Goal: Task Accomplishment & Management: Use online tool/utility

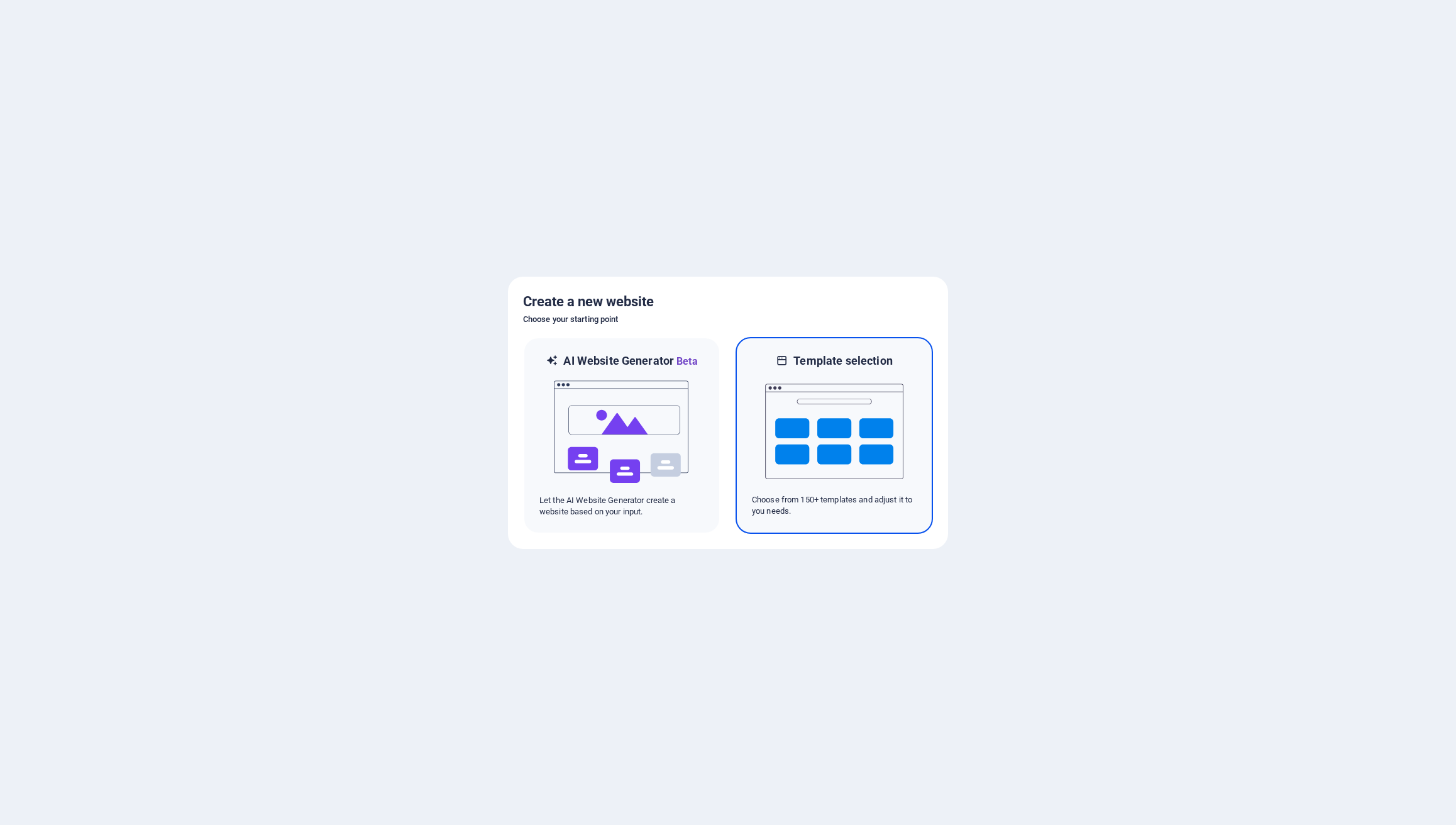
click at [851, 406] on img at bounding box center [834, 431] width 138 height 126
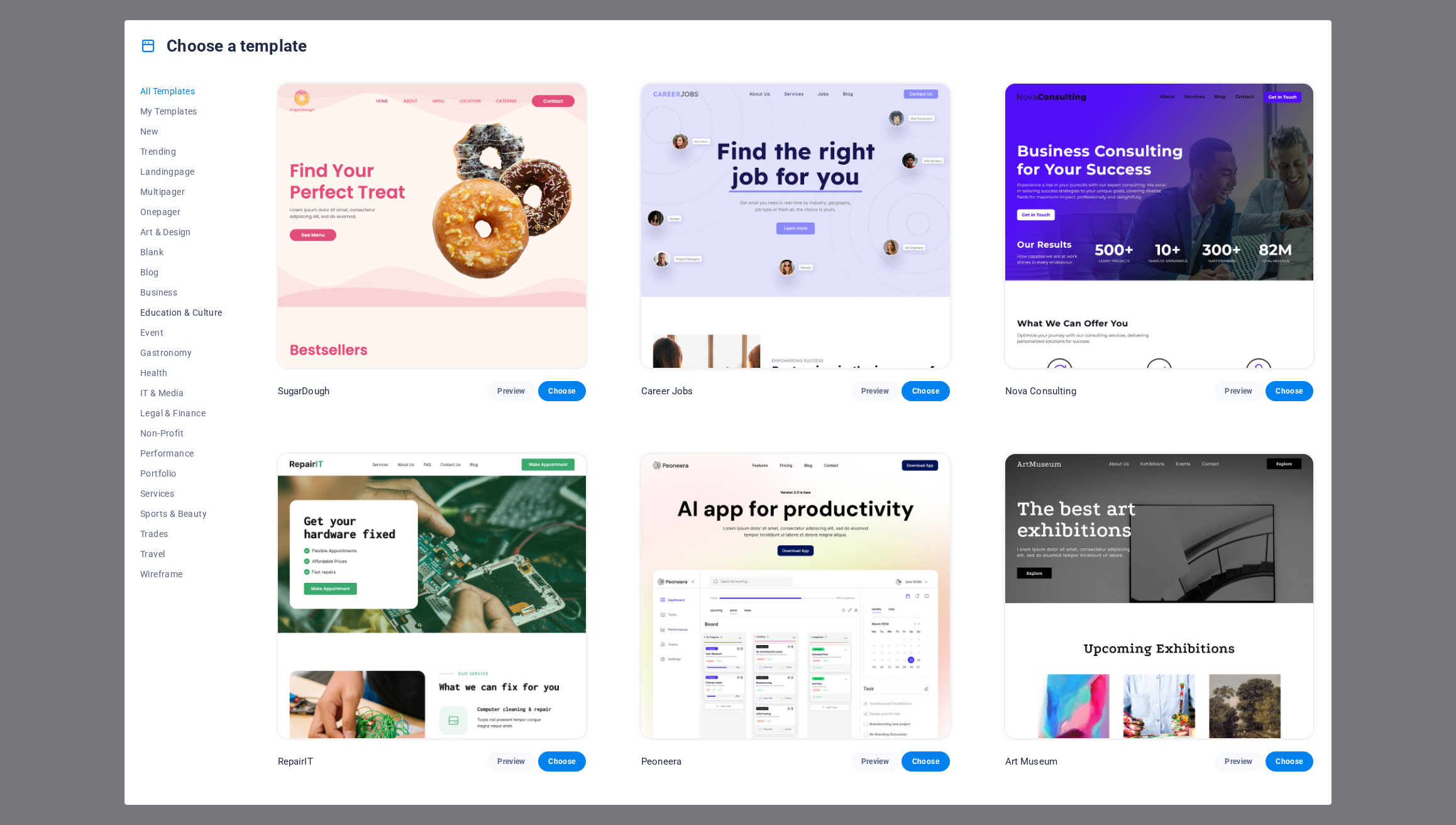
click at [177, 310] on span "Education & Culture" at bounding box center [181, 312] width 83 height 10
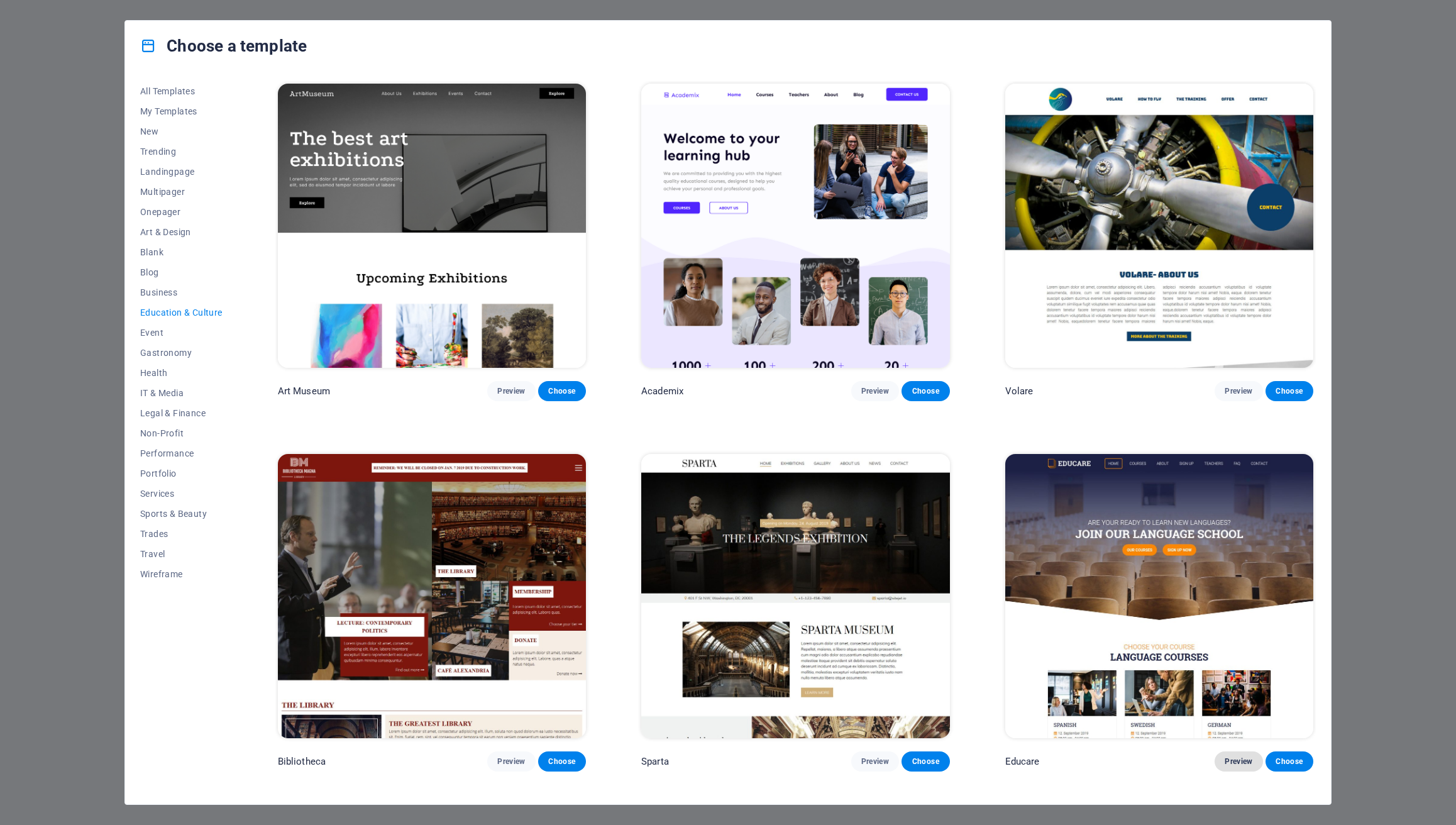
click at [1227, 757] on span "Preview" at bounding box center [1239, 761] width 28 height 10
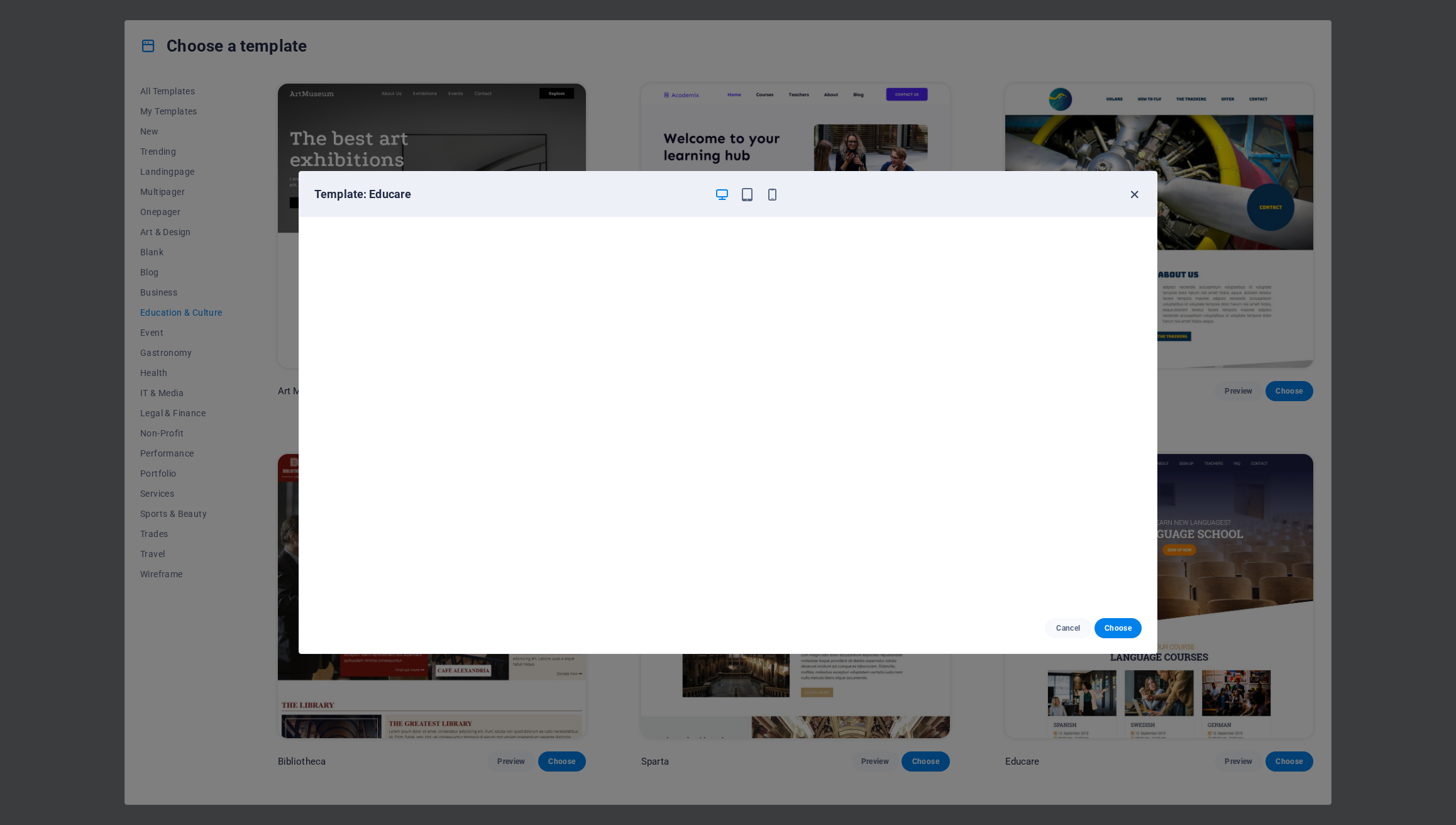
click at [1130, 196] on icon "button" at bounding box center [1134, 195] width 14 height 14
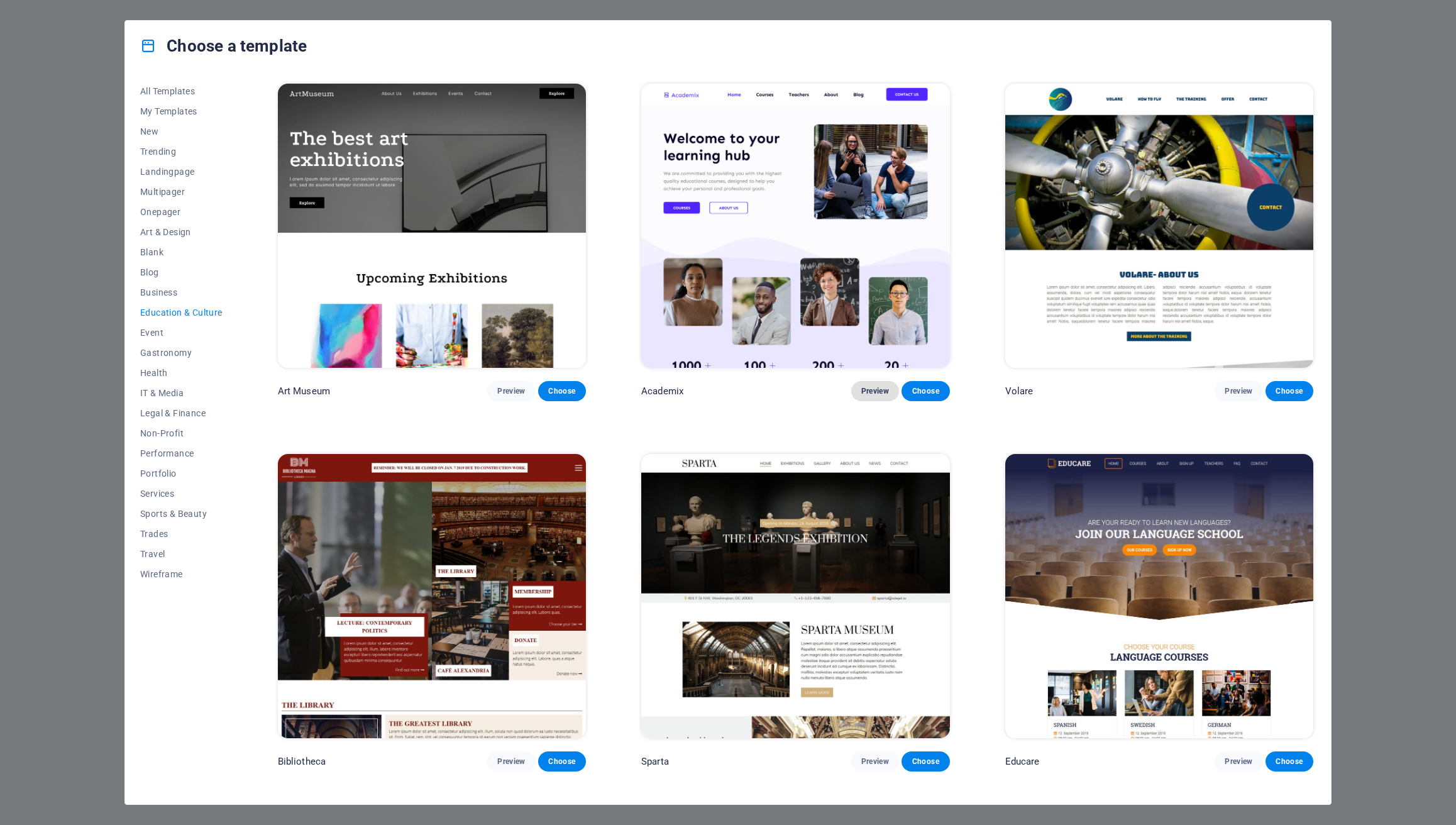
click at [879, 384] on button "Preview" at bounding box center [875, 391] width 48 height 20
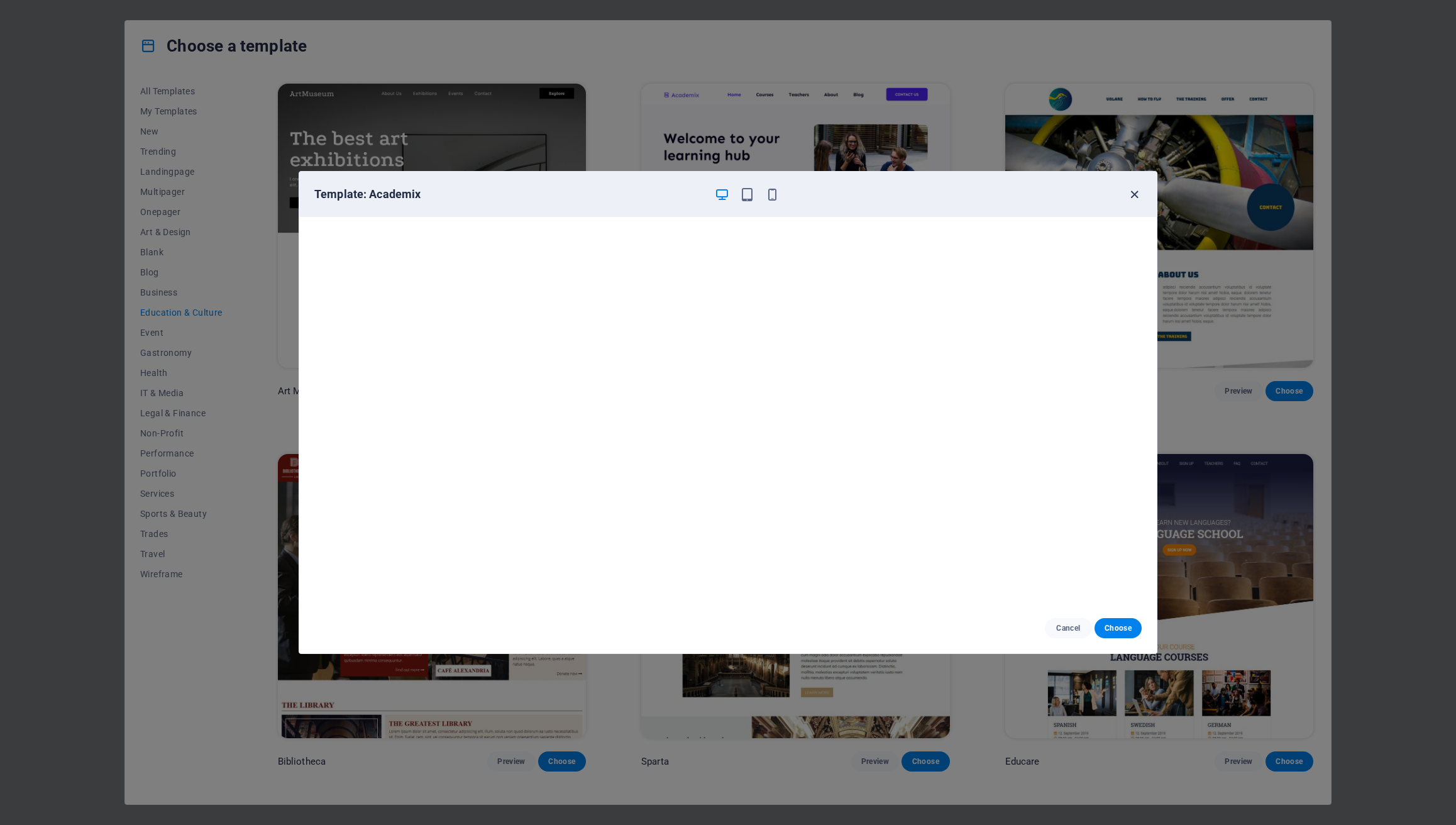
click at [1135, 193] on icon "button" at bounding box center [1134, 195] width 14 height 14
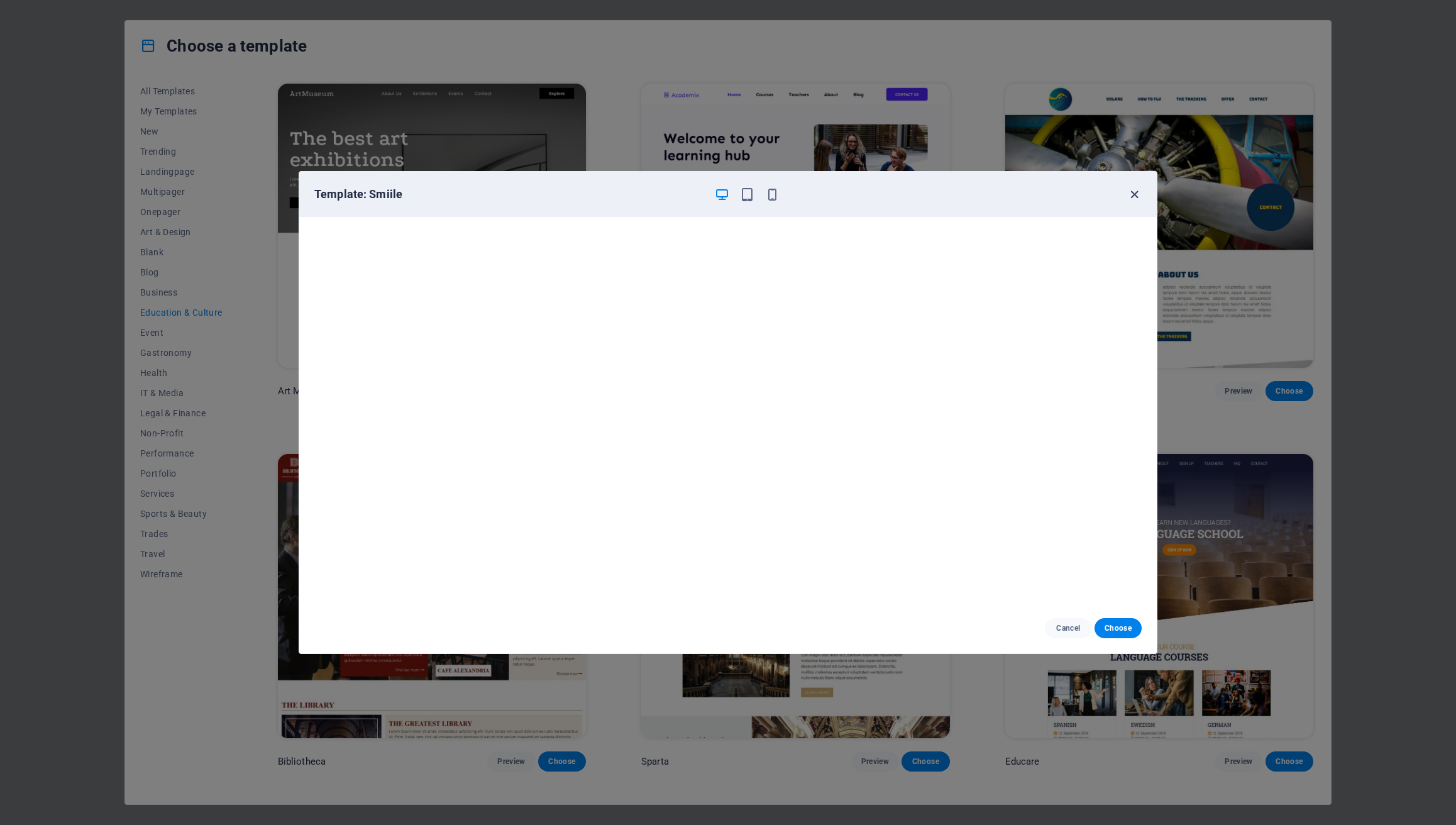
click at [1136, 193] on icon "button" at bounding box center [1134, 195] width 14 height 14
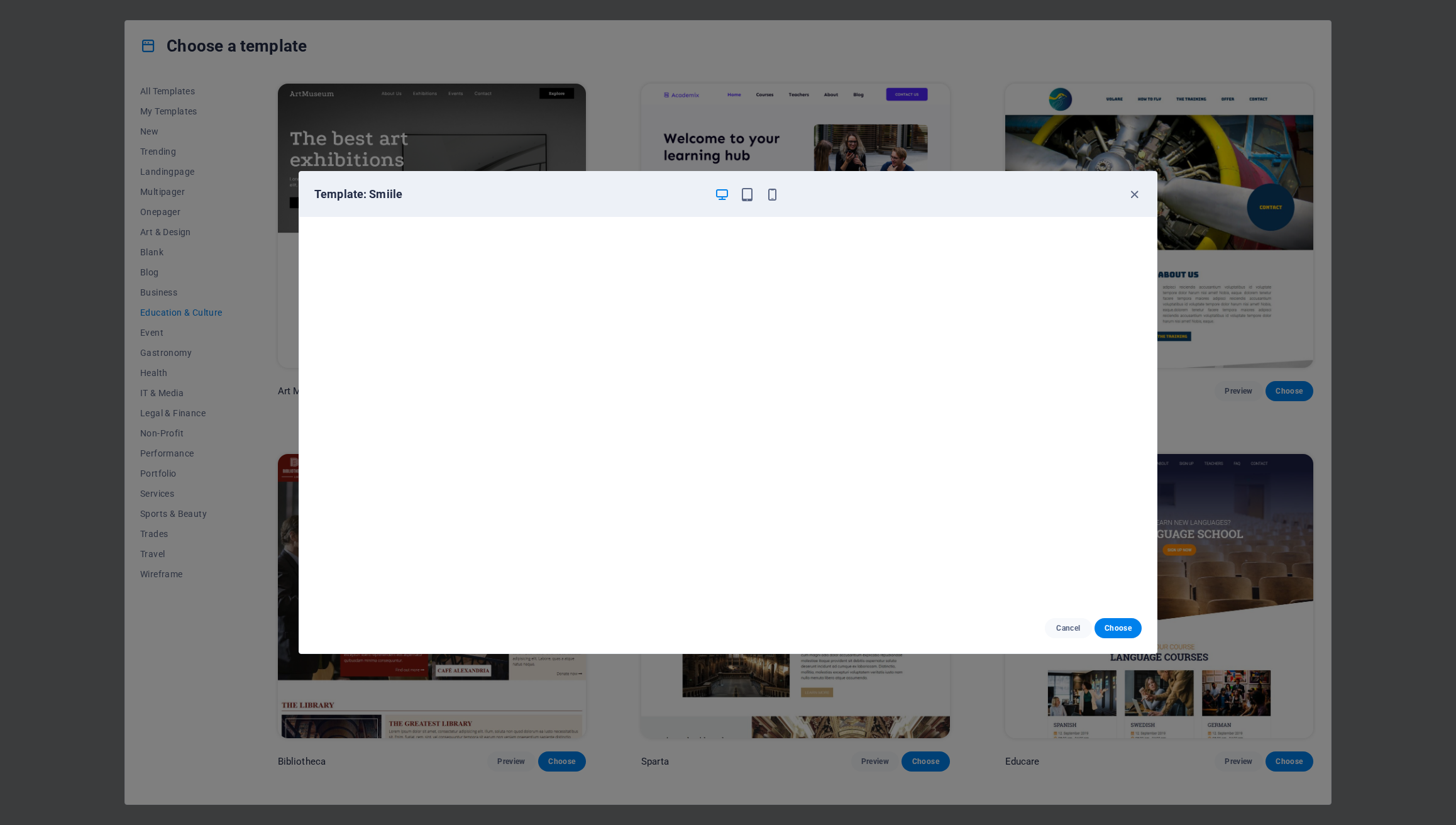
click at [775, 181] on div "Template: Smiile" at bounding box center [728, 194] width 857 height 45
click at [773, 192] on icon "button" at bounding box center [772, 195] width 14 height 14
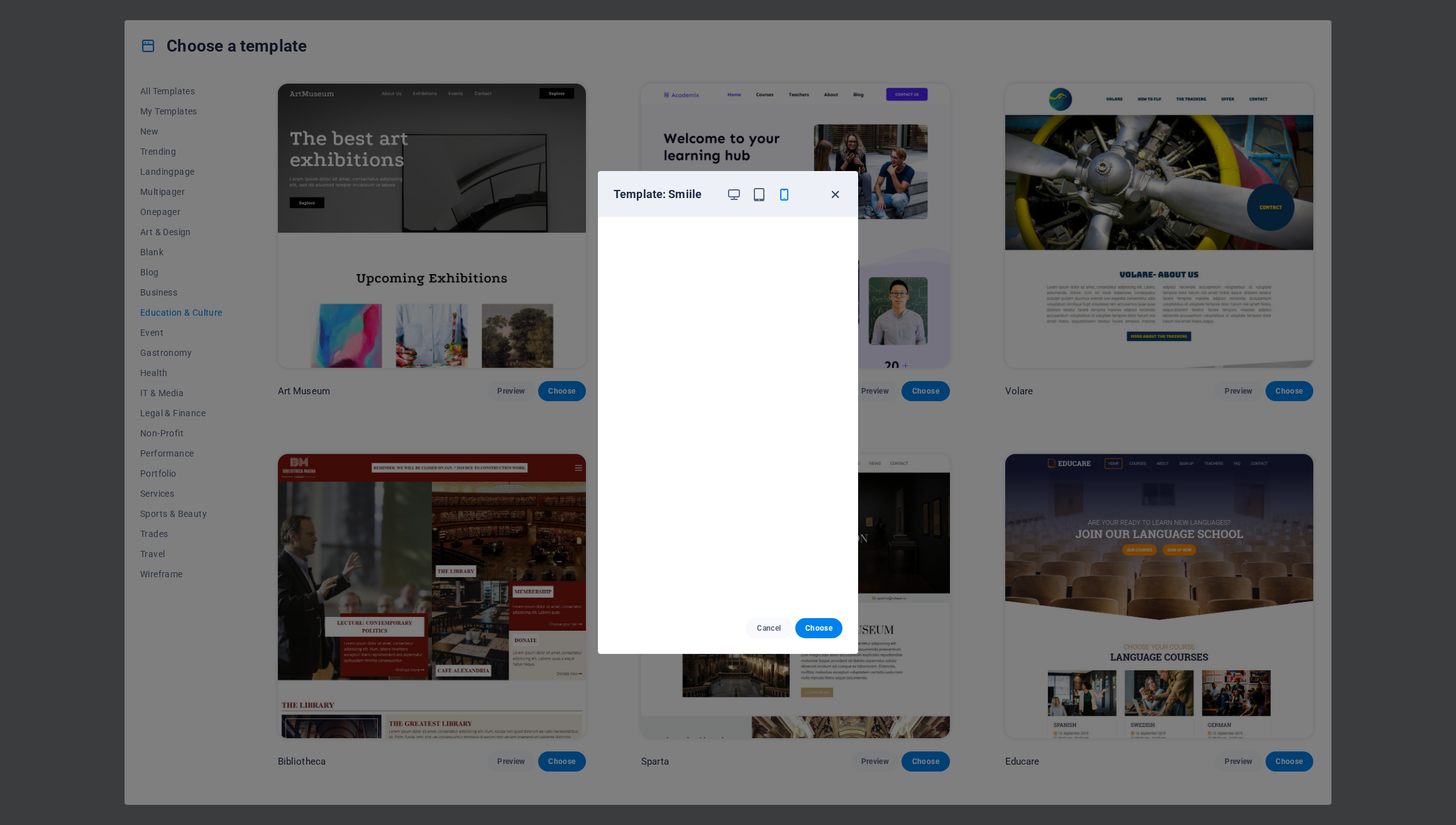
click at [836, 193] on icon "button" at bounding box center [835, 195] width 14 height 14
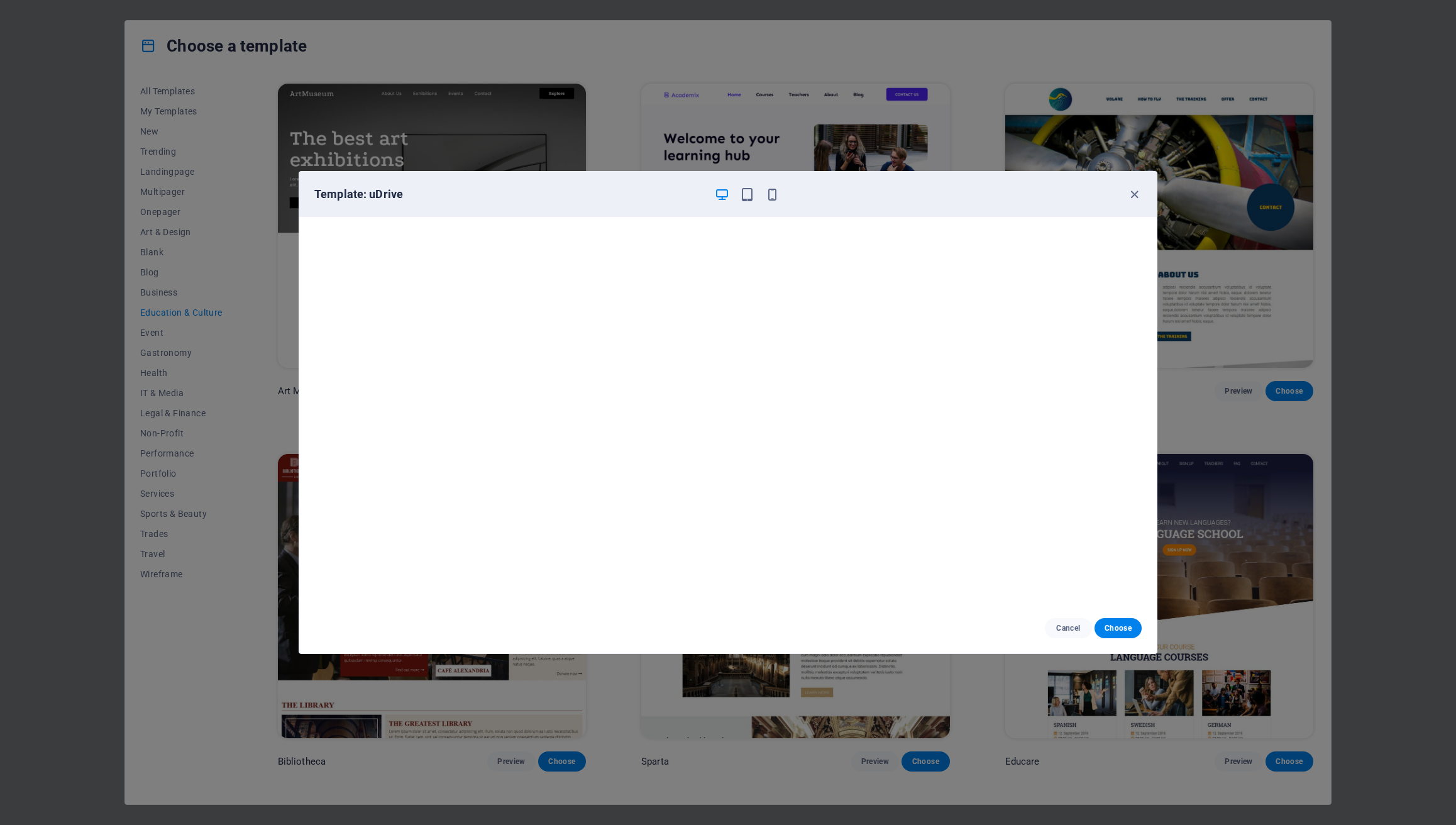
scroll to position [3, 0]
click at [1130, 195] on icon "button" at bounding box center [1134, 195] width 14 height 14
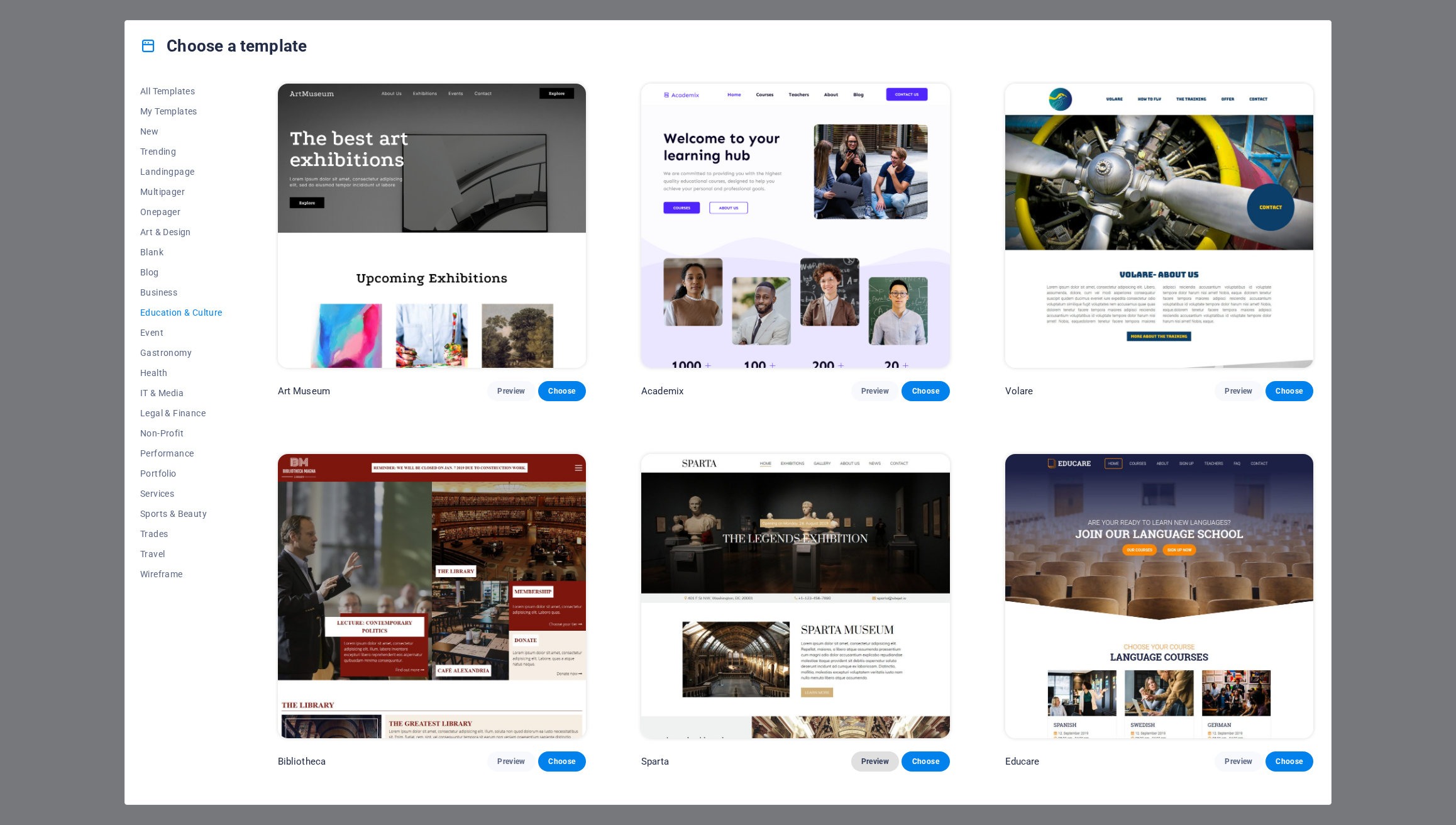
click at [876, 757] on span "Preview" at bounding box center [875, 761] width 28 height 10
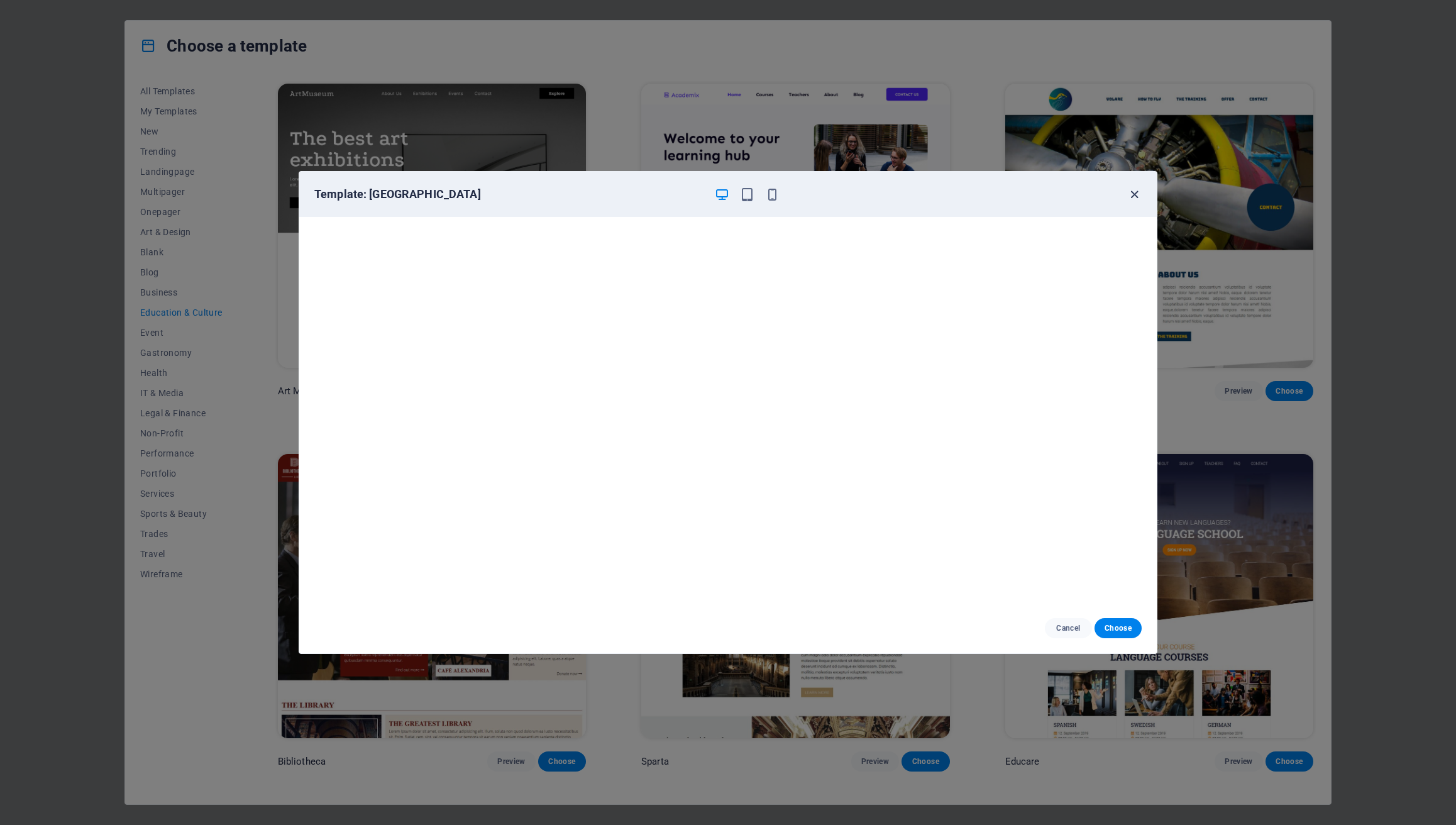
click at [1132, 197] on icon "button" at bounding box center [1134, 195] width 14 height 14
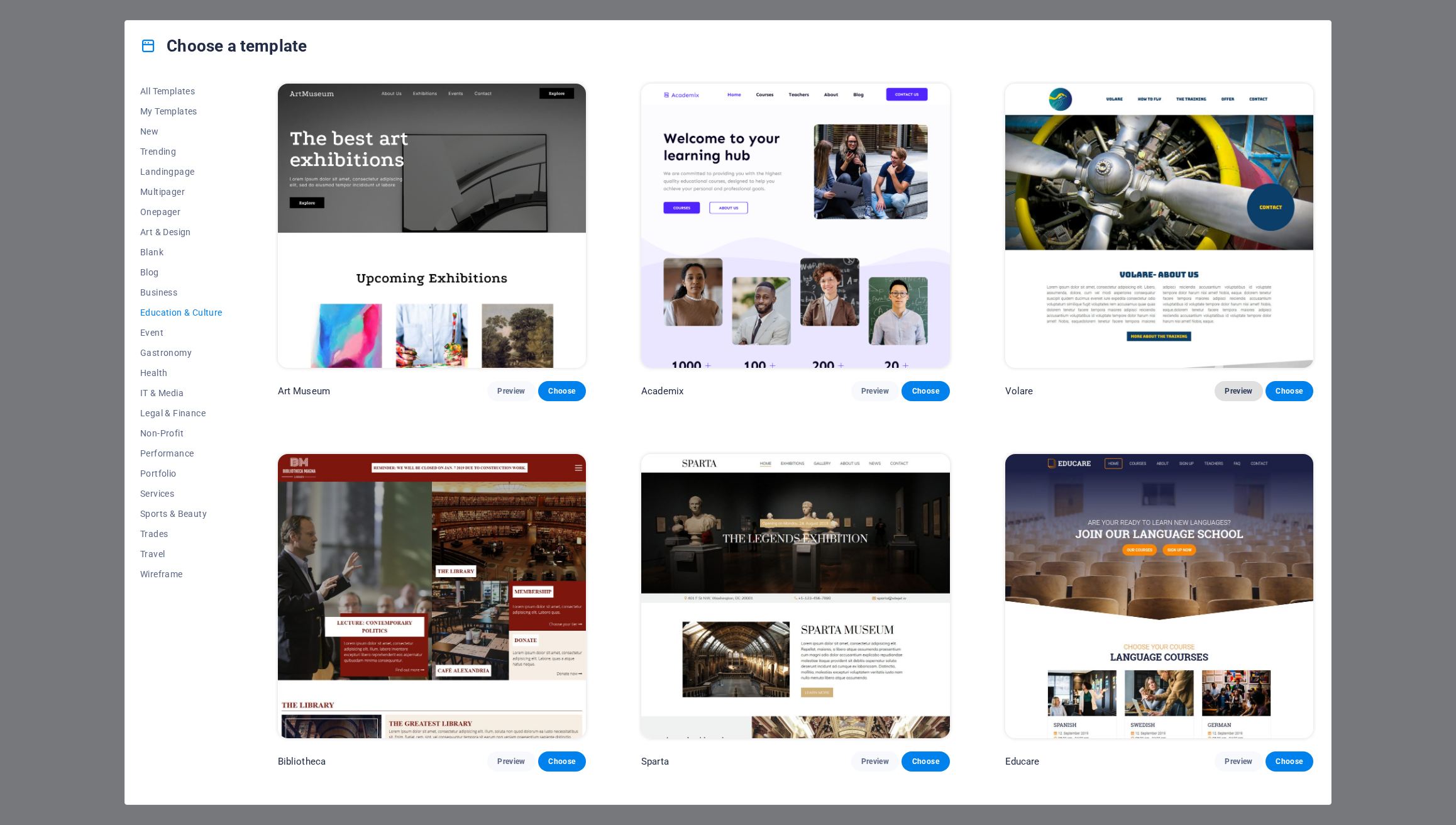
click at [1248, 386] on span "Preview" at bounding box center [1239, 391] width 28 height 10
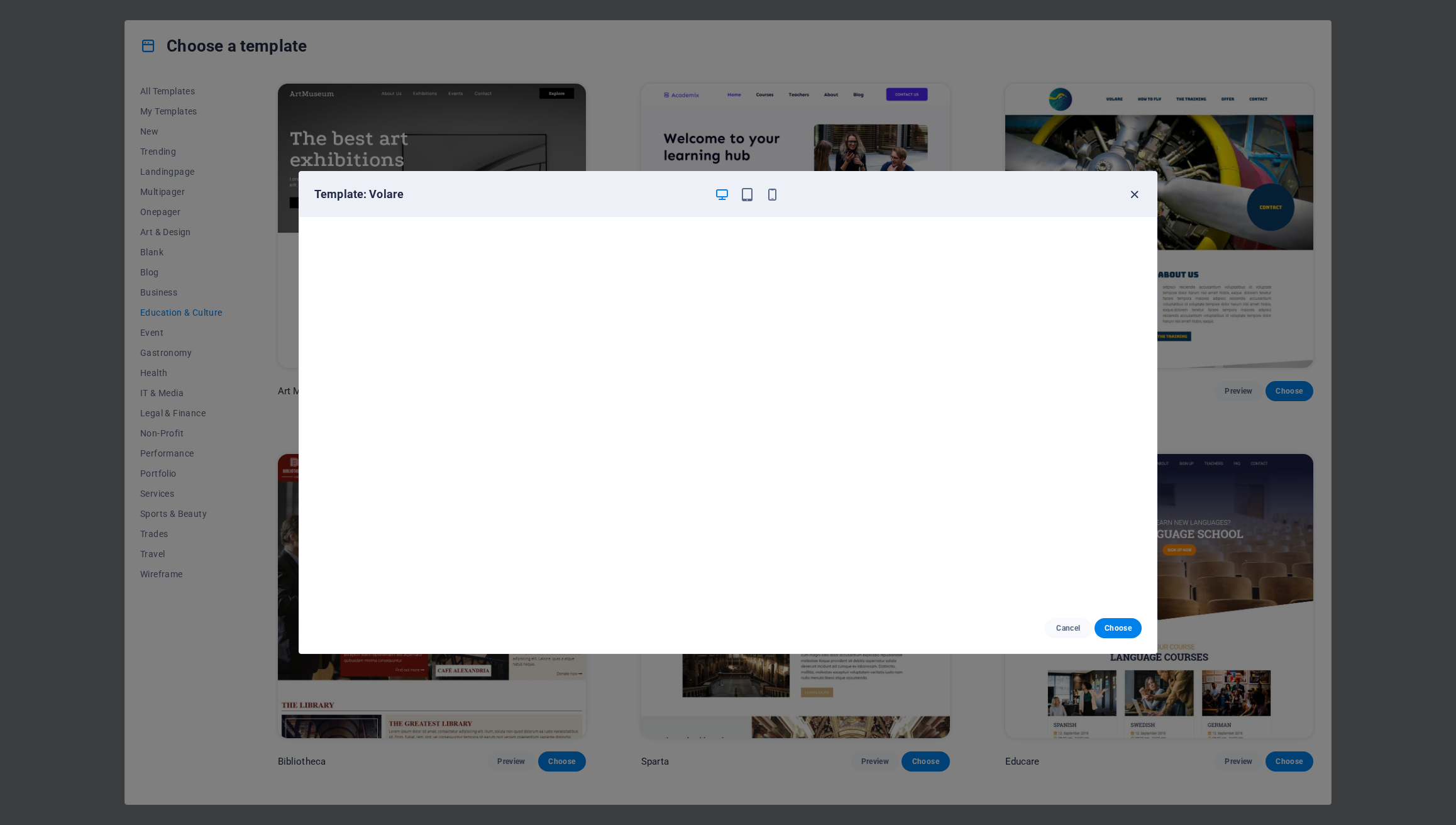
click at [1138, 191] on icon "button" at bounding box center [1134, 195] width 14 height 14
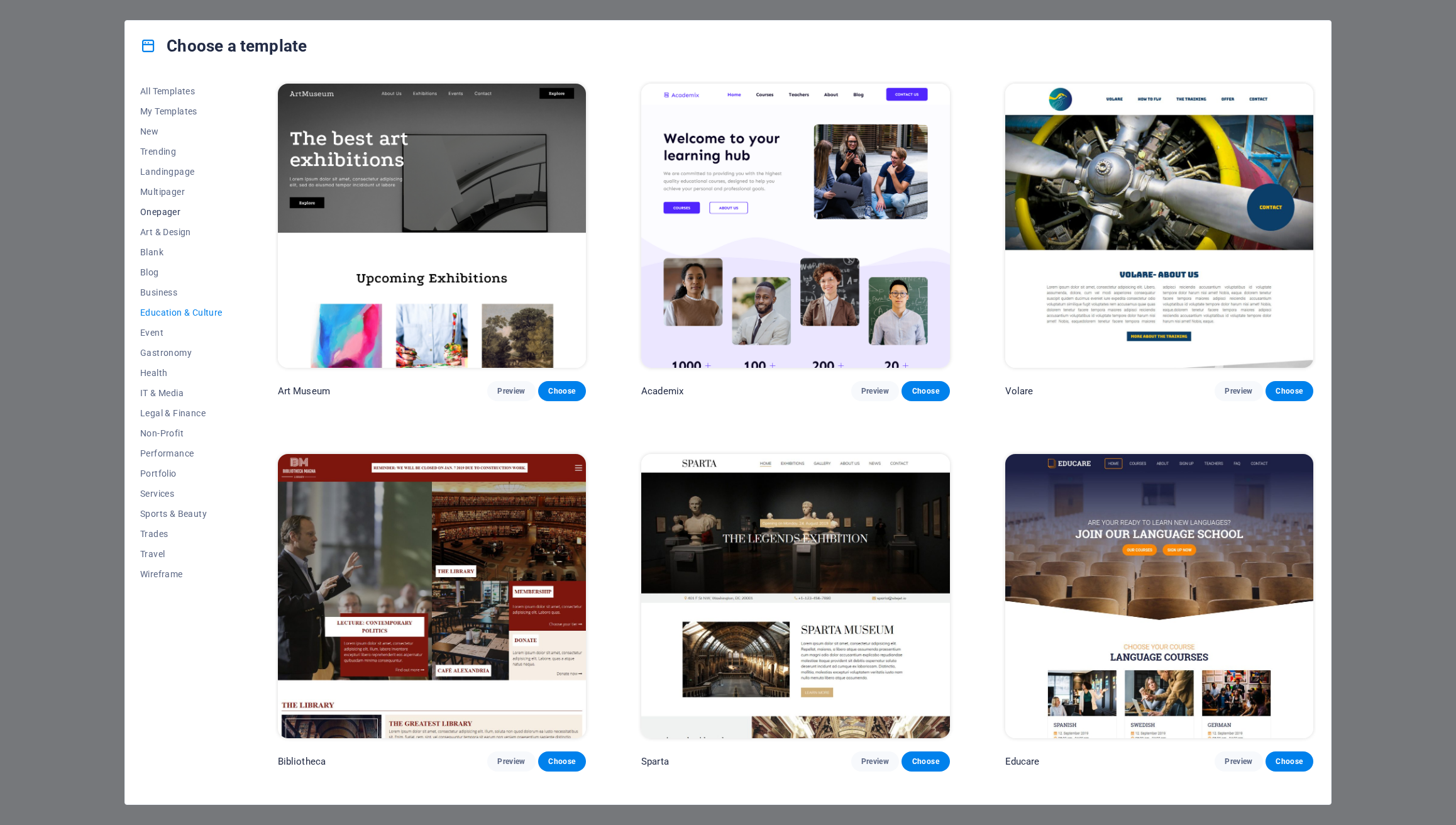
click at [177, 208] on span "Onepager" at bounding box center [181, 212] width 83 height 10
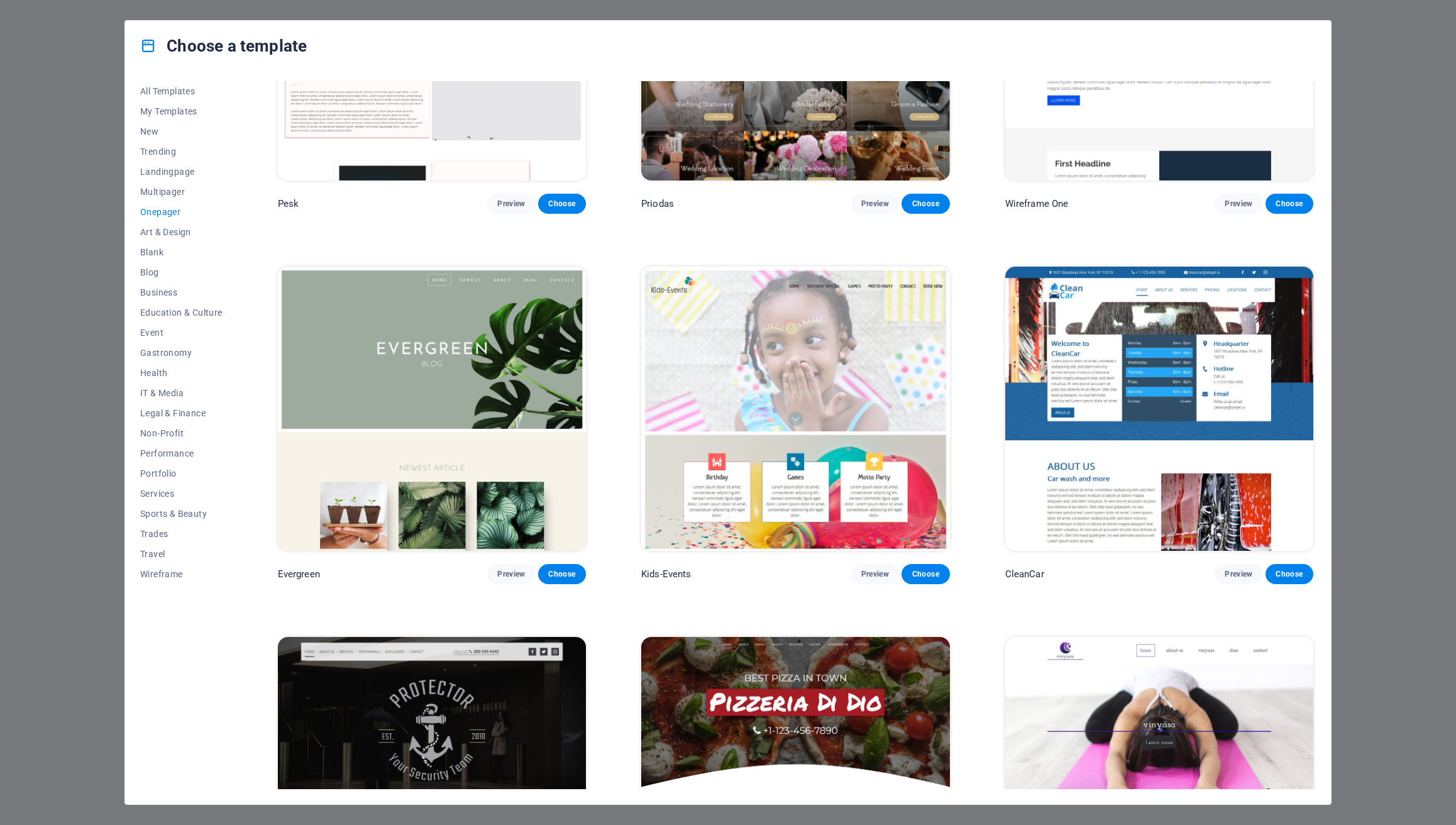
scroll to position [2432, 0]
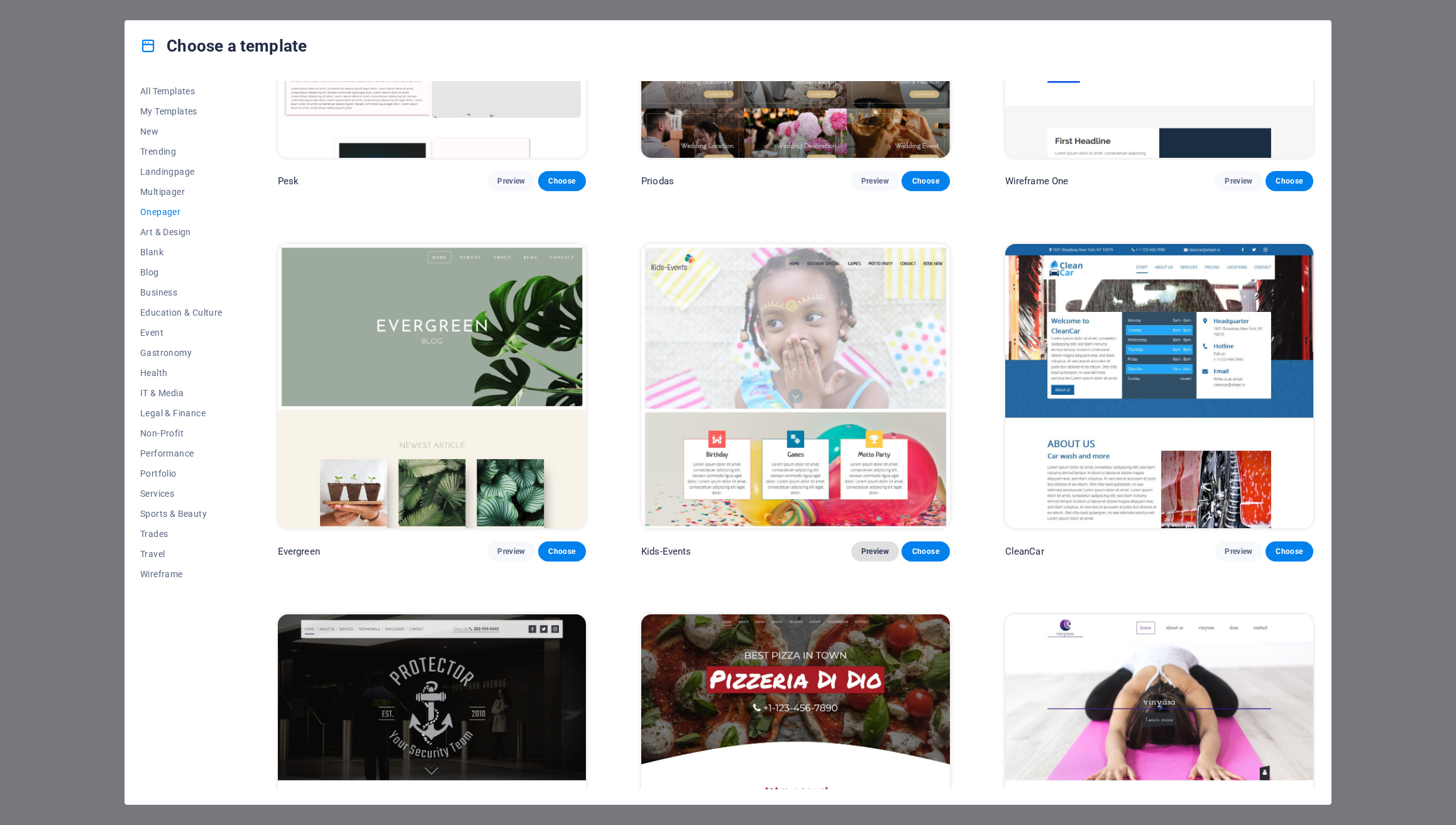
click at [869, 547] on span "Preview" at bounding box center [875, 551] width 28 height 10
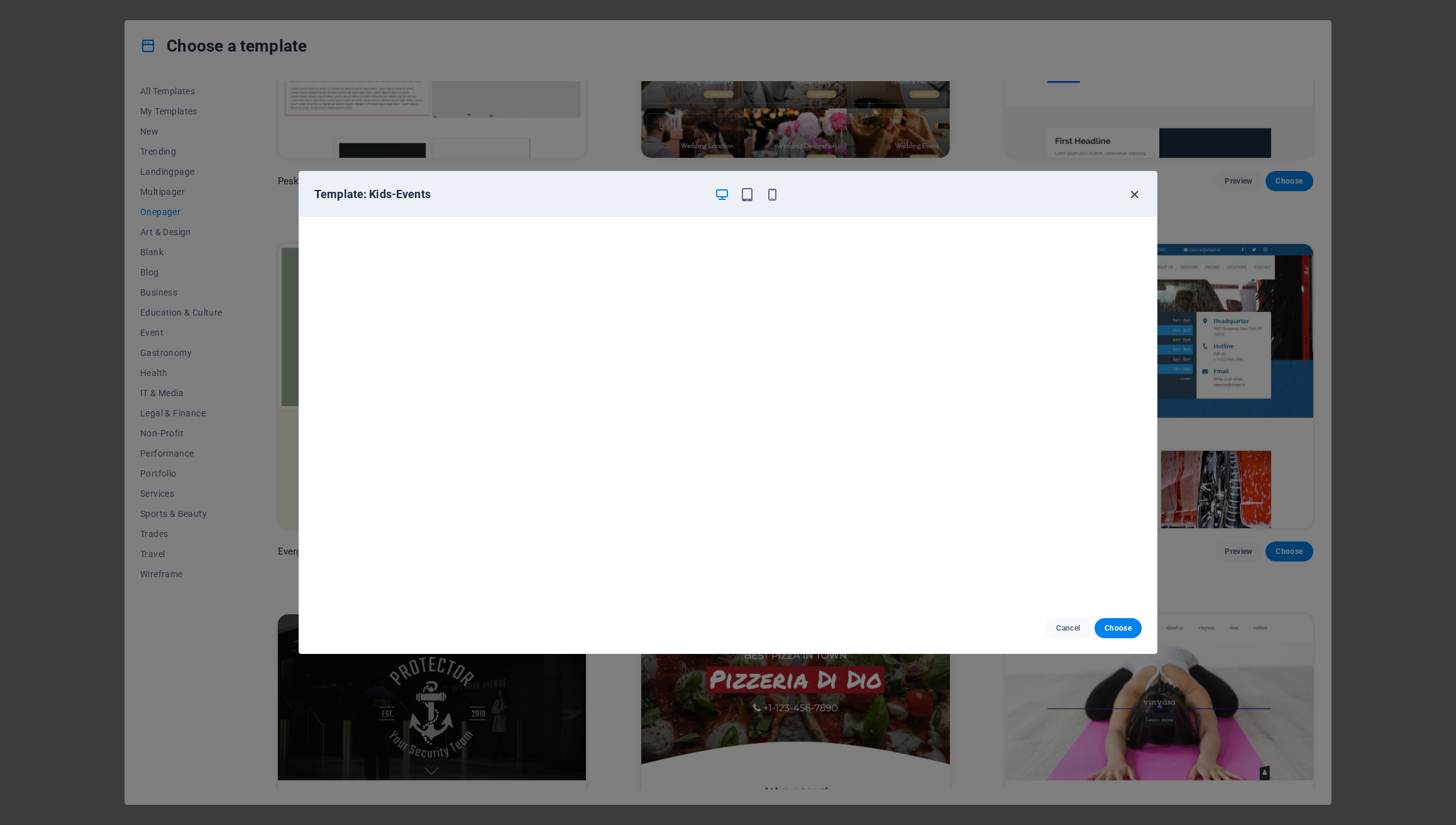
click at [1131, 199] on icon "button" at bounding box center [1134, 195] width 14 height 14
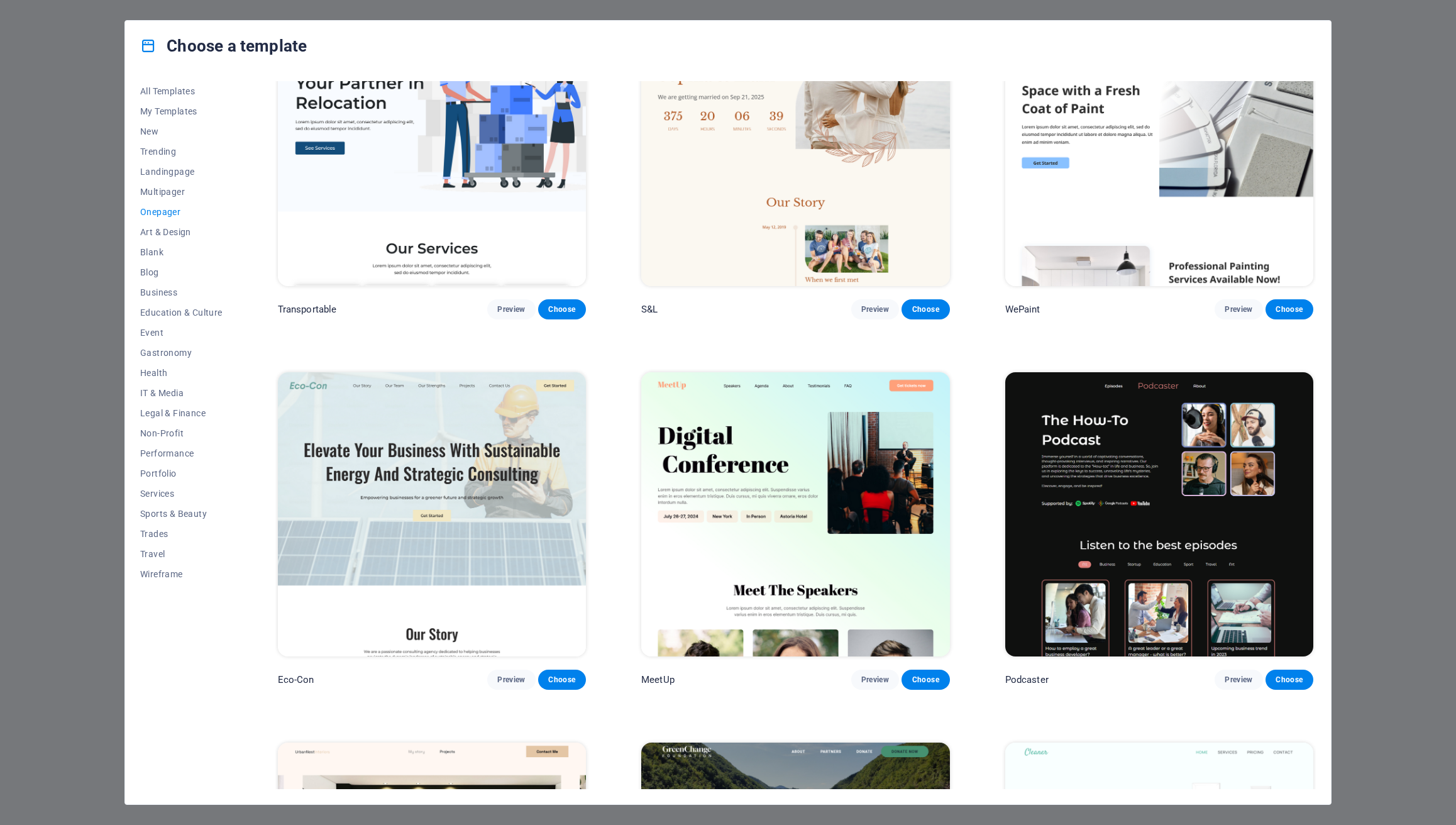
scroll to position [0, 0]
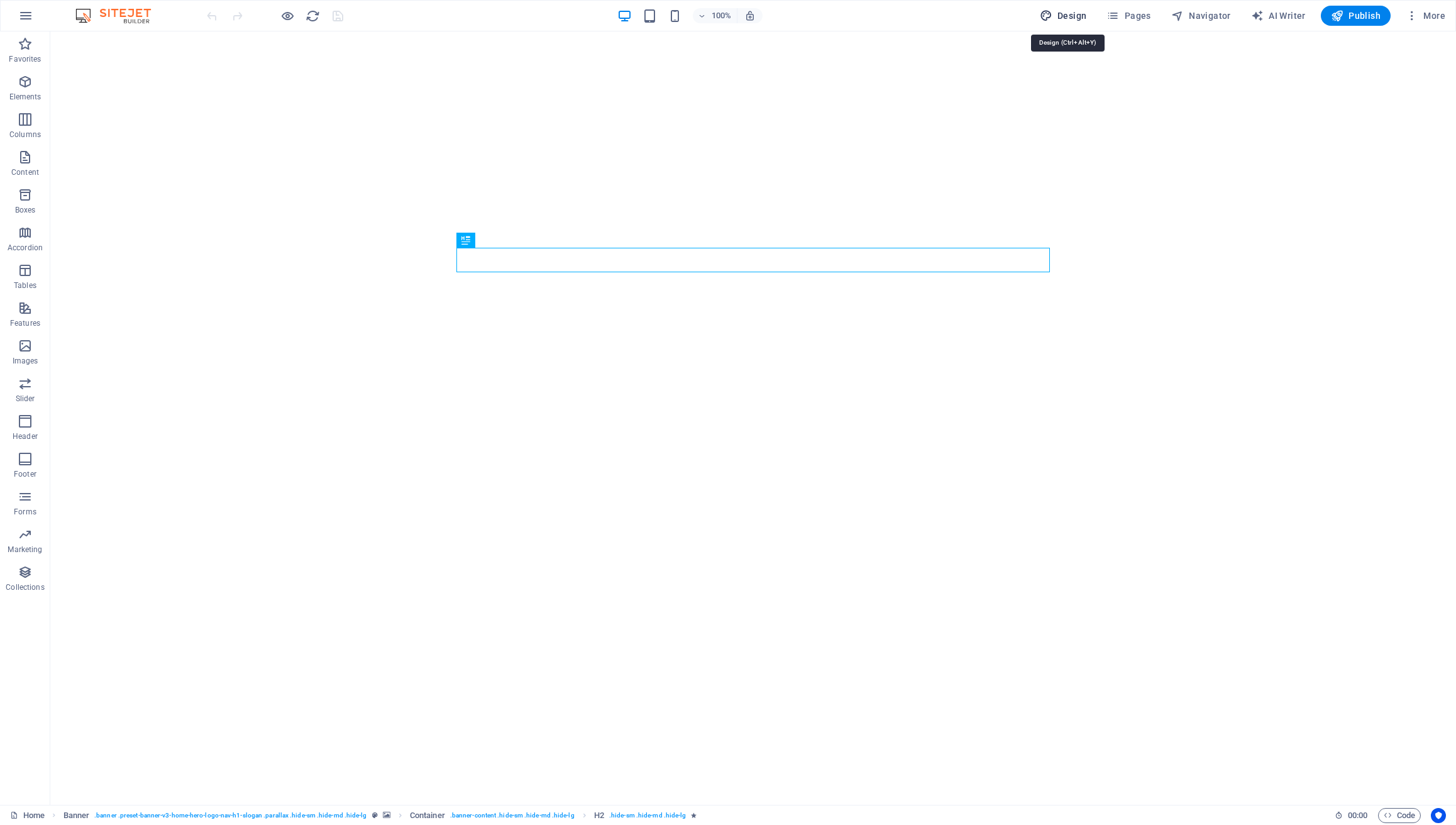
click at [1081, 12] on span "Design" at bounding box center [1064, 15] width 47 height 12
select select "px"
select select "200"
select select "px"
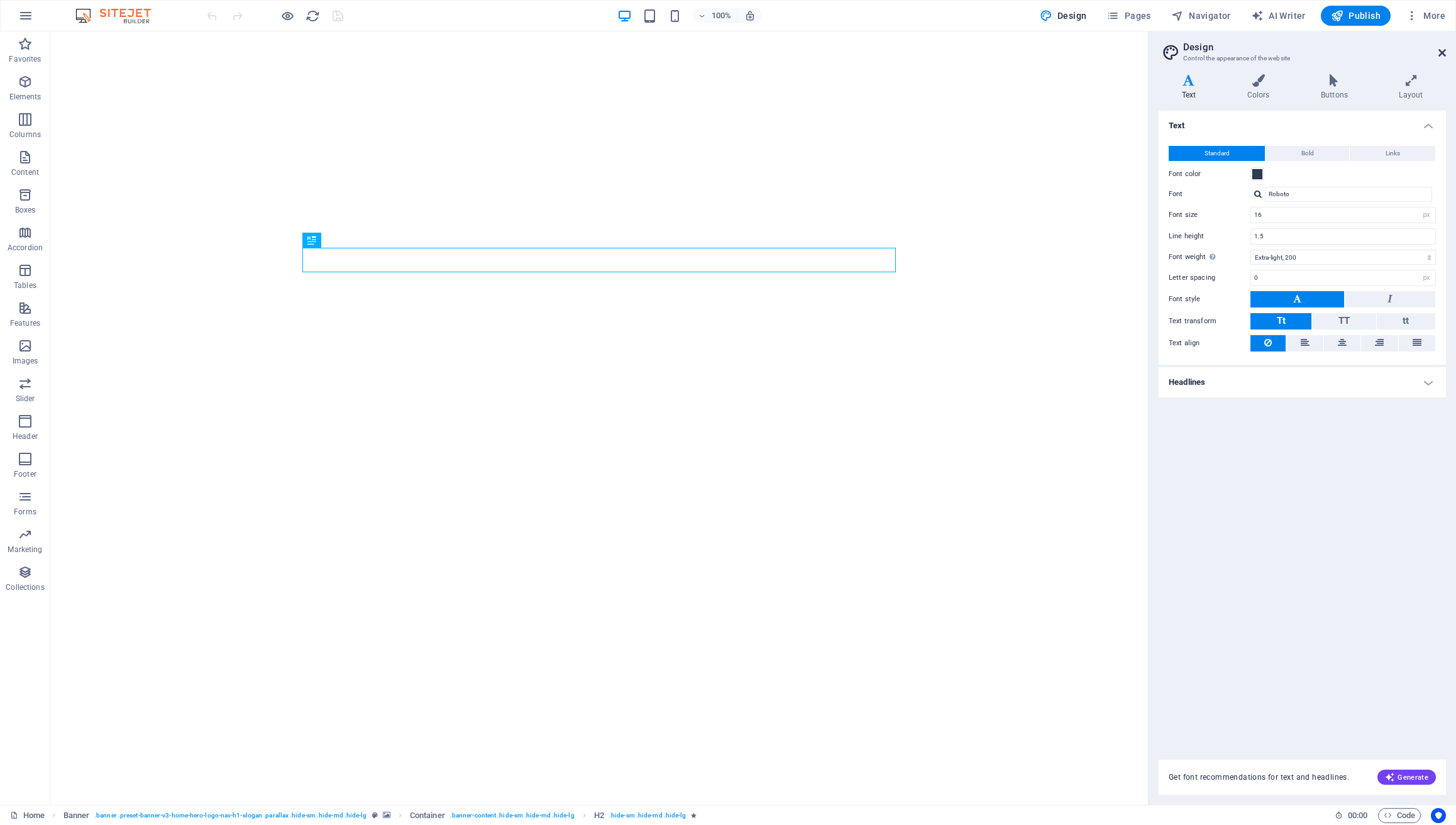
click at [1440, 50] on icon at bounding box center [1442, 52] width 8 height 10
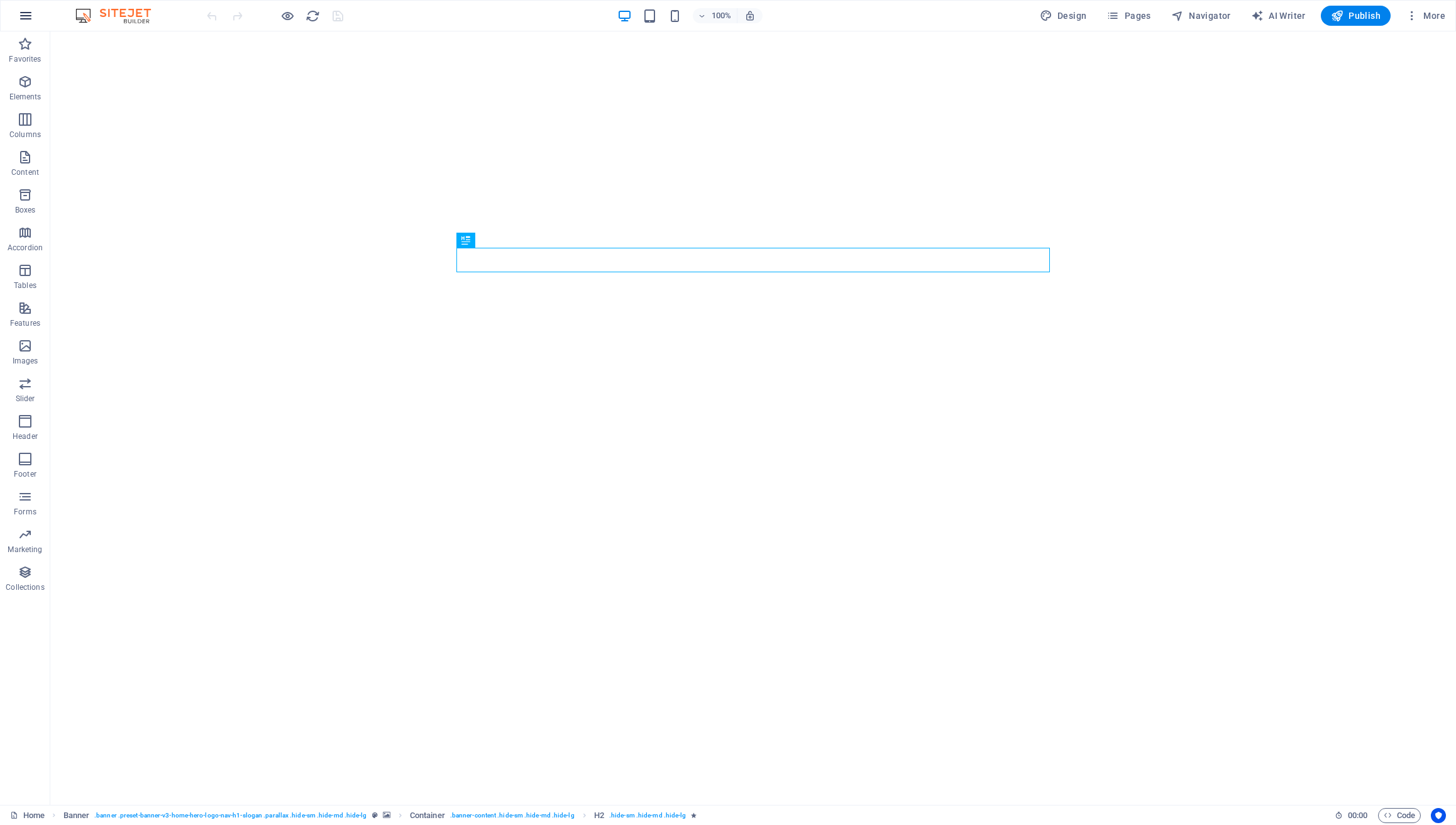
click at [22, 18] on icon "button" at bounding box center [26, 15] width 15 height 15
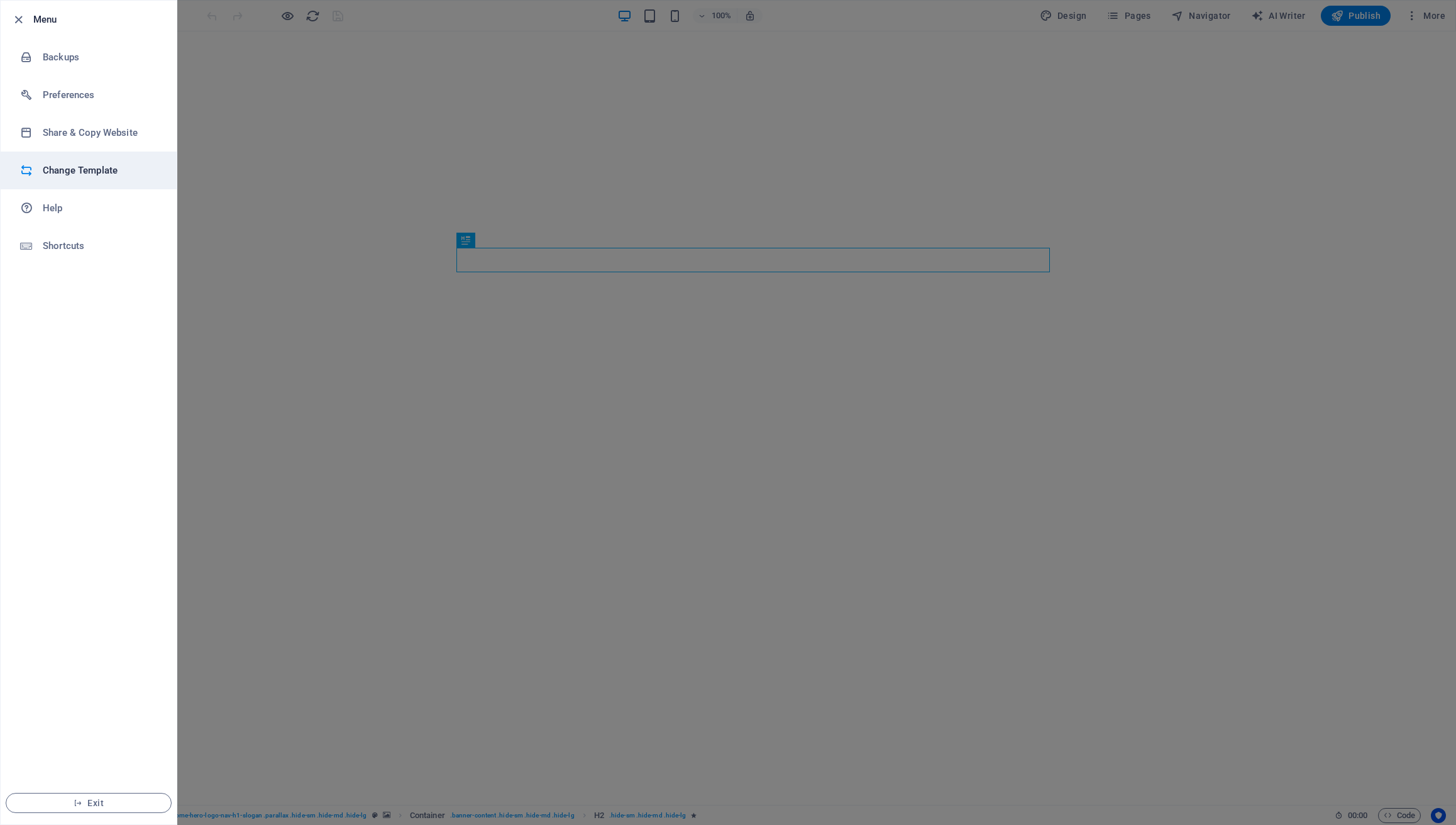
click at [79, 173] on h6 "Change Template" at bounding box center [101, 170] width 117 height 15
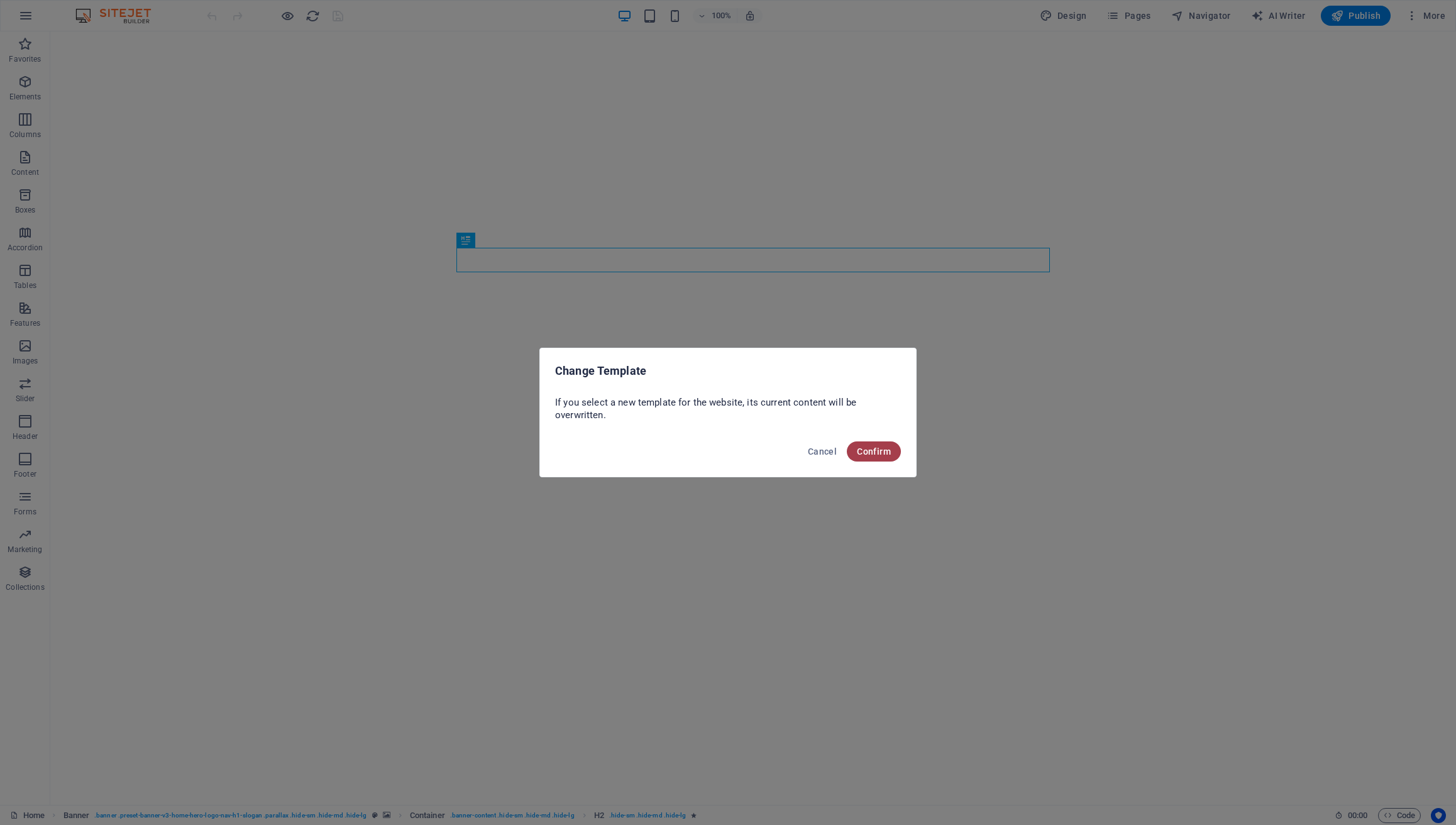
click at [882, 457] on button "Confirm" at bounding box center [874, 451] width 54 height 20
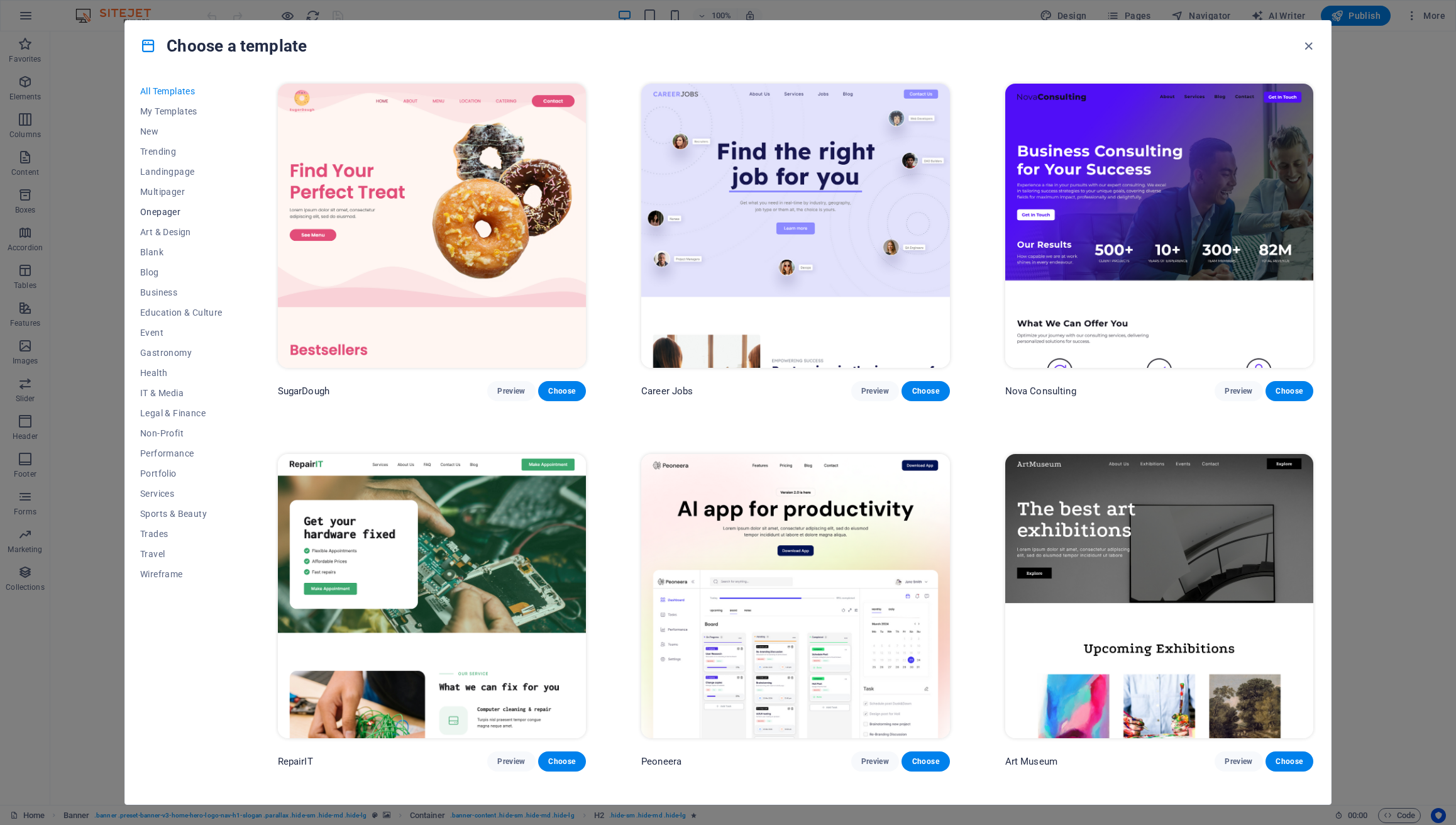
click at [167, 214] on span "Onepager" at bounding box center [181, 212] width 83 height 10
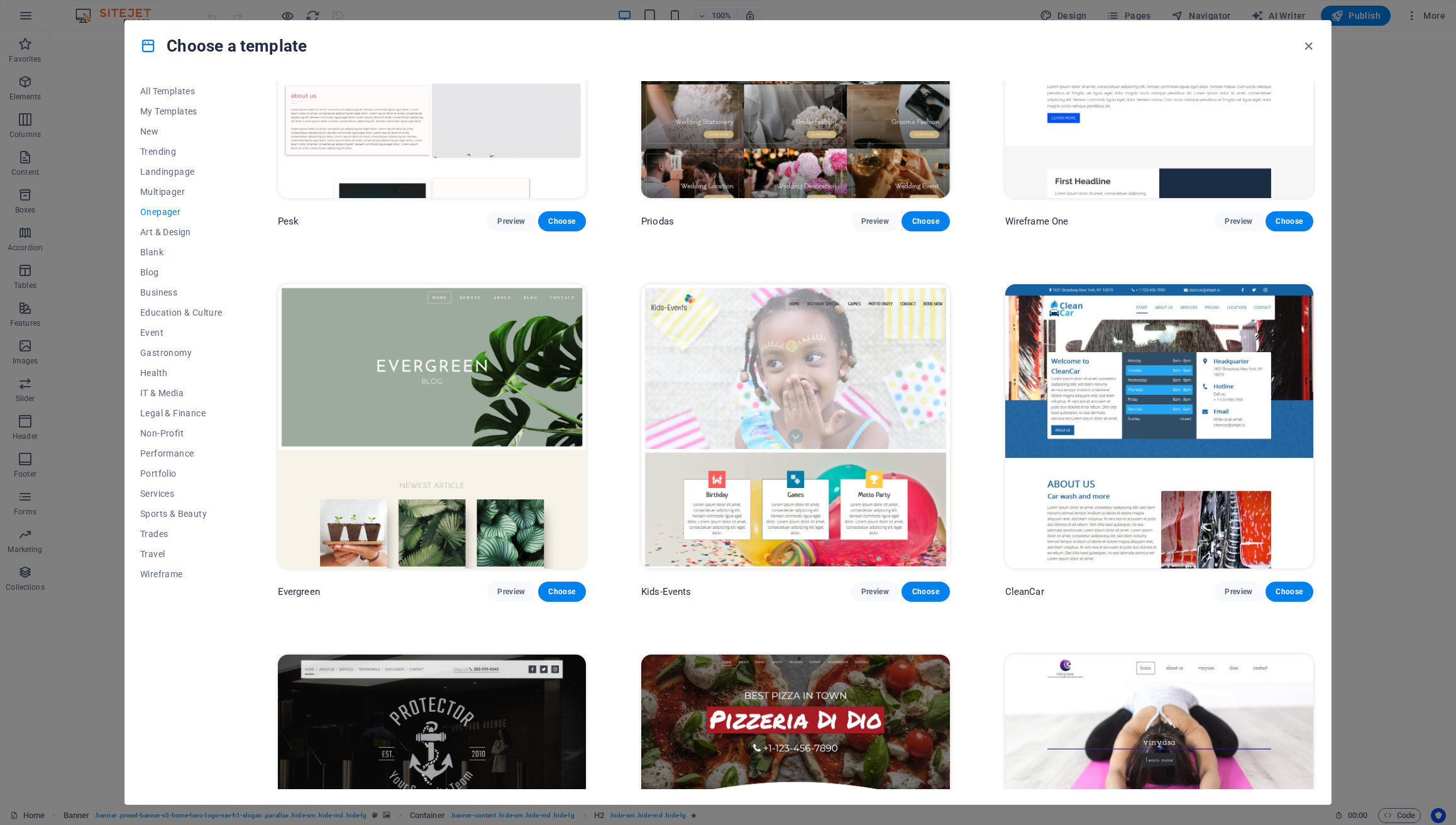
scroll to position [2394, 0]
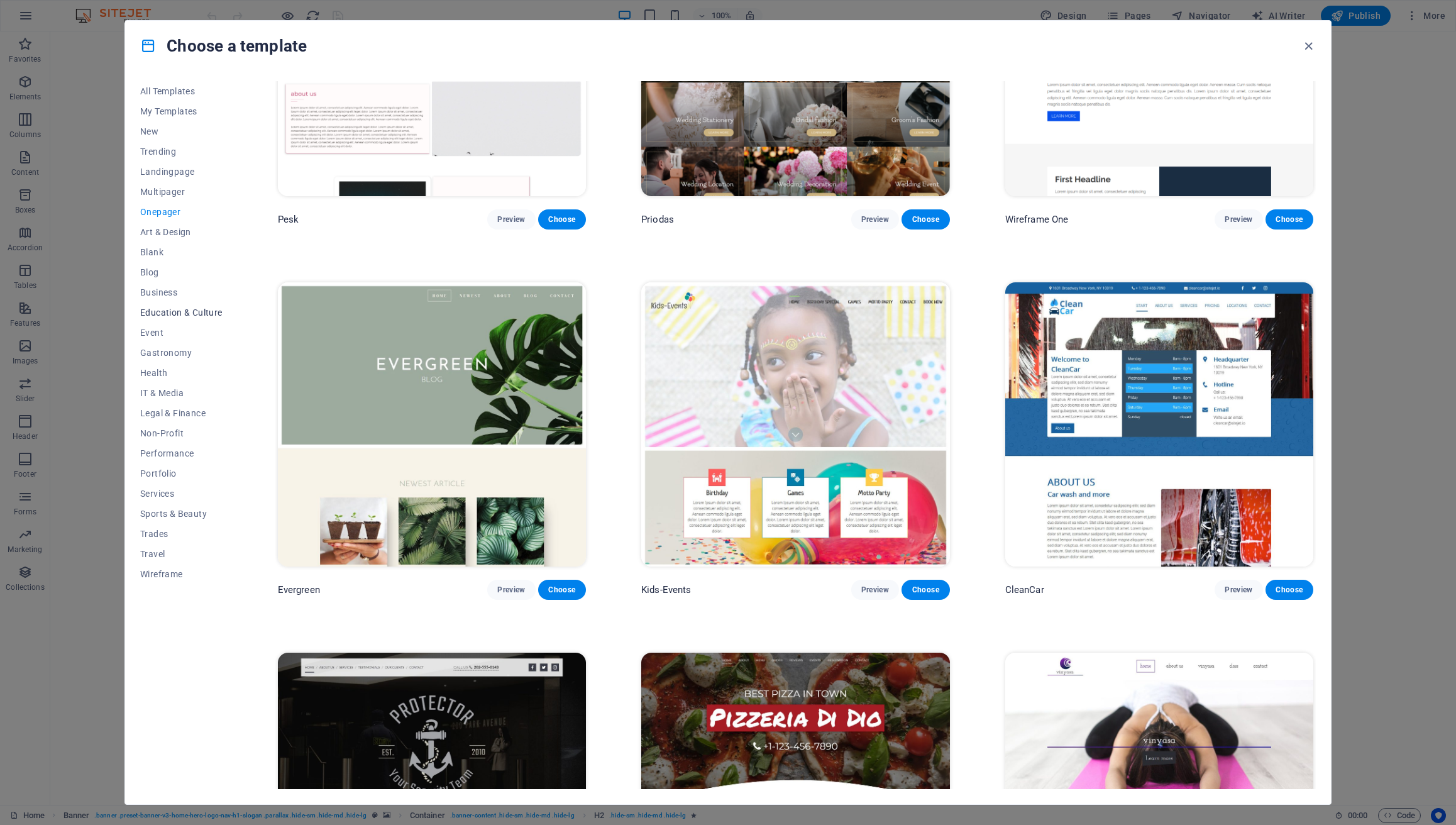
click at [209, 320] on button "Education & Culture" at bounding box center [181, 313] width 83 height 20
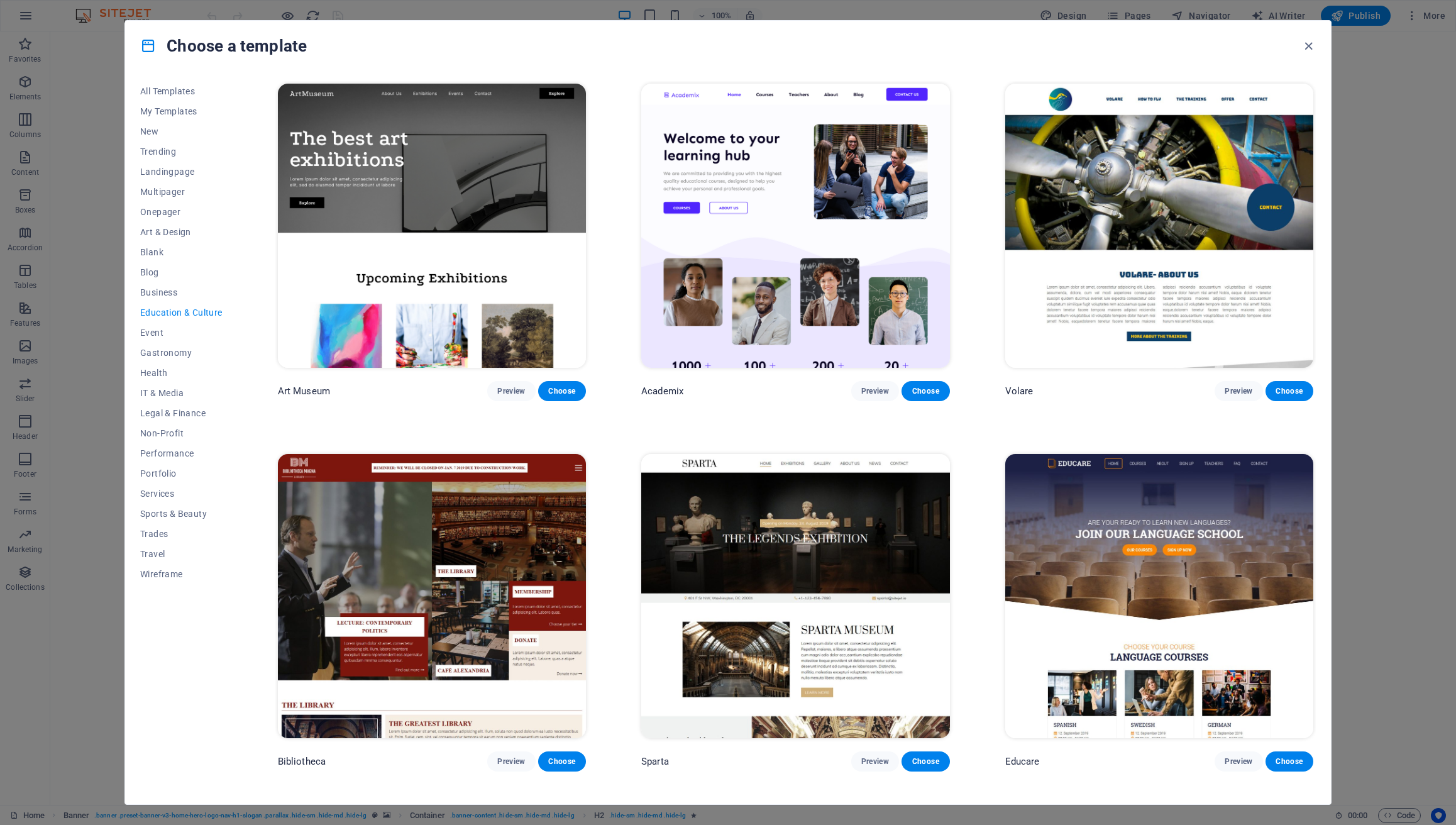
click at [164, 311] on span "Education & Culture" at bounding box center [181, 312] width 83 height 10
click at [161, 337] on span "Event" at bounding box center [181, 332] width 83 height 10
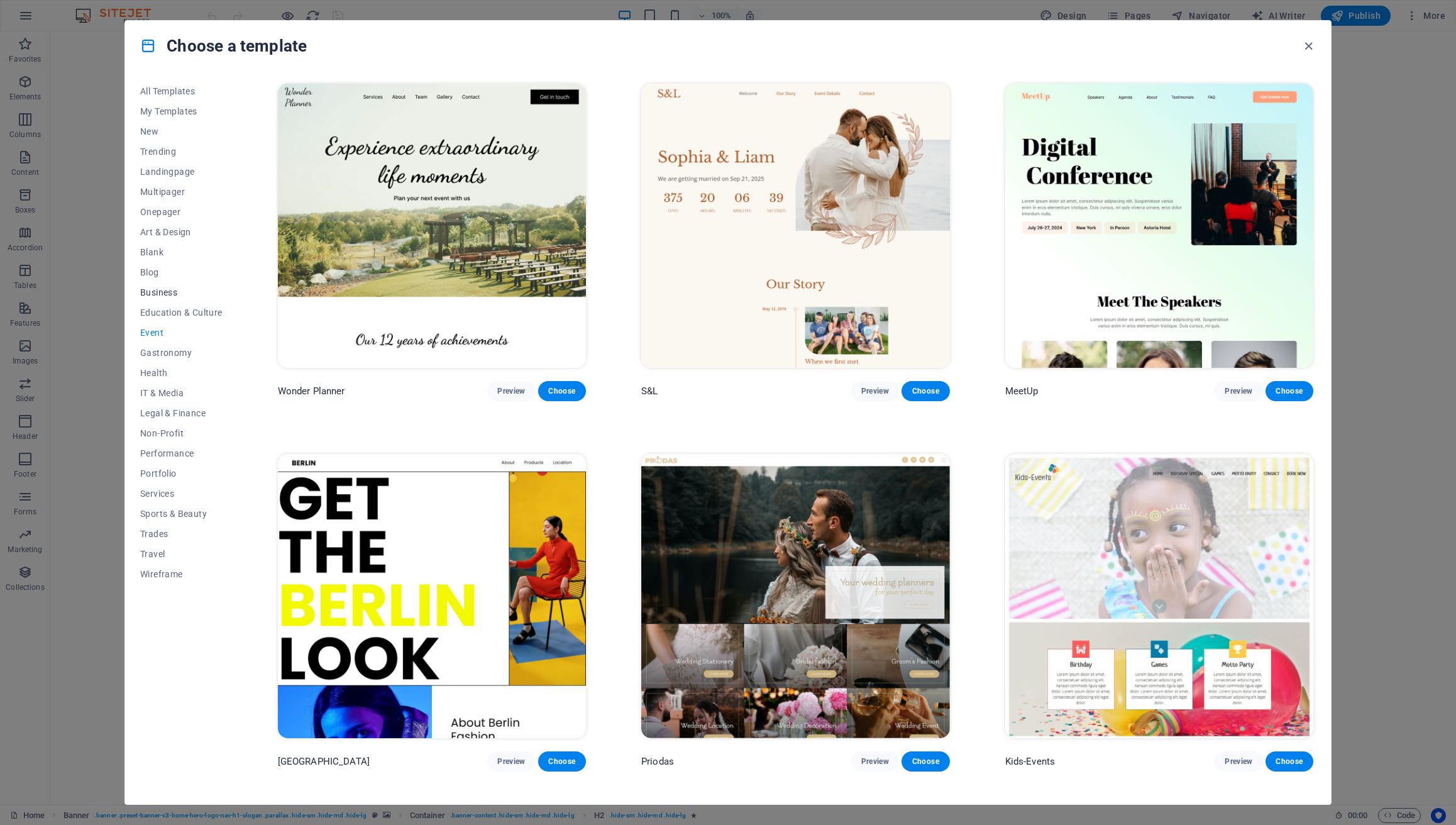
click at [164, 282] on button "Business" at bounding box center [181, 292] width 83 height 20
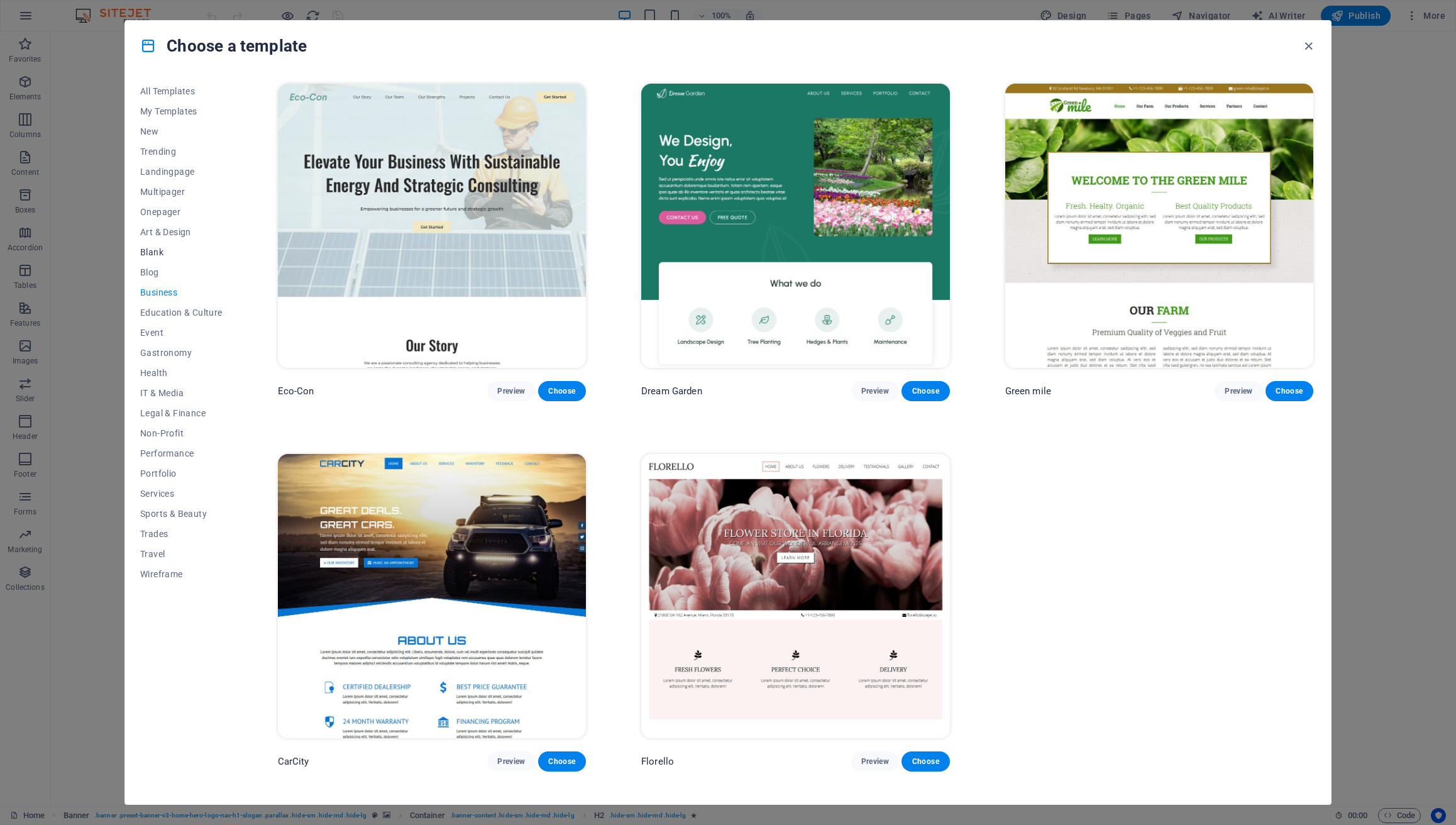
click at [159, 252] on span "Blank" at bounding box center [181, 252] width 83 height 10
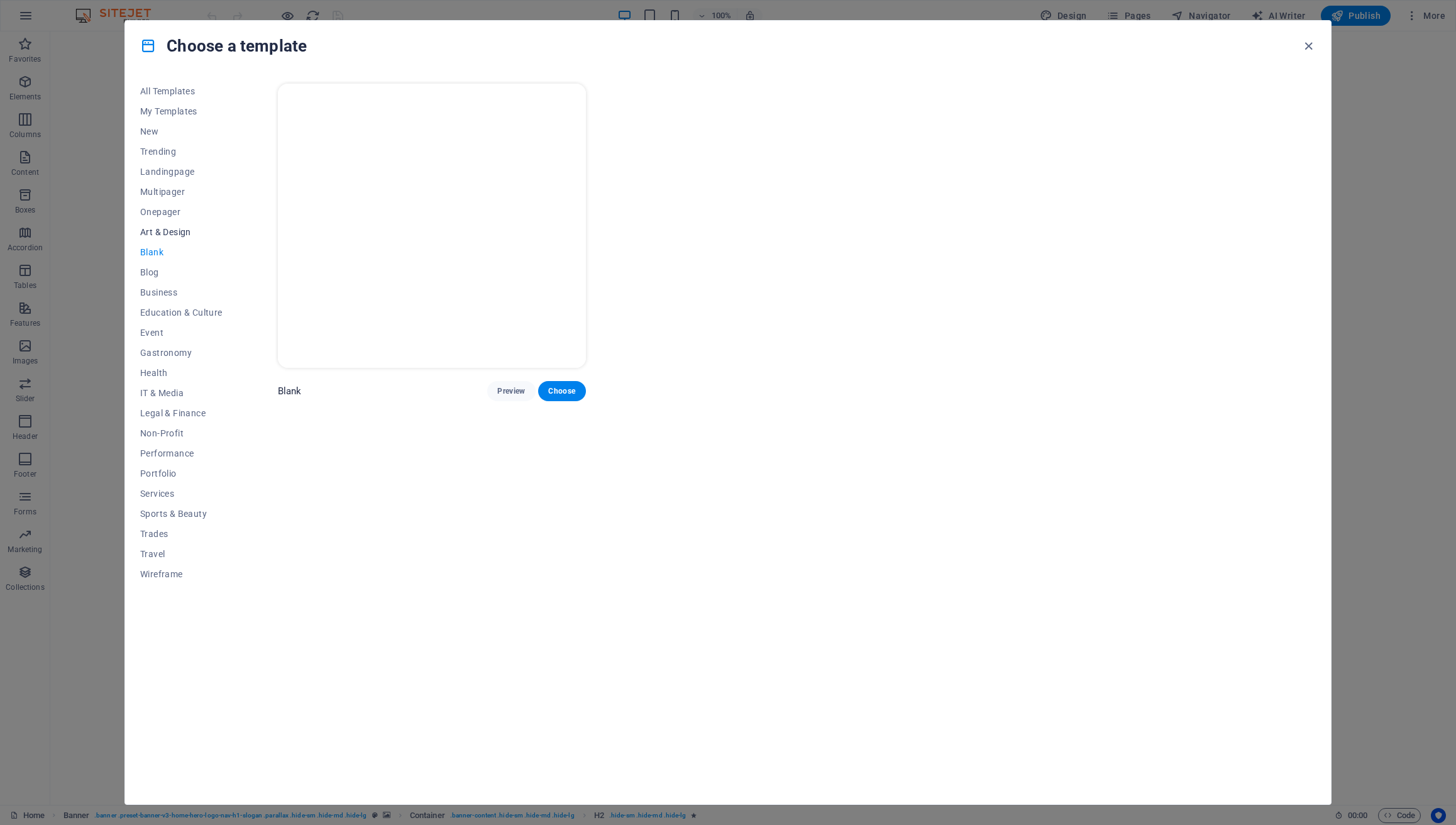
click at [164, 228] on span "Art & Design" at bounding box center [181, 232] width 83 height 10
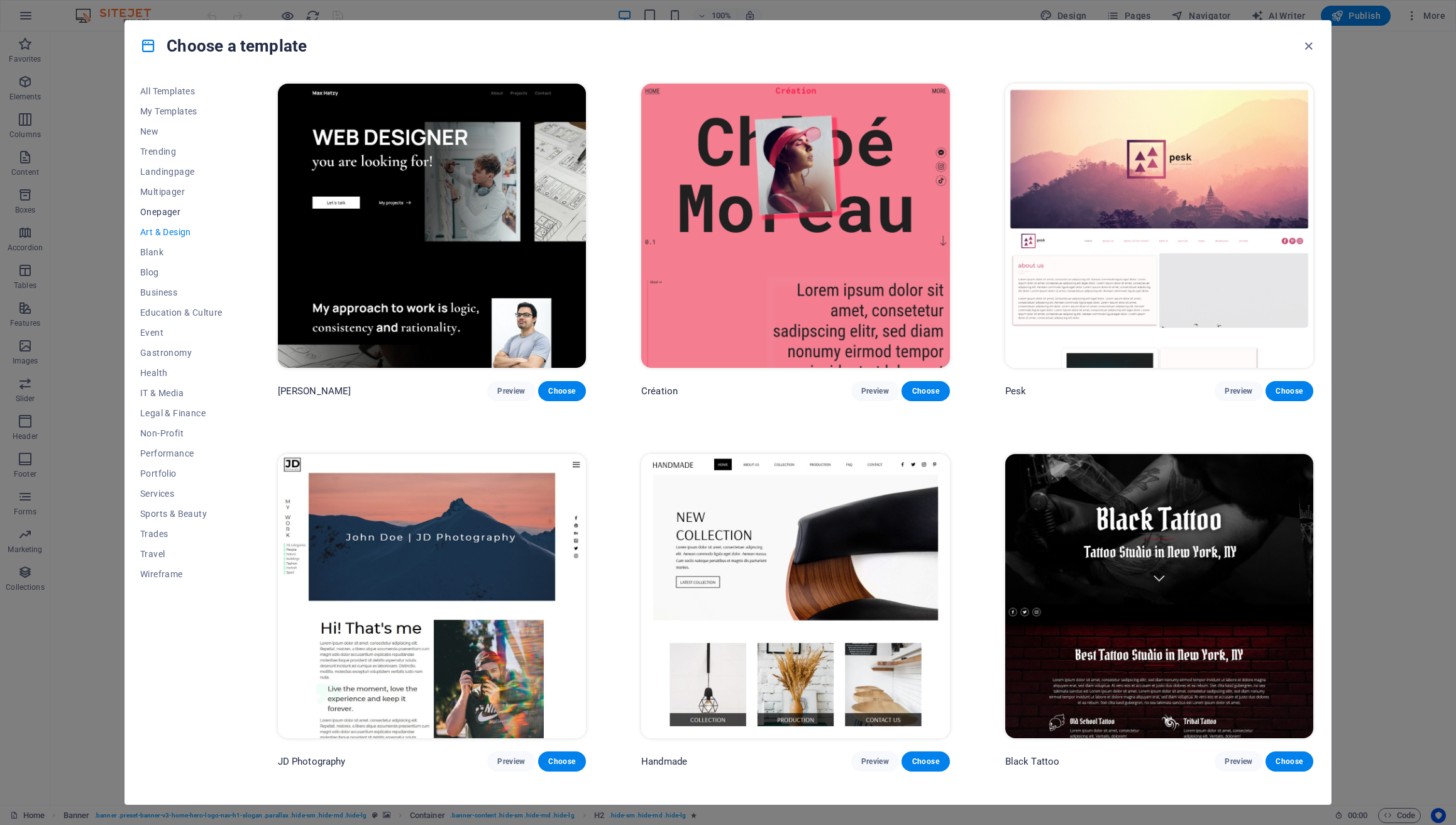
click at [168, 213] on span "Onepager" at bounding box center [181, 212] width 83 height 10
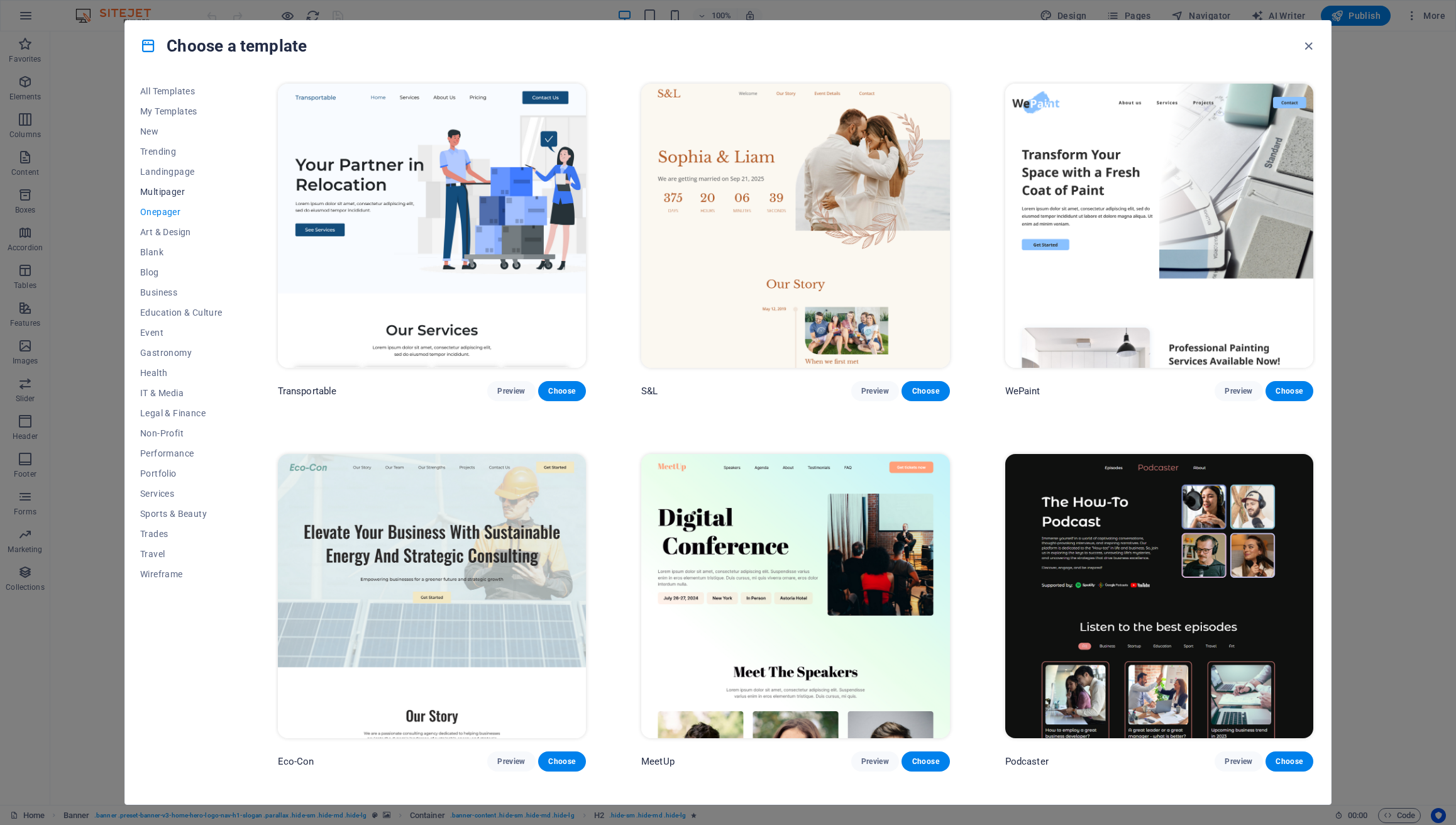
click at [153, 197] on button "Multipager" at bounding box center [181, 191] width 83 height 20
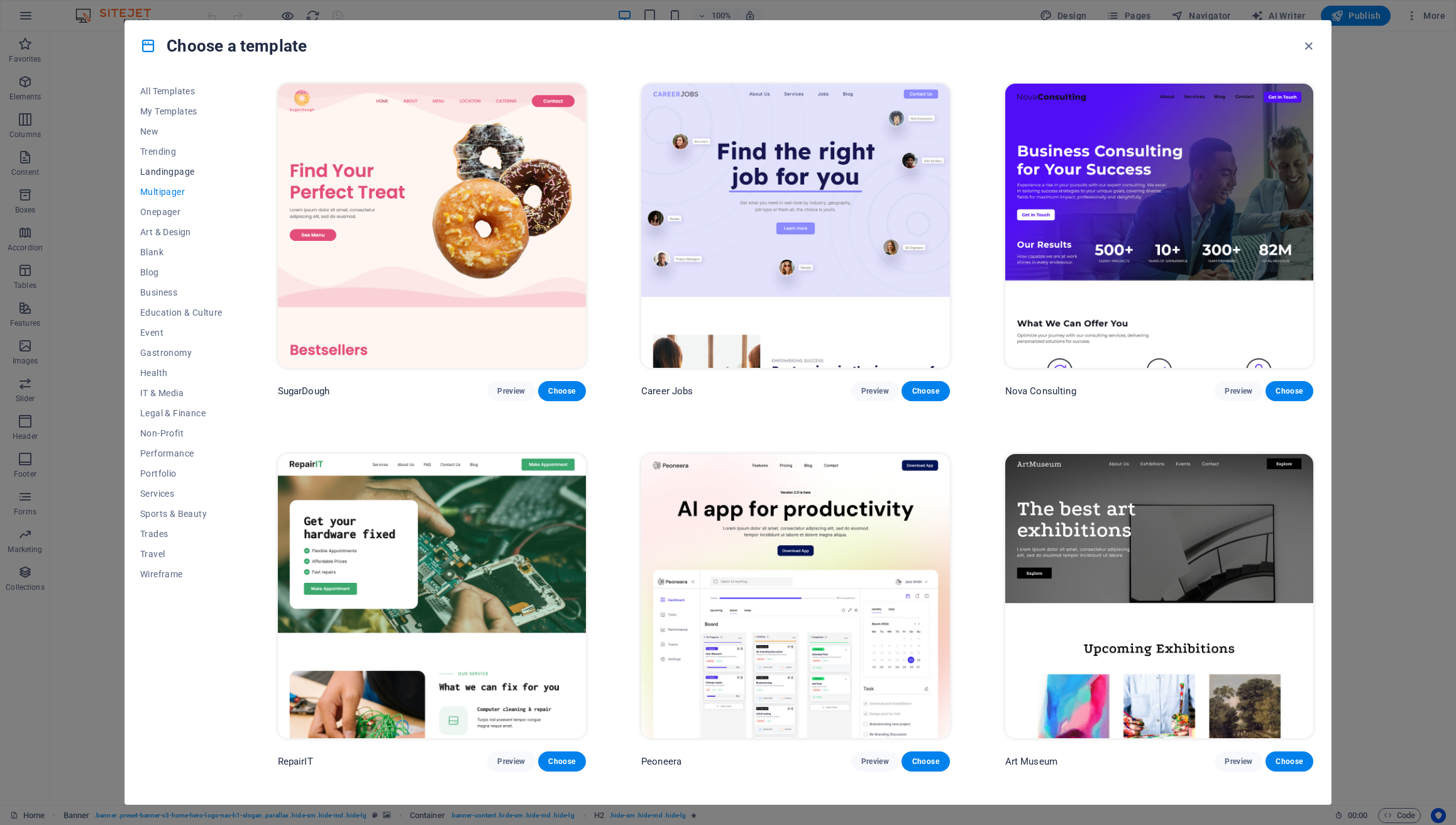
click at [162, 172] on span "Landingpage" at bounding box center [181, 171] width 83 height 10
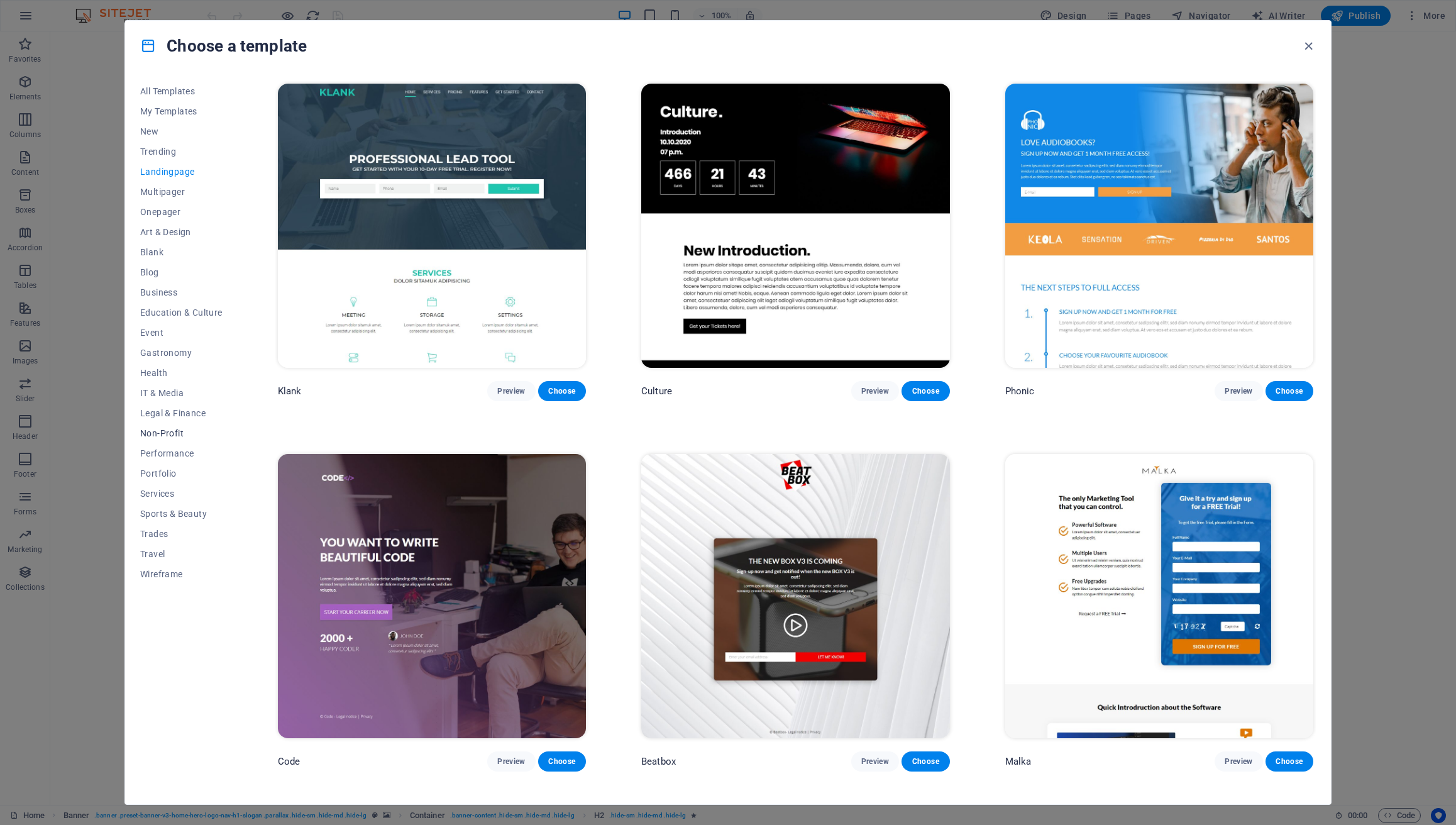
click at [182, 438] on span "Non-Profit" at bounding box center [181, 433] width 83 height 10
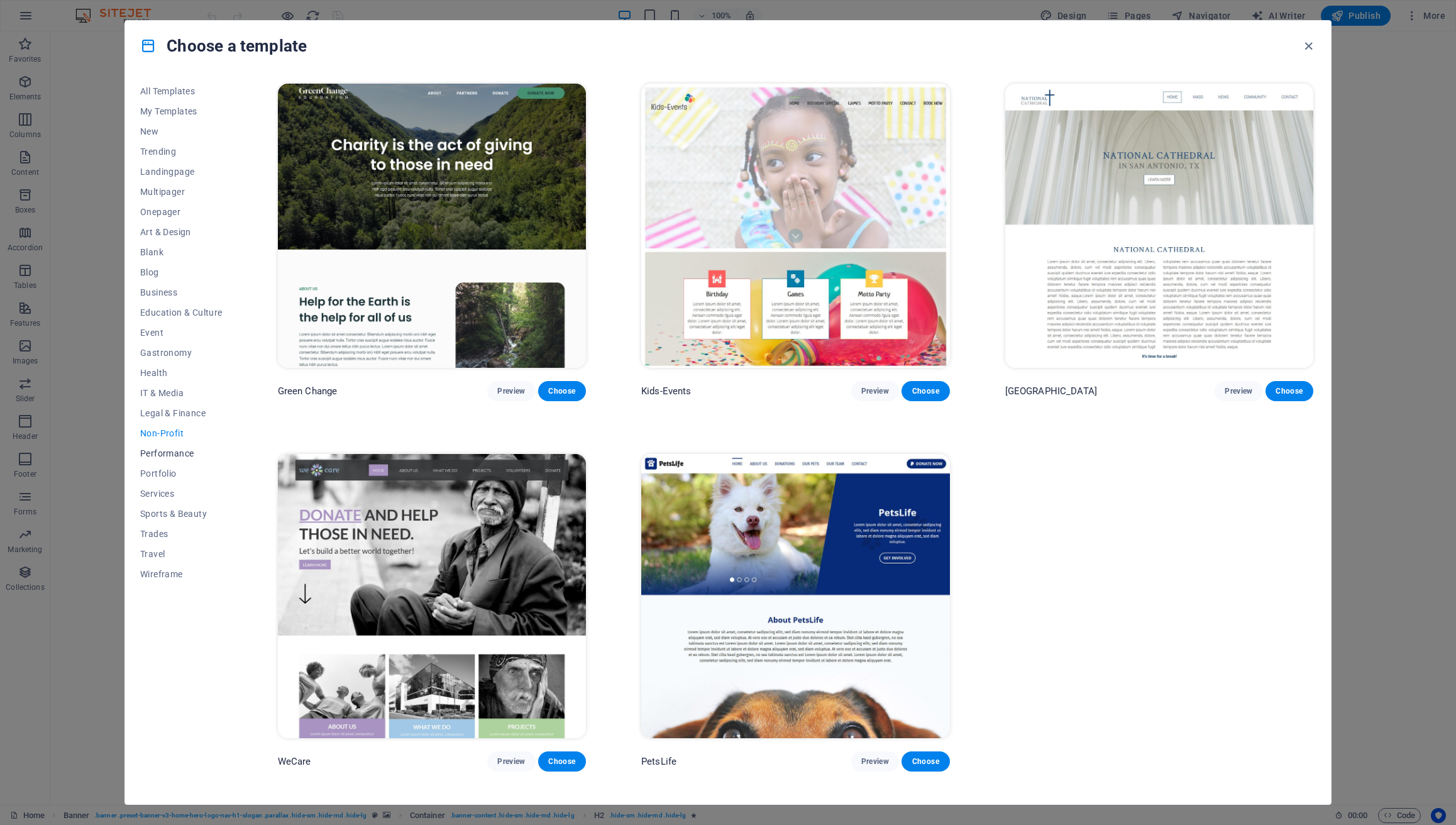
click at [175, 449] on span "Performance" at bounding box center [181, 453] width 83 height 10
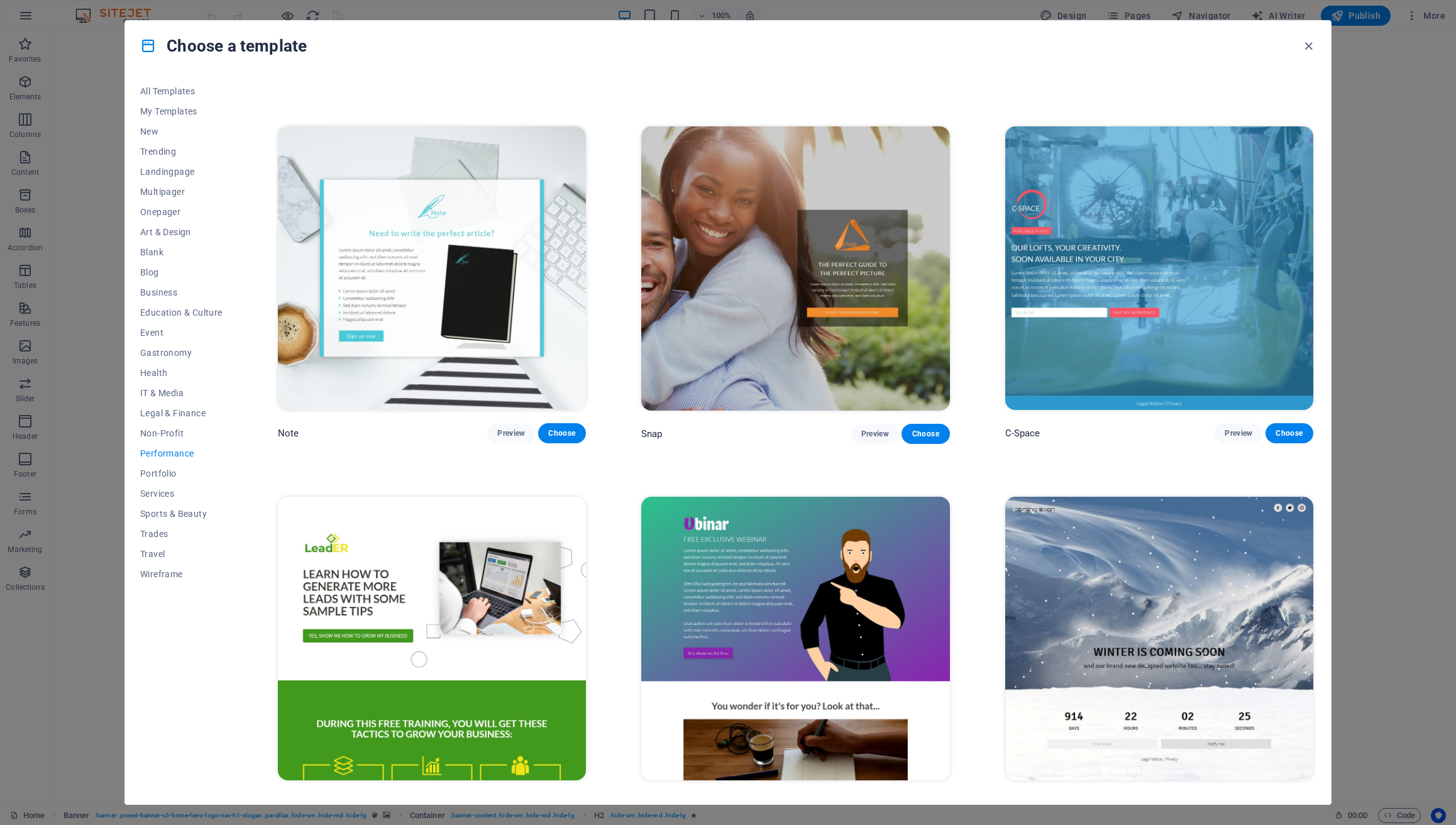
scroll to position [1079, 0]
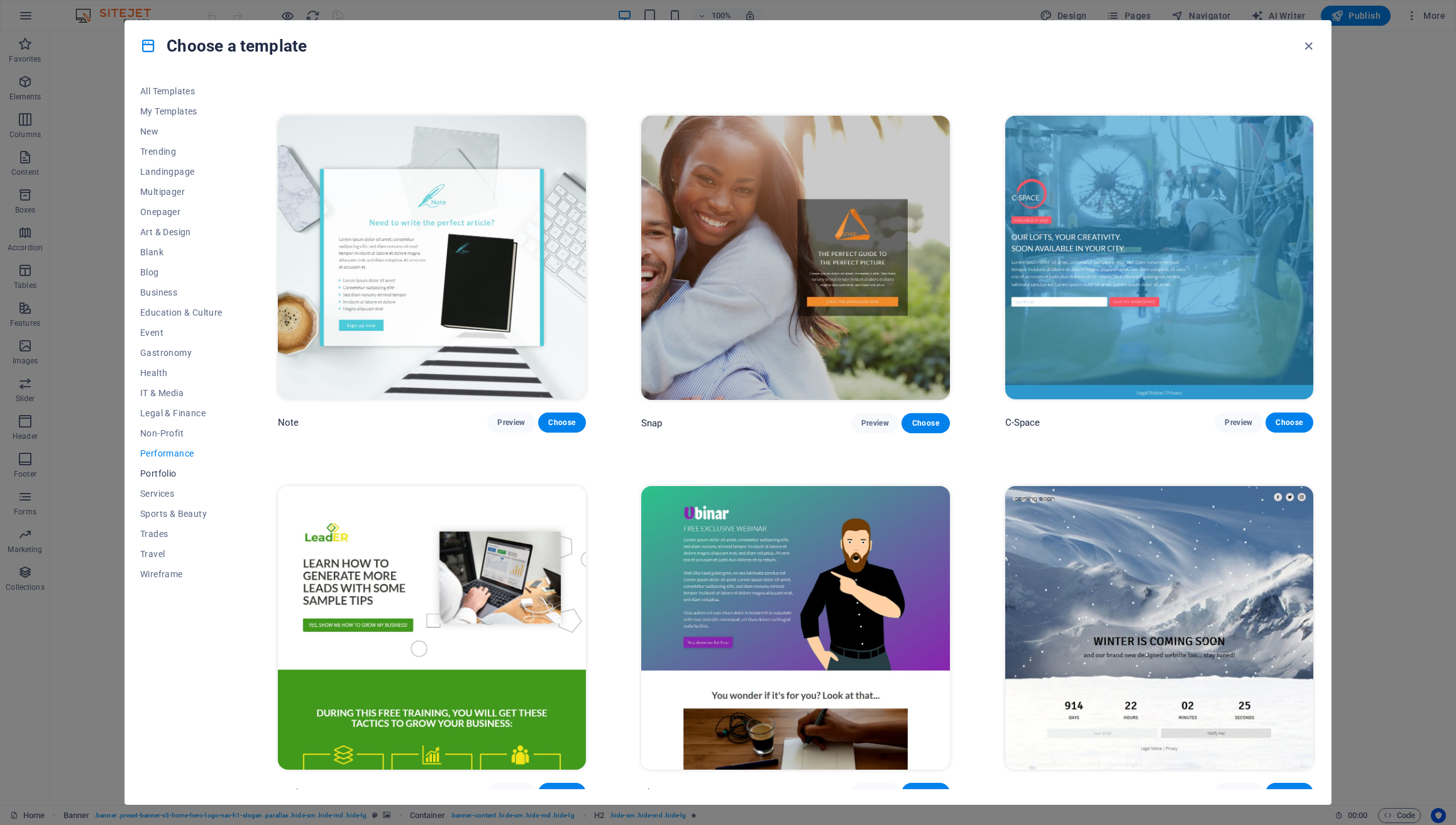
click at [165, 467] on button "Portfolio" at bounding box center [181, 473] width 83 height 20
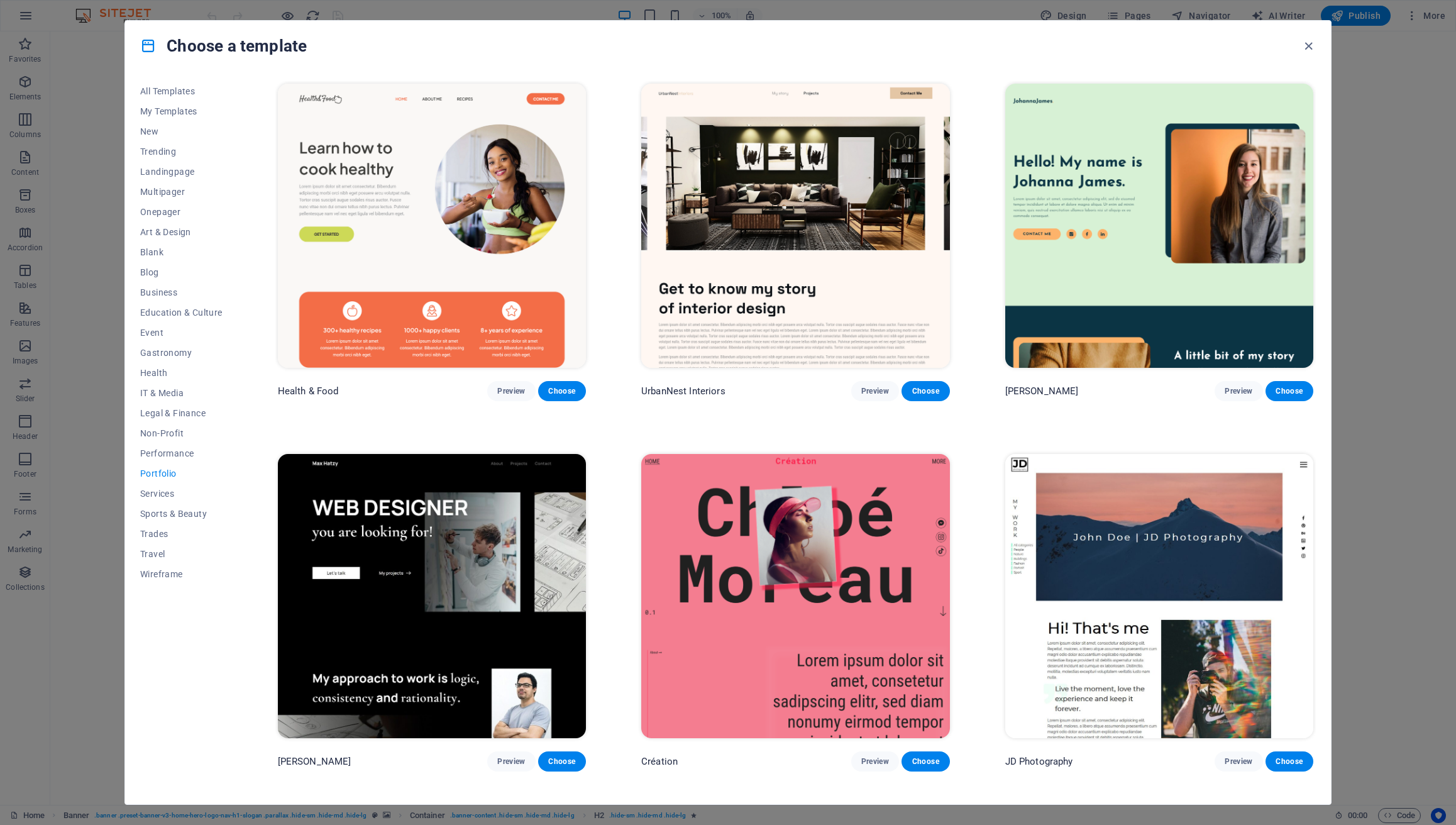
scroll to position [347, 0]
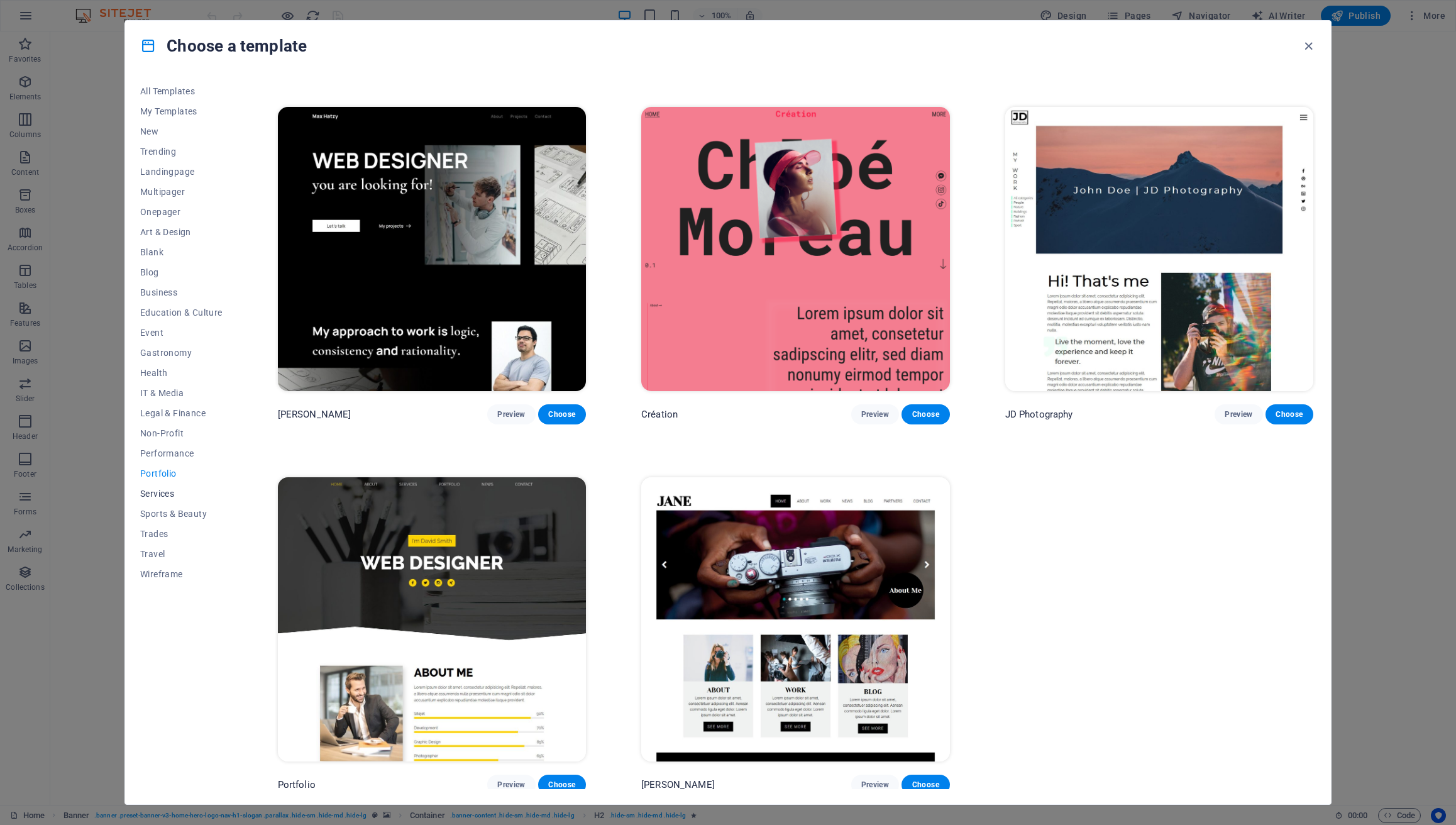
click at [166, 489] on span "Services" at bounding box center [181, 493] width 83 height 10
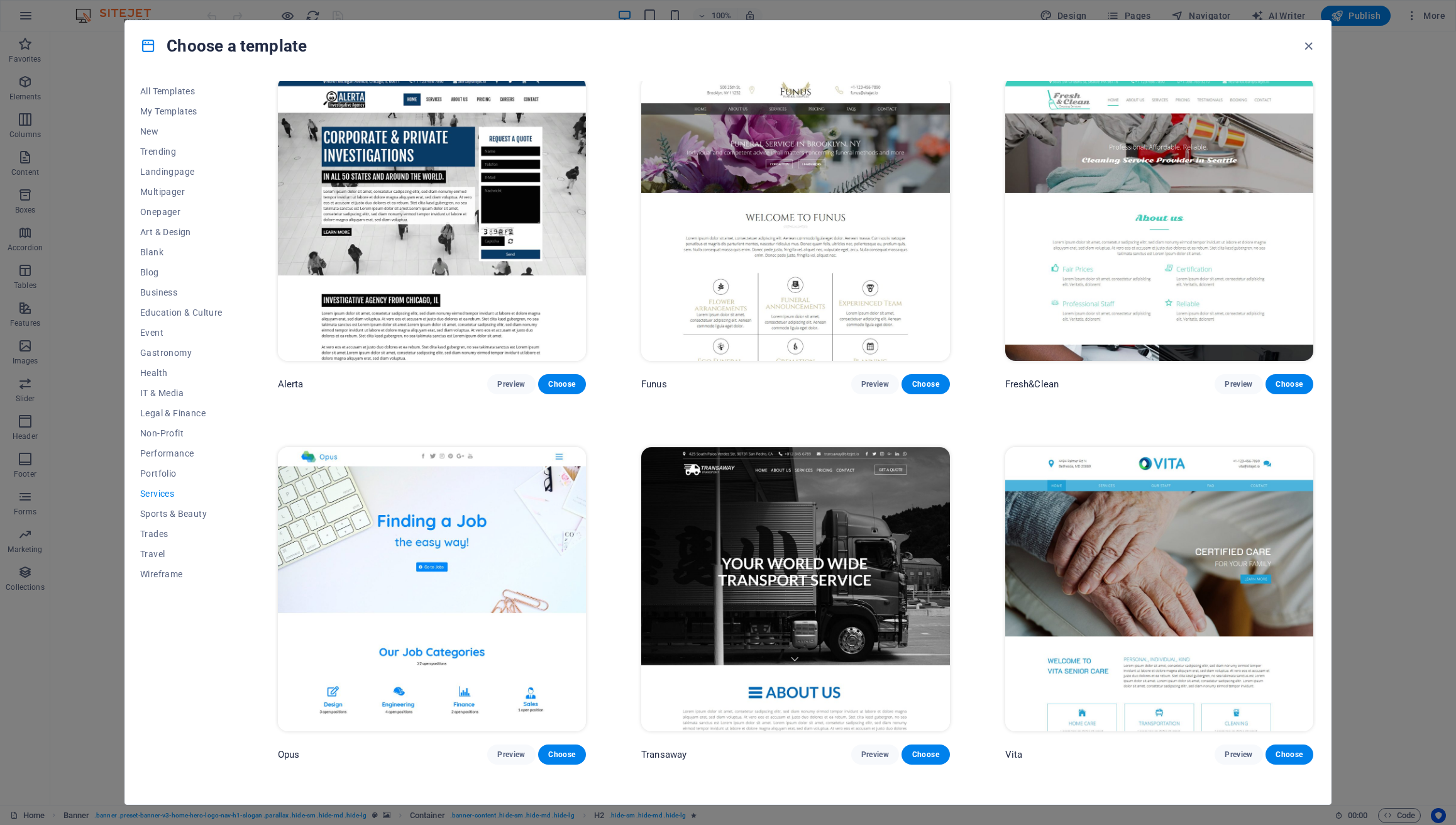
scroll to position [2191, 0]
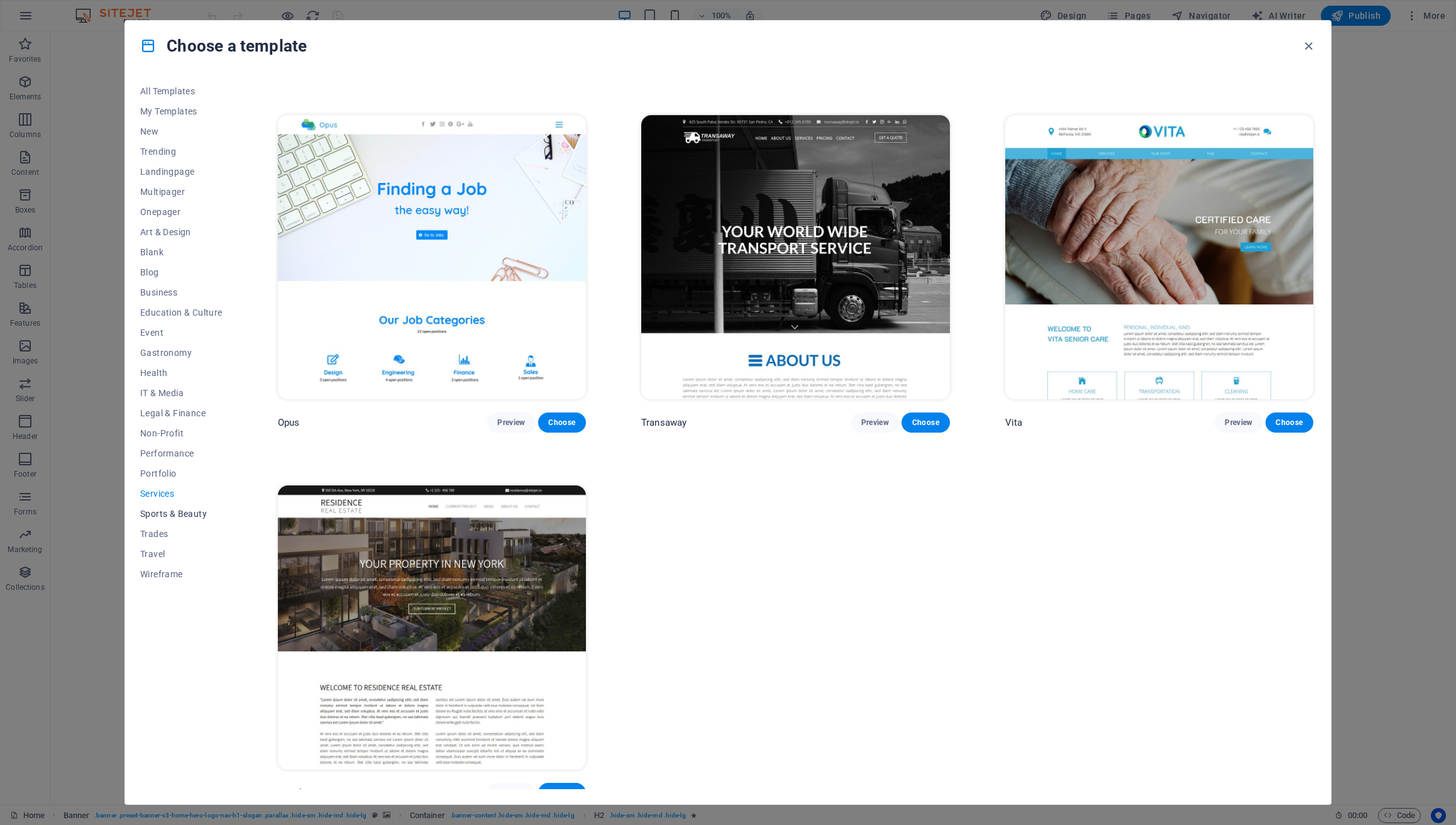
click at [183, 519] on button "Sports & Beauty" at bounding box center [181, 514] width 83 height 20
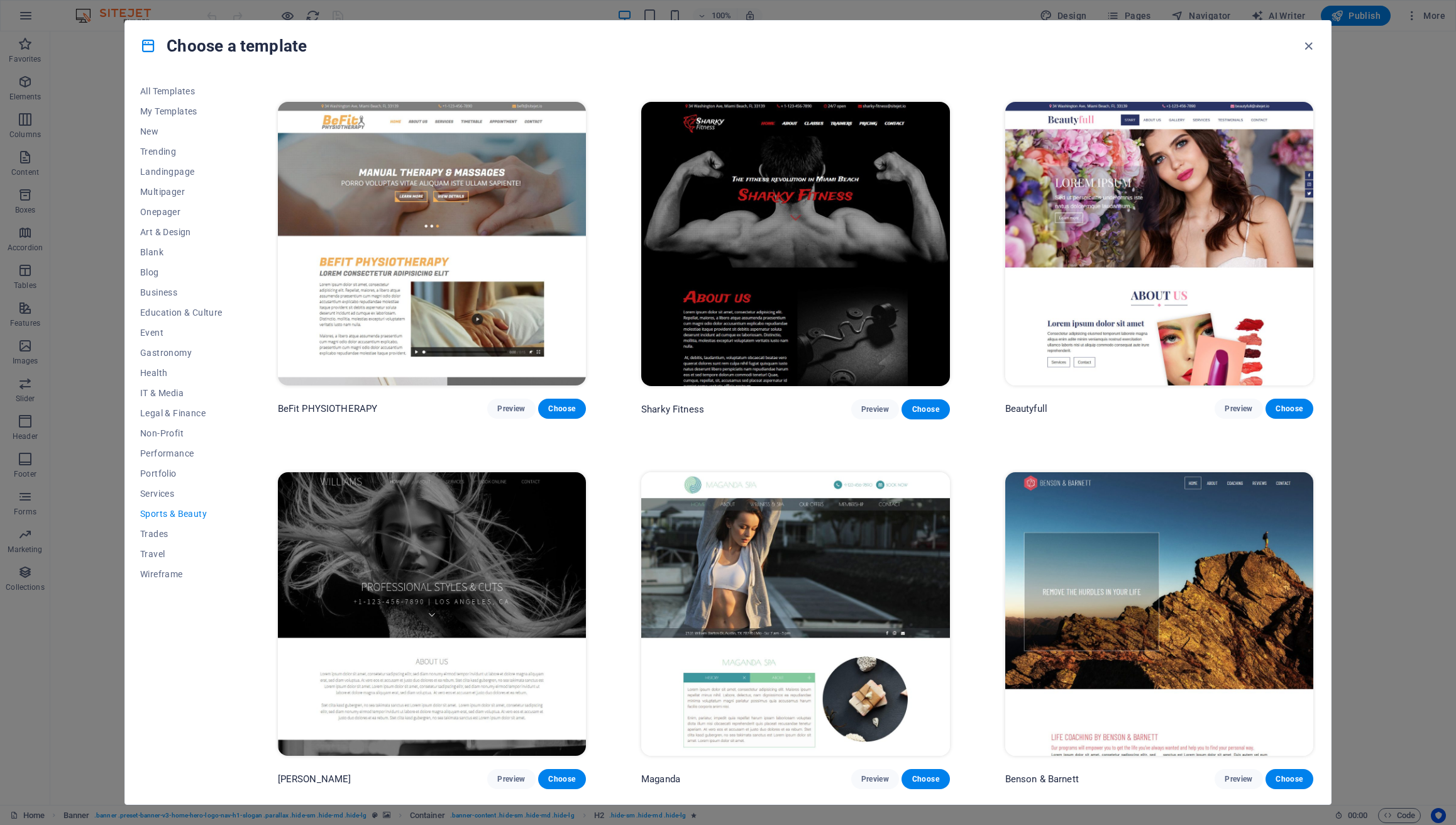
scroll to position [0, 0]
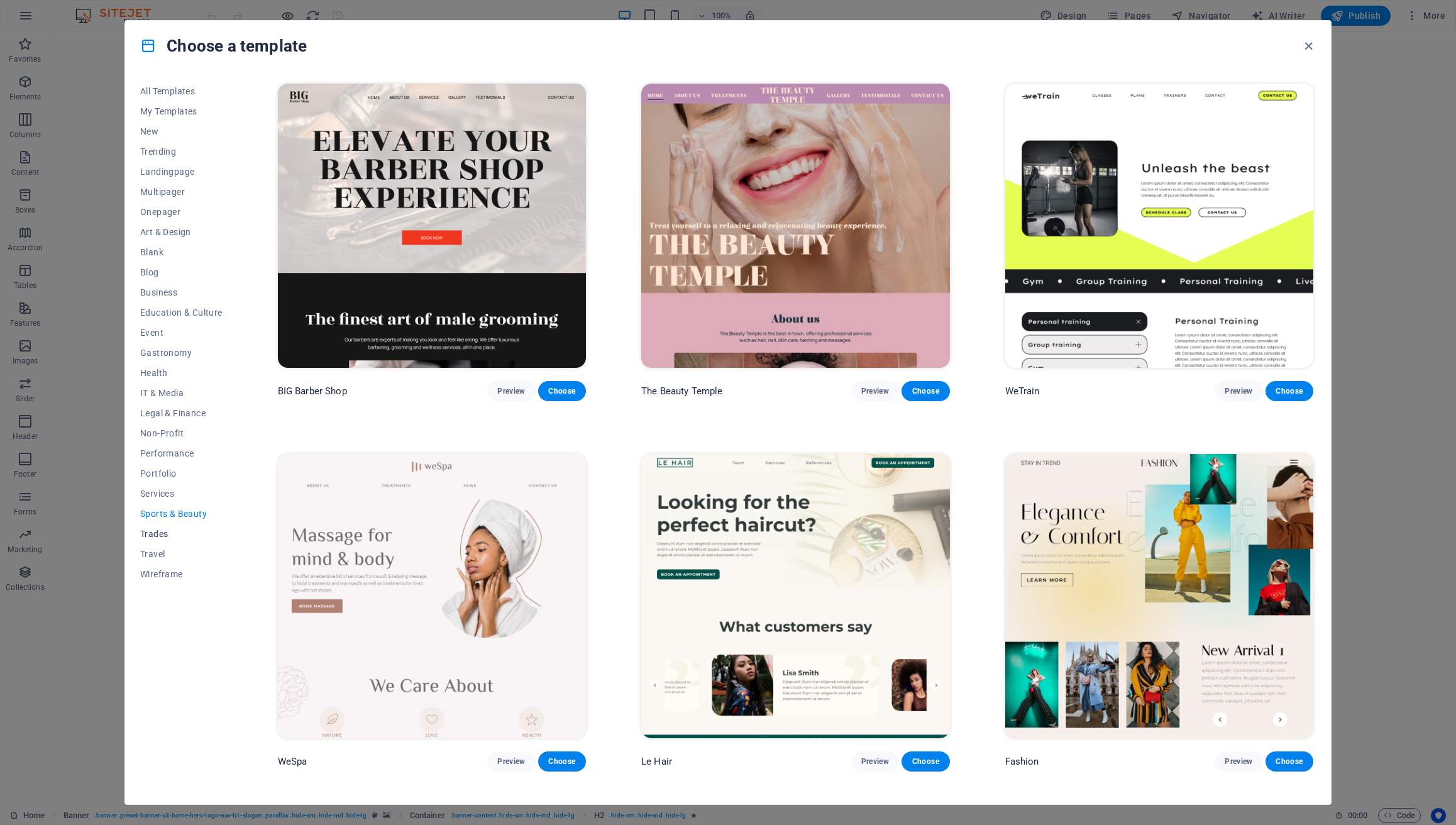
click at [165, 534] on span "Trades" at bounding box center [181, 533] width 83 height 10
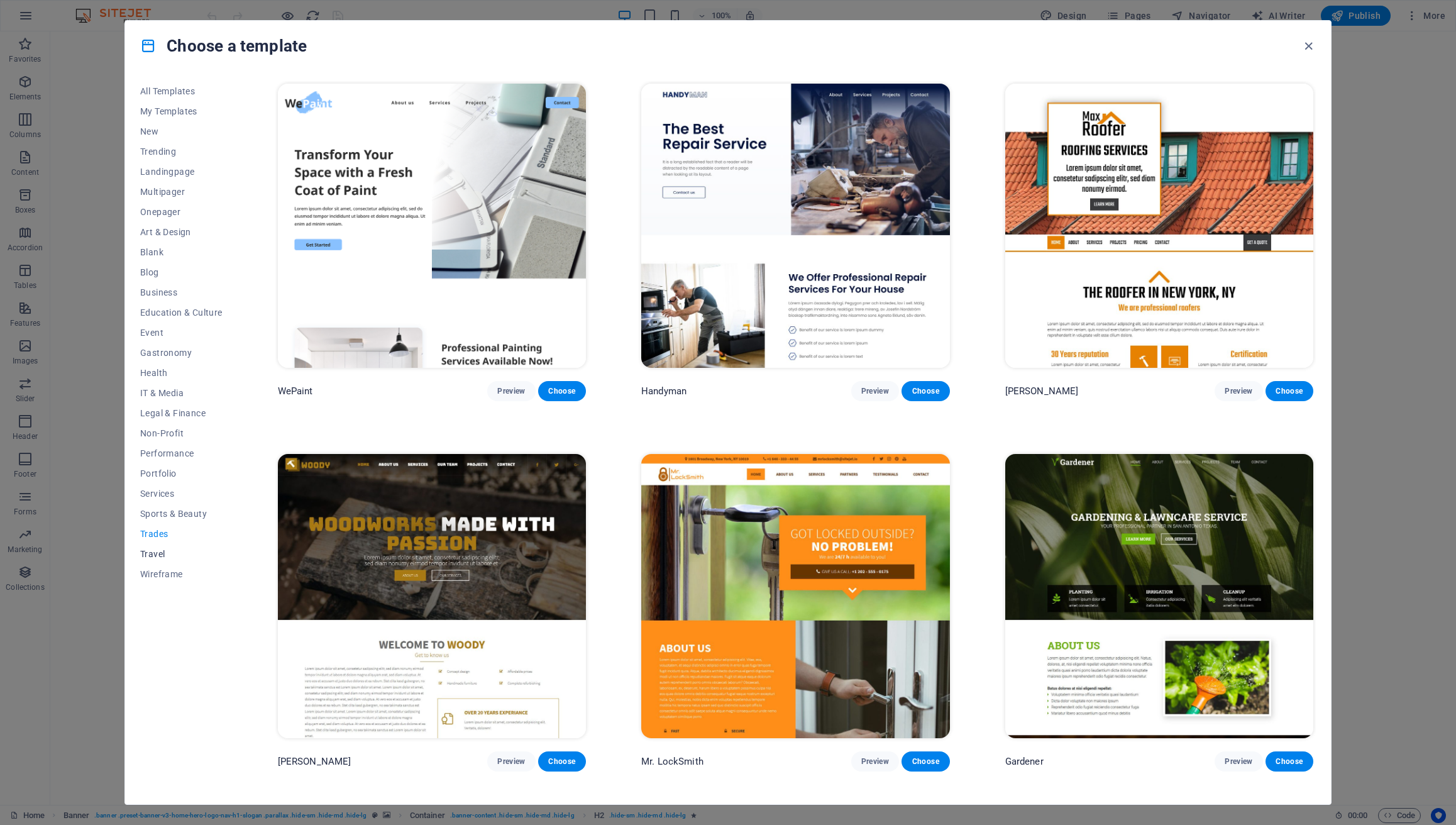
click at [151, 556] on span "Travel" at bounding box center [181, 554] width 83 height 10
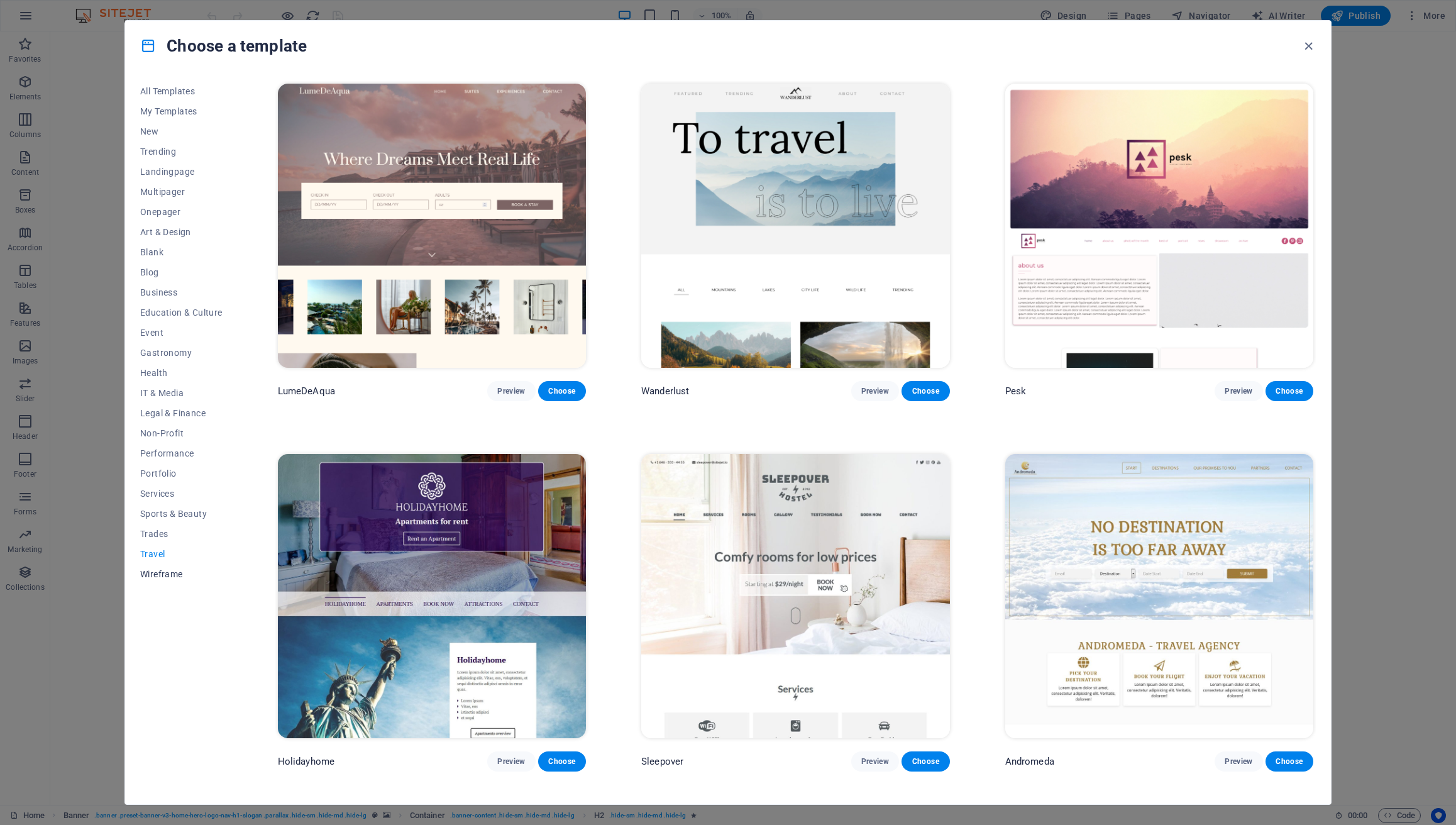
click at [153, 577] on span "Wireframe" at bounding box center [181, 574] width 83 height 10
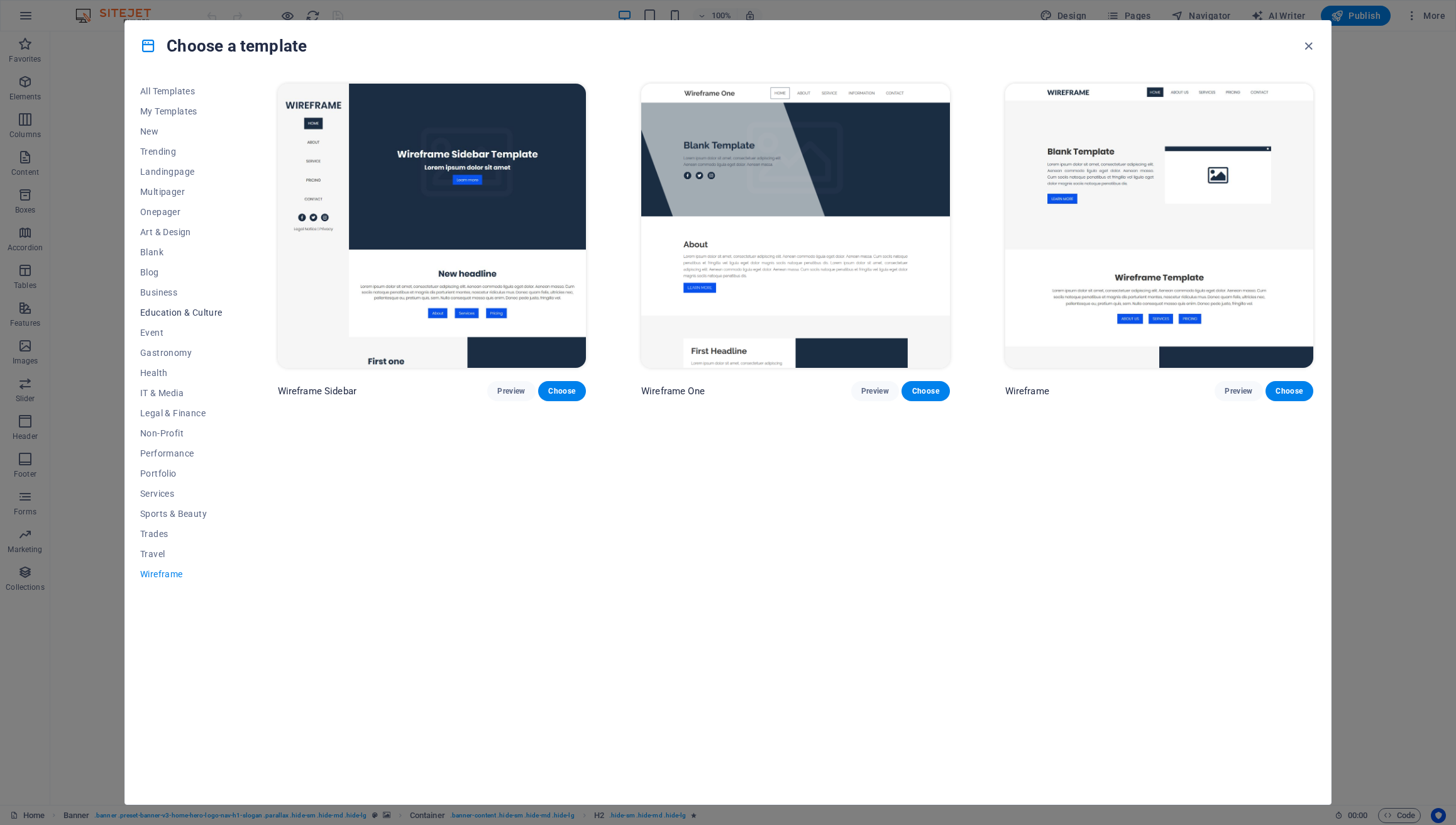
click at [171, 319] on button "Education & Culture" at bounding box center [181, 313] width 83 height 20
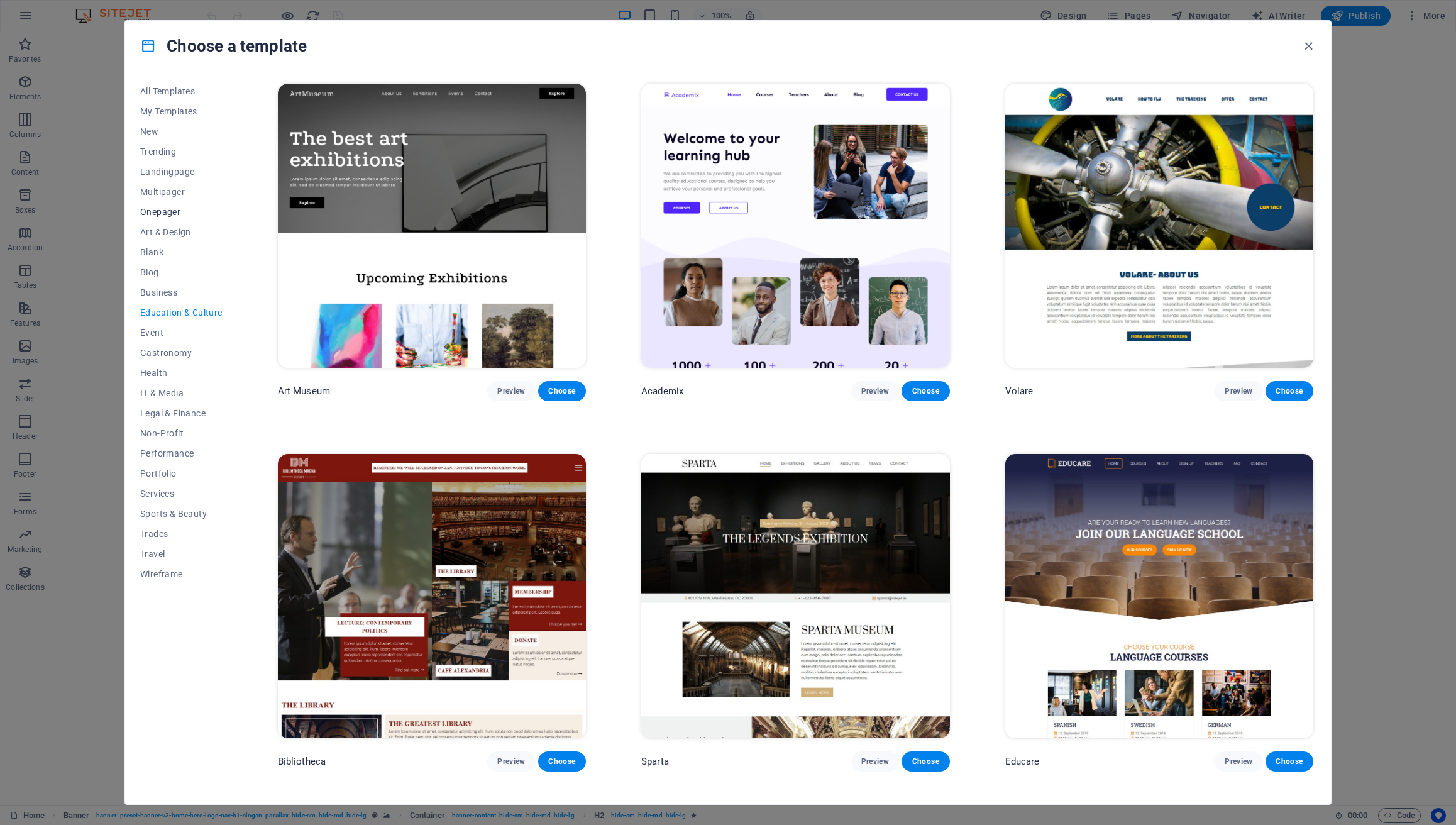
click at [163, 216] on span "Onepager" at bounding box center [181, 212] width 83 height 10
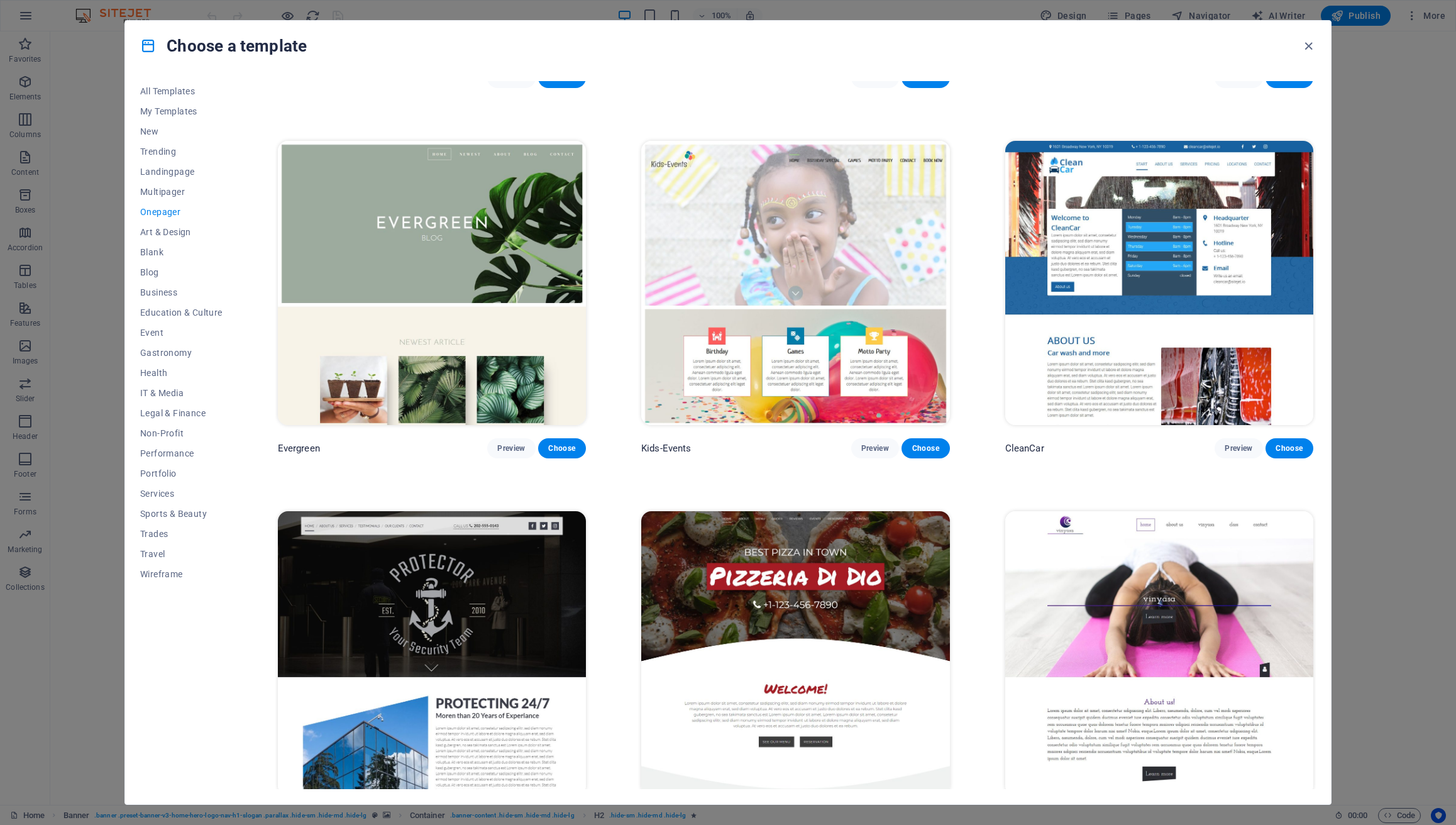
scroll to position [2558, 0]
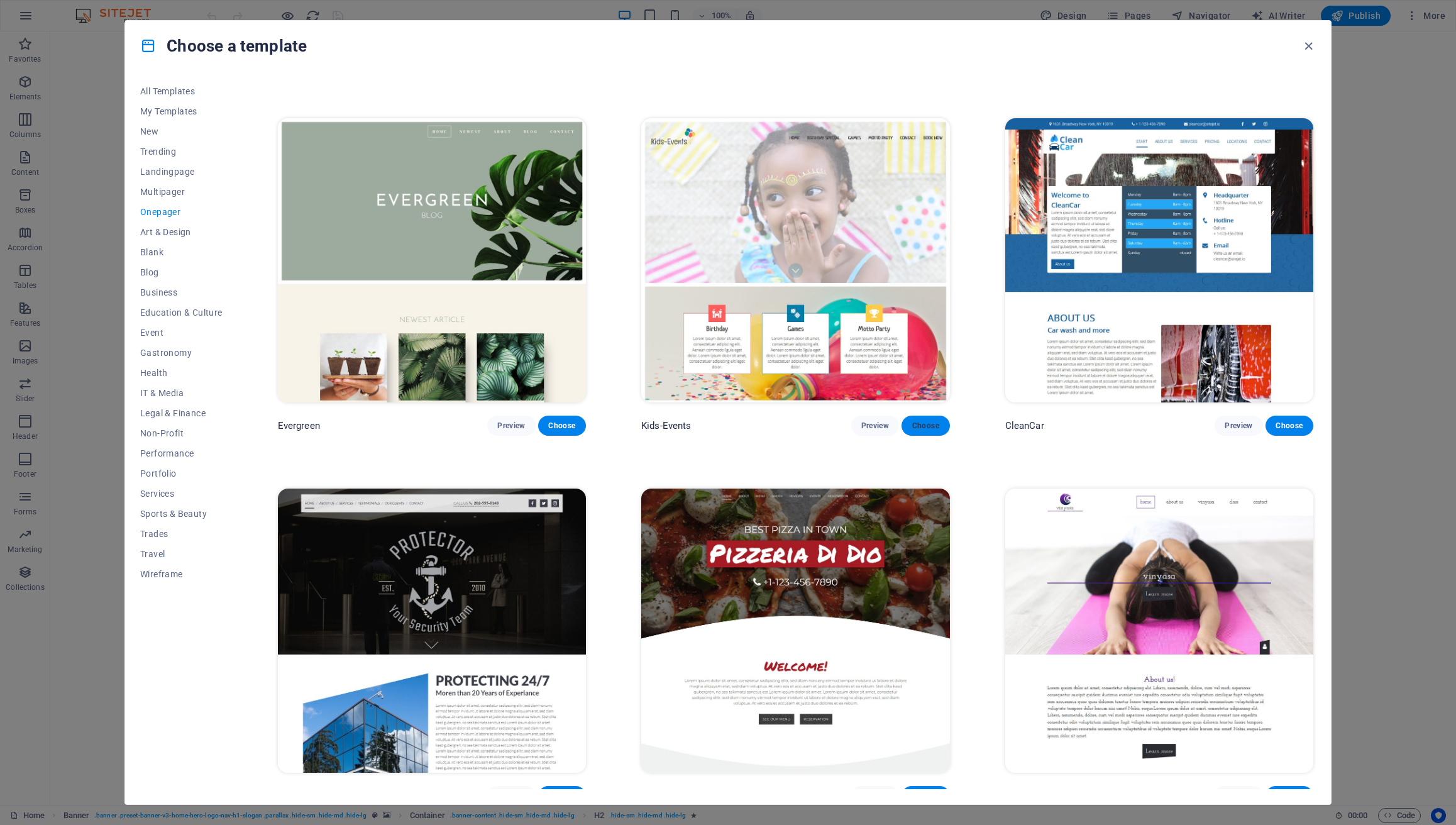
click at [924, 421] on span "Choose" at bounding box center [925, 425] width 28 height 10
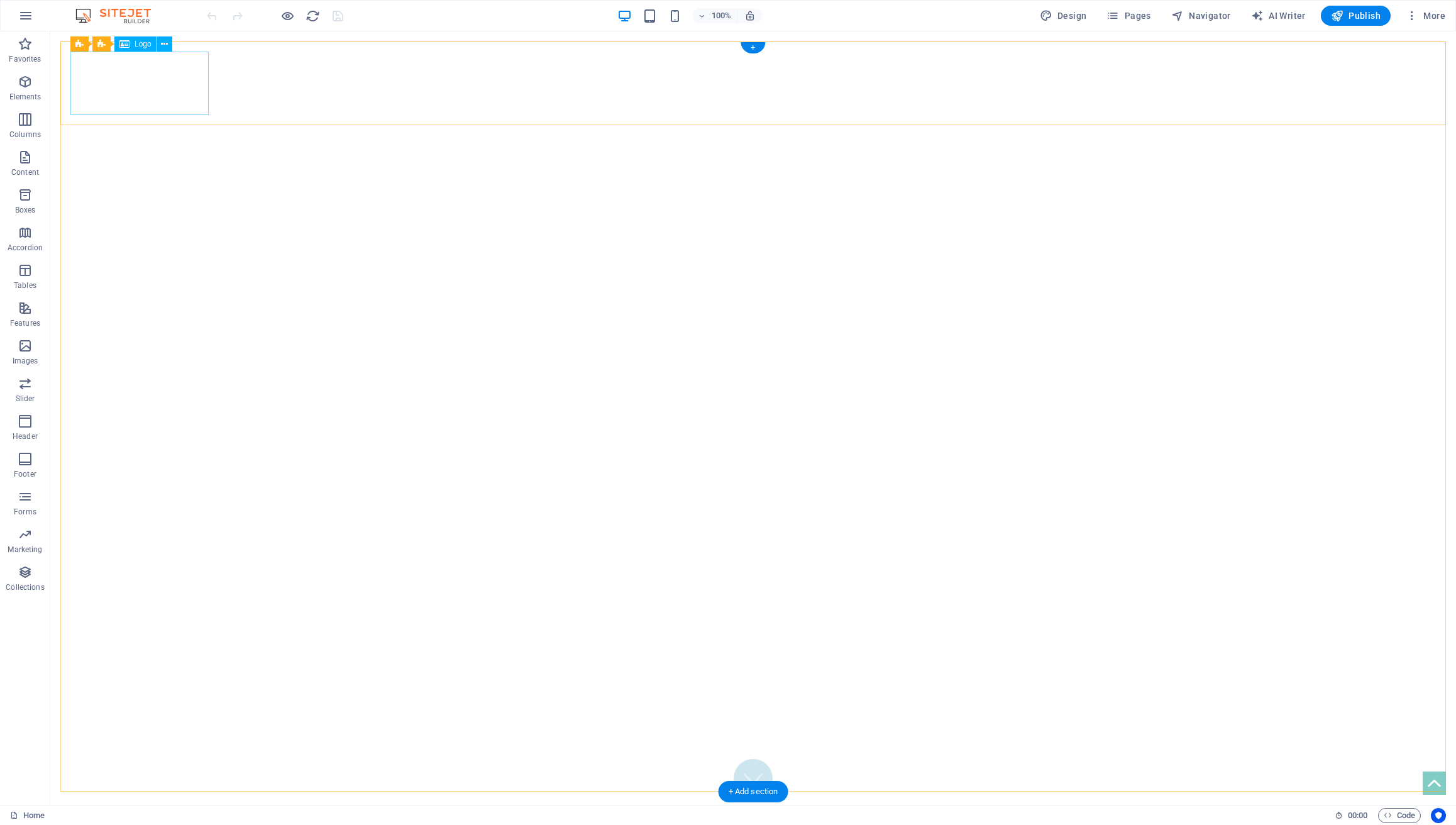
click at [125, 802] on div at bounding box center [753, 834] width 1366 height 64
click at [129, 802] on div at bounding box center [753, 834] width 1366 height 64
select select "px"
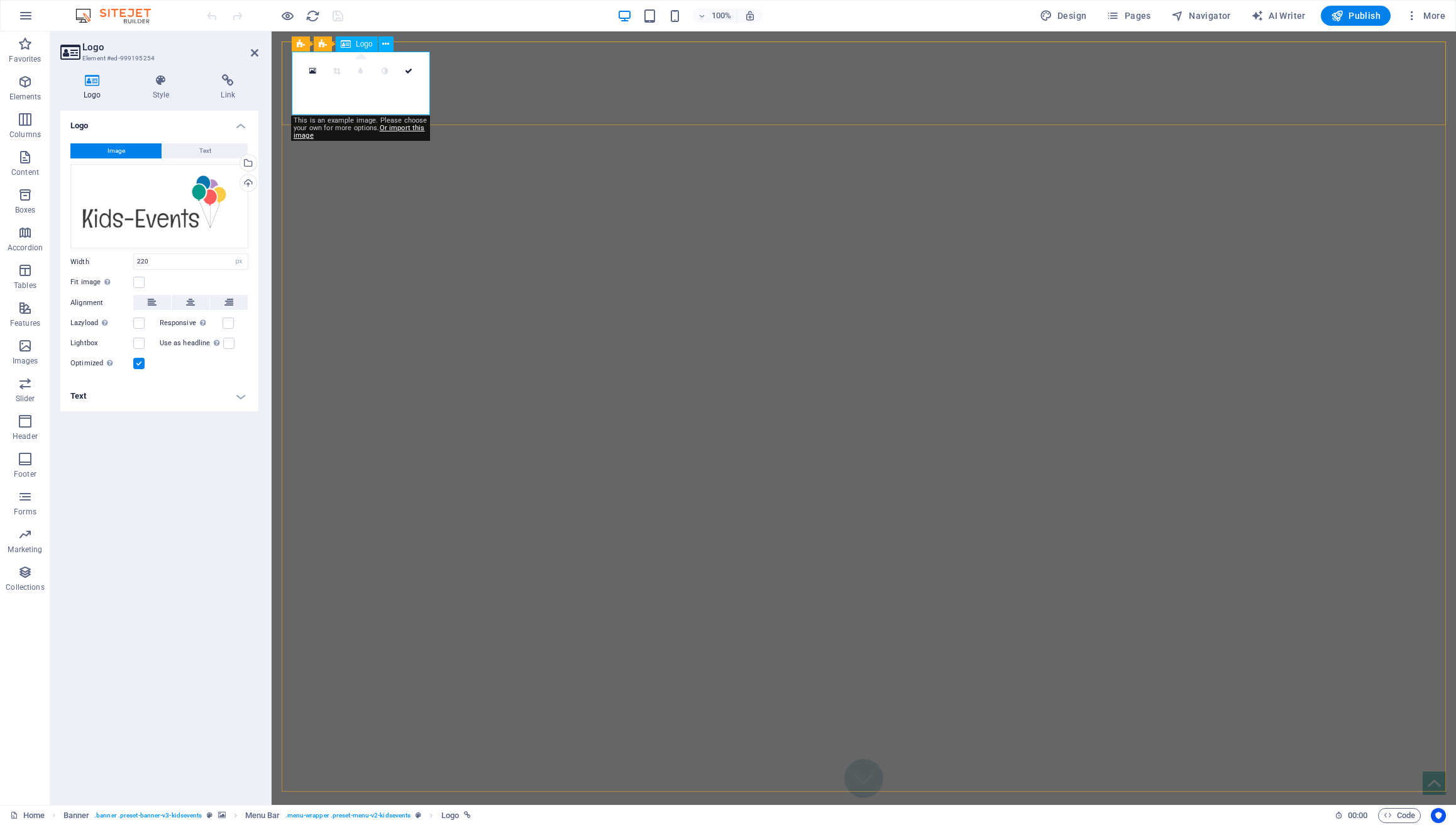
click at [354, 802] on div at bounding box center [863, 834] width 1144 height 64
click at [182, 221] on div "Drag files here, click to choose files or select files from Files or our free s…" at bounding box center [160, 207] width 178 height 85
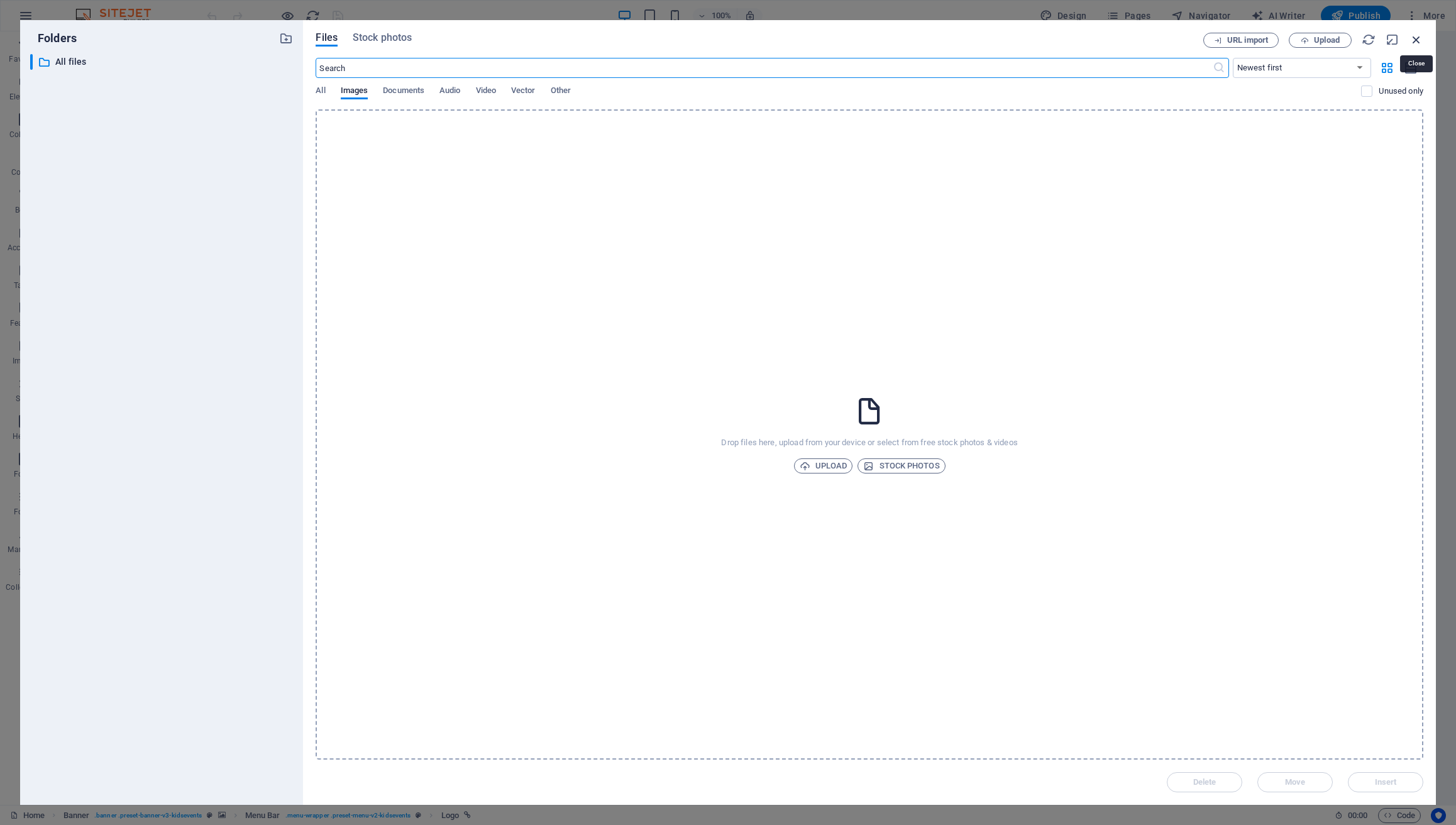
click at [1421, 38] on icon "button" at bounding box center [1416, 39] width 14 height 14
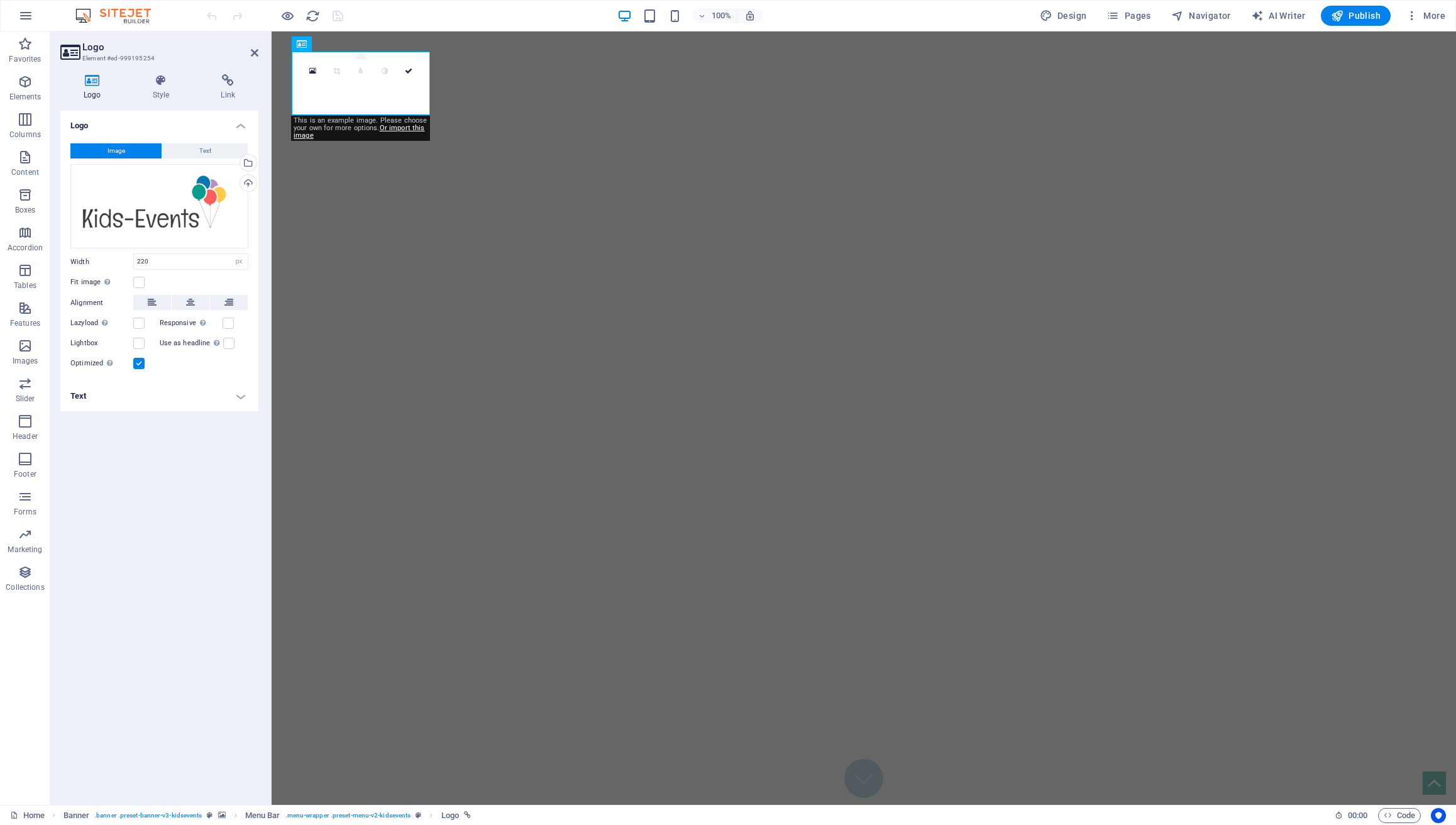
click at [191, 478] on div "Logo Image Text Drag files here, click to choose files or select files from Fil…" at bounding box center [159, 453] width 198 height 684
click at [484, 12] on div "100% Design Pages Navigator AI Writer Publish More" at bounding box center [827, 16] width 1246 height 20
click at [257, 51] on icon at bounding box center [255, 52] width 8 height 10
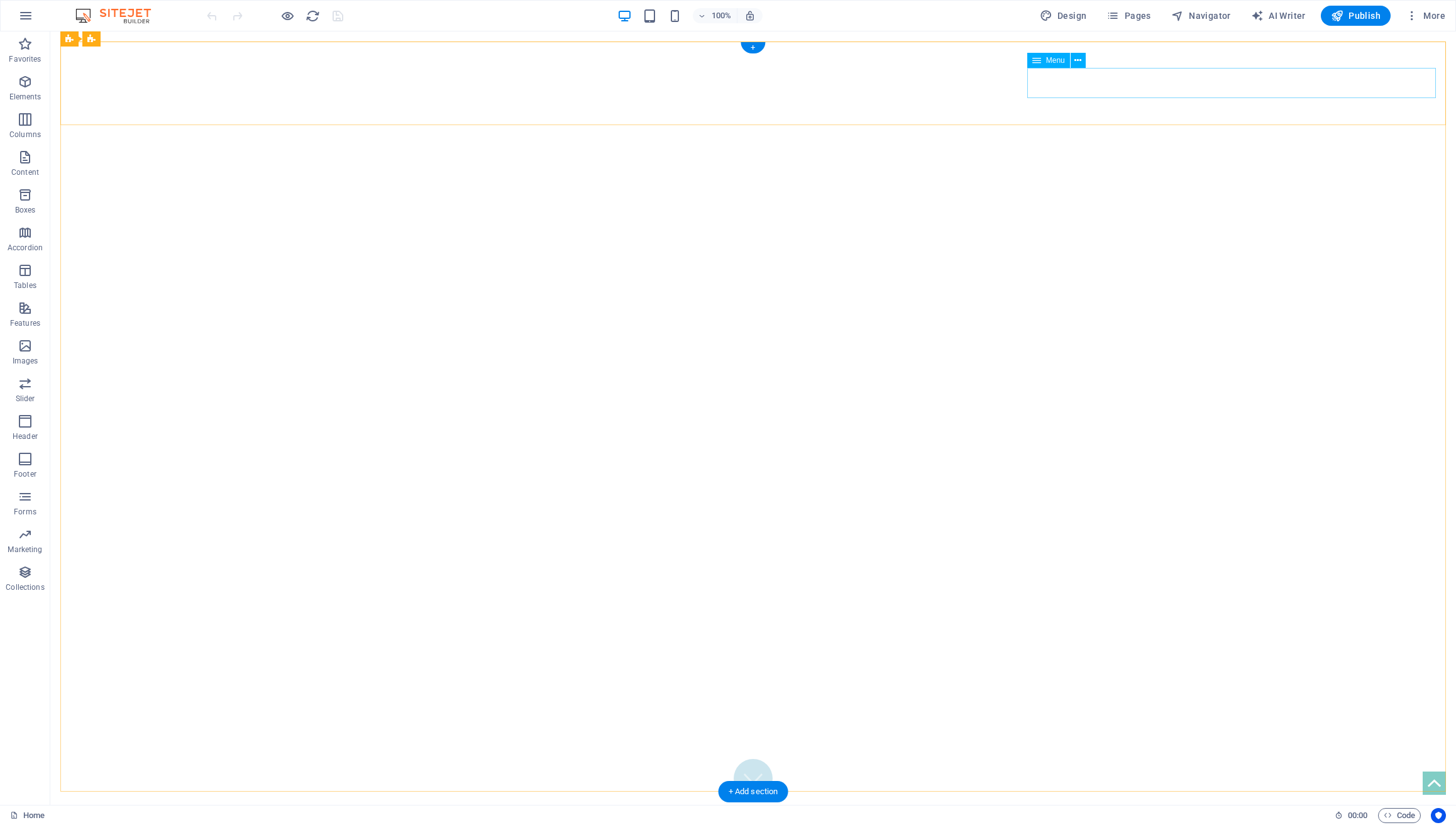
click at [1057, 62] on span "Menu" at bounding box center [1055, 60] width 19 height 8
click at [1081, 62] on icon at bounding box center [1077, 61] width 7 height 13
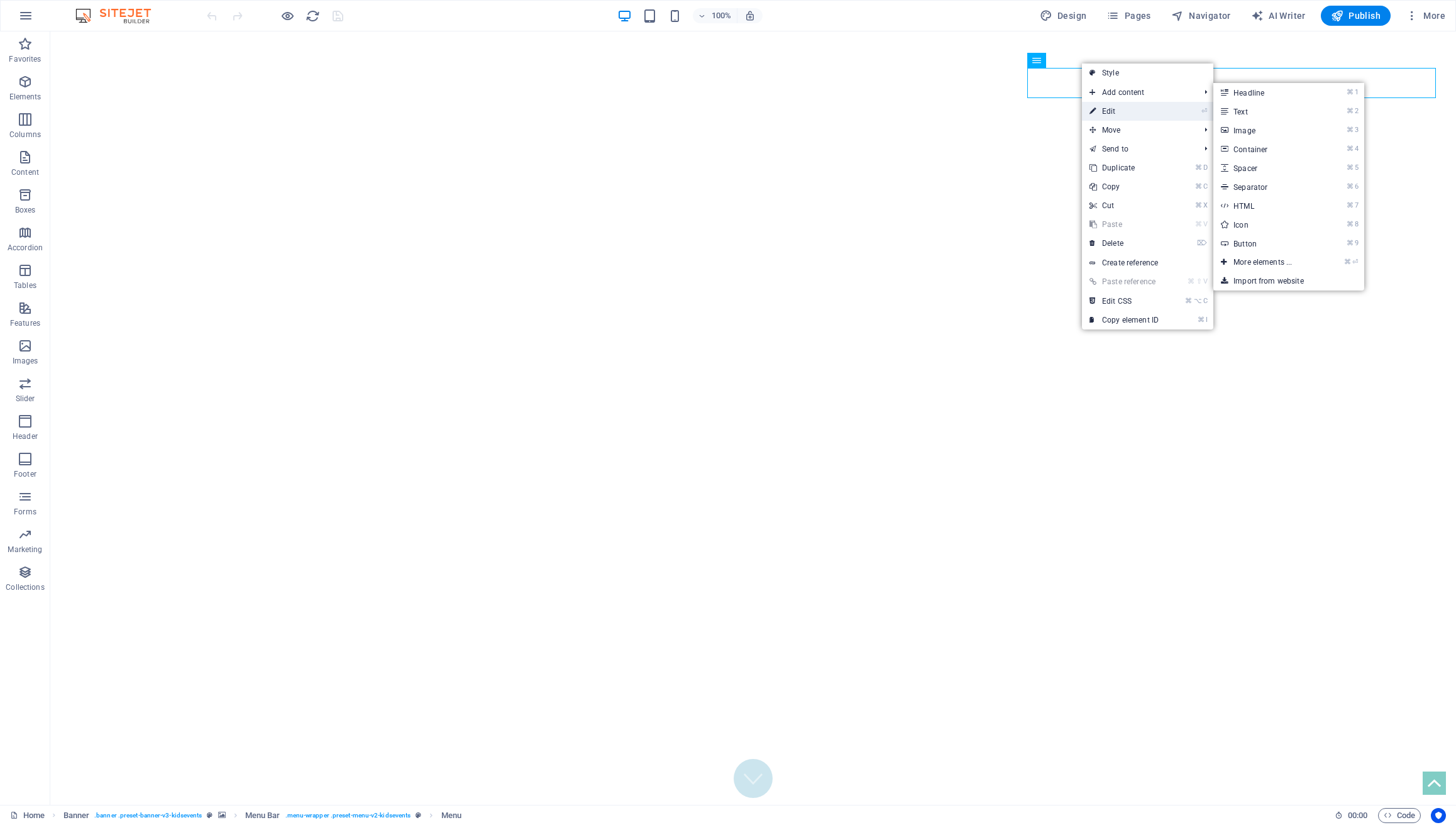
click at [1151, 111] on link "⏎ Edit" at bounding box center [1124, 111] width 84 height 19
select select
select select "1"
select select
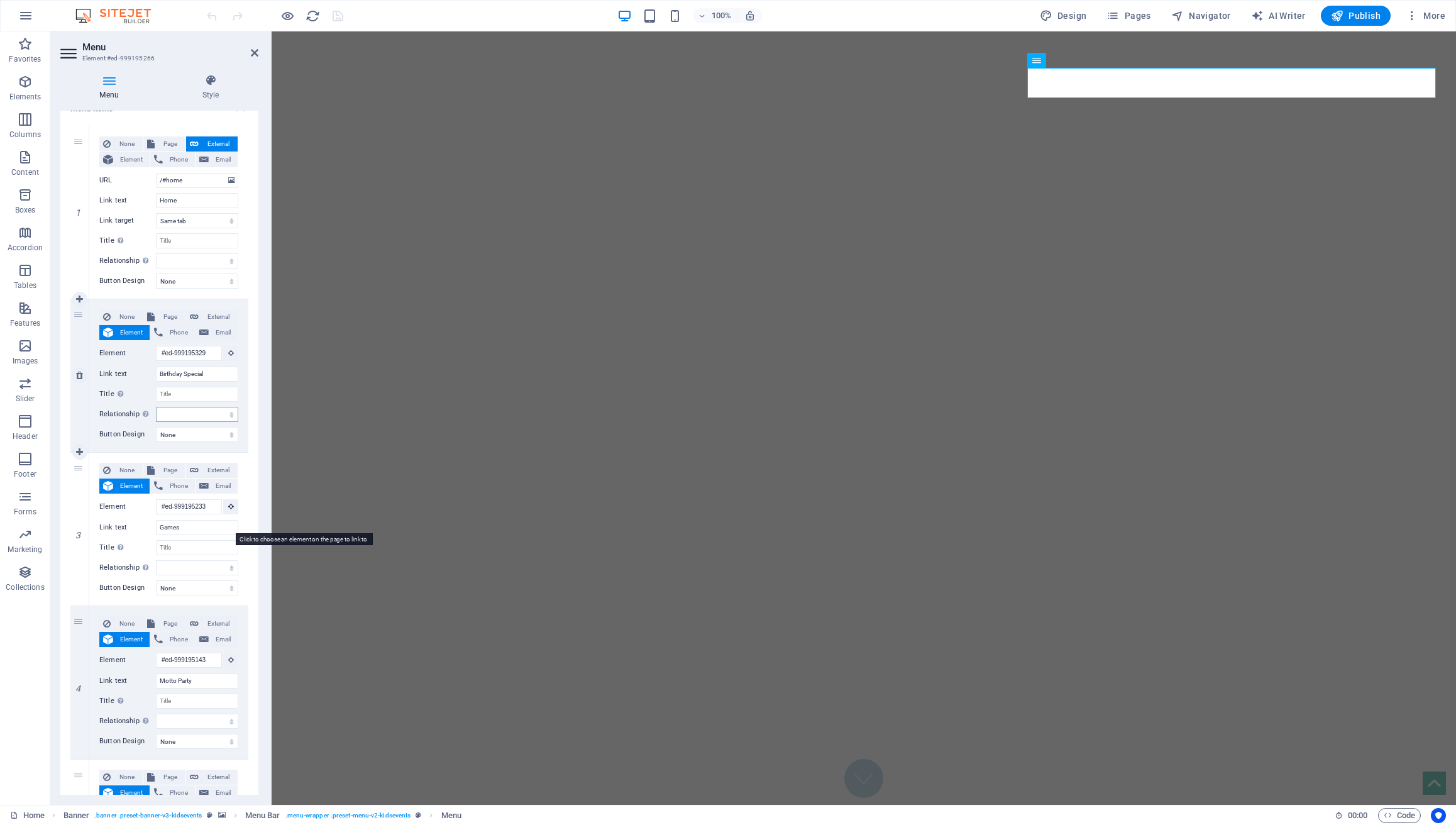
scroll to position [107, 0]
click at [212, 371] on input "Birthday Special" at bounding box center [197, 371] width 83 height 15
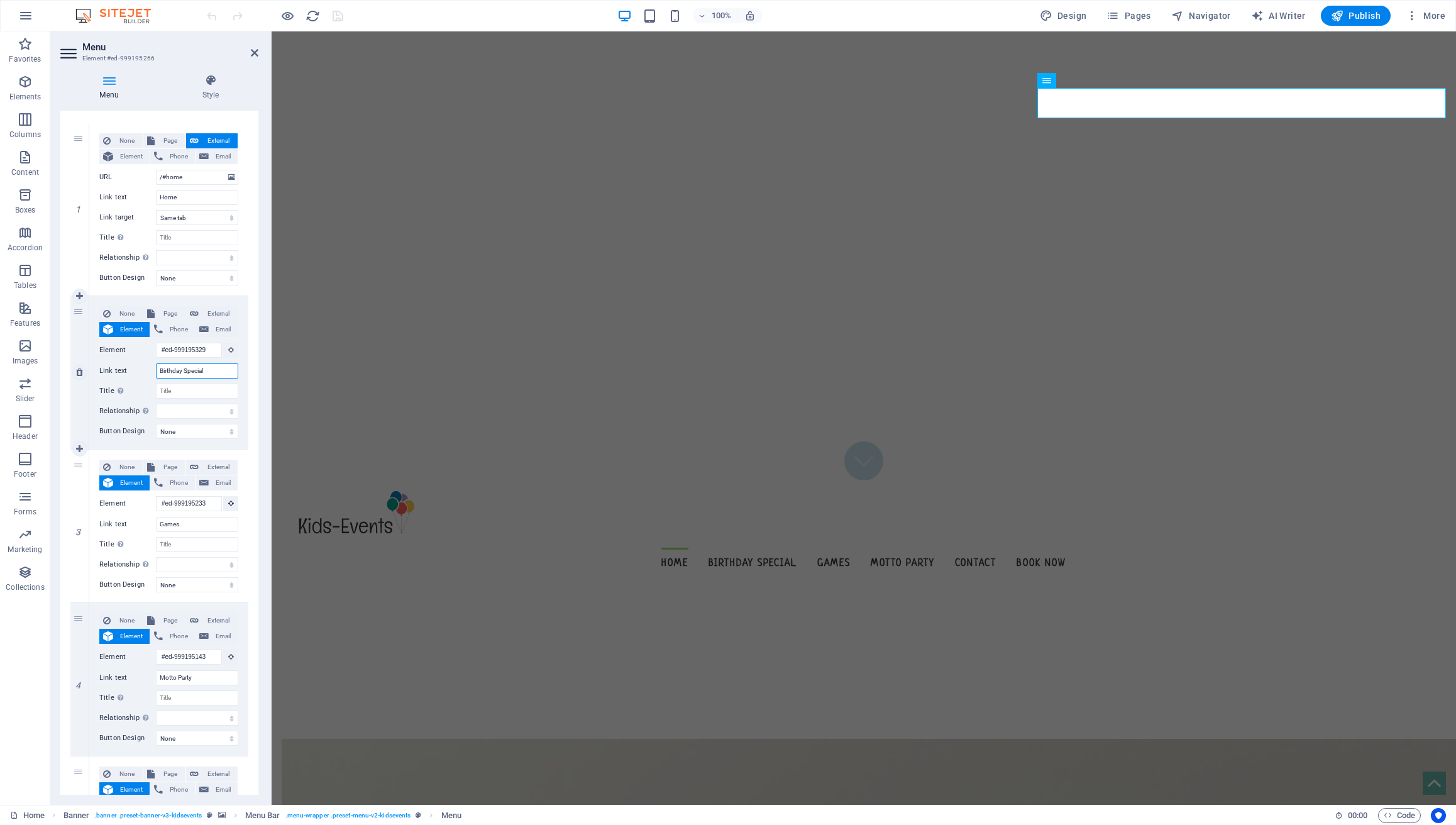
scroll to position [0, 0]
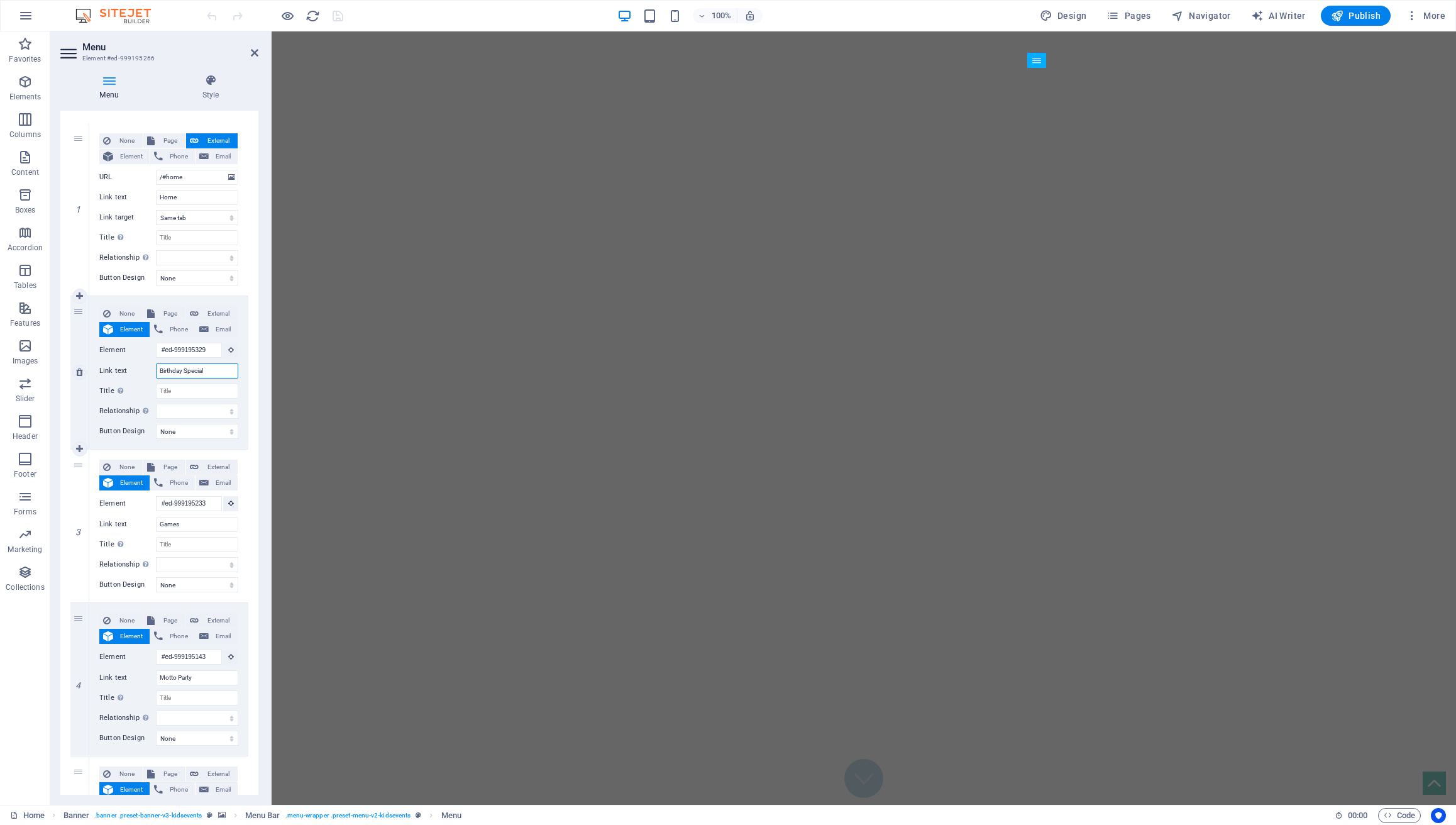
click at [217, 369] on input "Birthday Special" at bounding box center [197, 371] width 83 height 15
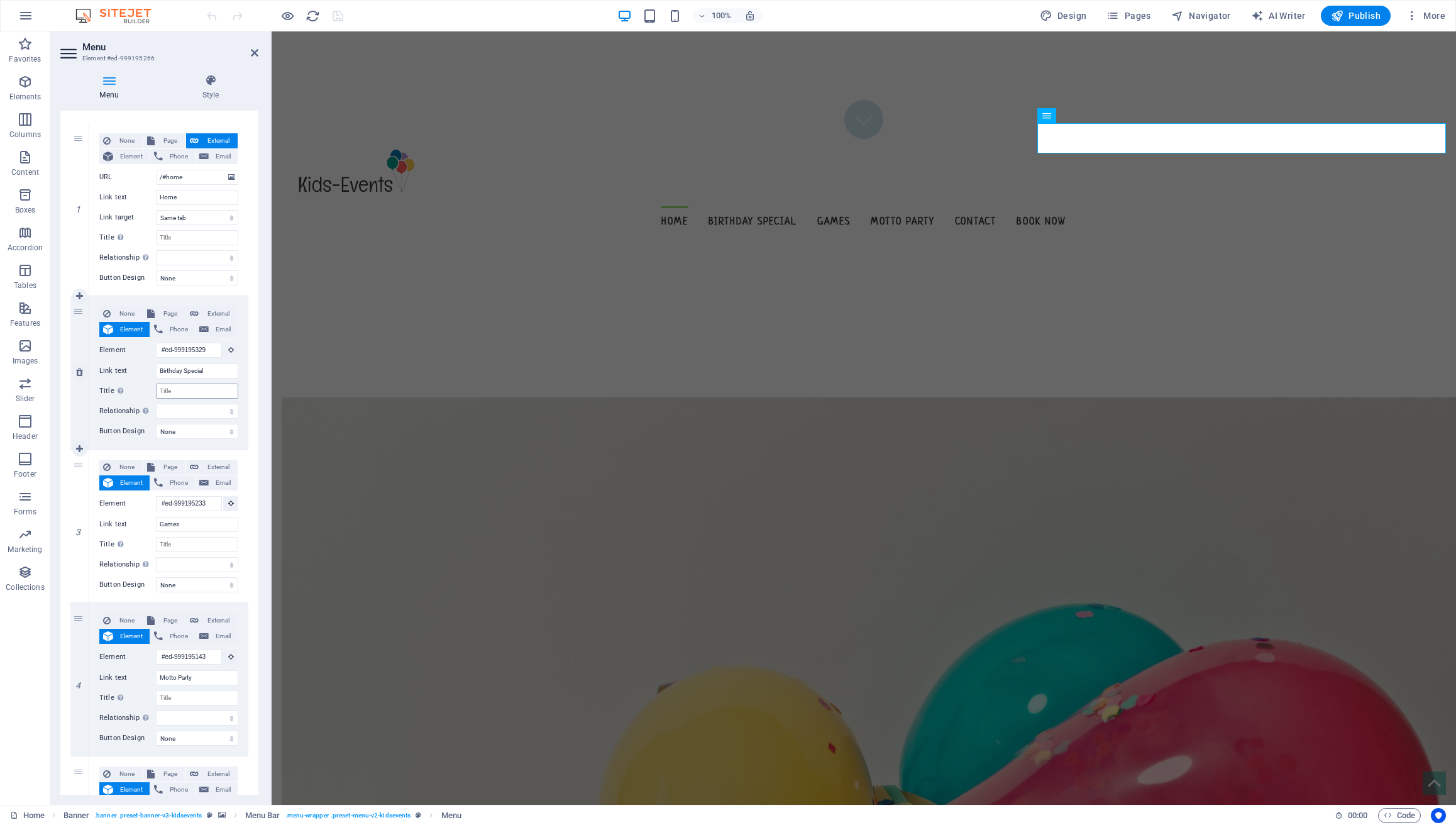
scroll to position [727, 0]
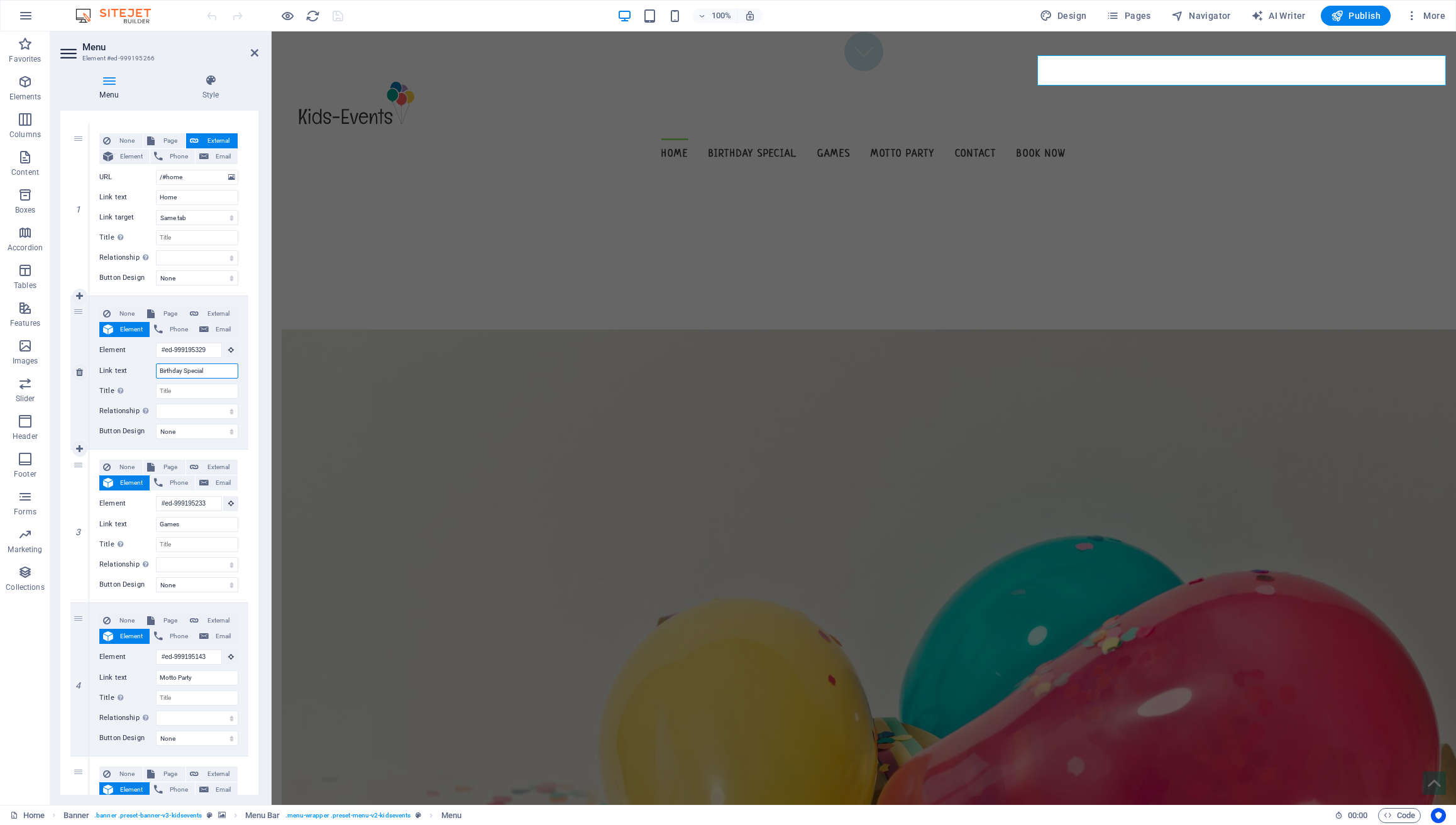
click at [214, 372] on input "Birthday Special" at bounding box center [197, 371] width 83 height 15
type input "B"
select select
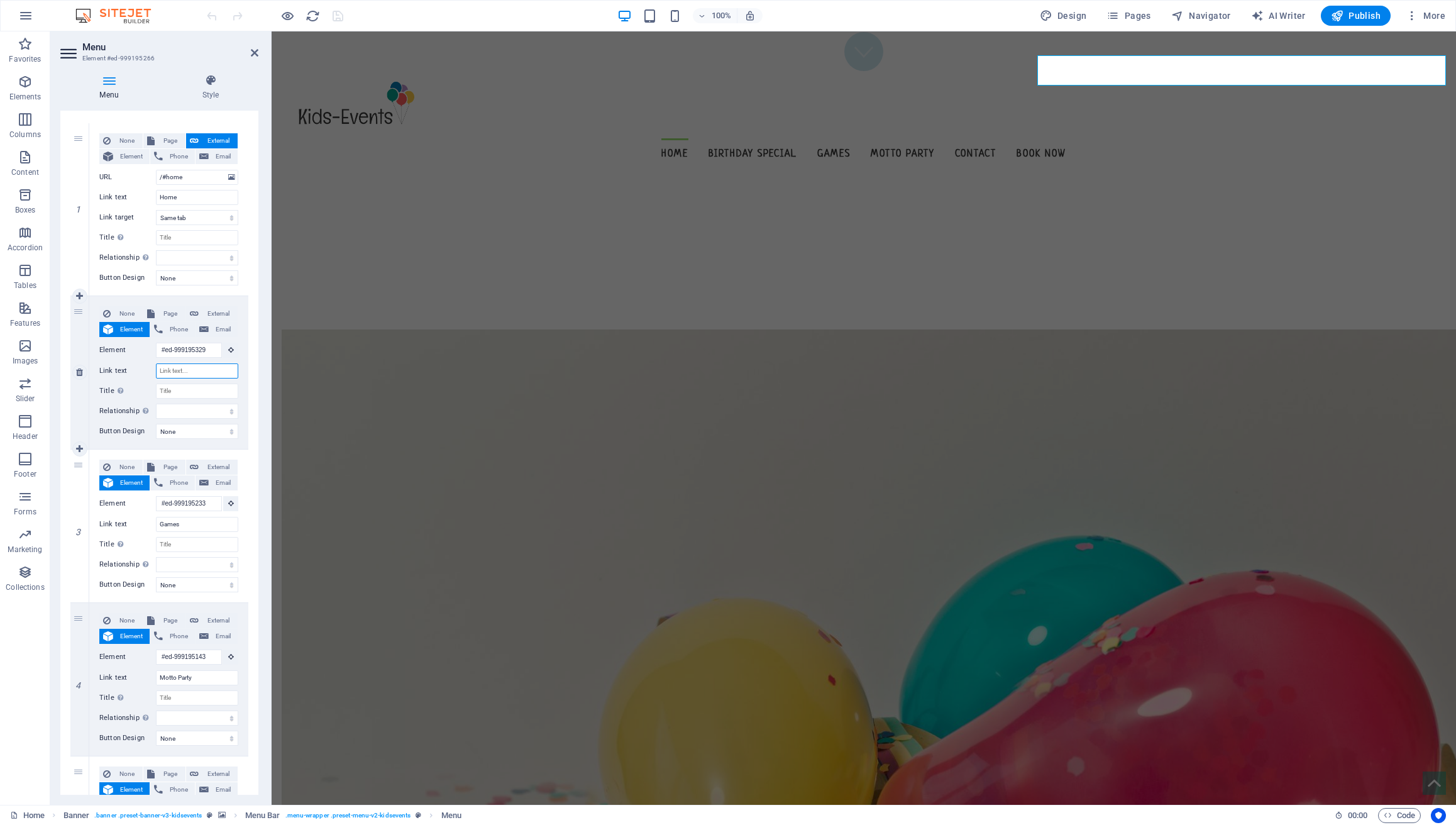
select select
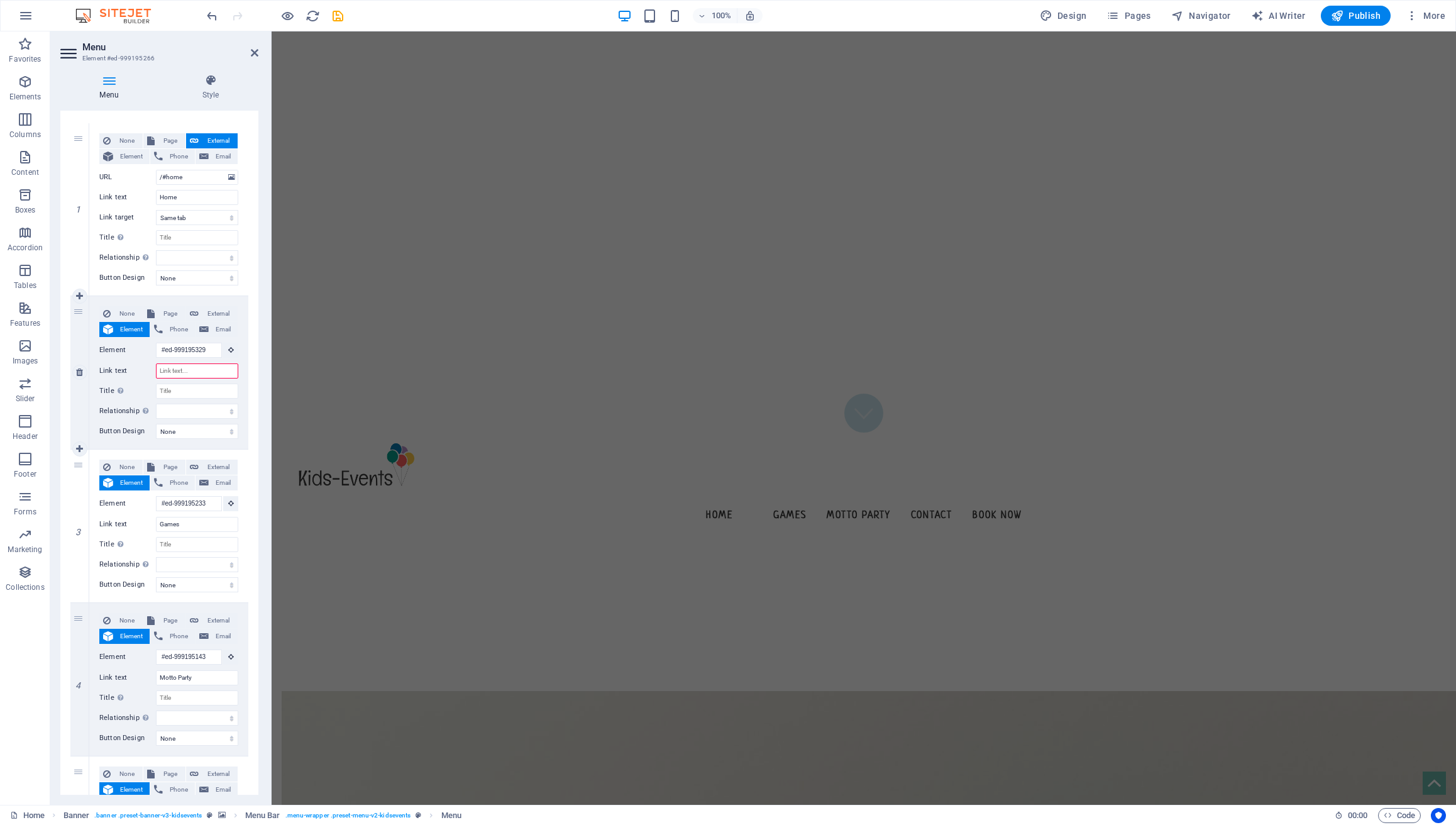
scroll to position [0, 0]
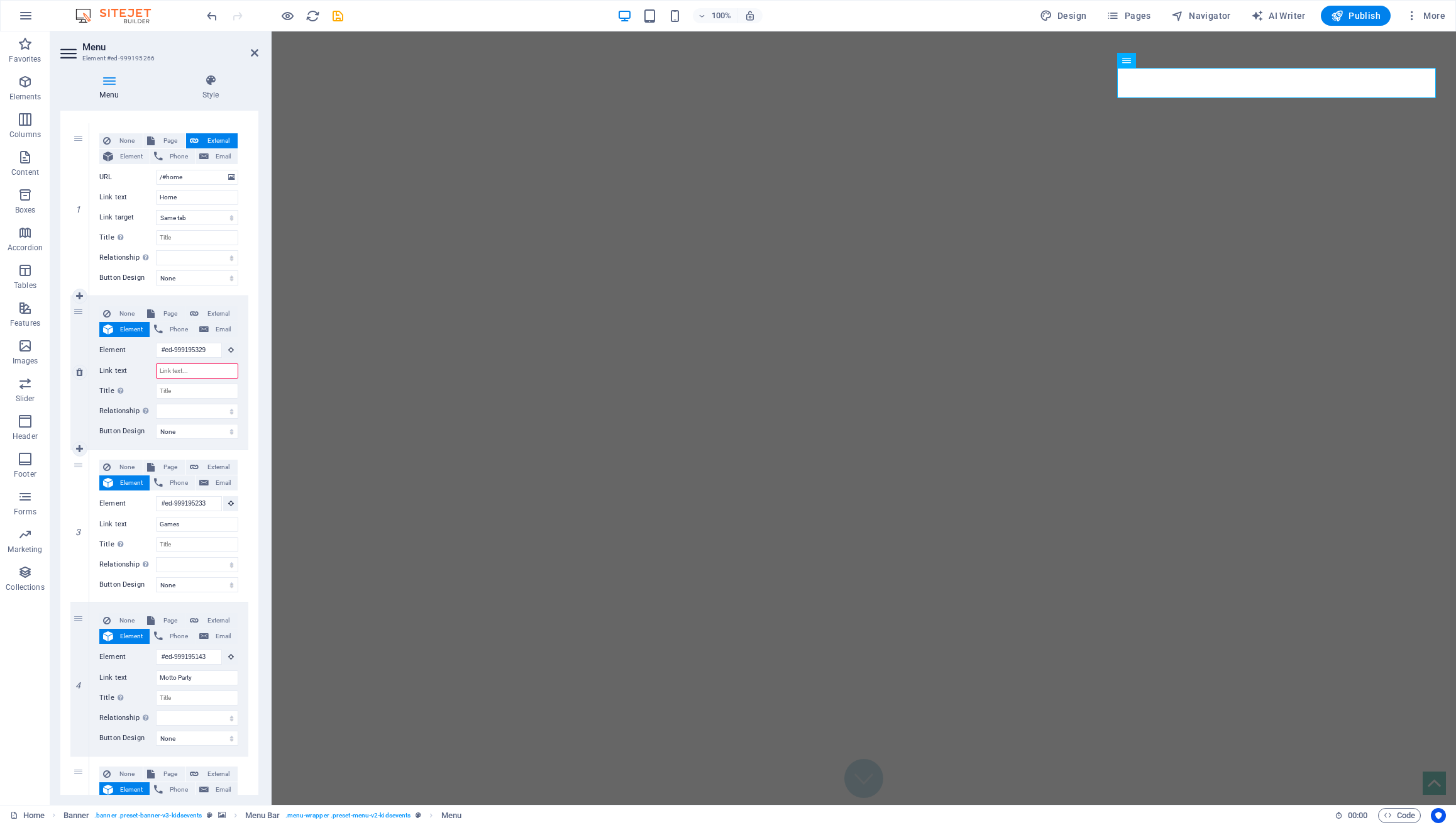
type input "S"
select select
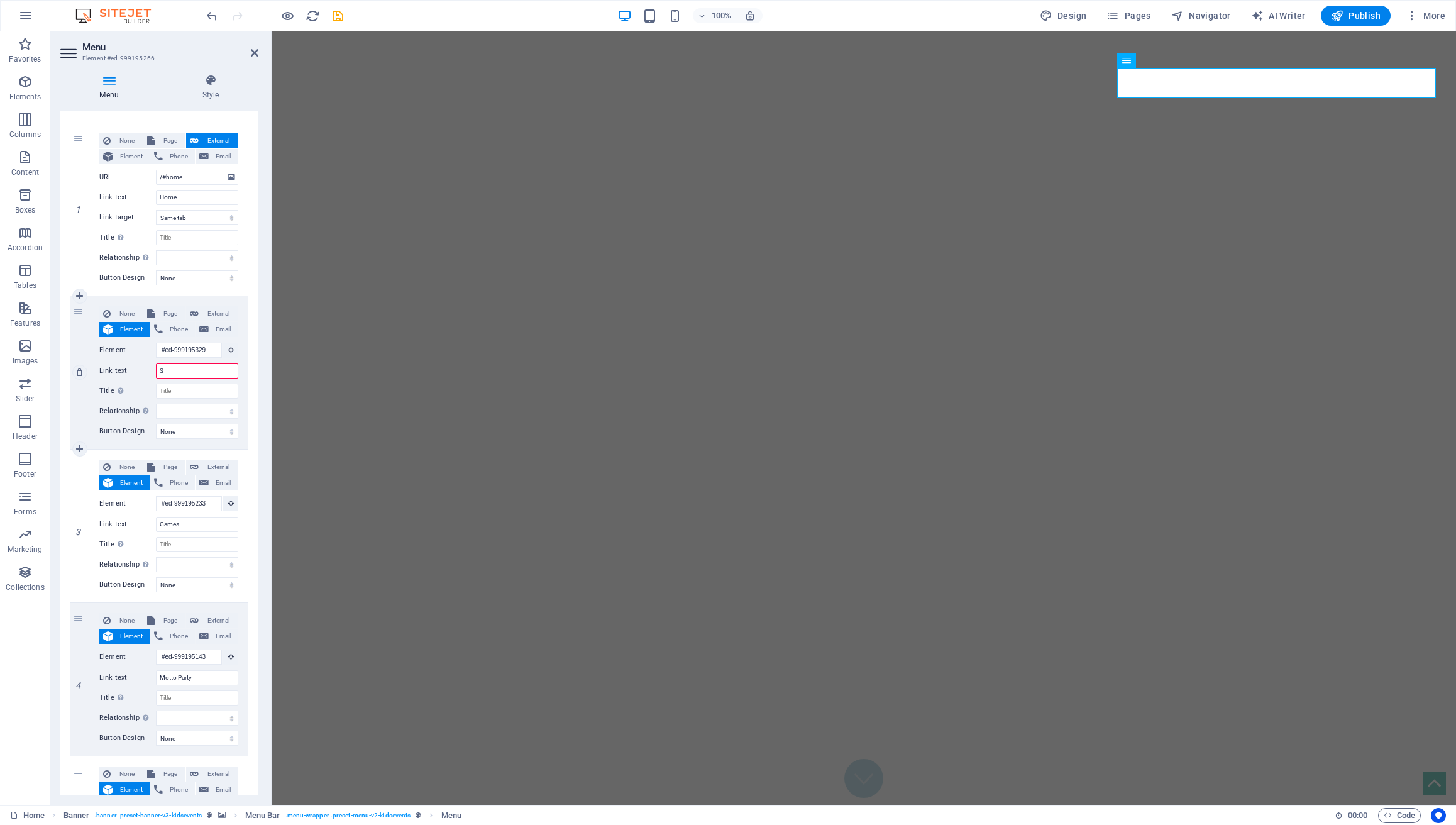
select select
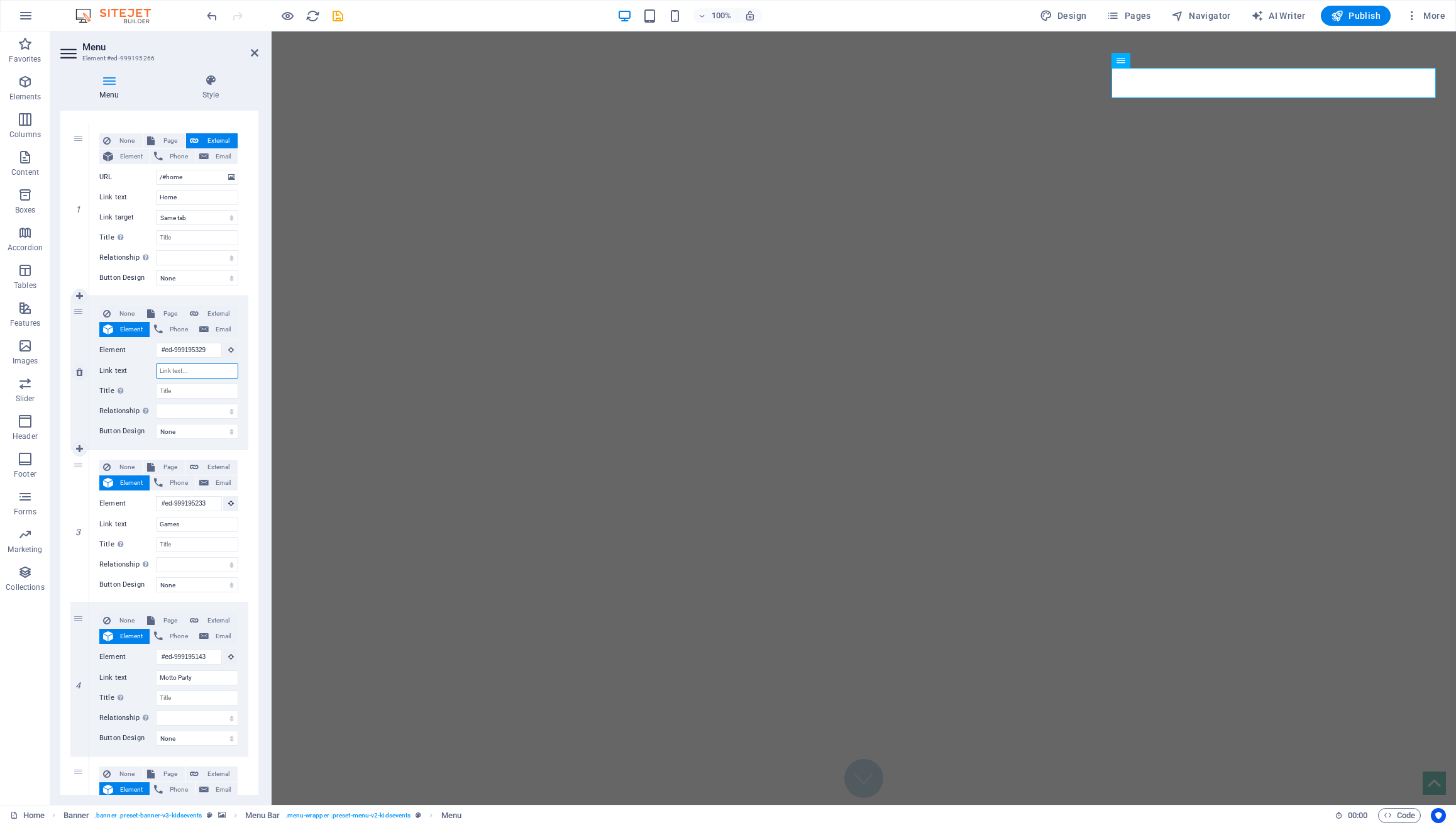
select select
type input "W"
select select
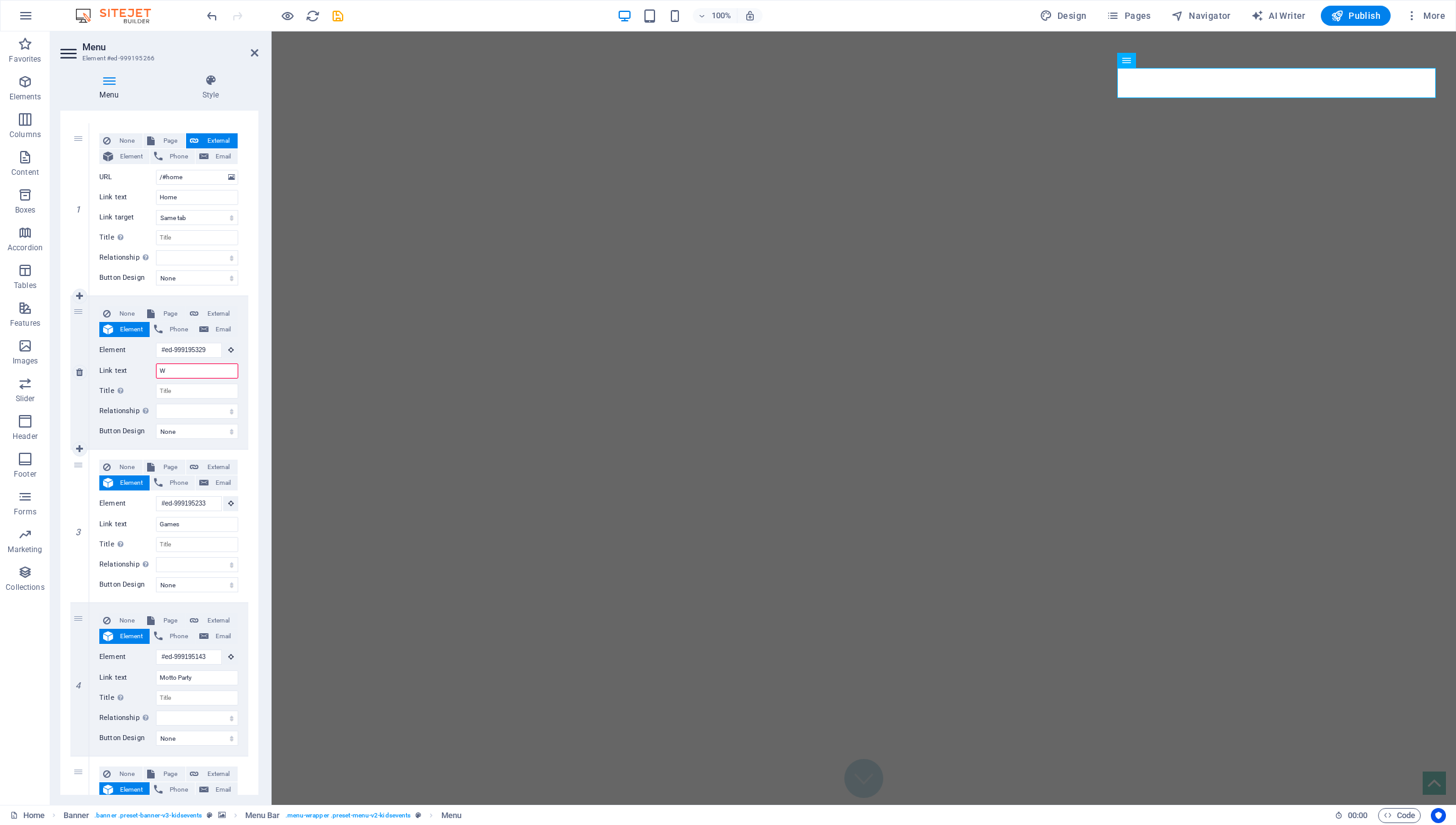
select select
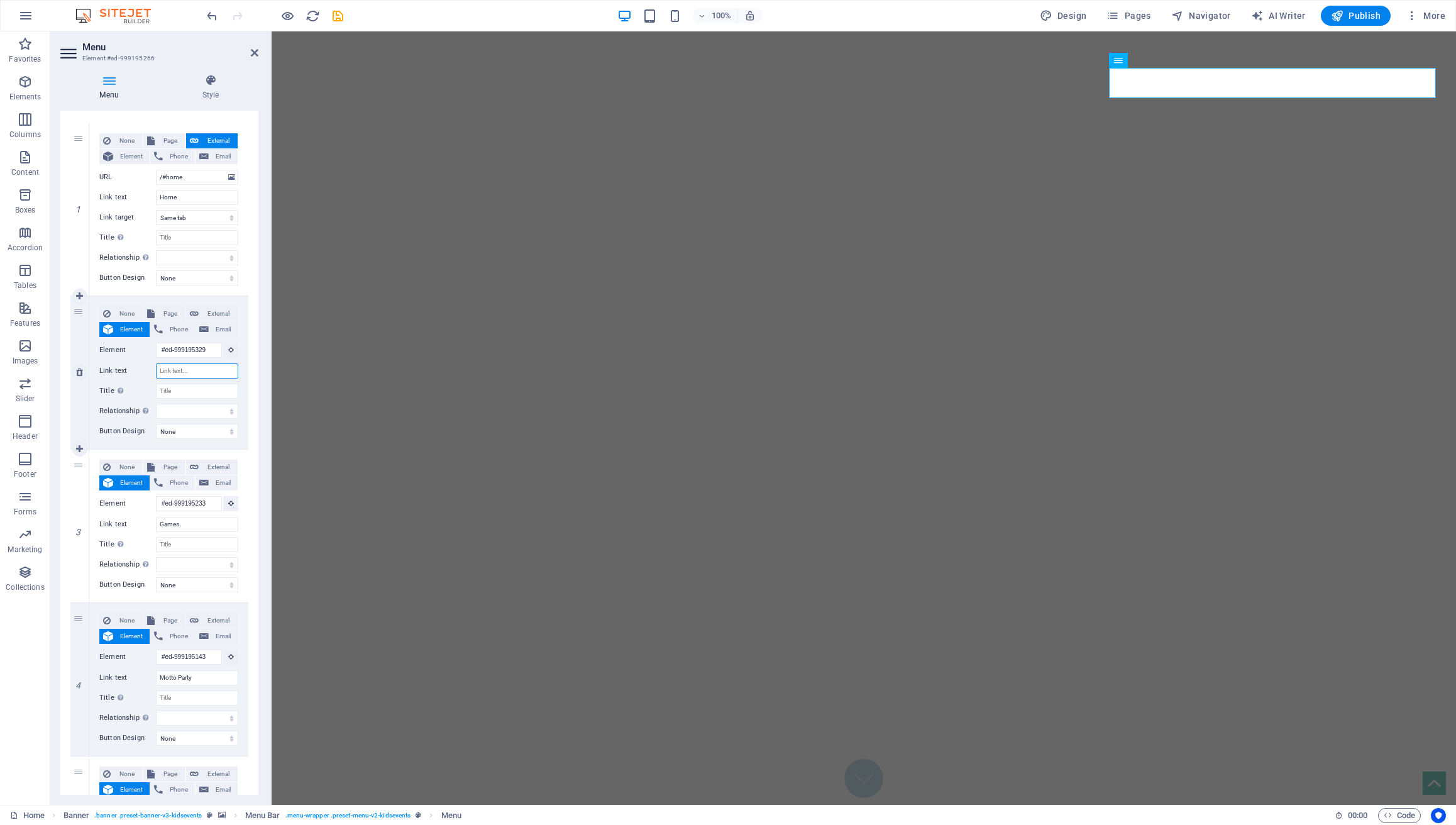
select select
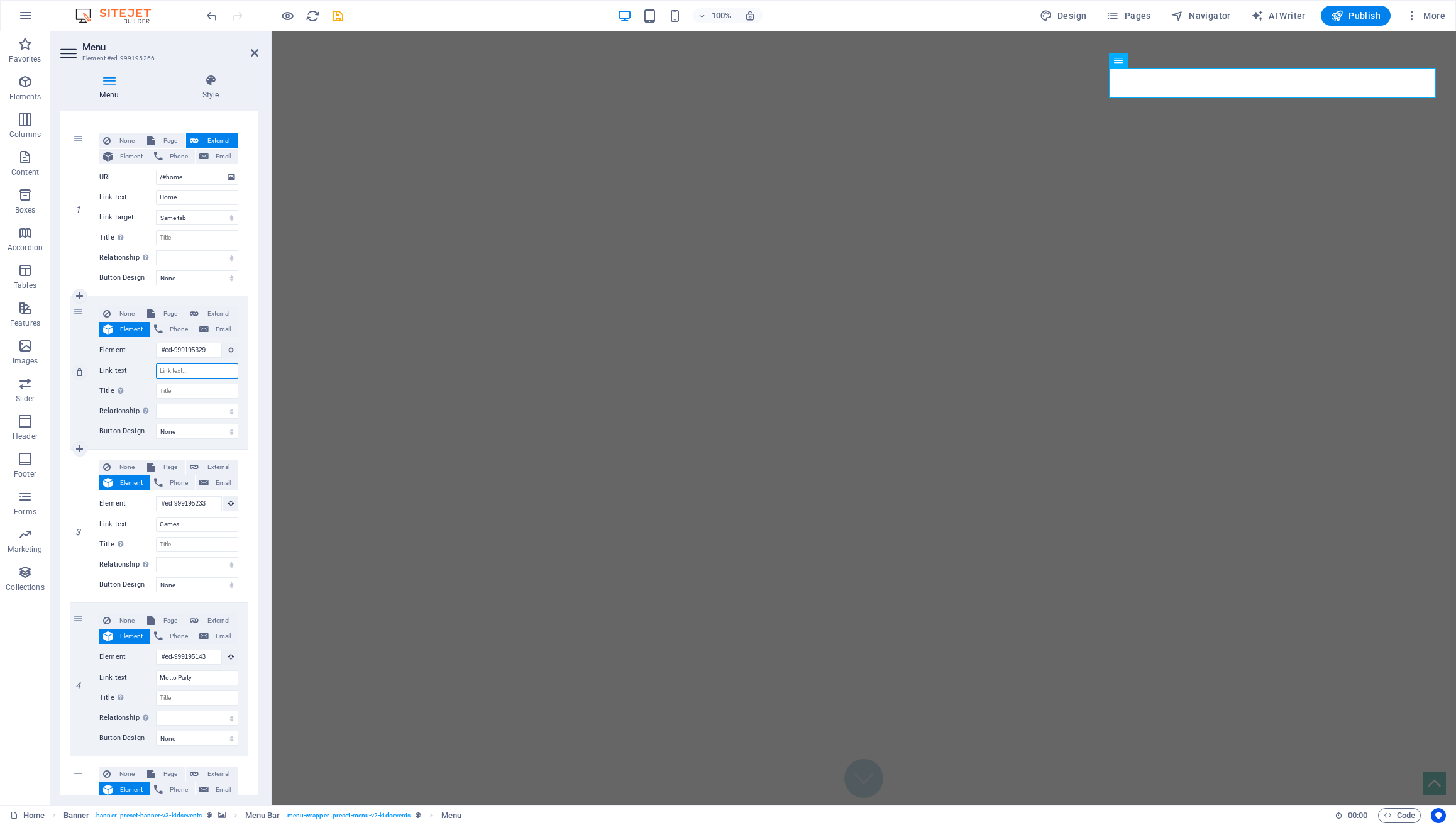
select select
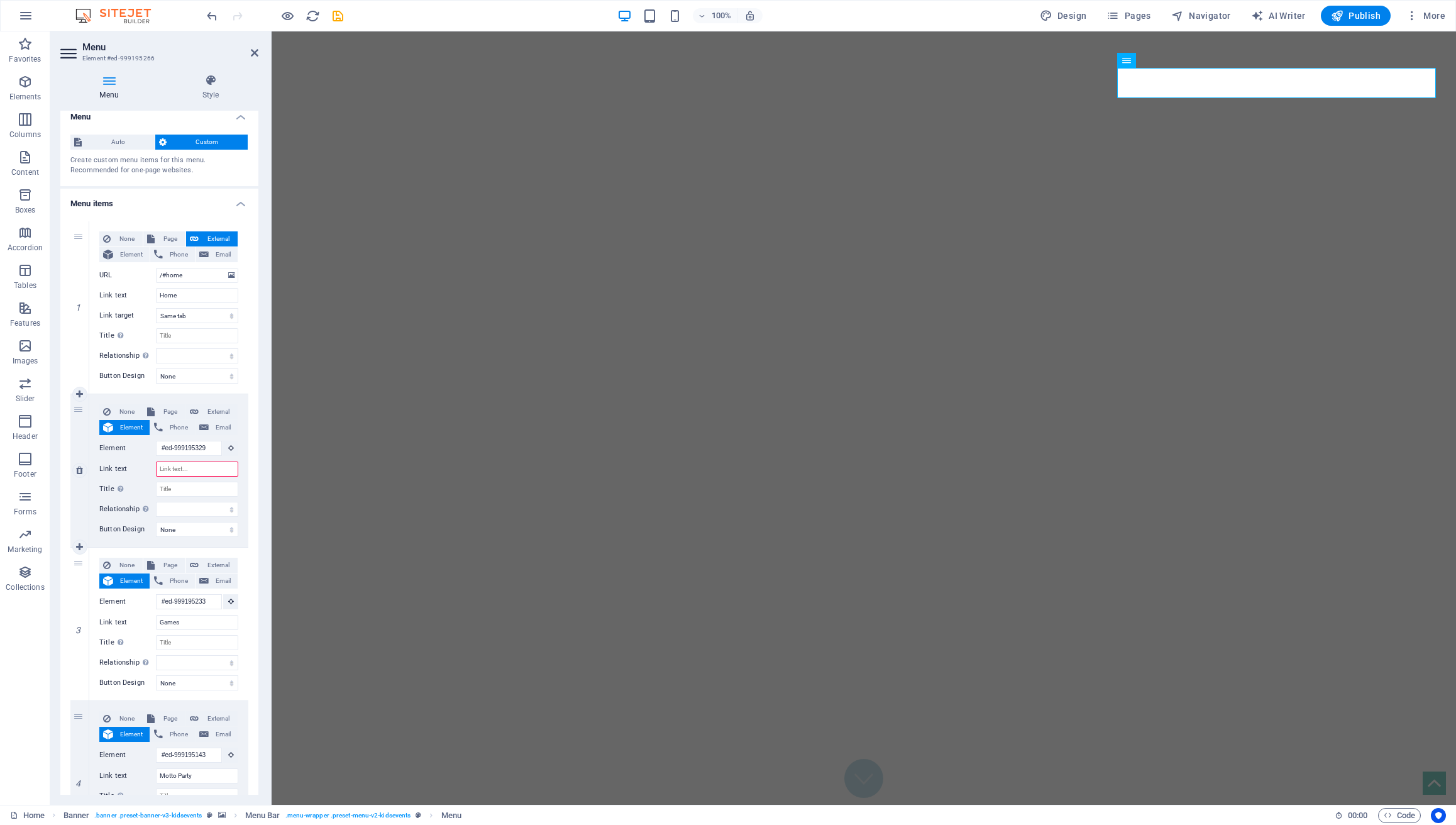
scroll to position [10, 0]
type input "S"
select select
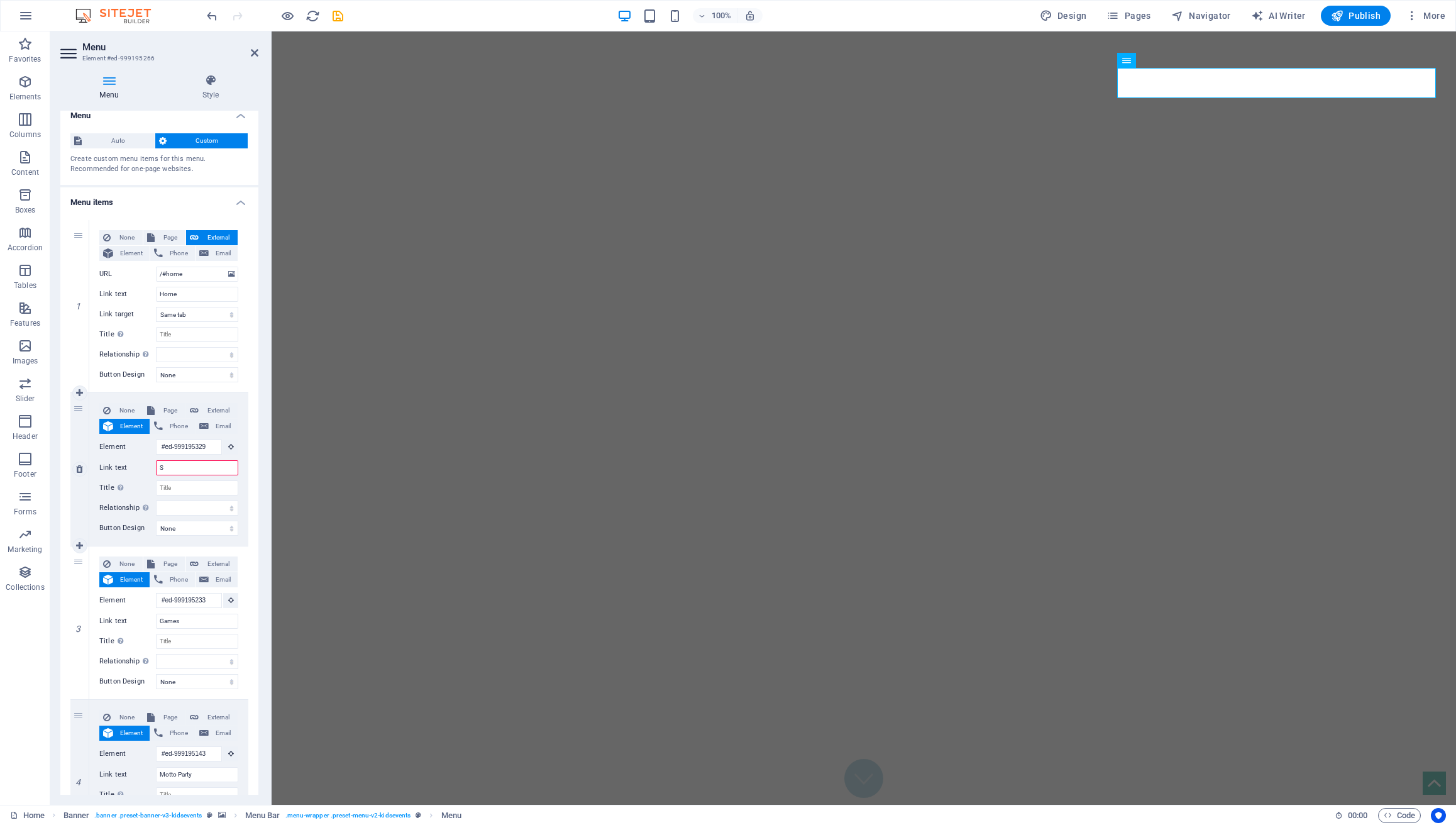
select select
type input "Services"
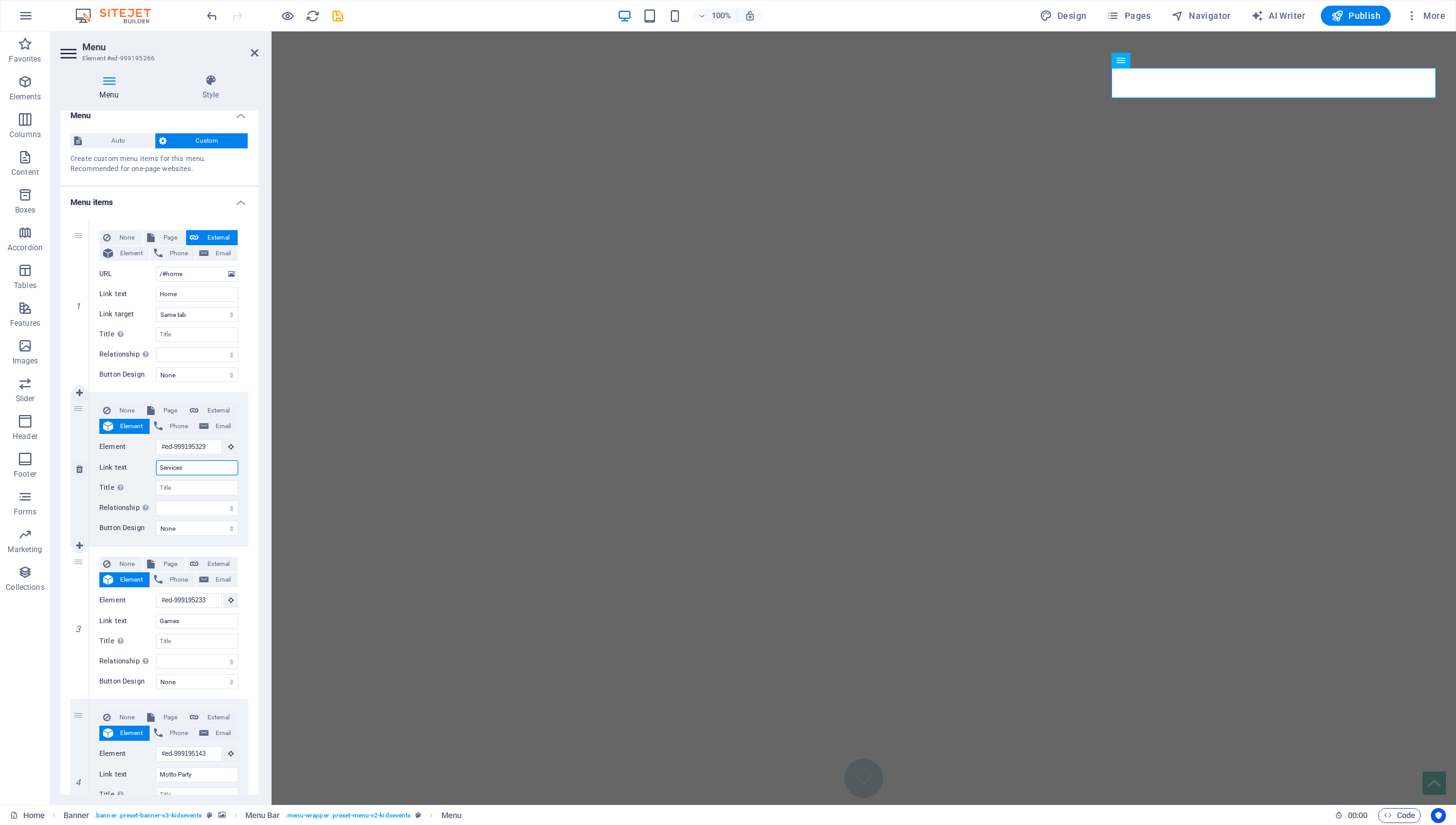
select select
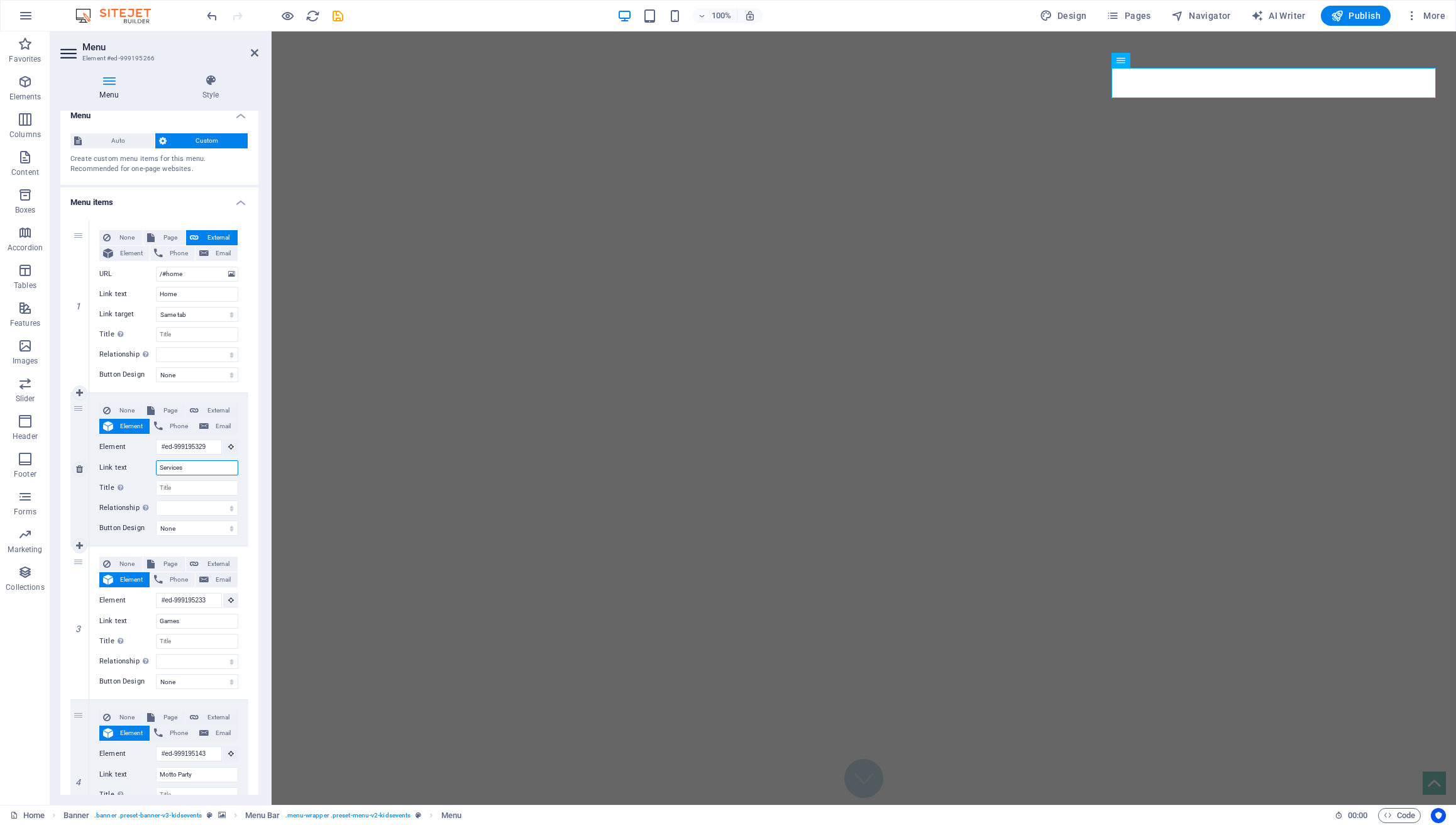
select select
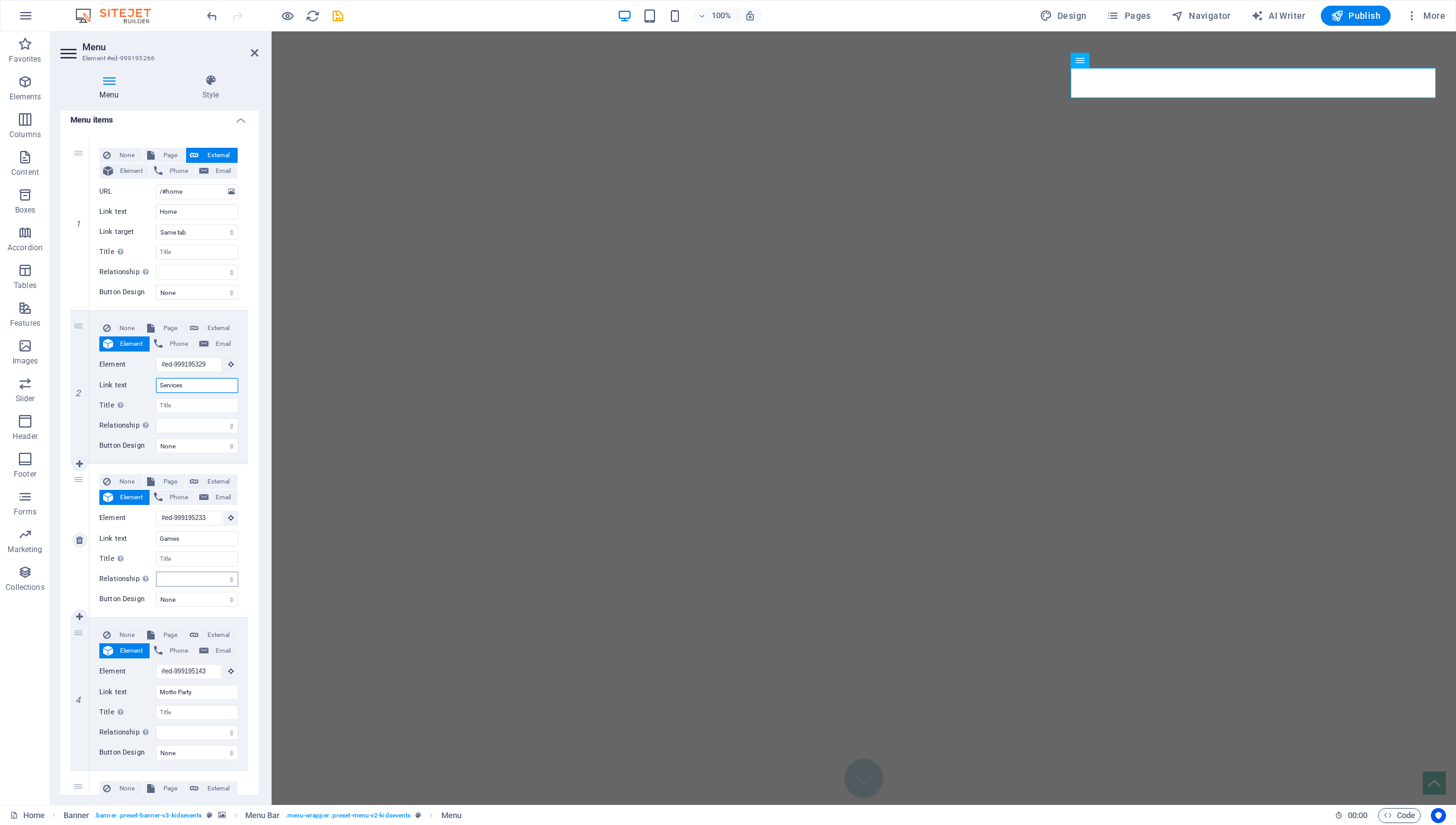
scroll to position [96, 0]
type input "Services"
click at [200, 544] on div "None Page External Element Phone Email Page Home Book now Legal Notice Privacy …" at bounding box center [169, 527] width 139 height 113
click at [199, 537] on input "Games" at bounding box center [197, 535] width 83 height 15
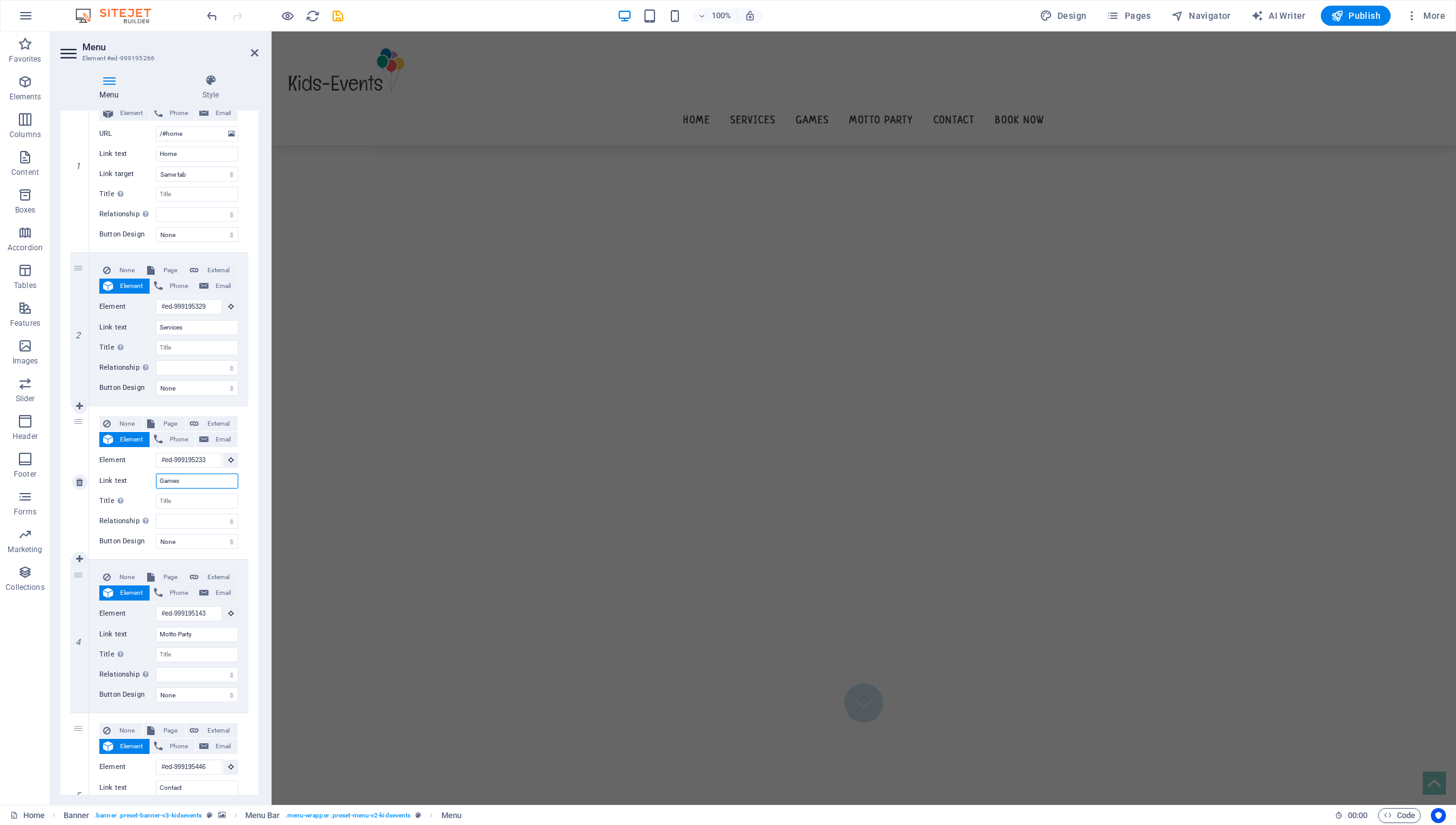
scroll to position [0, 0]
click at [188, 485] on input "Games" at bounding box center [197, 481] width 83 height 15
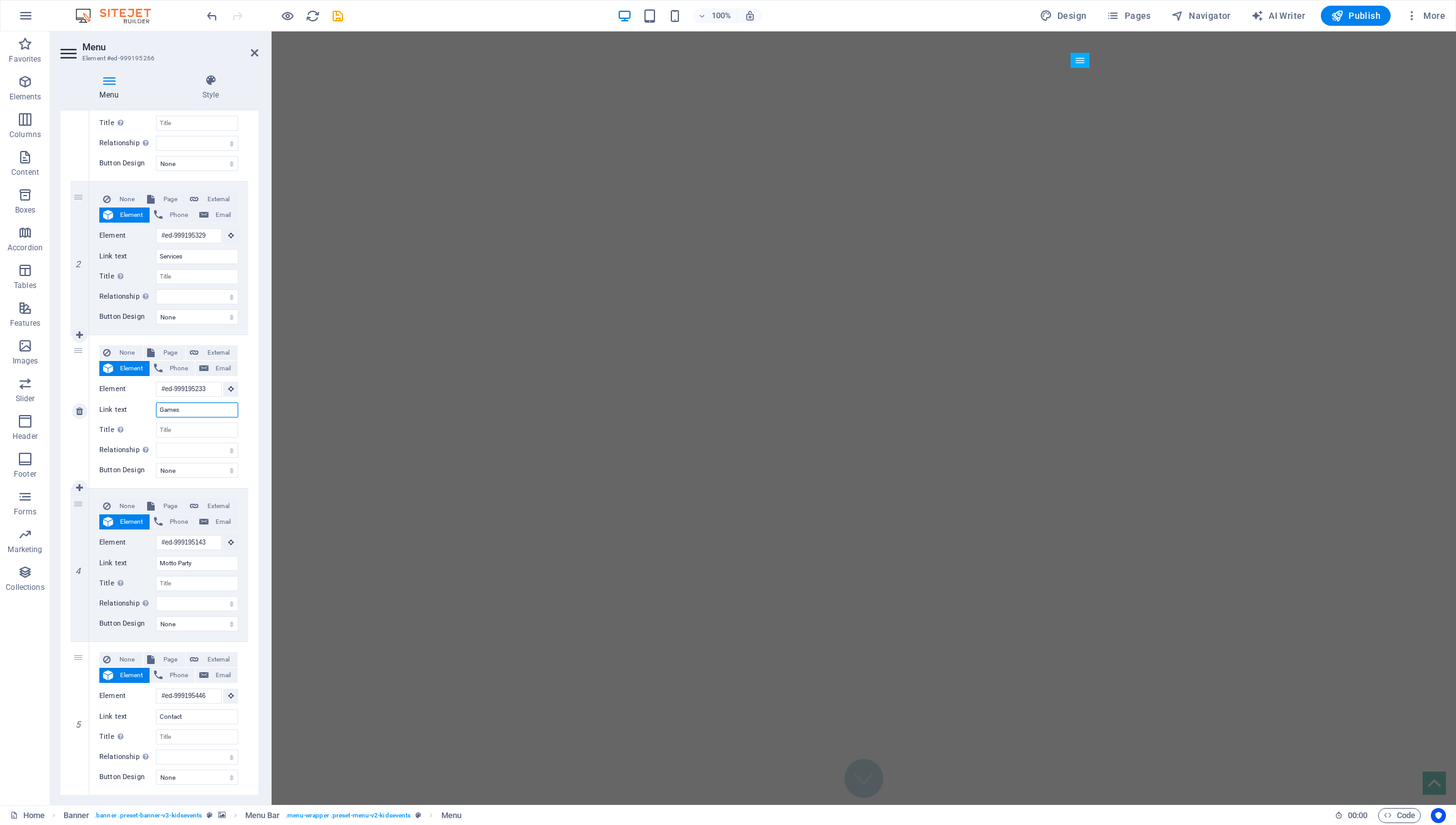
click at [197, 413] on input "Games" at bounding box center [197, 410] width 83 height 15
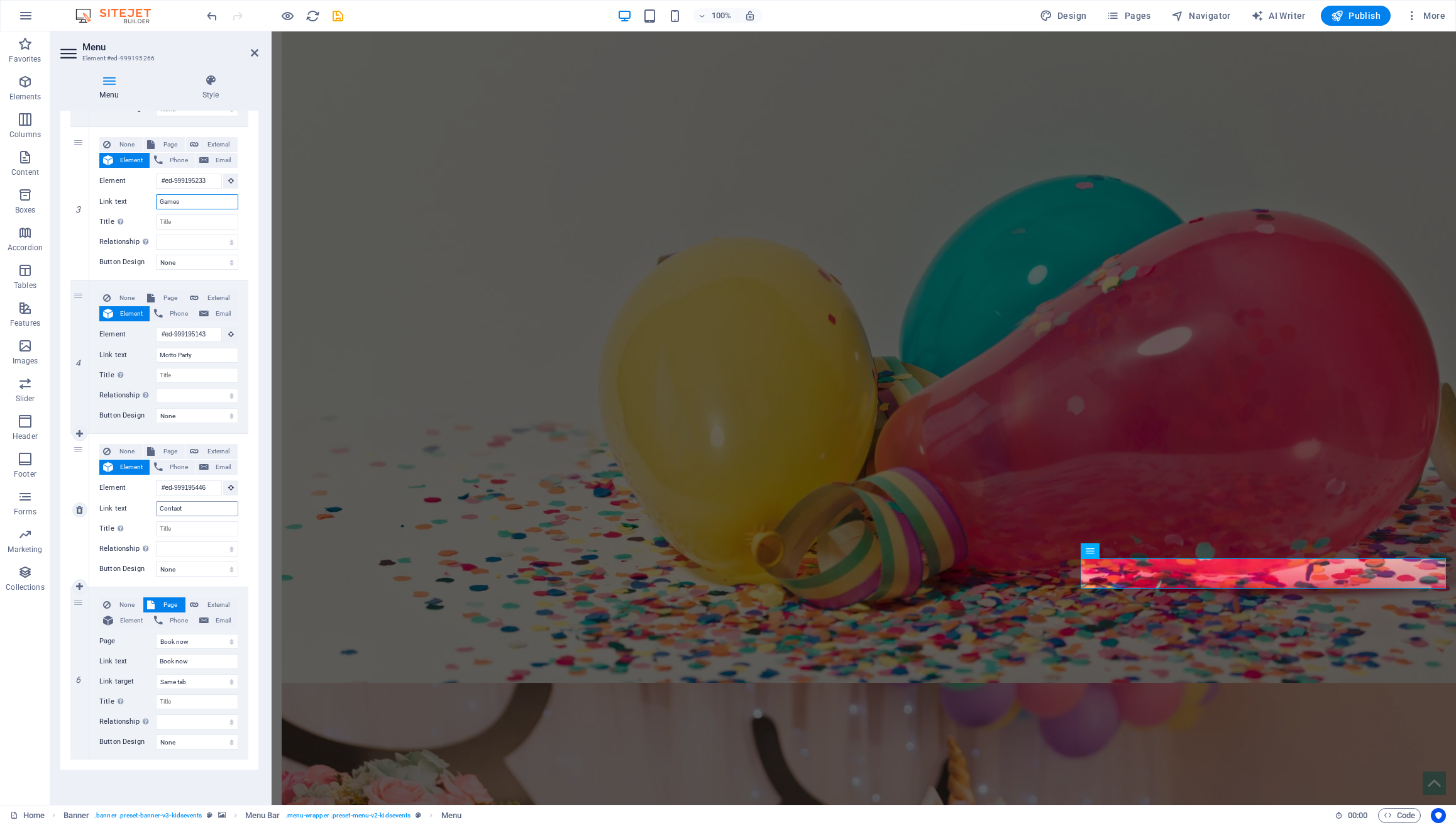
scroll to position [412, 0]
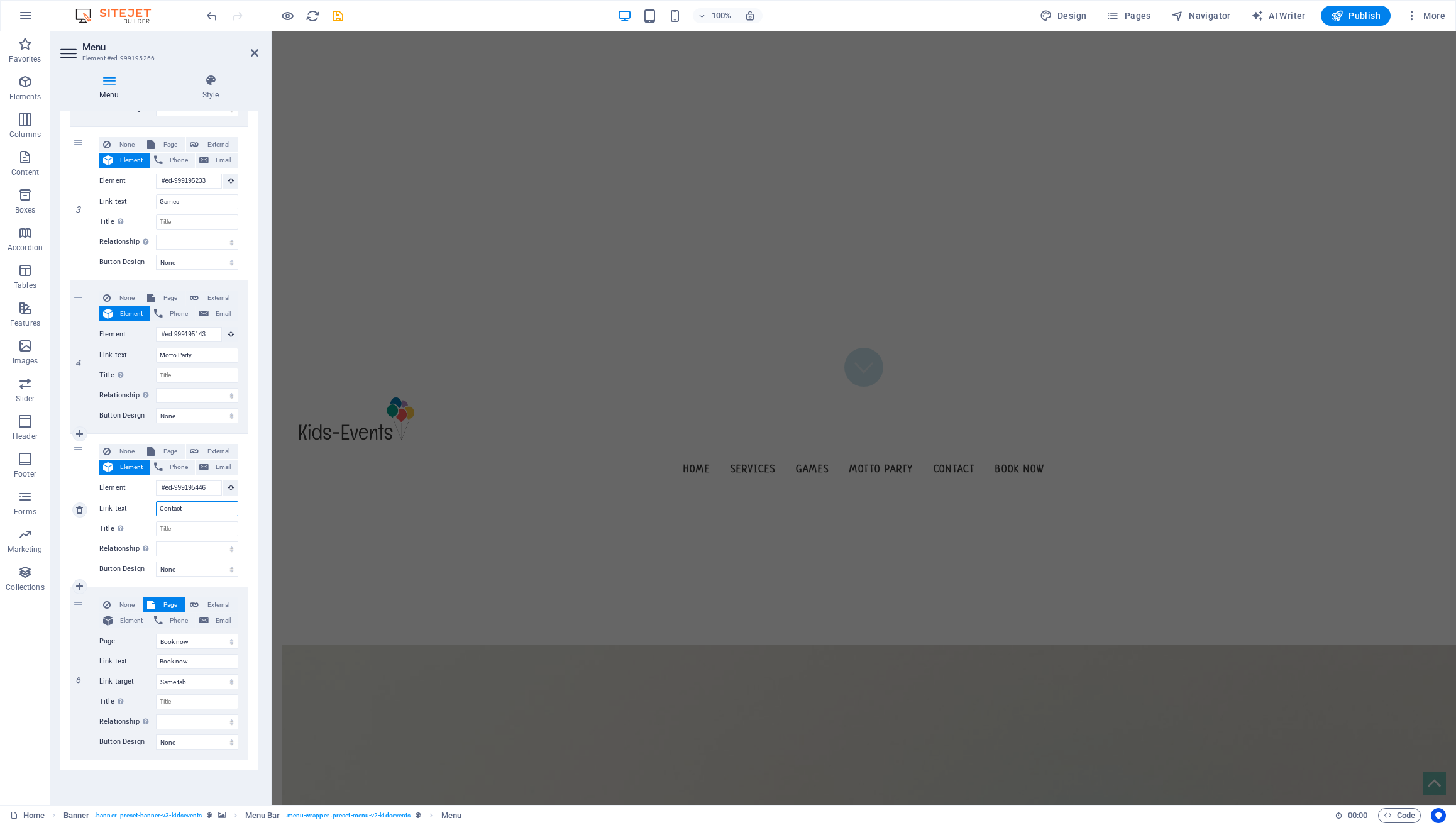
click at [196, 507] on input "Contact" at bounding box center [197, 508] width 83 height 15
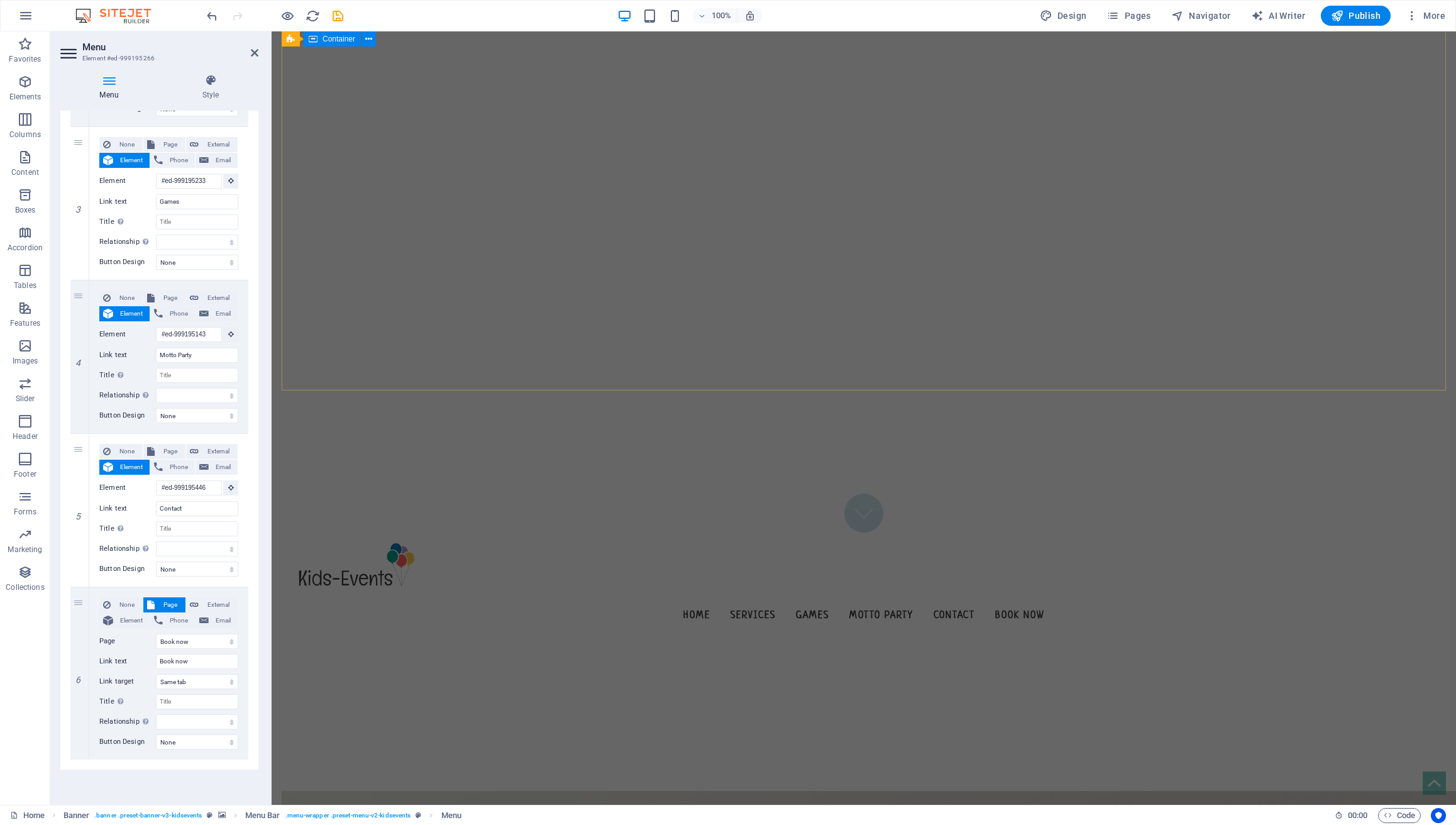
scroll to position [0, 0]
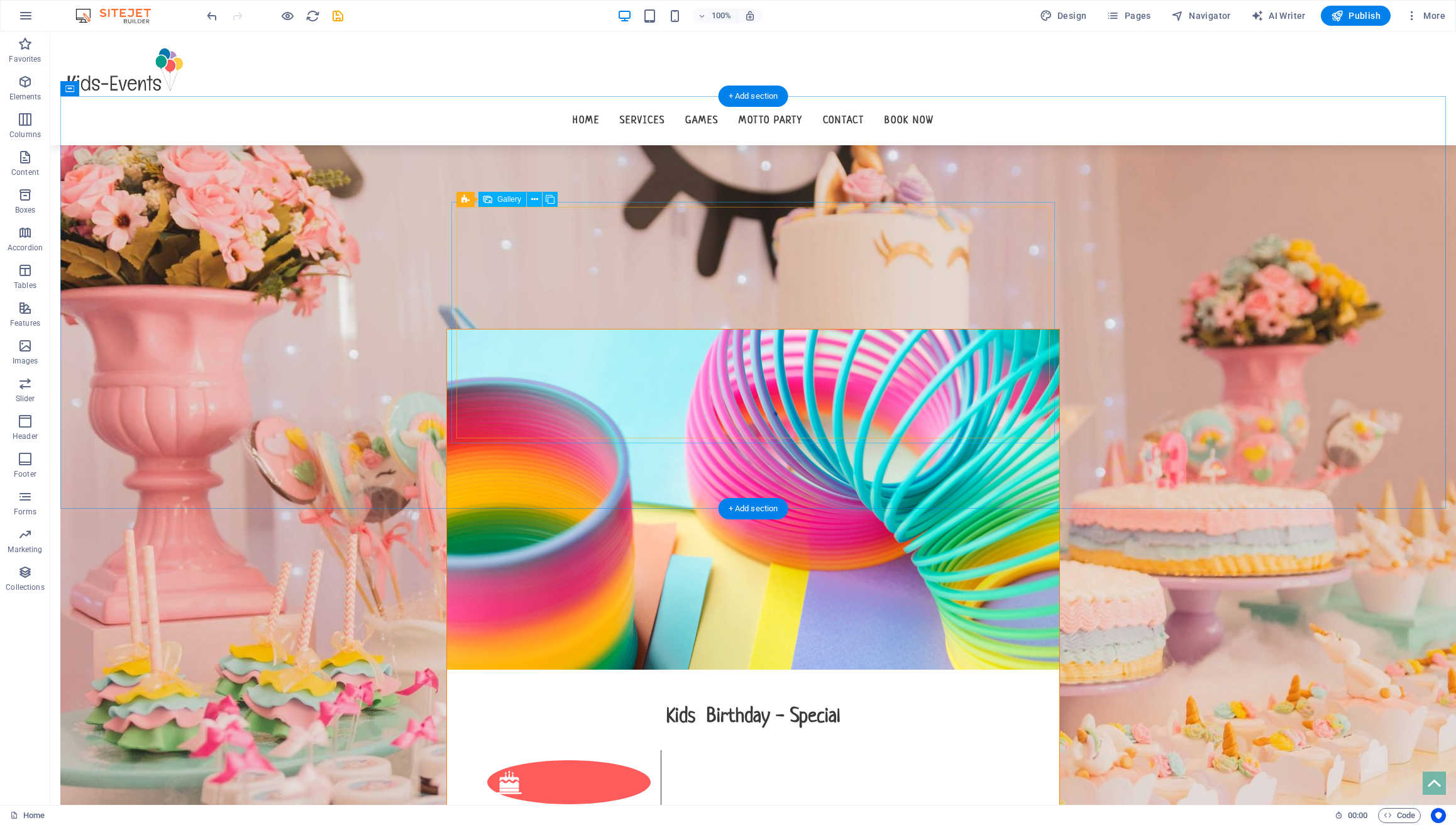
scroll to position [1657, 0]
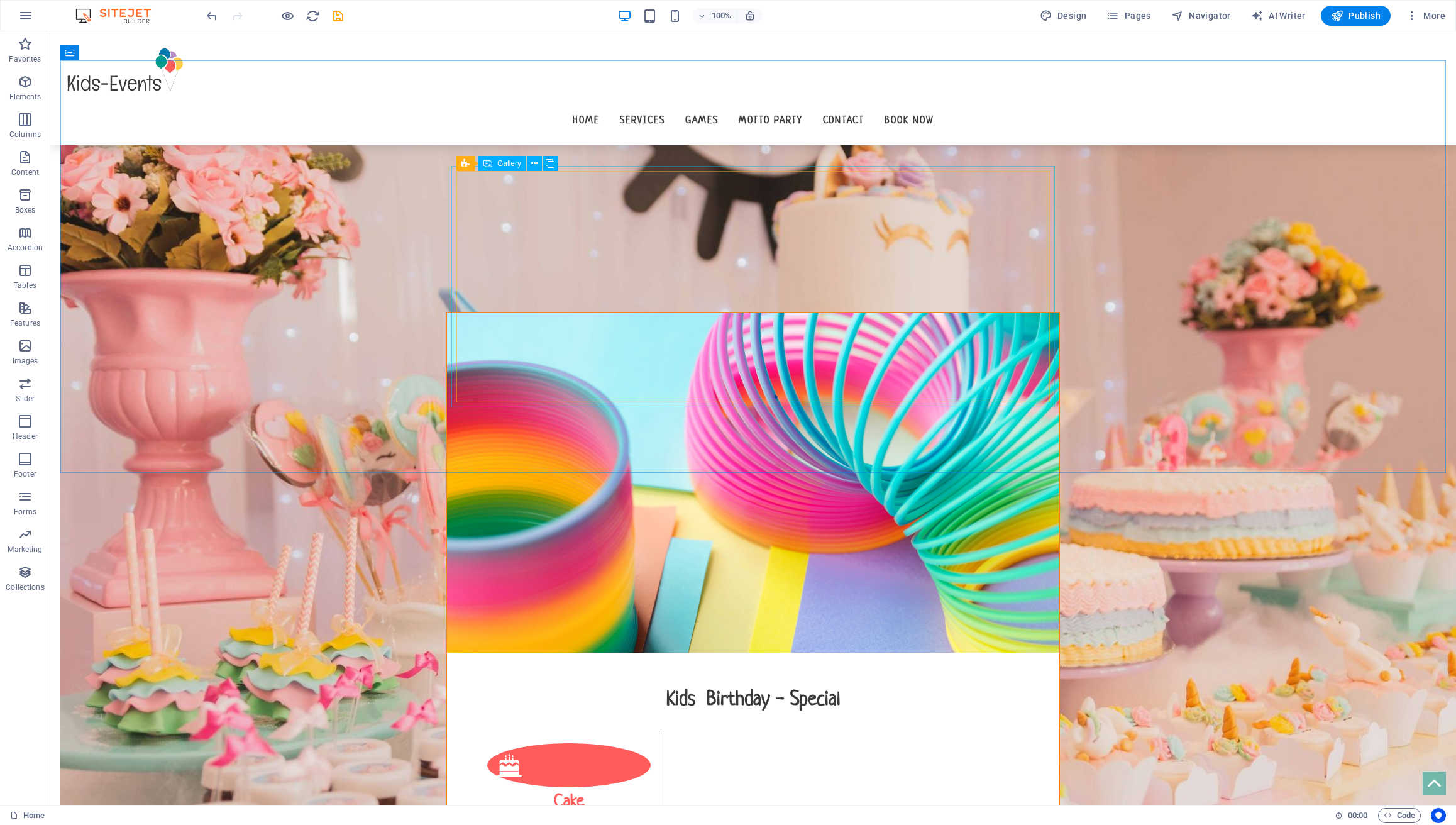
click at [518, 166] on span "Gallery" at bounding box center [509, 164] width 24 height 8
click at [537, 163] on icon at bounding box center [534, 164] width 7 height 13
click at [534, 163] on icon at bounding box center [534, 164] width 7 height 13
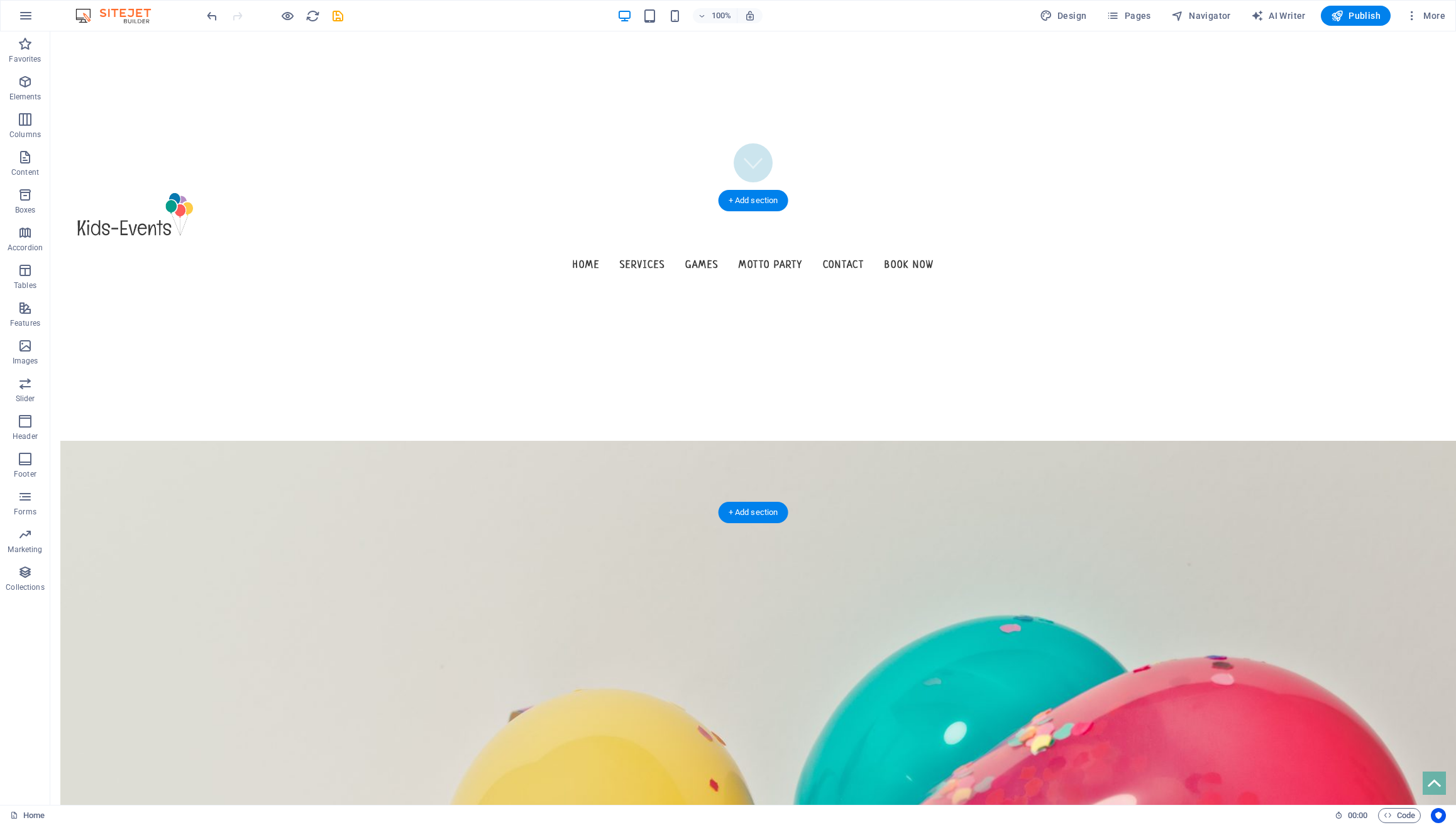
scroll to position [600, 0]
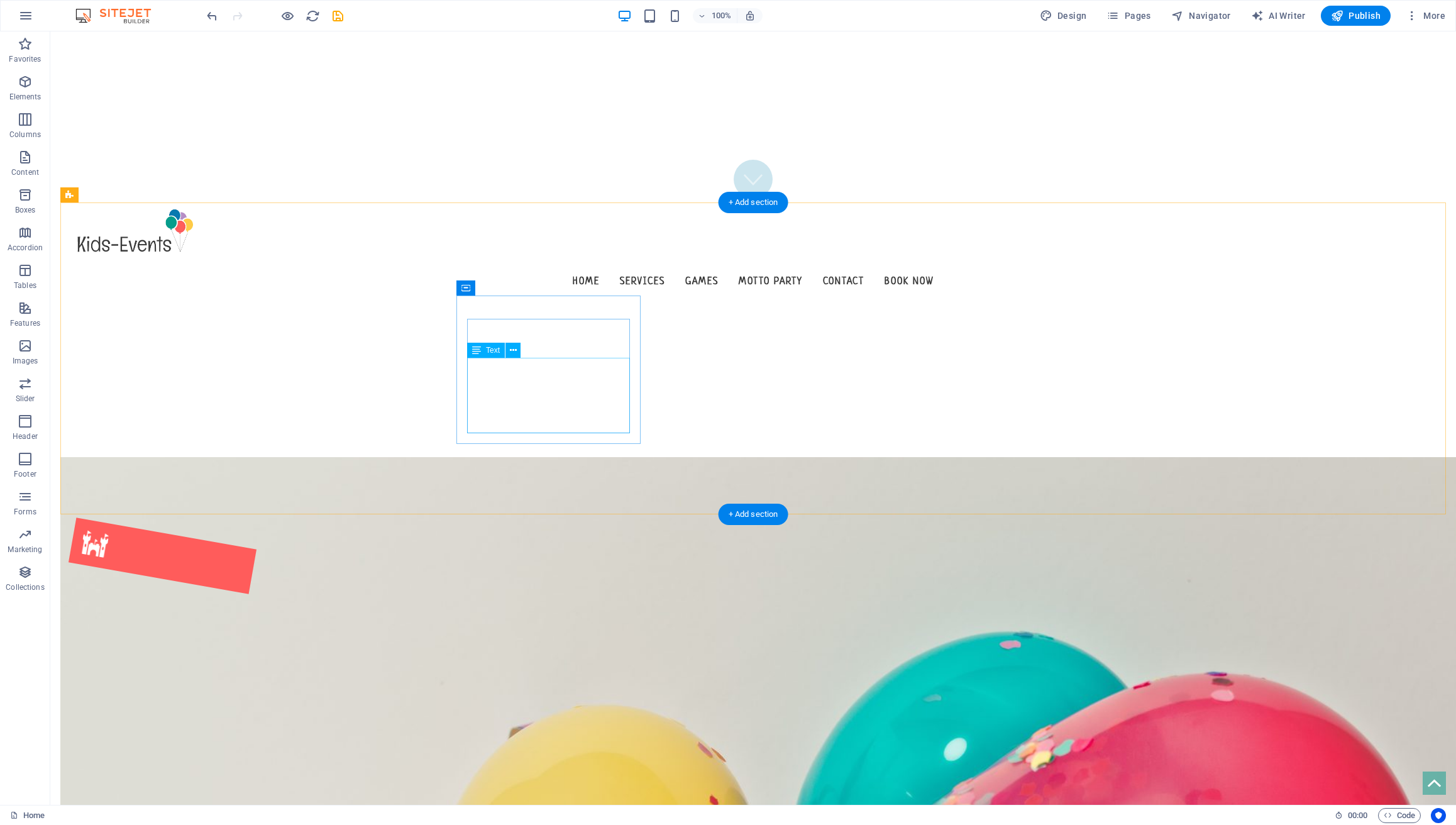
click at [254, 618] on div "Lorem ipsum dolor sit amet, consectetuer adipiscing elit. Aenean commodo ligula…" at bounding box center [162, 655] width 183 height 75
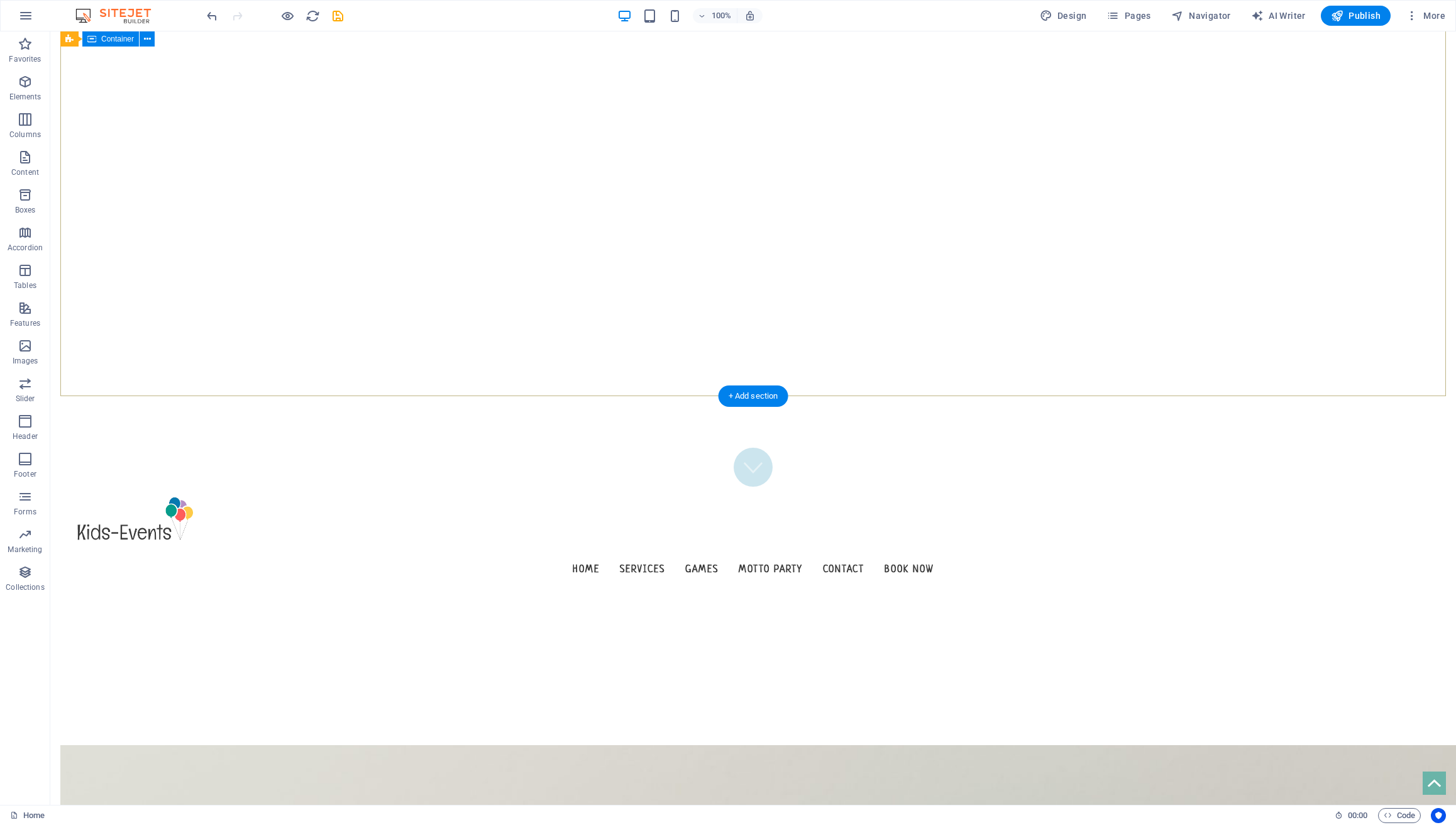
scroll to position [0, 0]
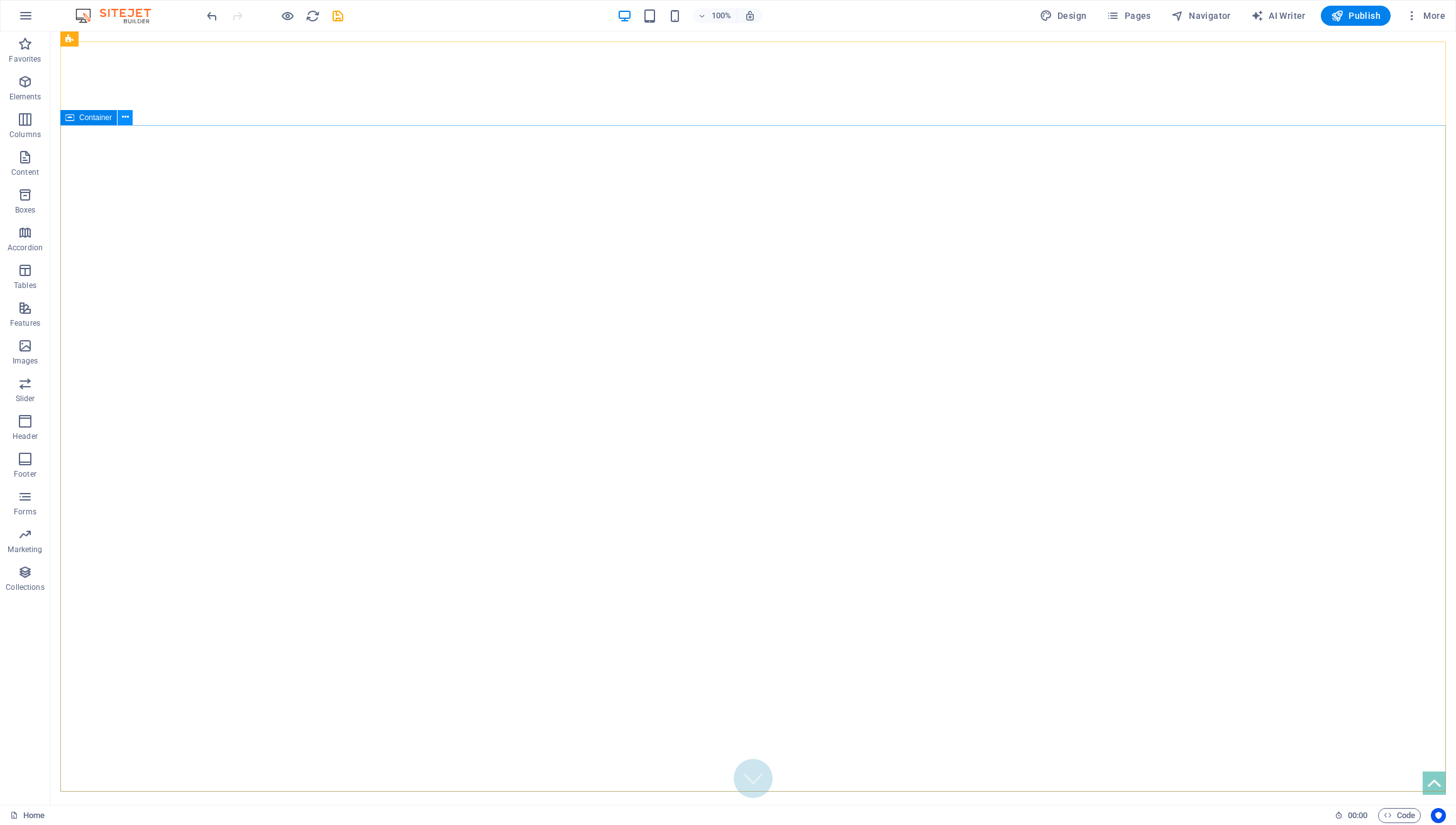
click at [122, 119] on icon at bounding box center [125, 117] width 7 height 13
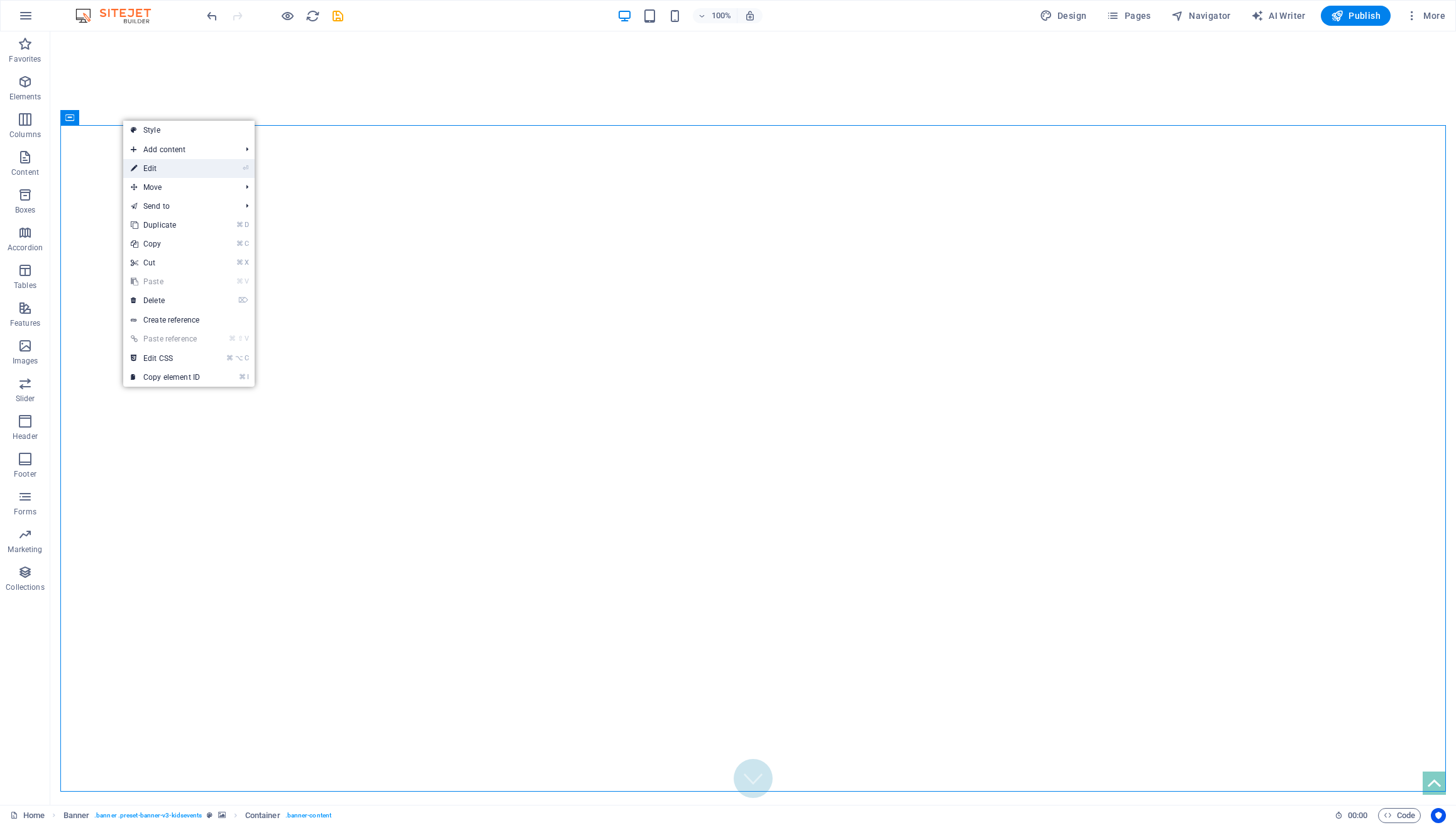
click at [170, 160] on link "⏎ Edit" at bounding box center [165, 168] width 84 height 19
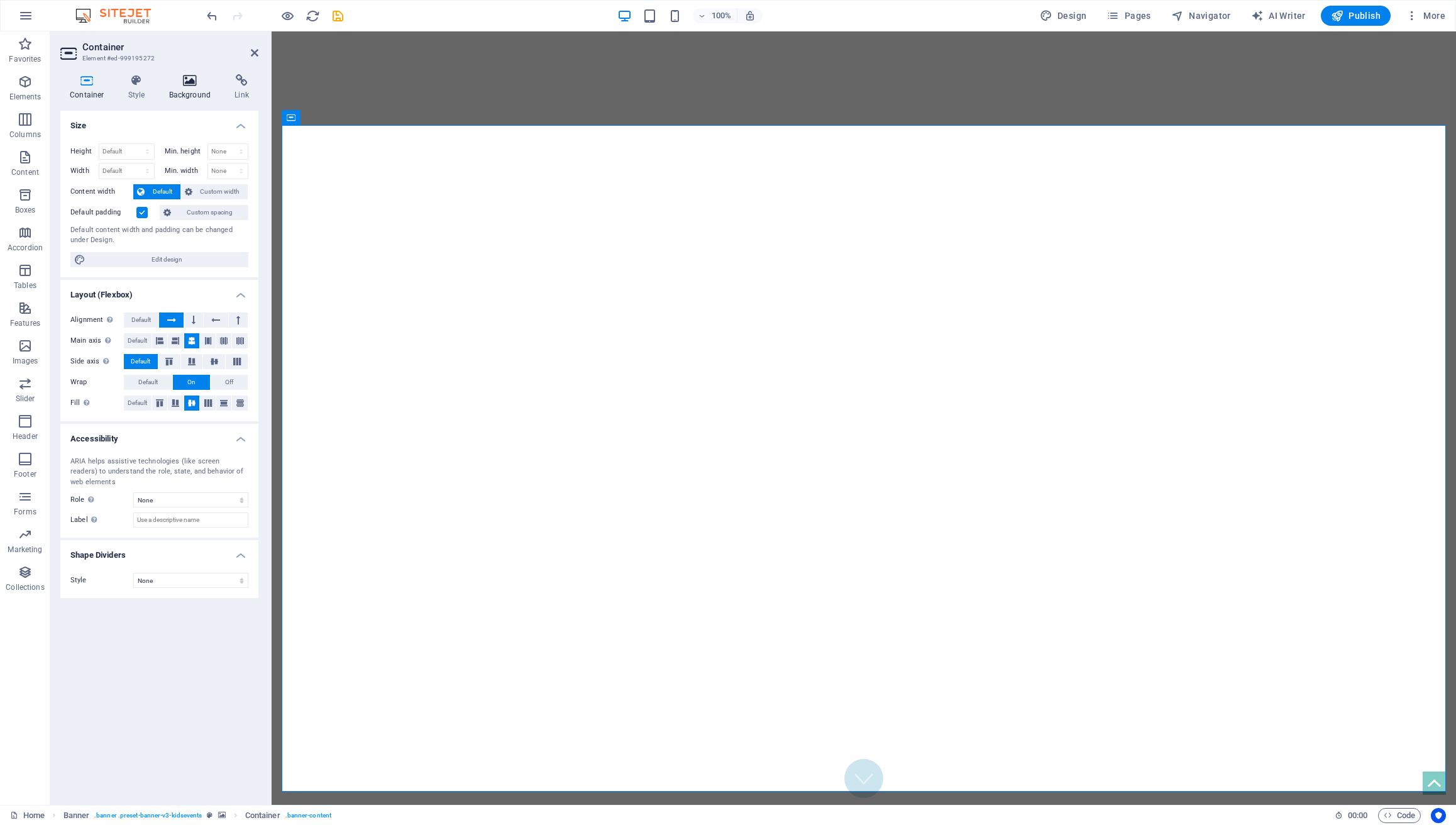
click at [181, 81] on icon at bounding box center [190, 80] width 61 height 12
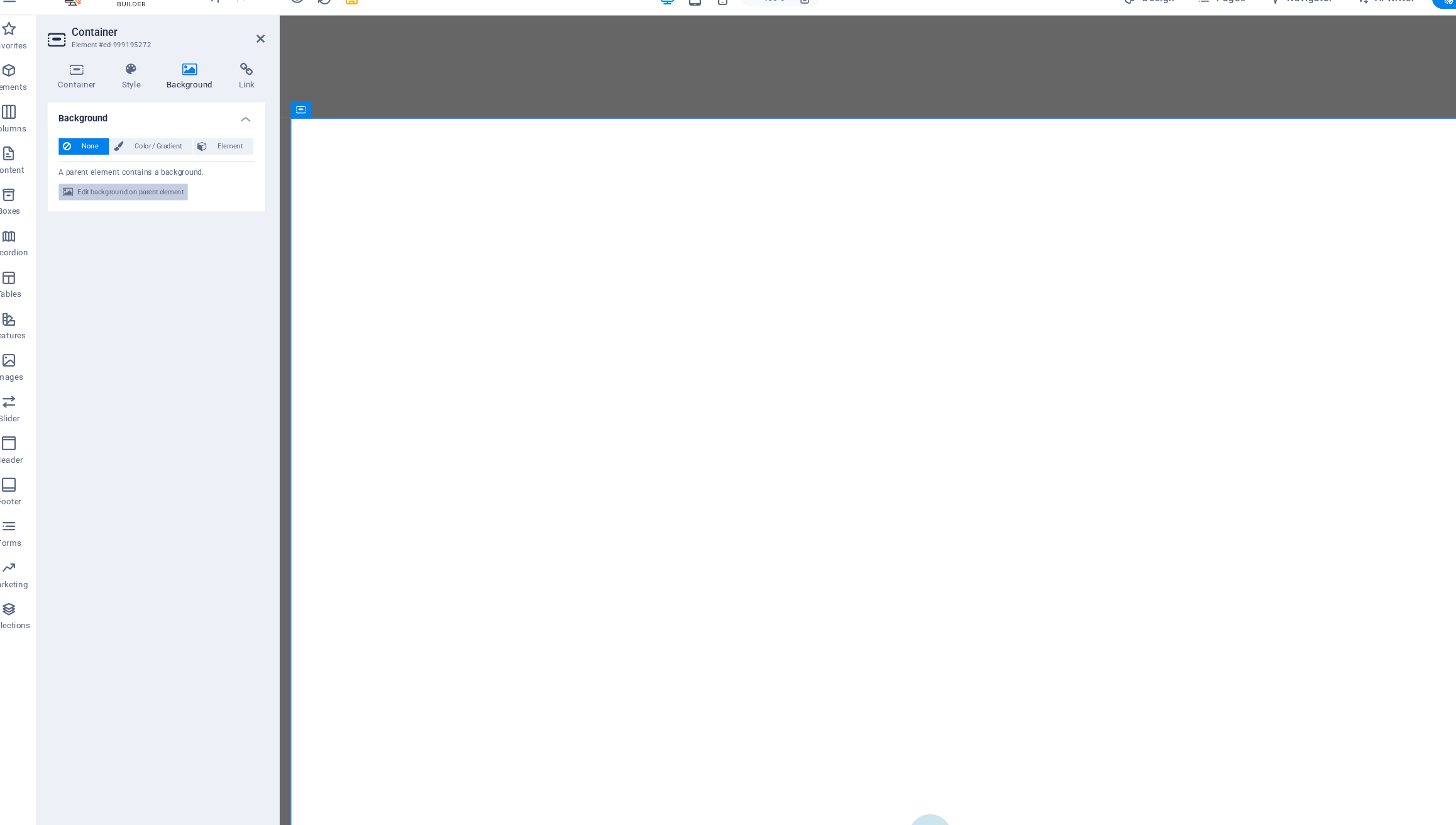
click at [141, 194] on span "Edit background on parent element" at bounding box center [136, 192] width 97 height 15
select select "fade"
select select "ms"
select select "s"
select select "progressive"
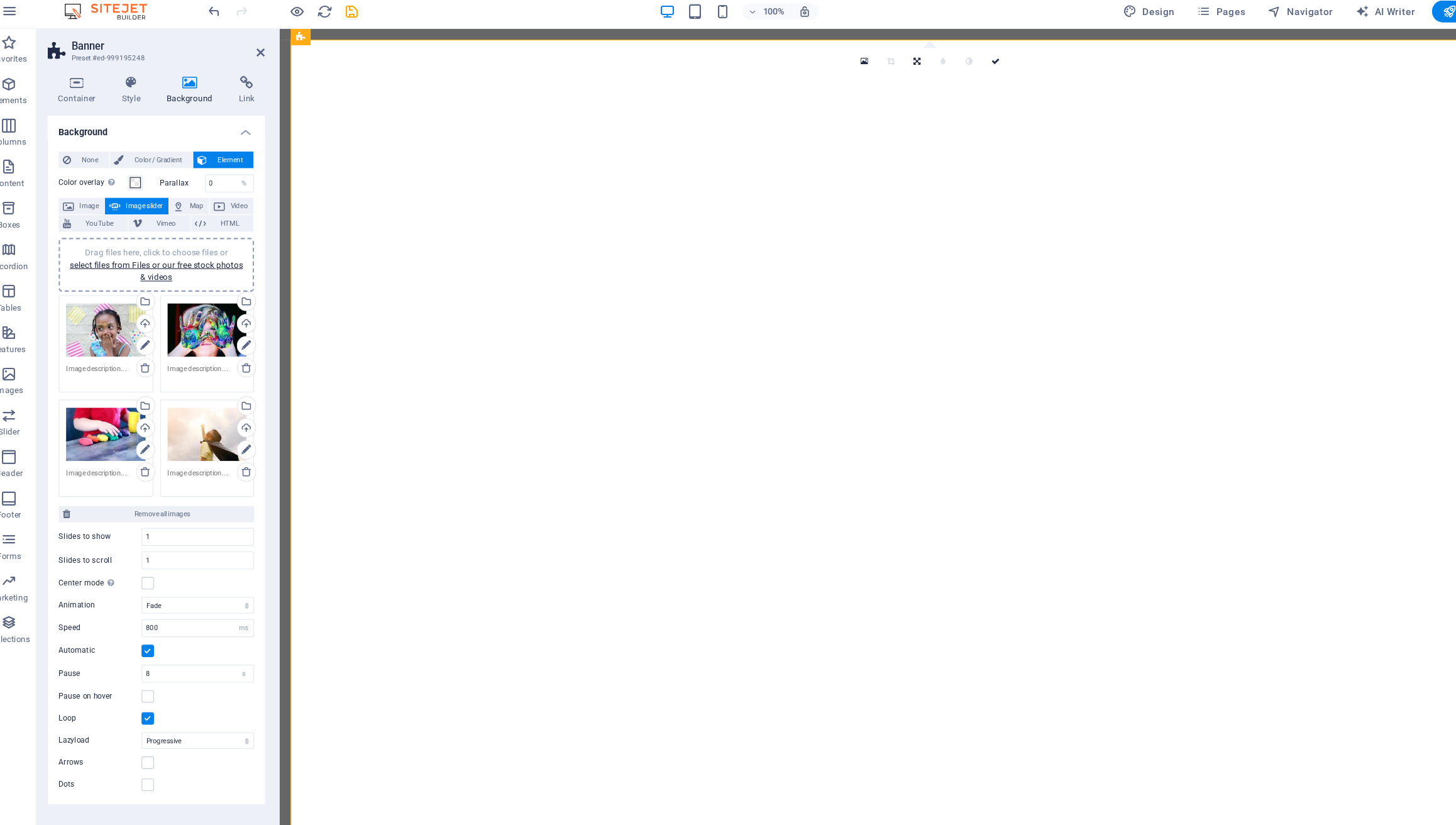
click at [111, 317] on div "Drag files here, click to choose files or select files from Files or our free s…" at bounding box center [113, 306] width 72 height 50
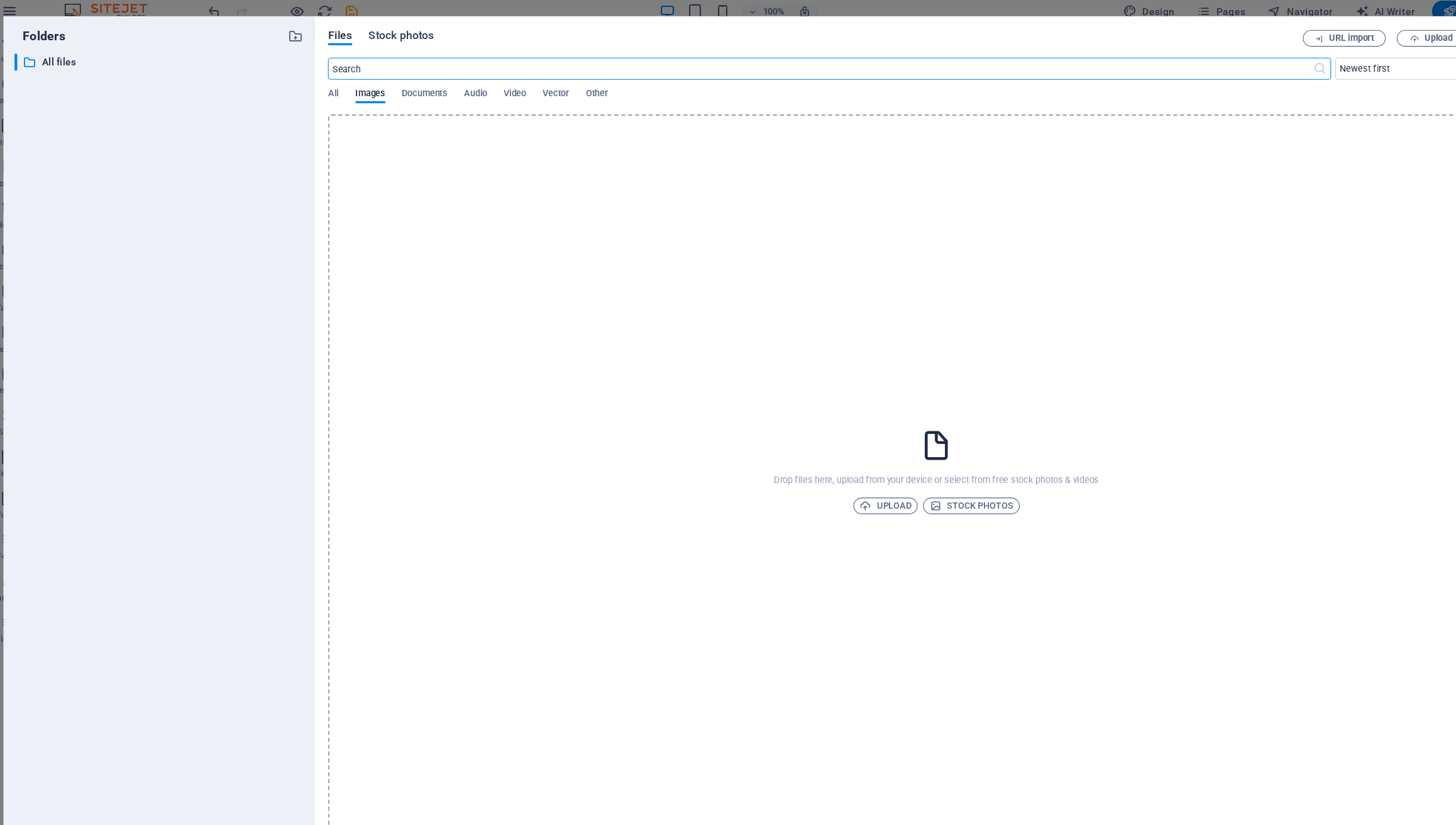
click at [384, 44] on span "Stock photos" at bounding box center [382, 37] width 59 height 15
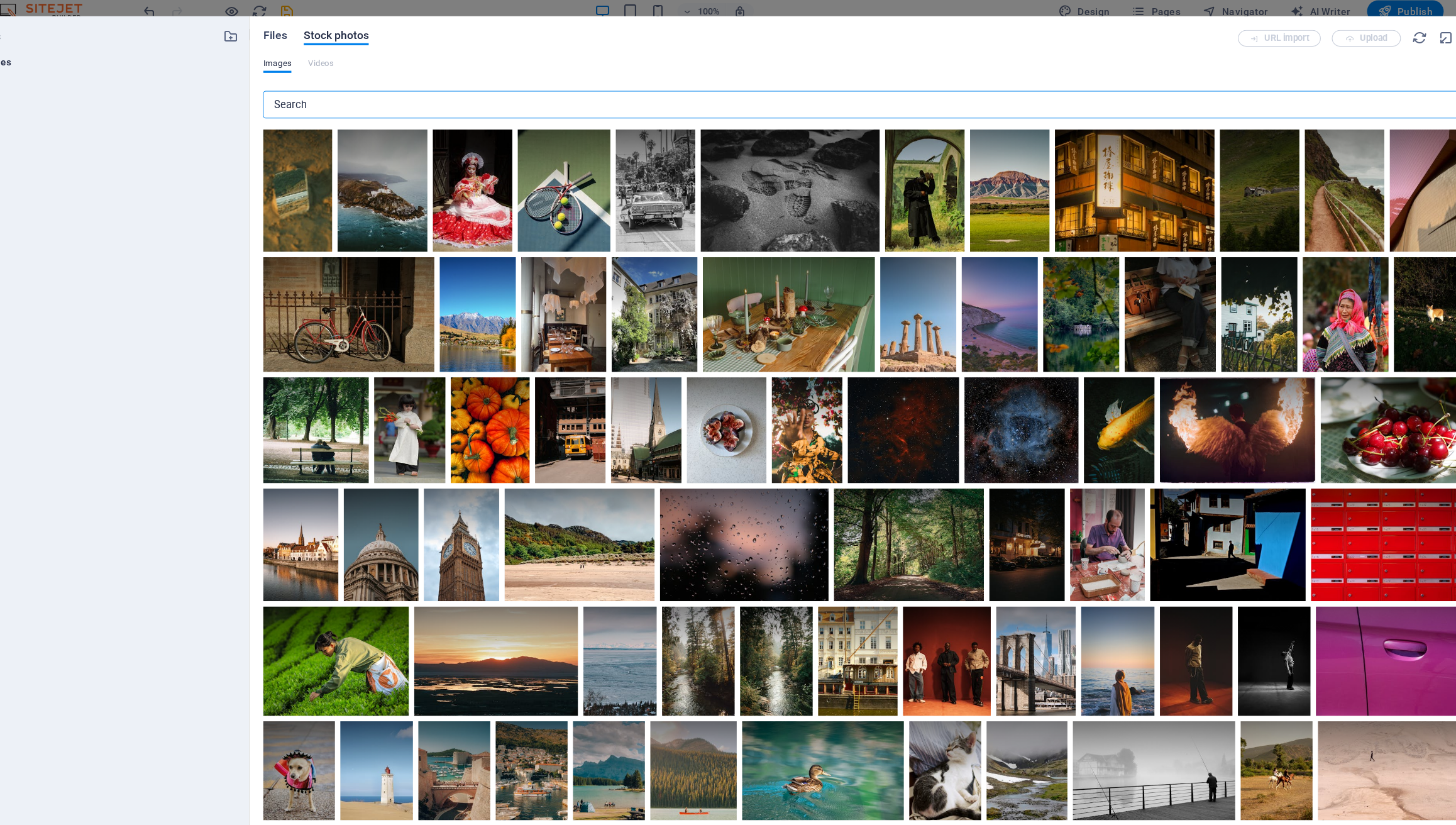
click at [331, 38] on span "Files" at bounding box center [327, 37] width 22 height 15
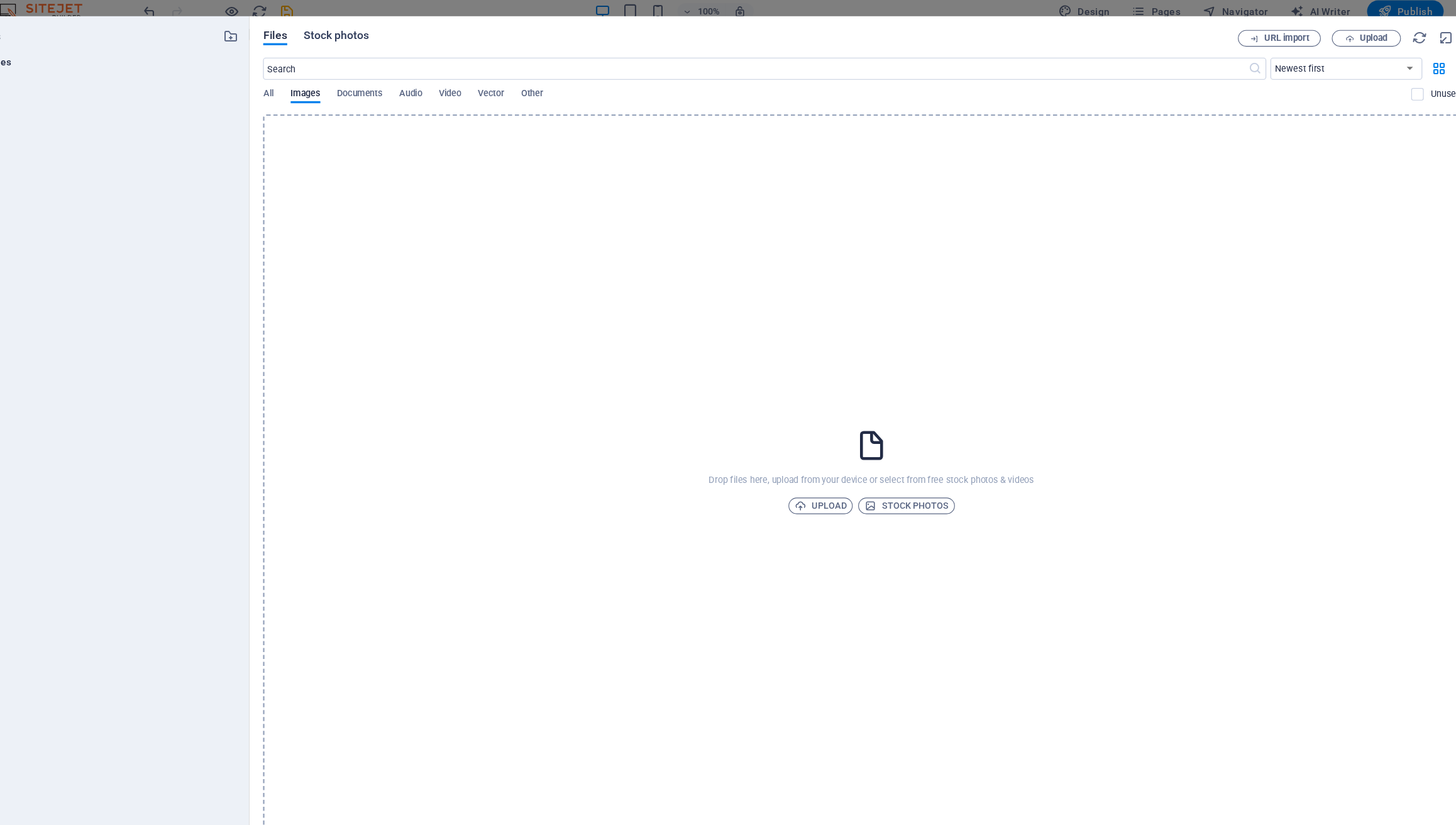
click at [367, 45] on button "Stock photos" at bounding box center [382, 39] width 59 height 14
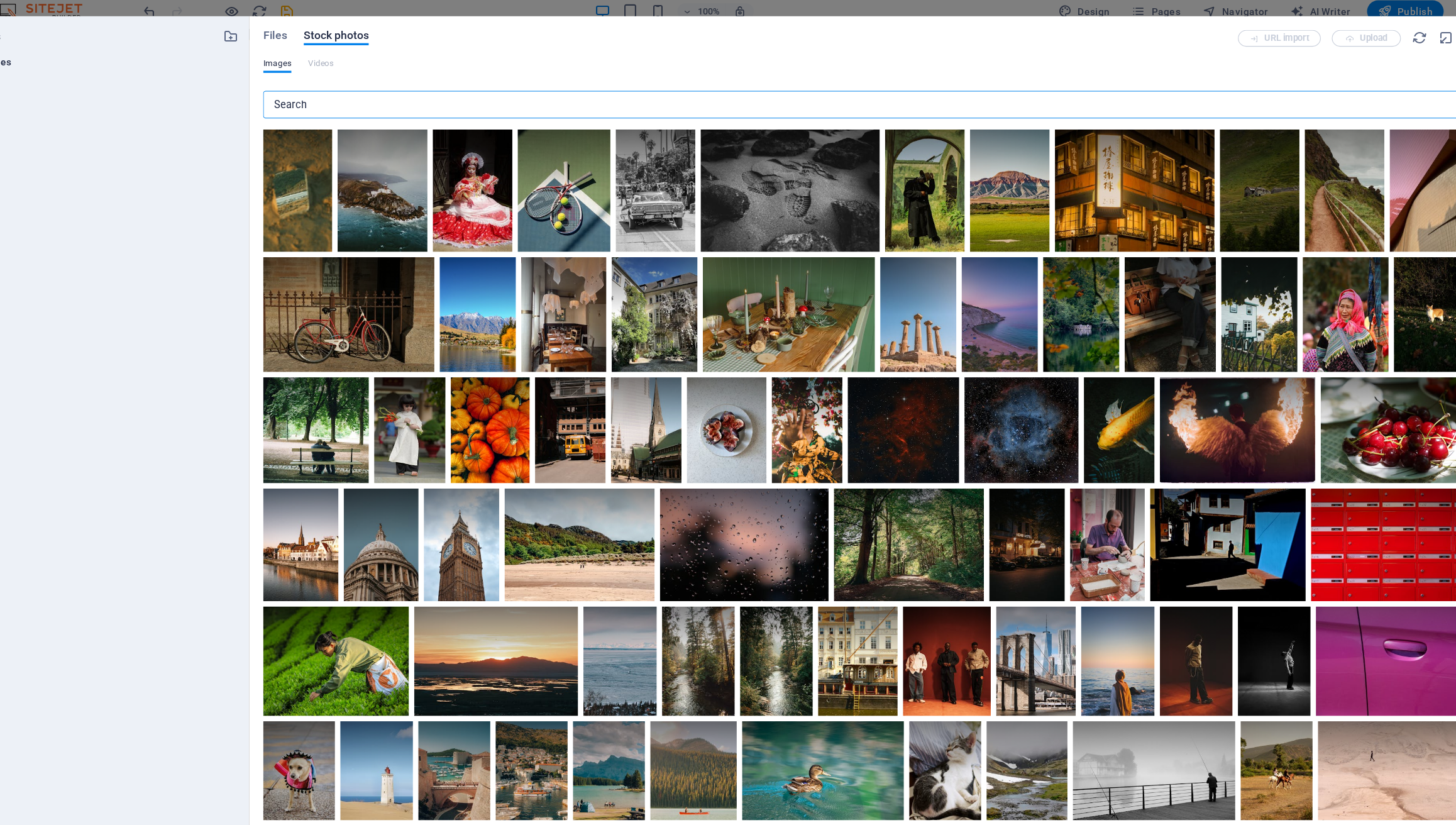
click at [415, 98] on input "text" at bounding box center [859, 100] width 1086 height 25
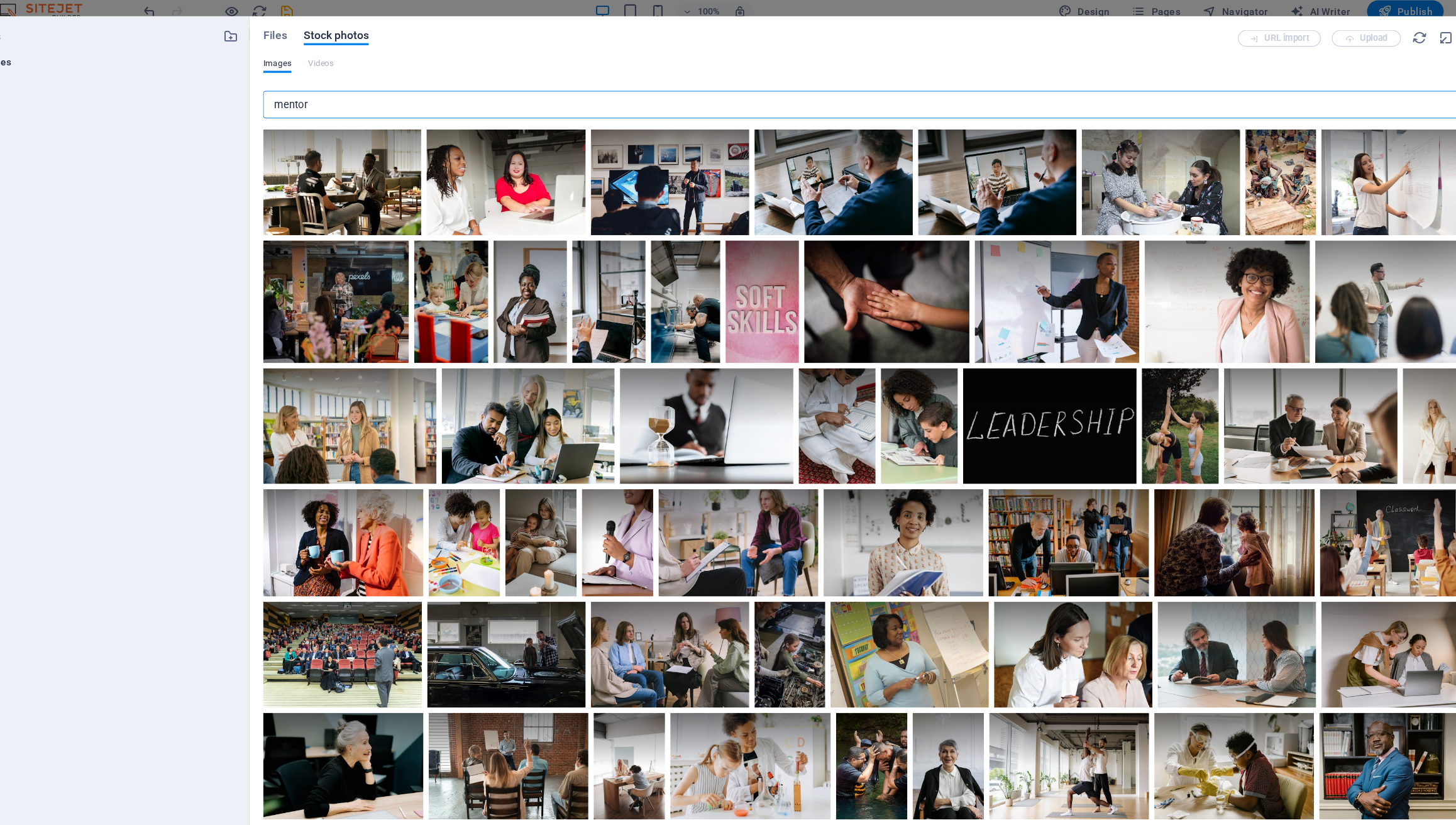
click at [325, 107] on input "mentor" at bounding box center [859, 100] width 1086 height 25
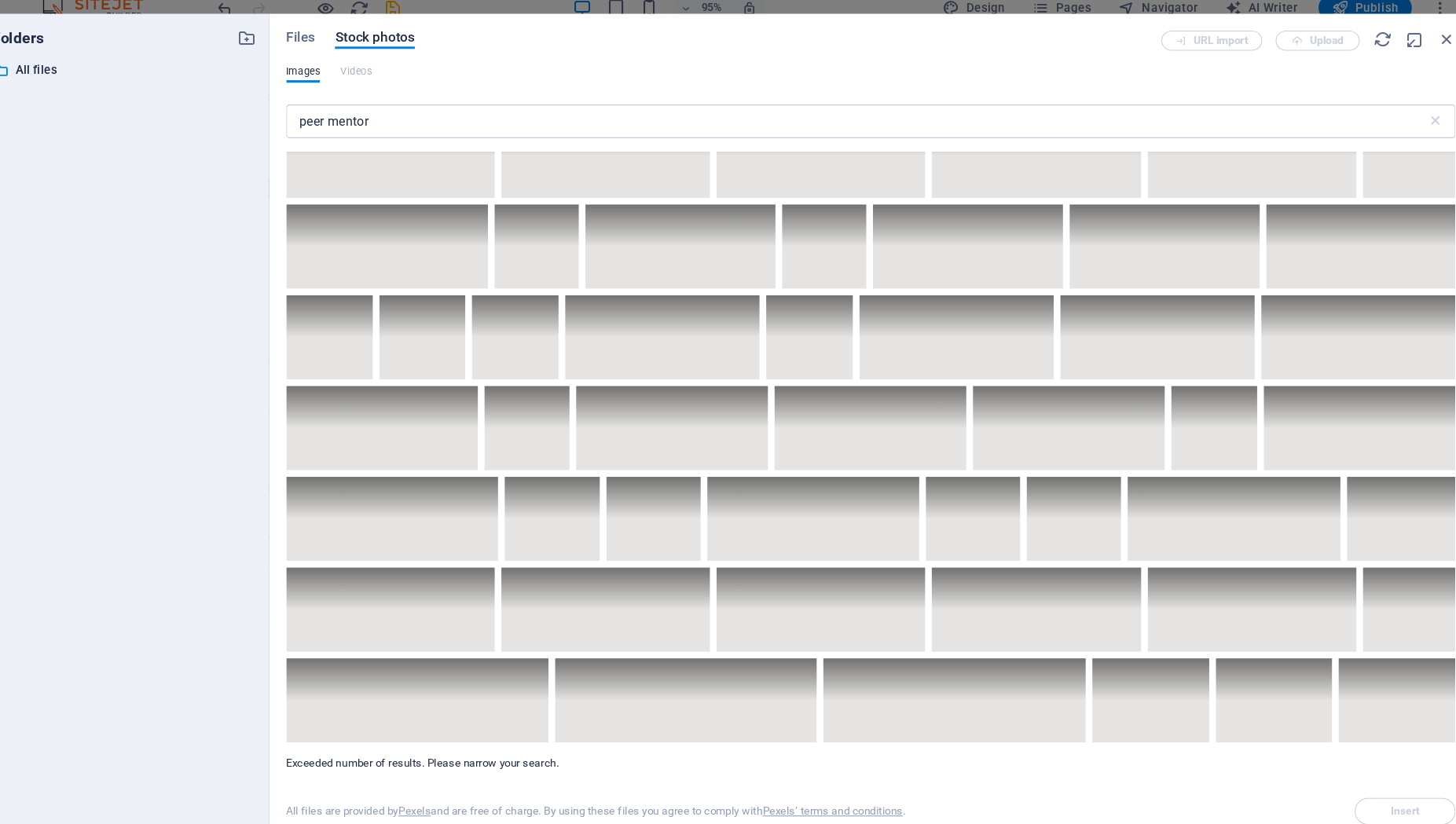
scroll to position [7443, 0]
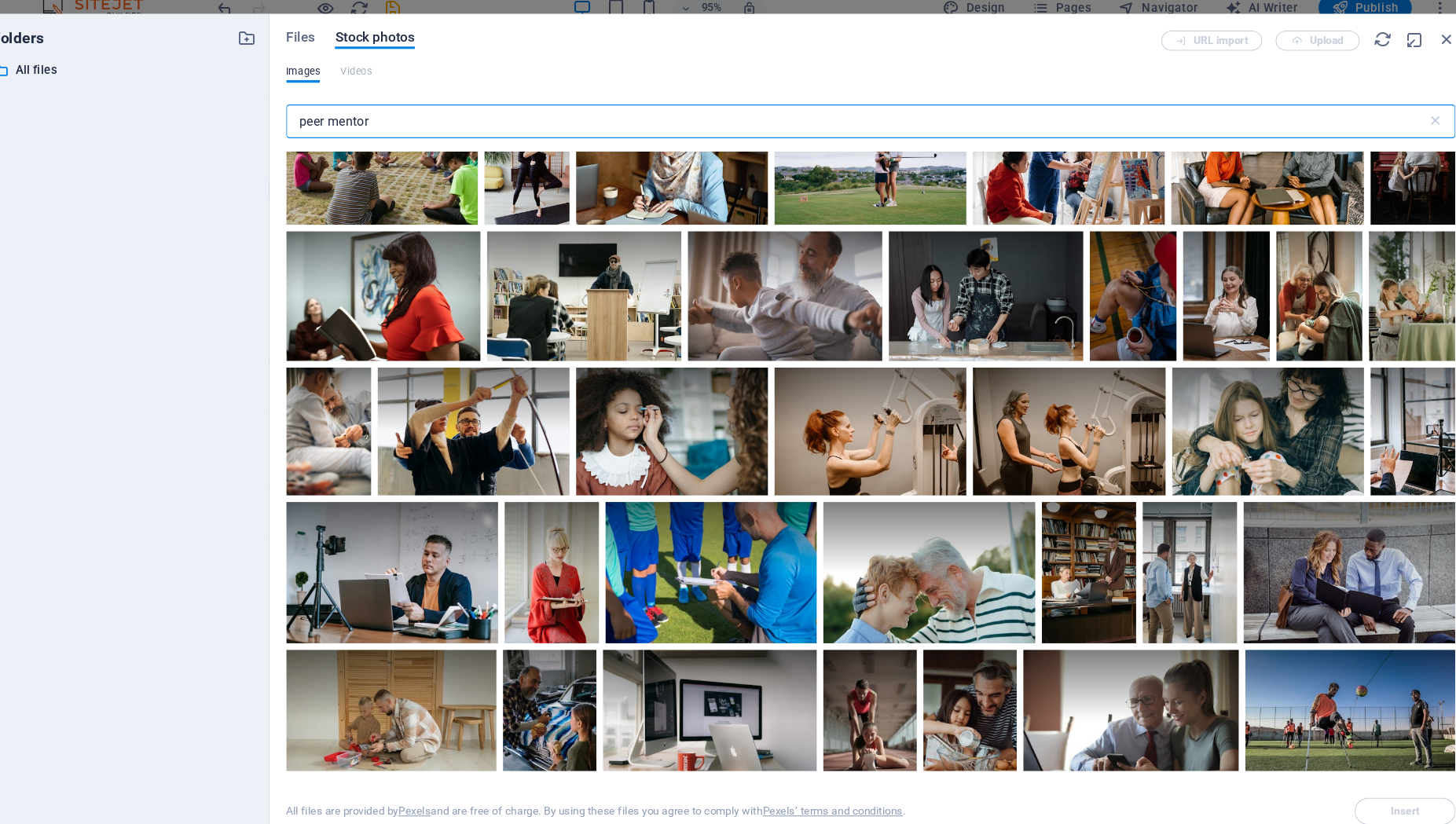
click at [402, 127] on input "peer mentor" at bounding box center [855, 125] width 1066 height 31
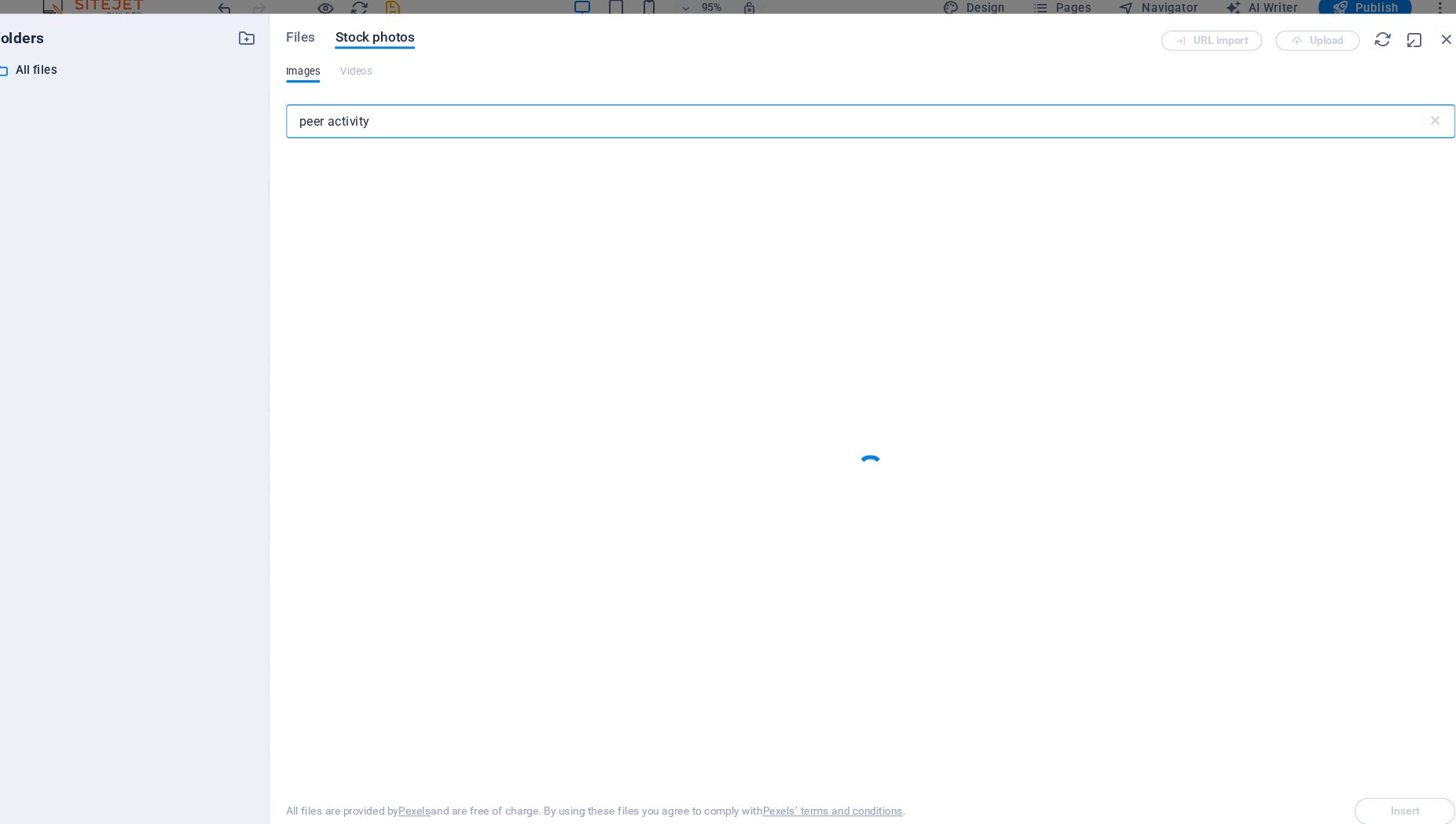
type input "peer activity"
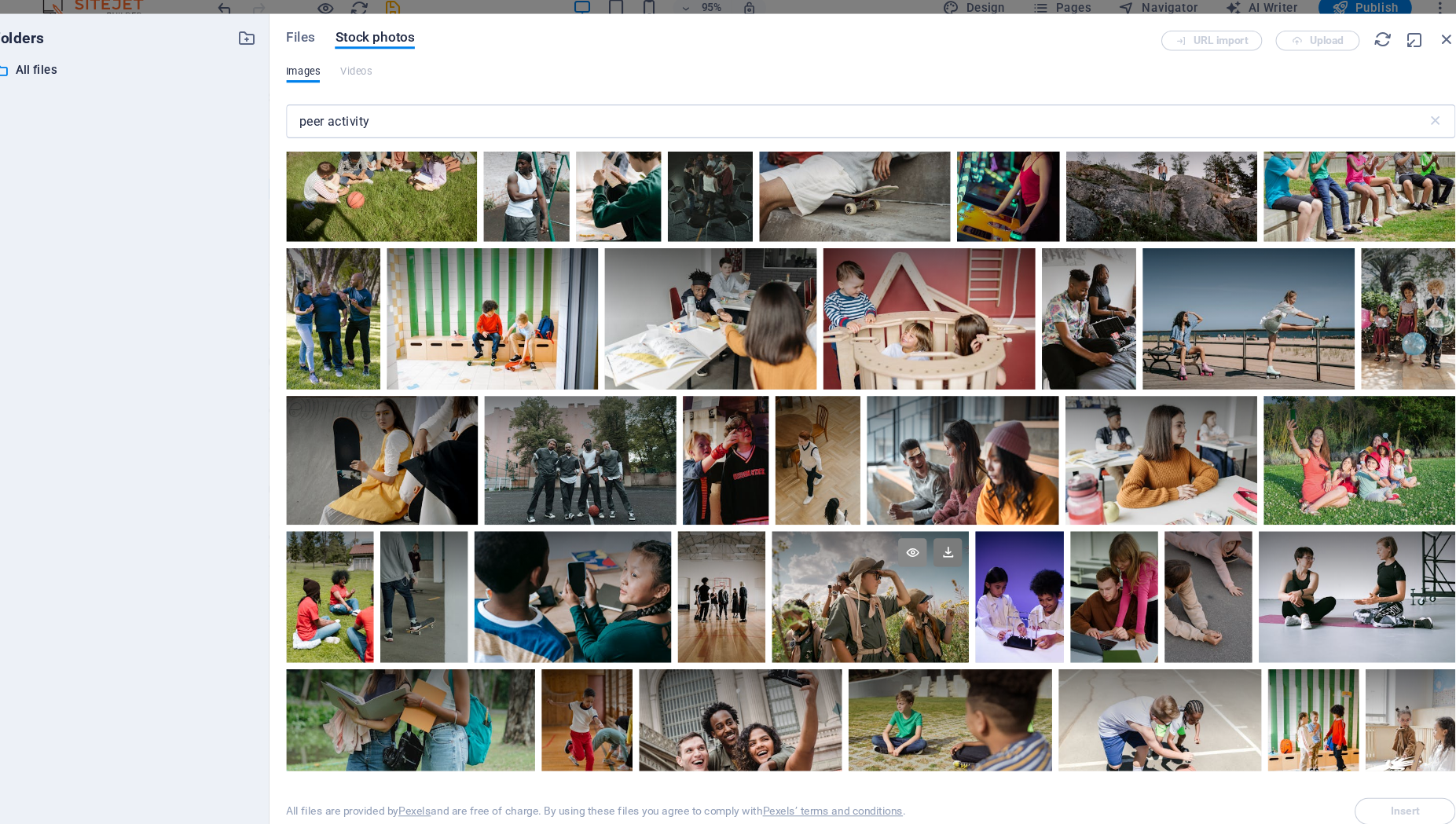
scroll to position [880, 0]
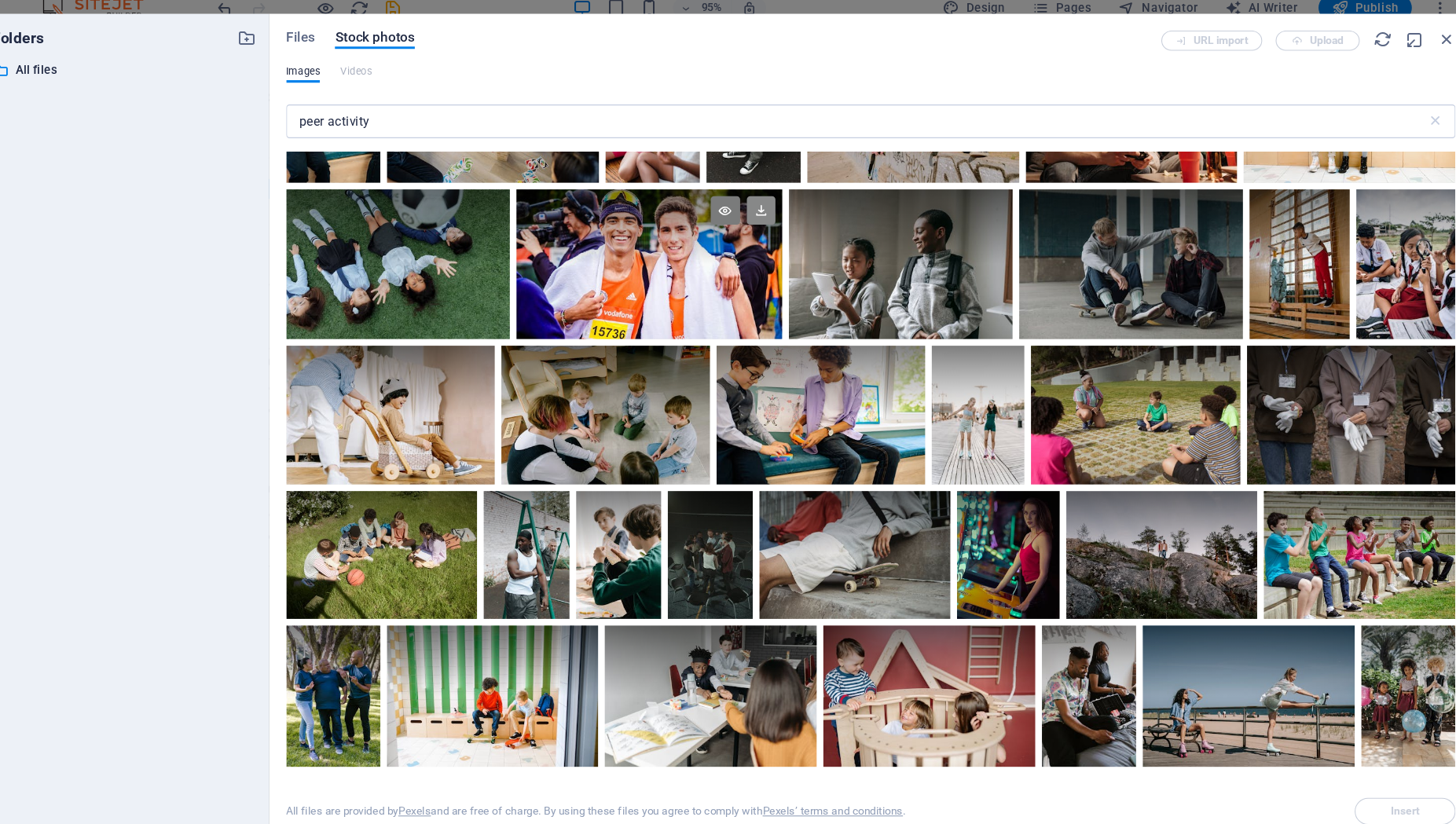
click at [768, 211] on icon at bounding box center [766, 209] width 27 height 27
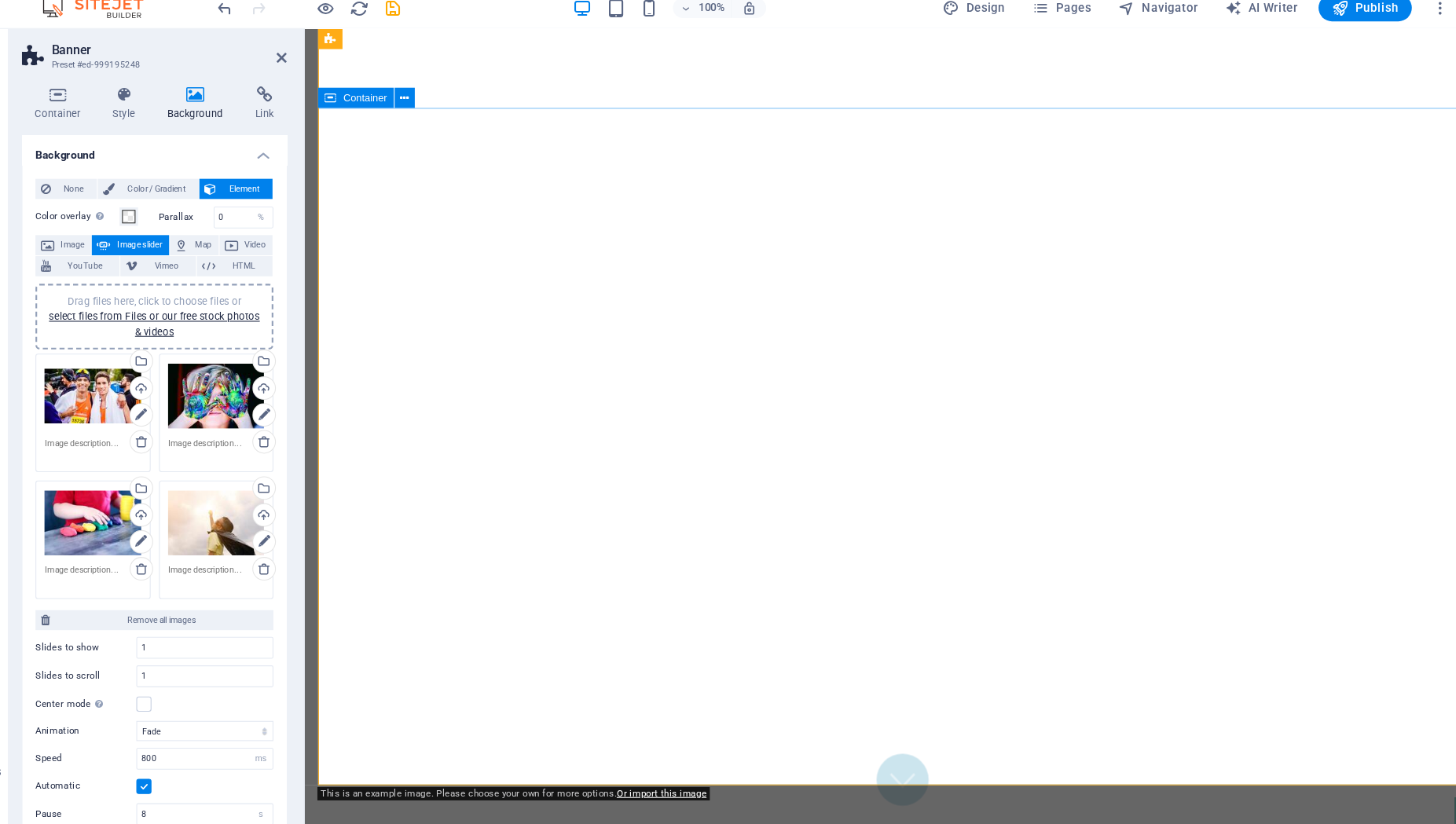
scroll to position [0, 0]
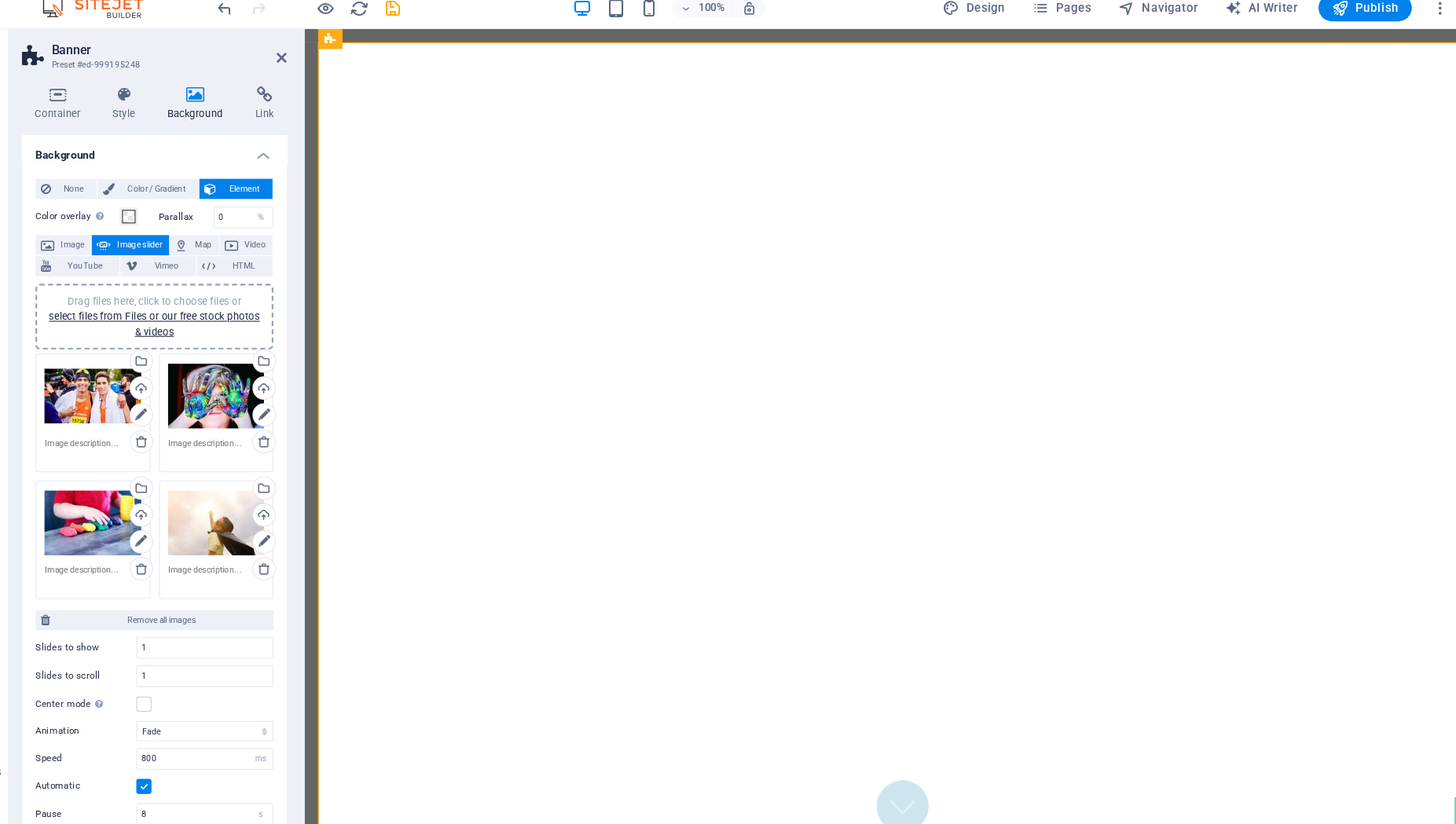
click at [241, 371] on div "Drag files here, click to choose files or select files from Files or our free s…" at bounding box center [257, 382] width 90 height 63
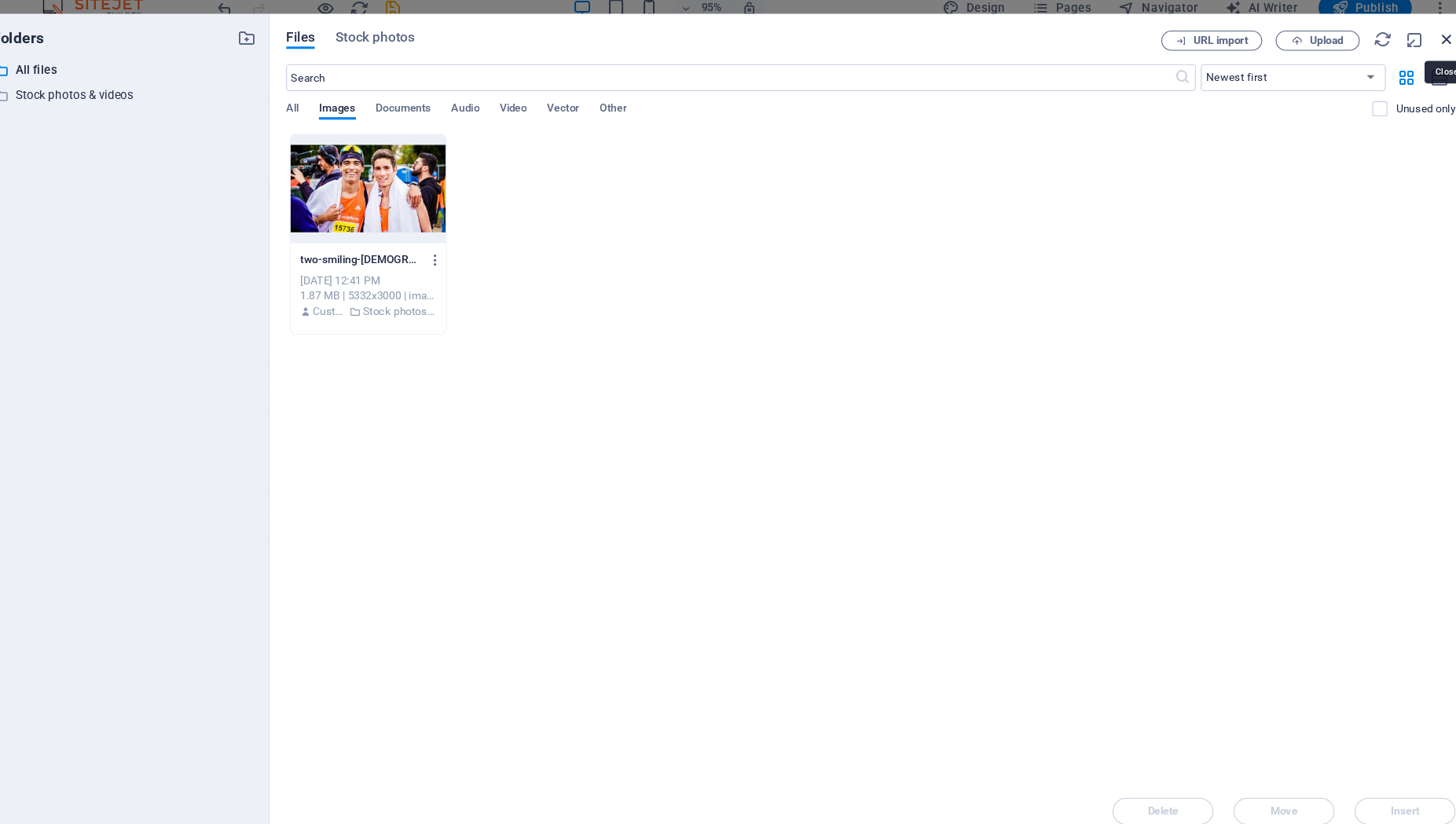
click at [1402, 53] on icon "button" at bounding box center [1406, 49] width 17 height 17
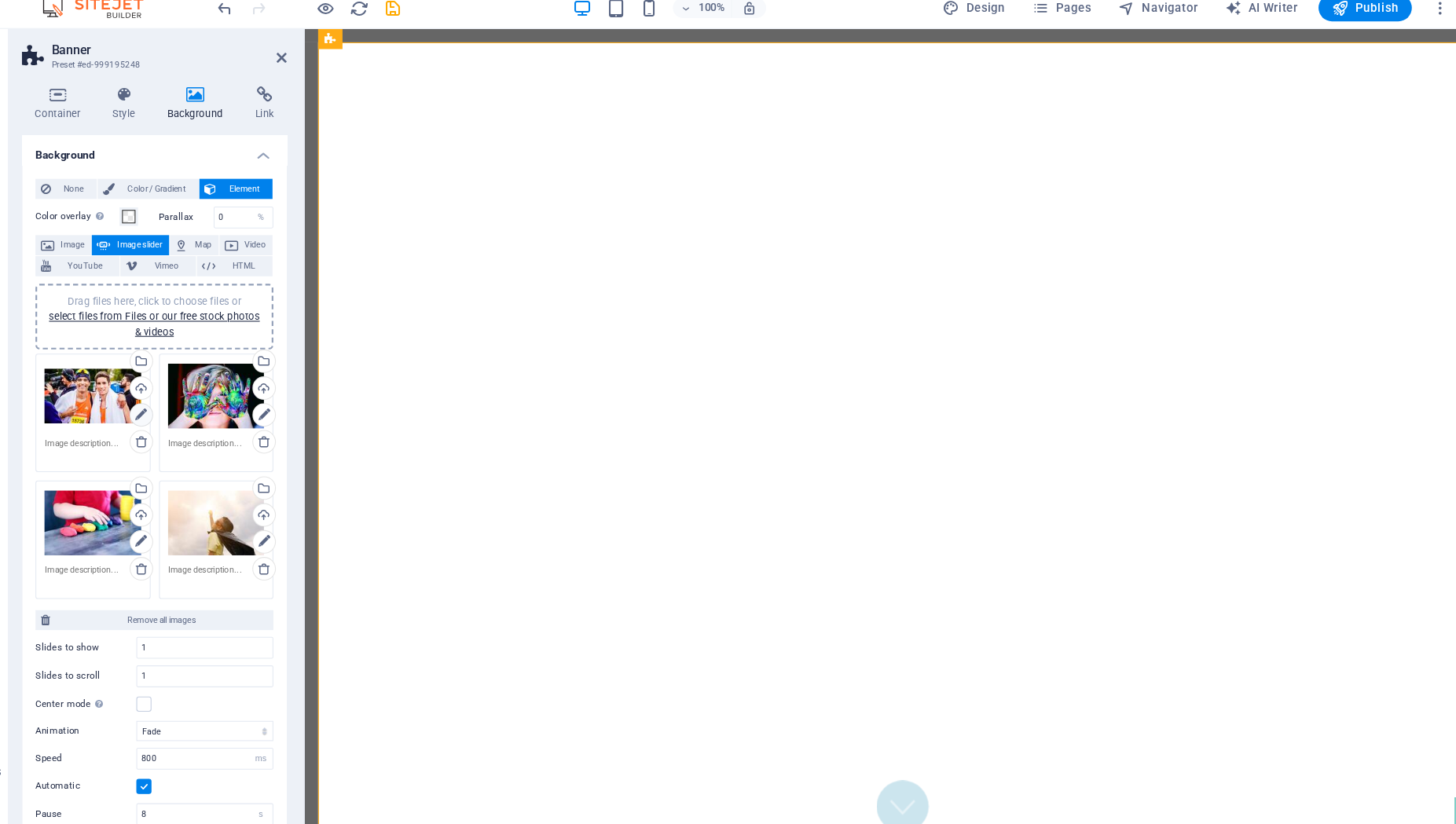
click at [188, 398] on icon at bounding box center [186, 399] width 11 height 19
click at [299, 353] on div "Select files from the file manager, stock photos, or upload file(s)" at bounding box center [300, 351] width 24 height 24
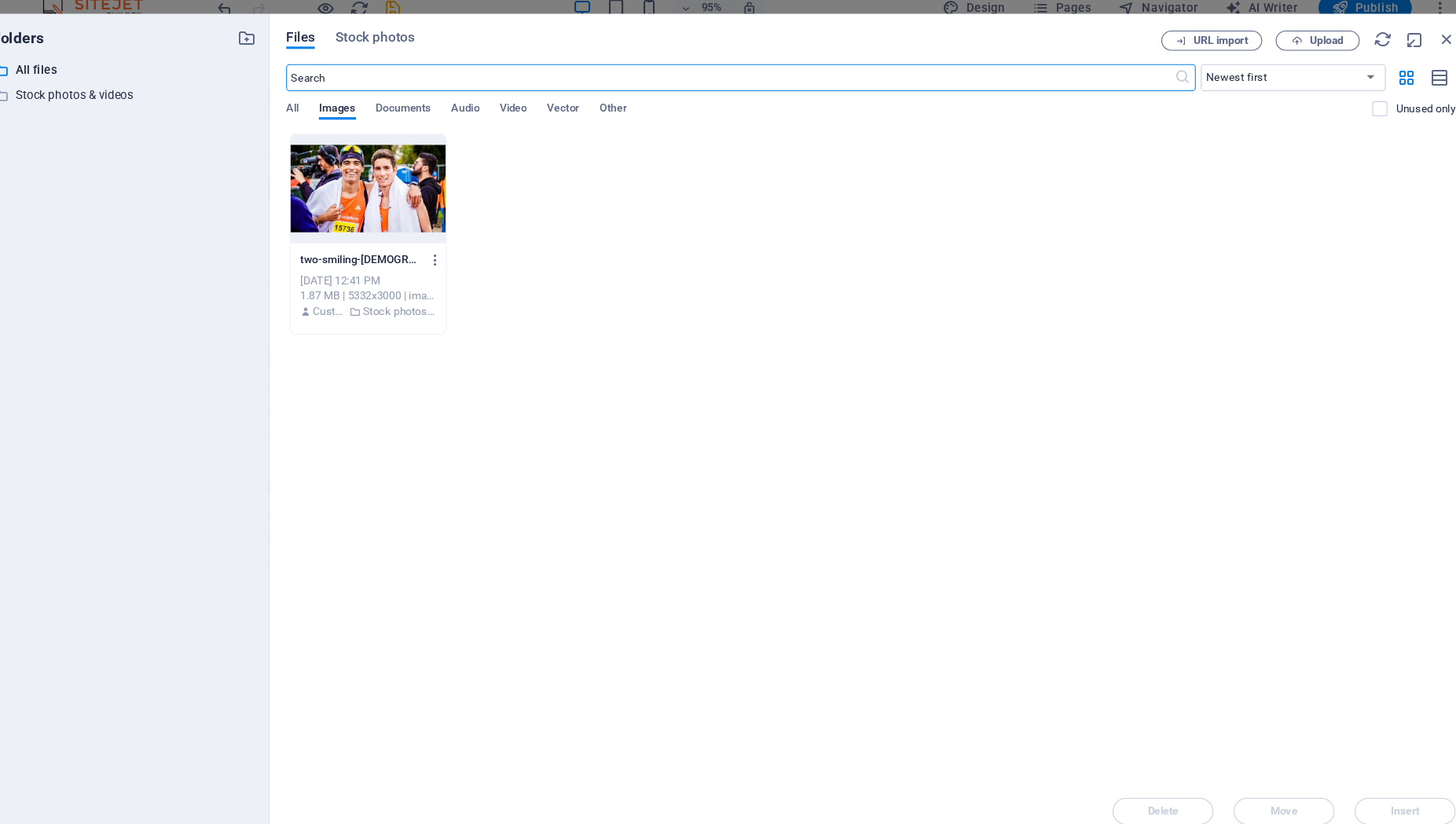
click at [482, 91] on input "text" at bounding box center [737, 84] width 830 height 25
click at [437, 49] on span "Stock photos" at bounding box center [404, 47] width 74 height 19
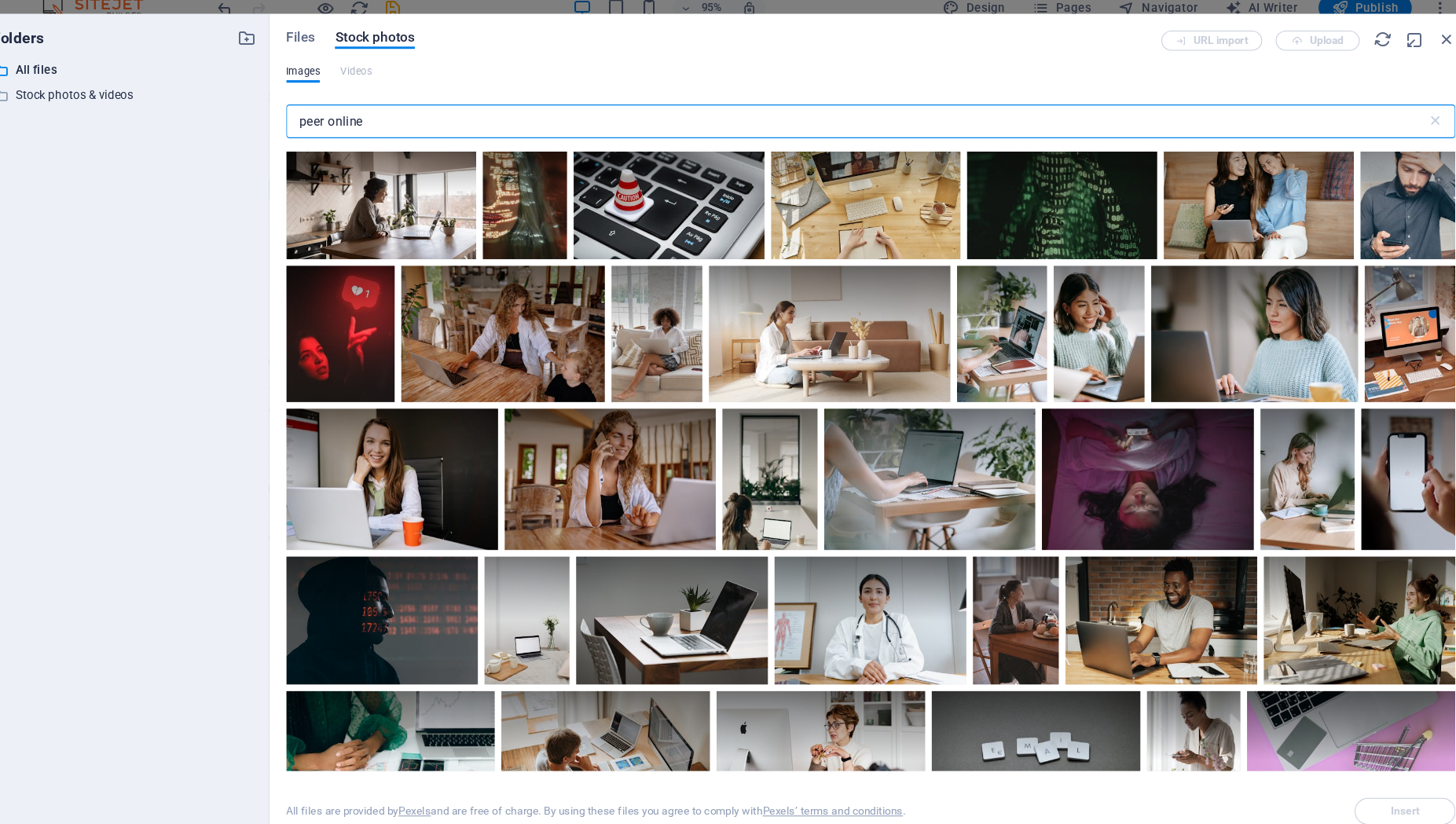
scroll to position [1961, 0]
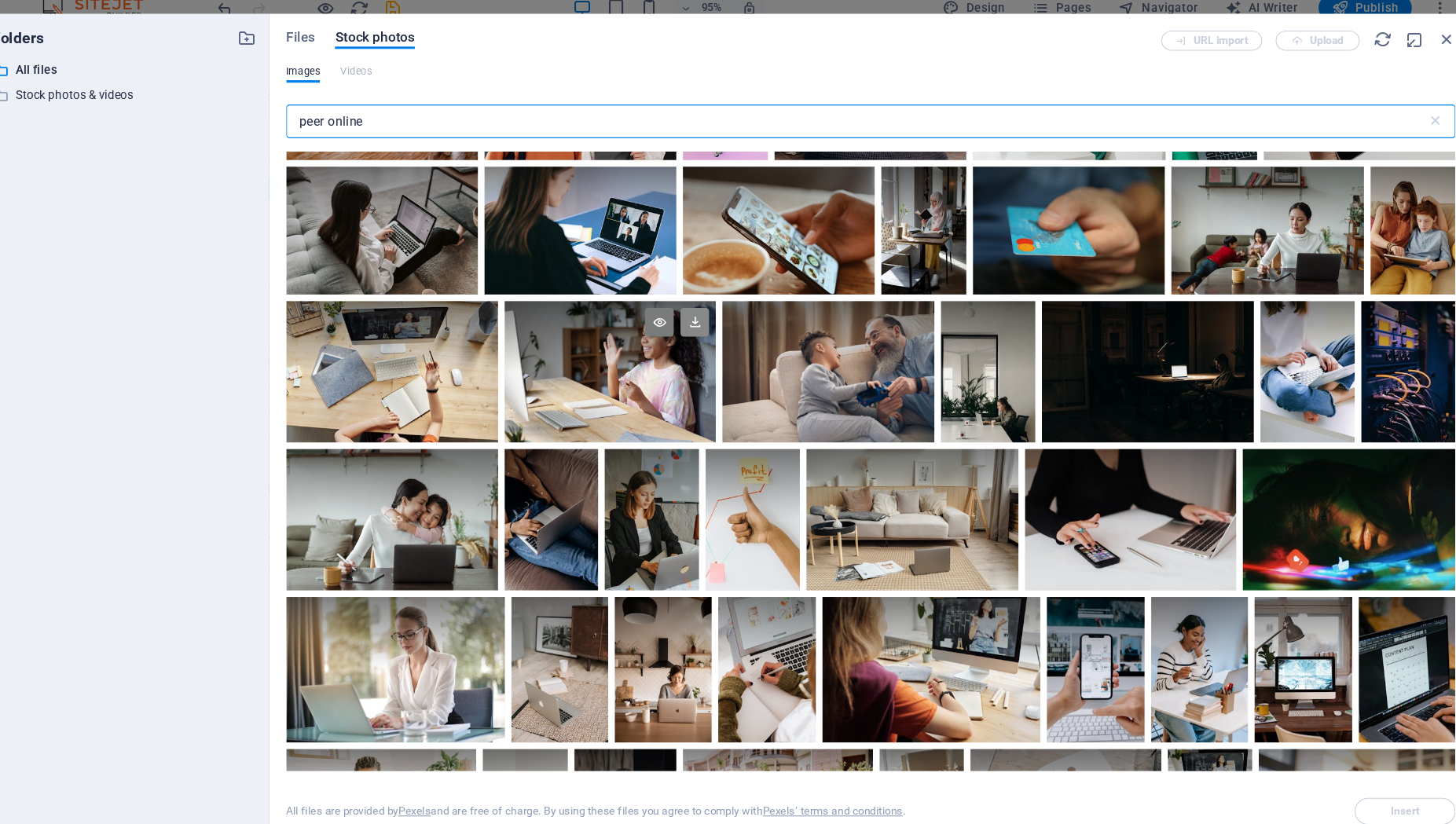
type input "peer online"
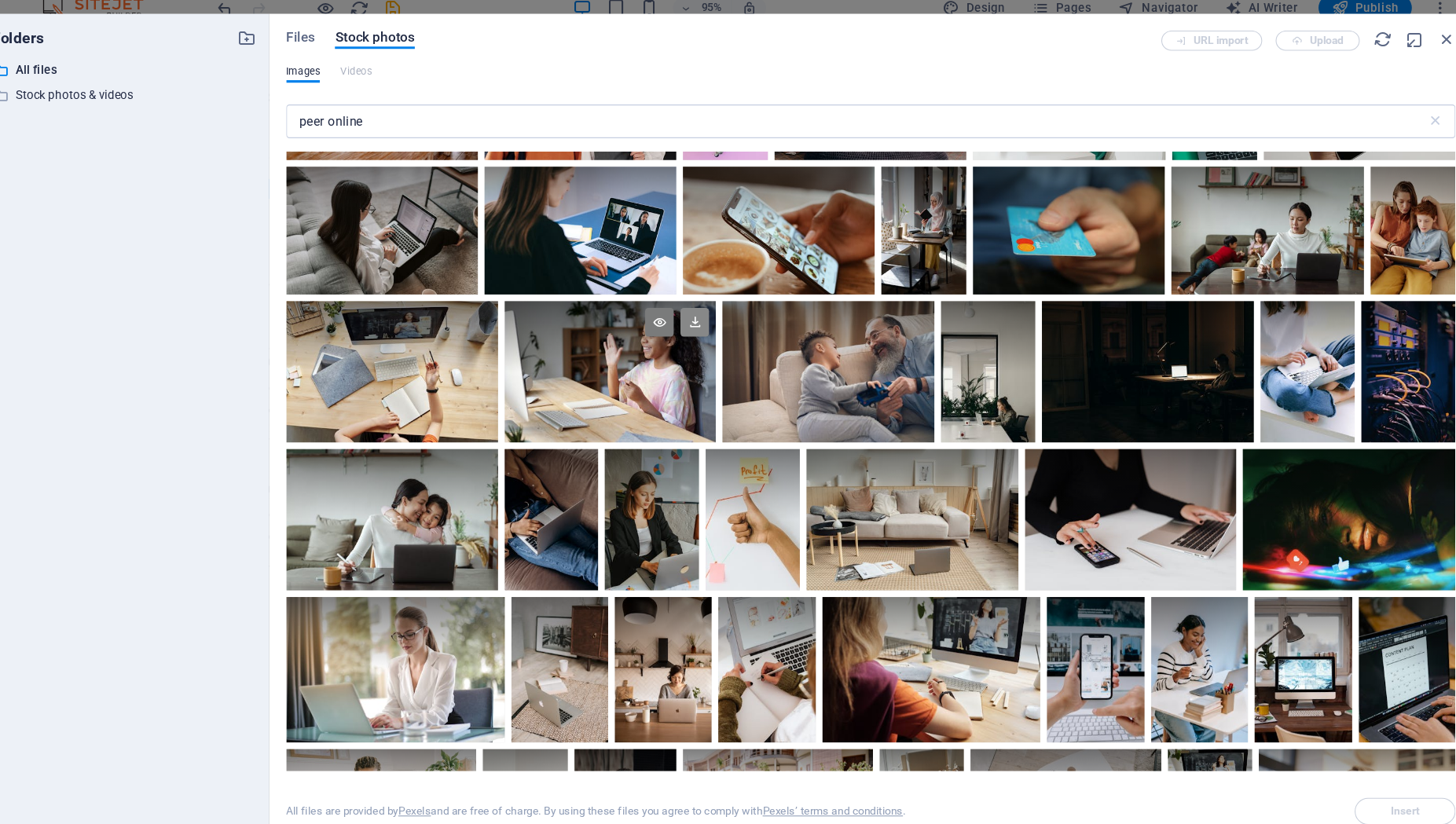
click at [702, 313] on icon at bounding box center [704, 313] width 27 height 27
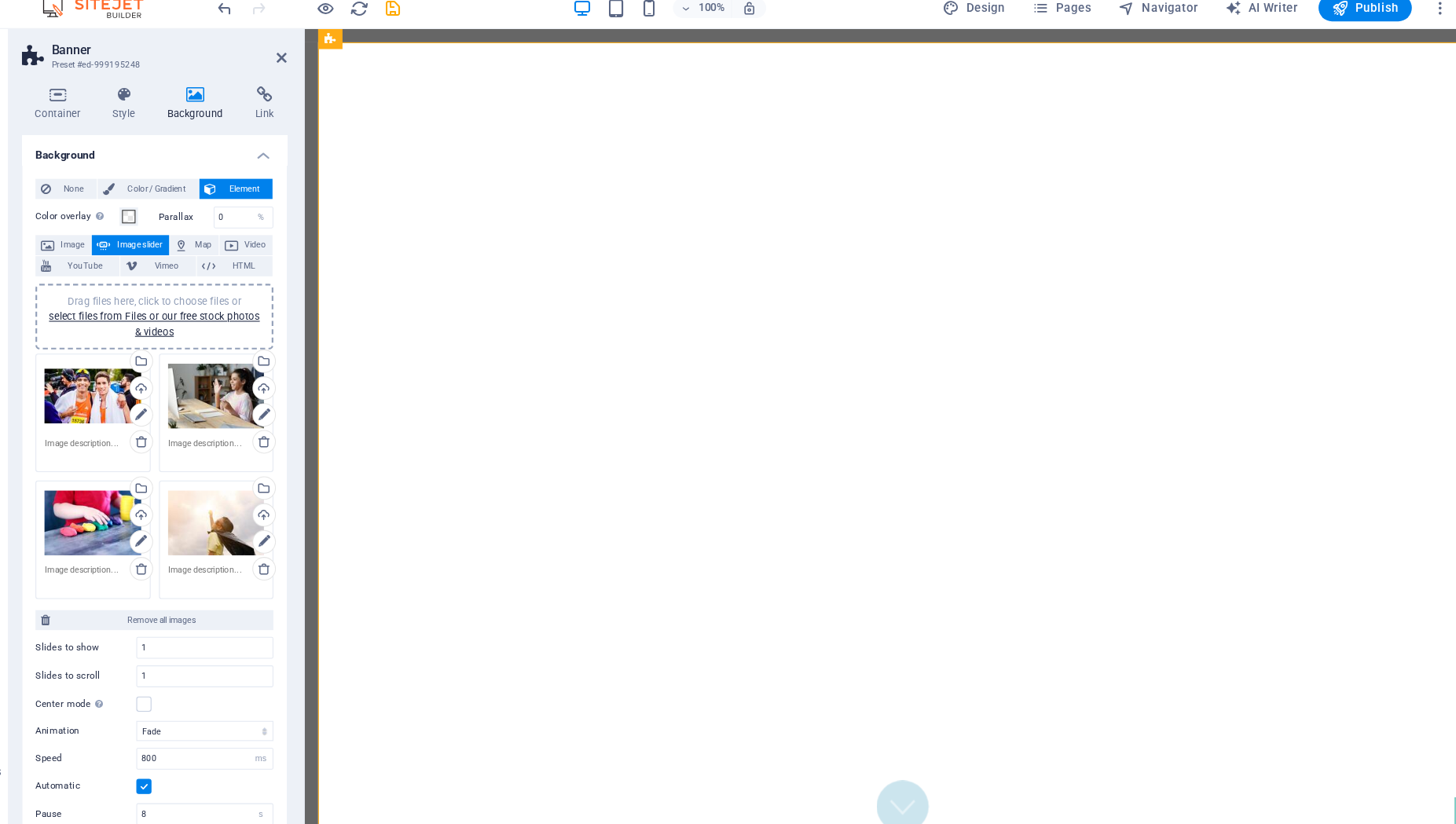
click at [265, 389] on div "Drag files here, click to choose files or select files from Files or our free s…" at bounding box center [257, 382] width 90 height 63
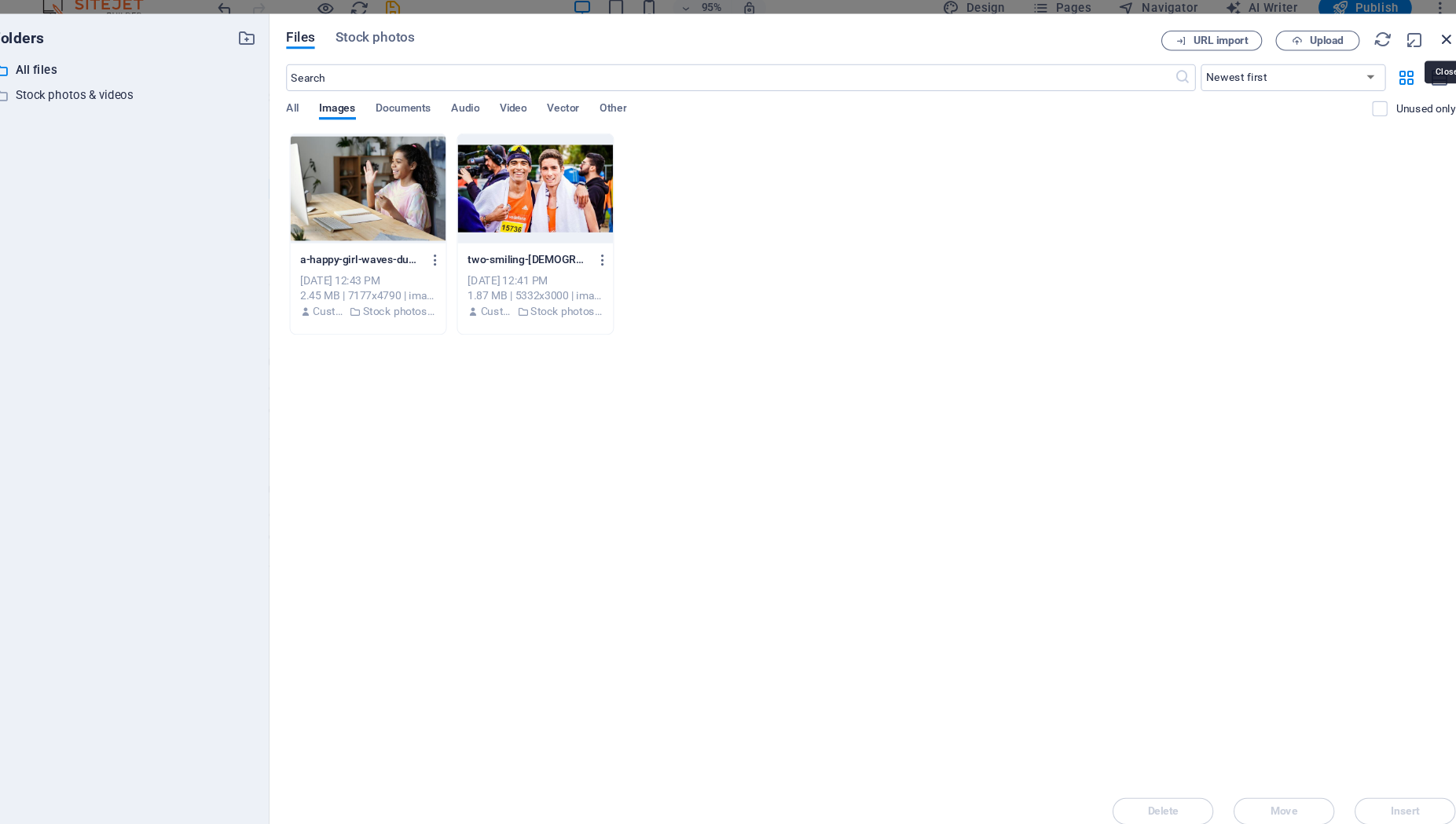
click at [1409, 51] on icon "button" at bounding box center [1406, 49] width 17 height 17
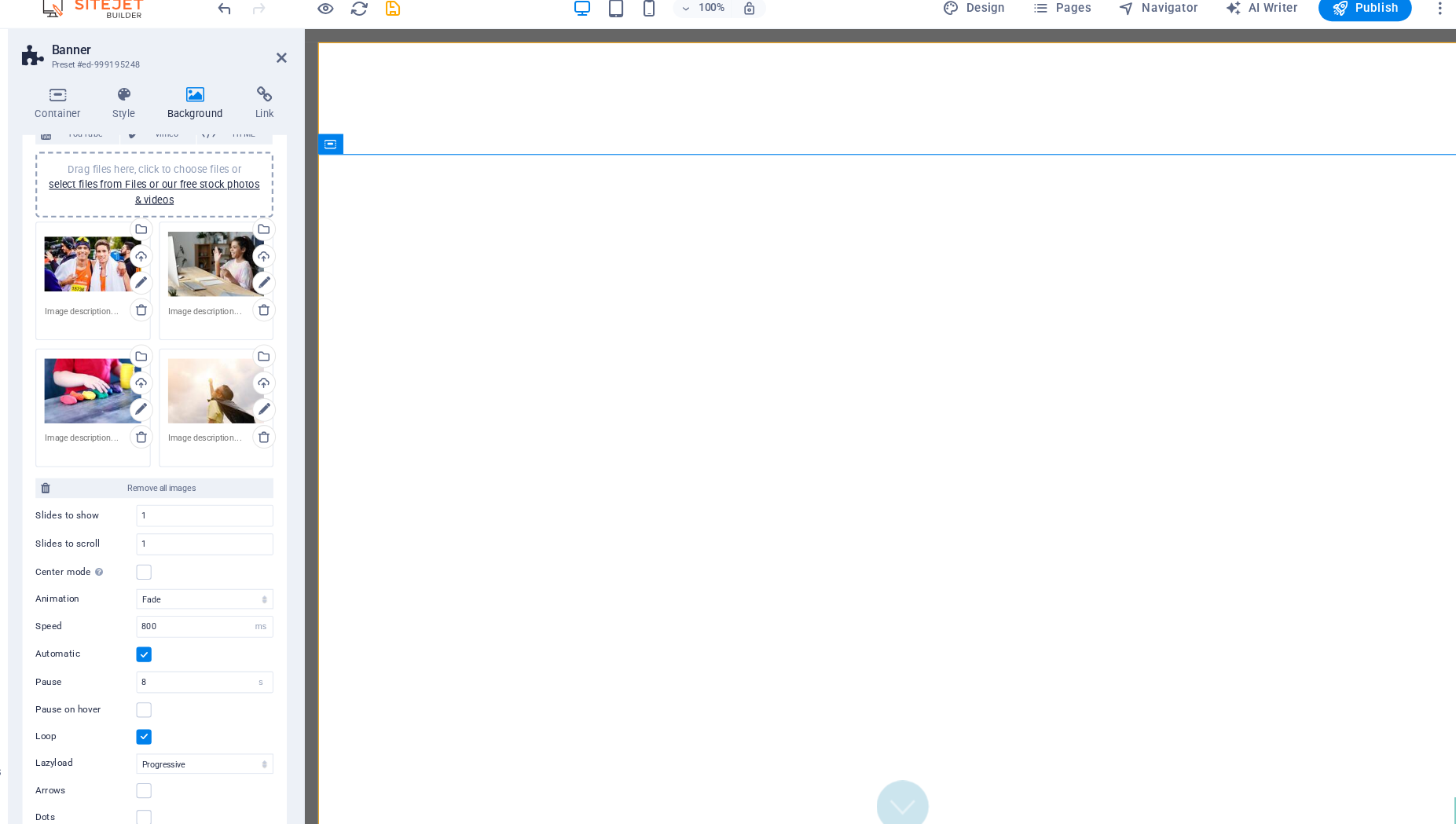
click at [130, 378] on div "Drag files here, click to choose files or select files from Files or our free s…" at bounding box center [142, 377] width 90 height 63
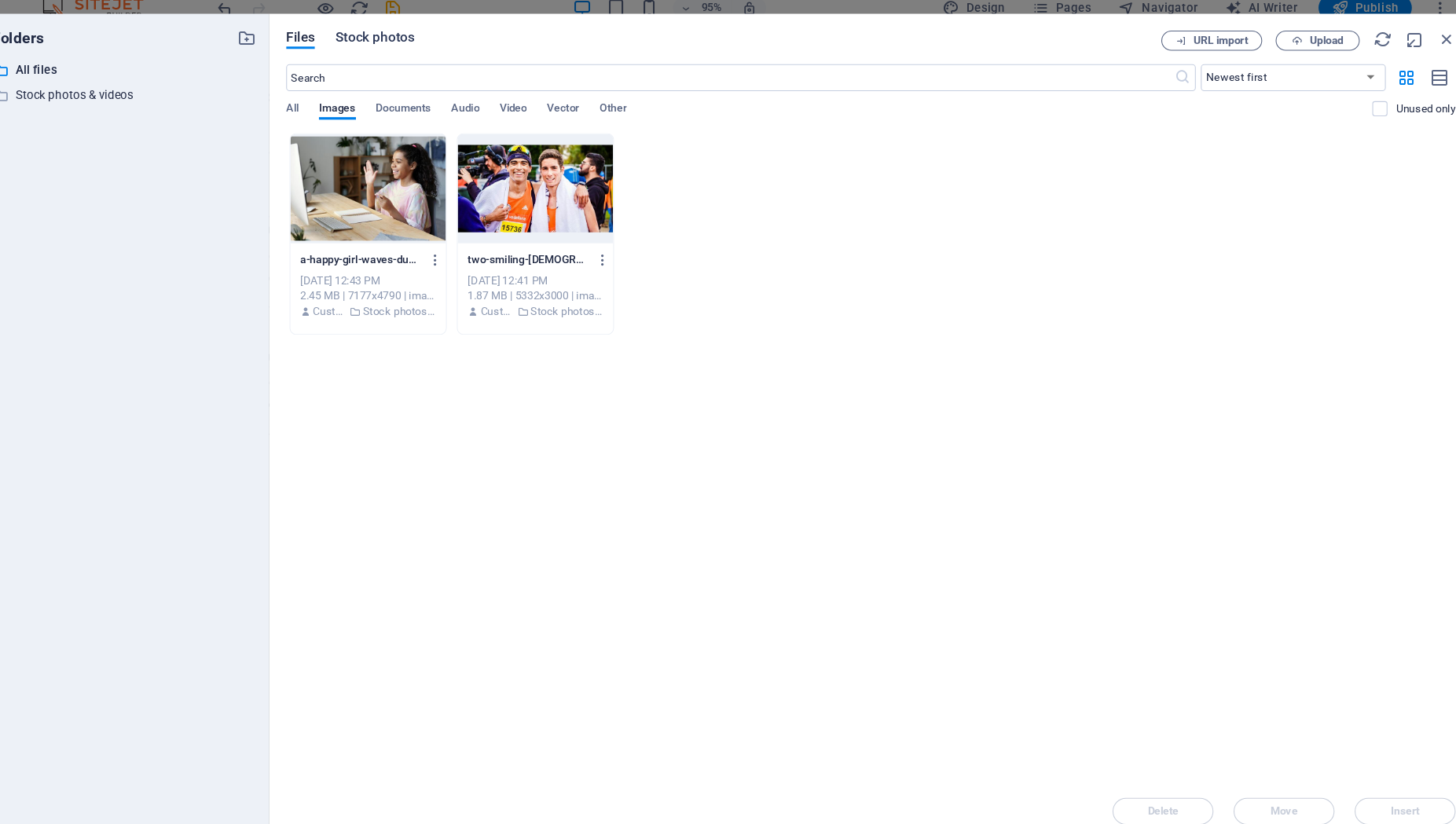
click at [420, 43] on span "Stock photos" at bounding box center [404, 47] width 74 height 19
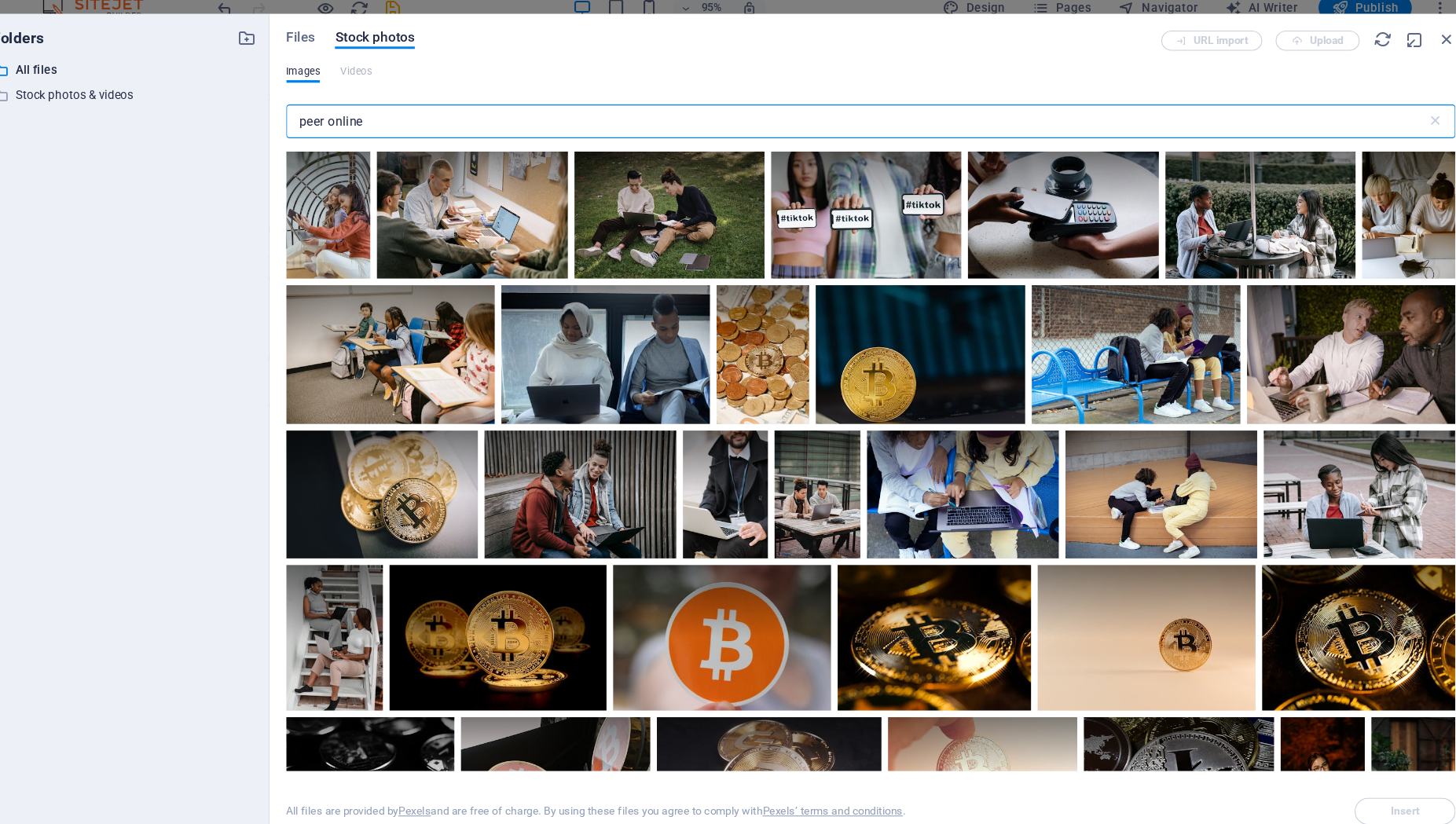
click at [454, 133] on input "peer online" at bounding box center [855, 125] width 1066 height 31
type input "p"
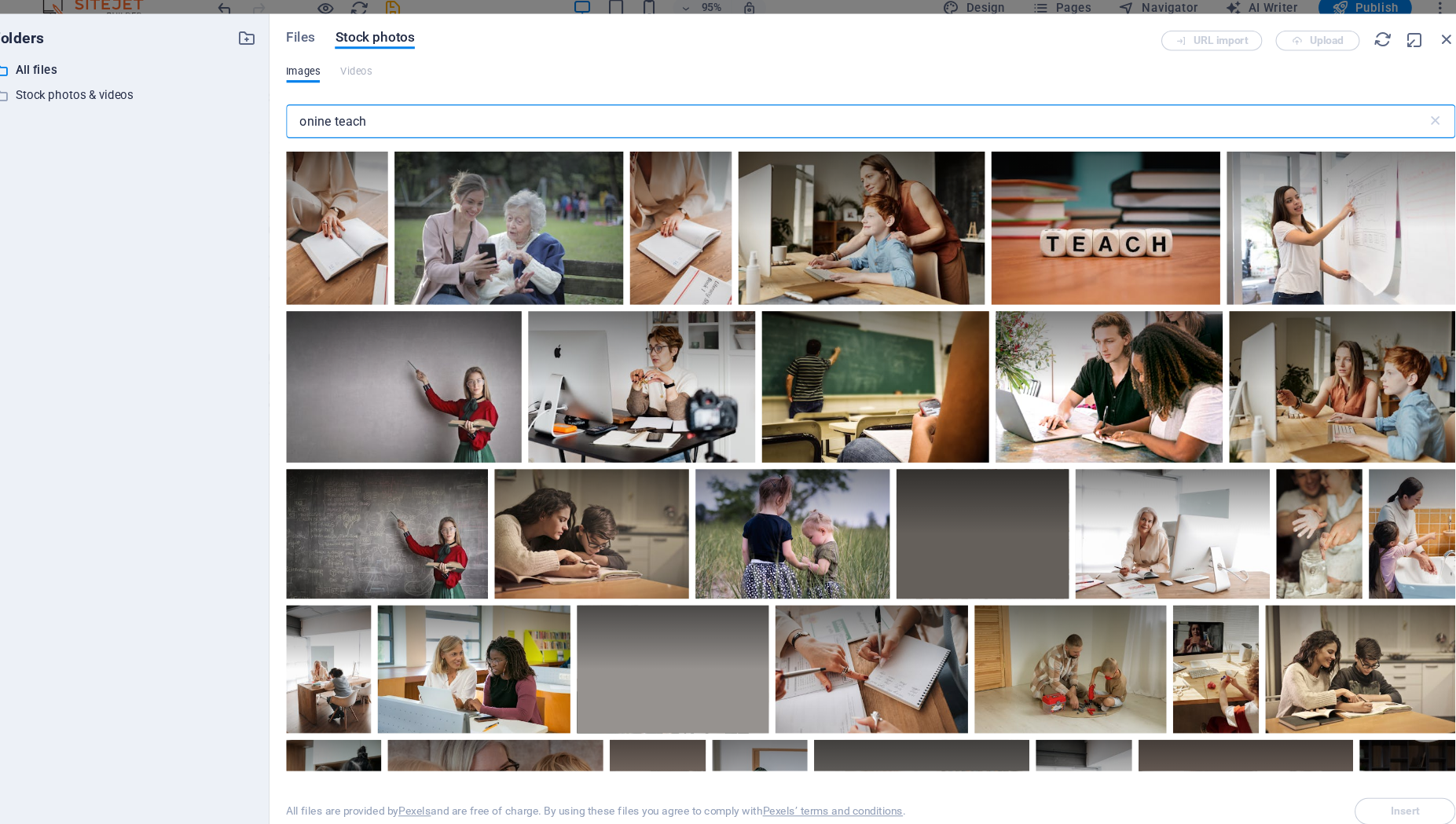
click at [345, 125] on input "onine teach" at bounding box center [855, 125] width 1066 height 31
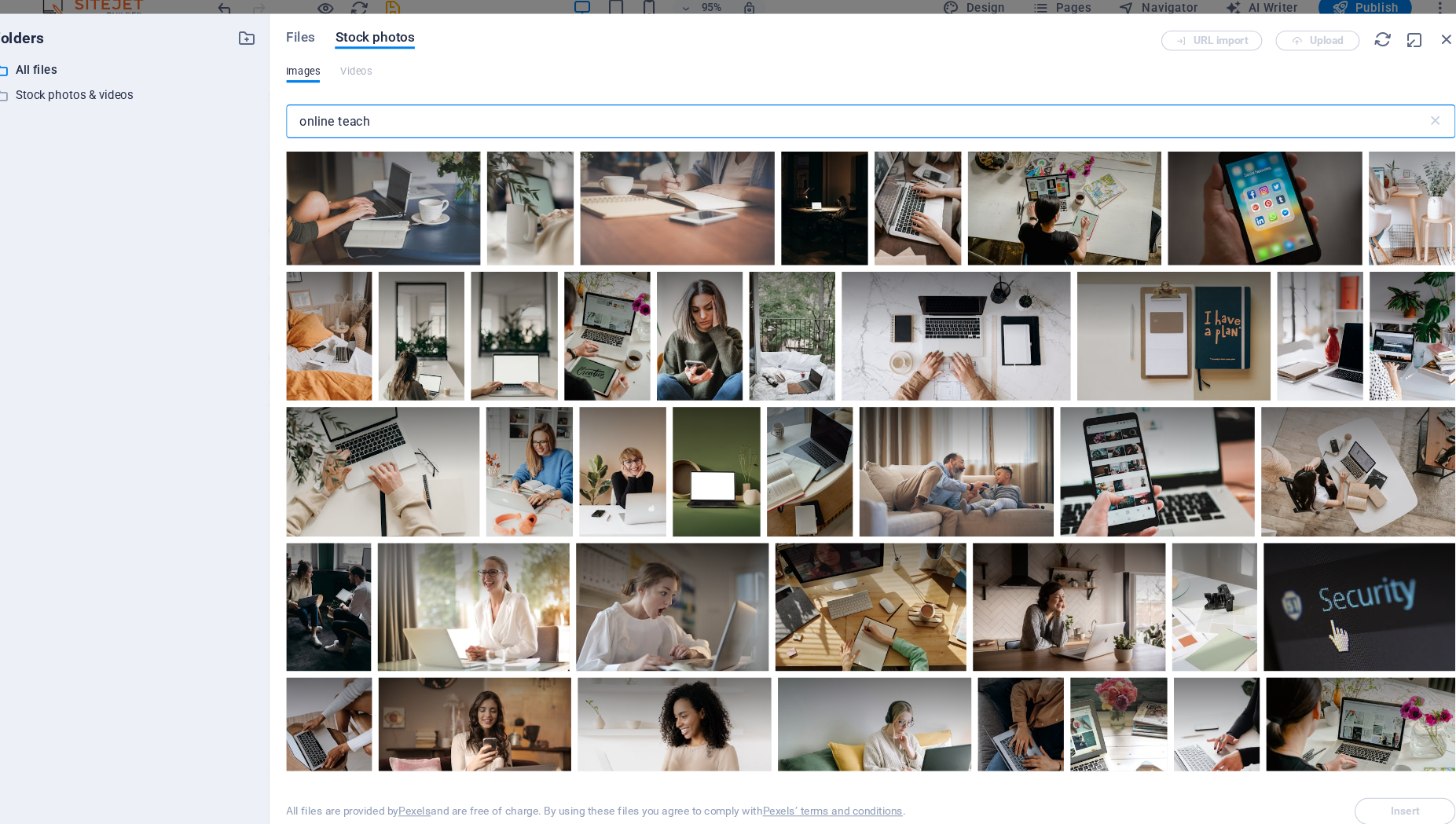
scroll to position [3029, 0]
click at [366, 124] on input "online teach" at bounding box center [855, 125] width 1066 height 31
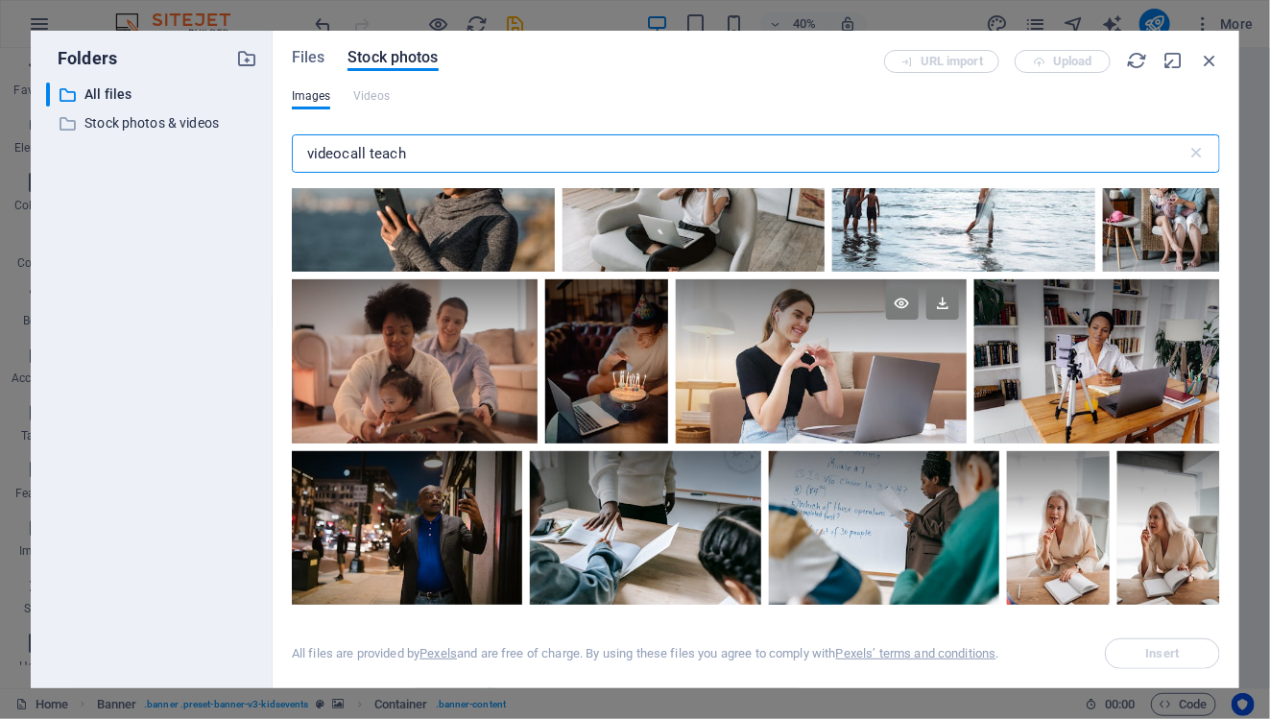
scroll to position [3488, 0]
type input "videocall teach"
click at [948, 295] on icon at bounding box center [942, 302] width 33 height 33
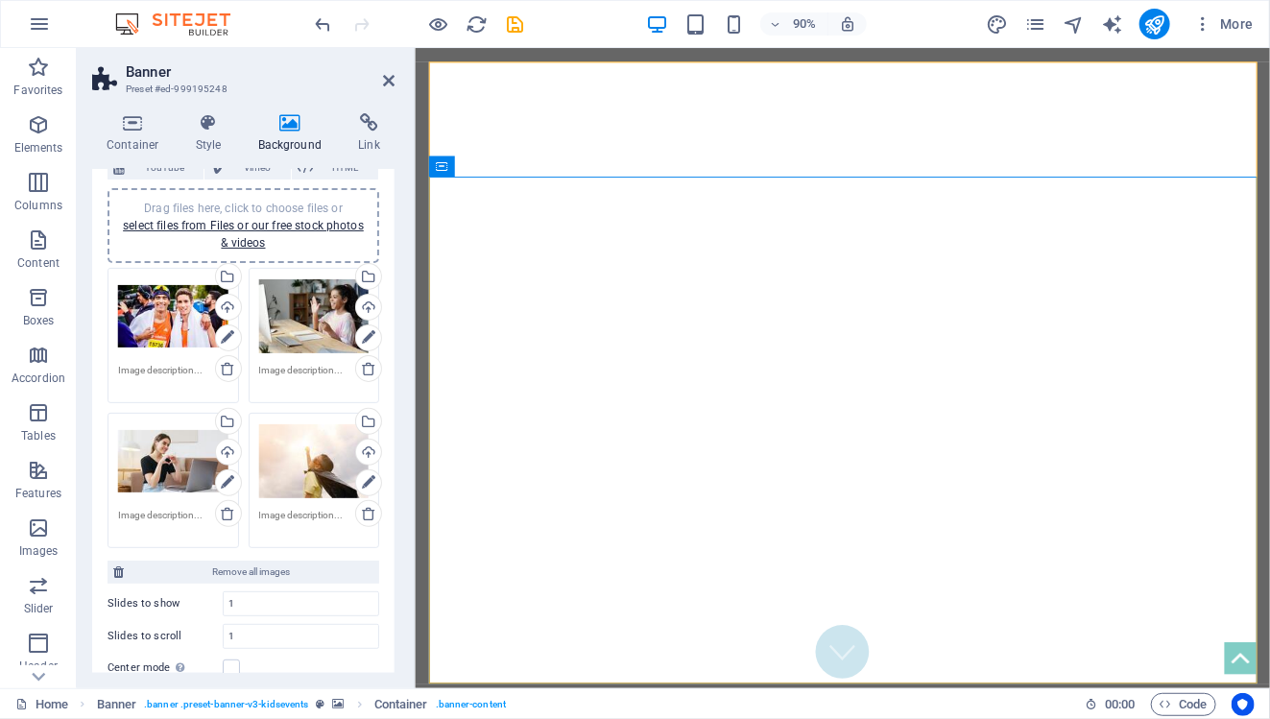
click at [302, 486] on div "Drag files here, click to choose files or select files from Files or our free s…" at bounding box center [314, 461] width 110 height 77
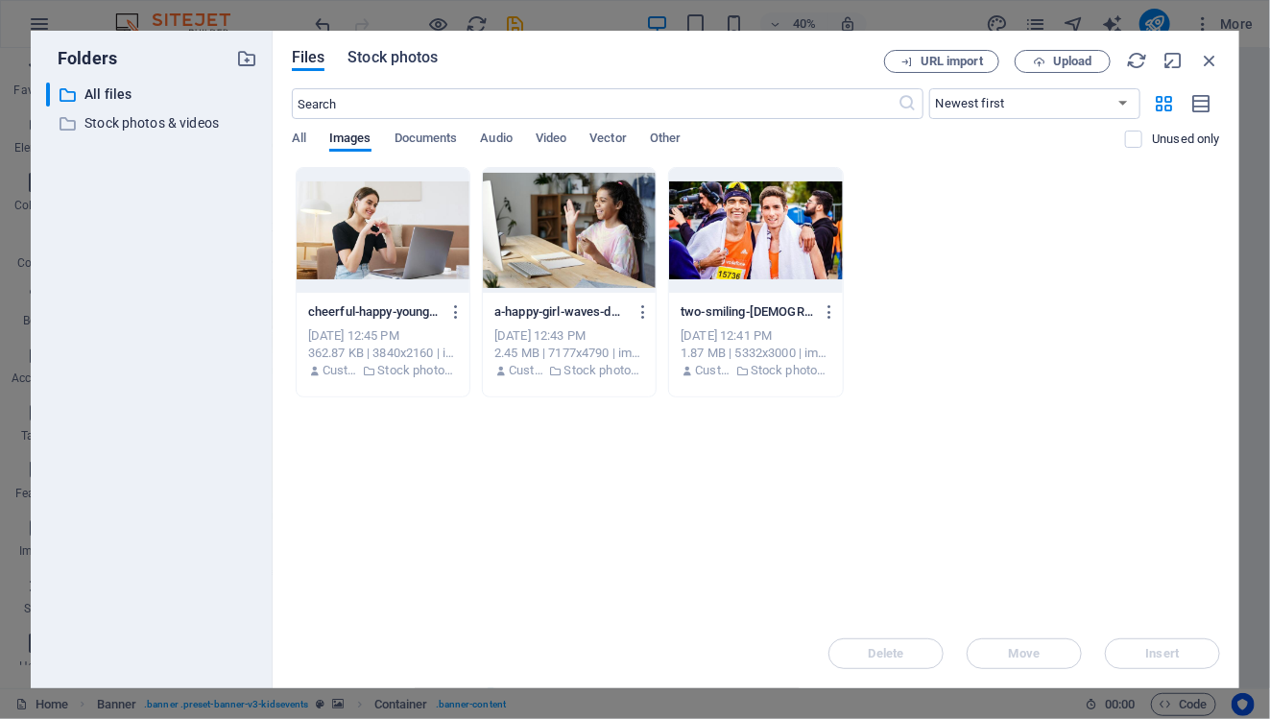
click at [388, 55] on span "Stock photos" at bounding box center [392, 57] width 90 height 23
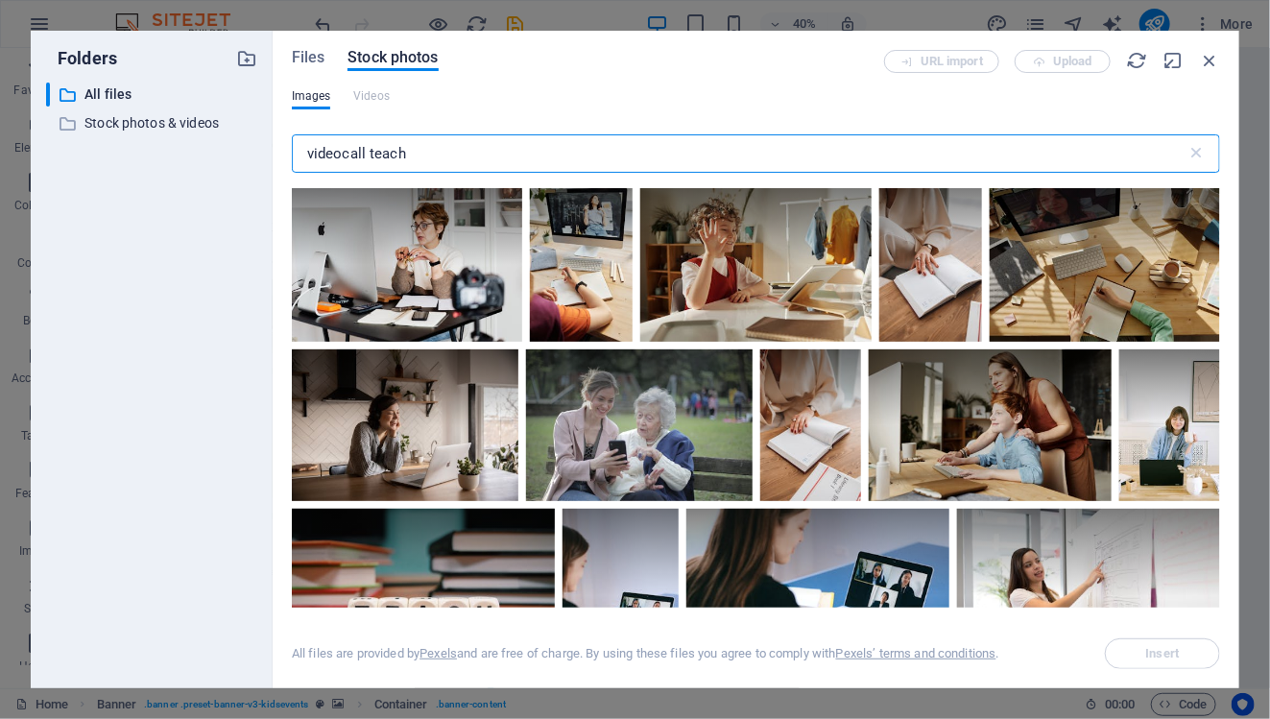
drag, startPoint x: 420, startPoint y: 157, endPoint x: 288, endPoint y: 134, distance: 134.5
click at [287, 137] on div "Files Stock photos URL import Upload Images Videos videocall teach ​ All files …" at bounding box center [756, 360] width 967 height 658
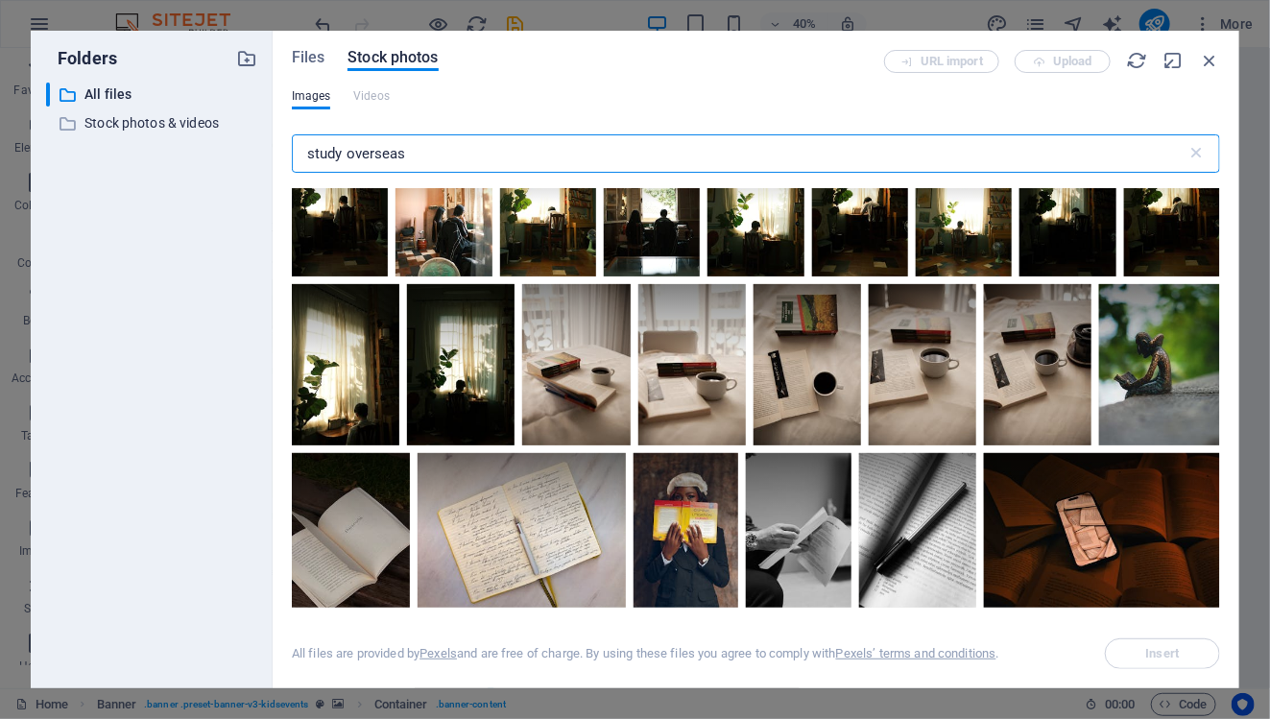
scroll to position [982, 0]
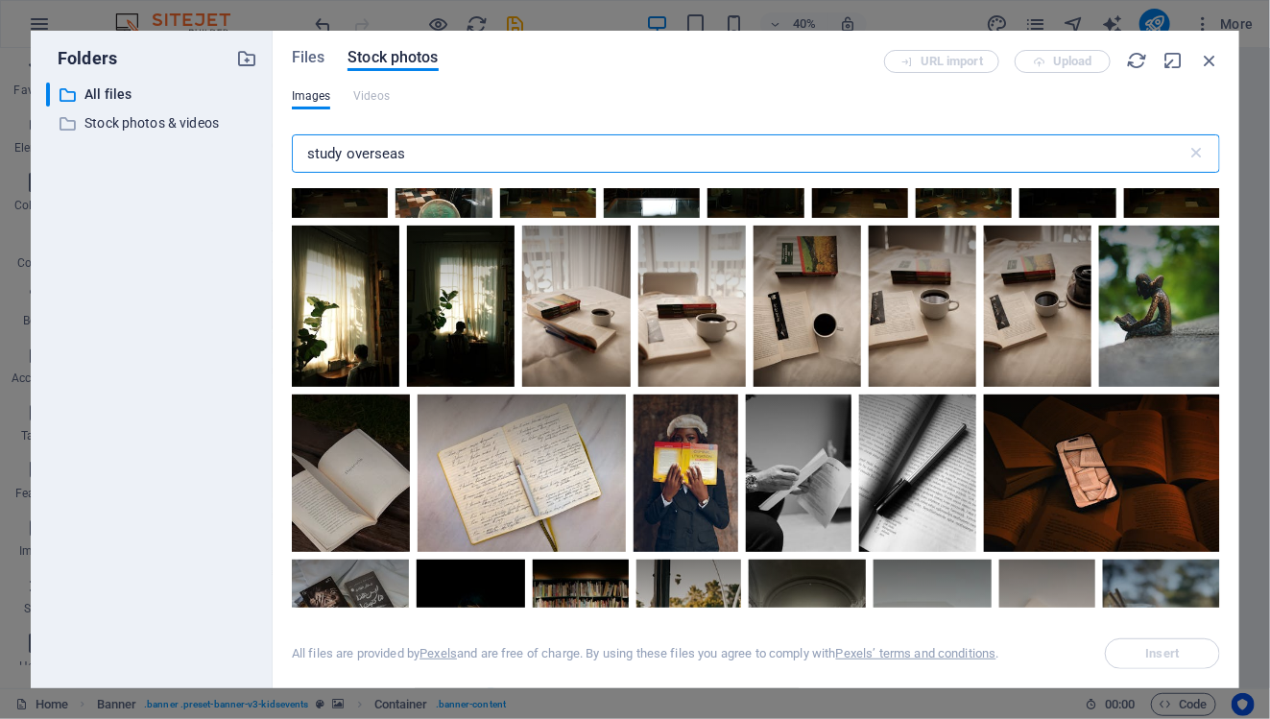
drag, startPoint x: 412, startPoint y: 158, endPoint x: 303, endPoint y: 150, distance: 108.8
click at [303, 150] on input "study overseas" at bounding box center [740, 153] width 896 height 38
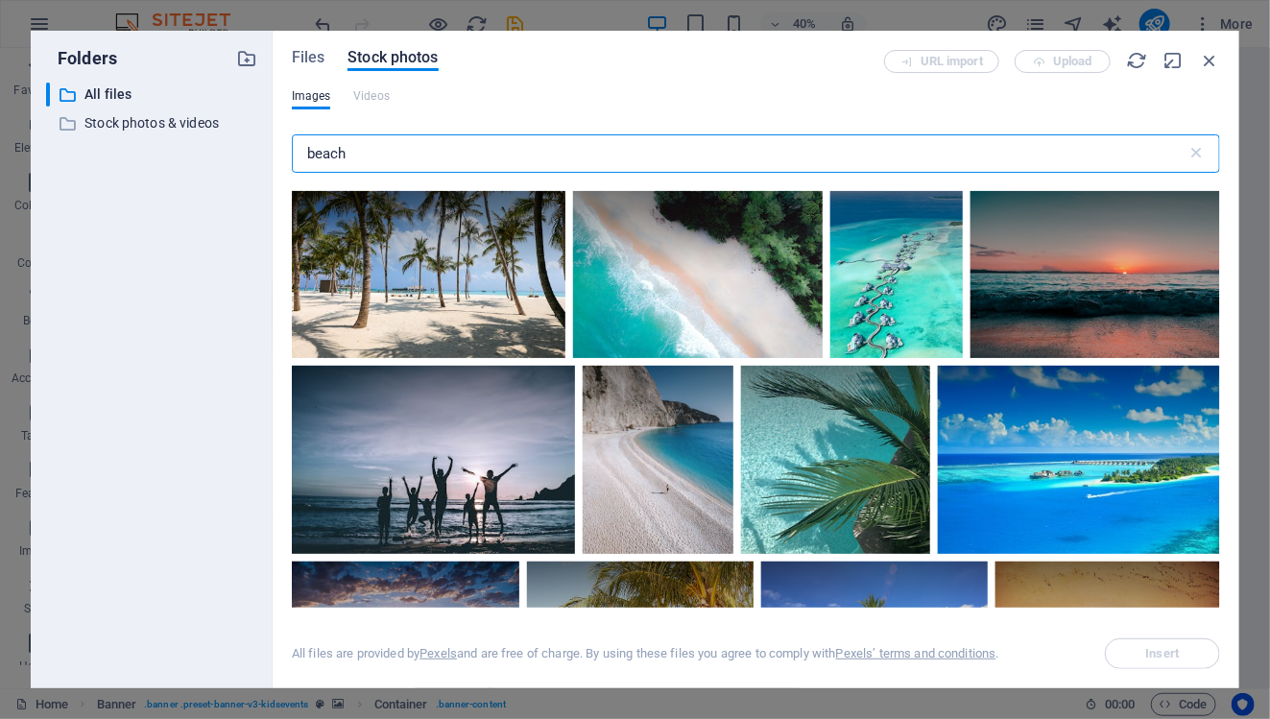
scroll to position [2623, 0]
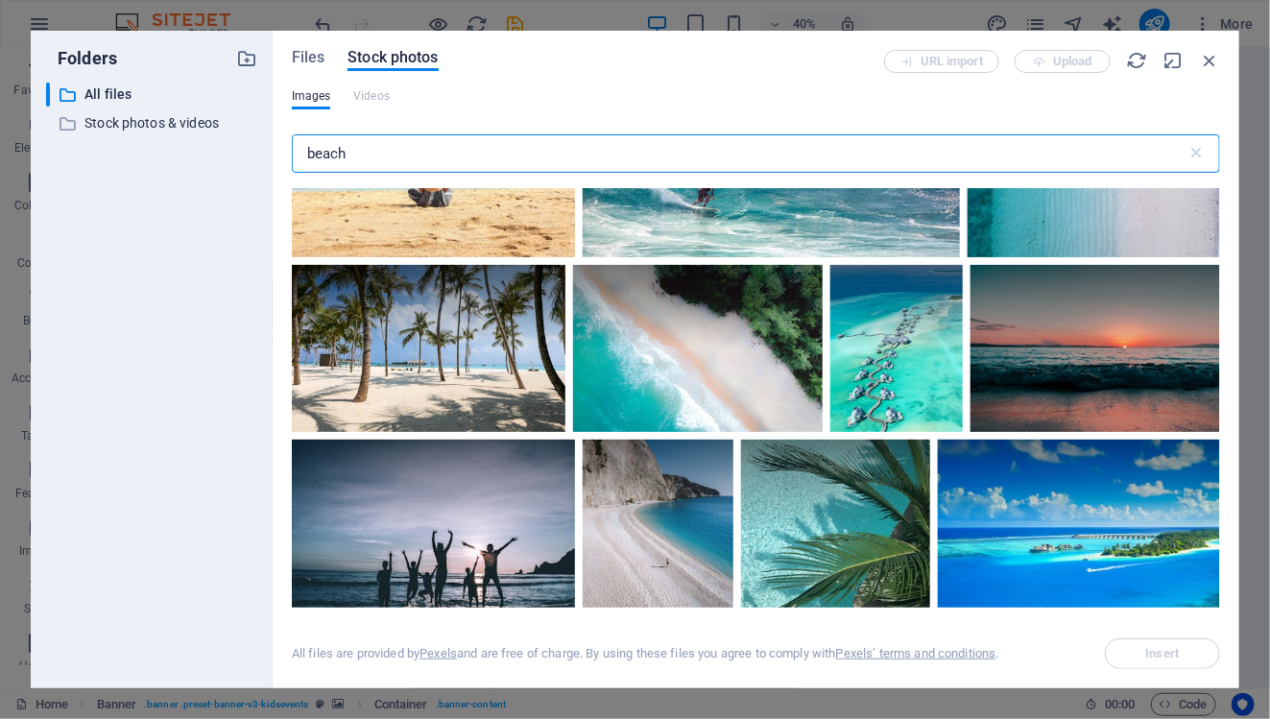
drag, startPoint x: 372, startPoint y: 158, endPoint x: 277, endPoint y: 156, distance: 95.0
click at [277, 156] on div "Files Stock photos URL import Upload Images Videos beach ​ All files are provid…" at bounding box center [756, 360] width 967 height 658
type input "l"
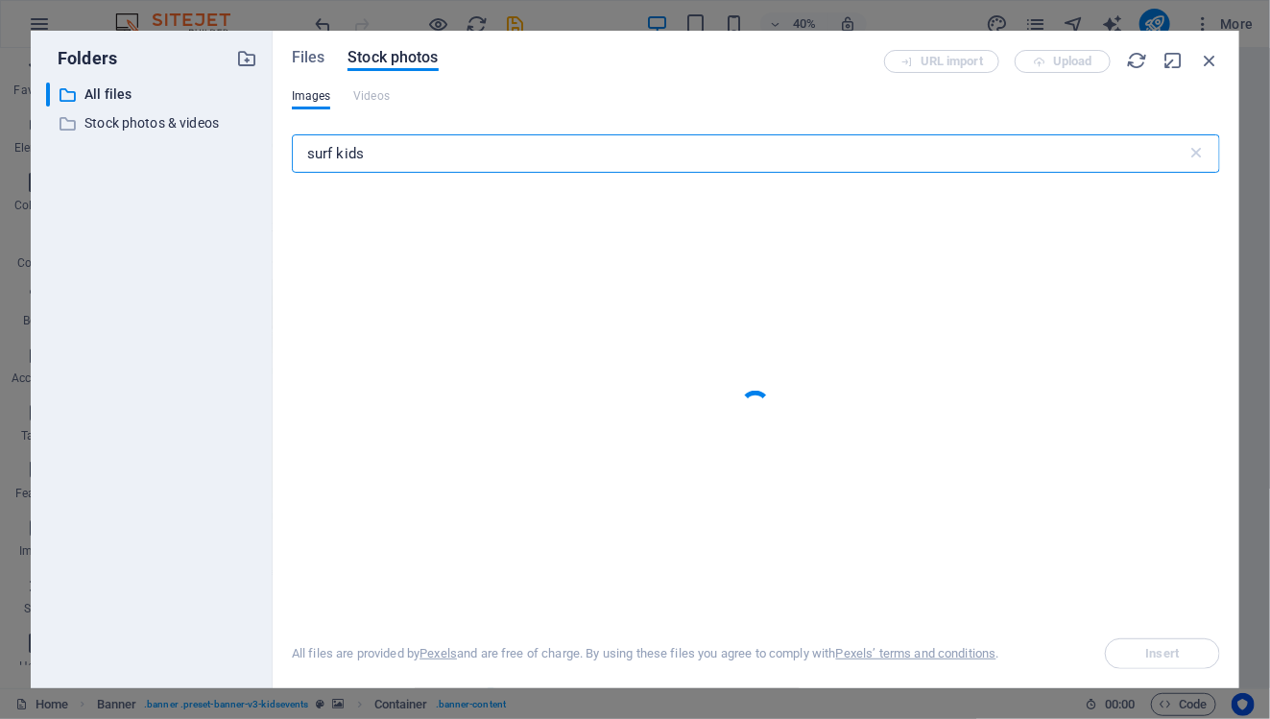
type input "surf kids"
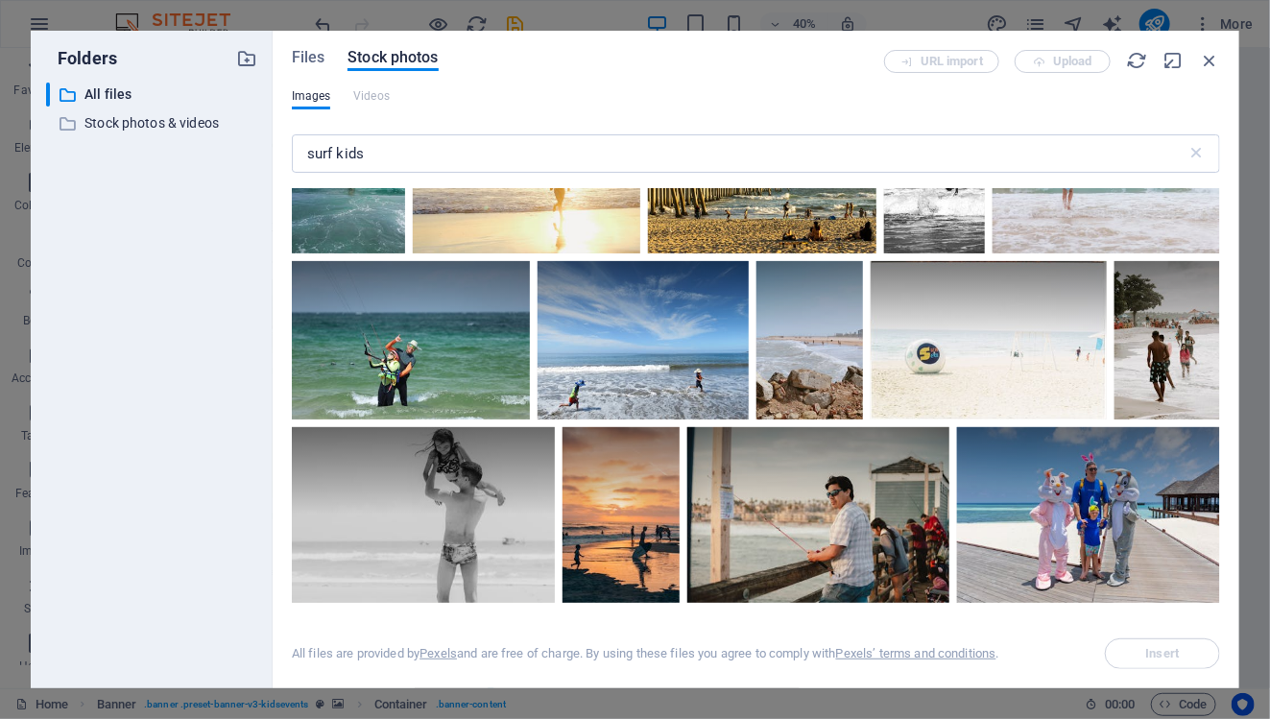
scroll to position [3770, 0]
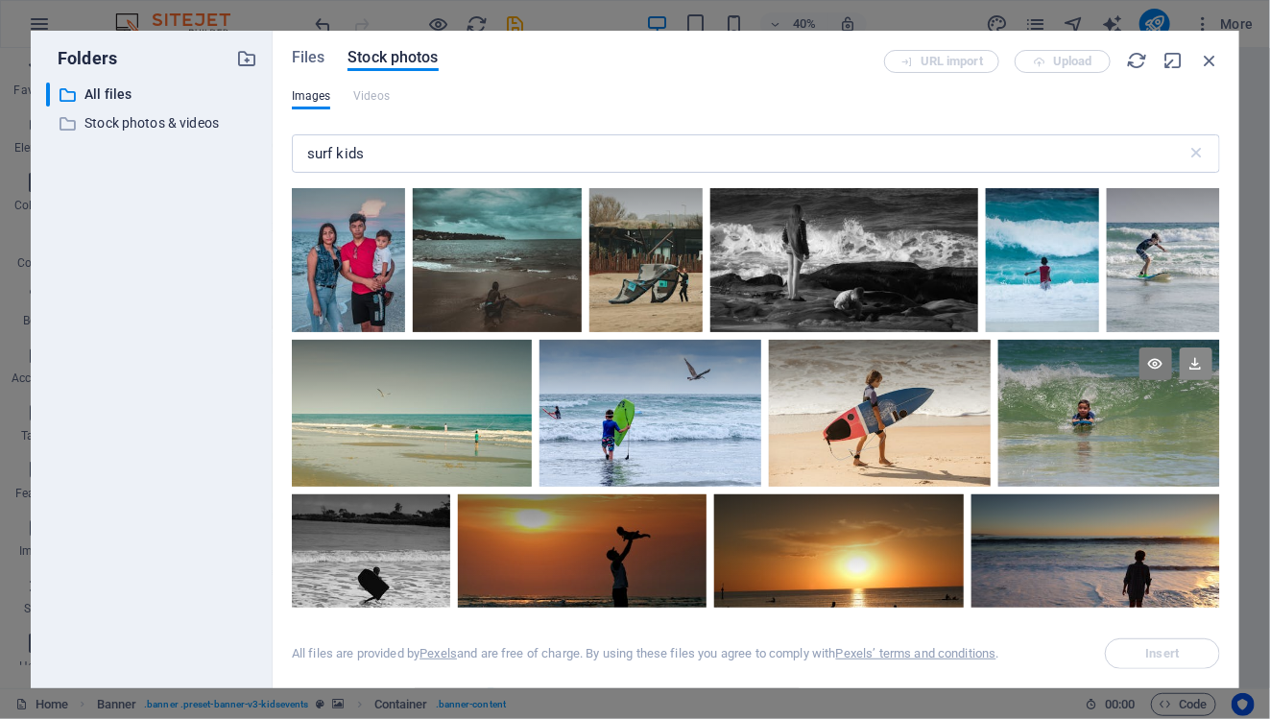
click at [1185, 352] on icon at bounding box center [1196, 363] width 33 height 33
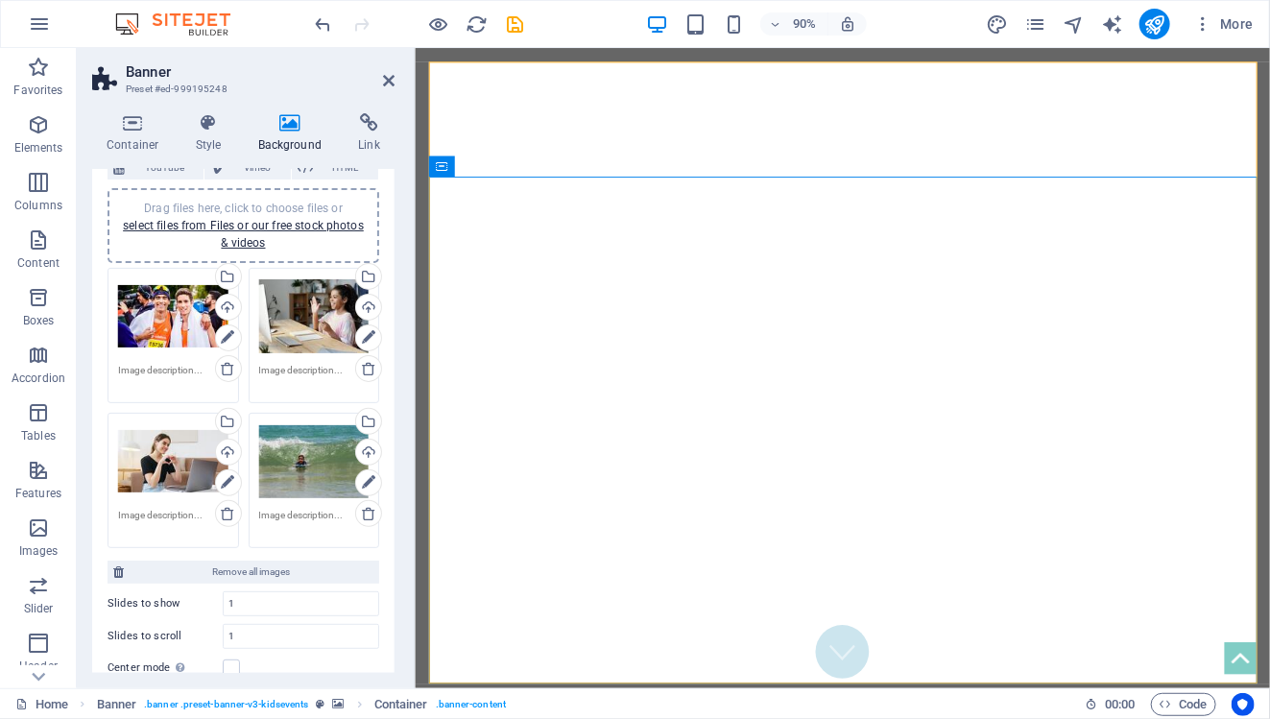
click at [204, 325] on div "Drag files here, click to choose files or select files from Files or our free s…" at bounding box center [173, 316] width 110 height 77
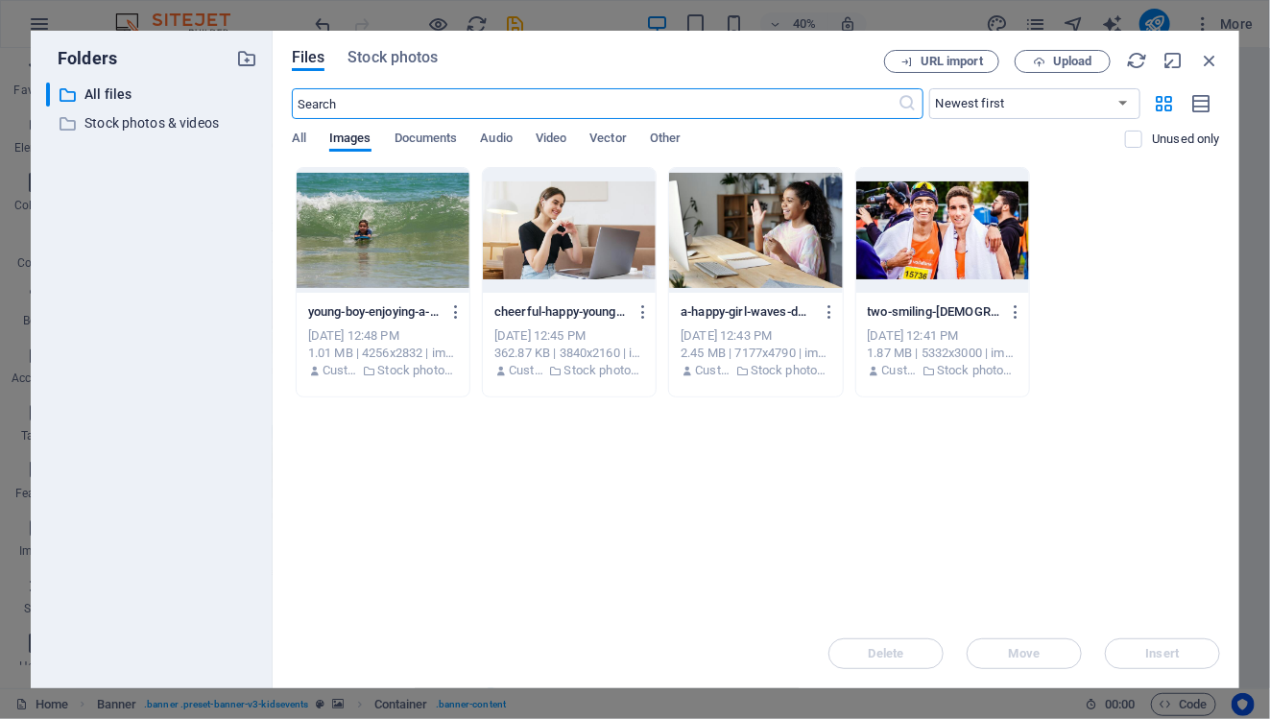
click at [380, 99] on input "text" at bounding box center [595, 103] width 607 height 31
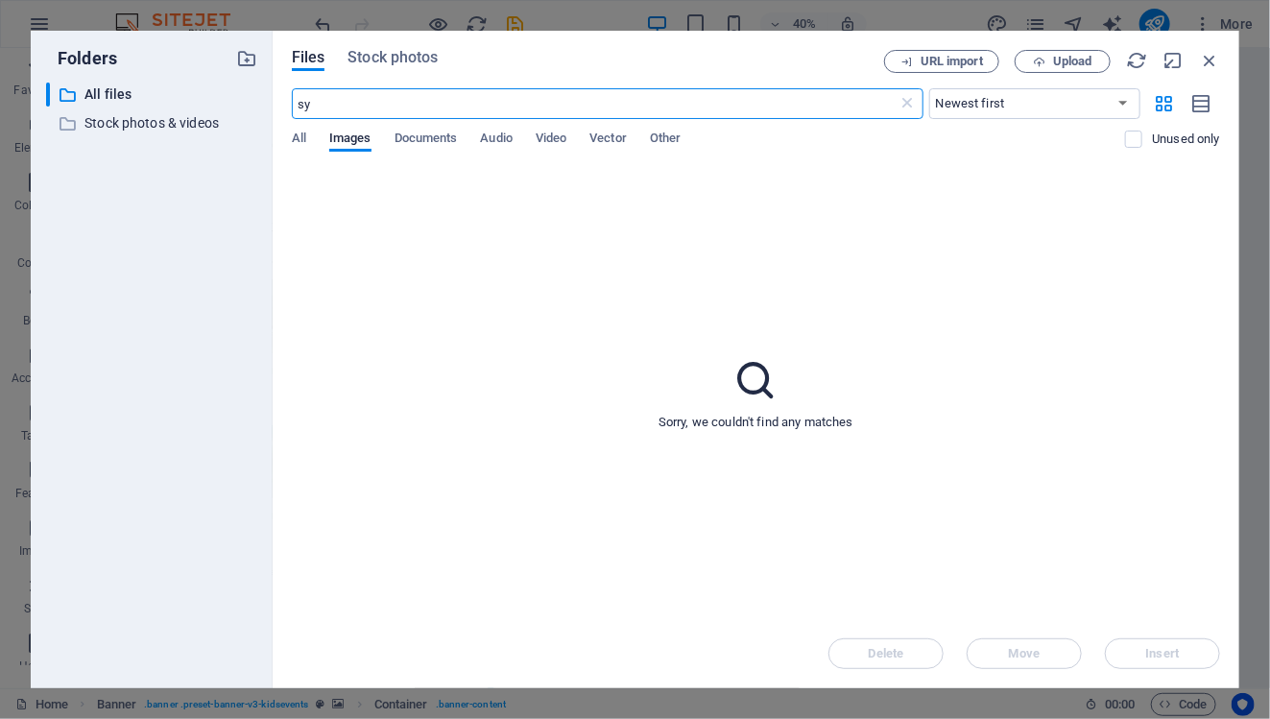
type input "s"
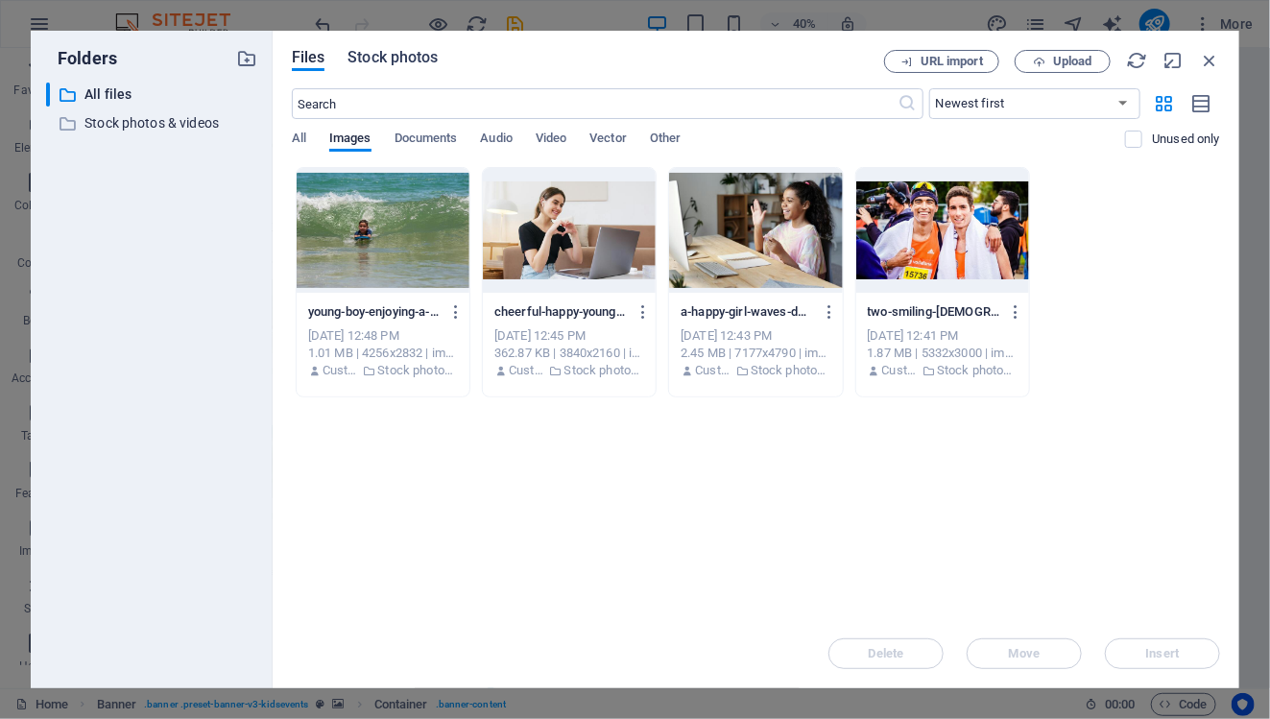
click at [361, 57] on span "Stock photos" at bounding box center [392, 57] width 90 height 23
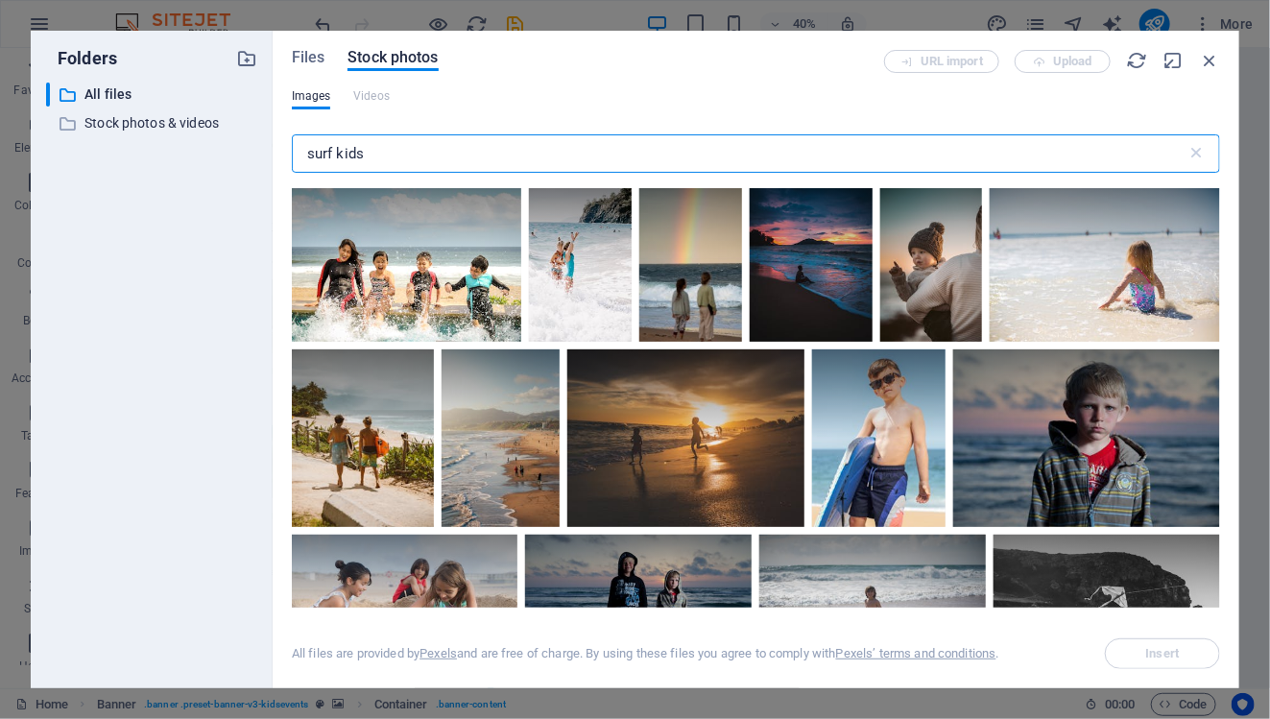
click at [380, 145] on input "surf kids" at bounding box center [740, 153] width 896 height 38
click at [380, 151] on input "surf kids" at bounding box center [740, 153] width 896 height 38
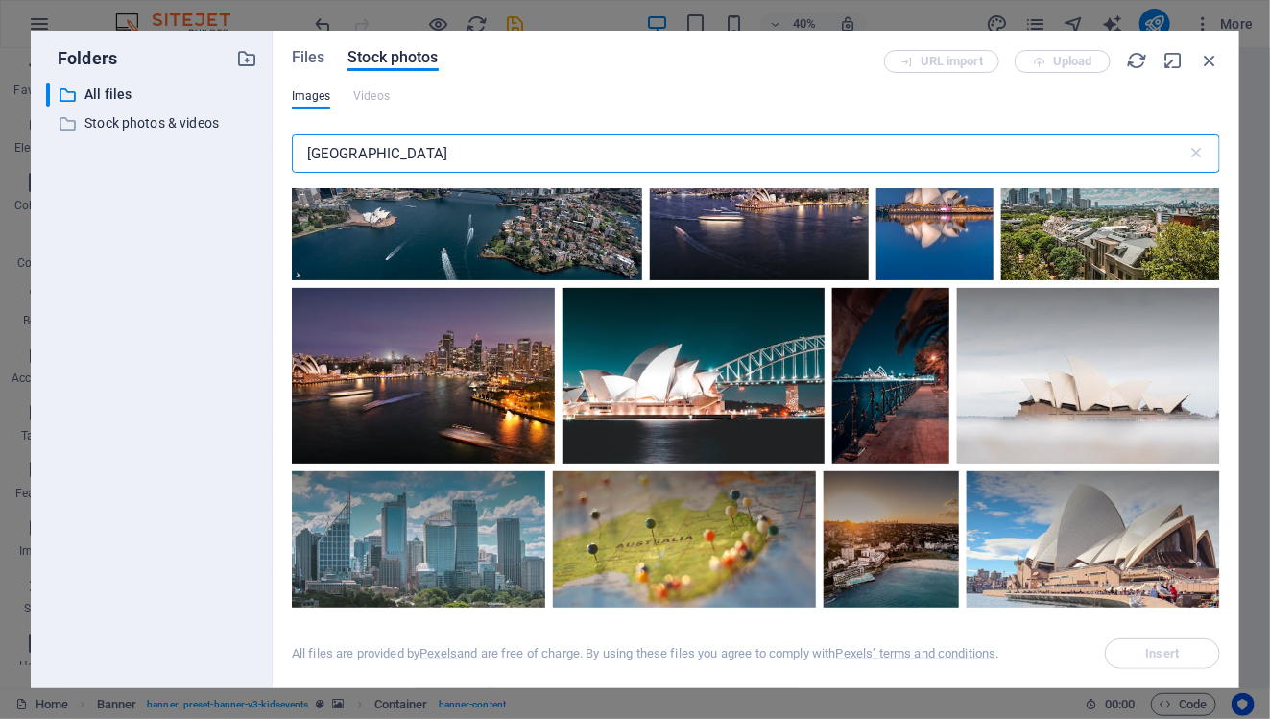
scroll to position [0, 0]
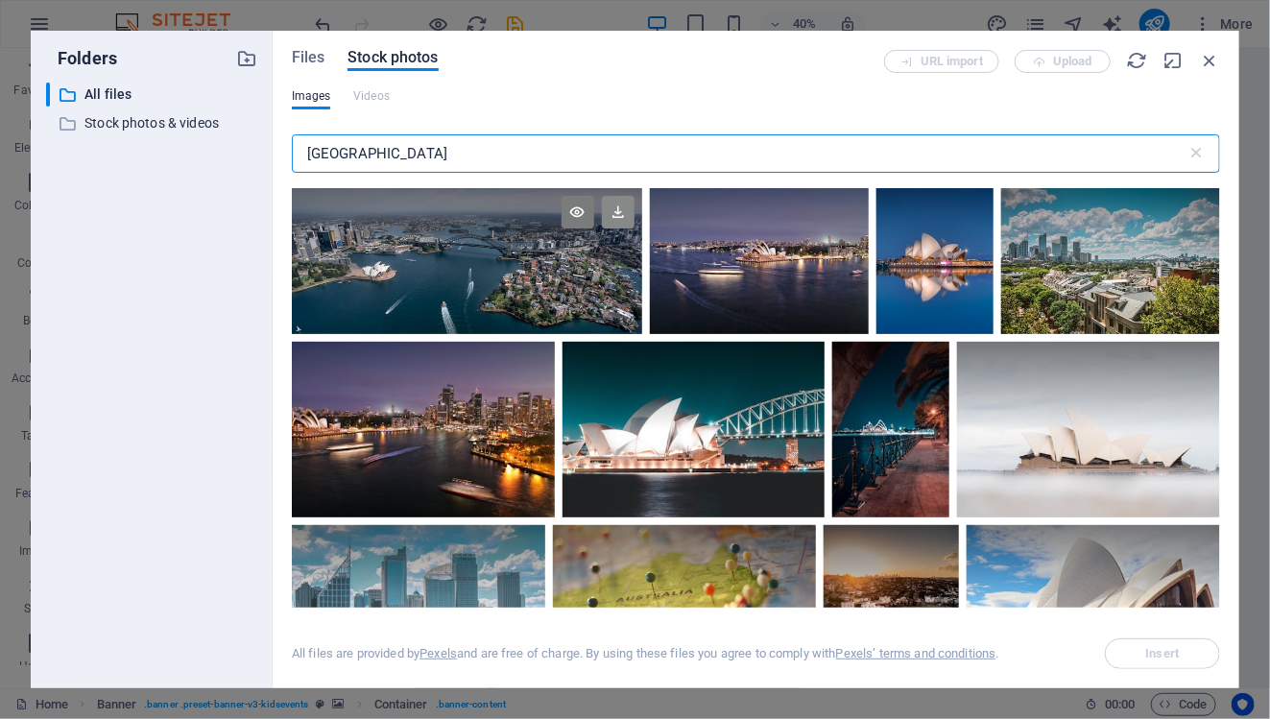
type input "[GEOGRAPHIC_DATA]"
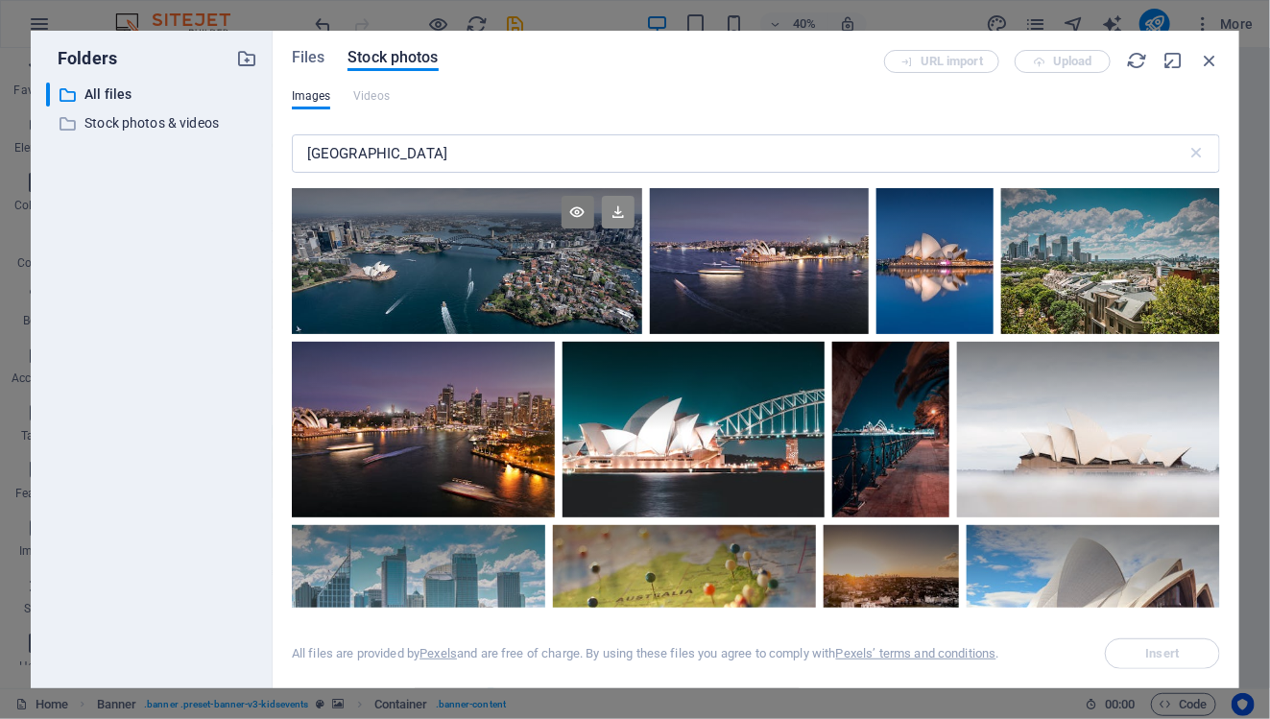
click at [616, 217] on icon at bounding box center [618, 212] width 33 height 33
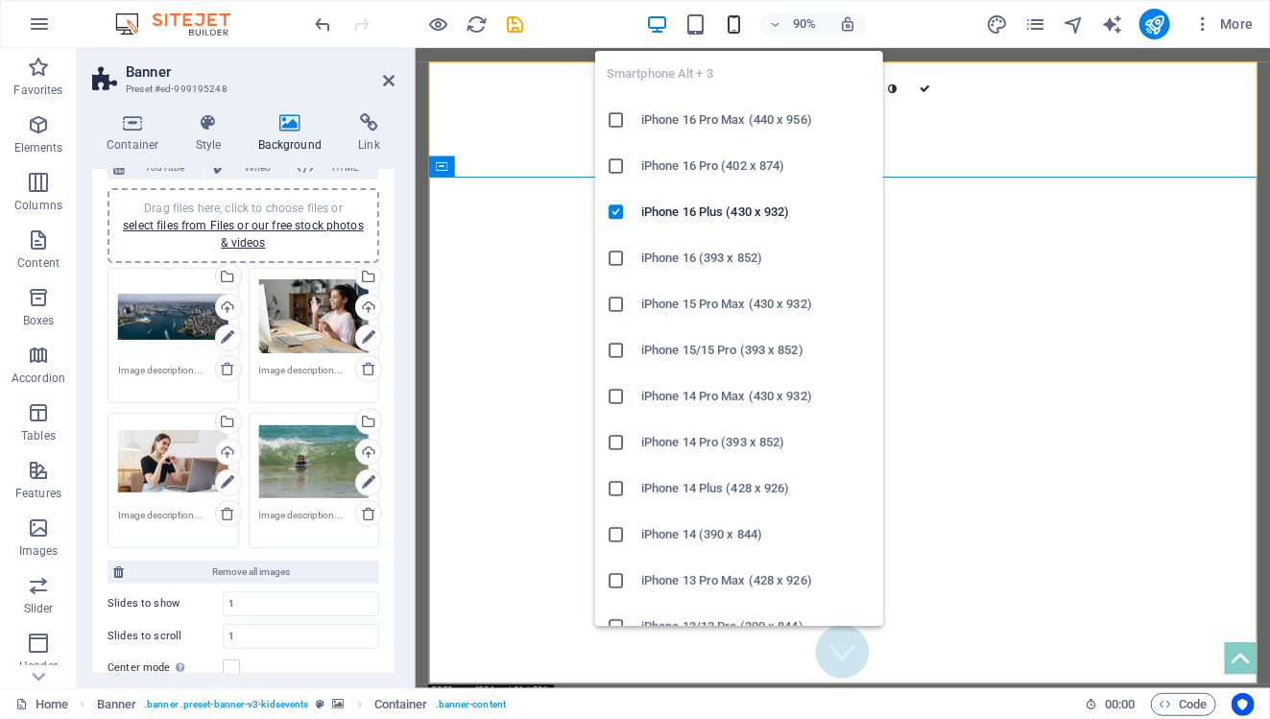
click at [742, 27] on icon "button" at bounding box center [734, 24] width 22 height 22
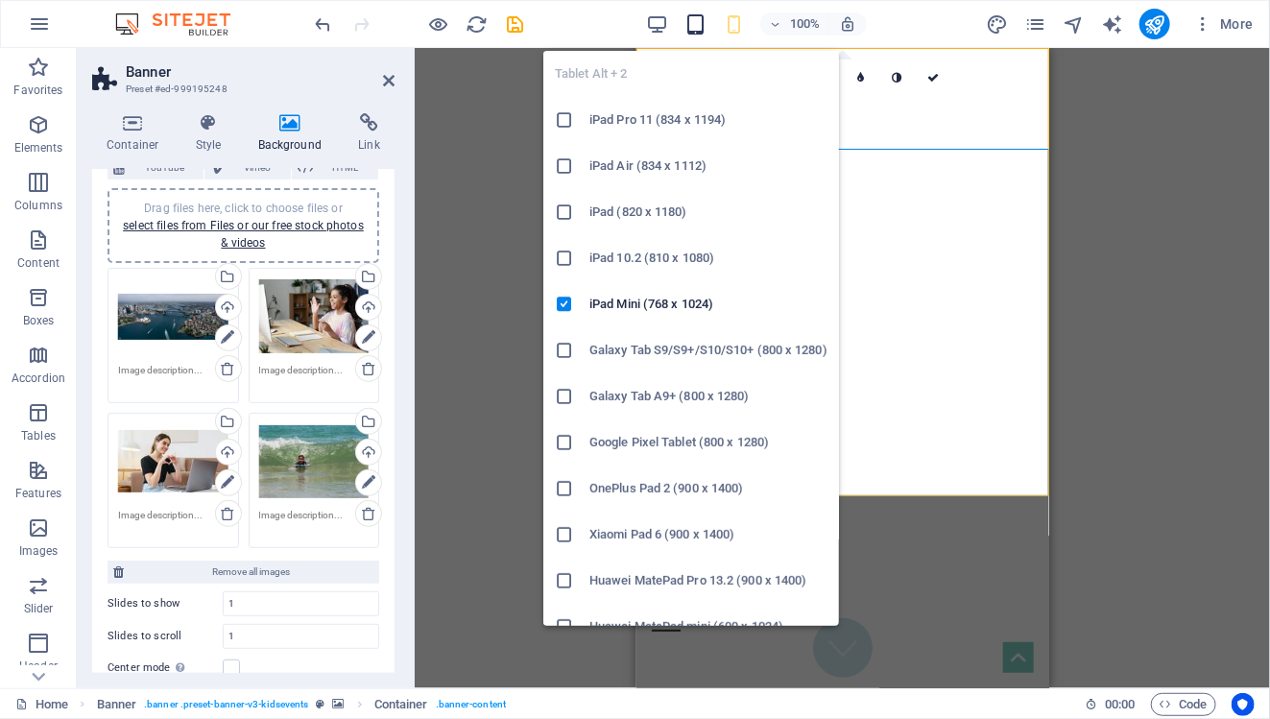
click at [705, 20] on icon "button" at bounding box center [695, 24] width 22 height 22
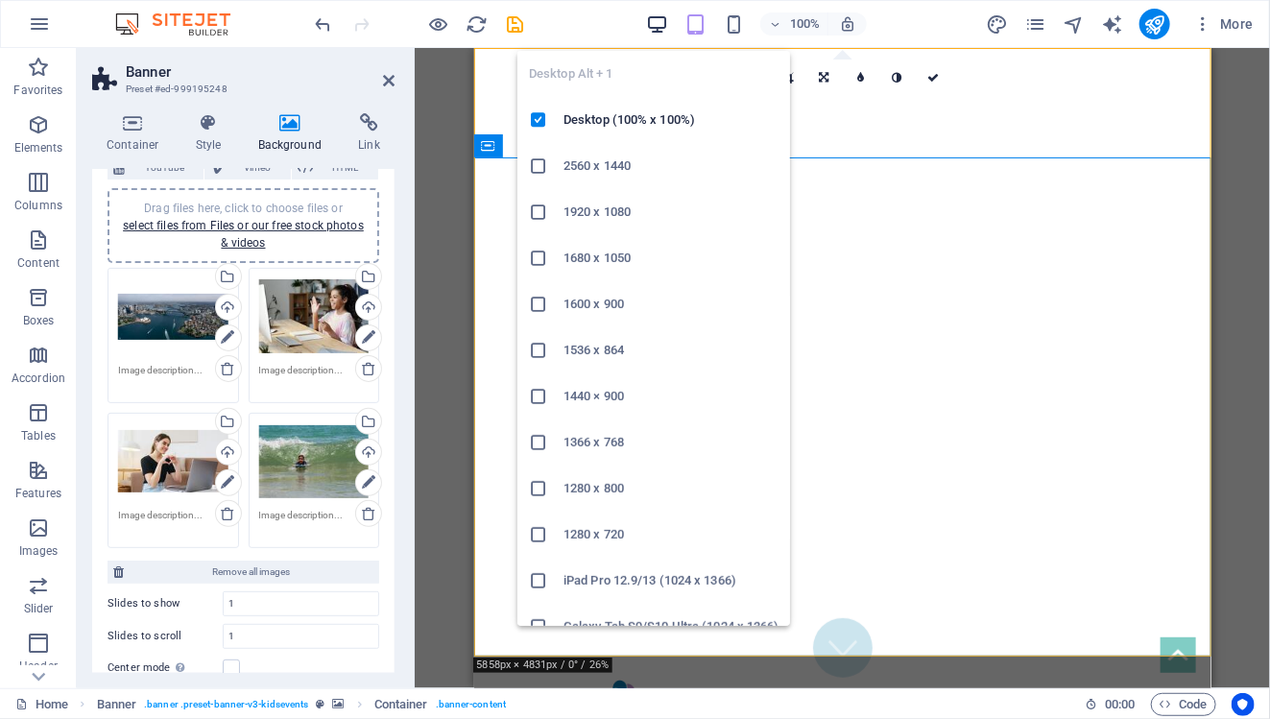
click at [652, 16] on icon "button" at bounding box center [657, 24] width 22 height 22
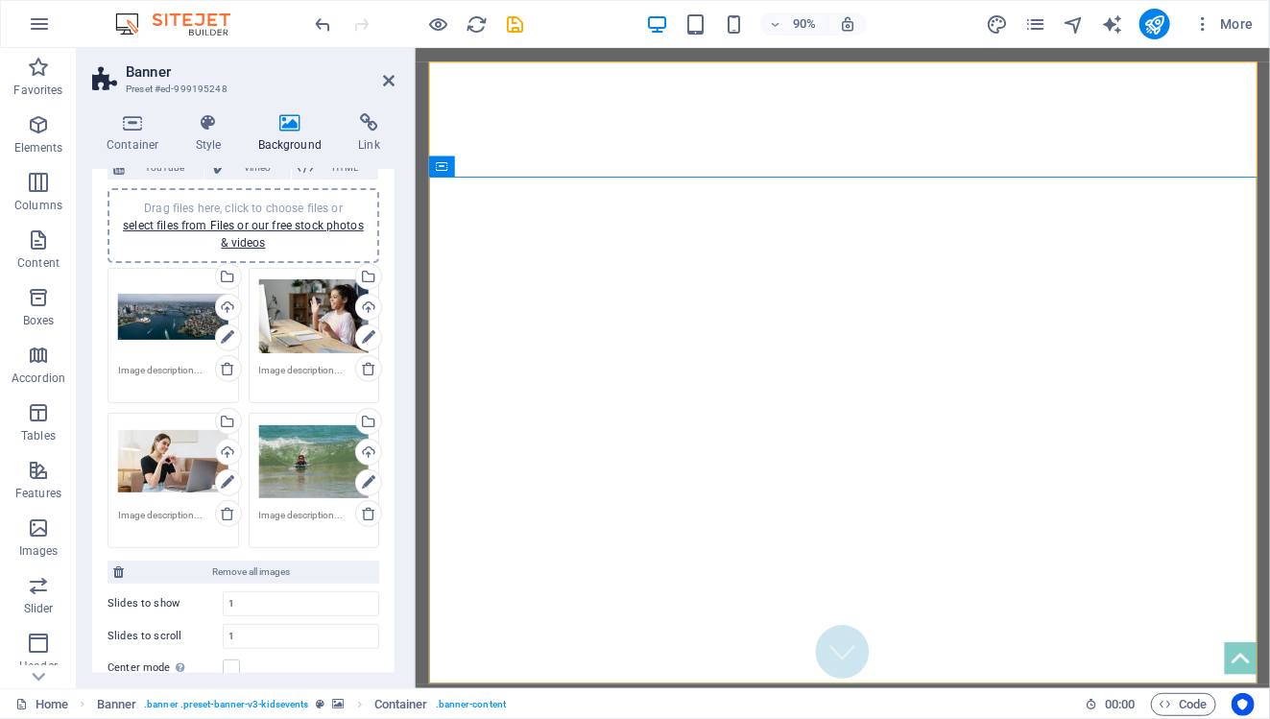
click at [290, 445] on div "Drag files here, click to choose files or select files from Files or our free s…" at bounding box center [314, 461] width 110 height 77
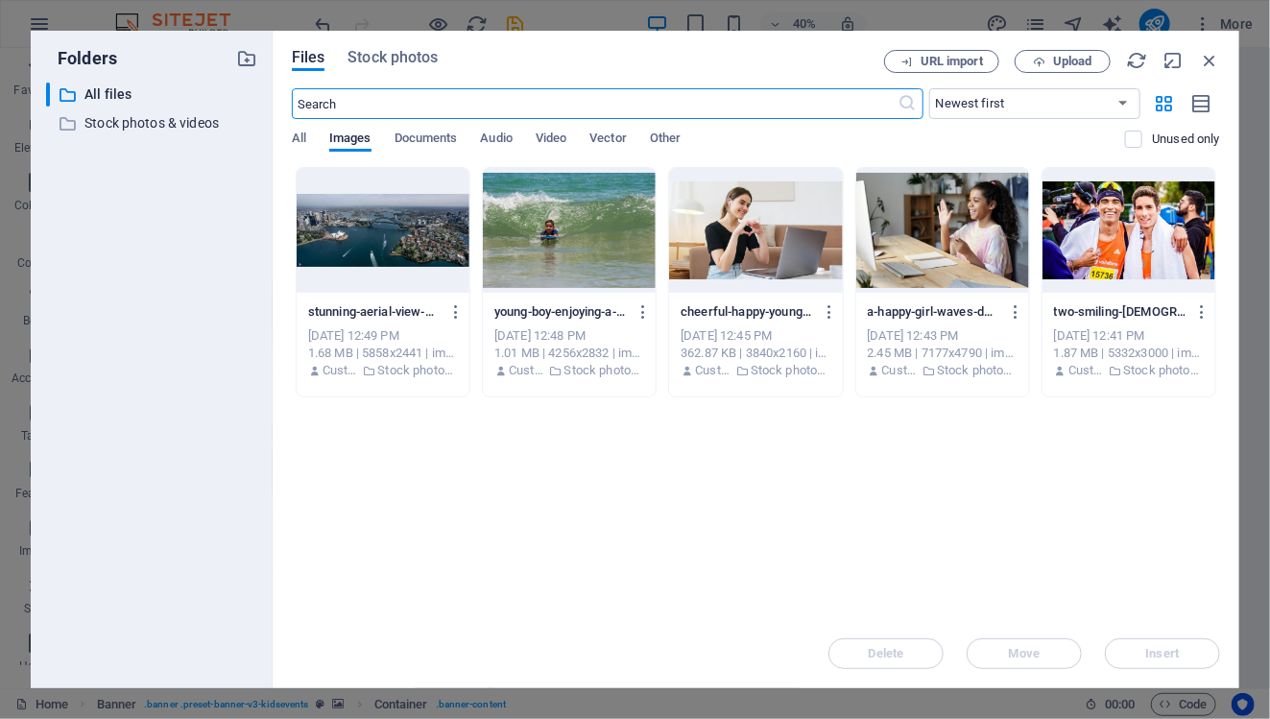
click at [576, 103] on input "text" at bounding box center [595, 103] width 607 height 31
click at [299, 63] on span "Files" at bounding box center [309, 57] width 34 height 23
click at [1039, 66] on icon "button" at bounding box center [1039, 62] width 12 height 12
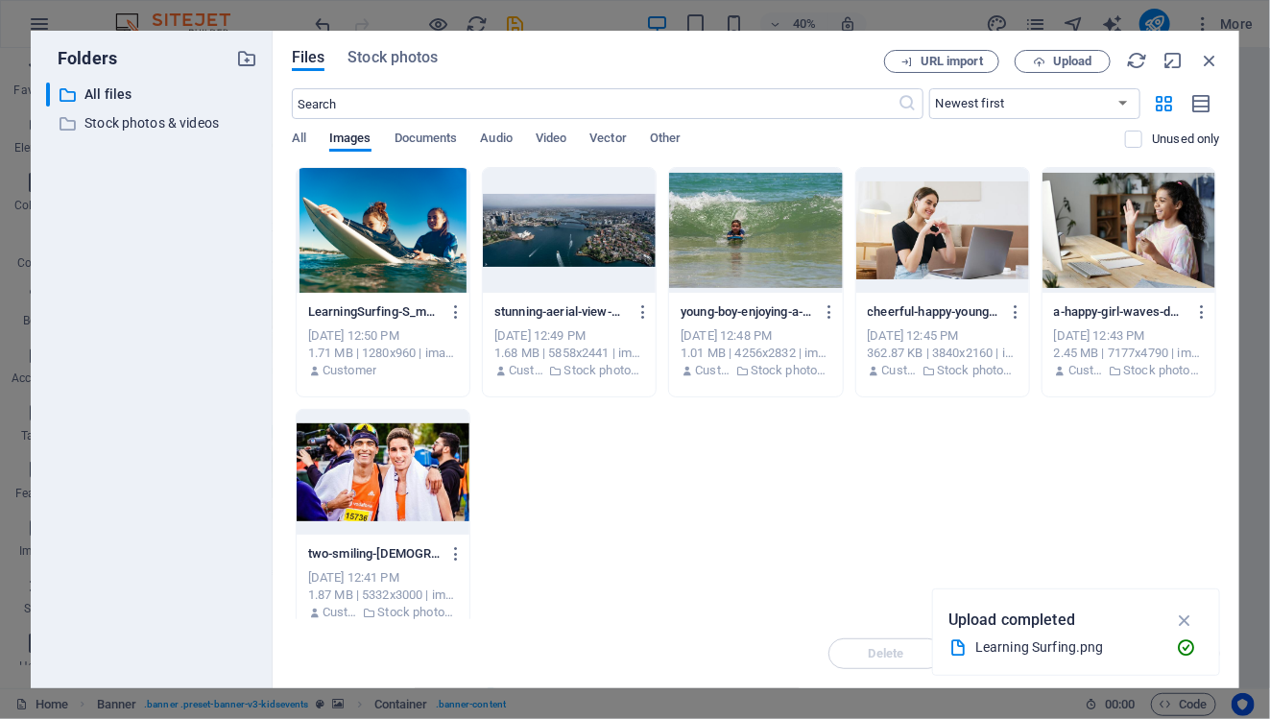
click at [408, 239] on div at bounding box center [383, 230] width 173 height 125
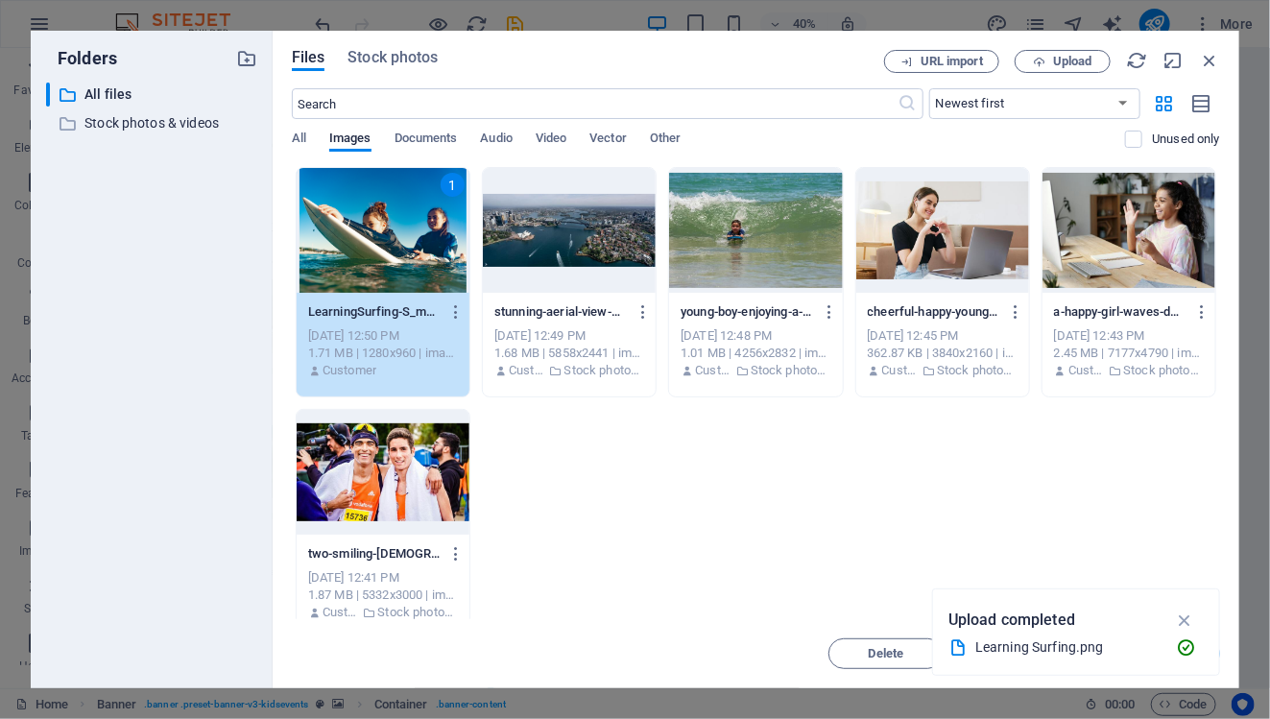
click at [392, 270] on div "1" at bounding box center [383, 230] width 173 height 125
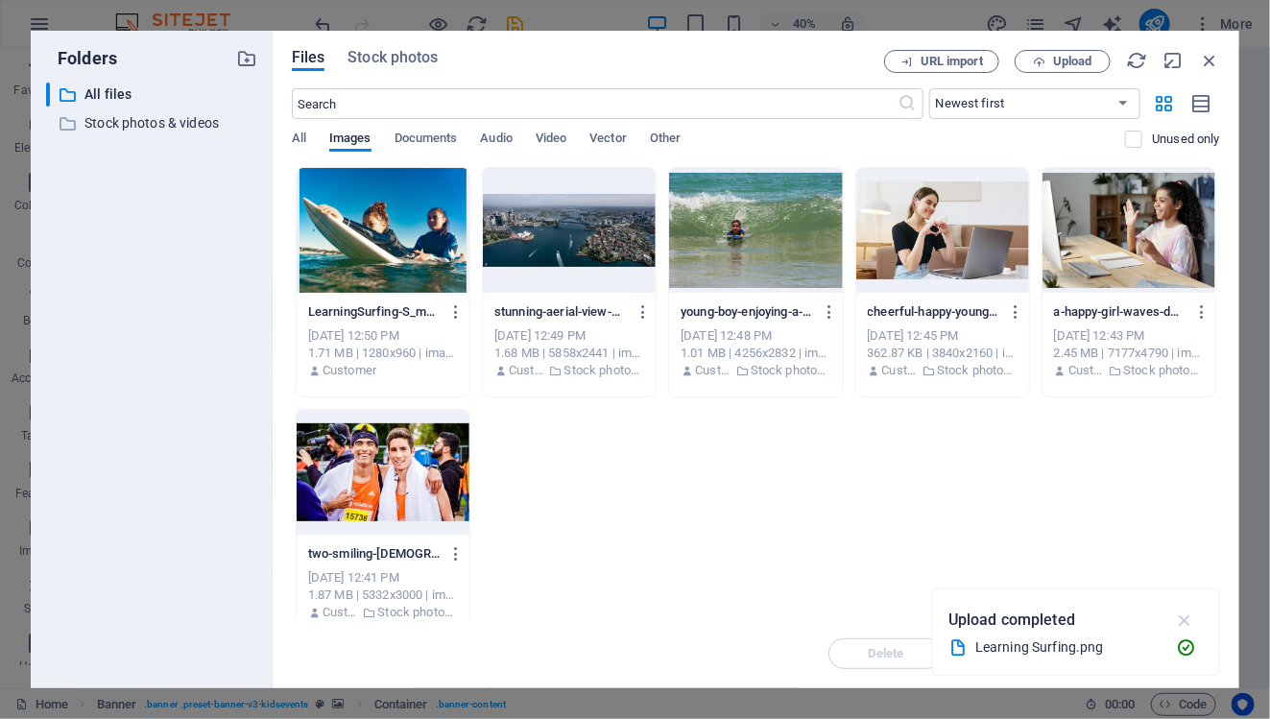
click at [1187, 624] on icon "button" at bounding box center [1185, 620] width 22 height 21
click at [428, 201] on div at bounding box center [383, 230] width 173 height 125
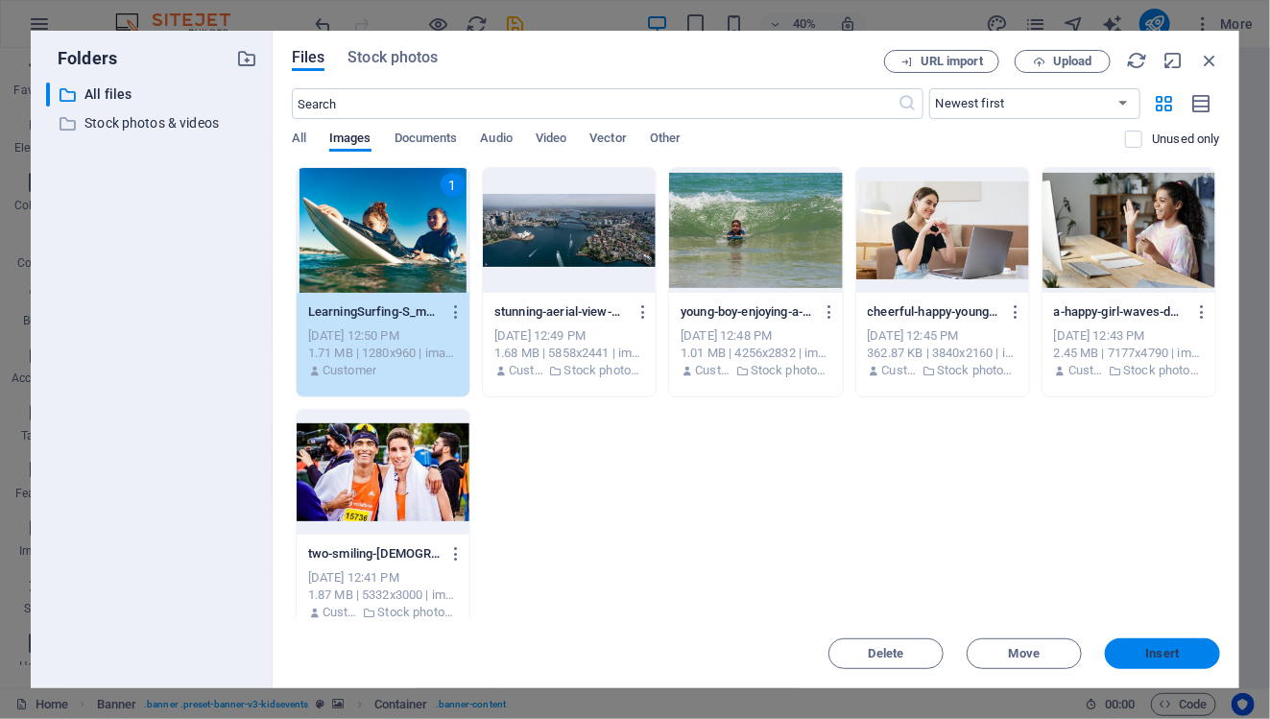
click at [1174, 648] on span "Insert" at bounding box center [1163, 654] width 34 height 12
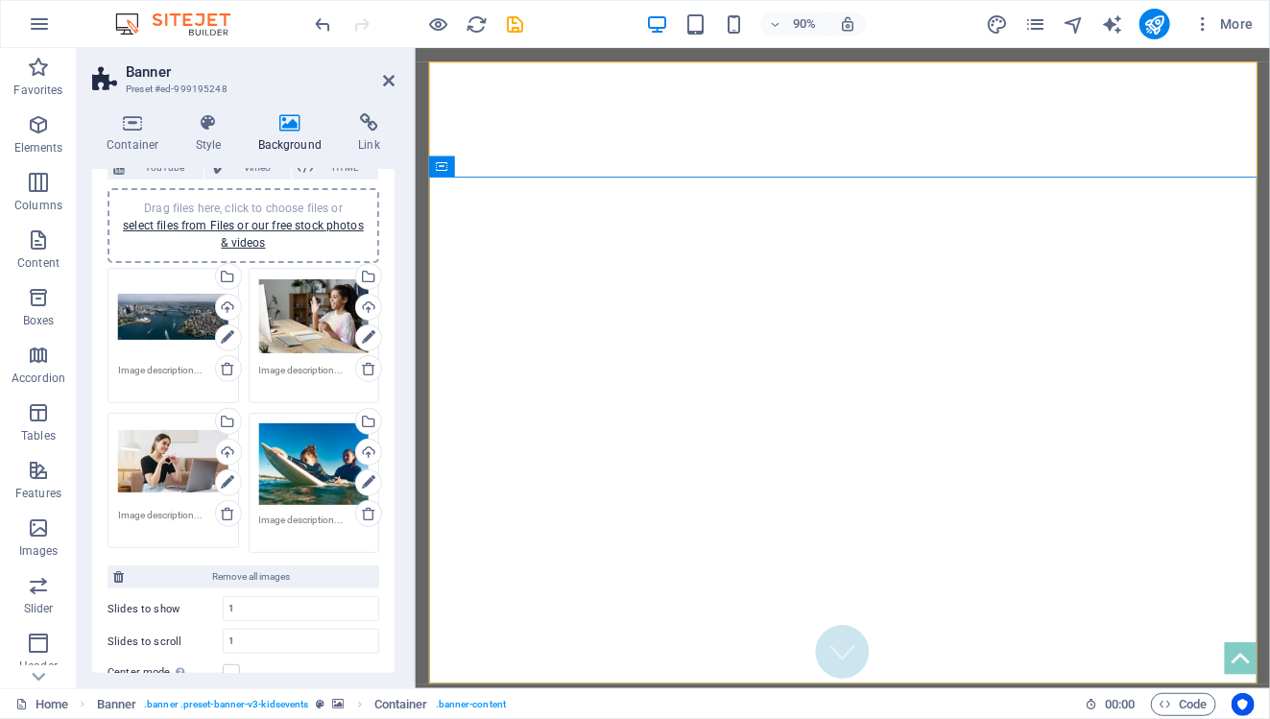
click at [319, 470] on div "Drag files here, click to choose files or select files from Files or our free s…" at bounding box center [314, 464] width 110 height 83
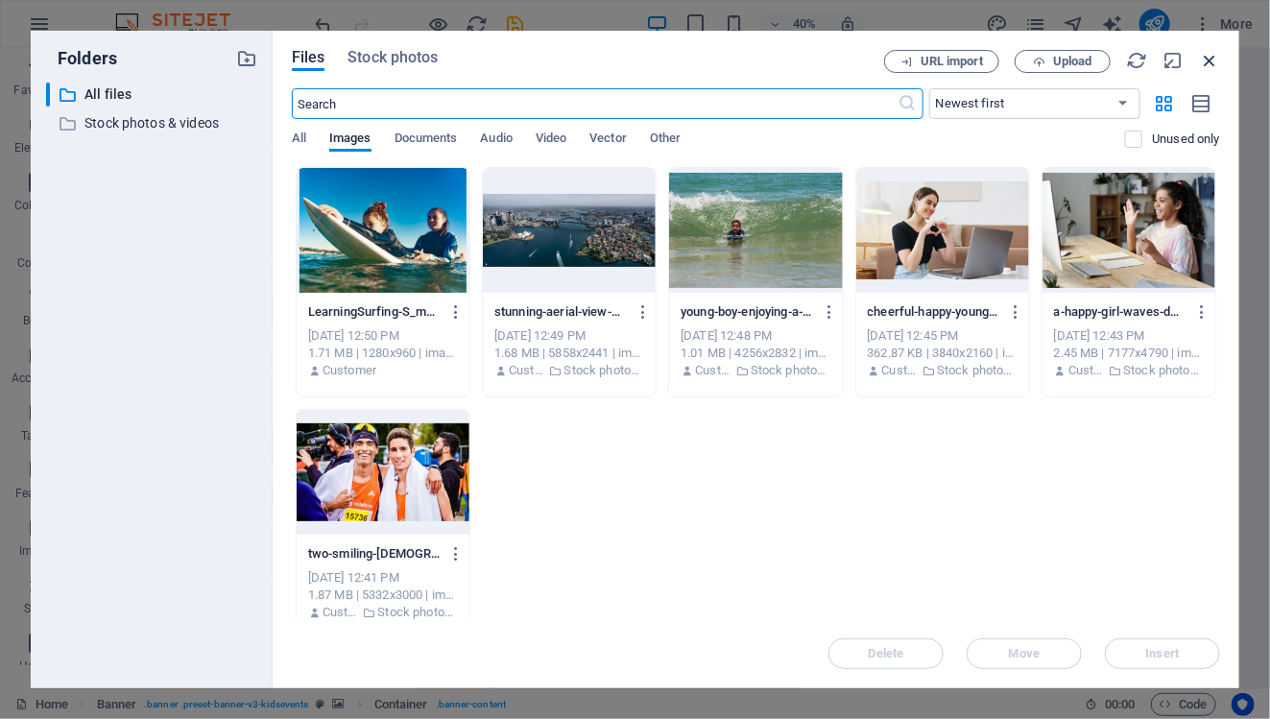
click at [1208, 67] on icon "button" at bounding box center [1209, 60] width 21 height 21
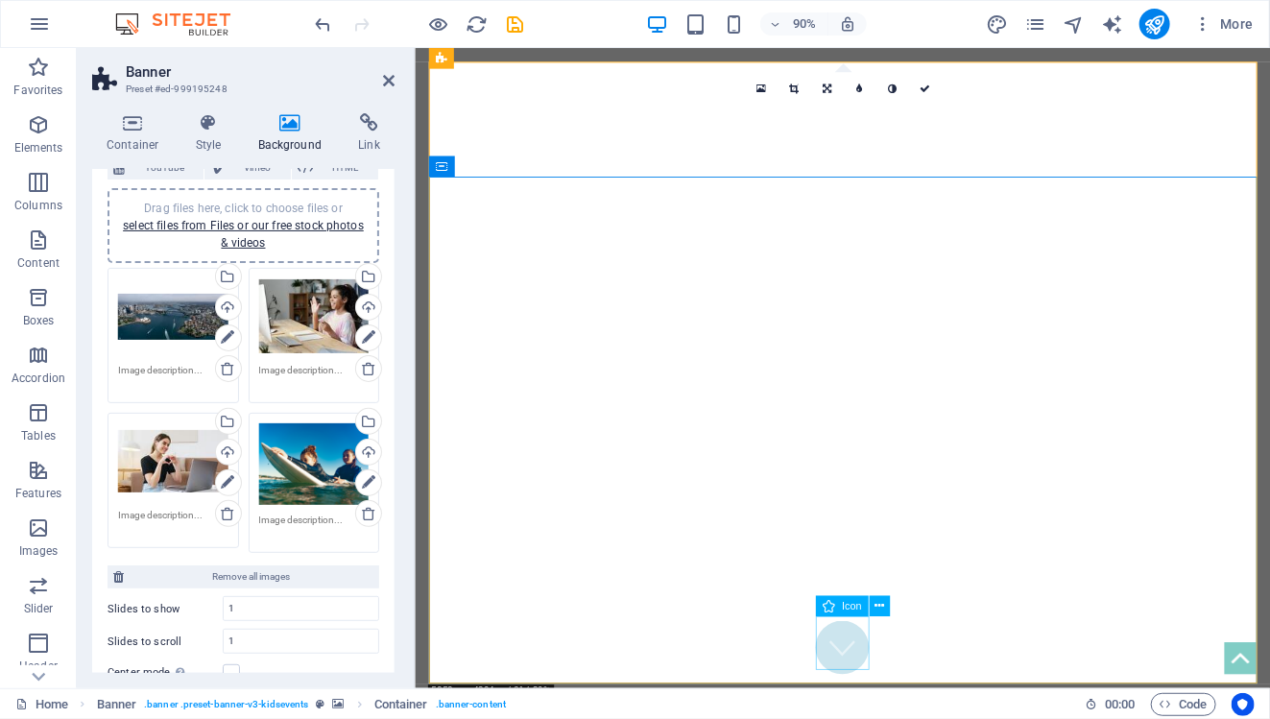
click at [881, 702] on figure at bounding box center [889, 714] width 60 height 60
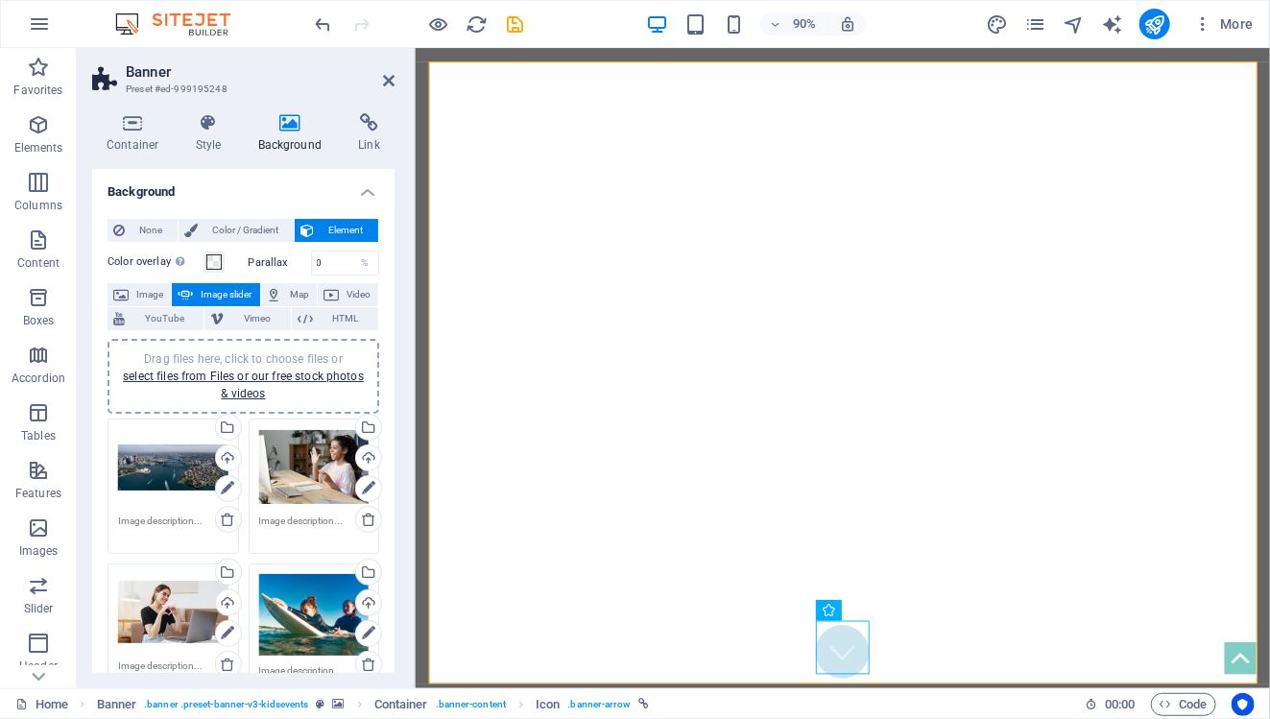
click at [289, 117] on icon at bounding box center [290, 122] width 93 height 19
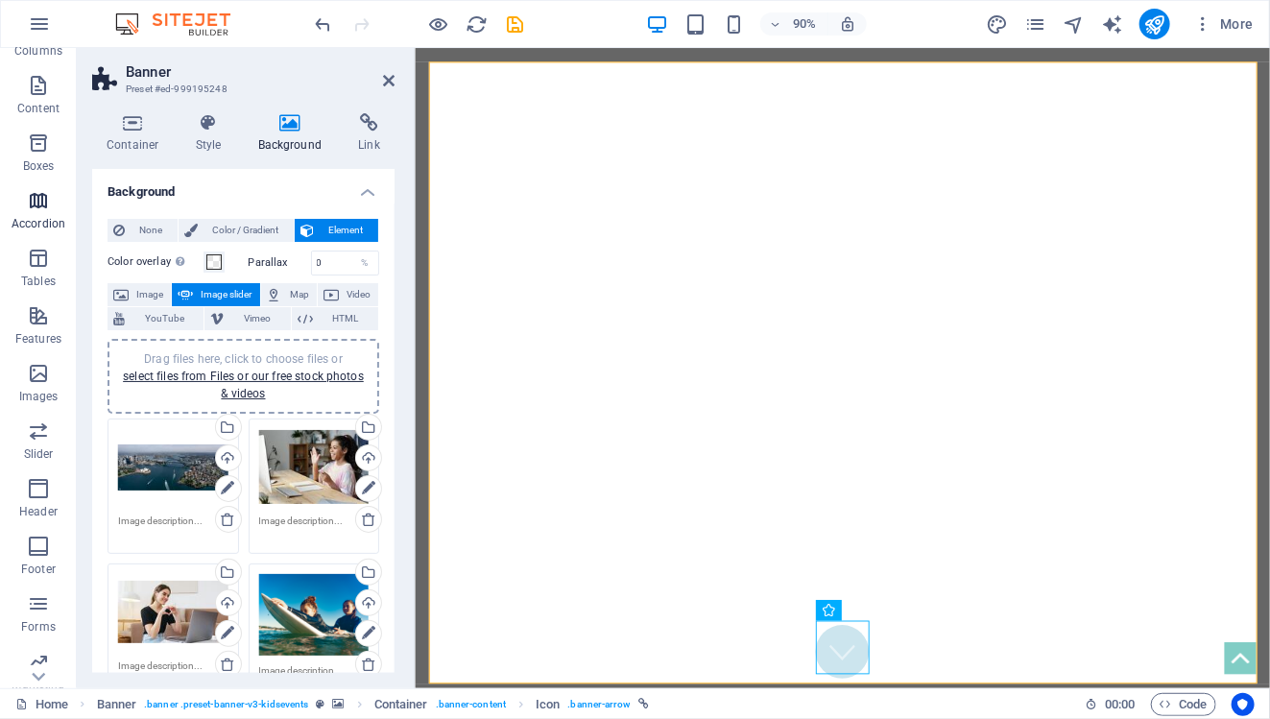
scroll to position [223, 0]
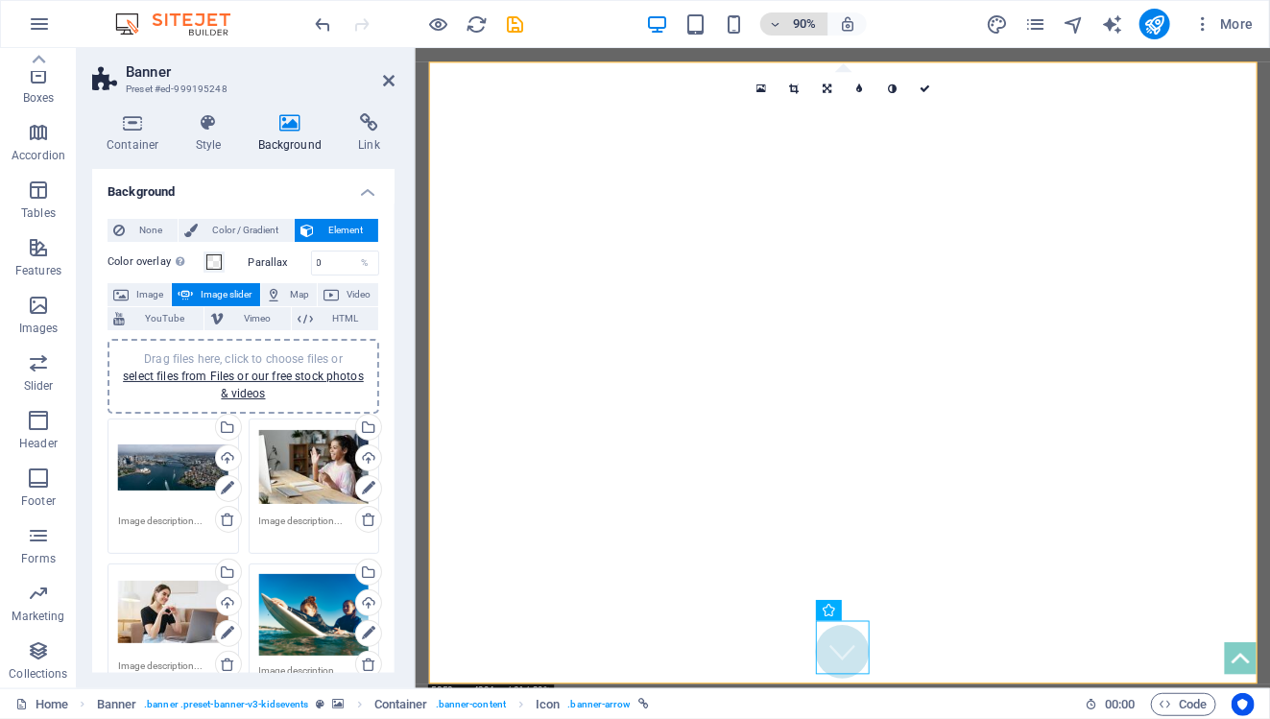
click at [778, 24] on icon "button" at bounding box center [774, 24] width 13 height 12
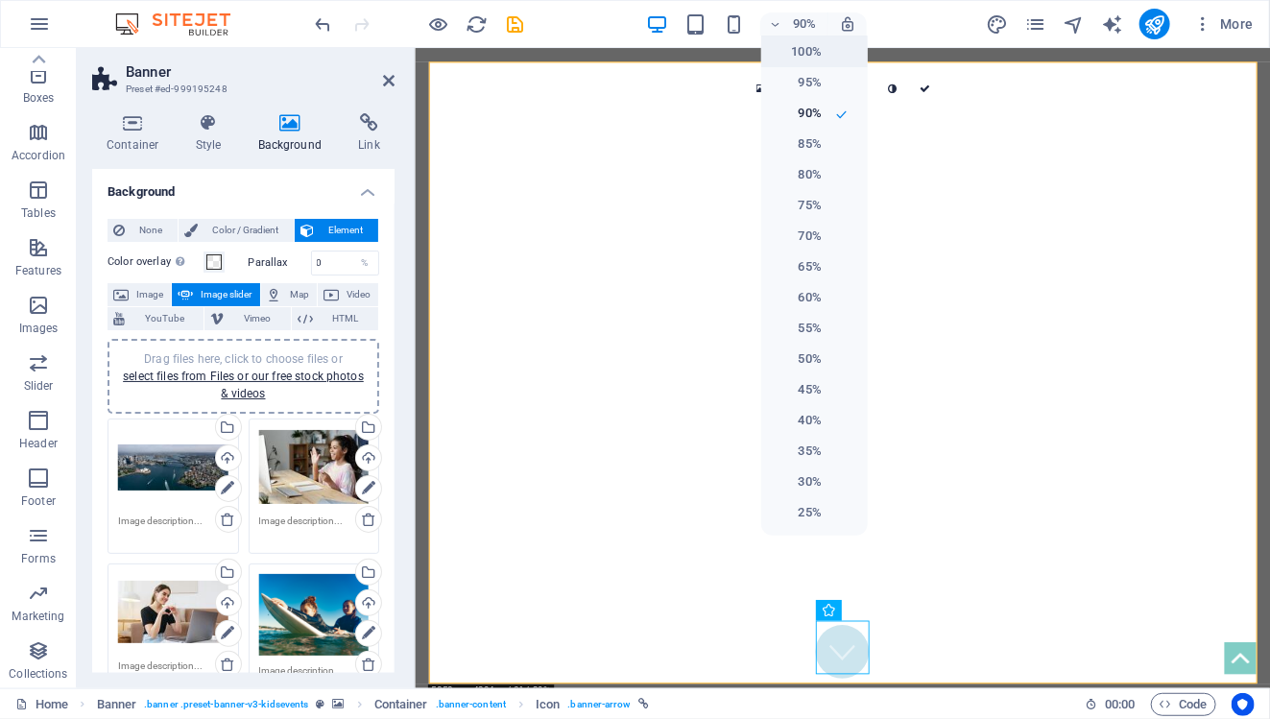
click at [792, 55] on h6 "100%" at bounding box center [797, 51] width 49 height 23
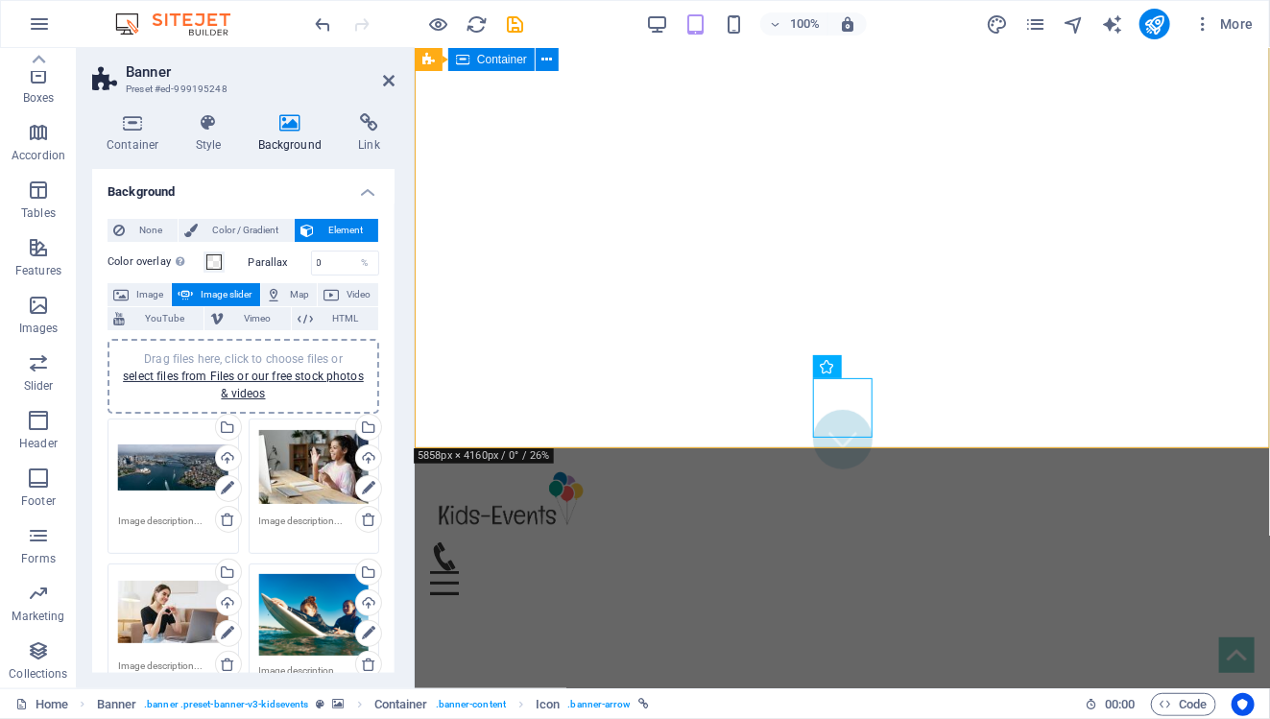
scroll to position [0, 0]
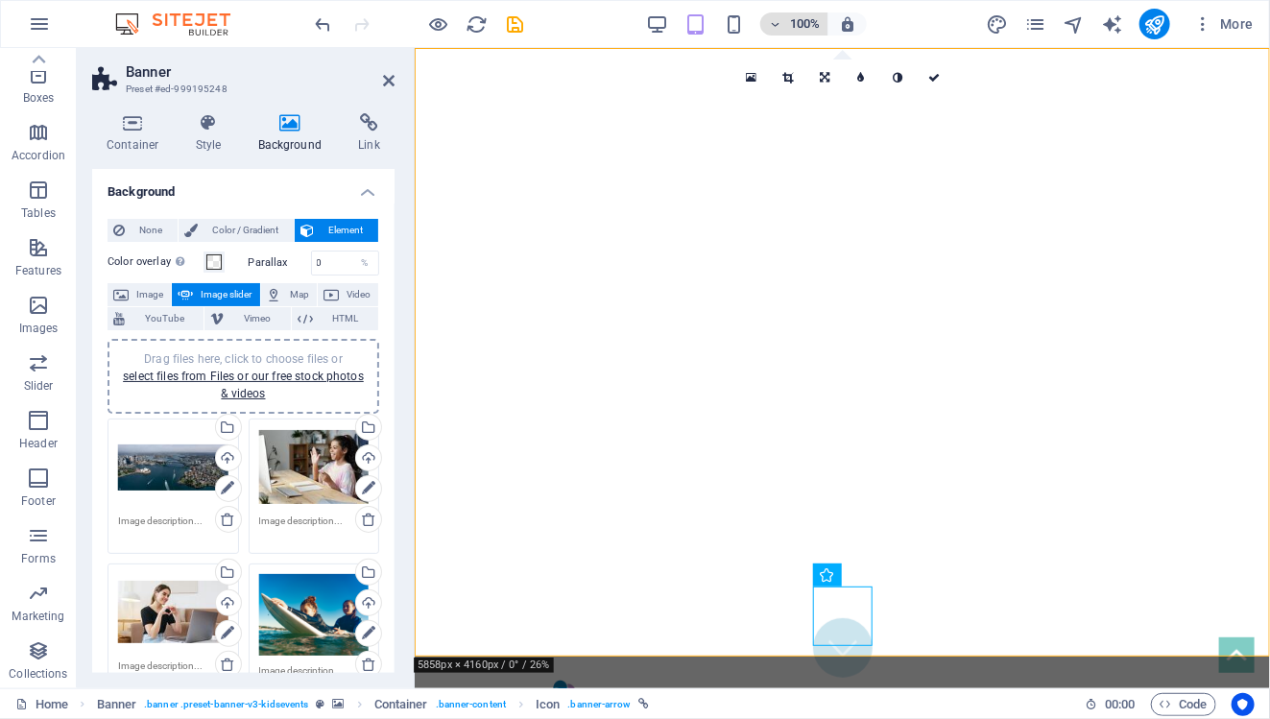
click at [792, 30] on h6 "100%" at bounding box center [804, 23] width 31 height 23
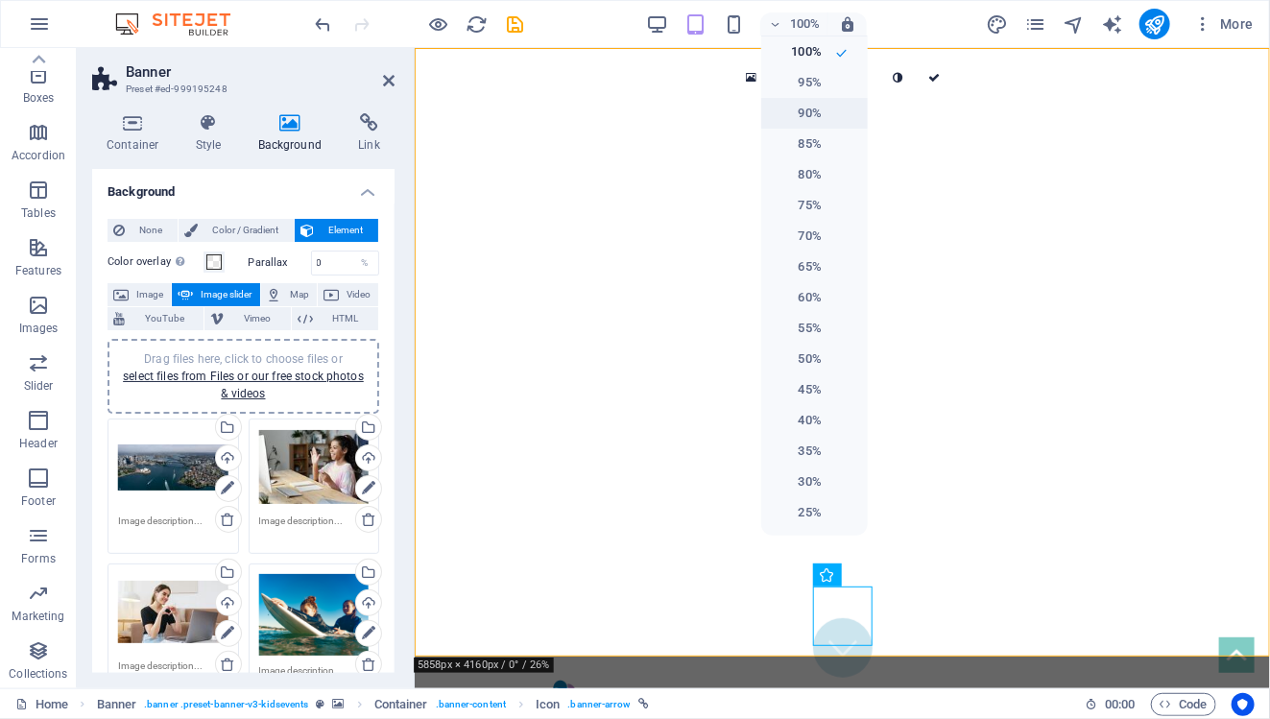
click at [802, 100] on li "90%" at bounding box center [814, 113] width 107 height 31
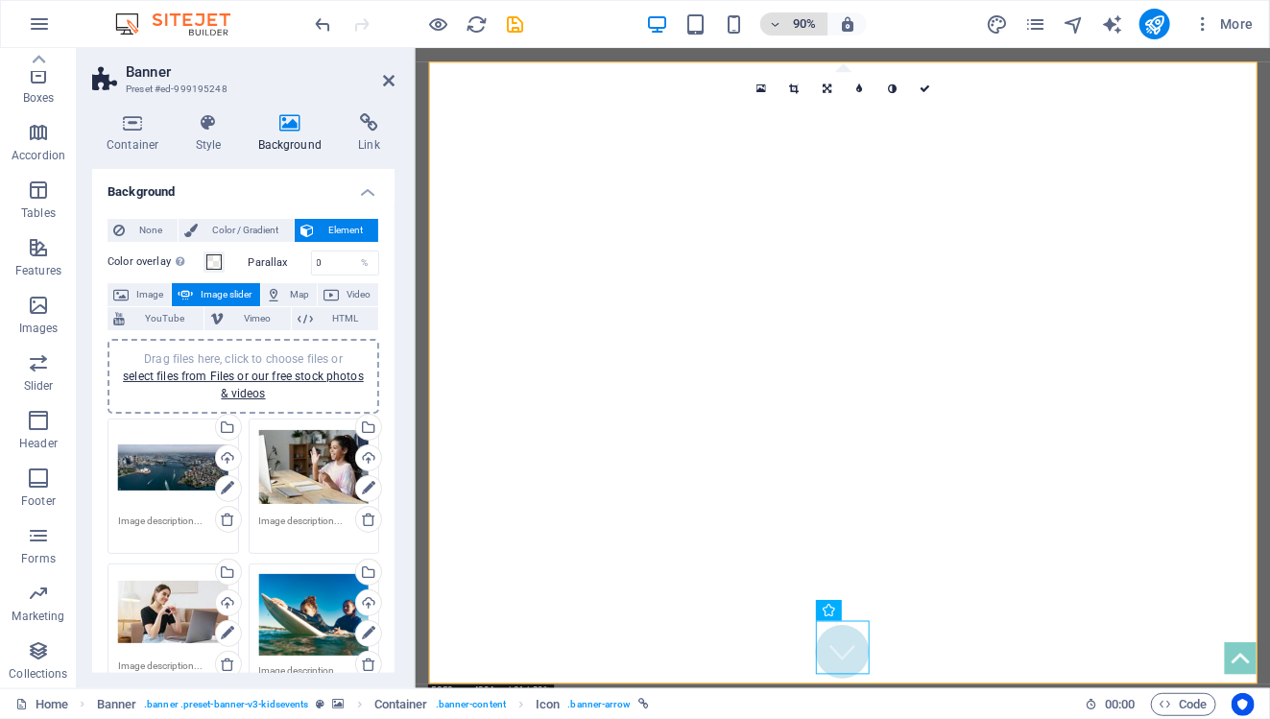
click at [779, 22] on icon "button" at bounding box center [774, 24] width 13 height 12
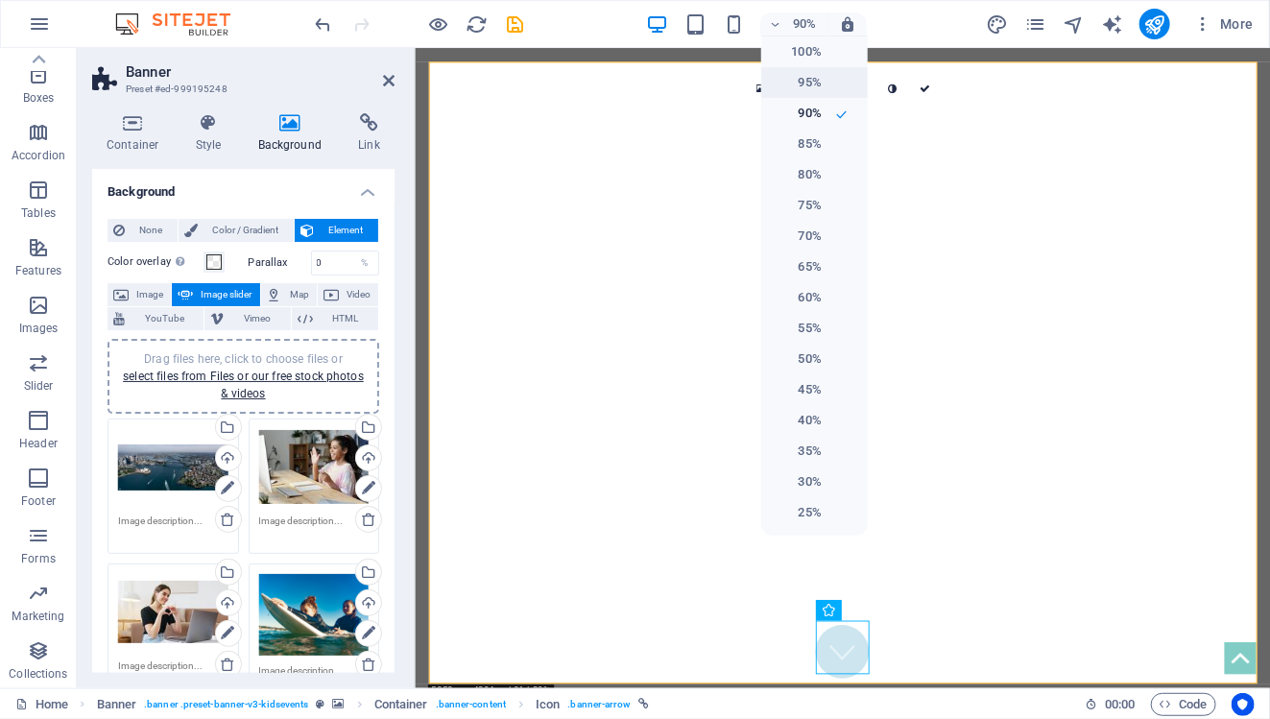
click at [802, 86] on h6 "95%" at bounding box center [797, 82] width 49 height 23
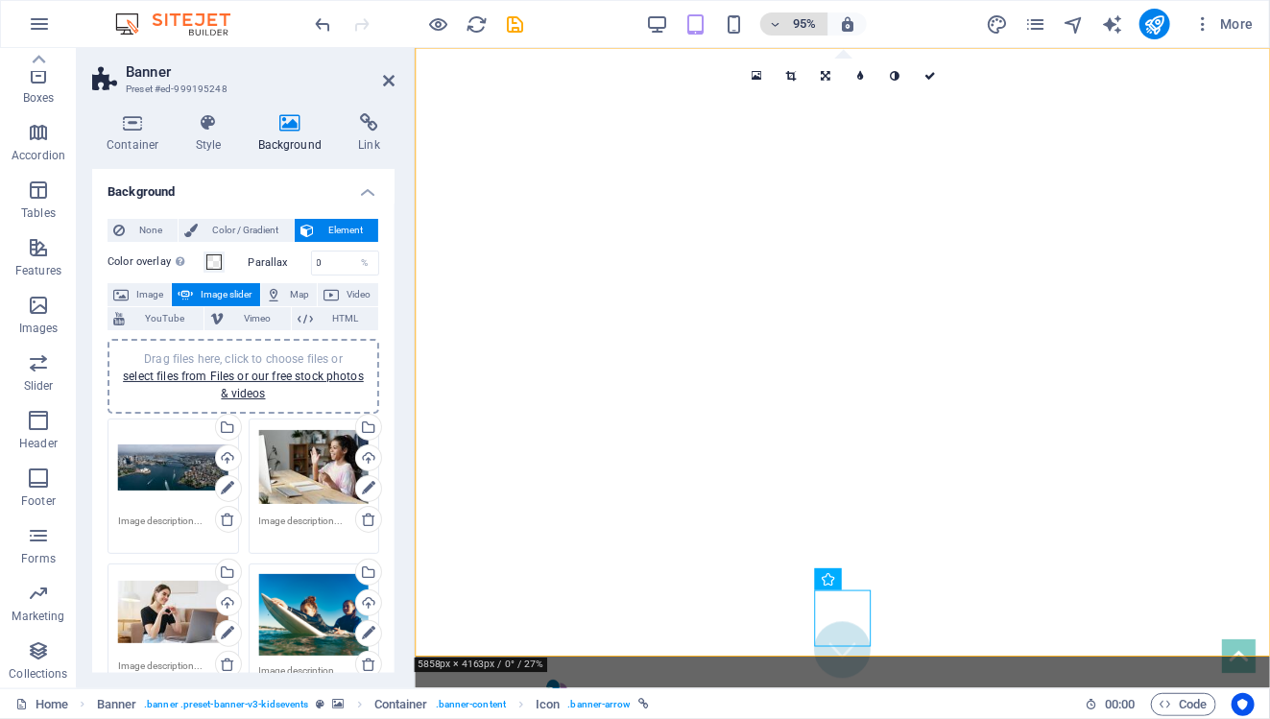
click at [785, 29] on span "95%" at bounding box center [794, 23] width 52 height 23
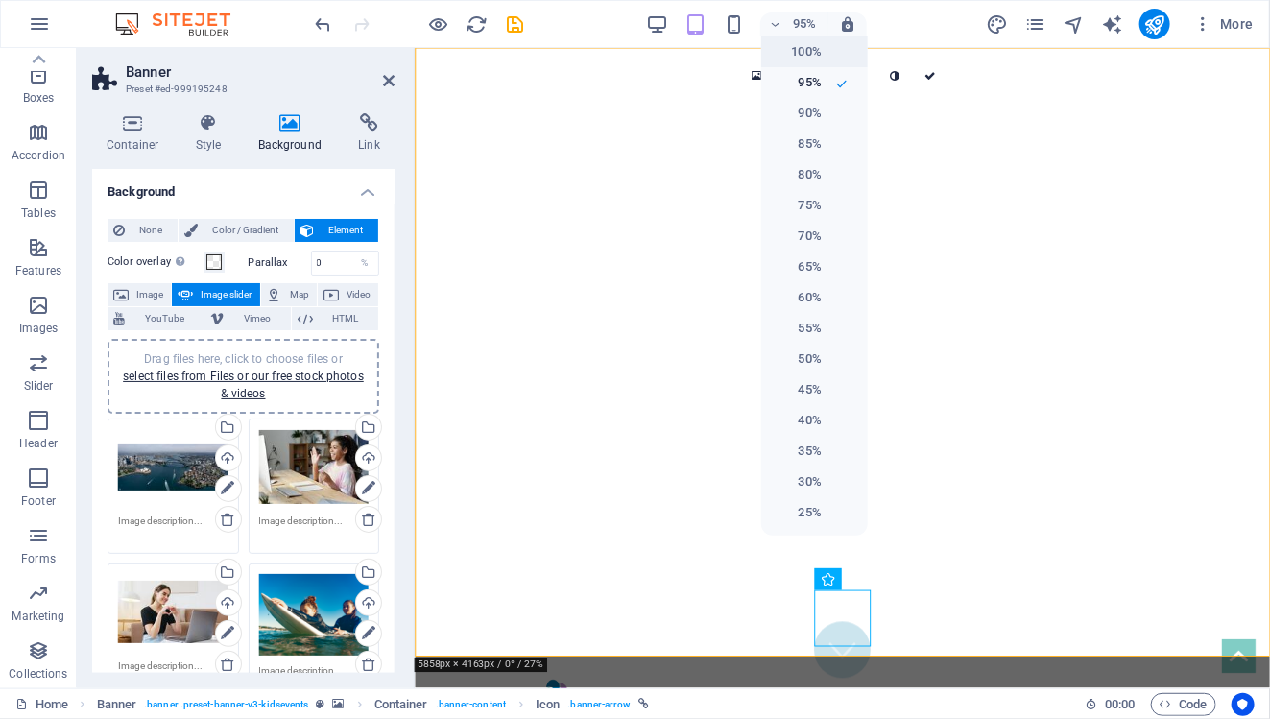
click at [798, 54] on h6 "100%" at bounding box center [797, 51] width 49 height 23
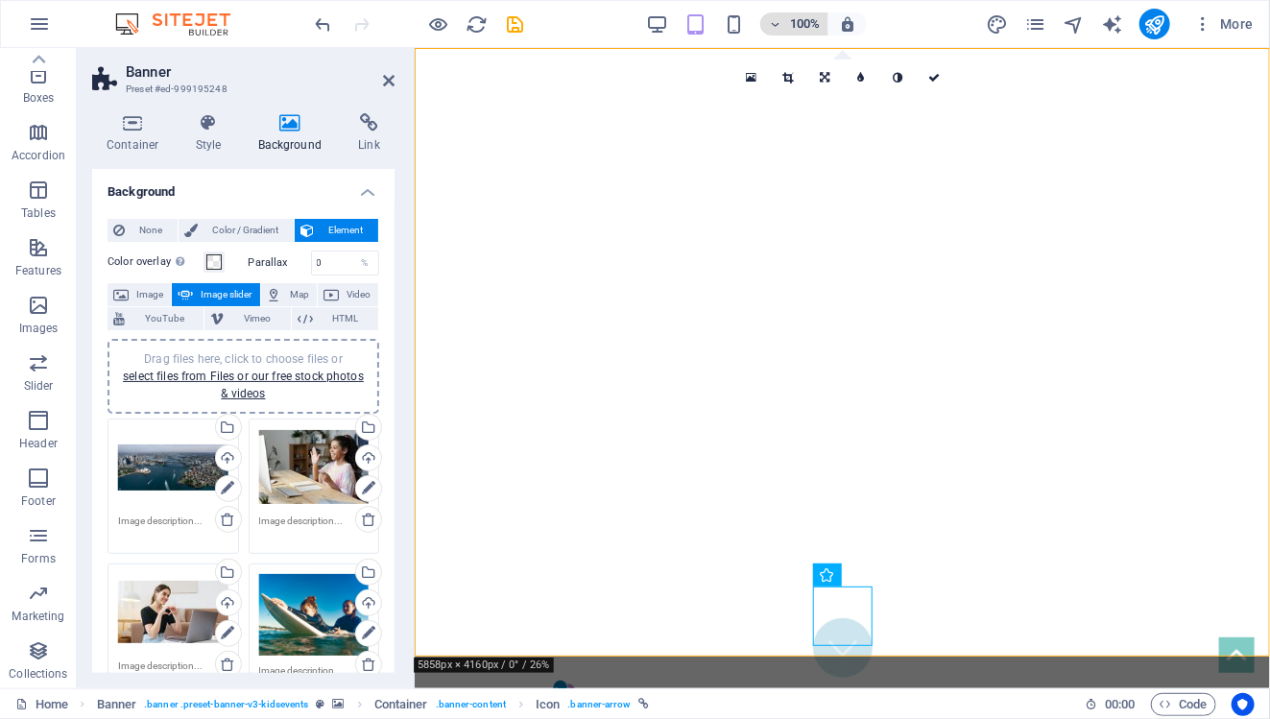
click at [817, 31] on h6 "100%" at bounding box center [804, 23] width 31 height 23
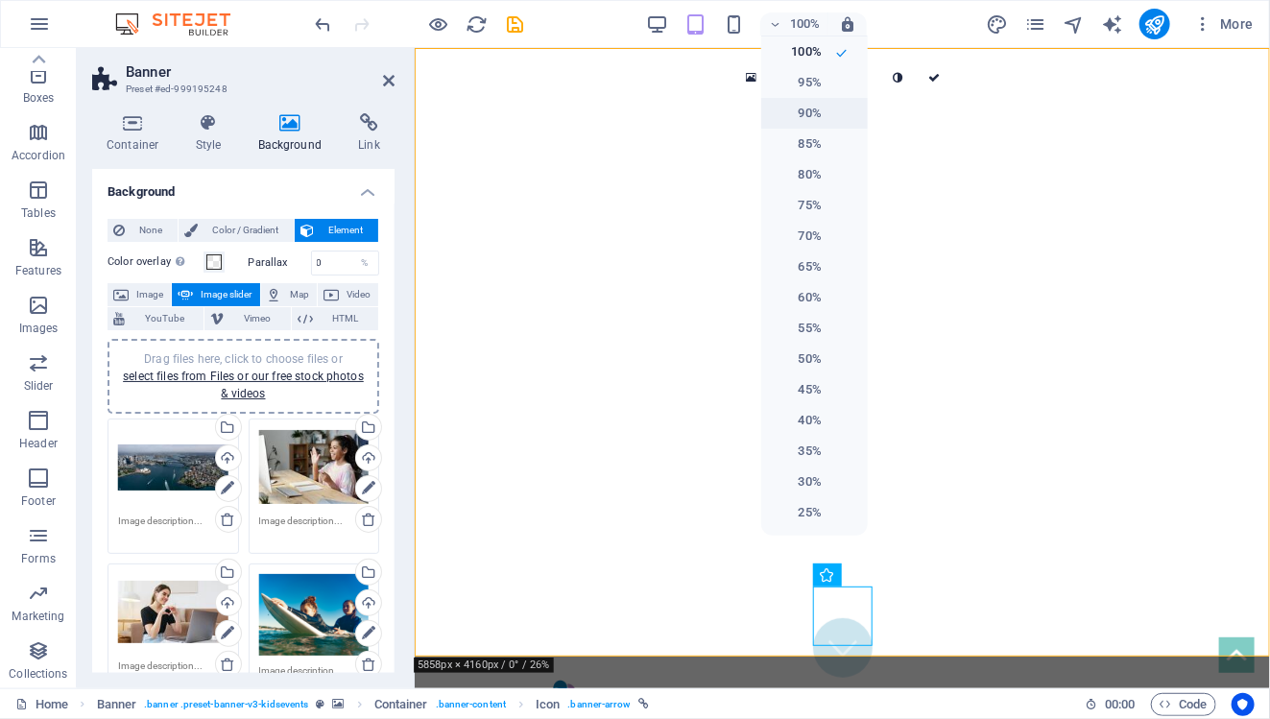
click at [821, 121] on h6 "90%" at bounding box center [797, 113] width 49 height 23
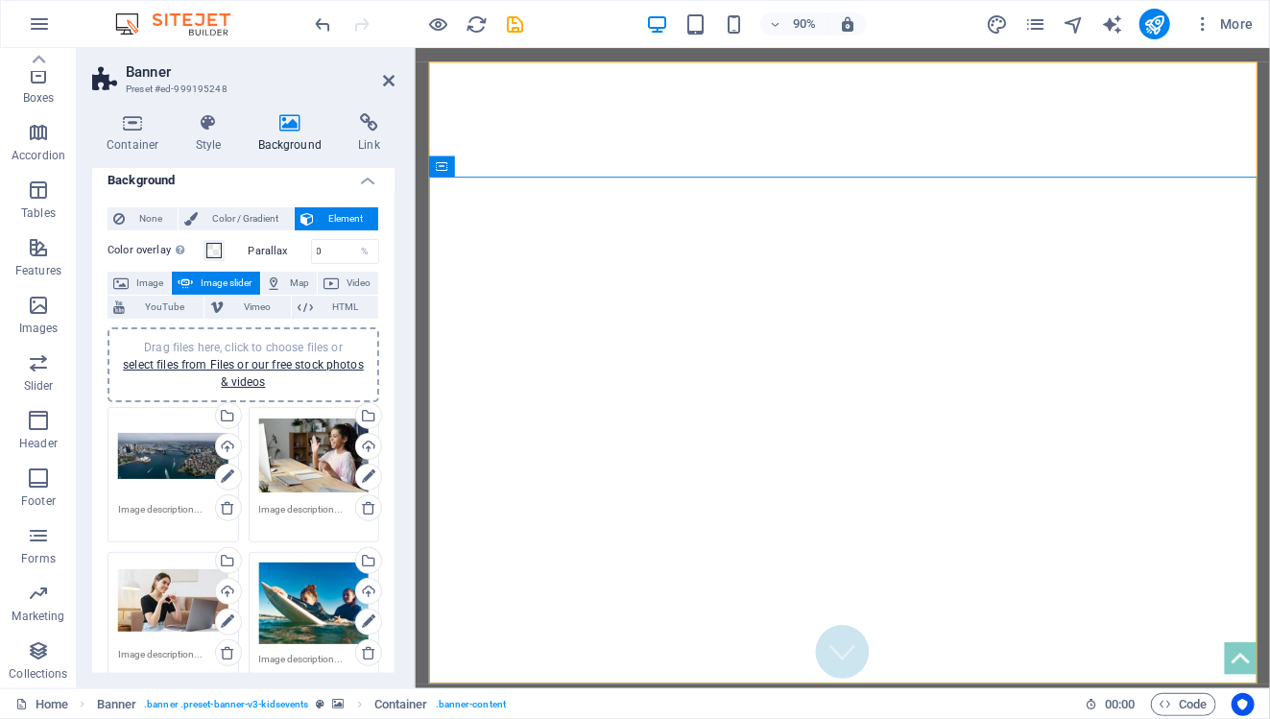
scroll to position [11, 0]
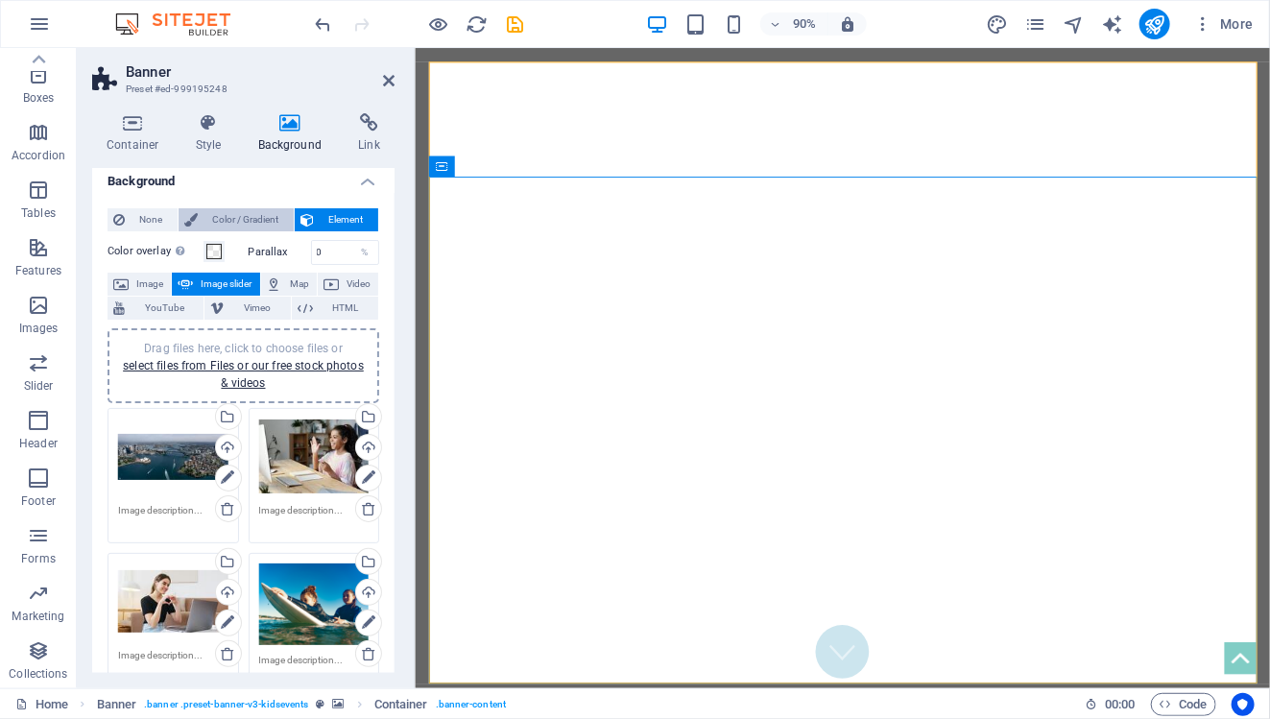
click at [251, 219] on span "Color / Gradient" at bounding box center [245, 219] width 84 height 23
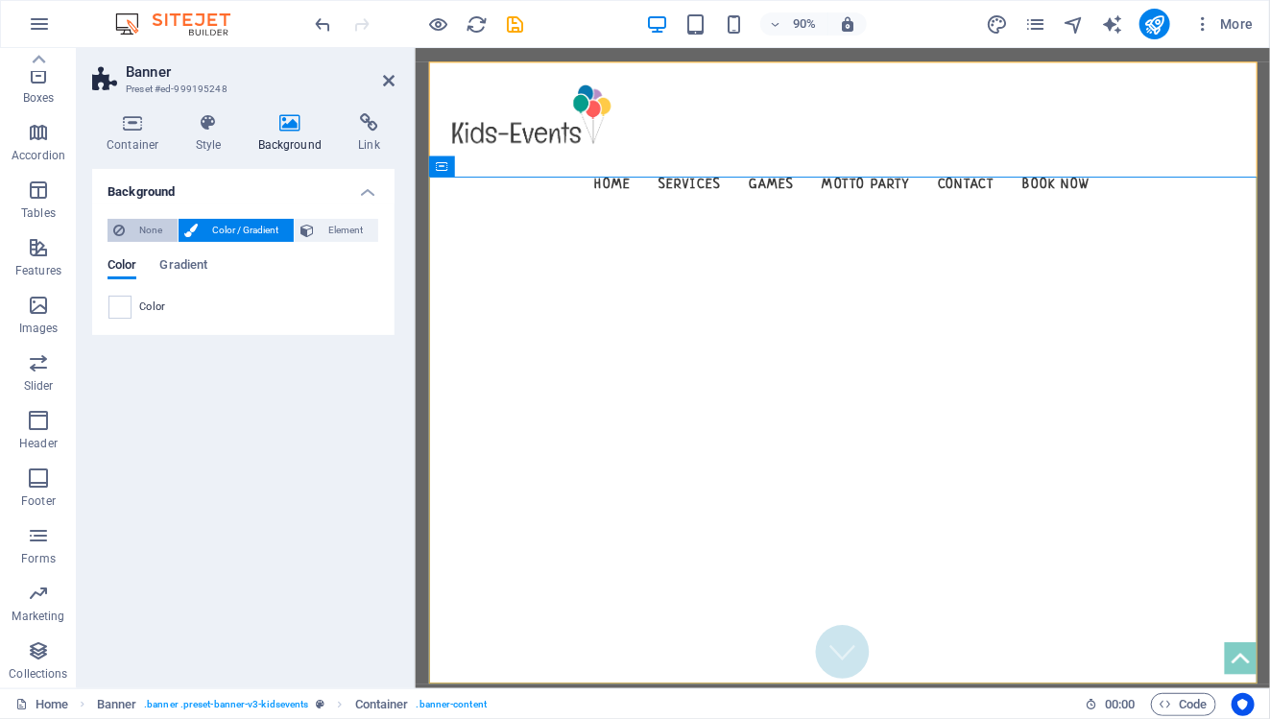
click at [160, 226] on span "None" at bounding box center [151, 230] width 41 height 23
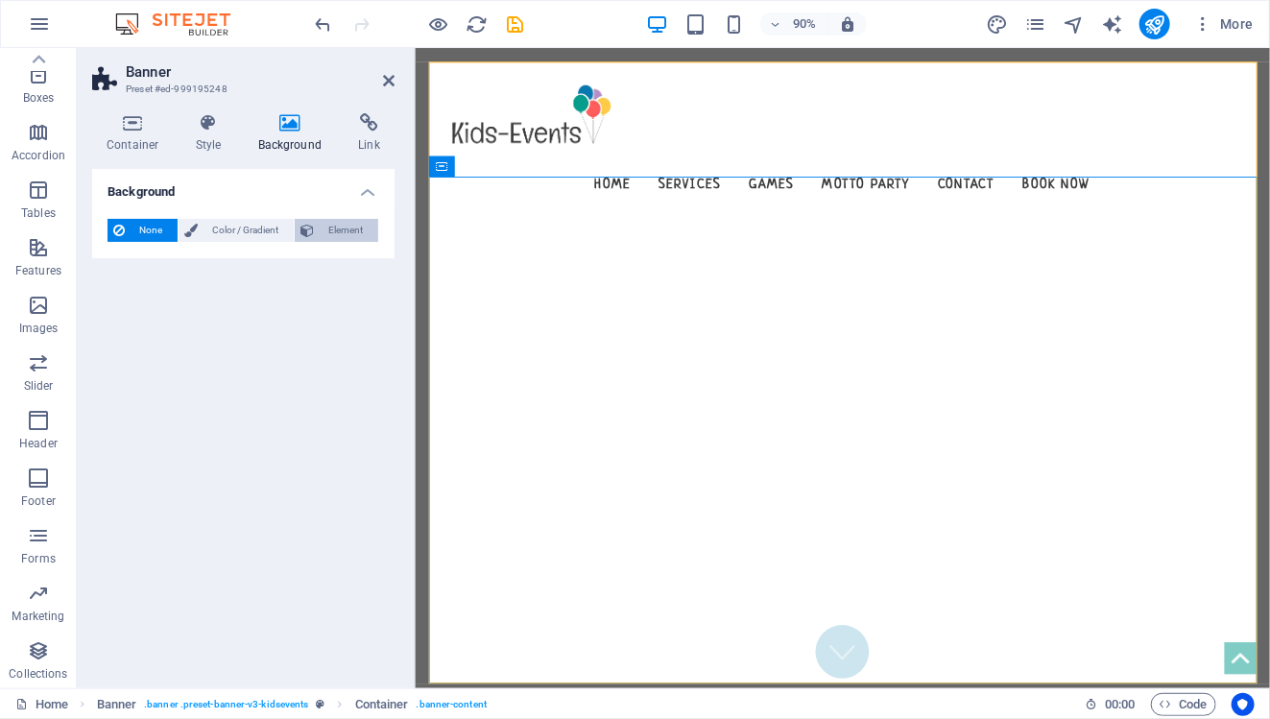
click at [347, 233] on span "Element" at bounding box center [346, 230] width 53 height 23
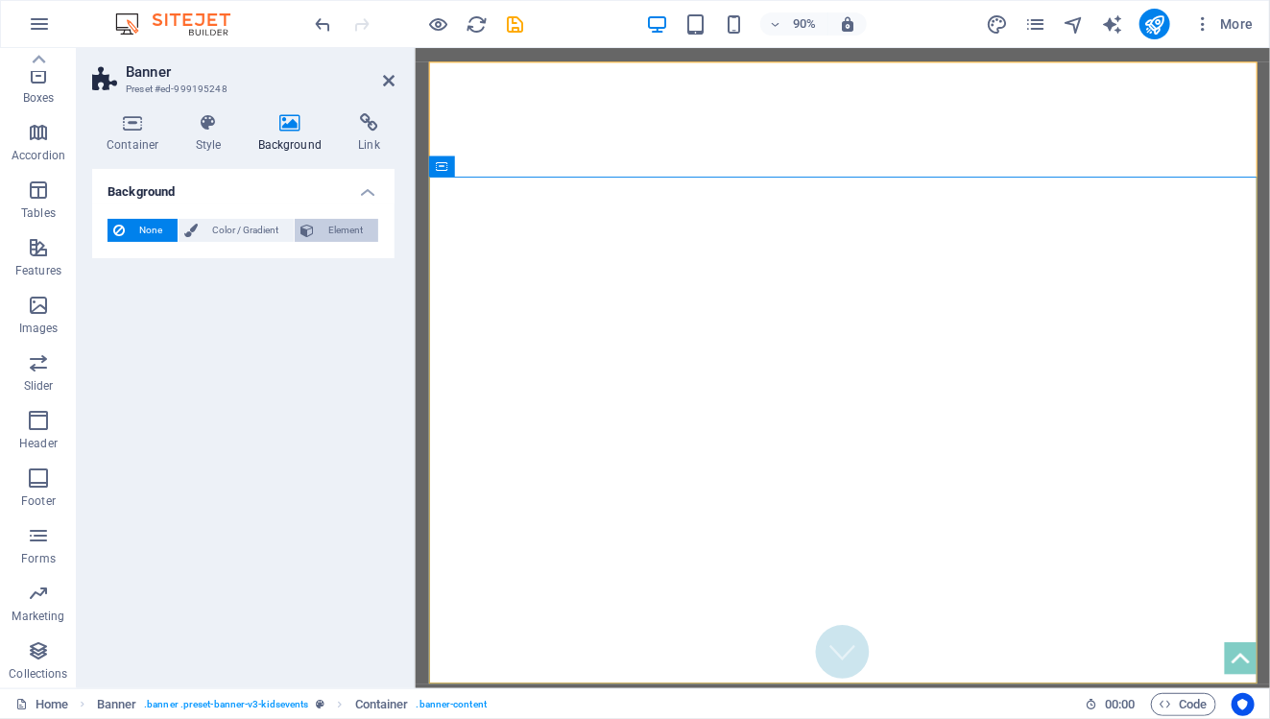
select select "ms"
select select "s"
select select "progressive"
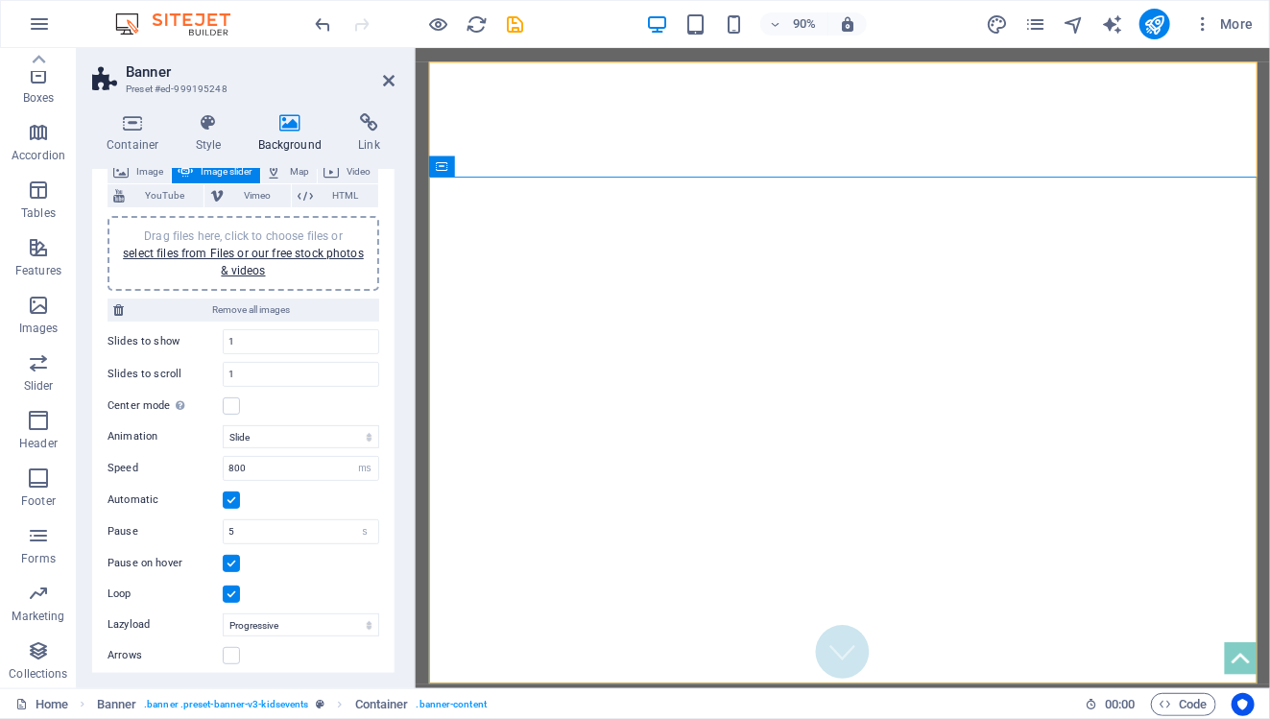
scroll to position [70, 0]
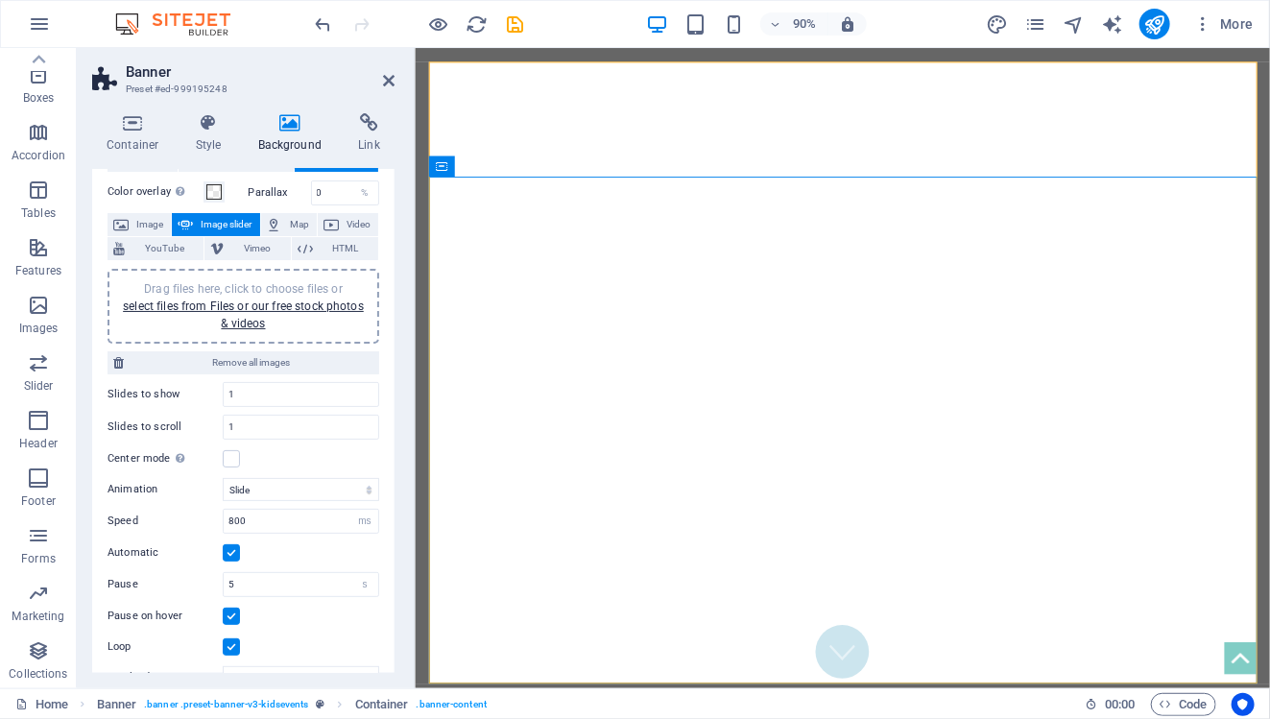
click at [288, 109] on div "Container Style Background Link Size Height Default px rem % vh vw Min. height …" at bounding box center [243, 393] width 333 height 590
click at [291, 122] on icon at bounding box center [290, 122] width 93 height 19
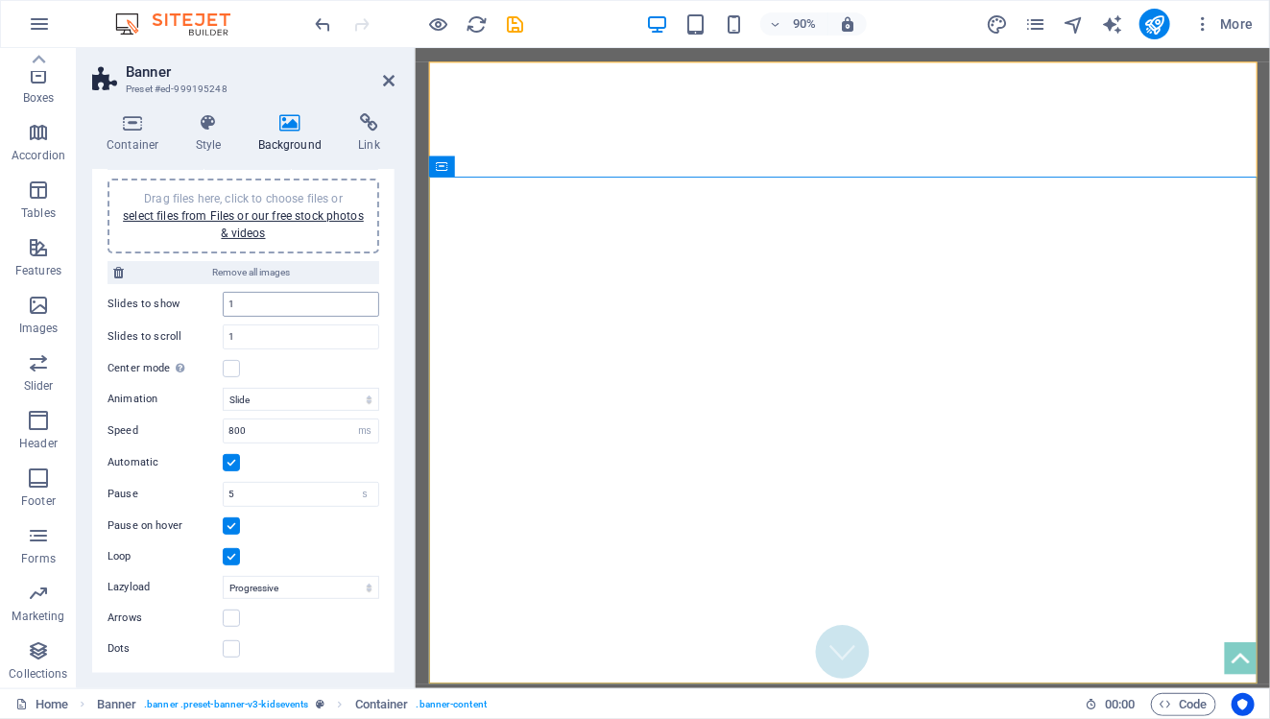
scroll to position [0, 0]
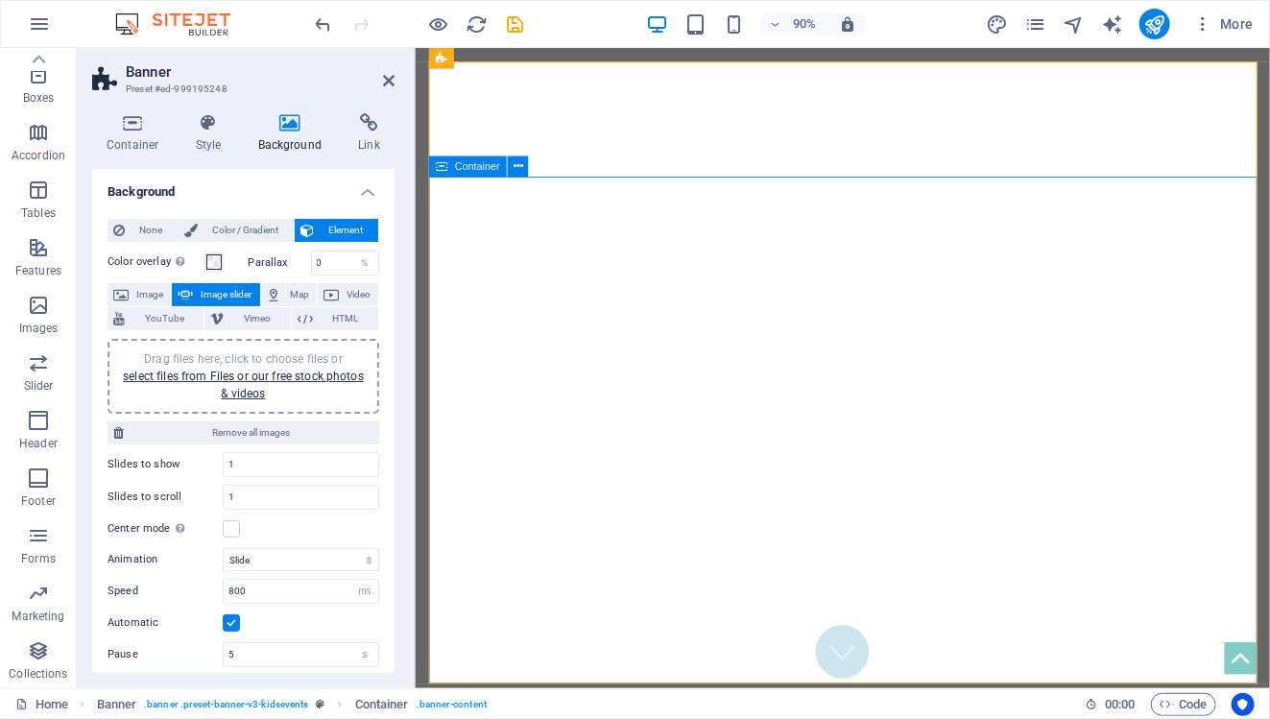
click at [442, 166] on icon at bounding box center [442, 165] width 12 height 21
click at [514, 160] on icon at bounding box center [518, 166] width 10 height 18
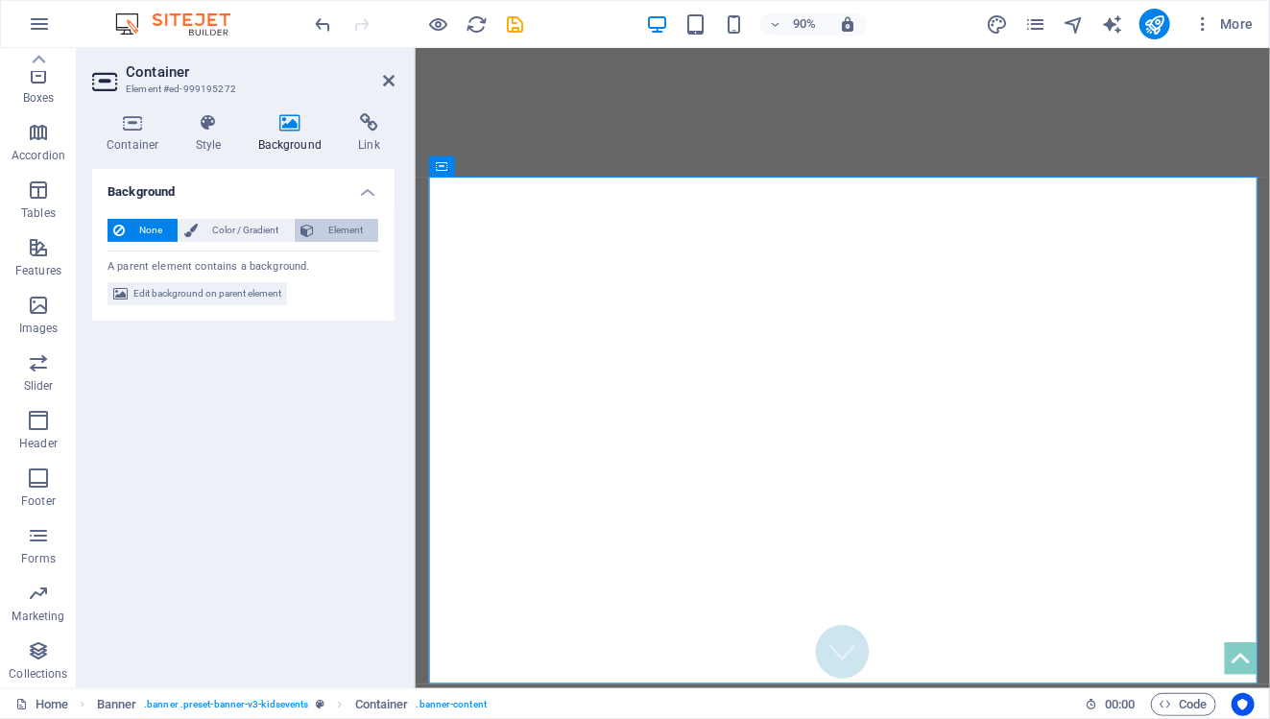
click at [344, 223] on span "Element" at bounding box center [346, 230] width 53 height 23
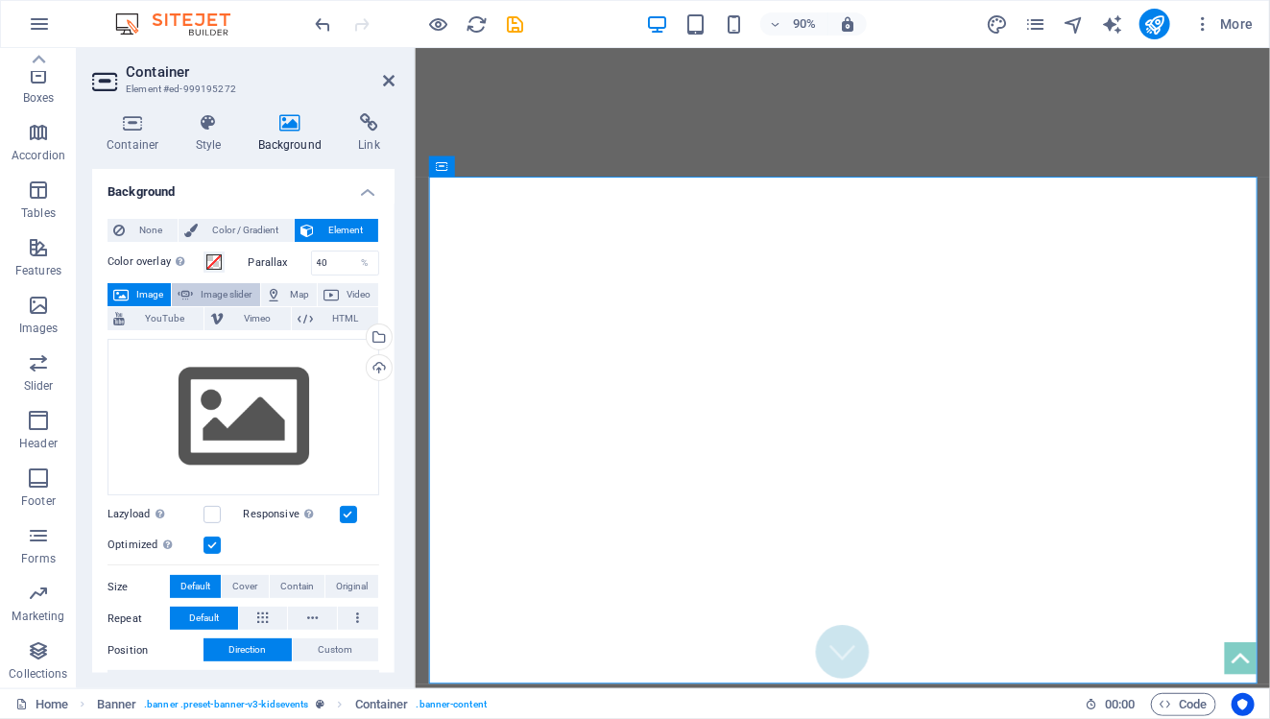
click at [224, 291] on span "Image slider" at bounding box center [226, 294] width 55 height 23
select select "ms"
select select "s"
select select "progressive"
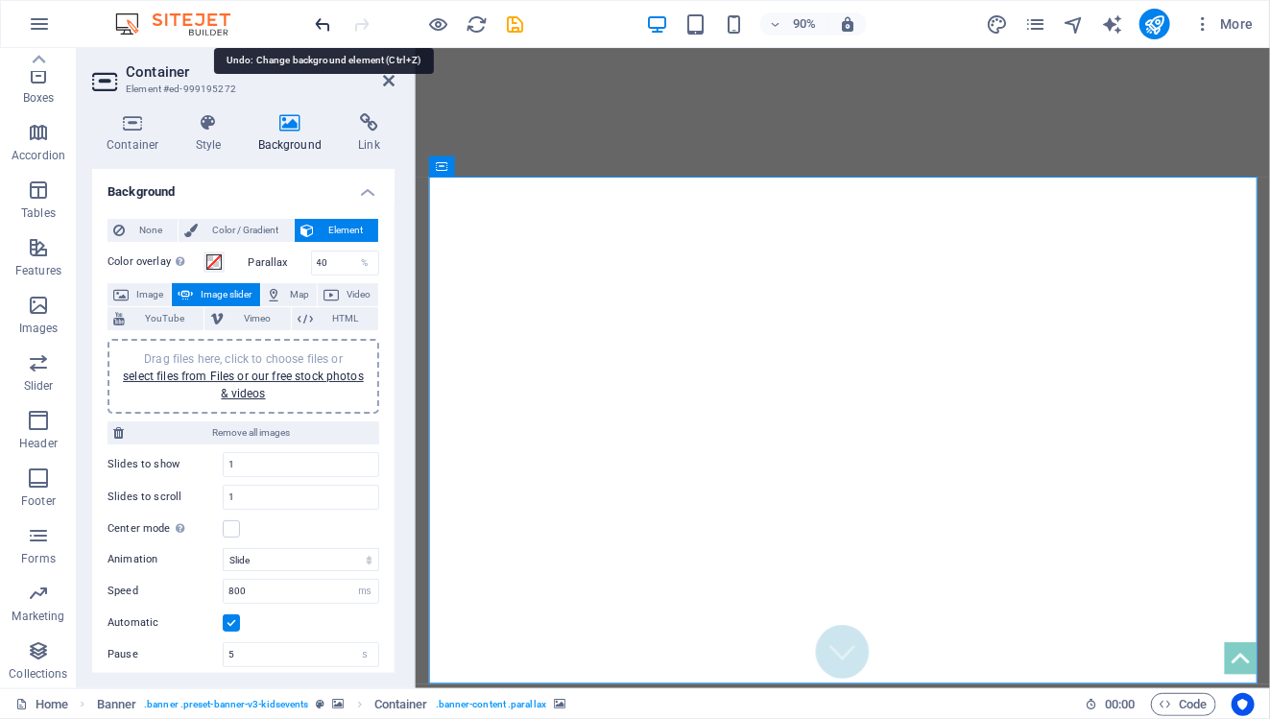
click at [323, 21] on icon "undo" at bounding box center [324, 24] width 22 height 22
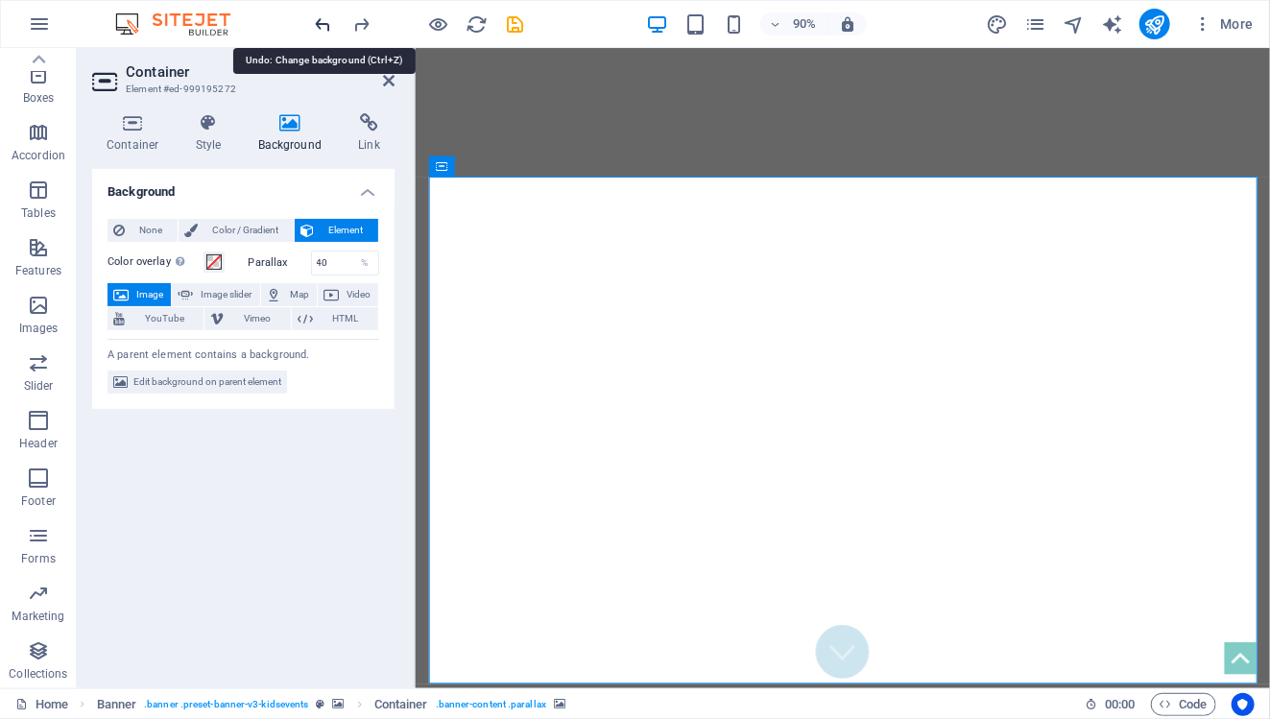
click at [323, 21] on icon "undo" at bounding box center [324, 24] width 22 height 22
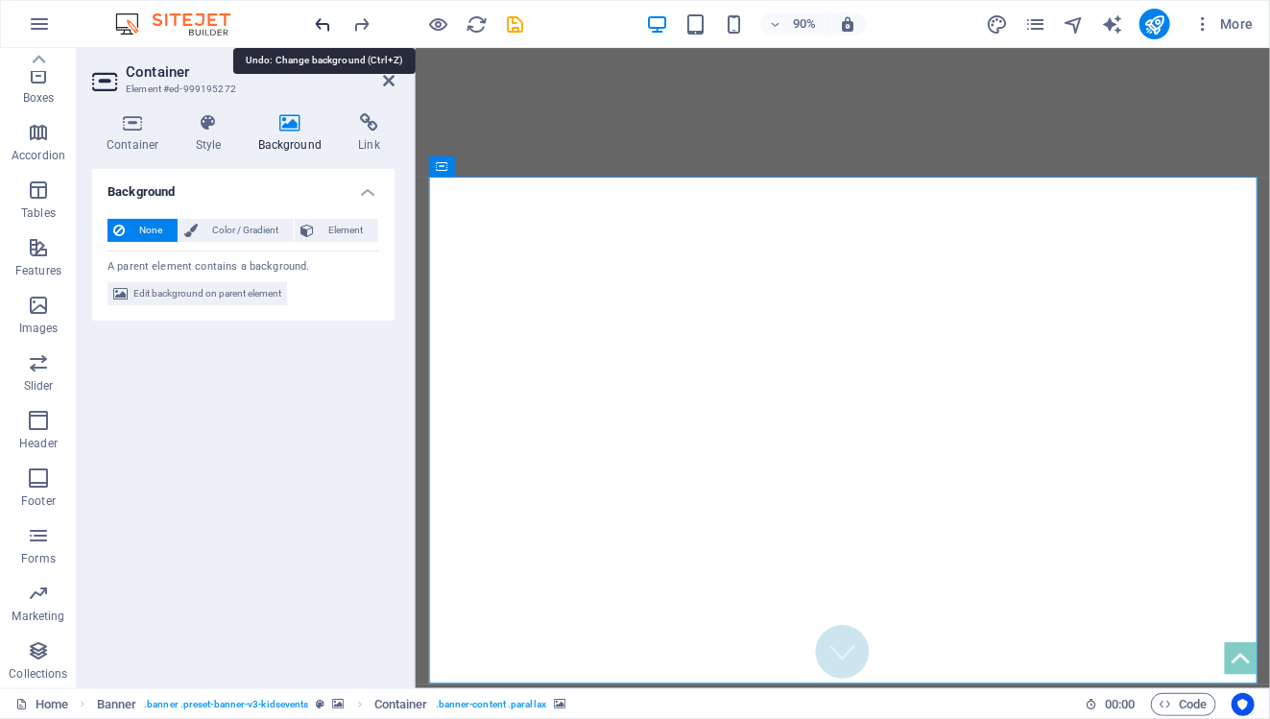
click at [323, 21] on icon "undo" at bounding box center [324, 24] width 22 height 22
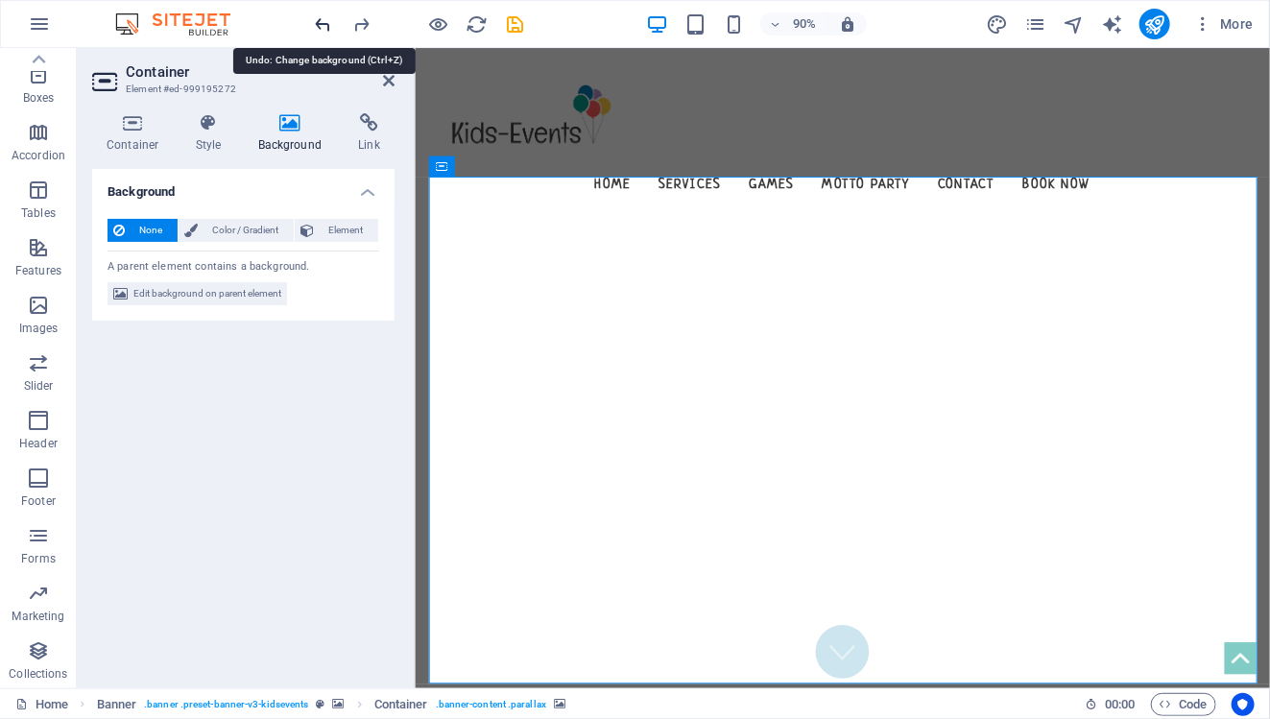
click at [329, 24] on icon "undo" at bounding box center [324, 24] width 22 height 22
click at [329, 25] on icon "undo" at bounding box center [324, 24] width 22 height 22
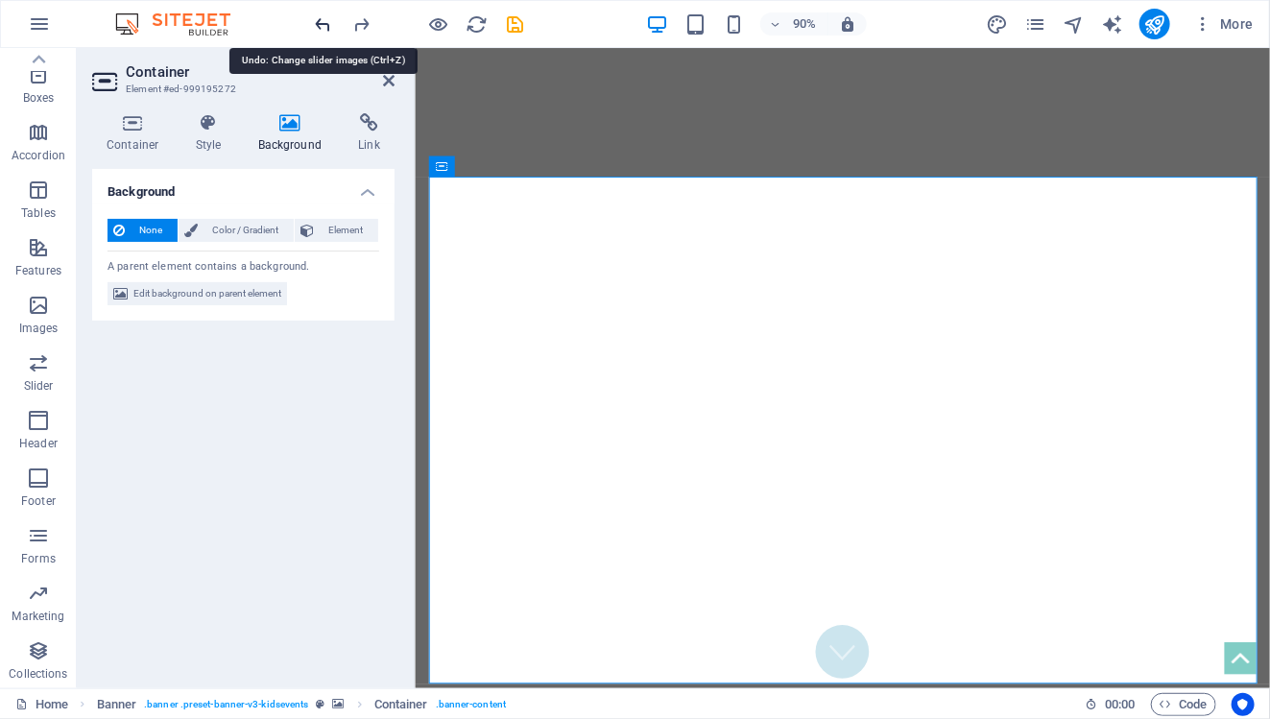
click at [326, 21] on icon "undo" at bounding box center [324, 24] width 22 height 22
click at [324, 21] on icon "undo" at bounding box center [324, 24] width 22 height 22
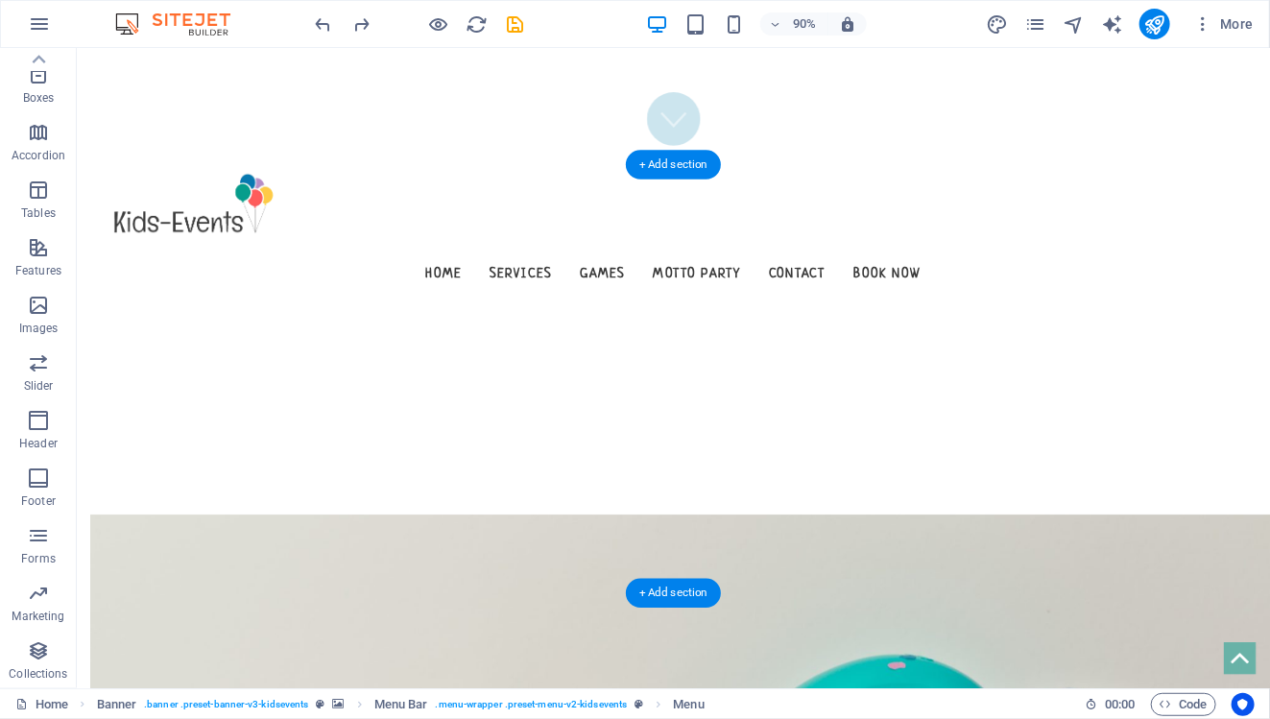
scroll to position [622, 0]
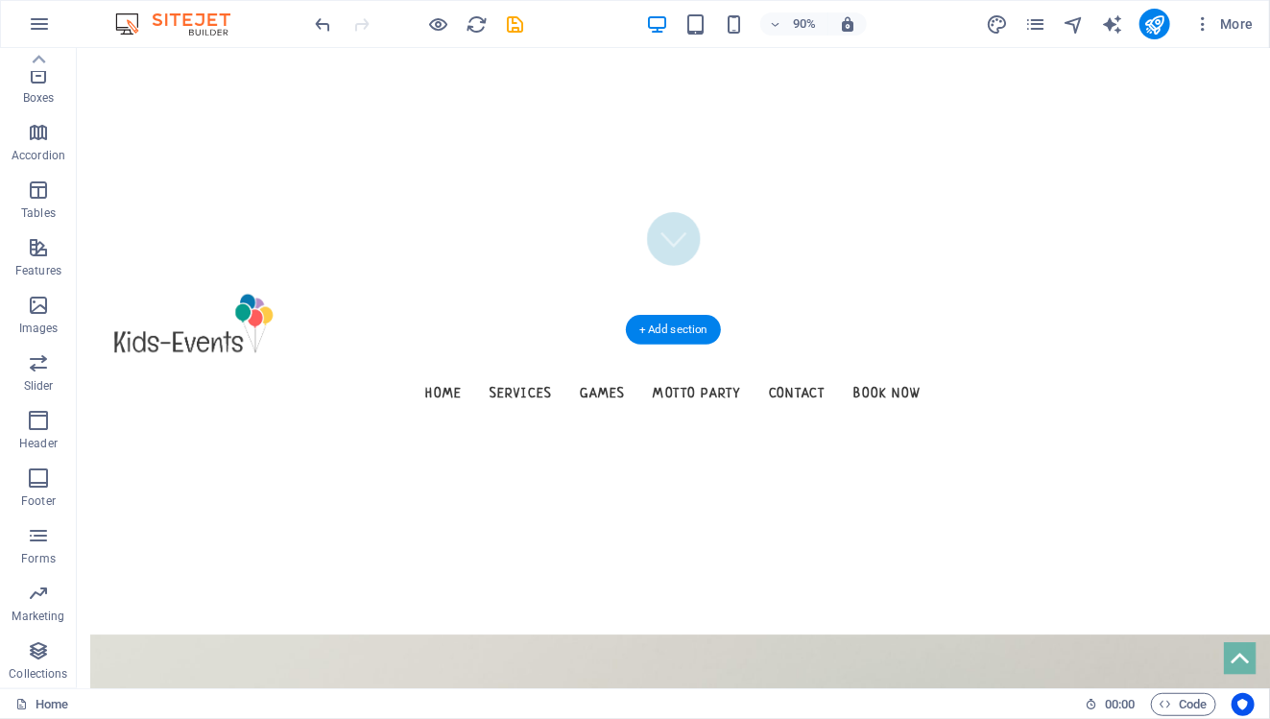
scroll to position [380, 0]
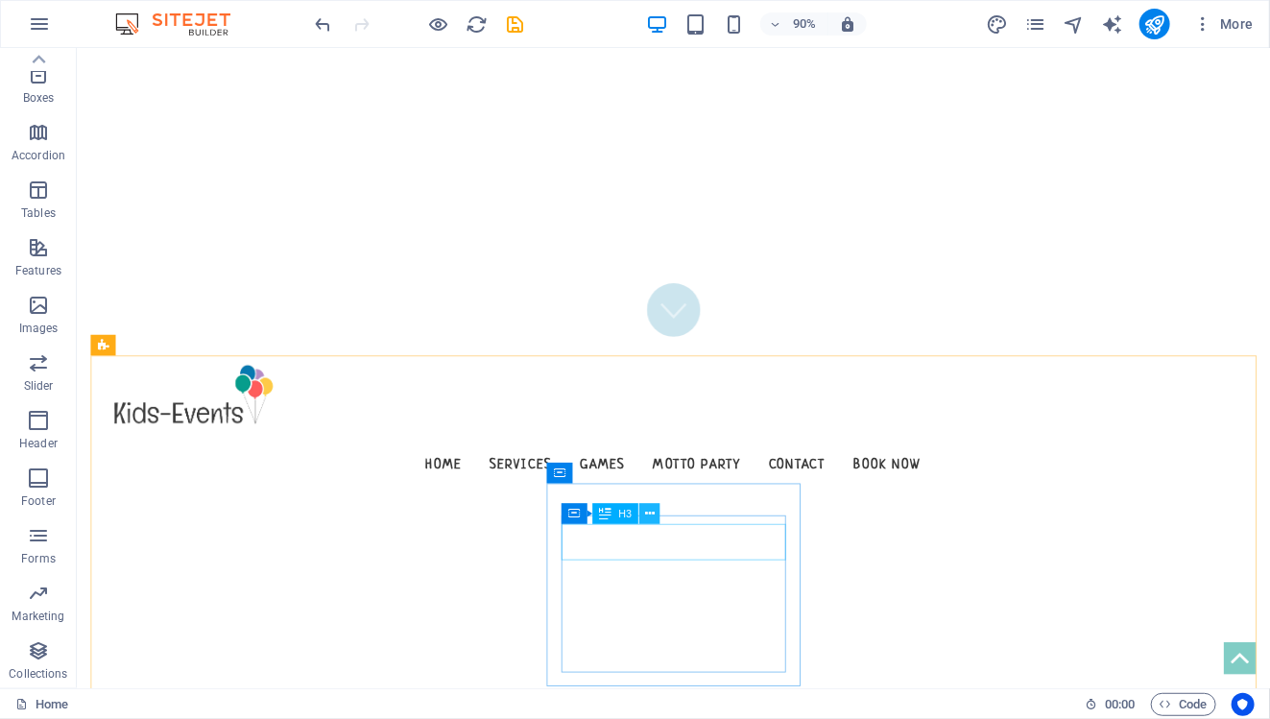
click at [651, 518] on icon at bounding box center [650, 513] width 10 height 18
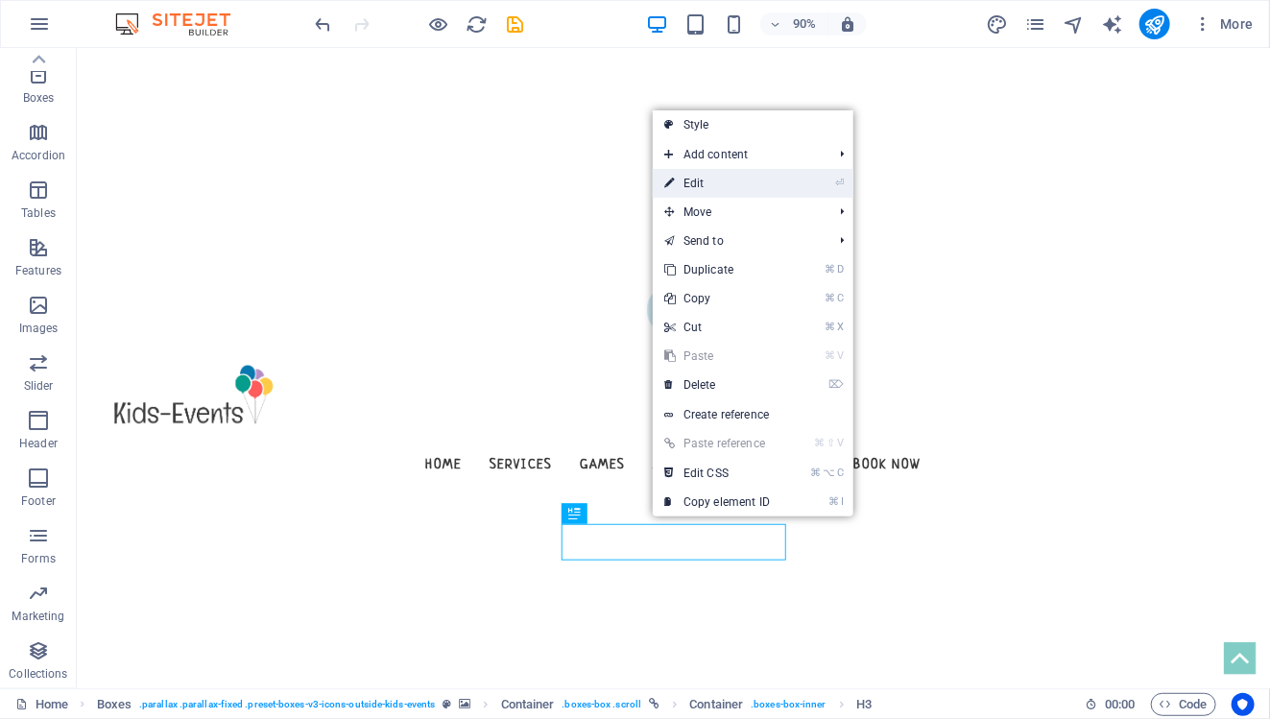
click at [796, 175] on li "⏎ Edit" at bounding box center [753, 183] width 201 height 29
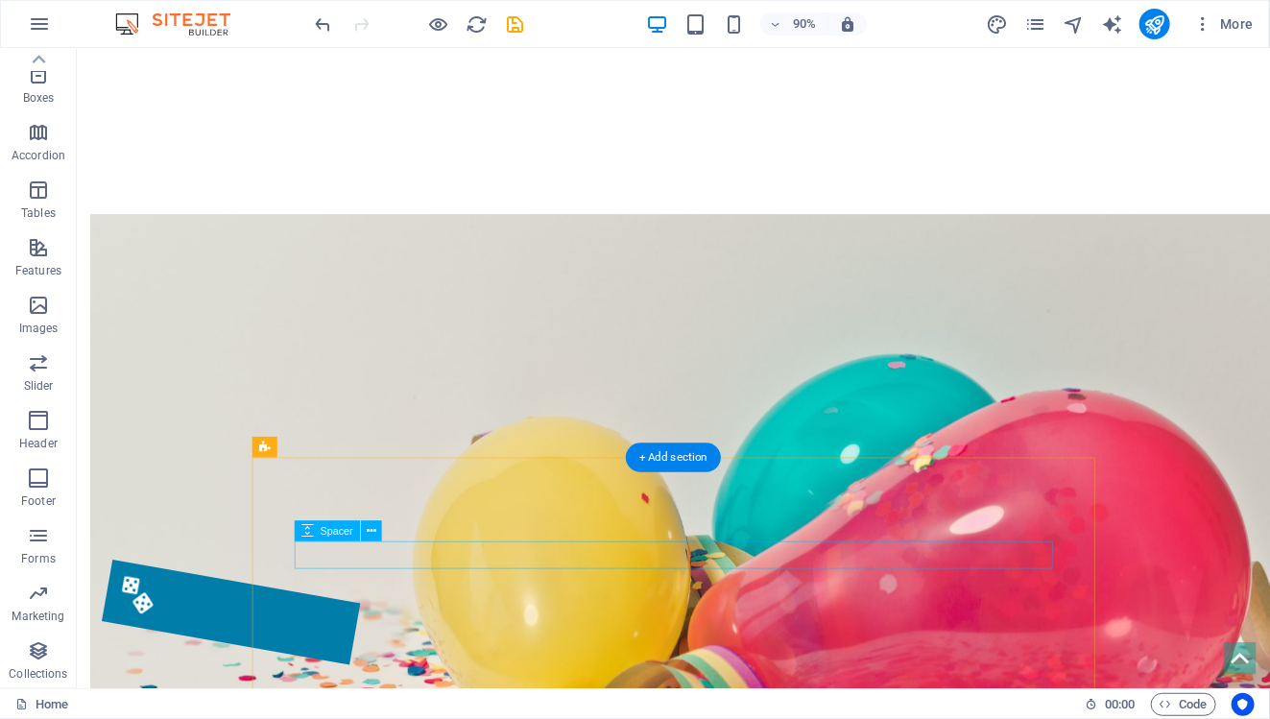
scroll to position [657, 0]
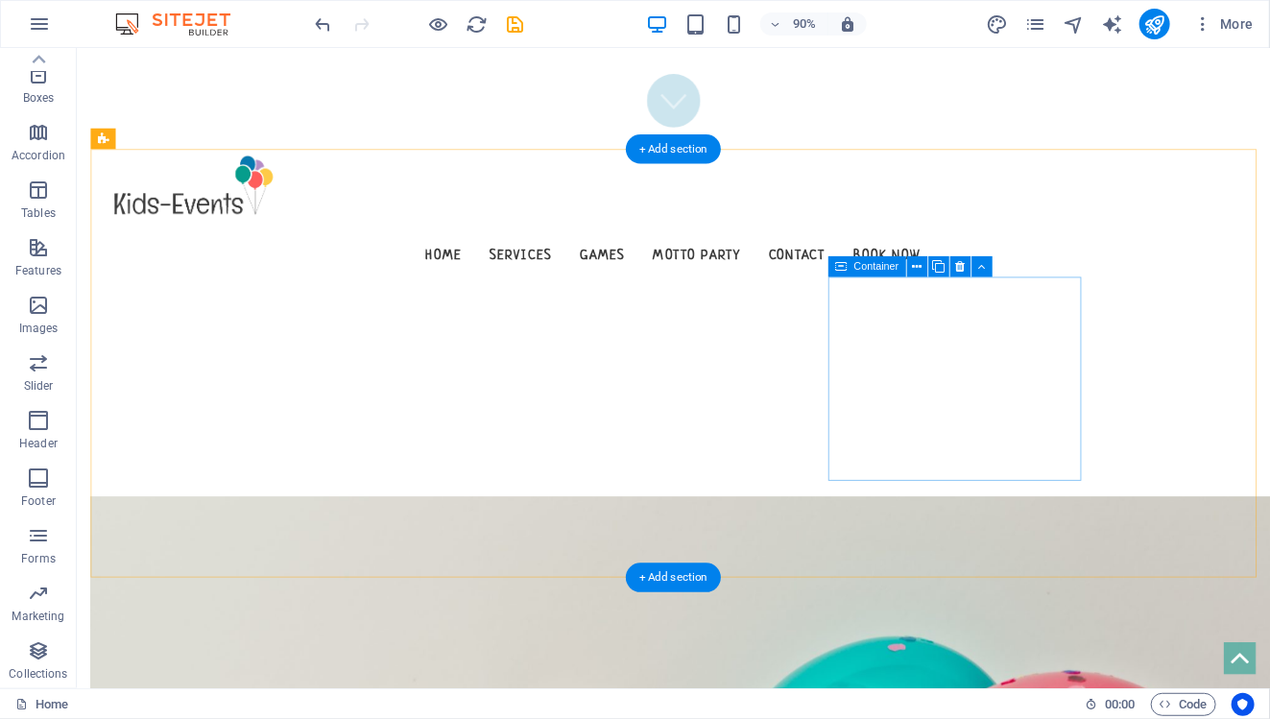
scroll to position [609, 0]
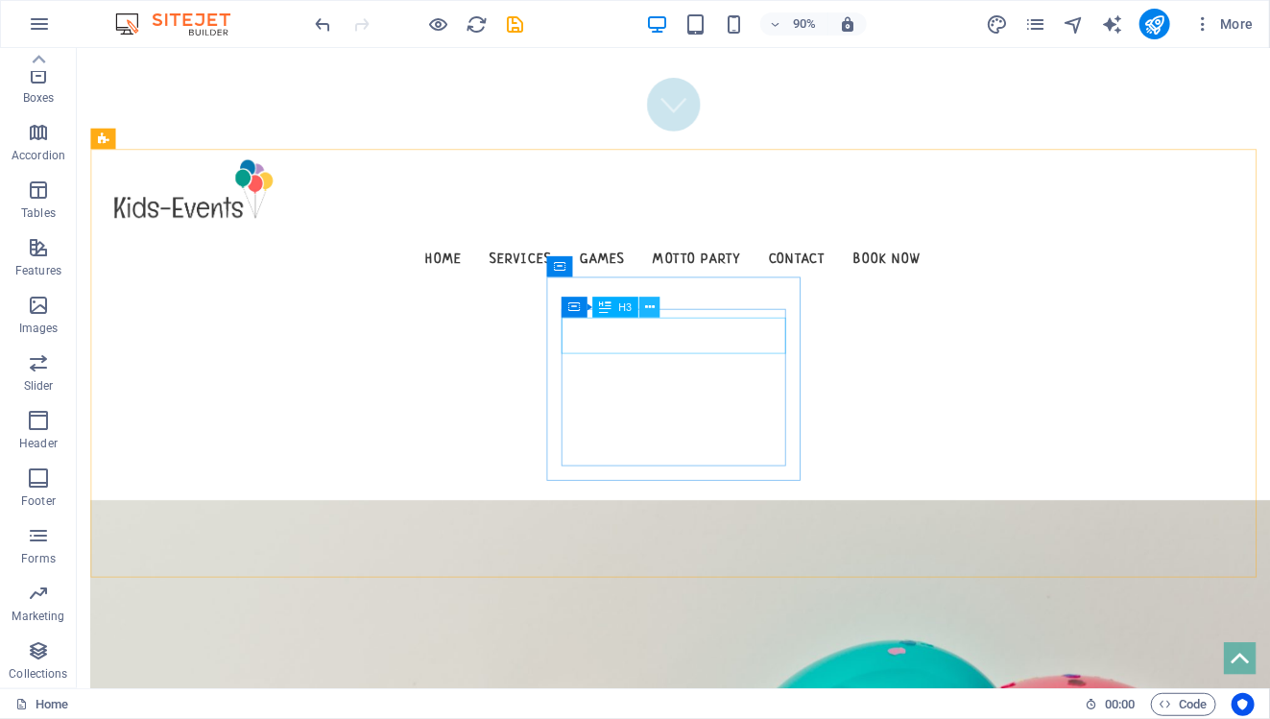
click at [652, 309] on icon at bounding box center [650, 308] width 10 height 18
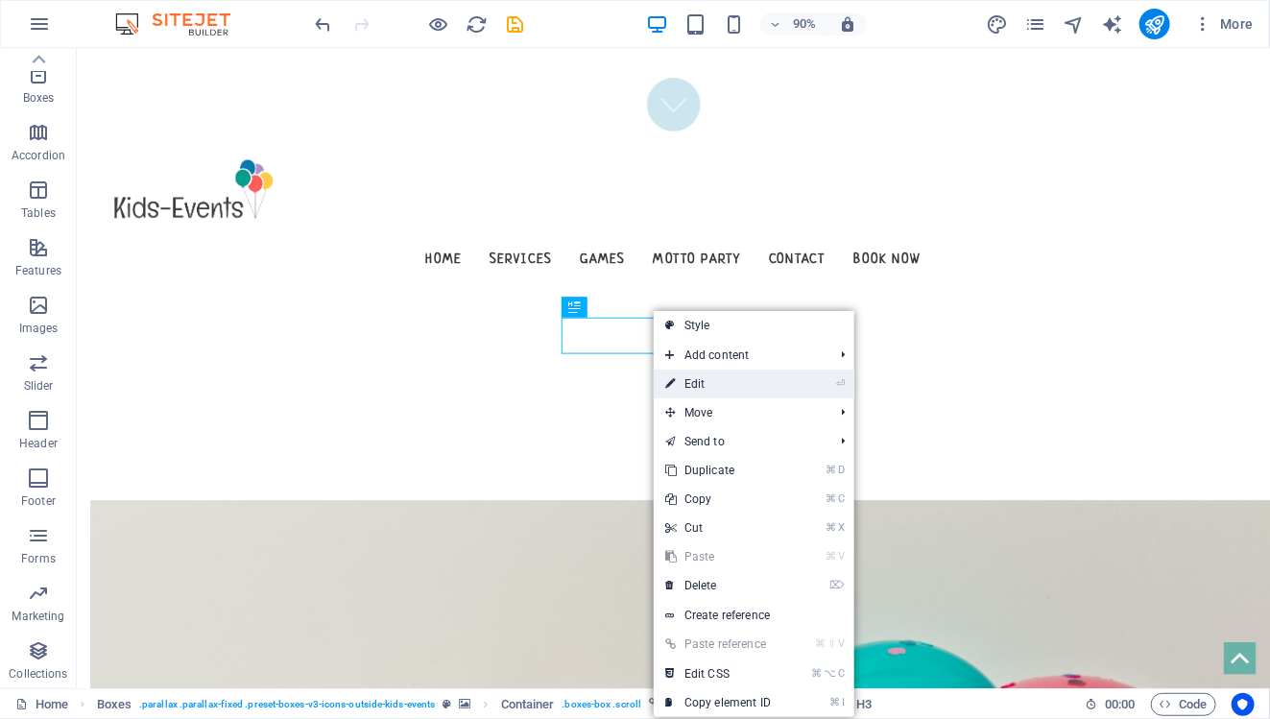
click at [765, 394] on link "⏎ Edit" at bounding box center [718, 384] width 129 height 29
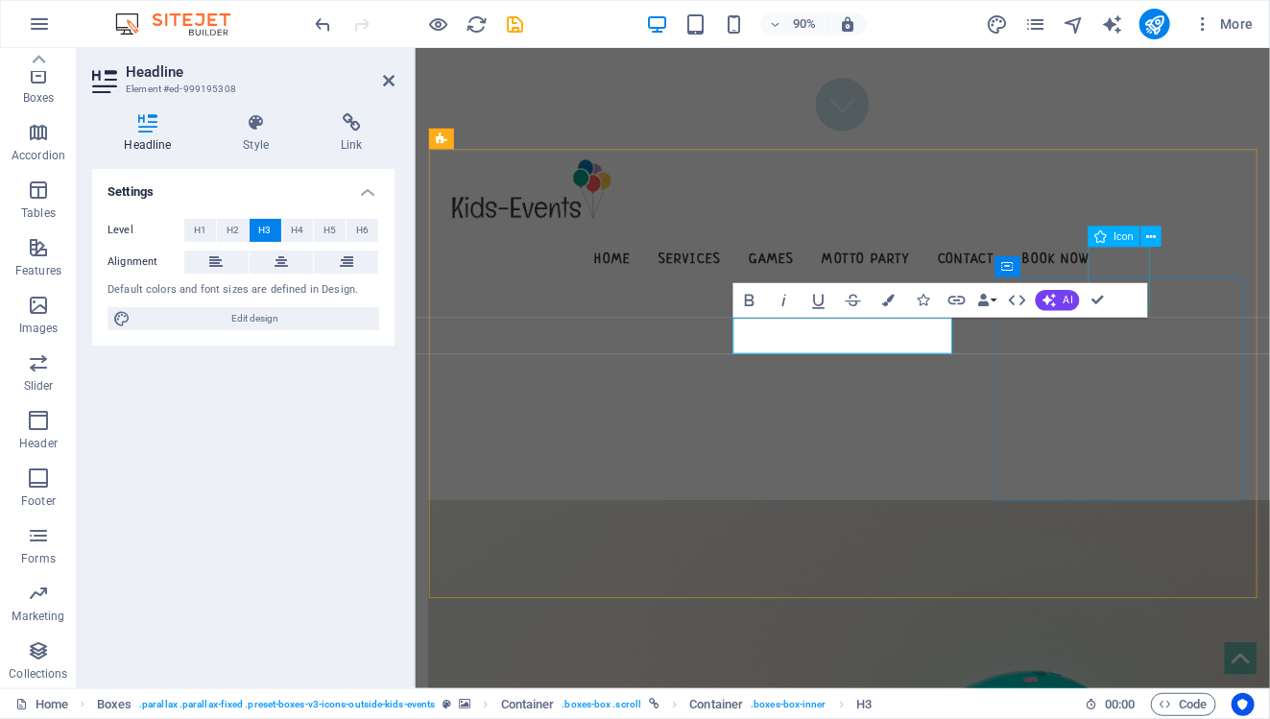
click at [1088, 236] on div "Icon" at bounding box center [1114, 237] width 53 height 21
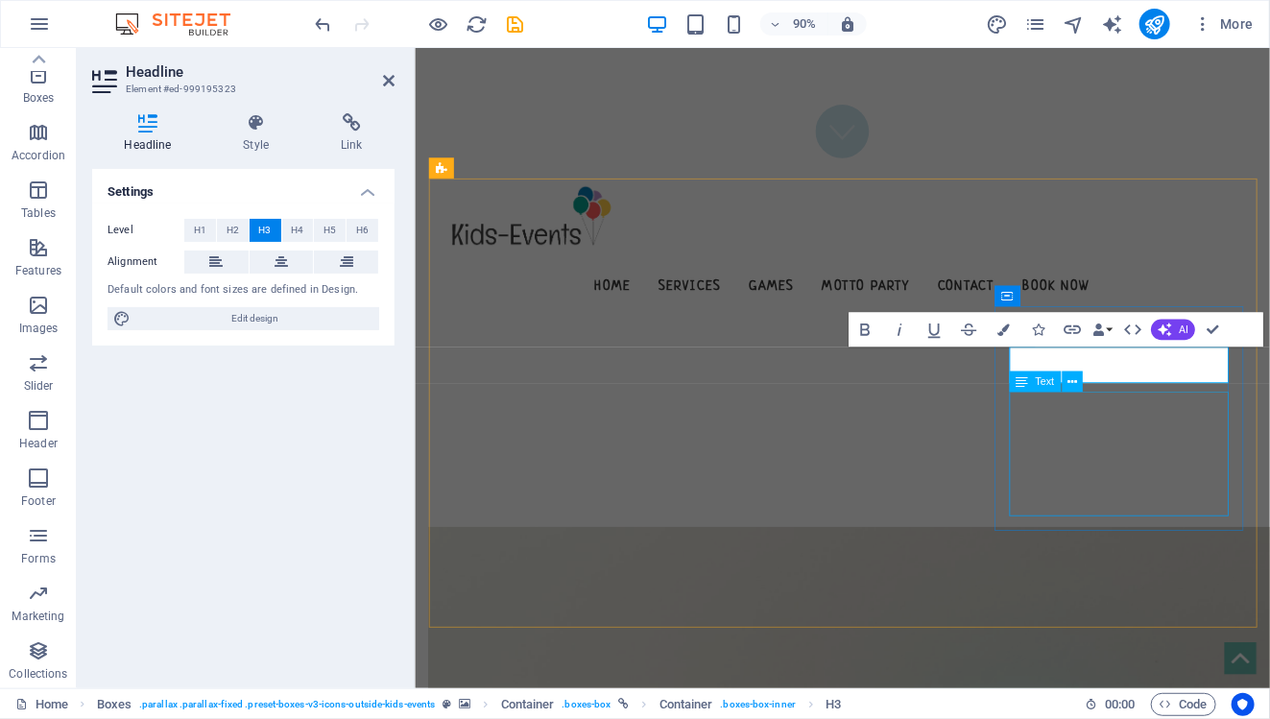
scroll to position [575, 0]
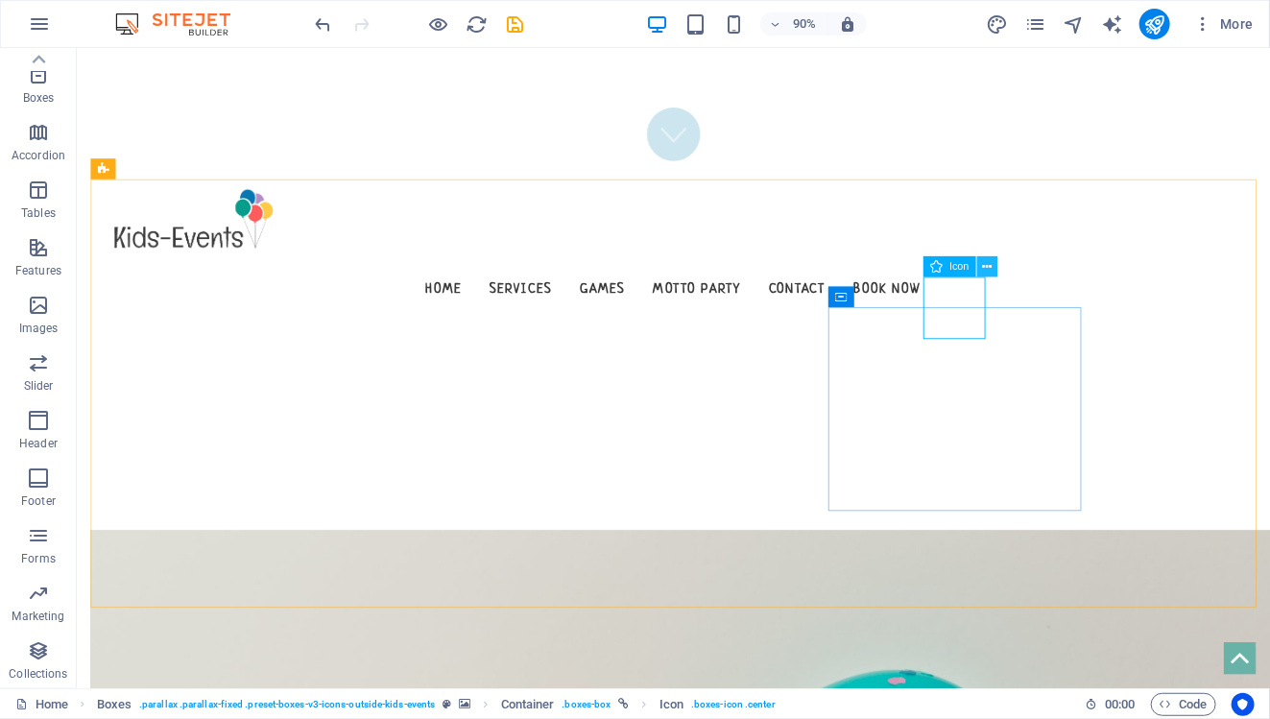
click at [984, 270] on icon at bounding box center [988, 266] width 10 height 18
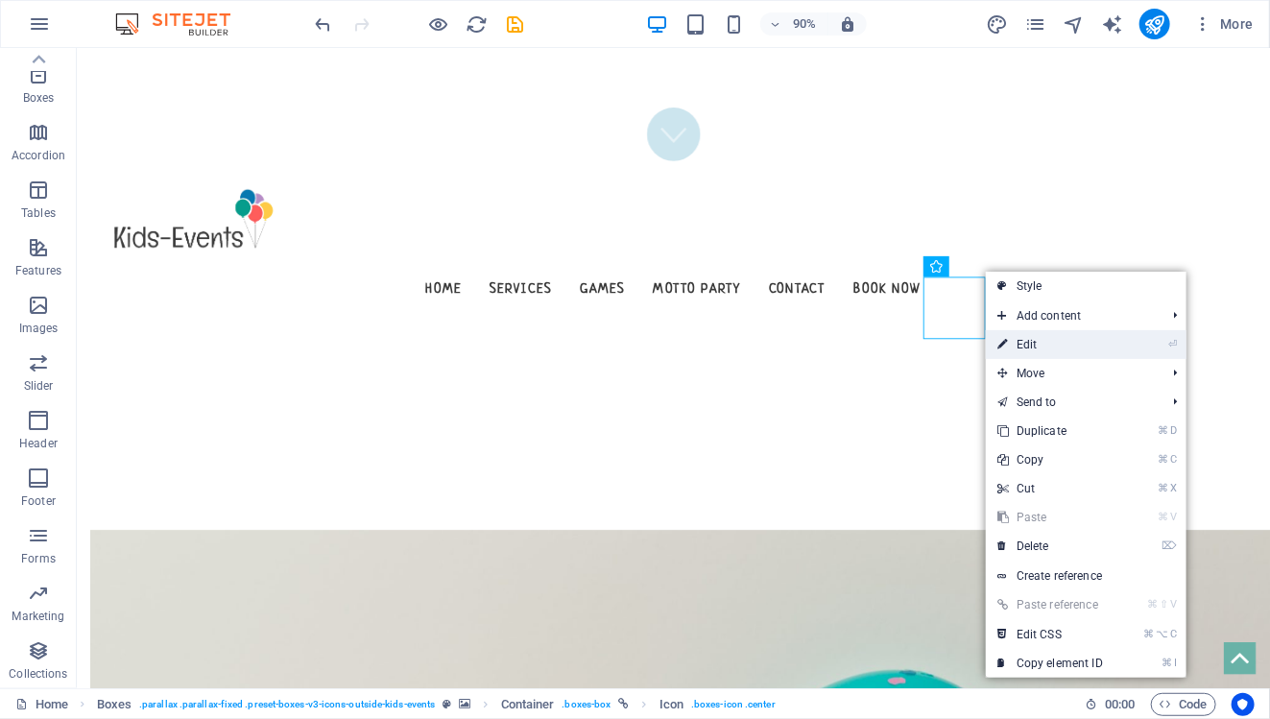
click at [1066, 330] on link "⏎ Edit" at bounding box center [1050, 344] width 129 height 29
select select "xMidYMid"
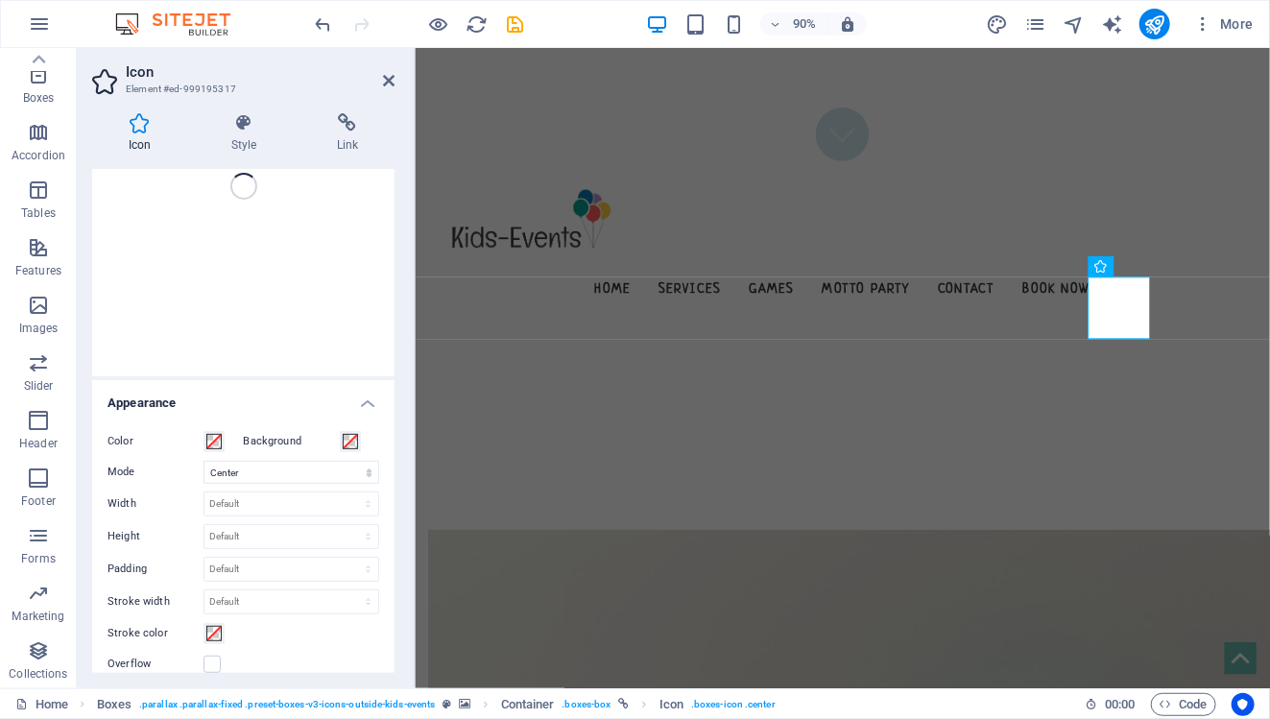
scroll to position [0, 0]
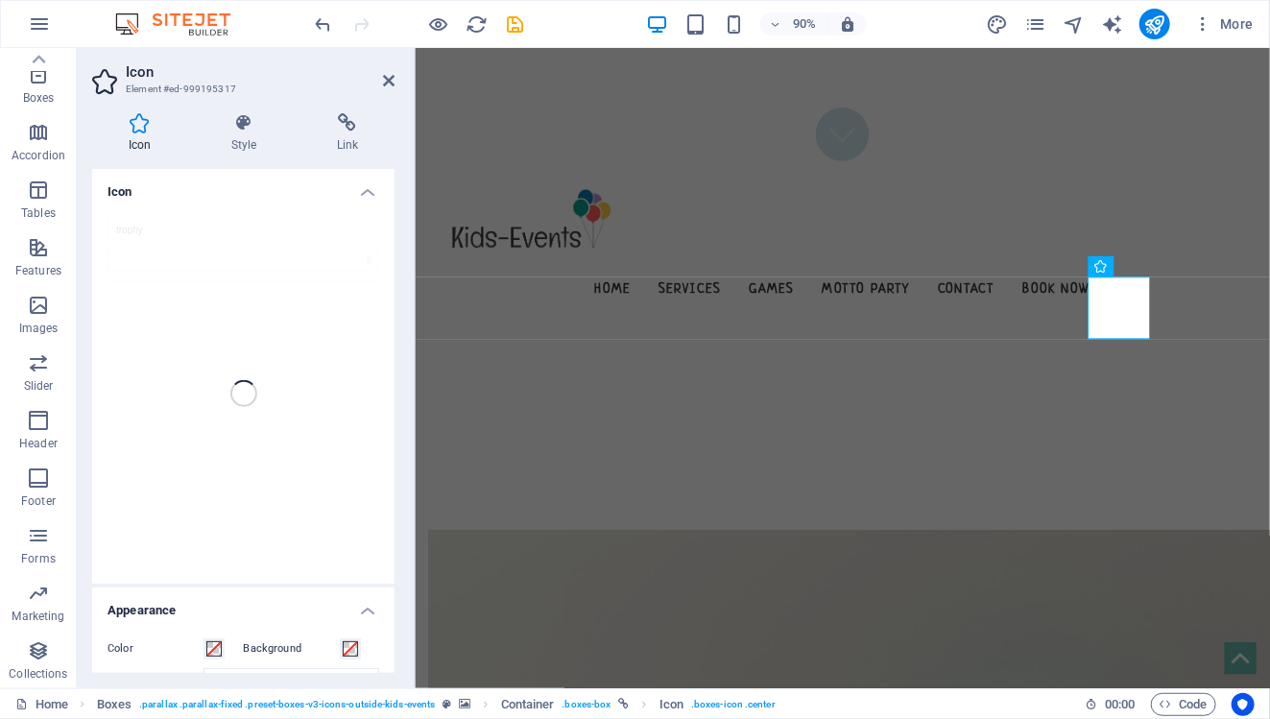
click at [288, 232] on div "trophy" at bounding box center [243, 393] width 302 height 380
click at [364, 198] on h4 "Icon" at bounding box center [243, 186] width 302 height 35
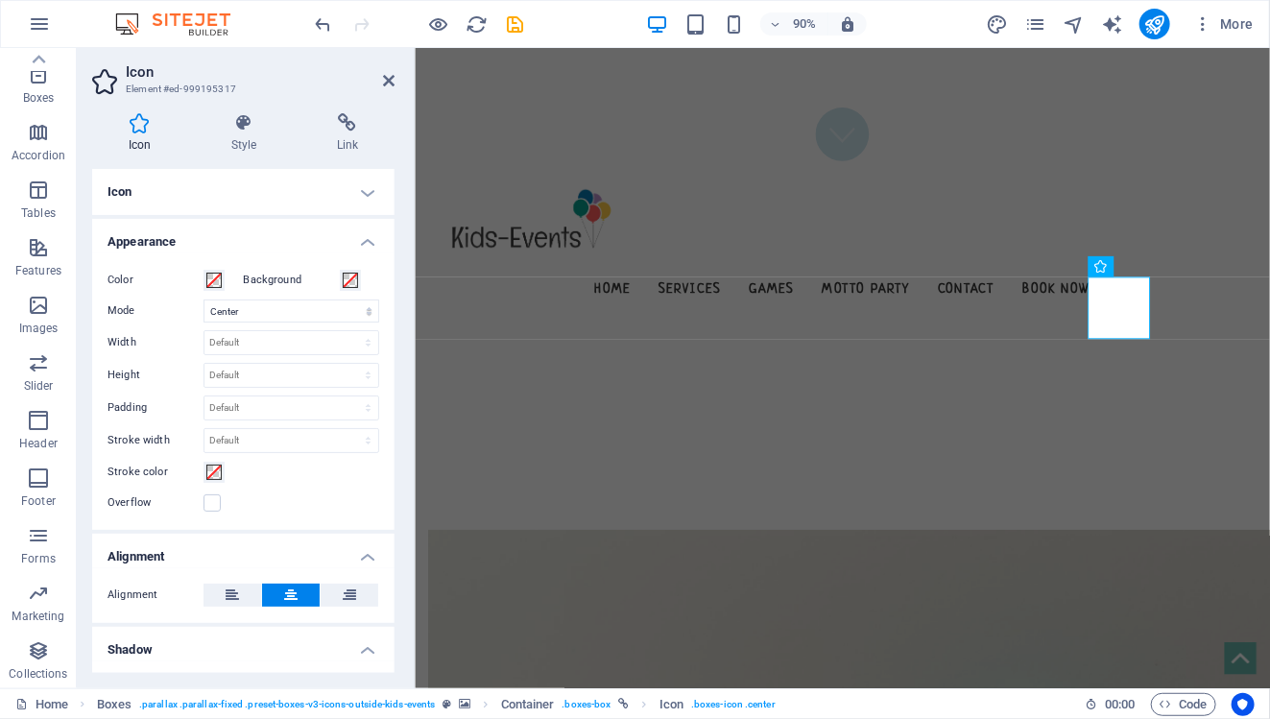
click at [365, 195] on h4 "Icon" at bounding box center [243, 192] width 302 height 46
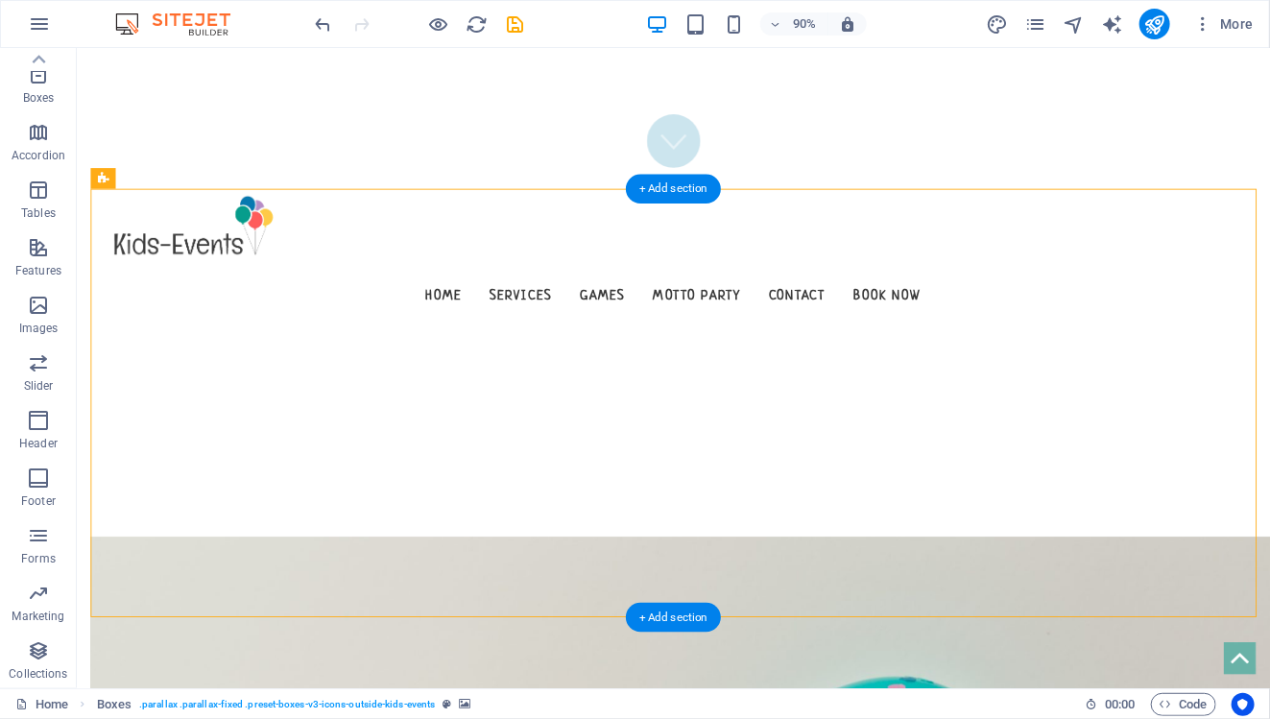
scroll to position [564, 0]
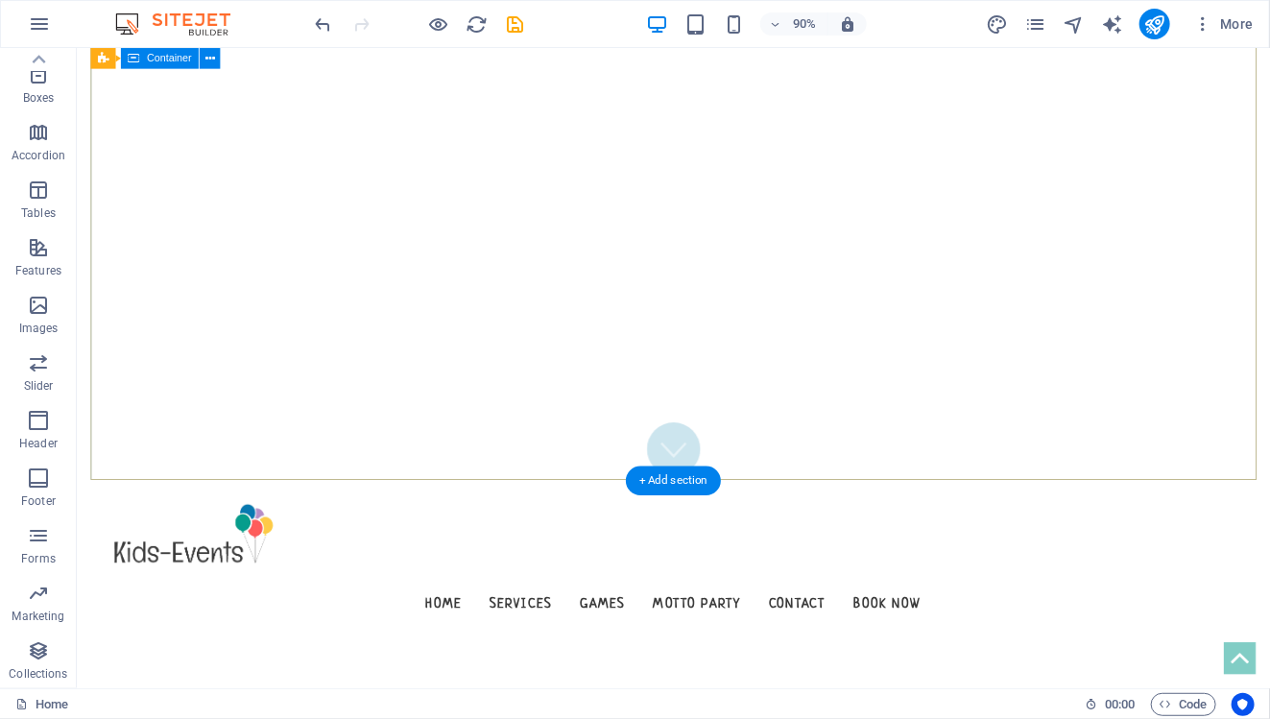
scroll to position [0, 0]
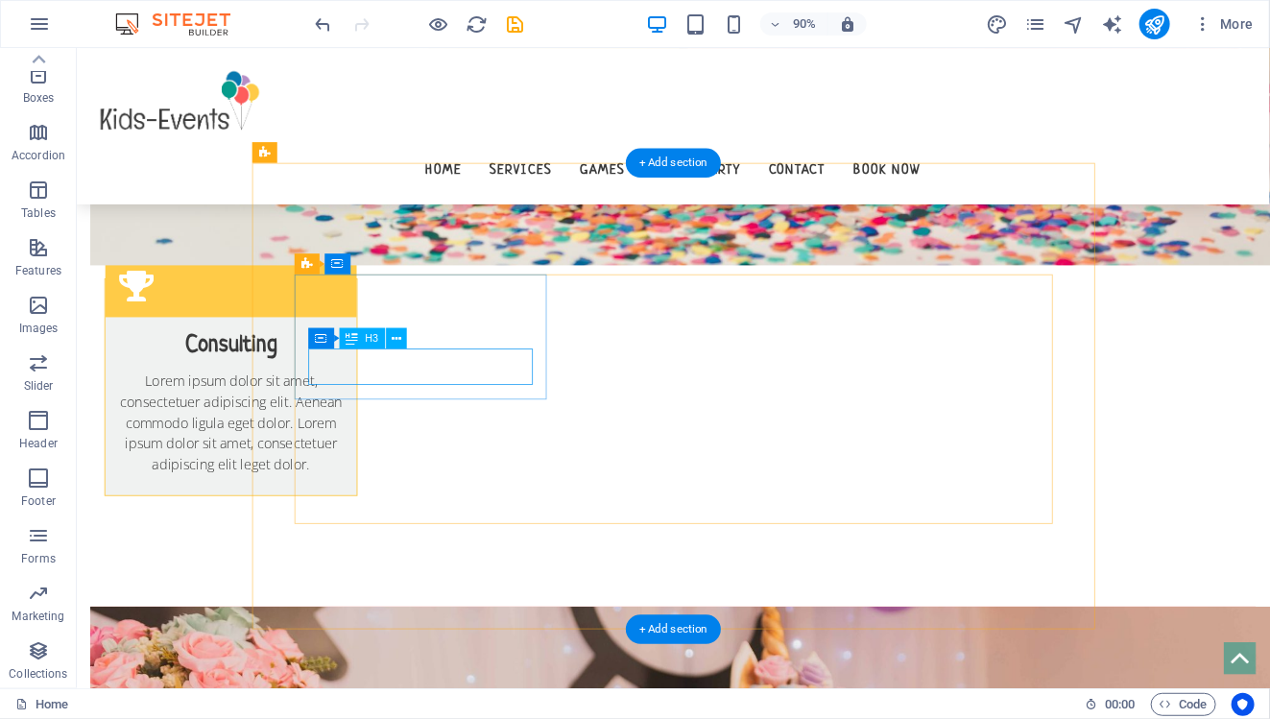
scroll to position [1543, 0]
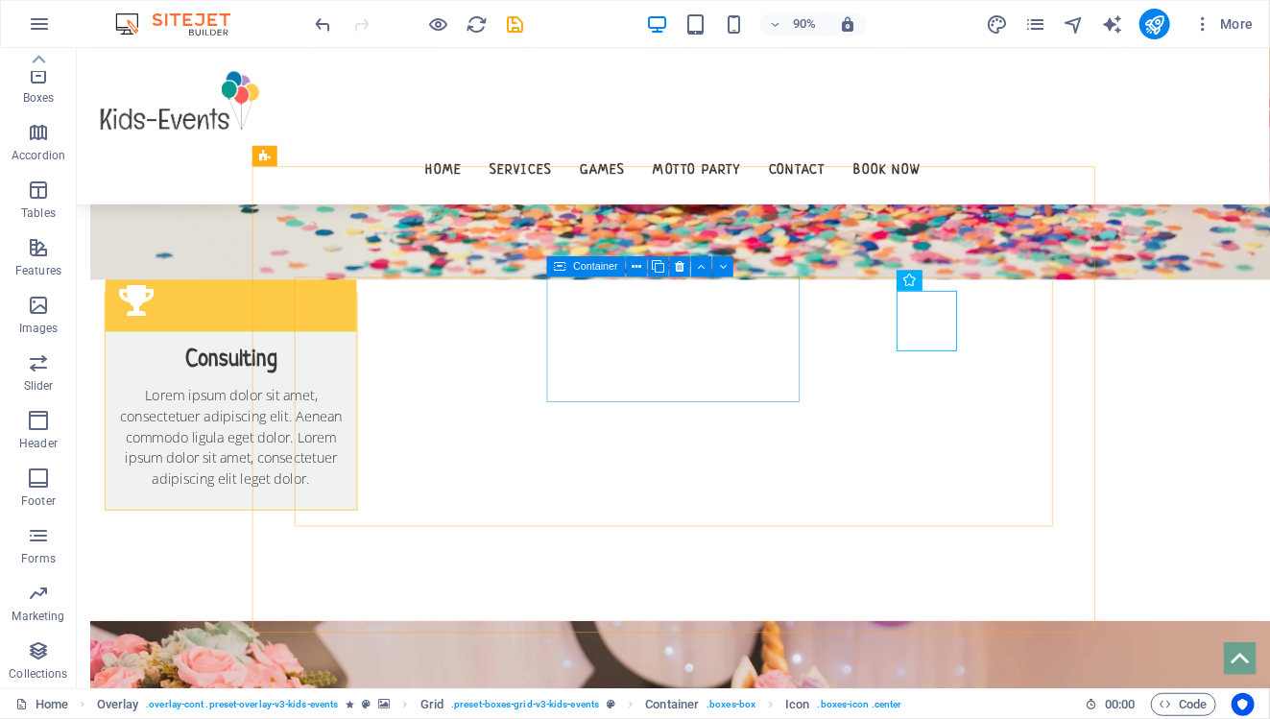
scroll to position [1513, 0]
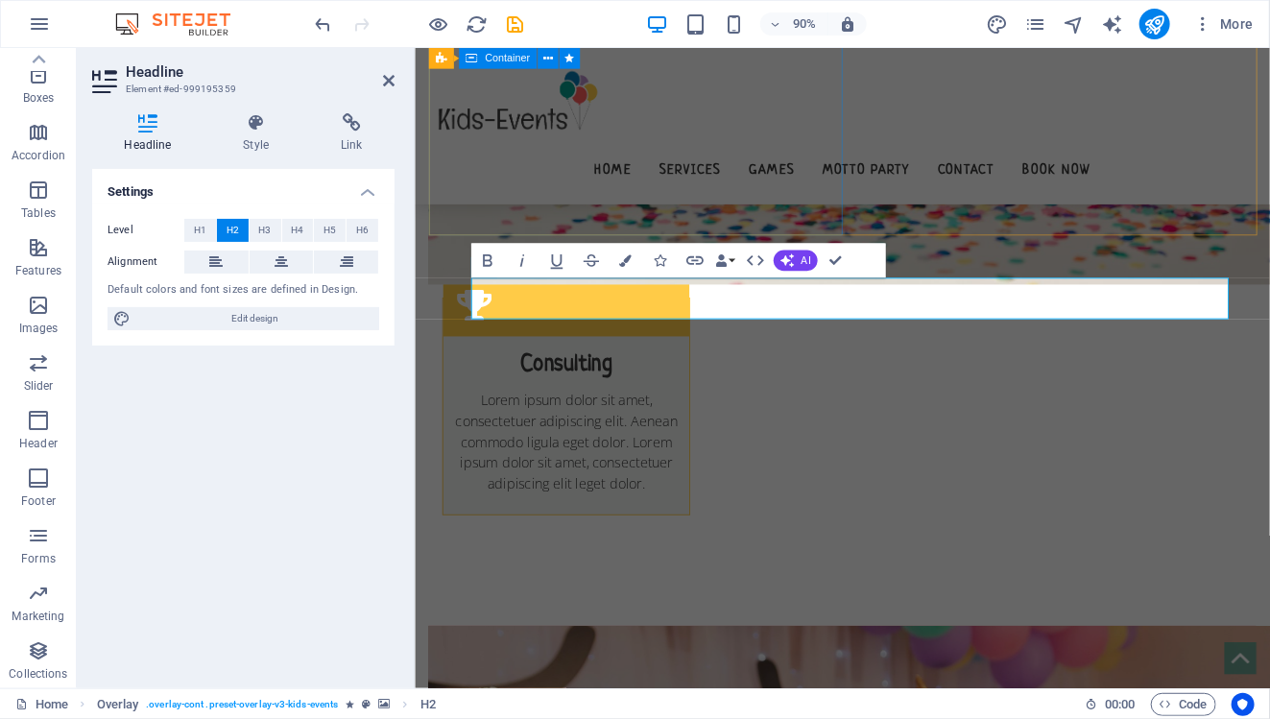
scroll to position [1536, 0]
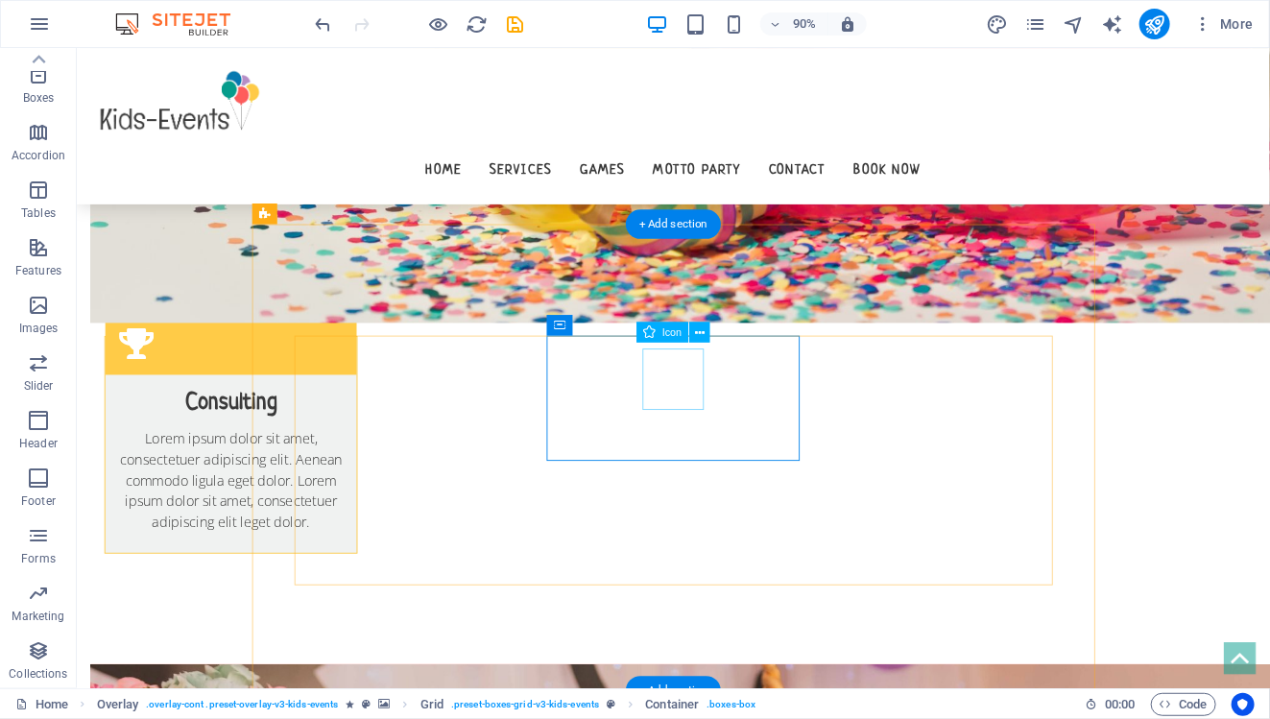
scroll to position [1498, 0]
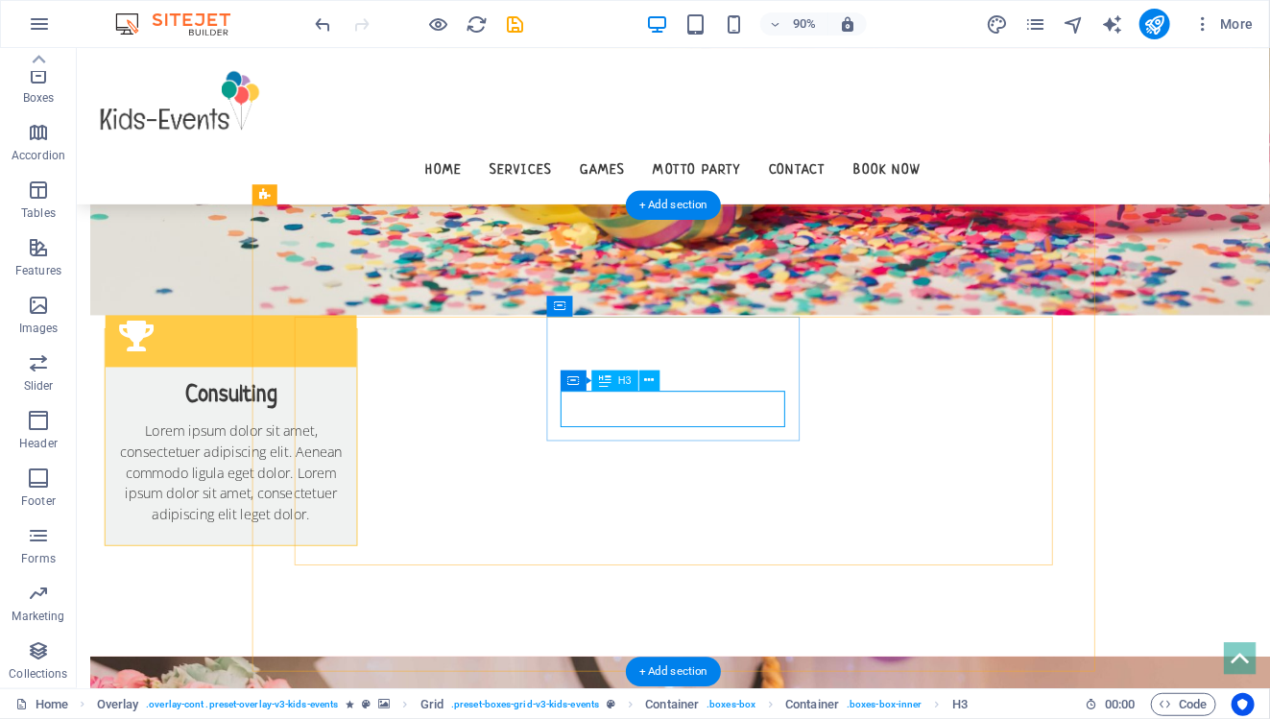
scroll to position [1479, 0]
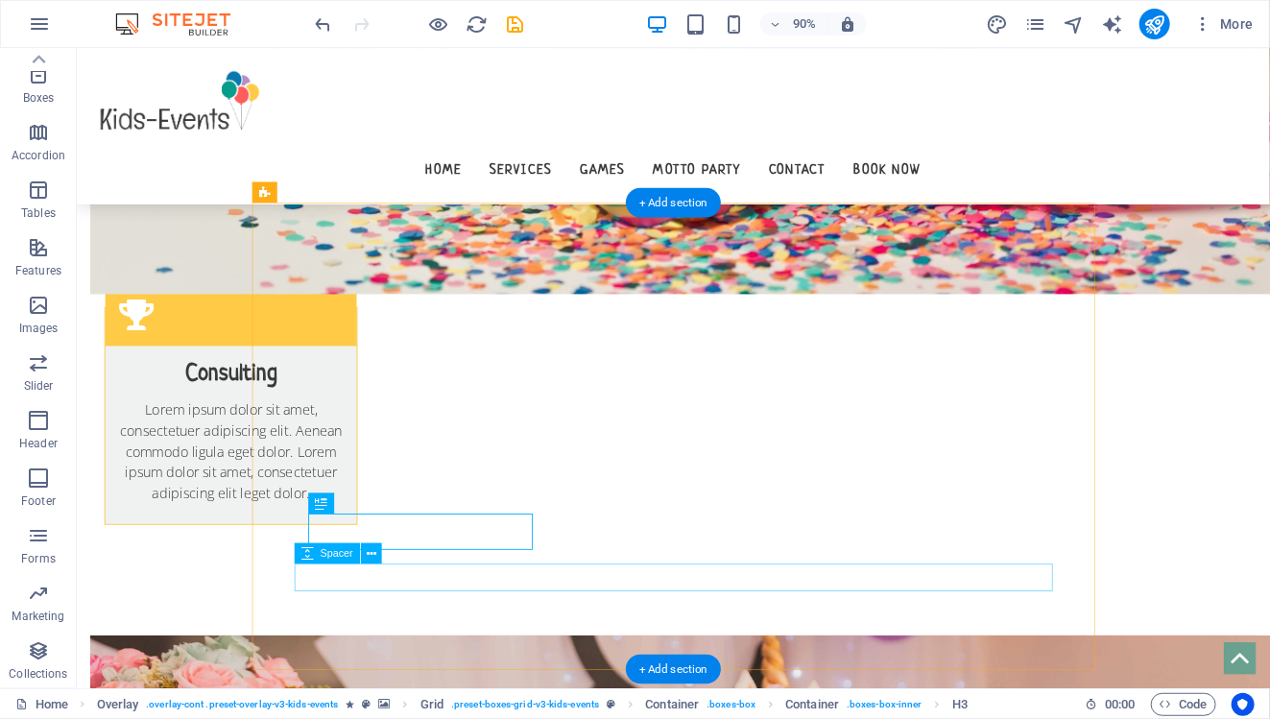
scroll to position [1479, 0]
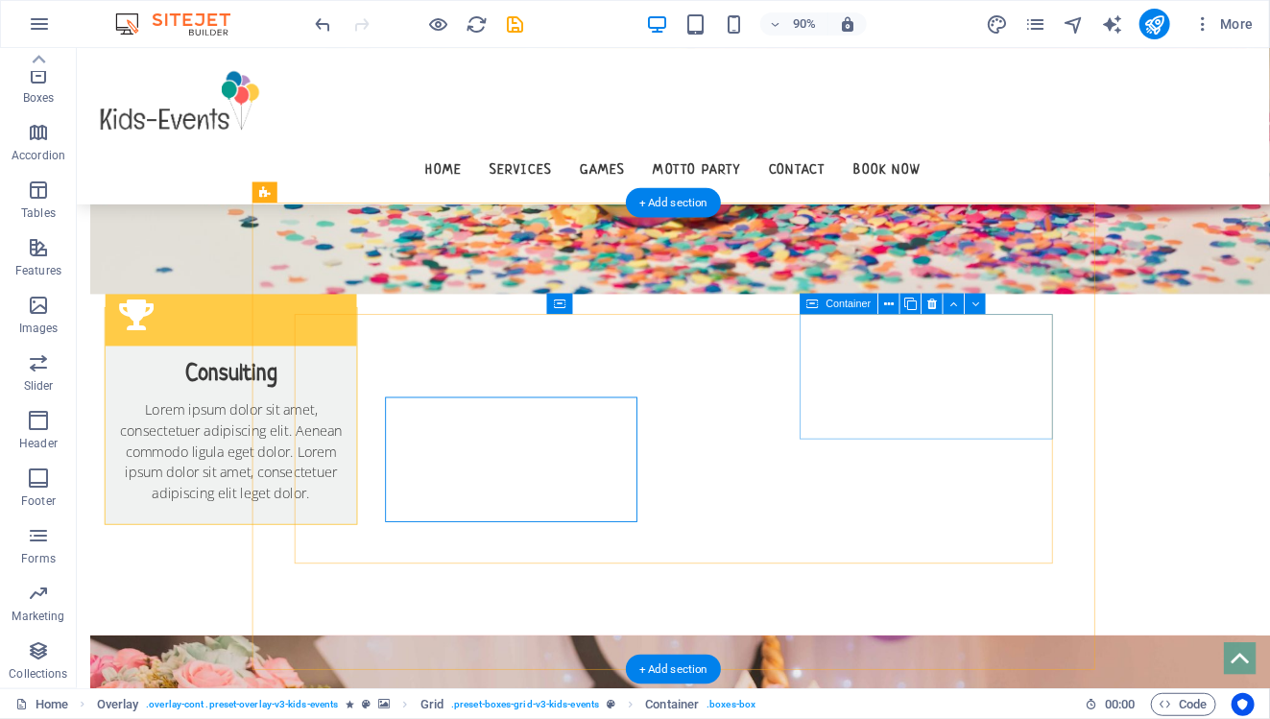
scroll to position [1479, 0]
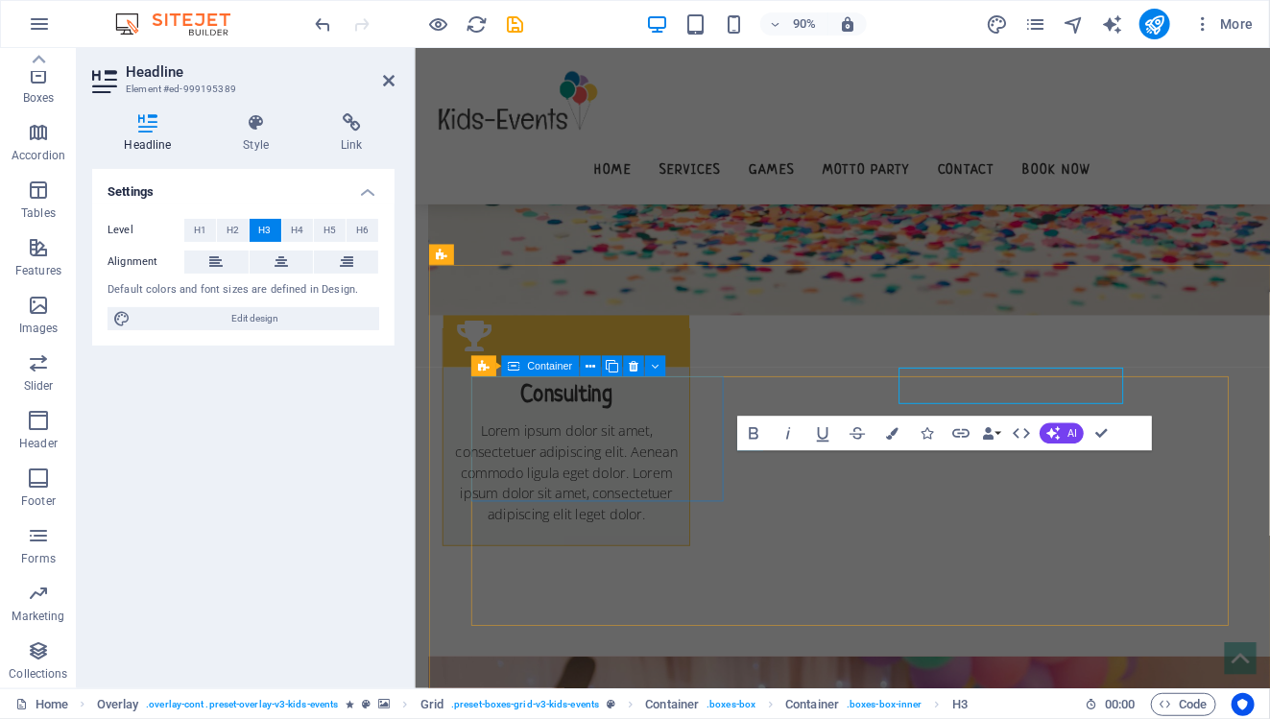
scroll to position [1502, 0]
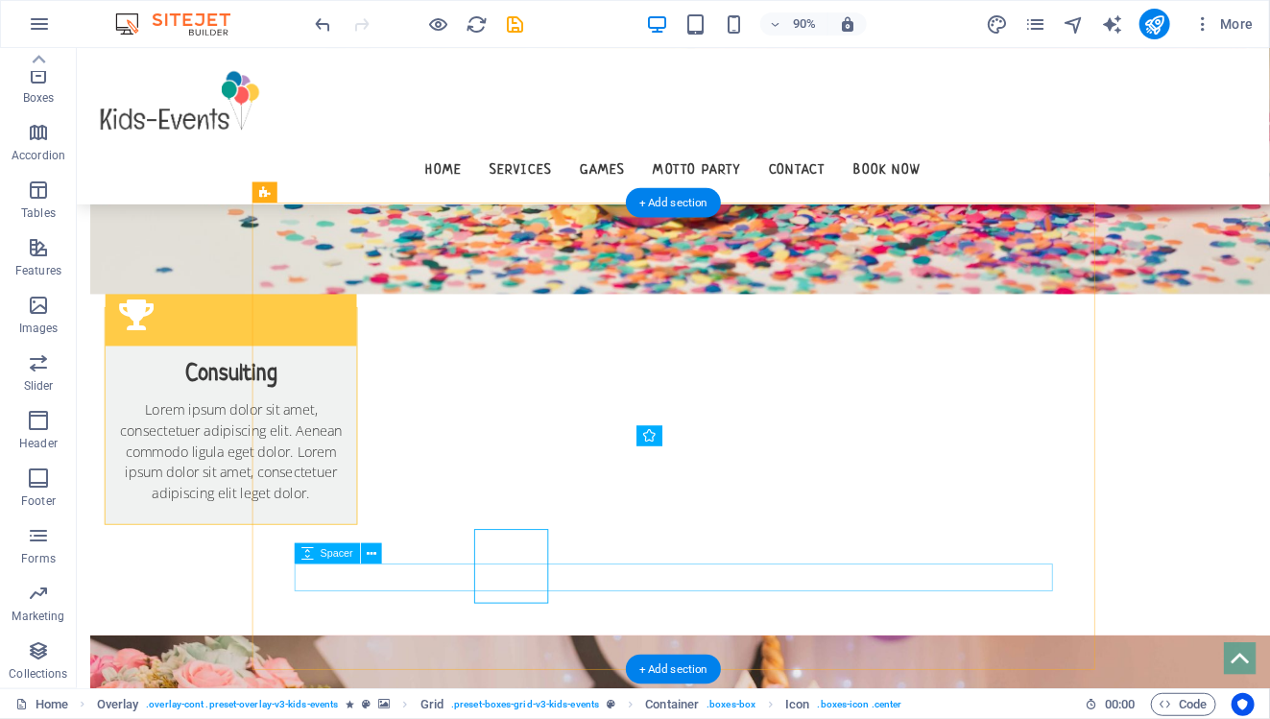
scroll to position [1479, 0]
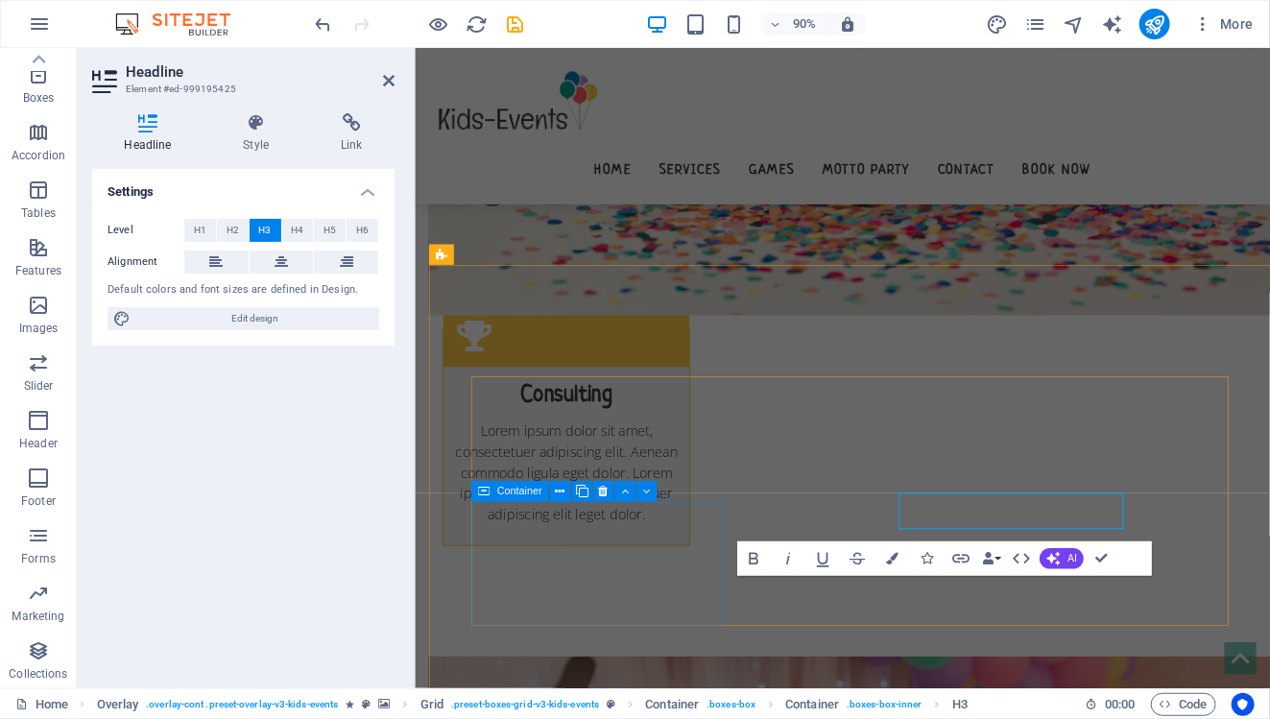
scroll to position [1502, 0]
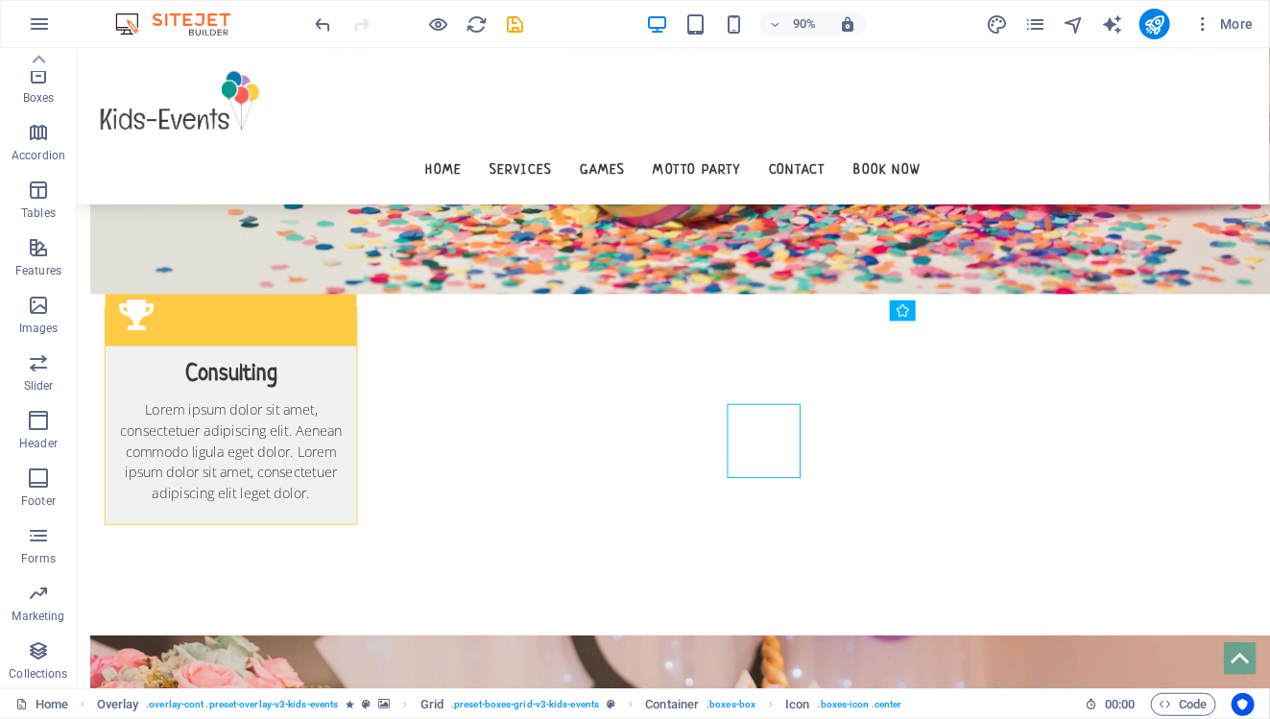
scroll to position [1479, 0]
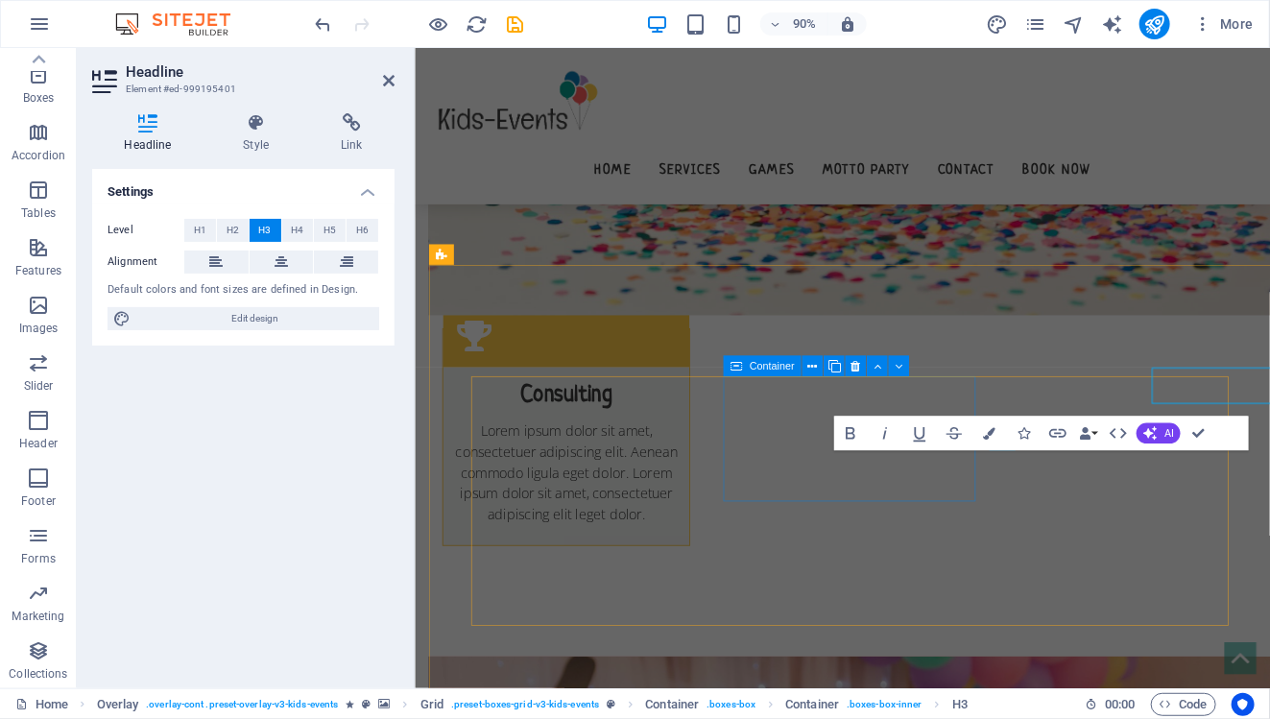
scroll to position [1502, 0]
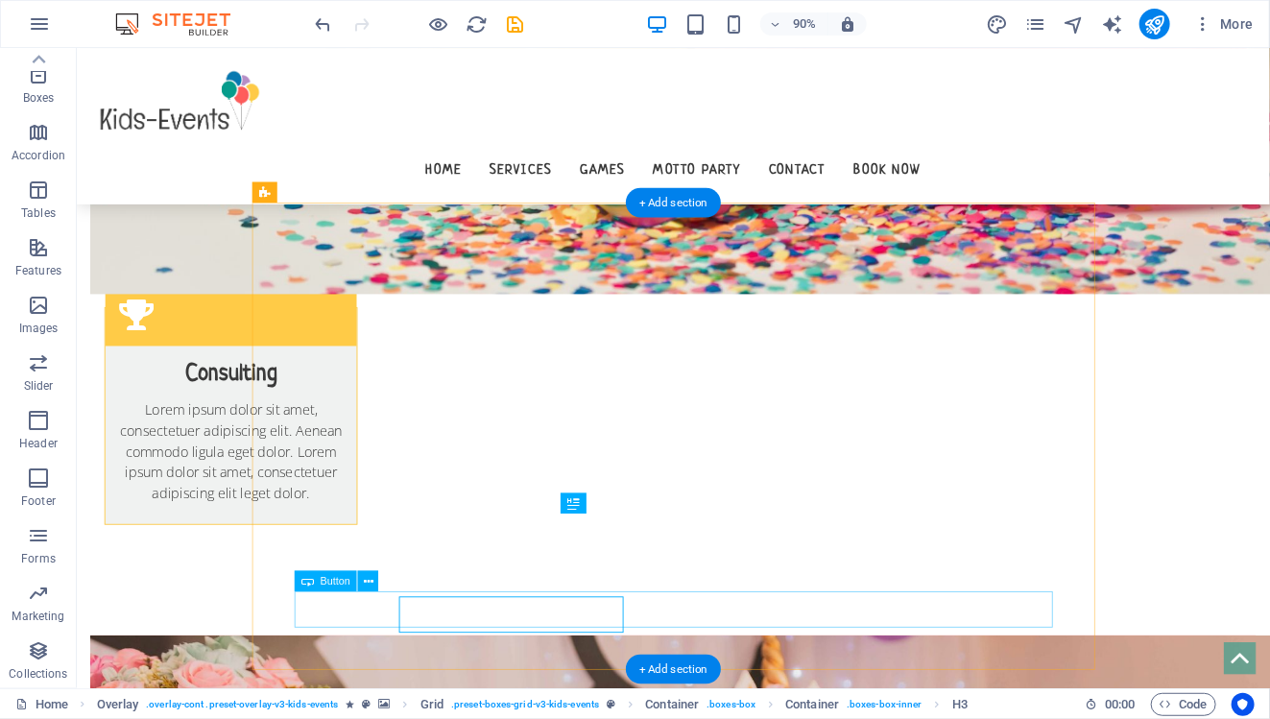
scroll to position [1479, 0]
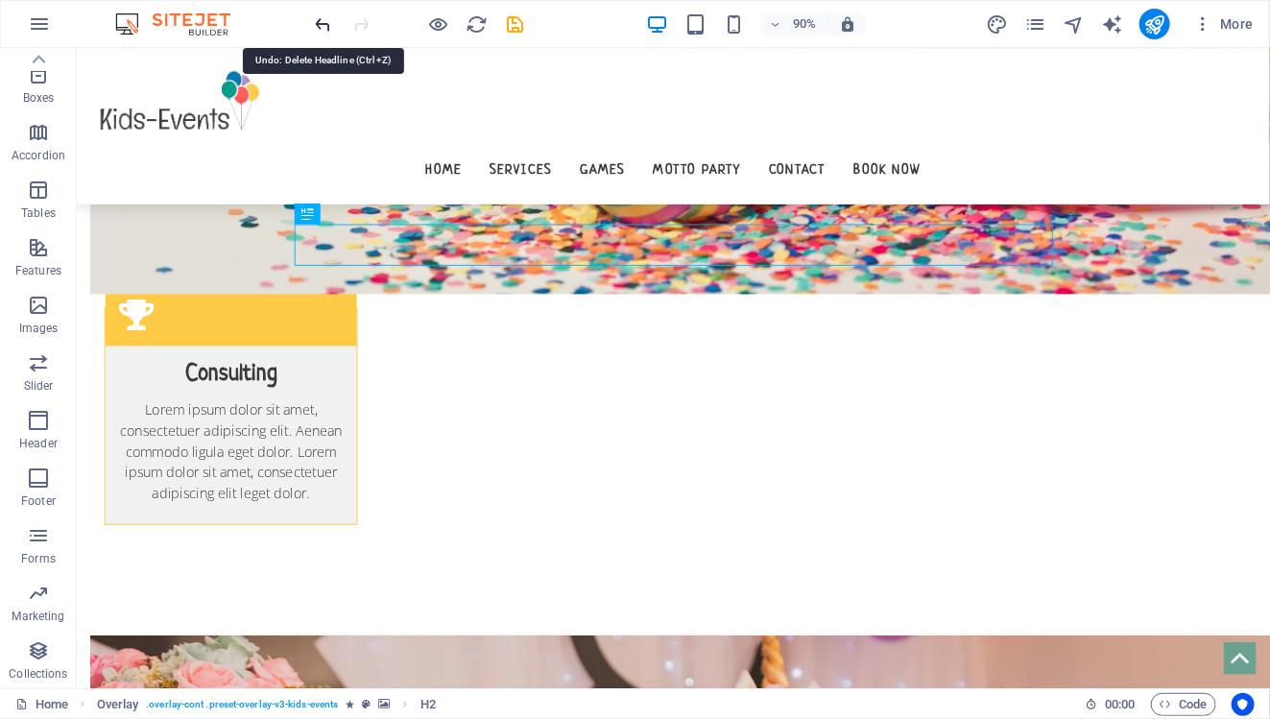
click at [321, 31] on icon "undo" at bounding box center [324, 24] width 22 height 22
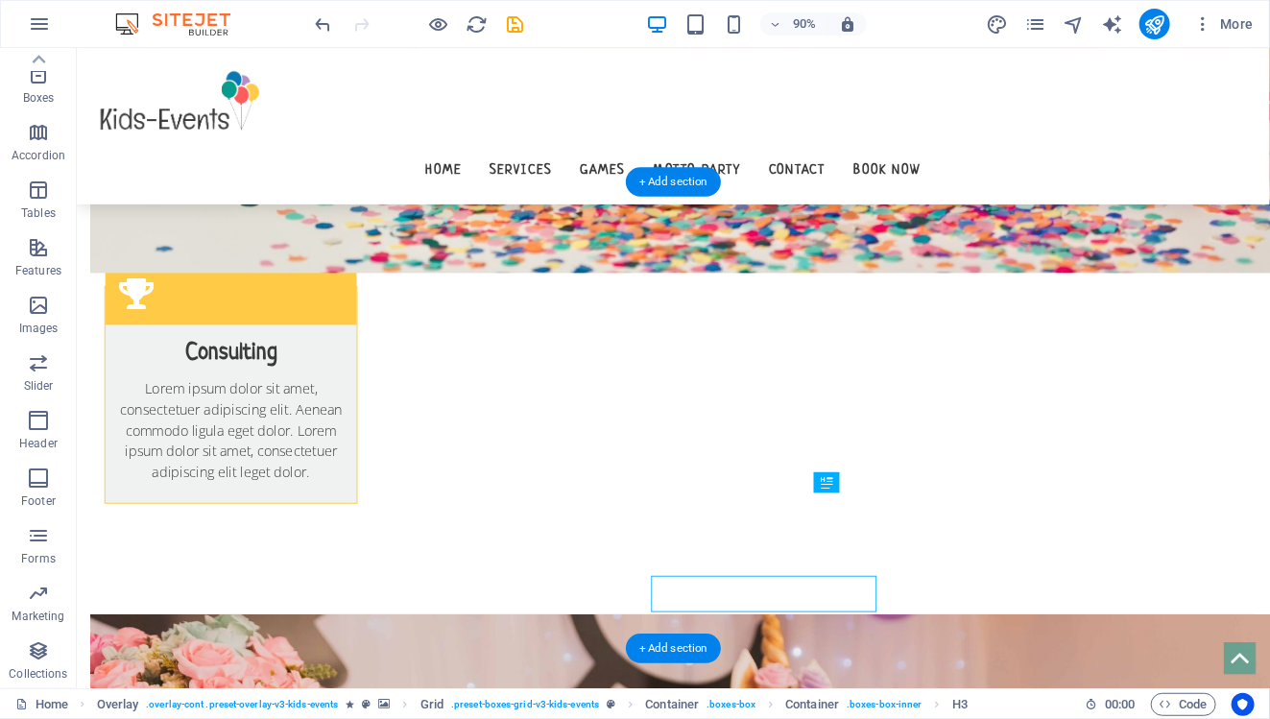
scroll to position [1502, 0]
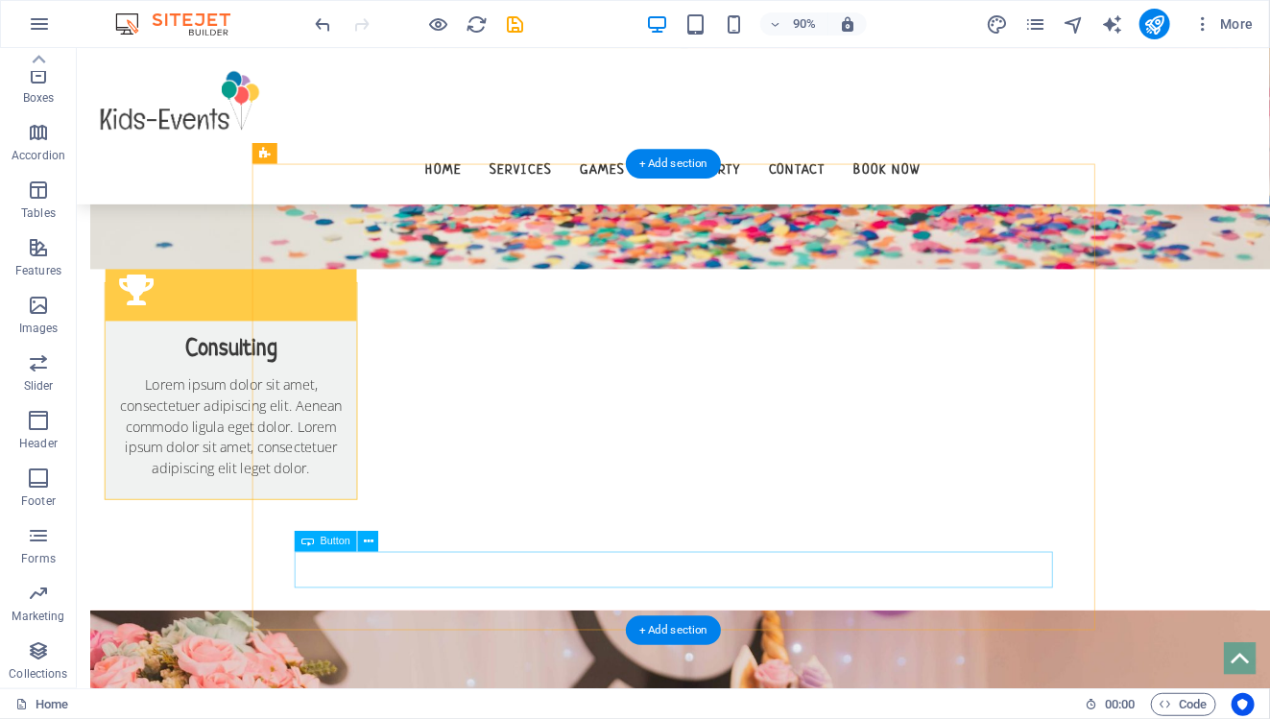
scroll to position [1531, 0]
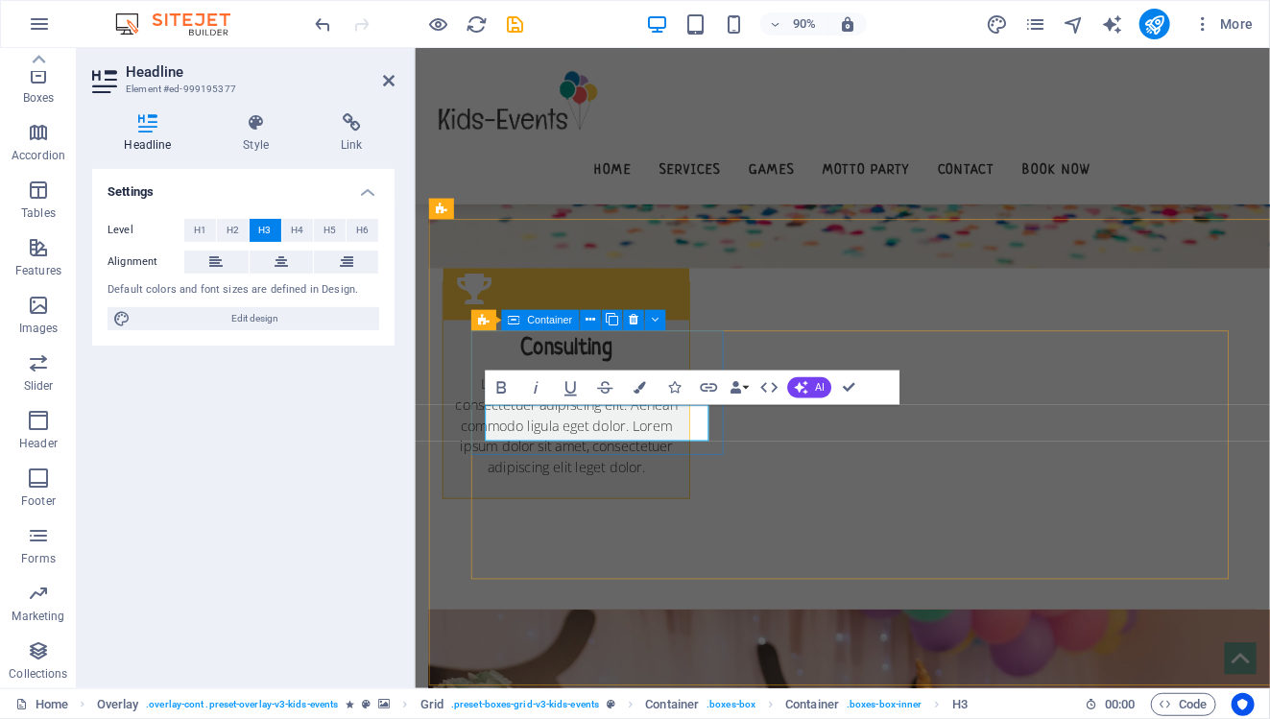
scroll to position [1554, 0]
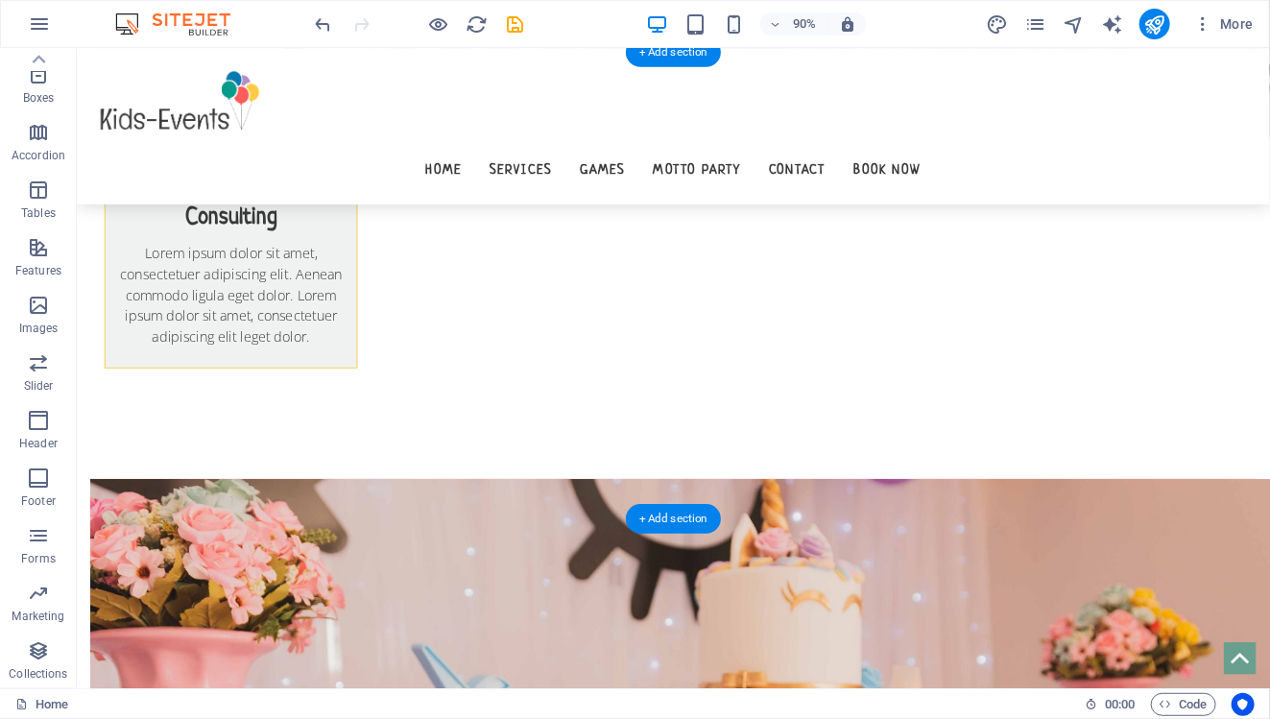
scroll to position [1641, 0]
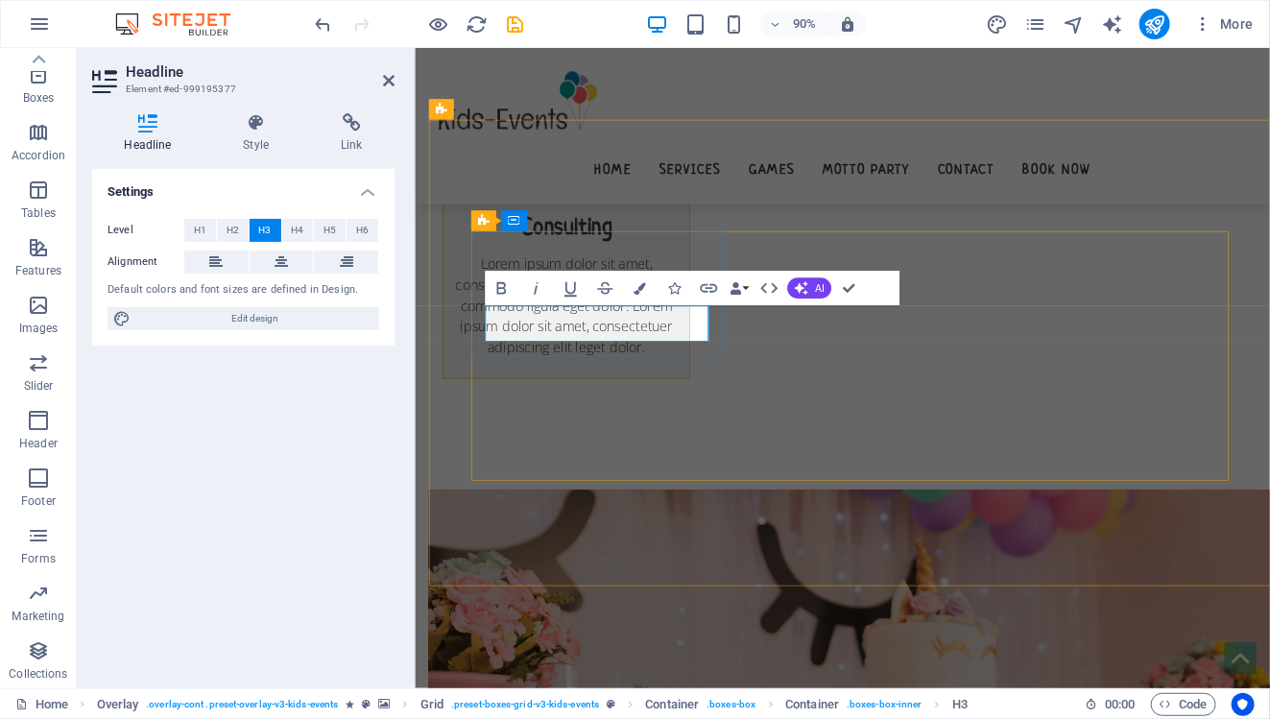
click at [734, 160] on div "Menu Home Services Games Motto Party Contact Book now" at bounding box center [889, 135] width 950 height 174
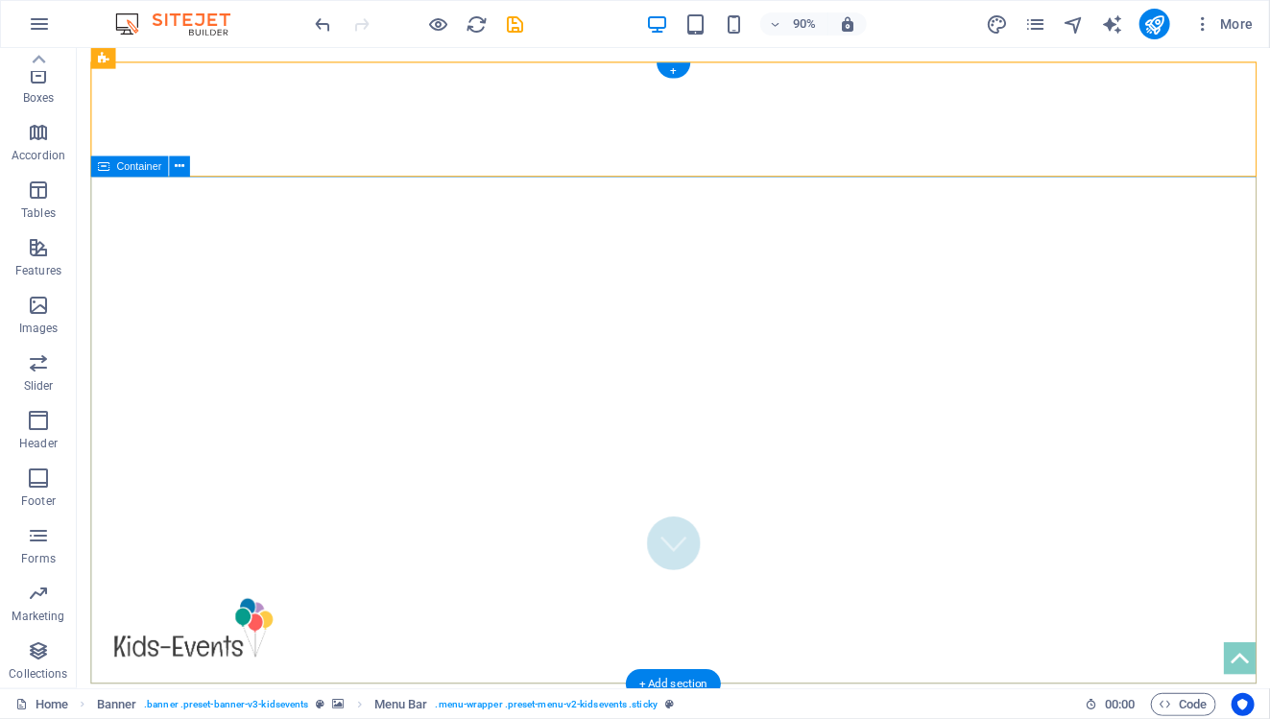
scroll to position [0, 0]
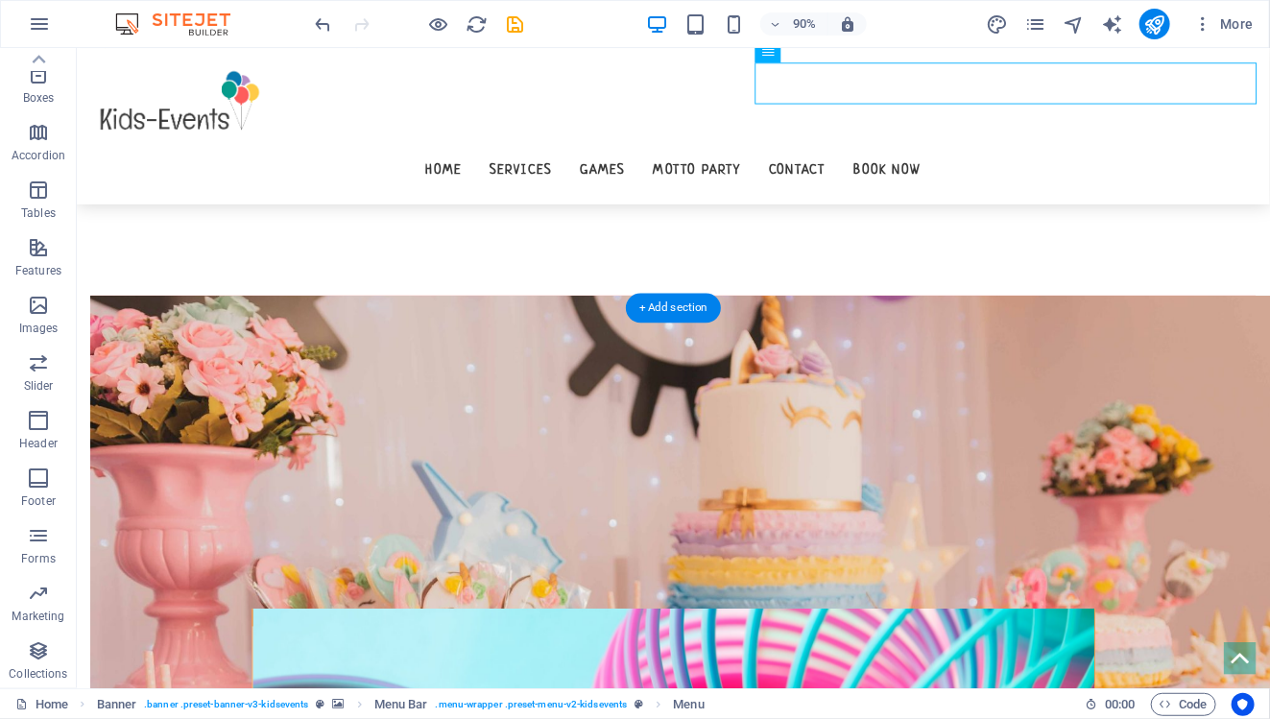
scroll to position [1881, 0]
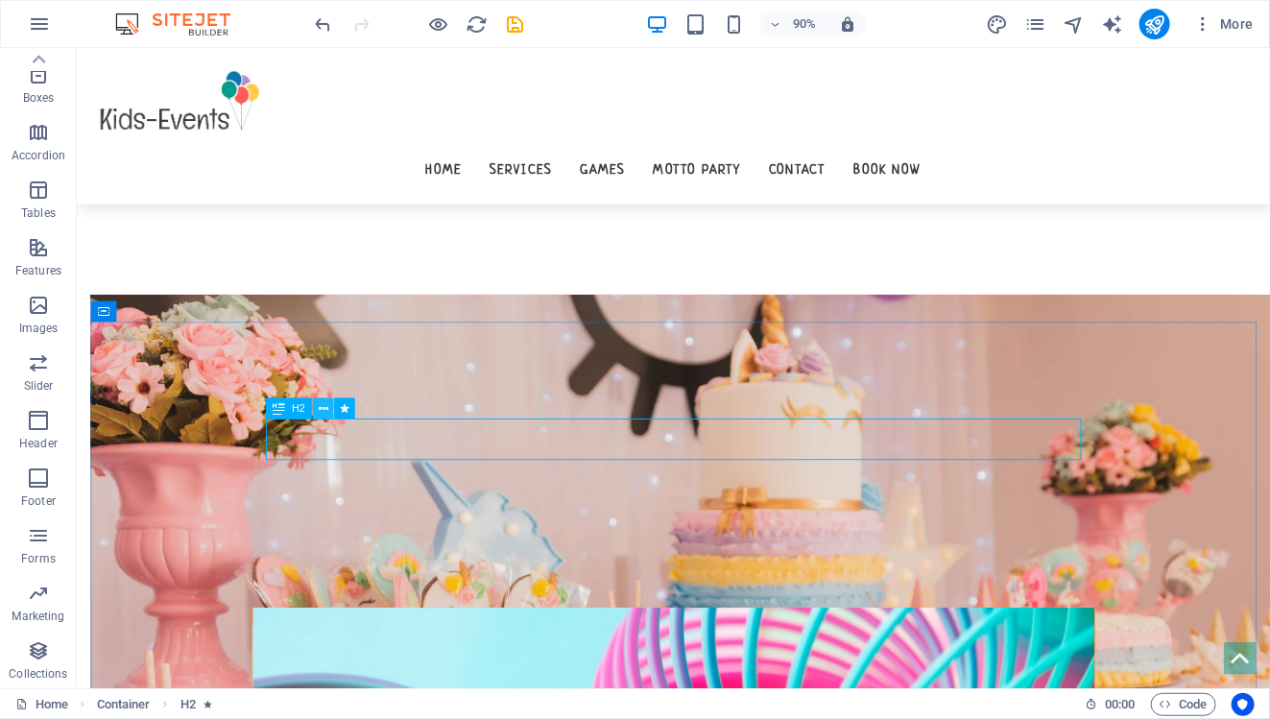
click at [323, 407] on icon at bounding box center [324, 408] width 10 height 18
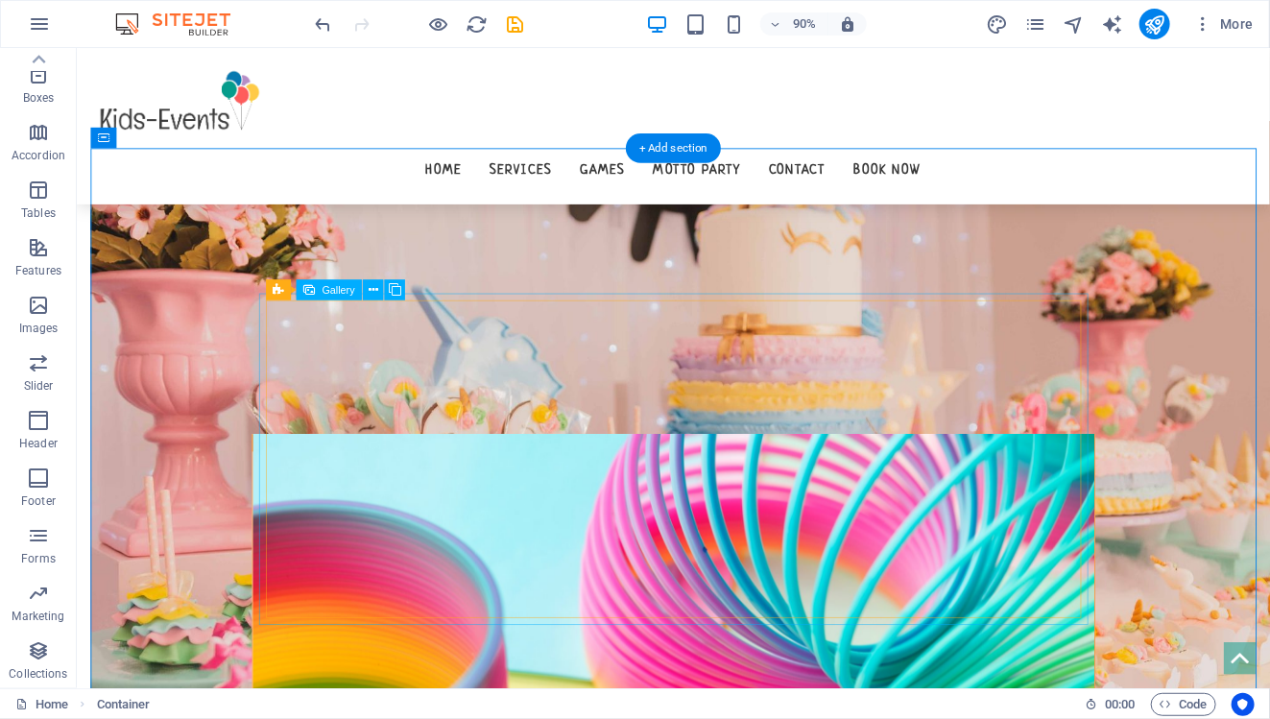
scroll to position [2125, 0]
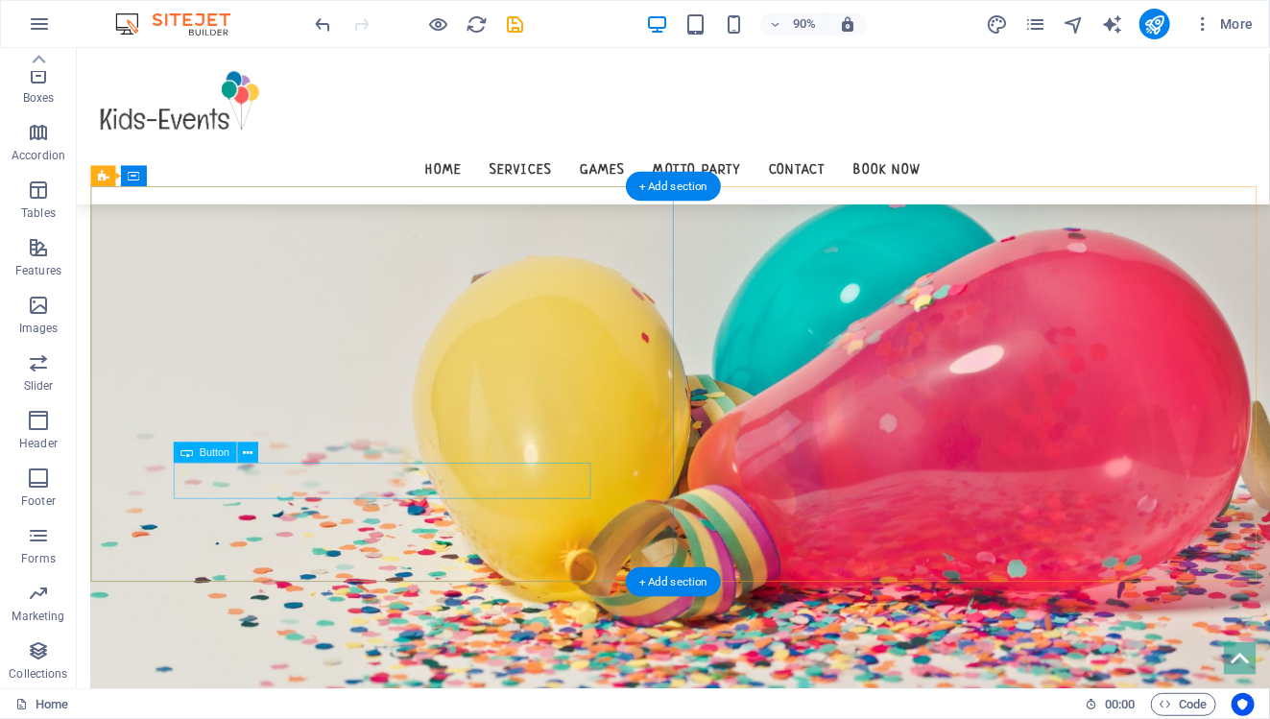
scroll to position [1061, 0]
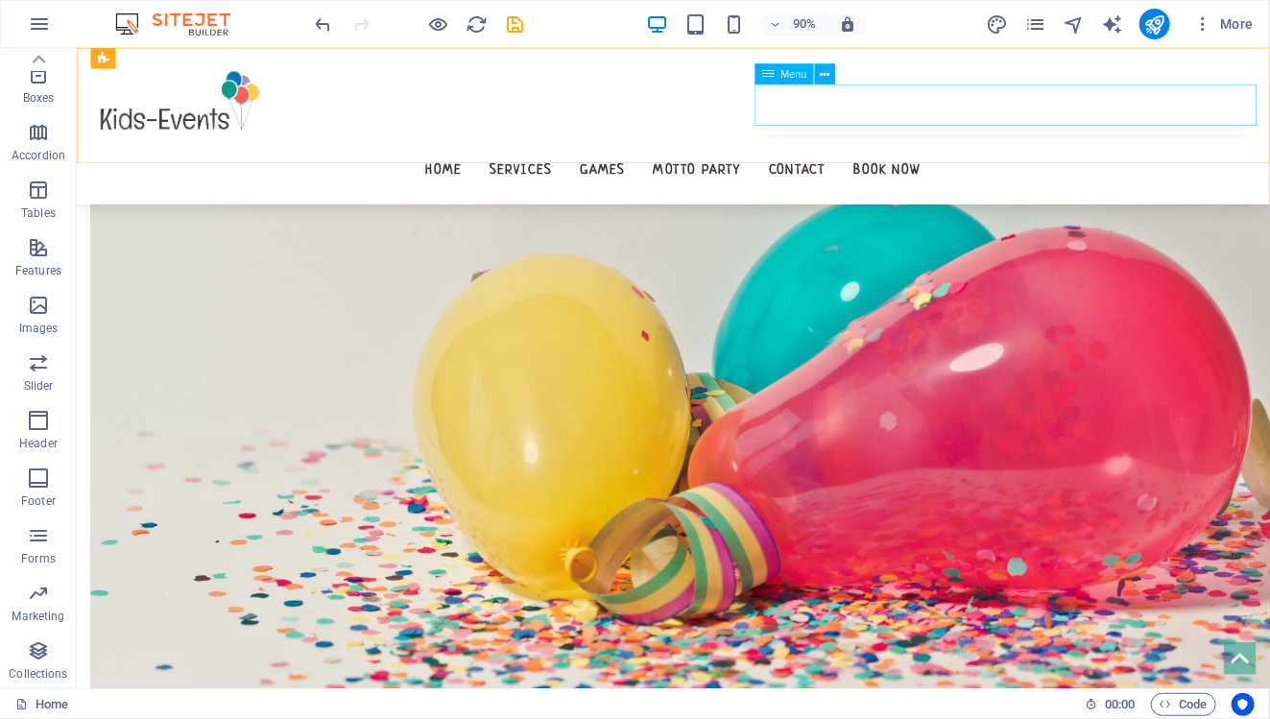
click at [927, 160] on nav "Home Services Games Motto Party Contact Book now" at bounding box center [738, 183] width 1295 height 46
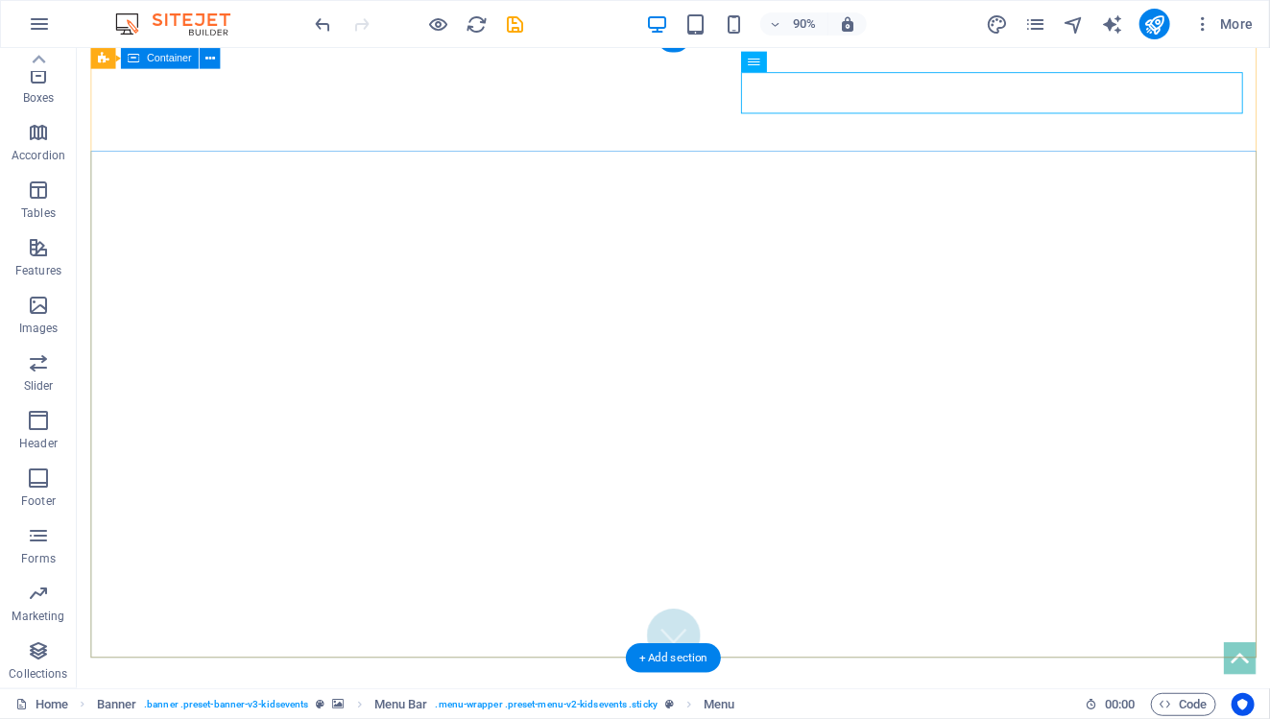
scroll to position [0, 0]
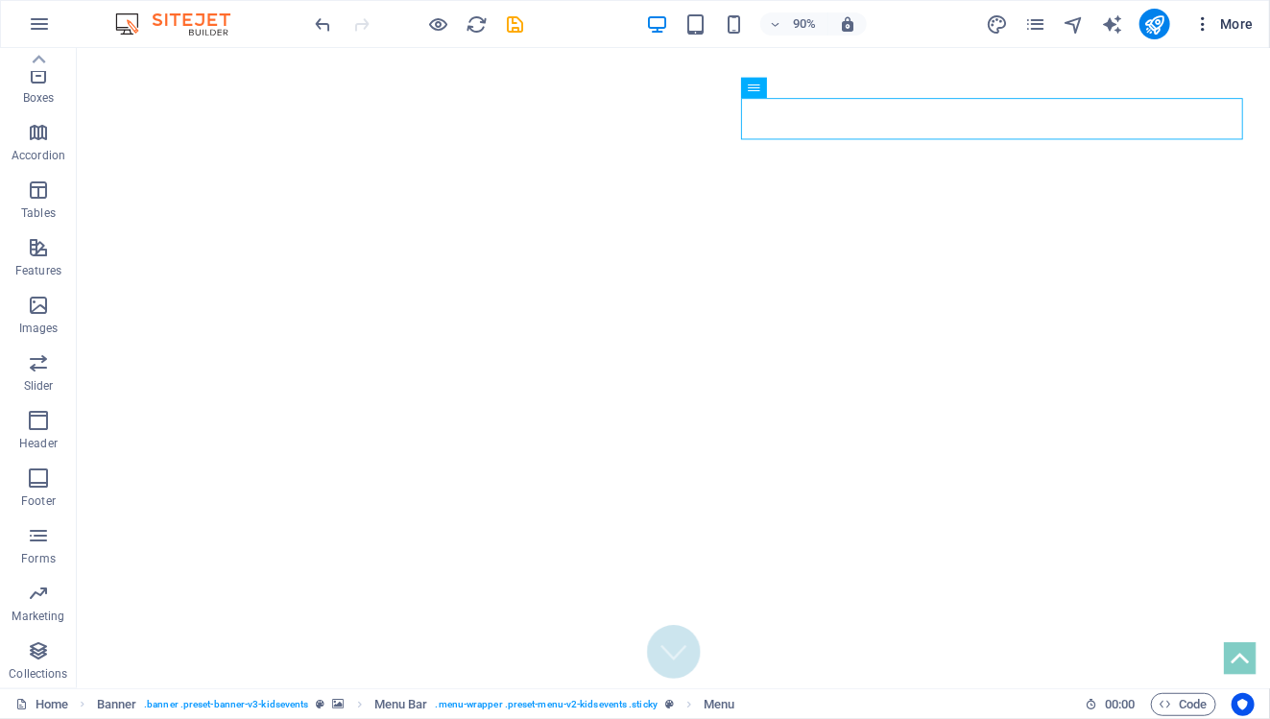
click at [1241, 21] on span "More" at bounding box center [1223, 23] width 60 height 19
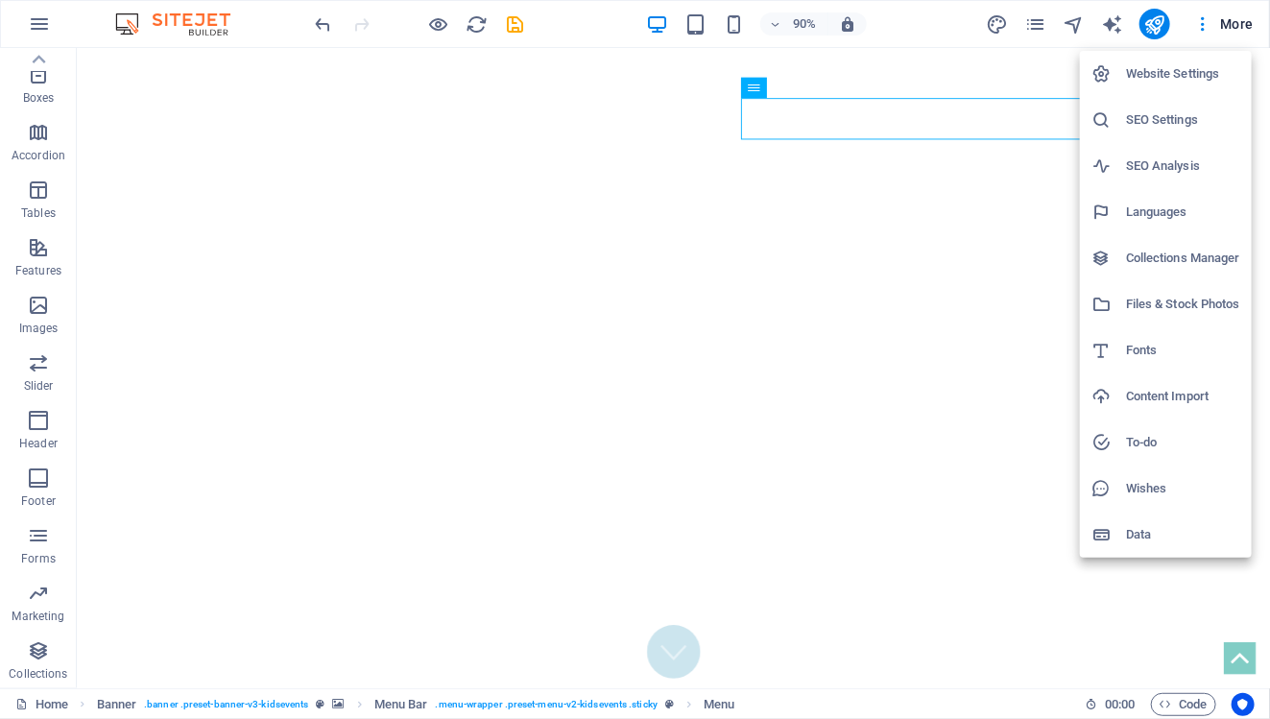
click at [1172, 214] on h6 "Languages" at bounding box center [1183, 212] width 114 height 23
select select "41"
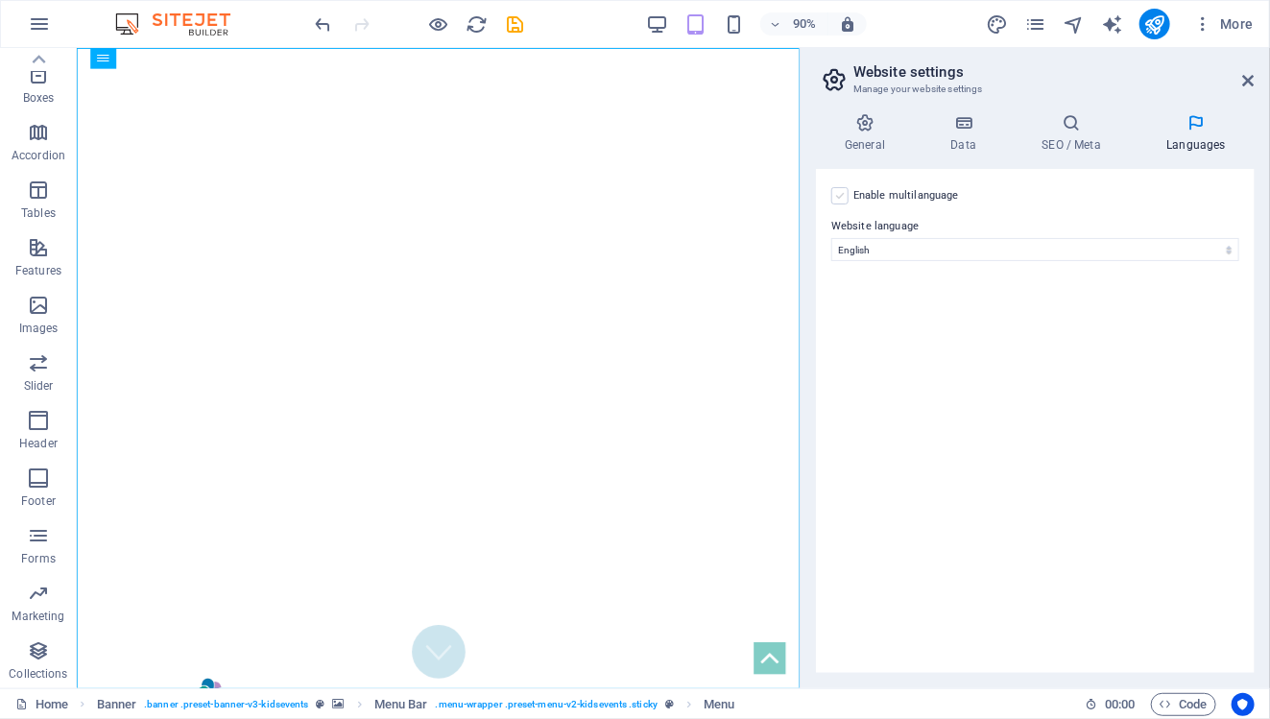
click at [838, 202] on label at bounding box center [839, 195] width 17 height 17
click at [0, 0] on input "Enable multilanguage To disable multilanguage delete all languages until only o…" at bounding box center [0, 0] width 0 height 0
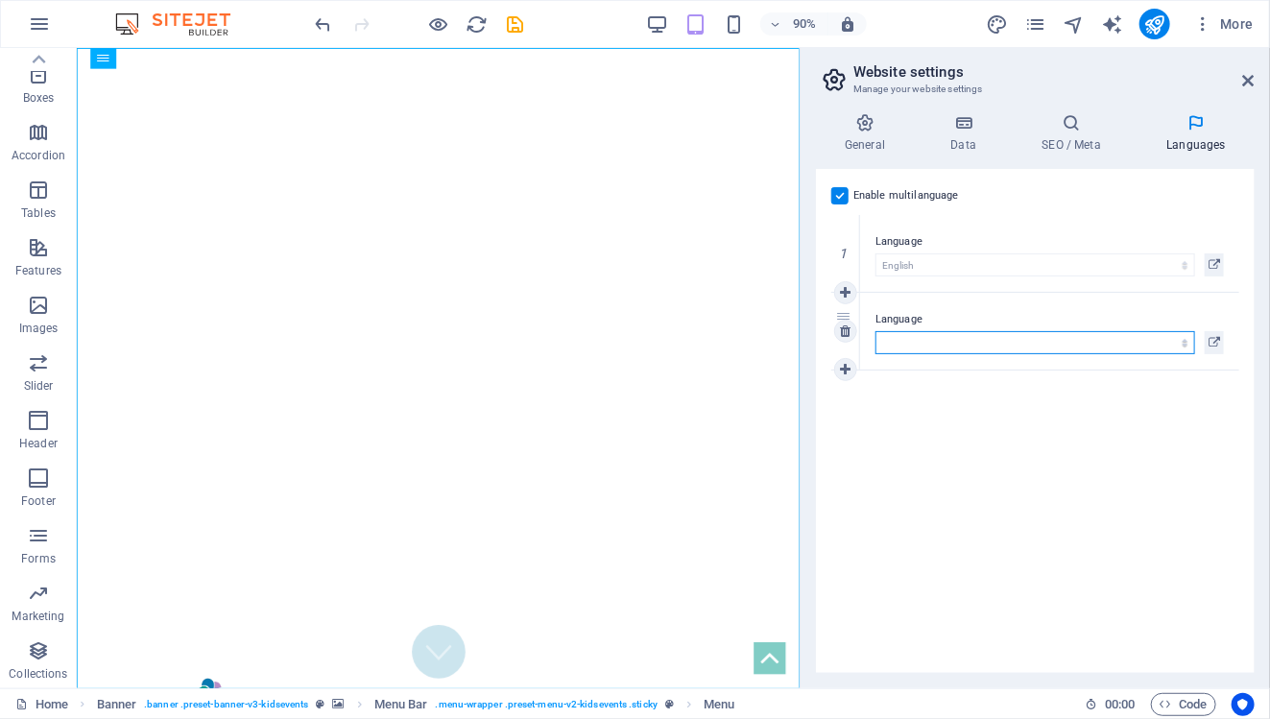
click at [1183, 346] on select "Abkhazian Afar Afrikaans Akan Albanian Amharic Arabic Aragonese Armenian Assame…" at bounding box center [1035, 342] width 320 height 23
select select "87"
click at [875, 331] on select "Abkhazian Afar Afrikaans Akan Albanian Amharic Arabic Aragonese Armenian Assame…" at bounding box center [1035, 342] width 320 height 23
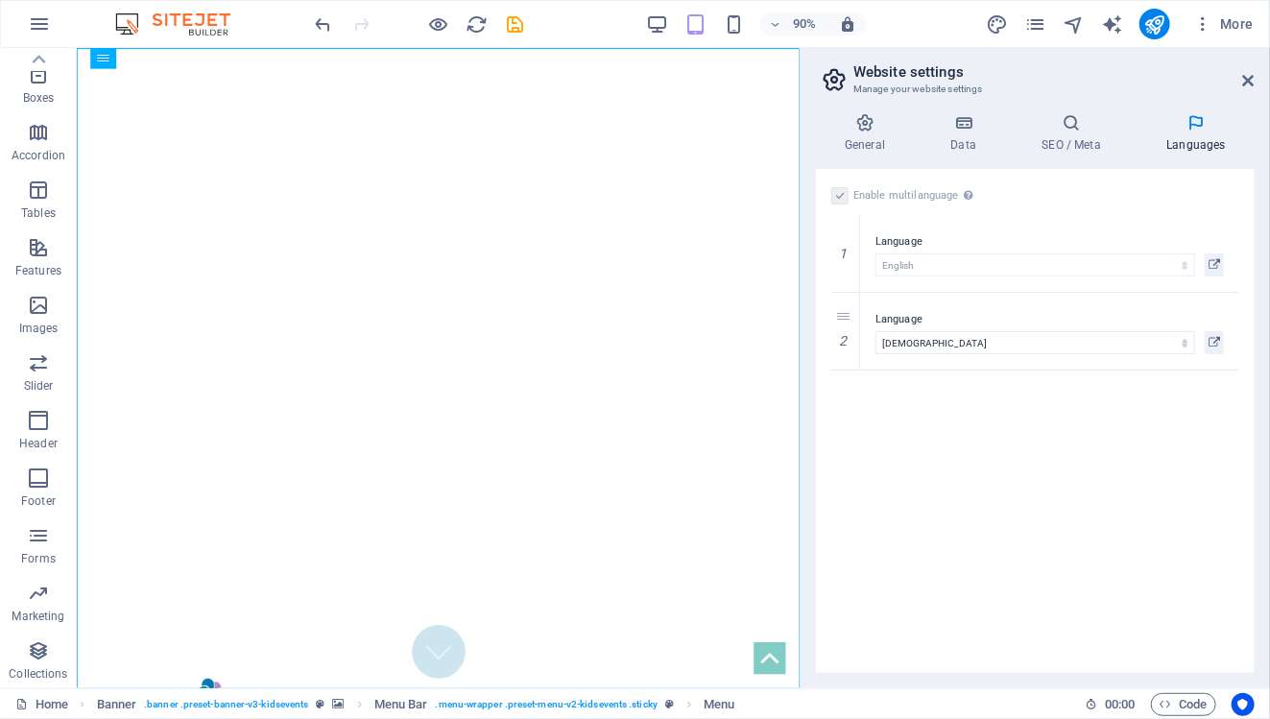
click at [1102, 450] on div "Enable multilanguage To disable multilanguage delete all languages until only o…" at bounding box center [1035, 421] width 439 height 504
click at [1084, 132] on icon at bounding box center [1071, 122] width 117 height 19
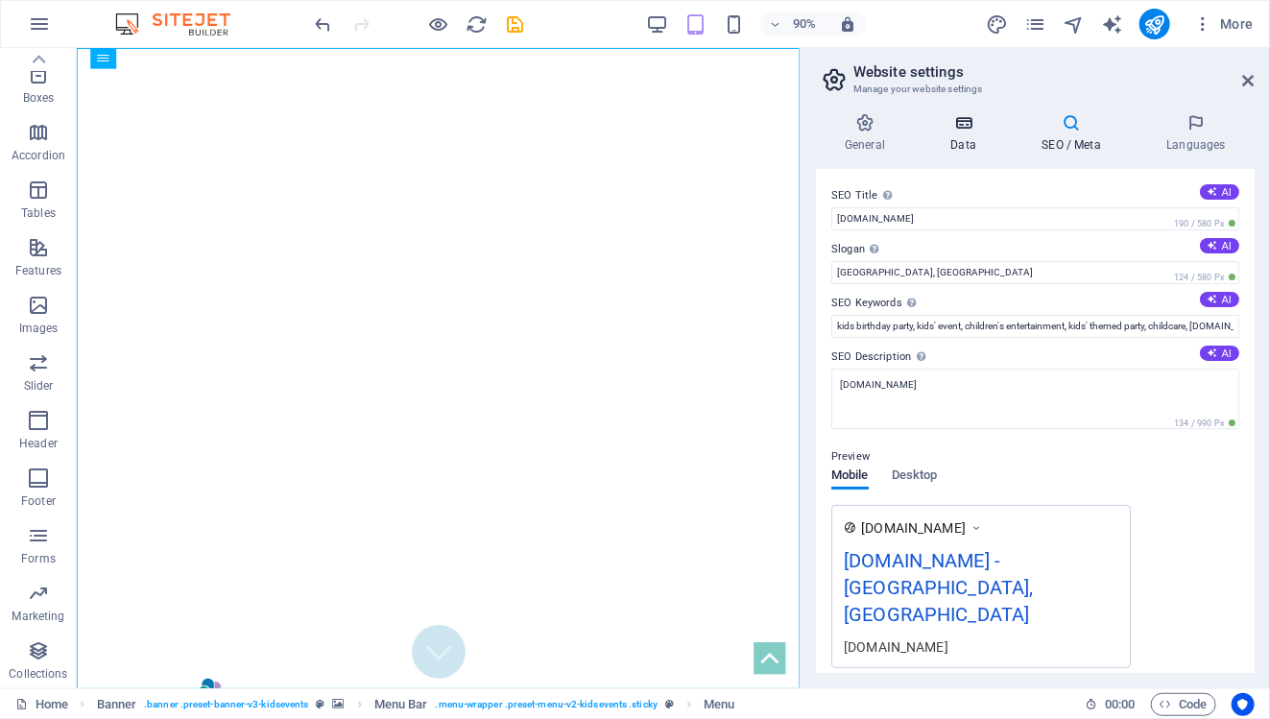
click at [972, 136] on h4 "Data" at bounding box center [966, 133] width 91 height 40
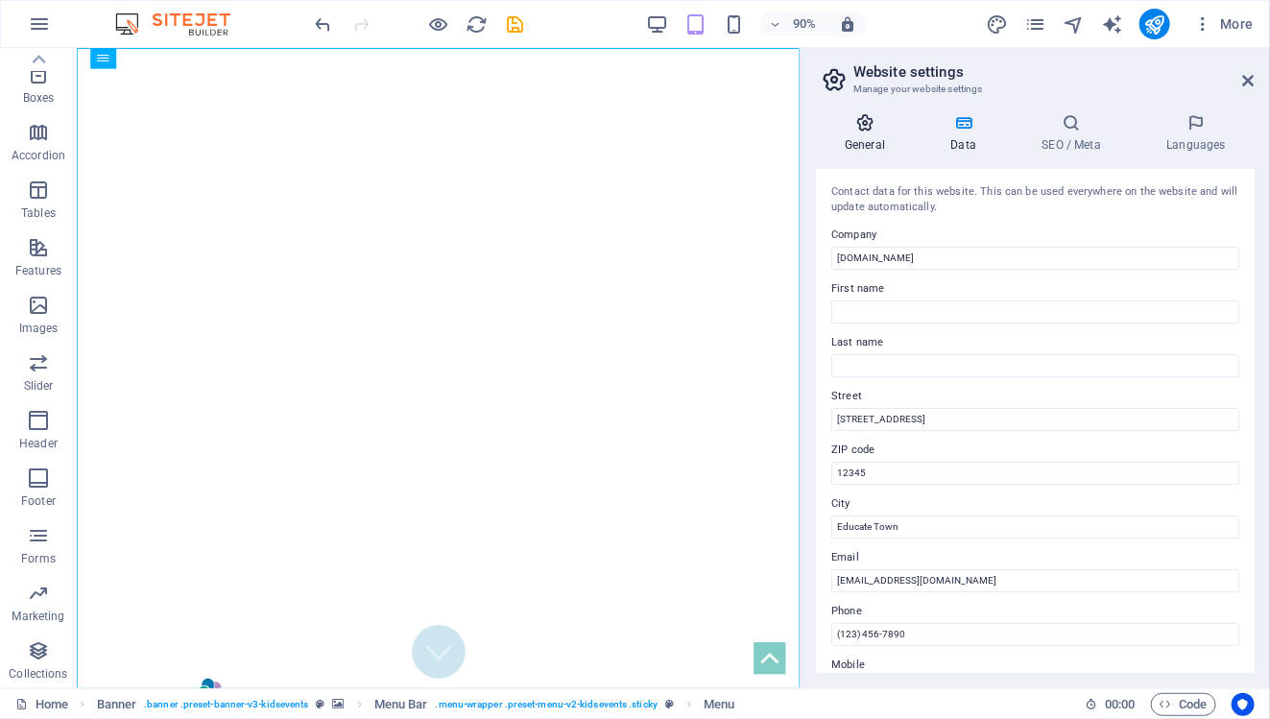
click at [871, 144] on h4 "General" at bounding box center [869, 133] width 106 height 40
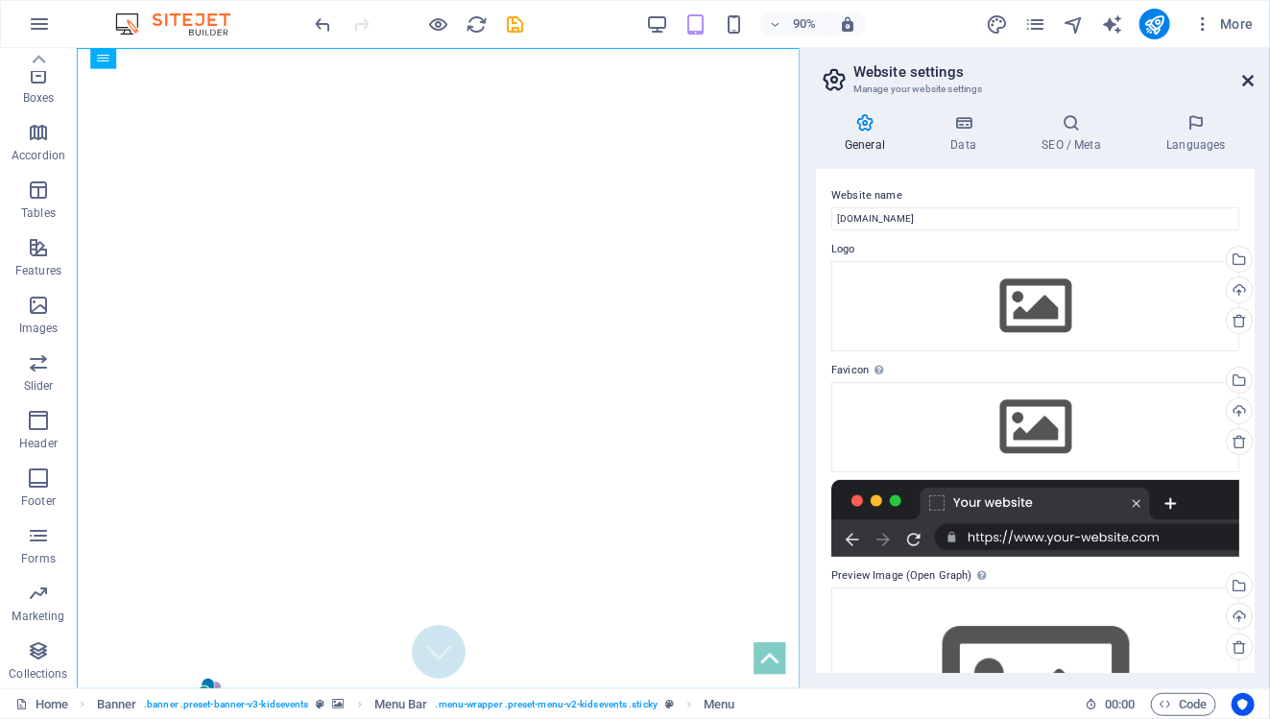
click at [1246, 80] on icon at bounding box center [1249, 80] width 12 height 15
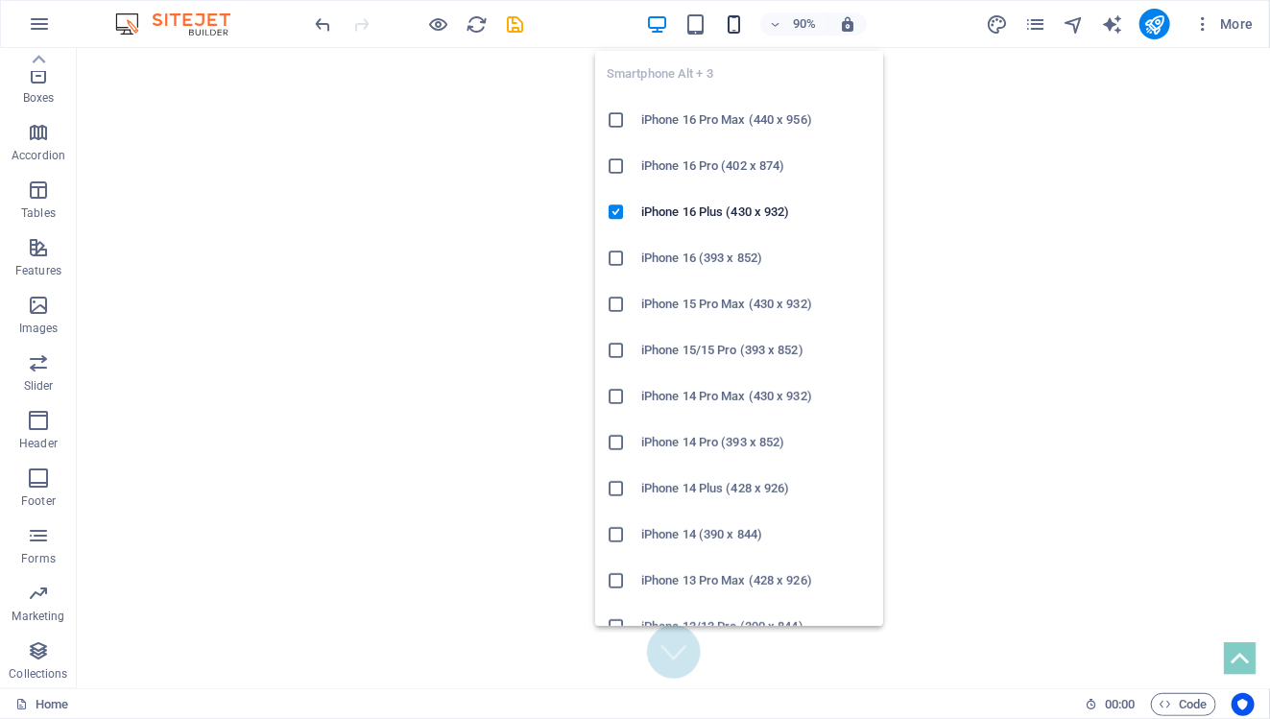
click at [737, 14] on icon "button" at bounding box center [734, 24] width 22 height 22
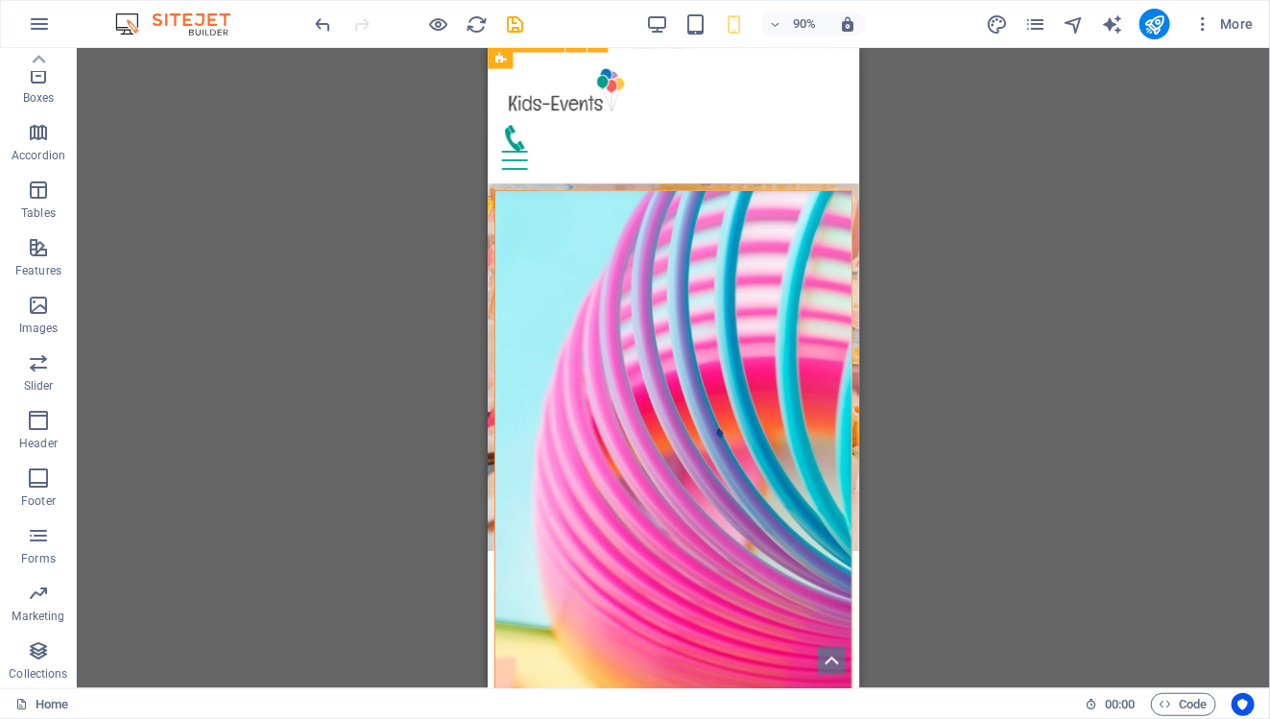
scroll to position [1730, 0]
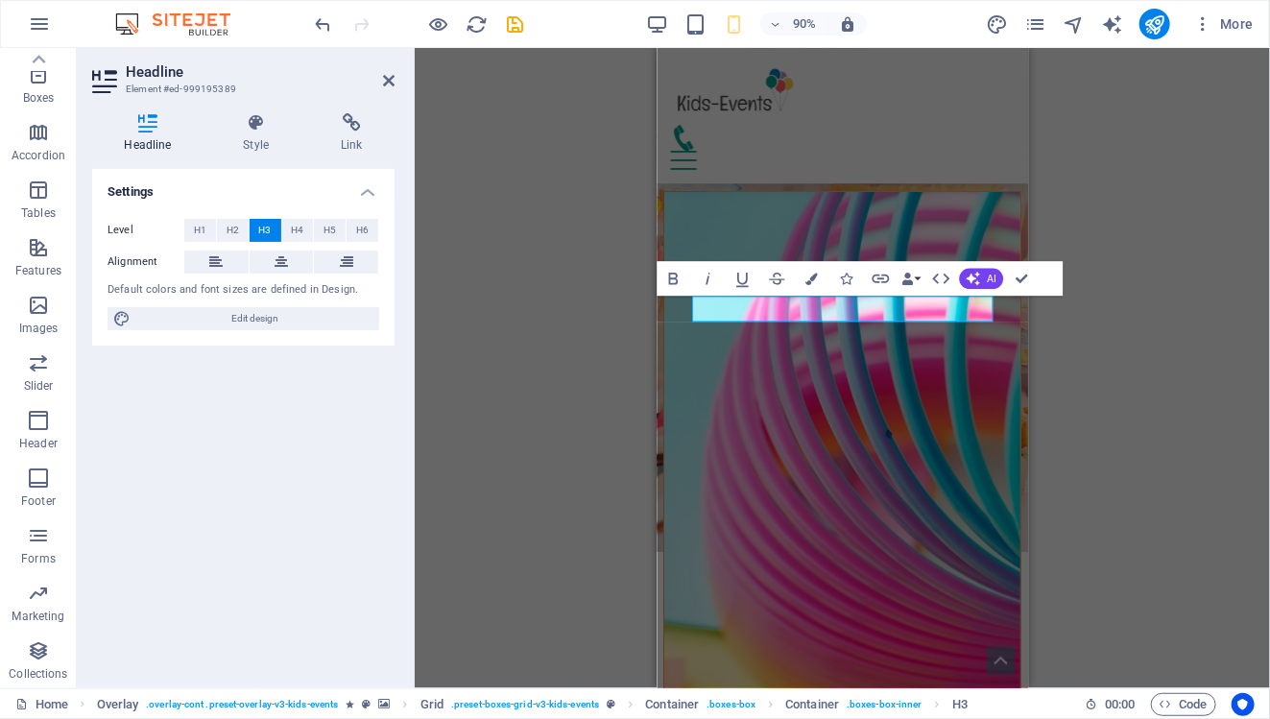
click at [1118, 402] on div "H3 Boxes Container Container Container Banner Menu Bar Banner Logo Spacer Space…" at bounding box center [842, 368] width 855 height 640
click at [1074, 363] on div "H3 Boxes Container Container Container Banner Menu Bar Banner Logo Spacer Space…" at bounding box center [842, 368] width 855 height 640
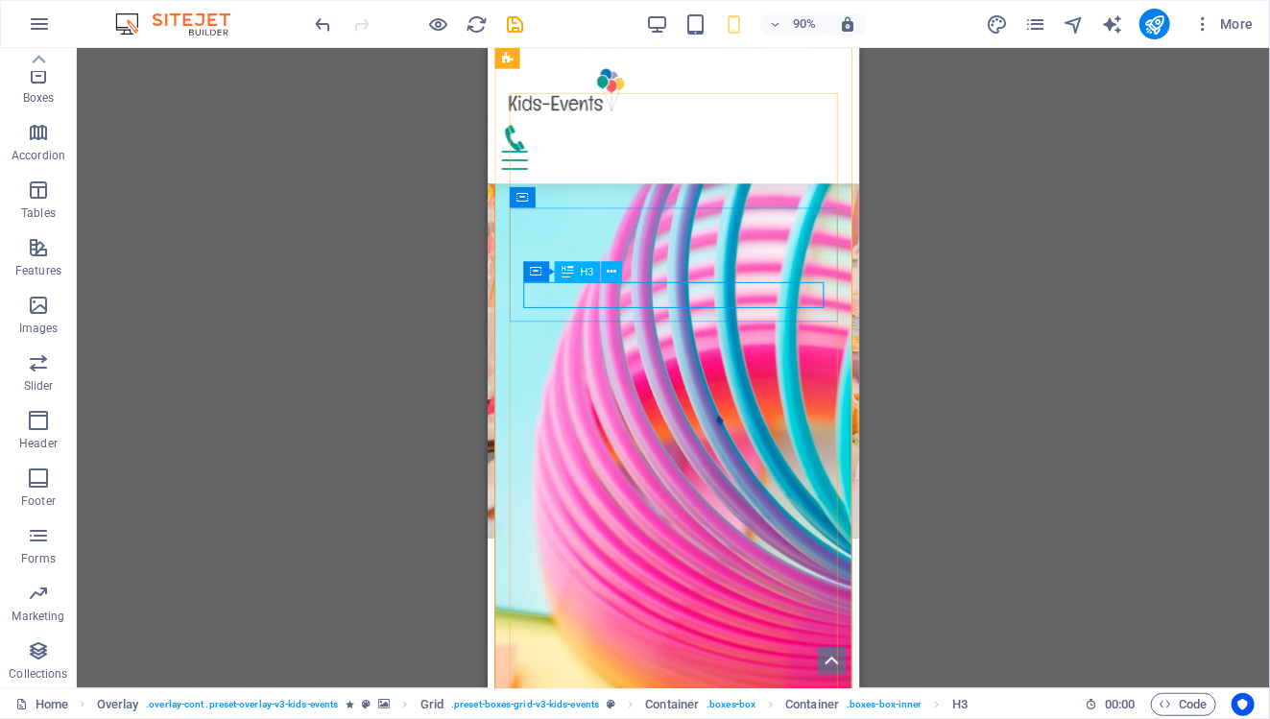
scroll to position [1747, 0]
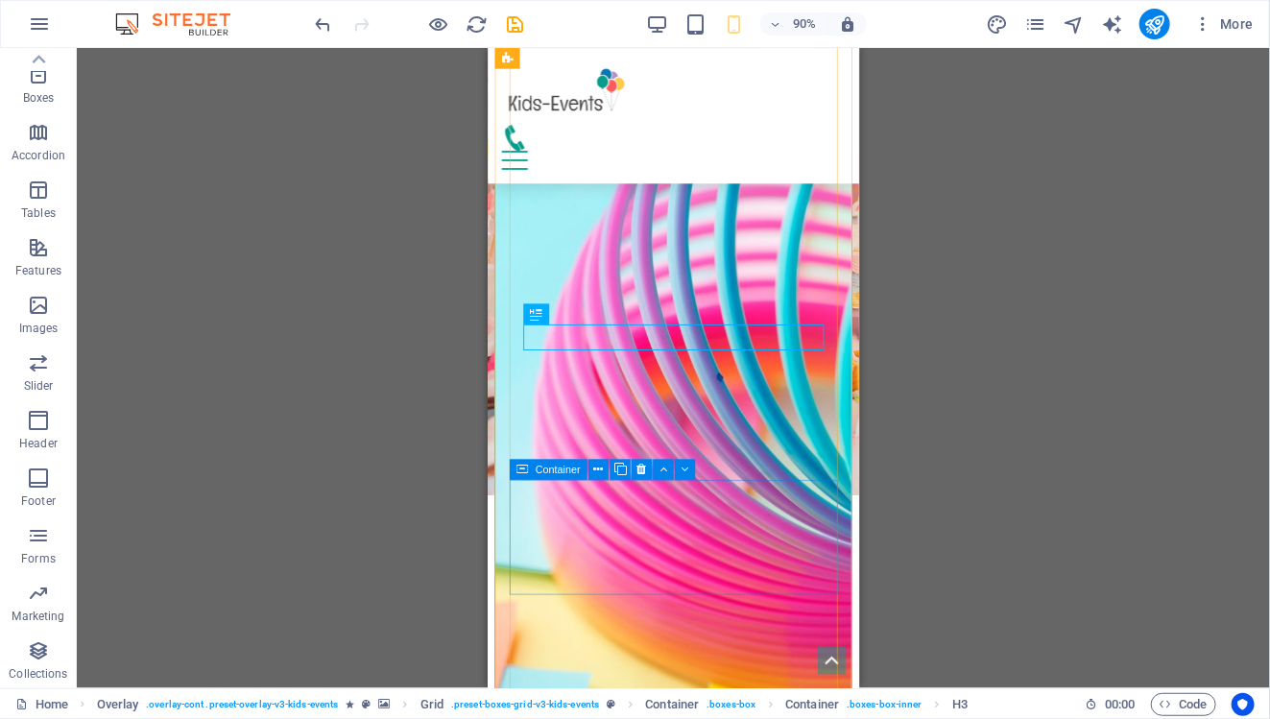
scroll to position [1827, 0]
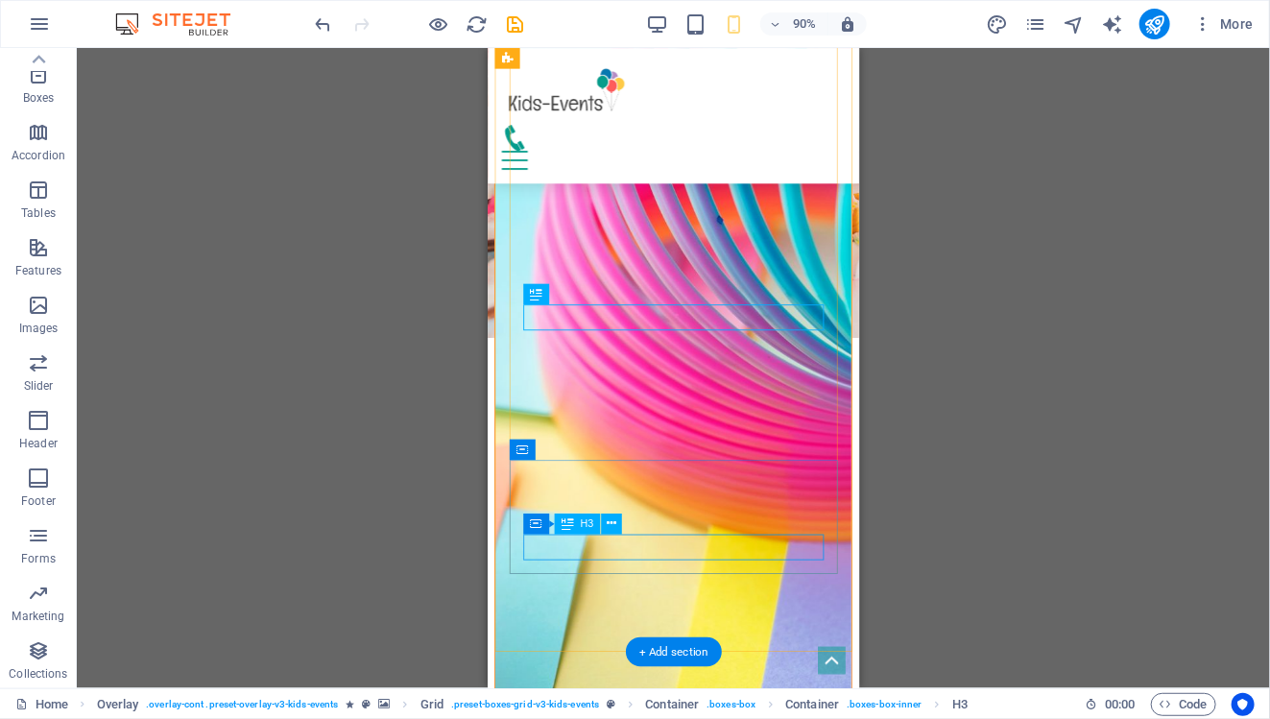
scroll to position [1961, 0]
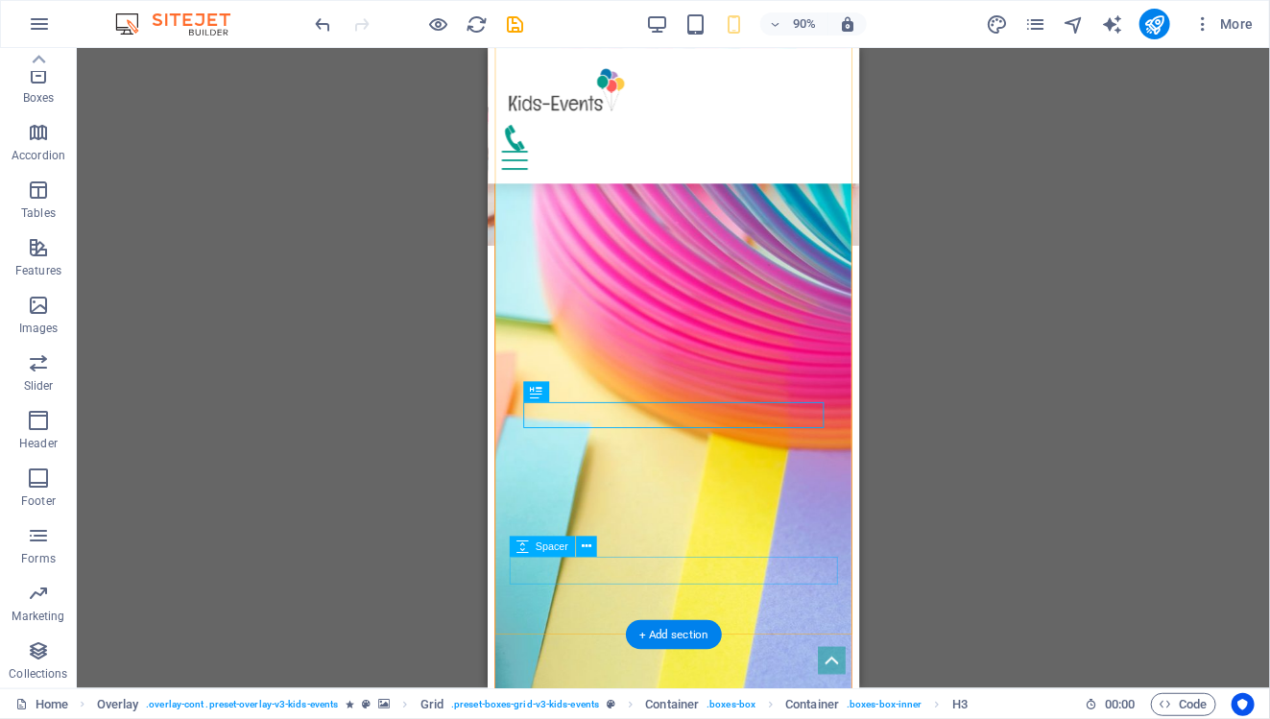
scroll to position [2081, 0]
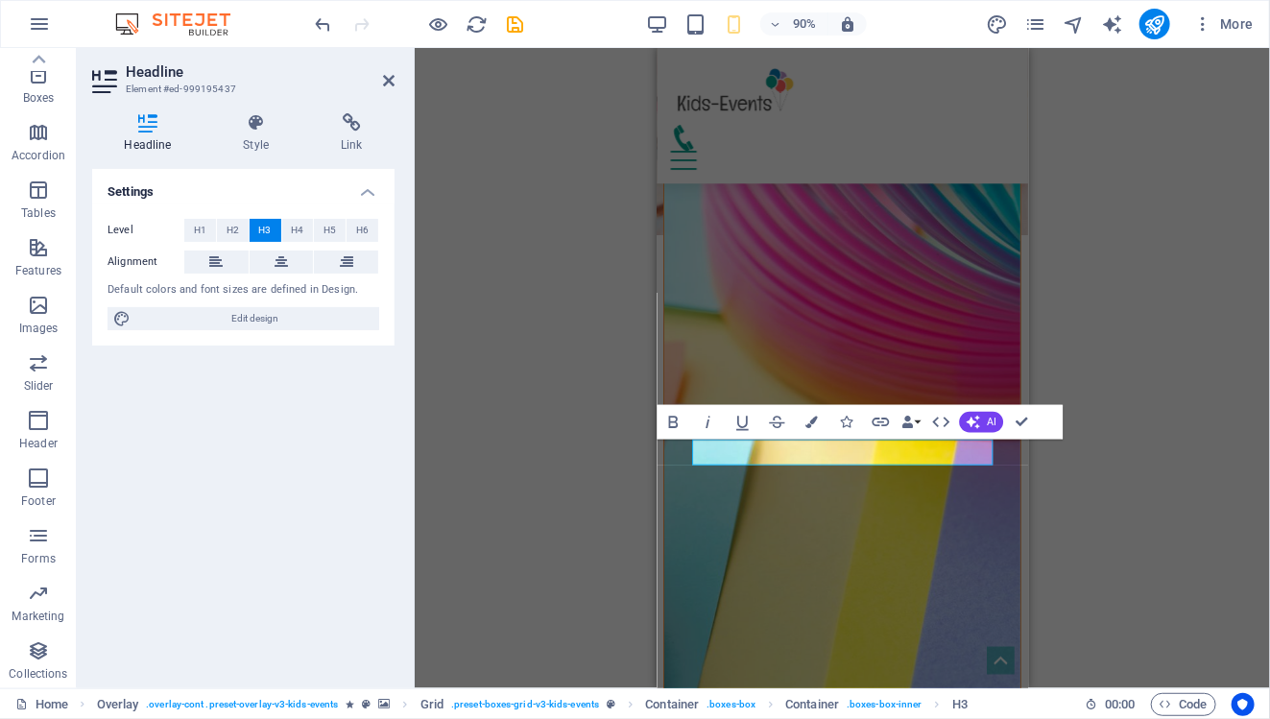
click at [1087, 489] on div "H3 Boxes Container Container Container Banner Menu Bar Banner Logo Spacer Space…" at bounding box center [842, 368] width 855 height 640
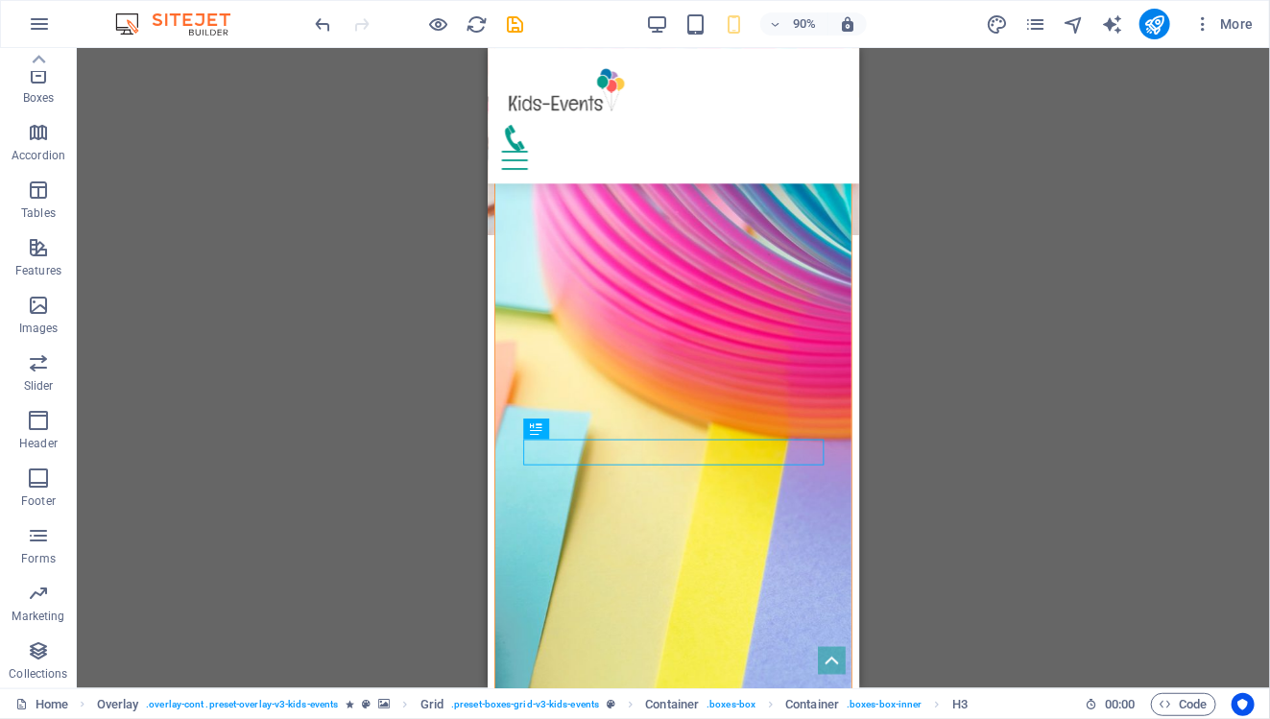
click at [1043, 421] on div "H3 Boxes Container Container Container Banner Menu Bar Banner Logo Spacer Space…" at bounding box center [673, 368] width 1193 height 640
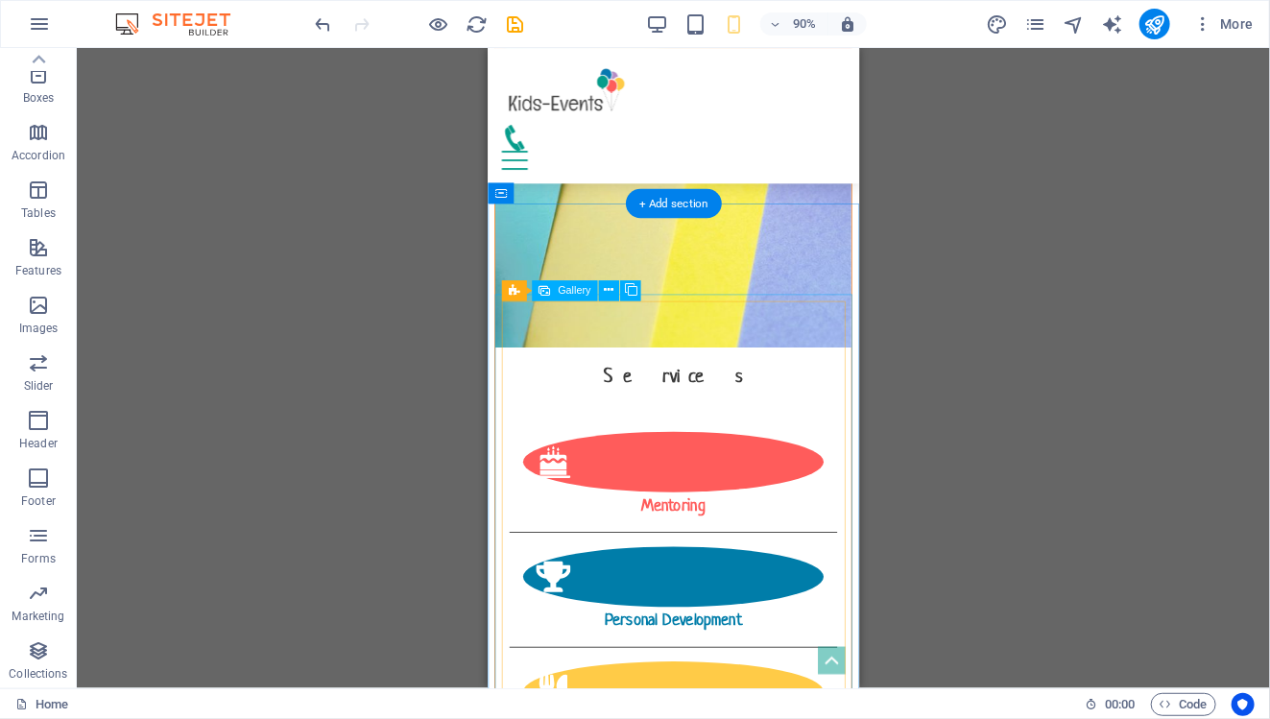
scroll to position [2491, 0]
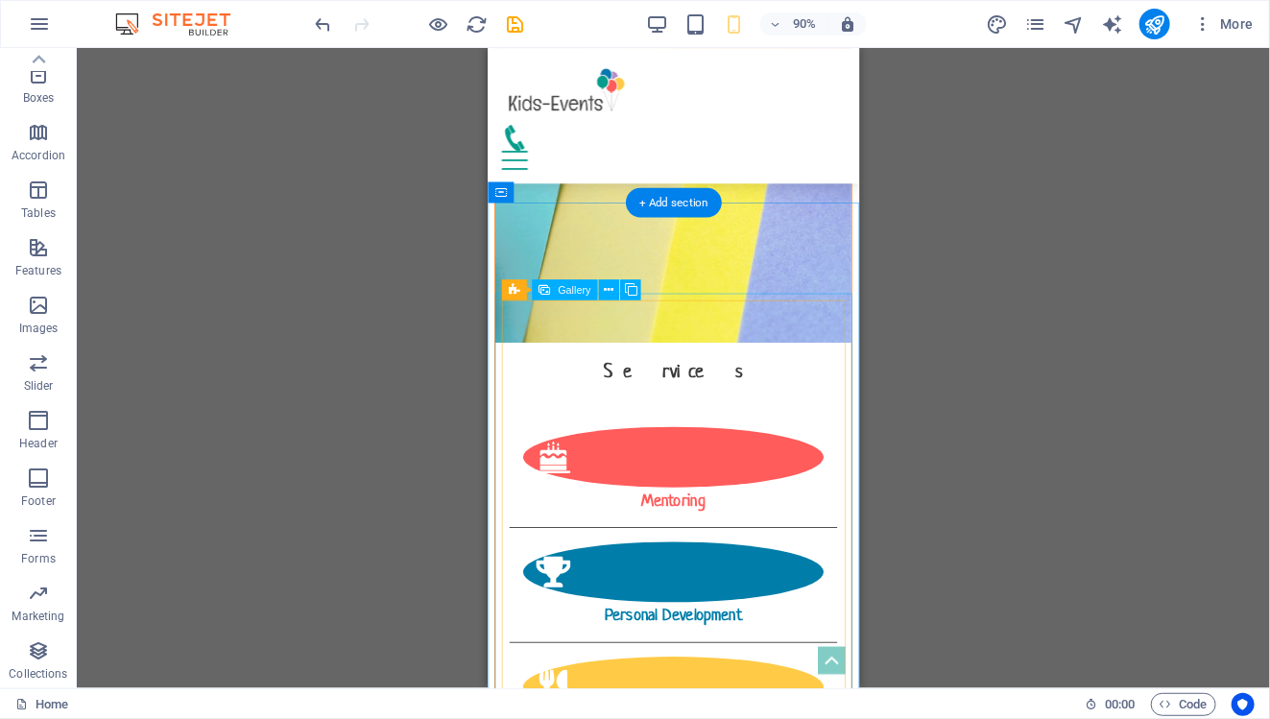
select select "4"
select select "px"
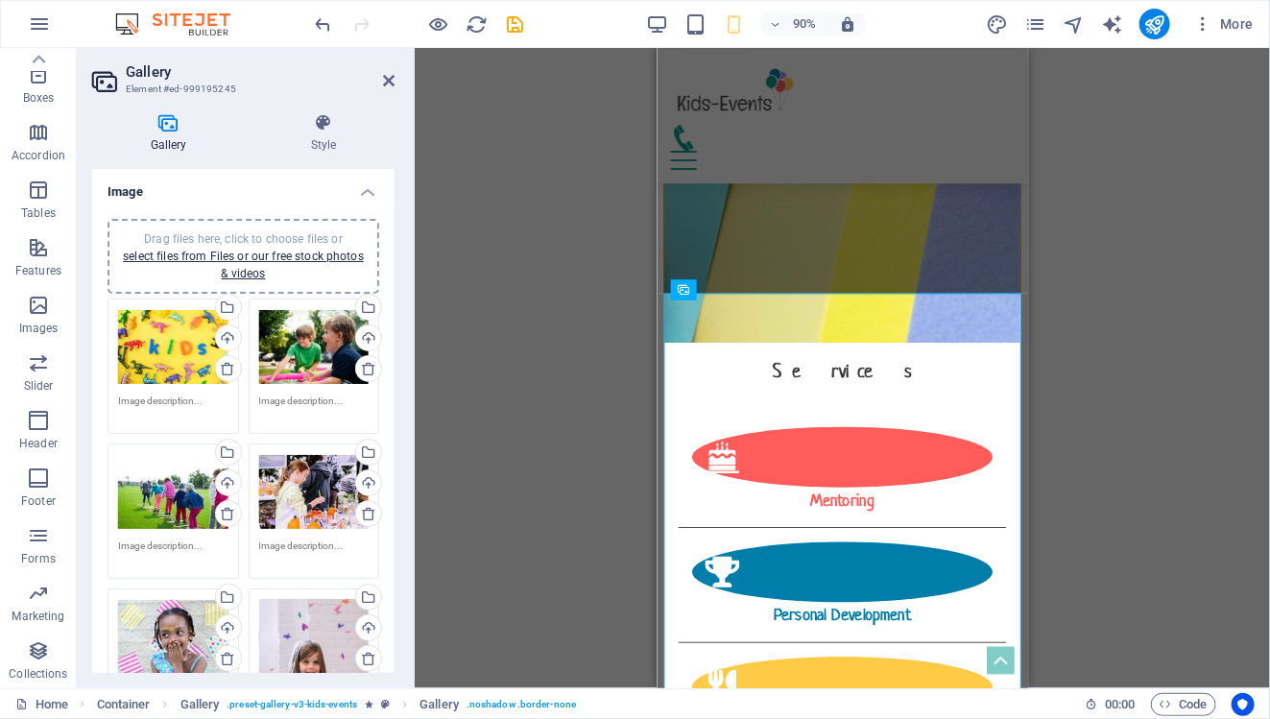
click at [182, 344] on div "Drag files here, click to choose files or select files from Files or our free s…" at bounding box center [173, 347] width 110 height 77
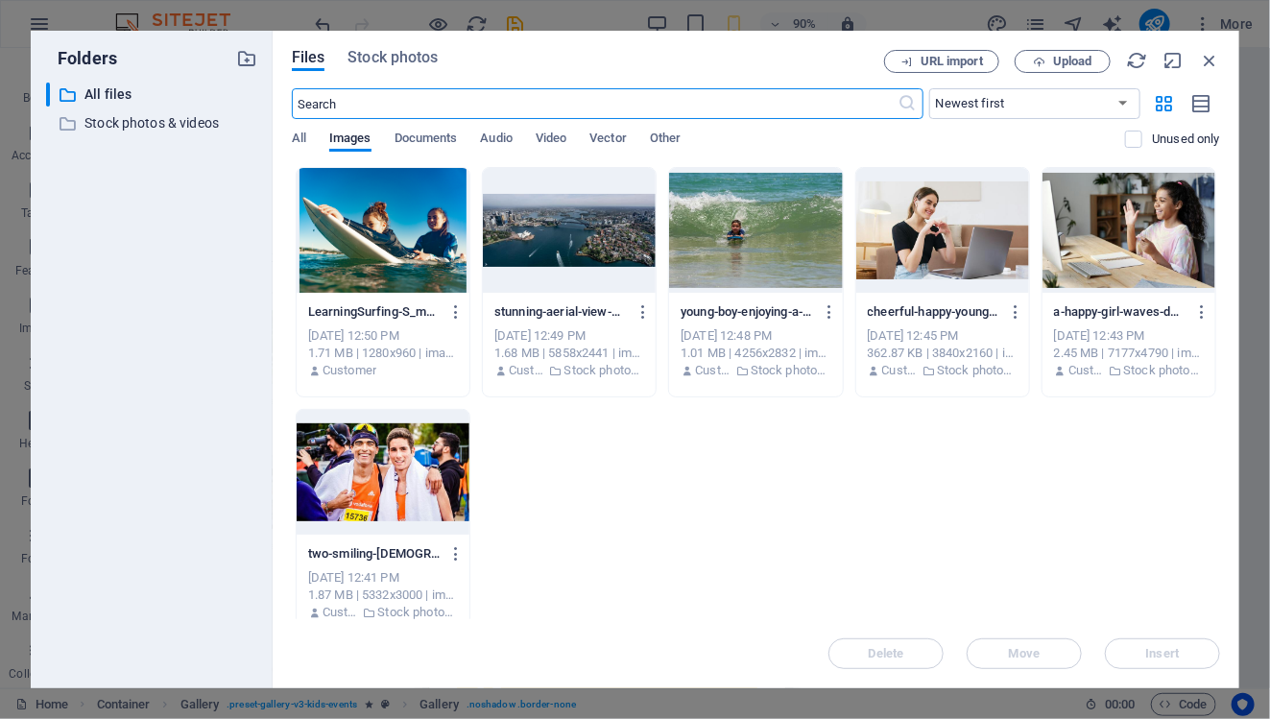
click at [500, 104] on input "text" at bounding box center [595, 103] width 607 height 31
click at [425, 65] on span "Stock photos" at bounding box center [392, 57] width 90 height 23
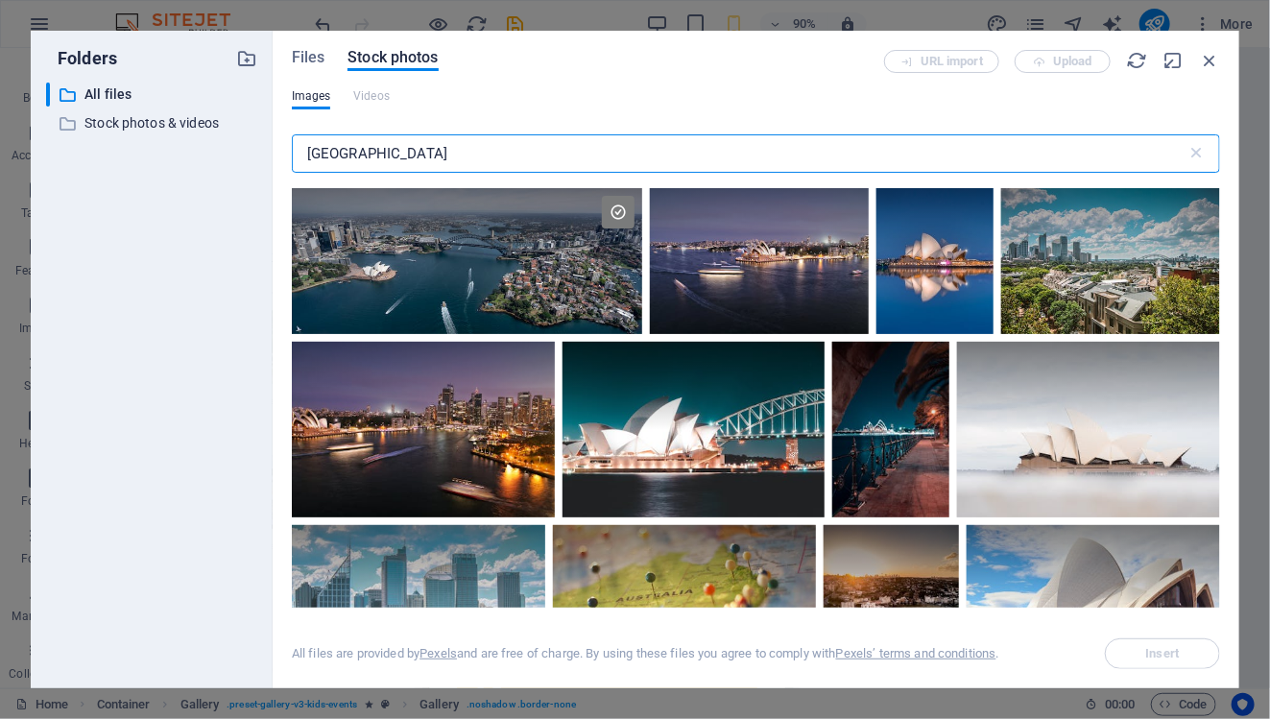
click at [420, 149] on input "[GEOGRAPHIC_DATA]" at bounding box center [740, 153] width 896 height 38
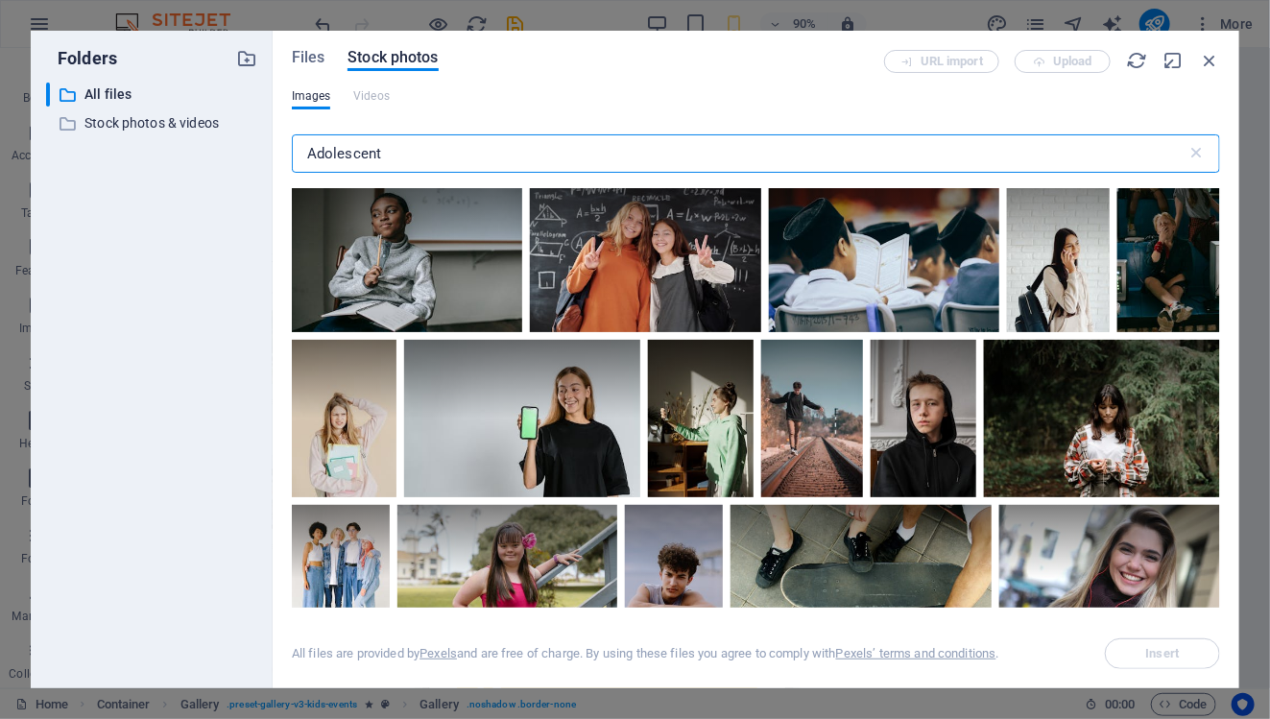
scroll to position [2420, 0]
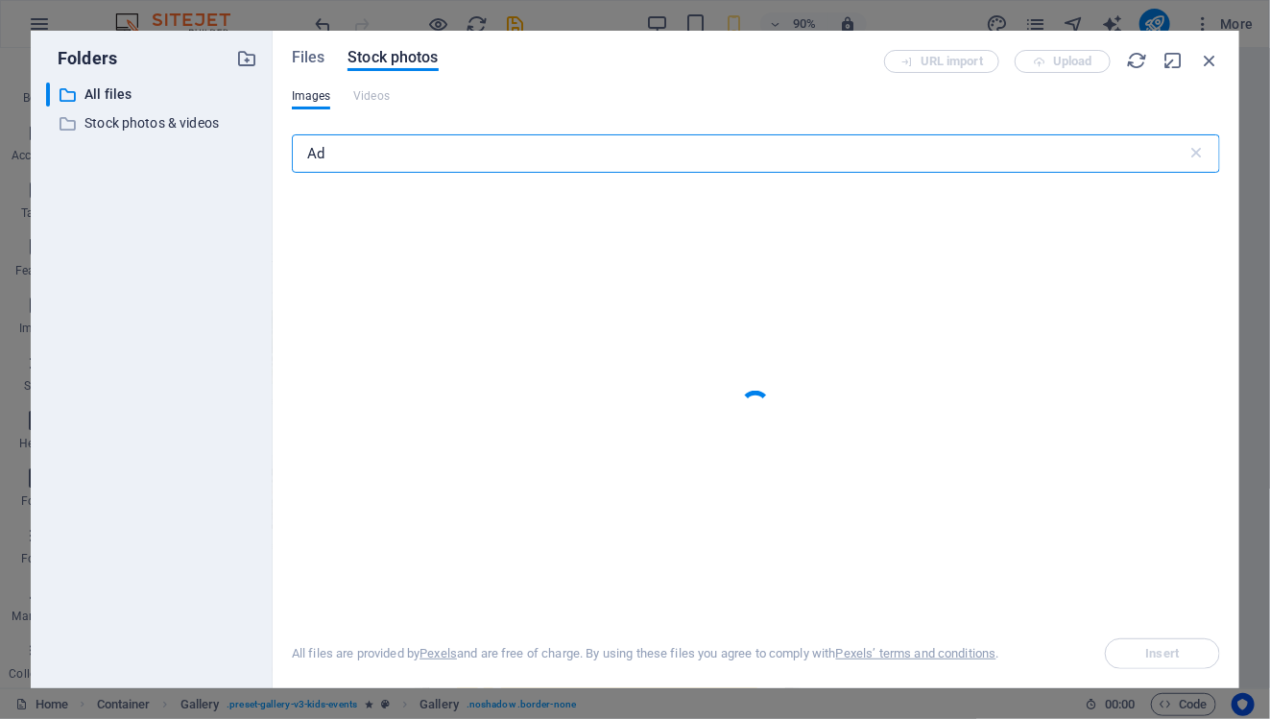
type input "A"
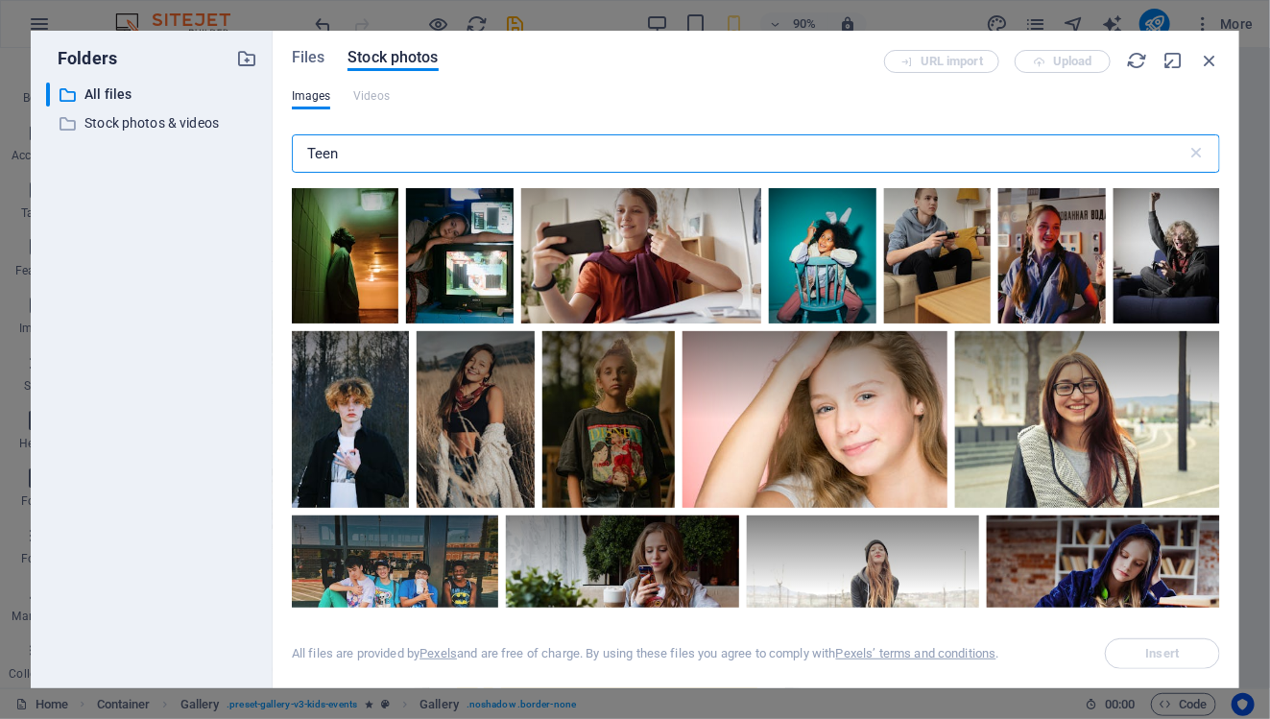
scroll to position [1527, 0]
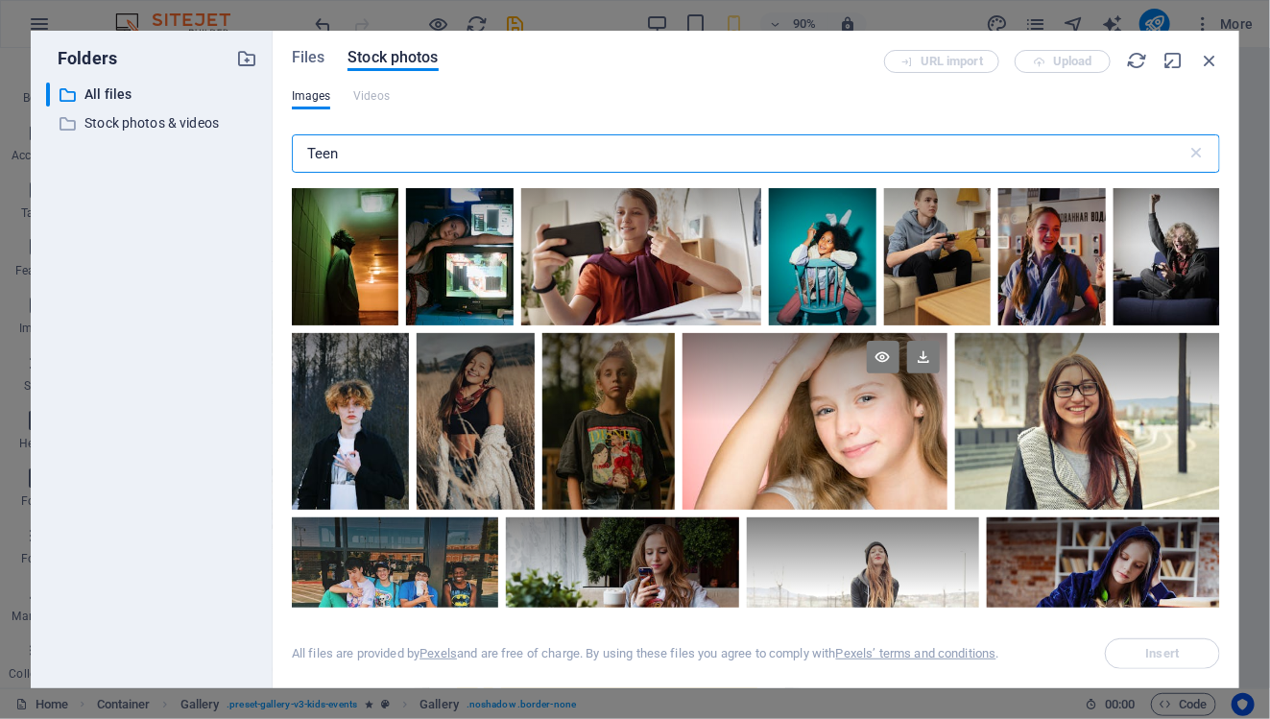
type input "Teen"
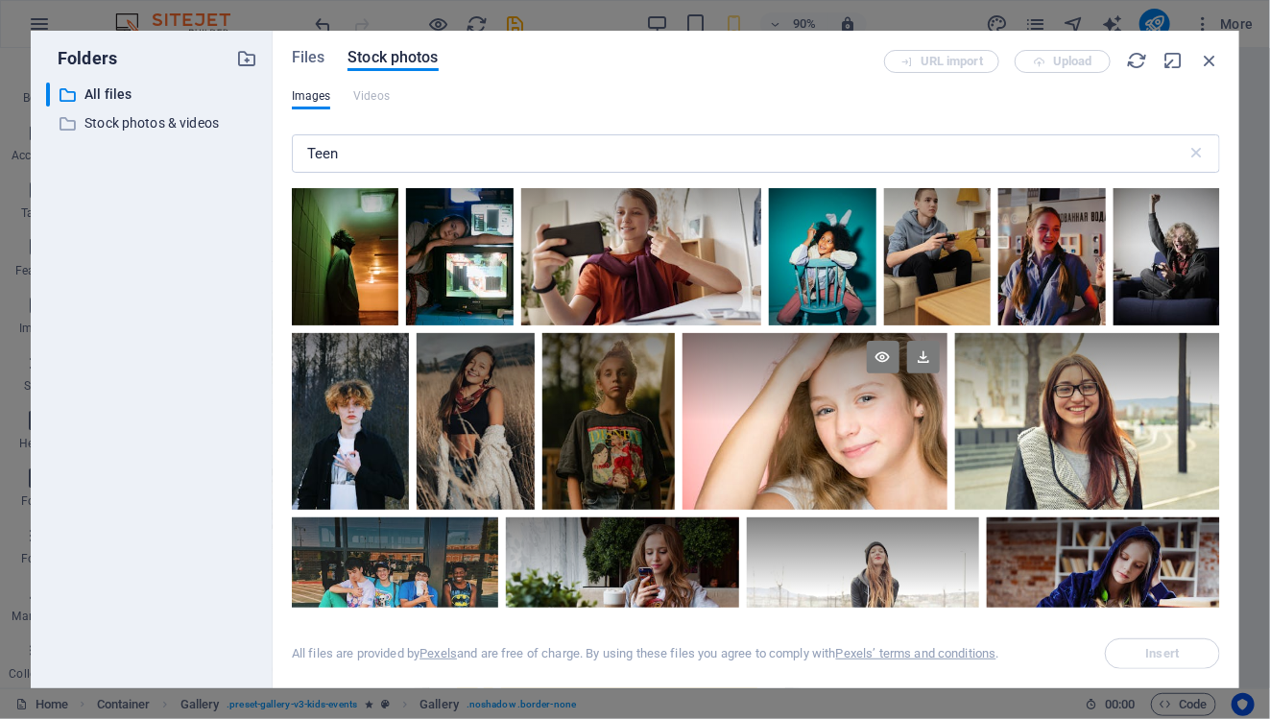
click at [792, 431] on div at bounding box center [814, 421] width 265 height 177
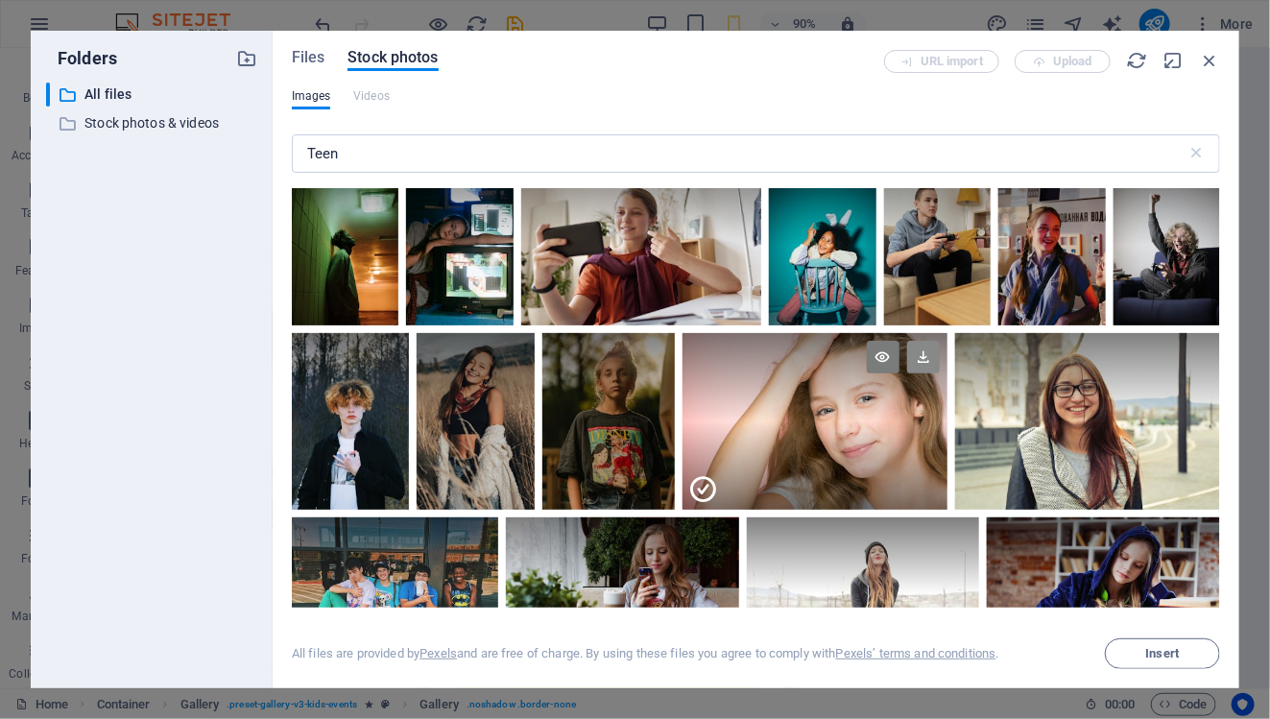
click at [915, 346] on icon at bounding box center [923, 357] width 33 height 33
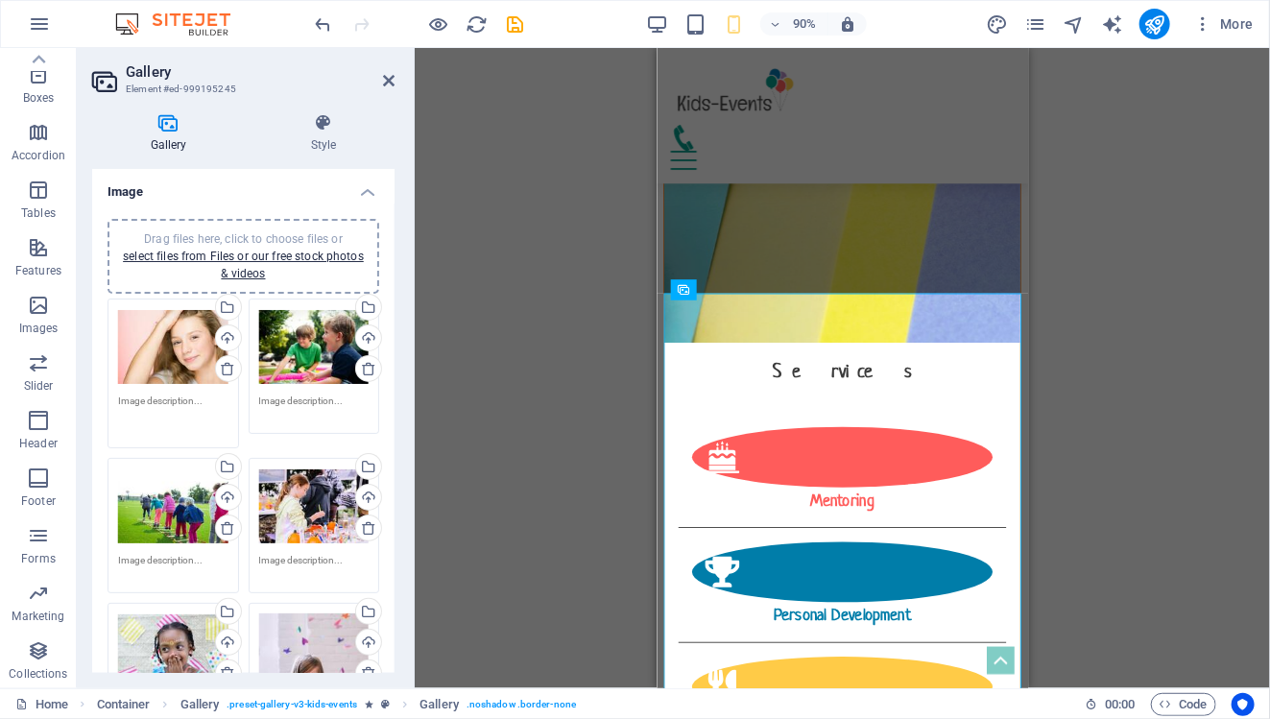
click at [173, 402] on textarea at bounding box center [173, 415] width 110 height 43
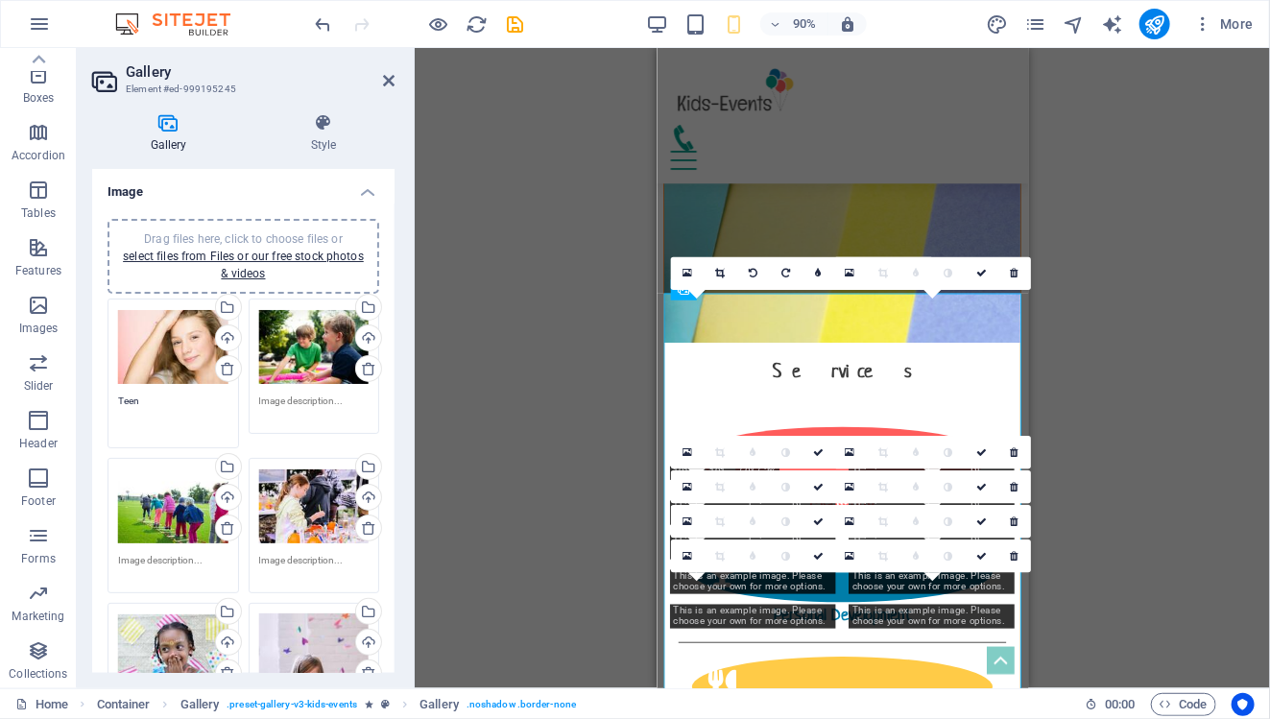
click at [498, 396] on div "Drag and drop a file to add it Container H3 Boxes Container Container Container…" at bounding box center [842, 368] width 855 height 640
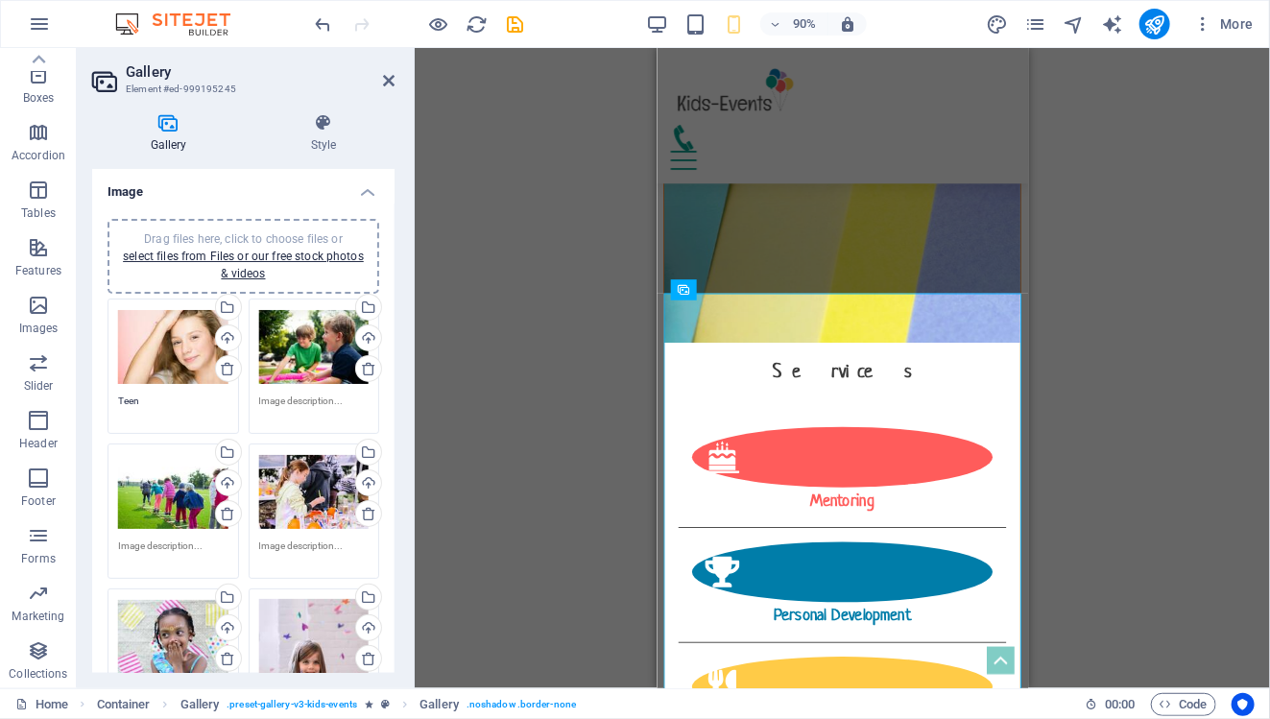
click at [179, 401] on textarea "Teen" at bounding box center [173, 408] width 110 height 29
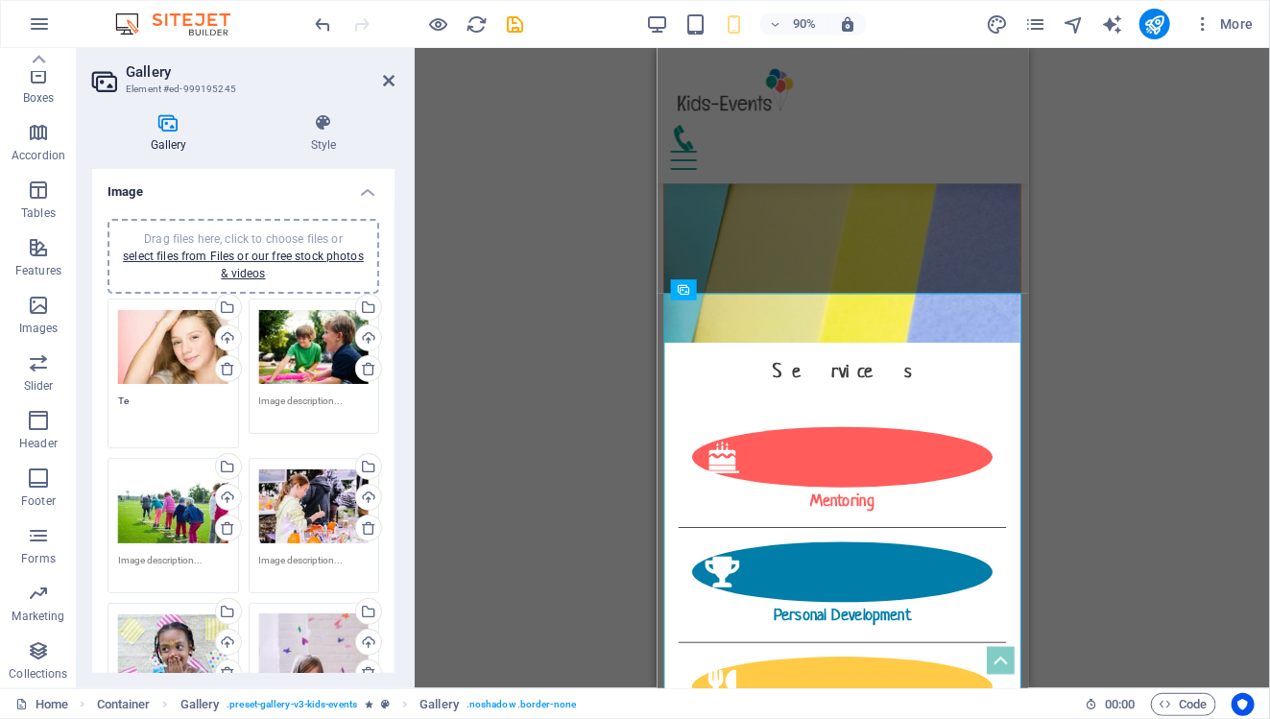
type textarea "T"
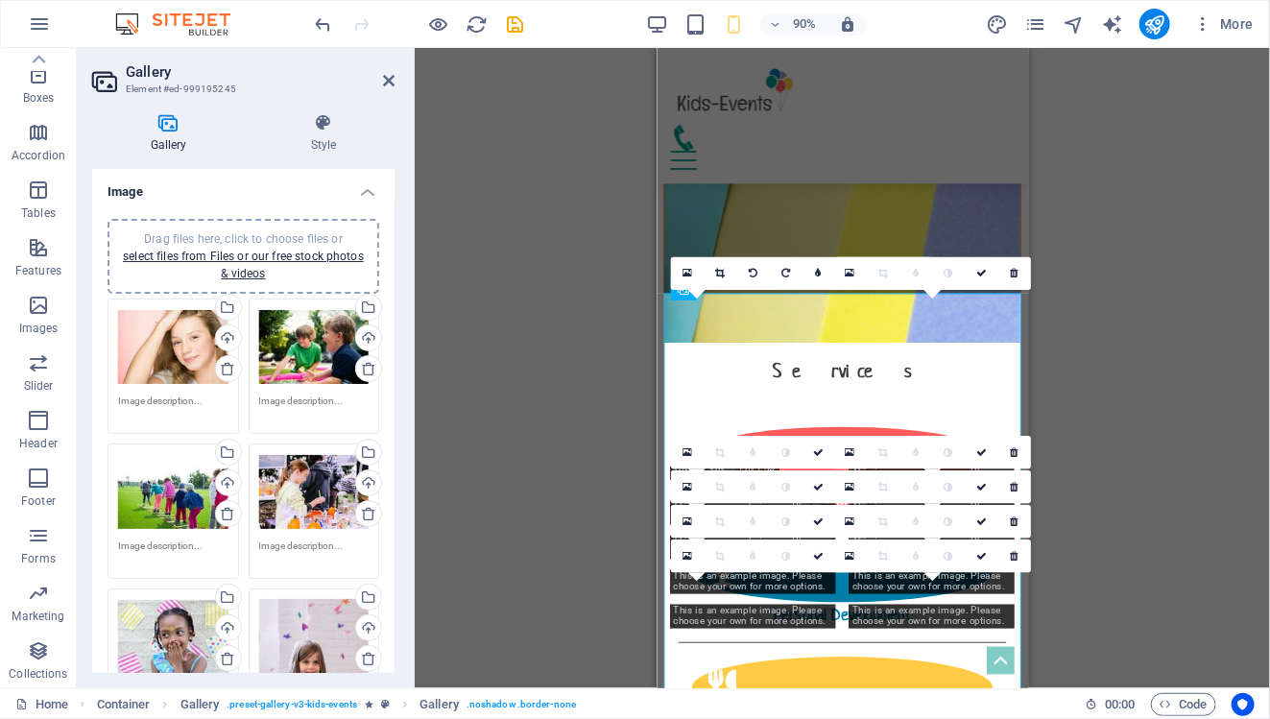
click at [523, 419] on div "Drag and drop a file to add it Container H3 Boxes Container Container Container…" at bounding box center [842, 368] width 855 height 640
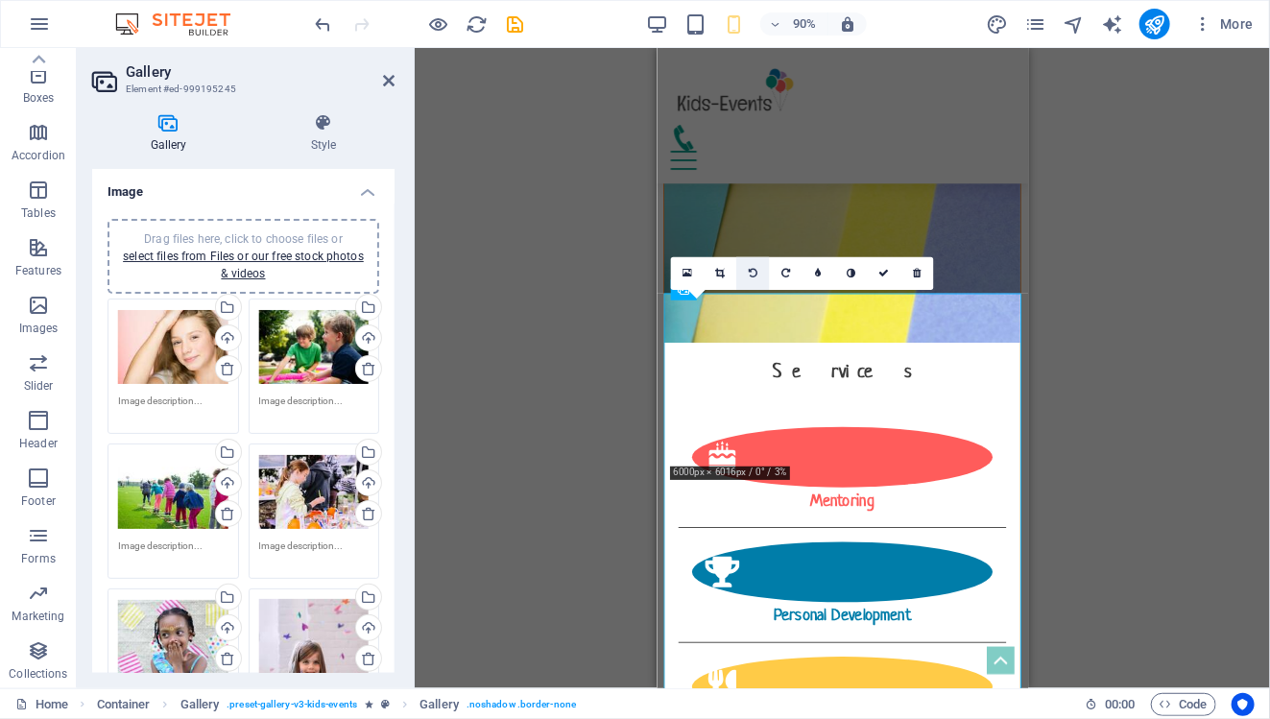
click at [754, 270] on icon at bounding box center [752, 273] width 9 height 11
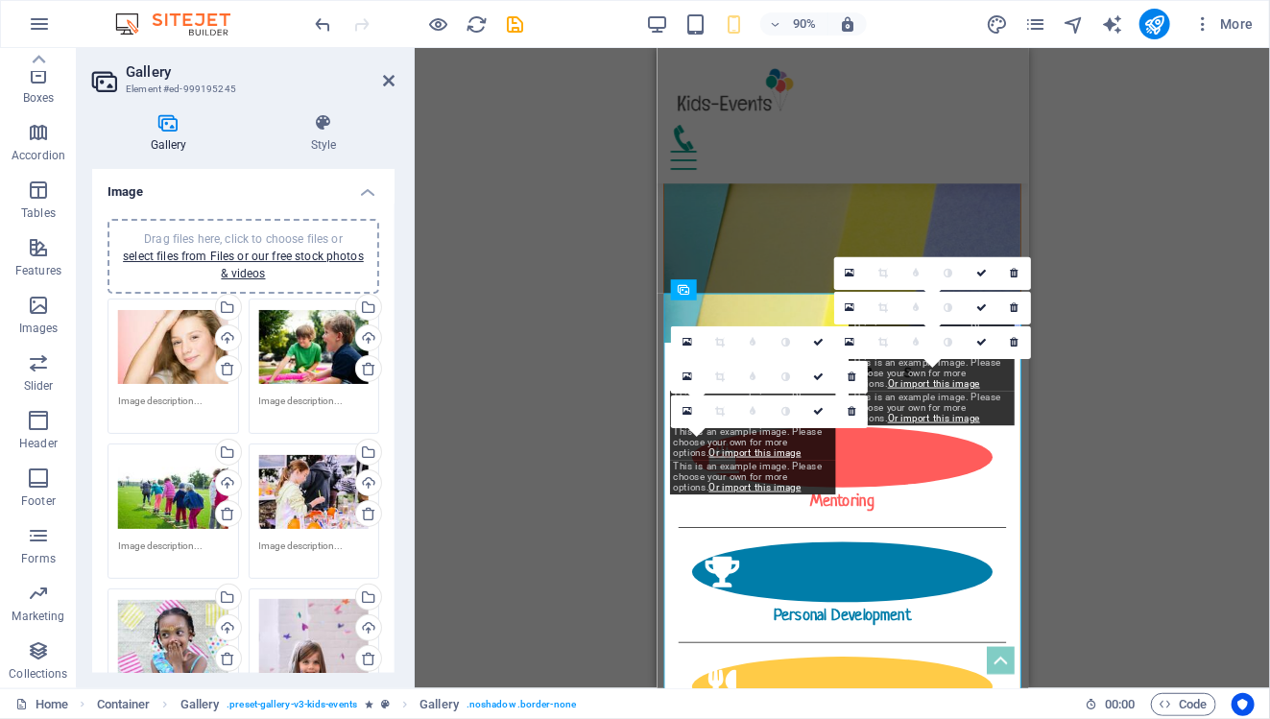
click at [1179, 473] on div "Drag and drop a file to add it Container H3 Boxes Container Container Container…" at bounding box center [842, 368] width 855 height 640
click at [1166, 374] on div "Drag and drop a file to add it Container H3 Boxes Container Container Container…" at bounding box center [842, 368] width 855 height 640
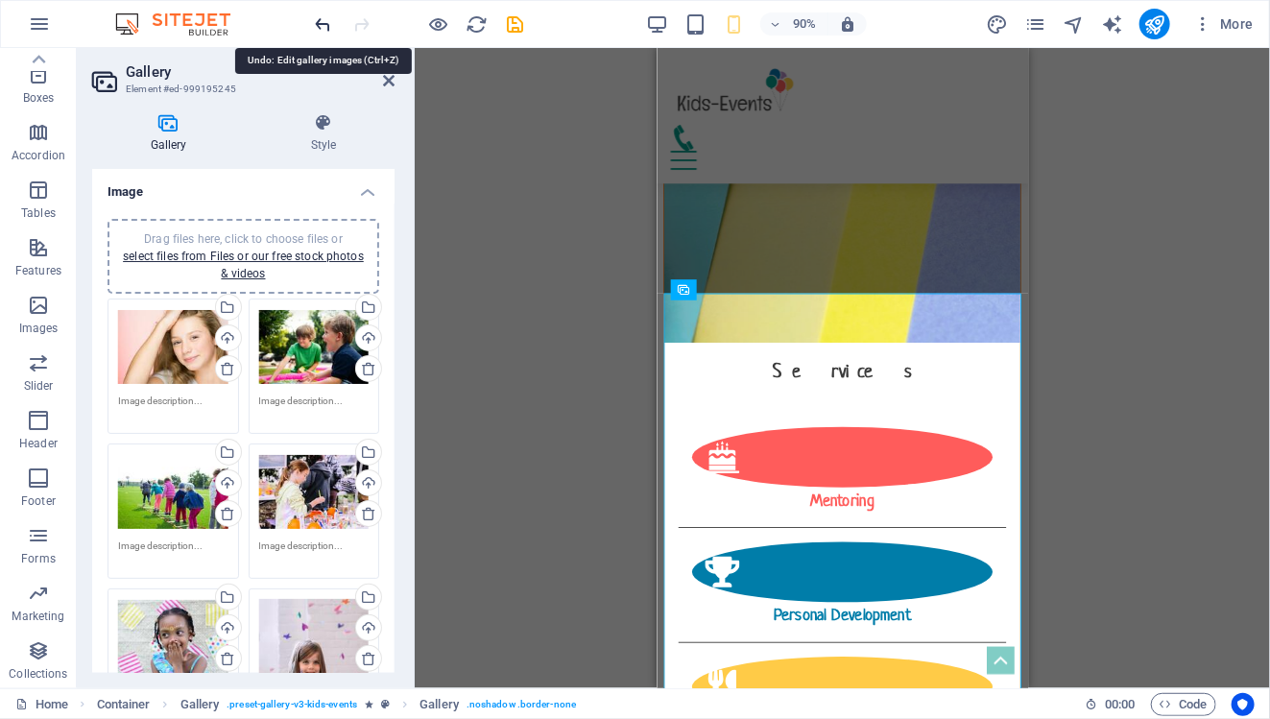
click at [319, 28] on icon "undo" at bounding box center [324, 24] width 22 height 22
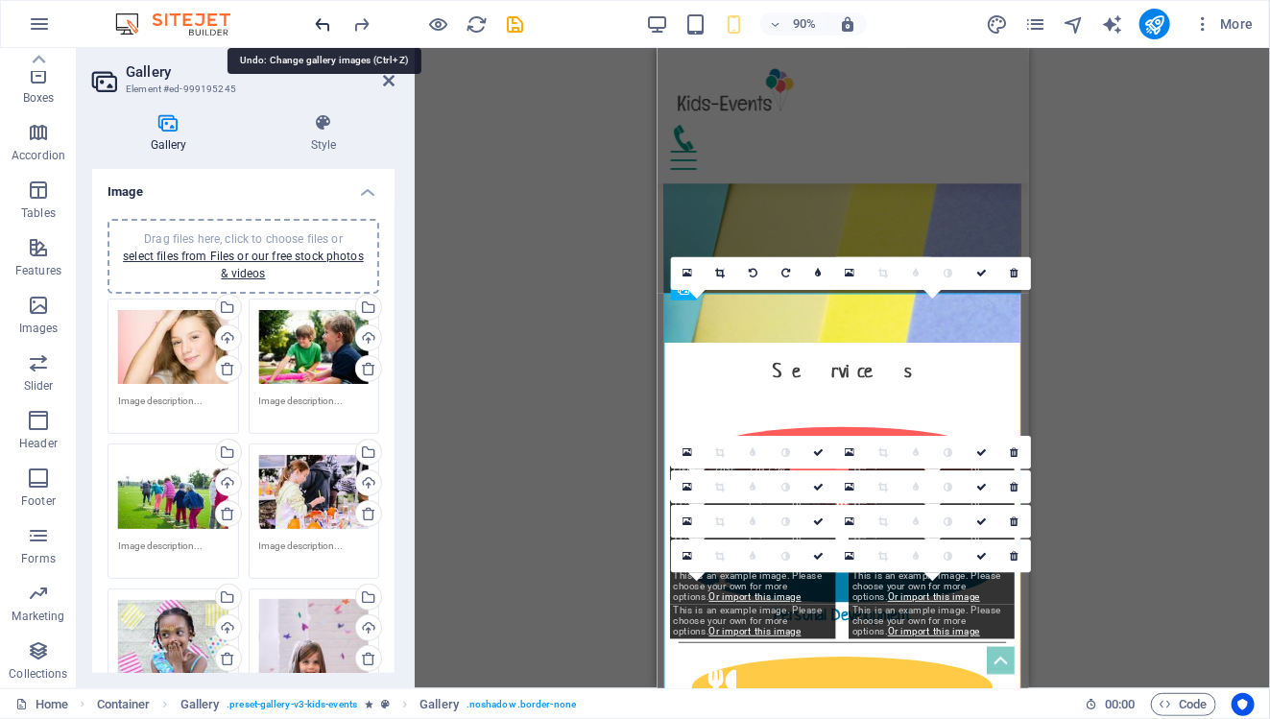
click at [319, 28] on icon "undo" at bounding box center [324, 24] width 22 height 22
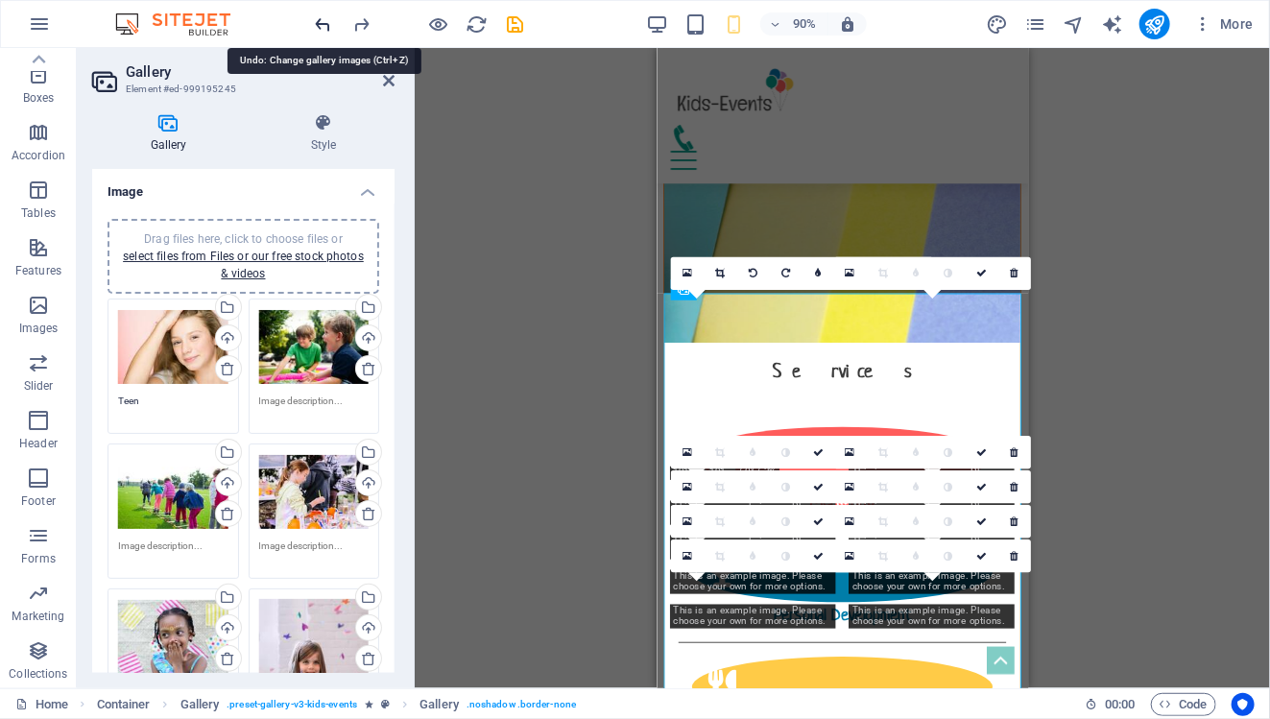
click at [319, 28] on icon "undo" at bounding box center [324, 24] width 22 height 22
type textarea "T"
click at [319, 28] on icon "undo" at bounding box center [324, 24] width 22 height 22
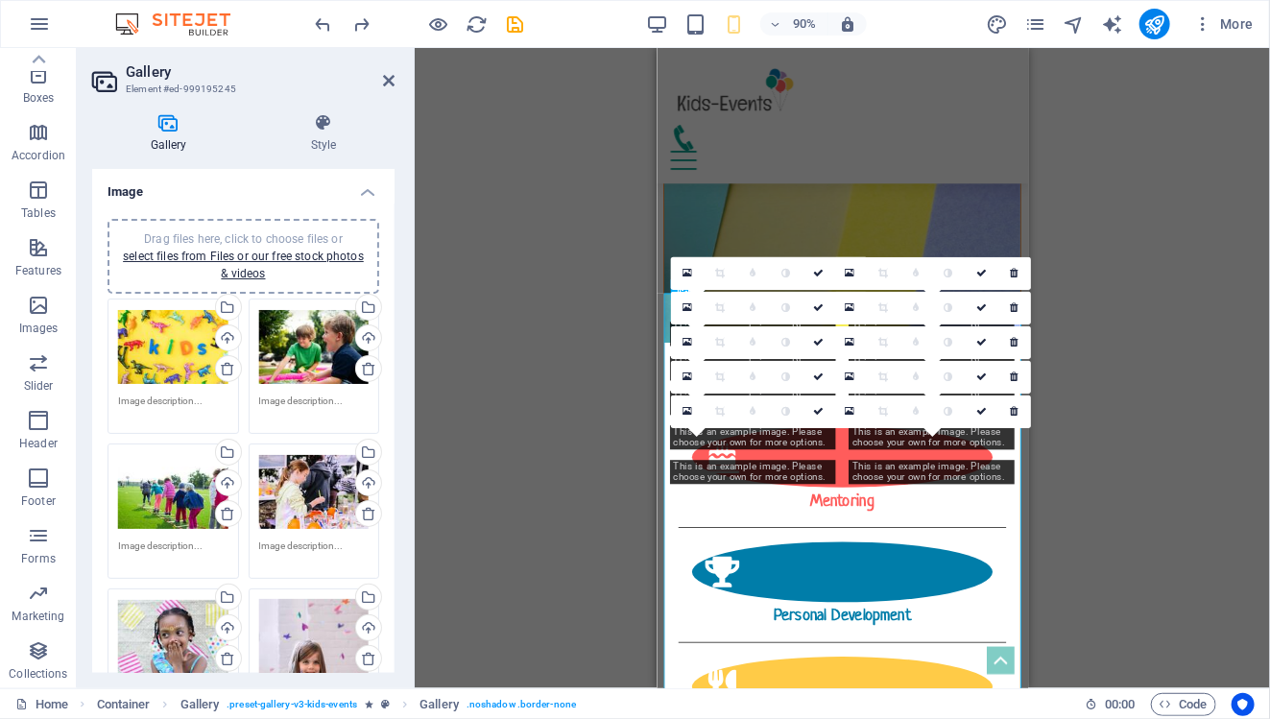
click at [548, 361] on div "Drag and drop a file to add it Container H3 Boxes Container Container Container…" at bounding box center [842, 368] width 855 height 640
click at [436, 117] on div "Drag and drop a file to add it Container H3 Boxes Container Container Container…" at bounding box center [842, 368] width 855 height 640
click at [390, 81] on icon at bounding box center [389, 80] width 12 height 15
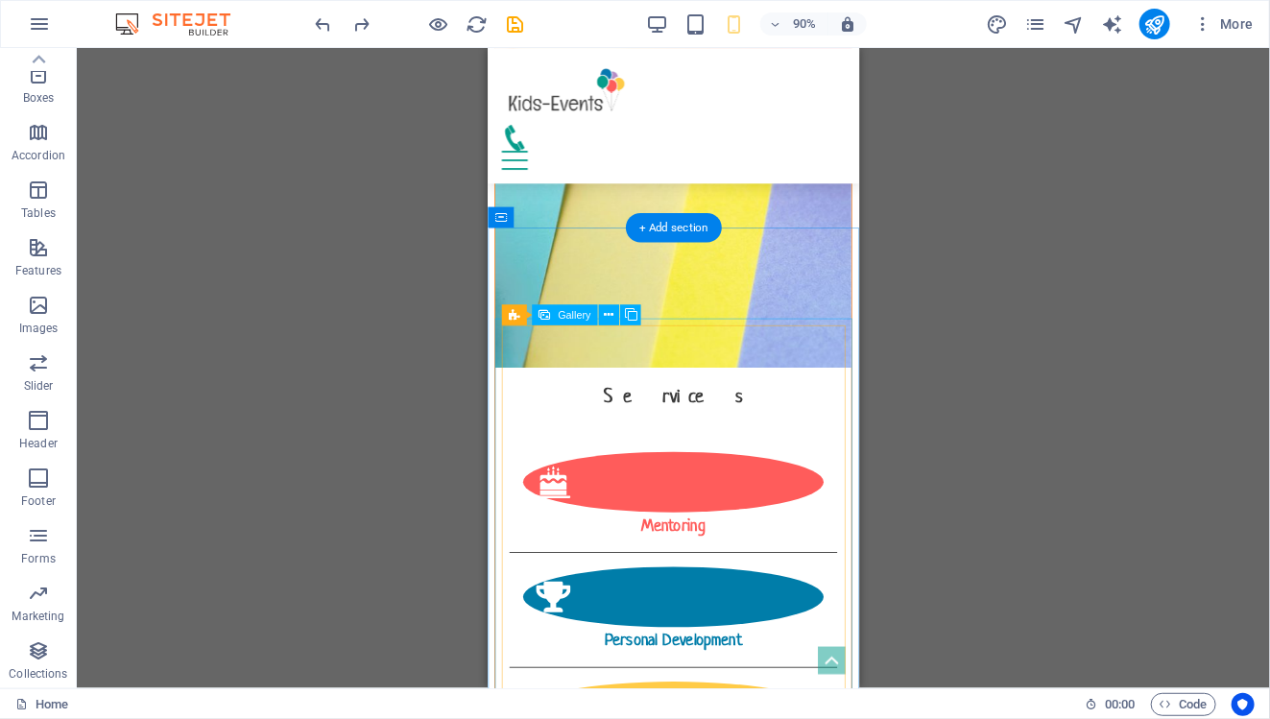
scroll to position [2464, 0]
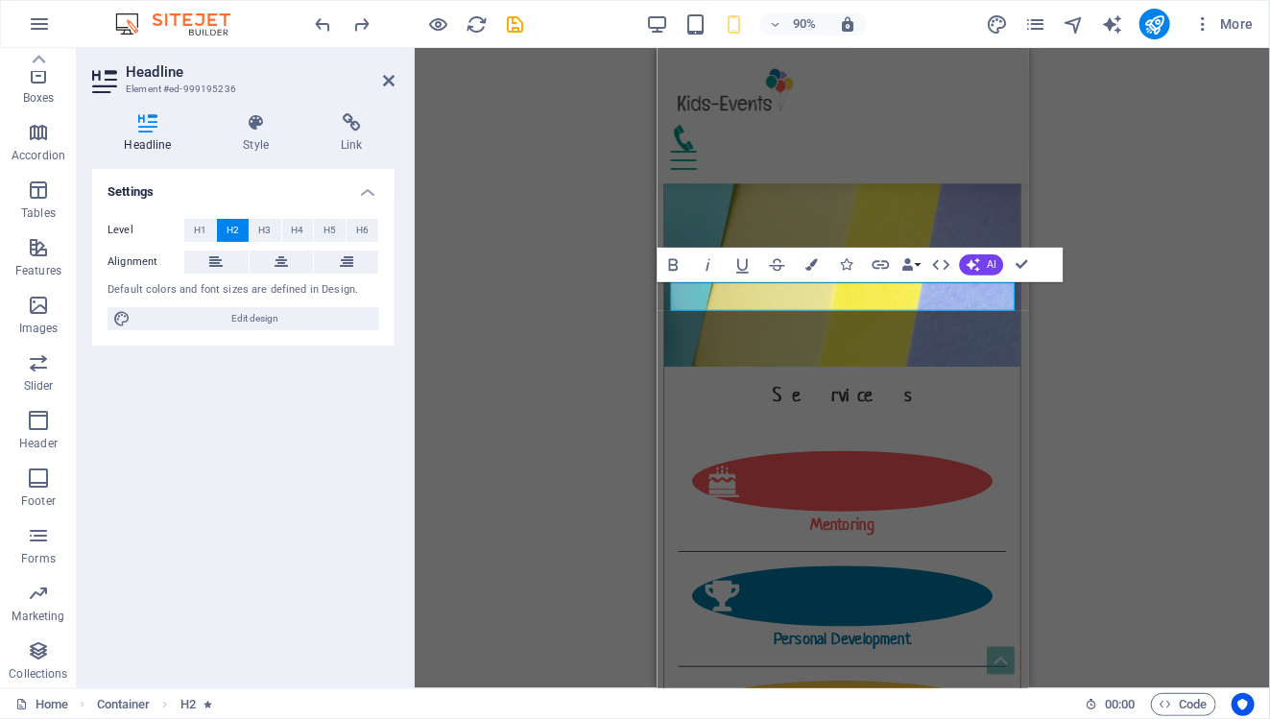
click at [1139, 402] on div "Container H3 Boxes Container Container Banner Container Banner Menu Bar Banner …" at bounding box center [842, 368] width 855 height 640
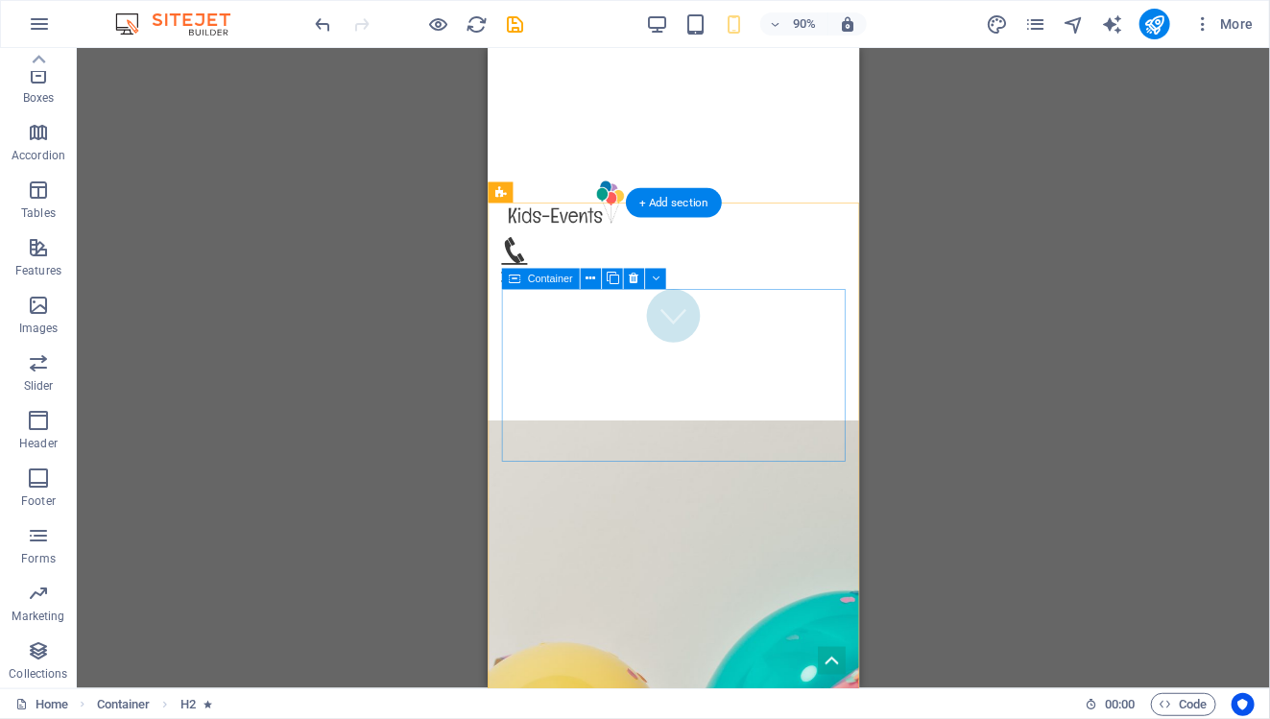
scroll to position [0, 0]
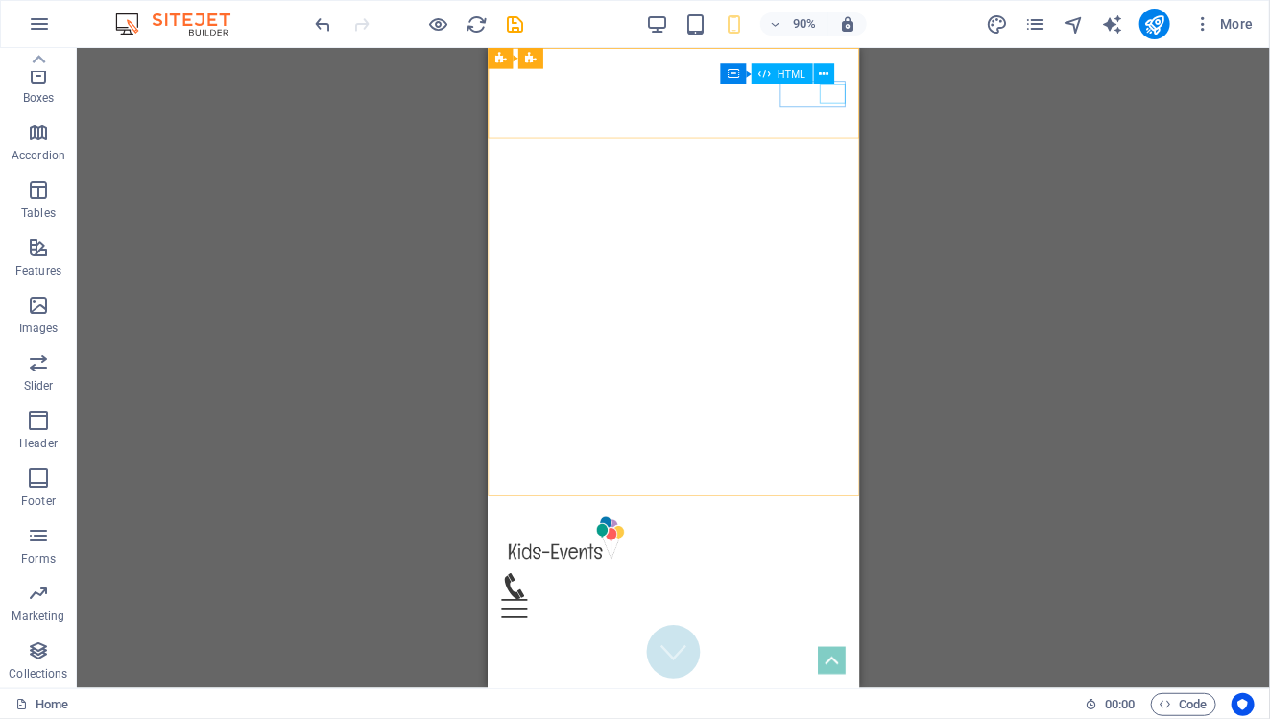
click at [878, 660] on div "Menu" at bounding box center [693, 670] width 382 height 21
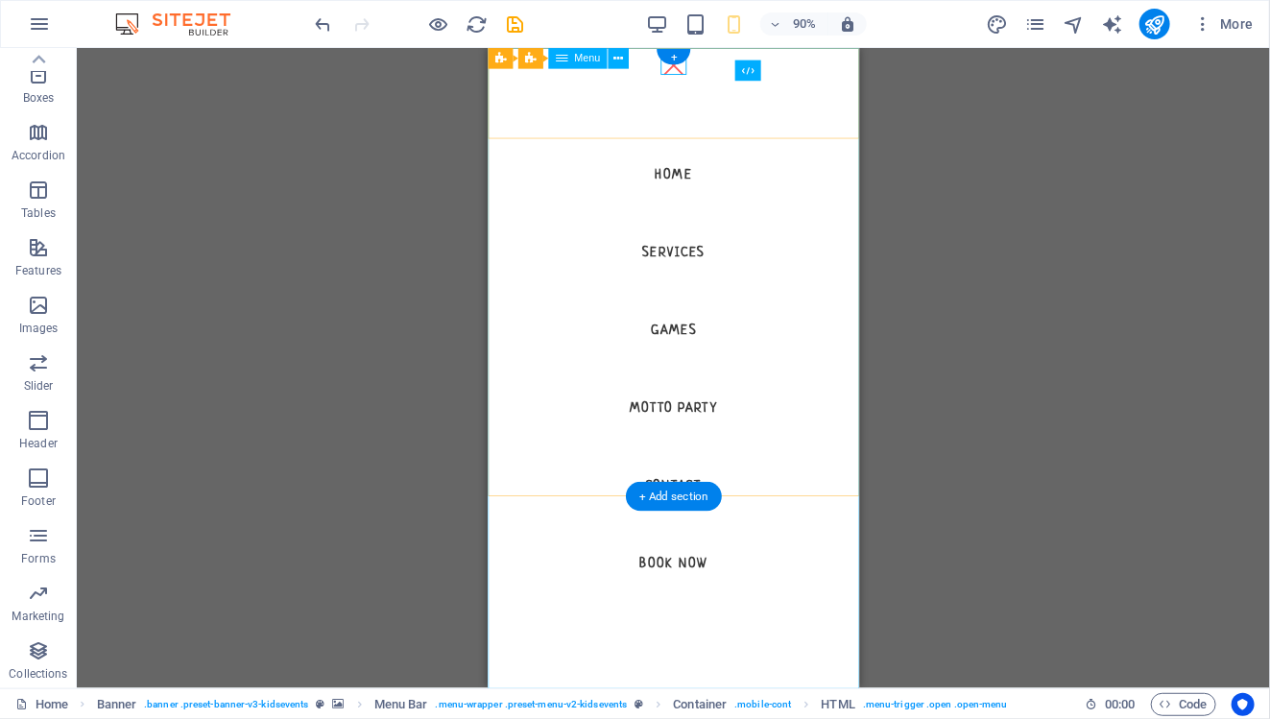
click at [708, 353] on nav "Home Services Games Motto Party Contact Book now" at bounding box center [693, 403] width 413 height 711
click at [705, 353] on nav "Home Services Games Motto Party Contact Book now" at bounding box center [693, 403] width 413 height 711
select select
select select "1"
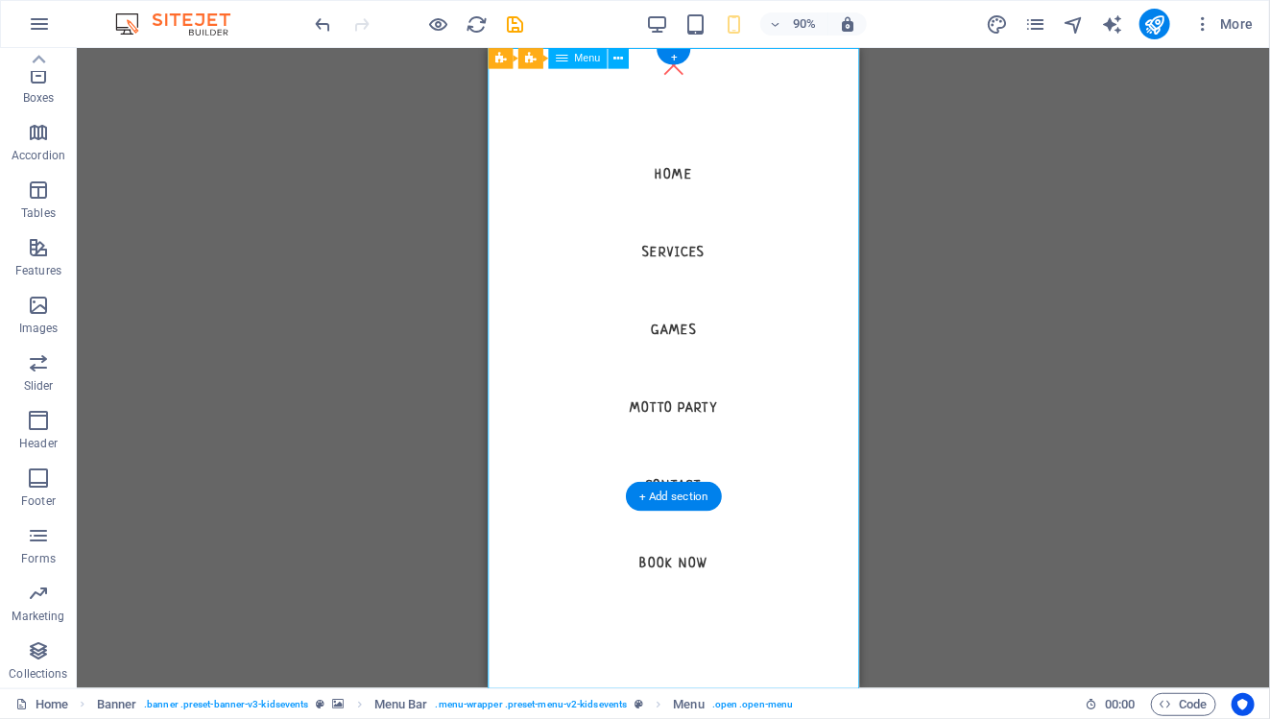
select select
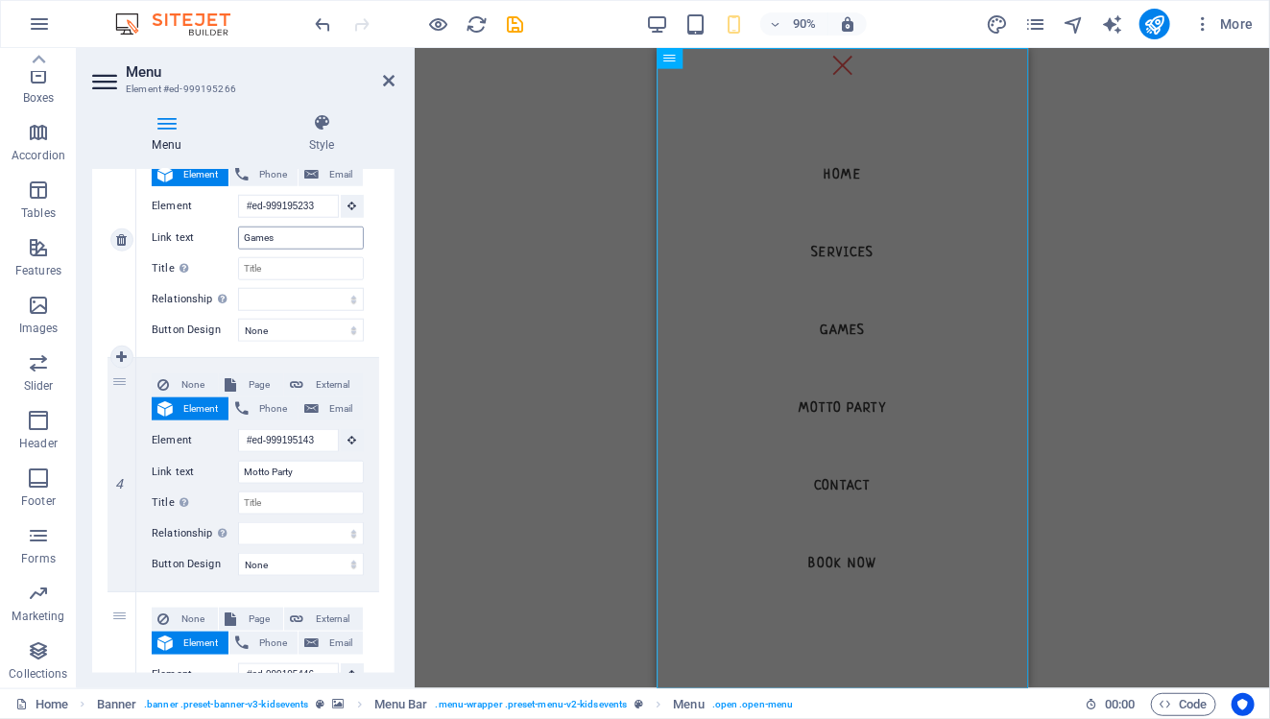
click at [273, 242] on input "Games" at bounding box center [301, 238] width 126 height 23
type input "A"
select select
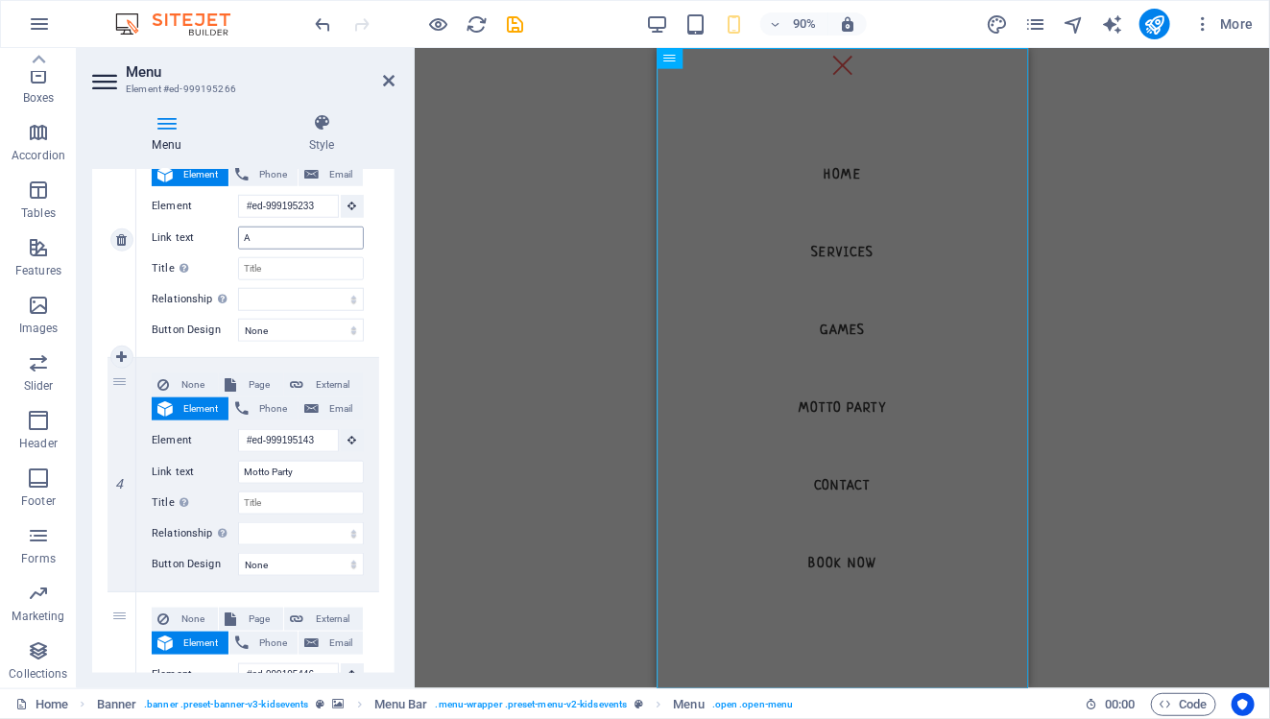
select select
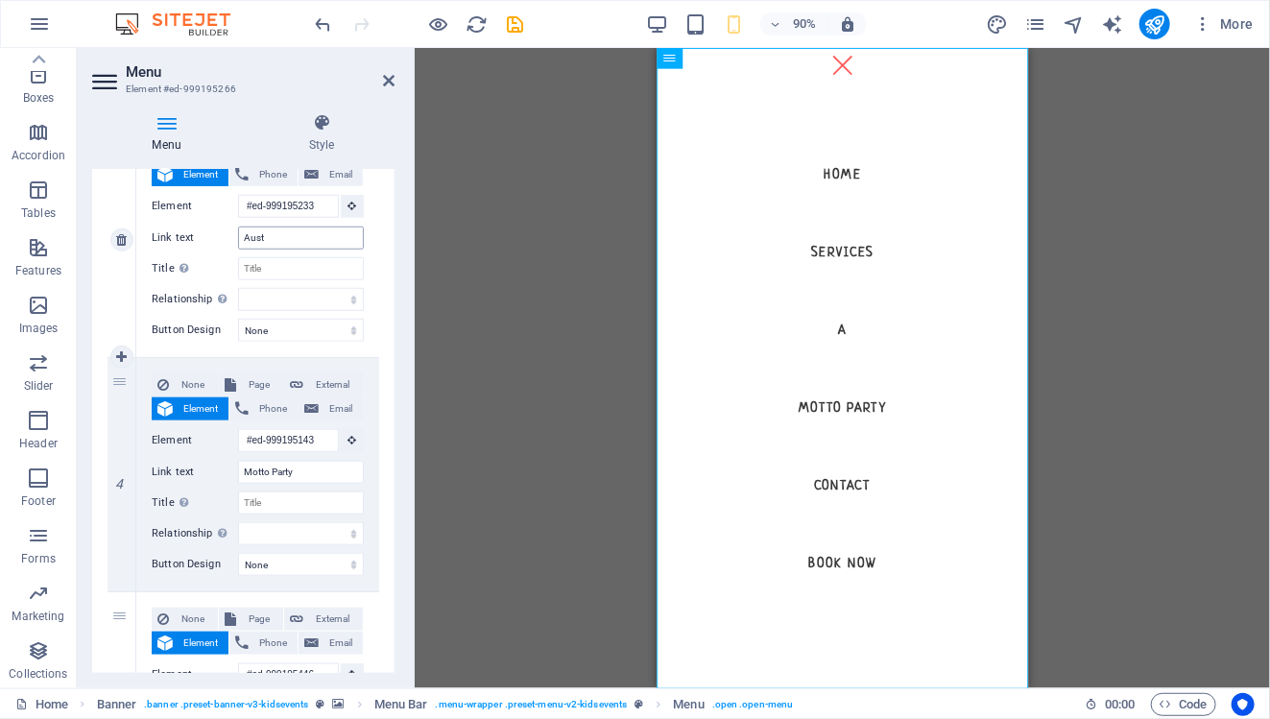
type input "Austr"
select select
type input "Austra"
select select
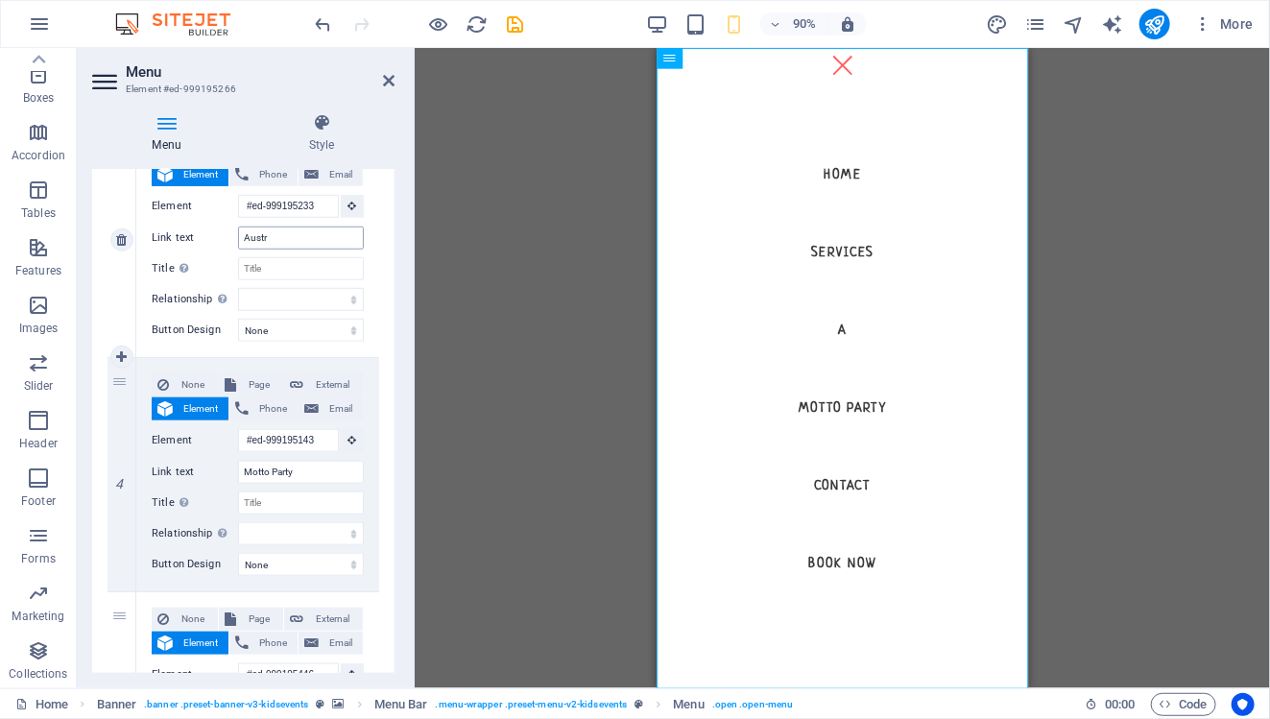
select select
type input "Australia"
select select
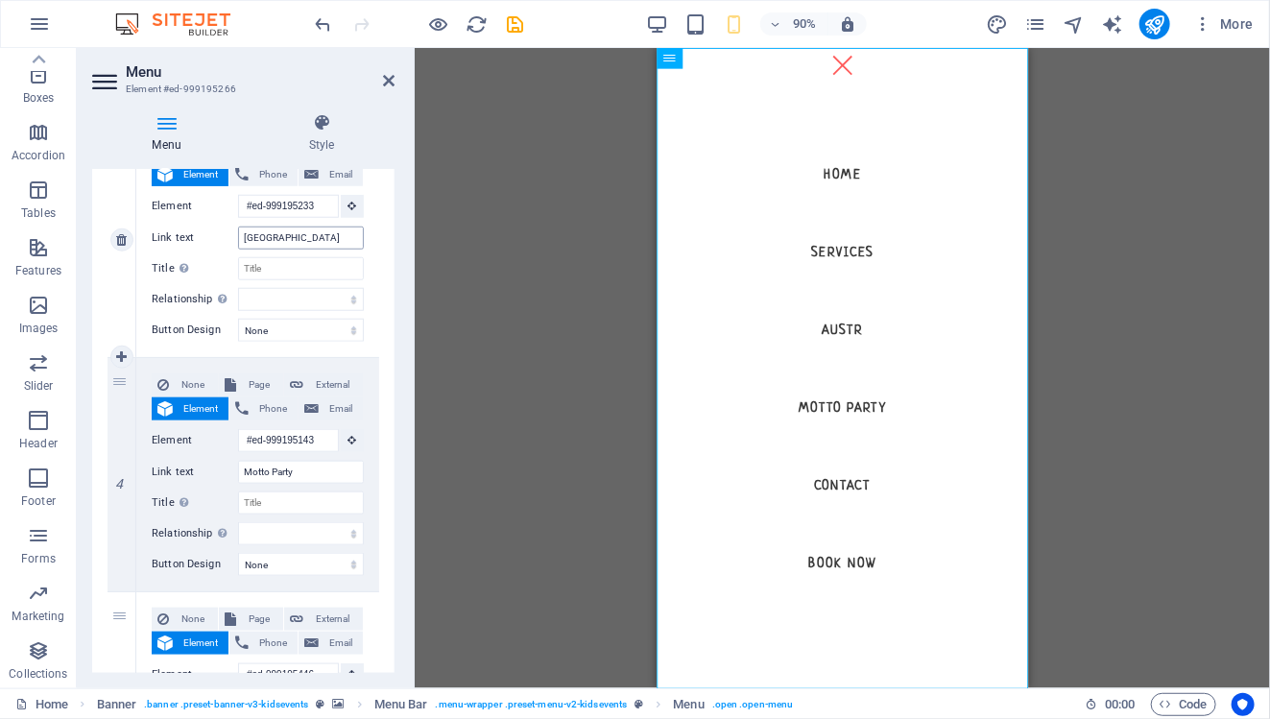
select select
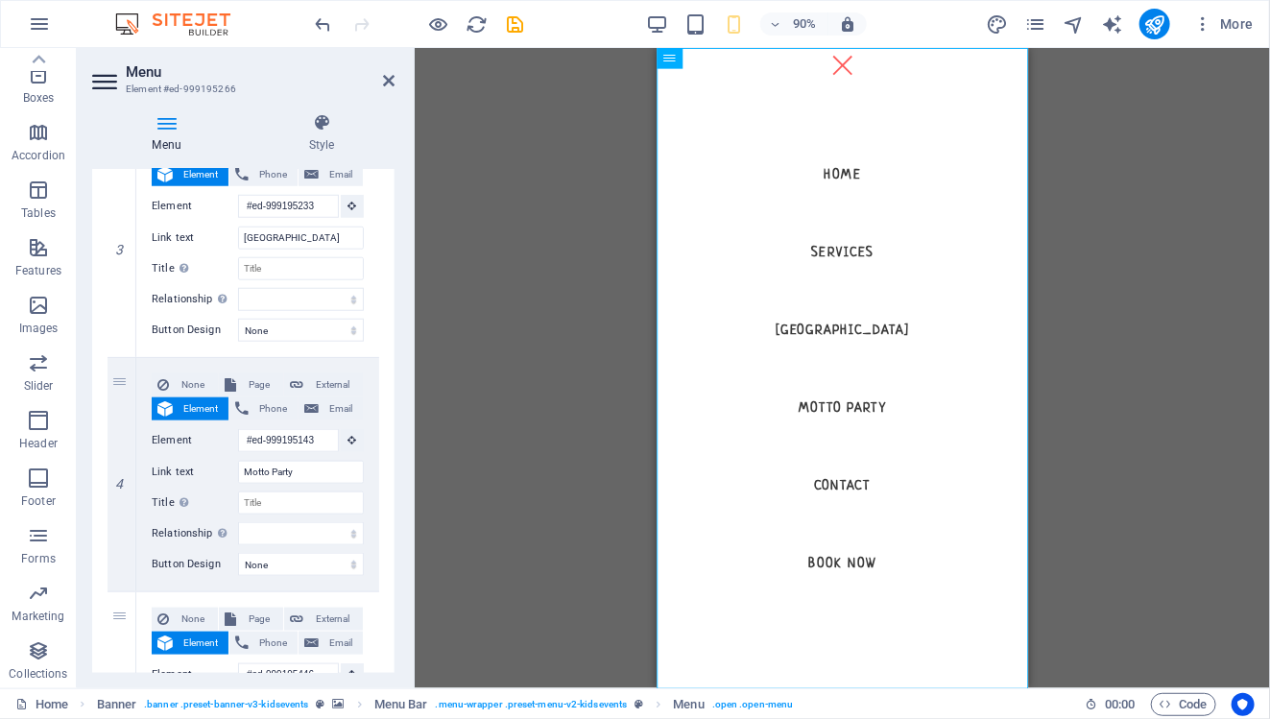
type input "Australia"
click at [475, 263] on div "H3 Boxes Container Container Container Banner Banner Menu Bar Banner Logo Space…" at bounding box center [842, 368] width 855 height 640
click at [392, 84] on icon at bounding box center [389, 80] width 12 height 15
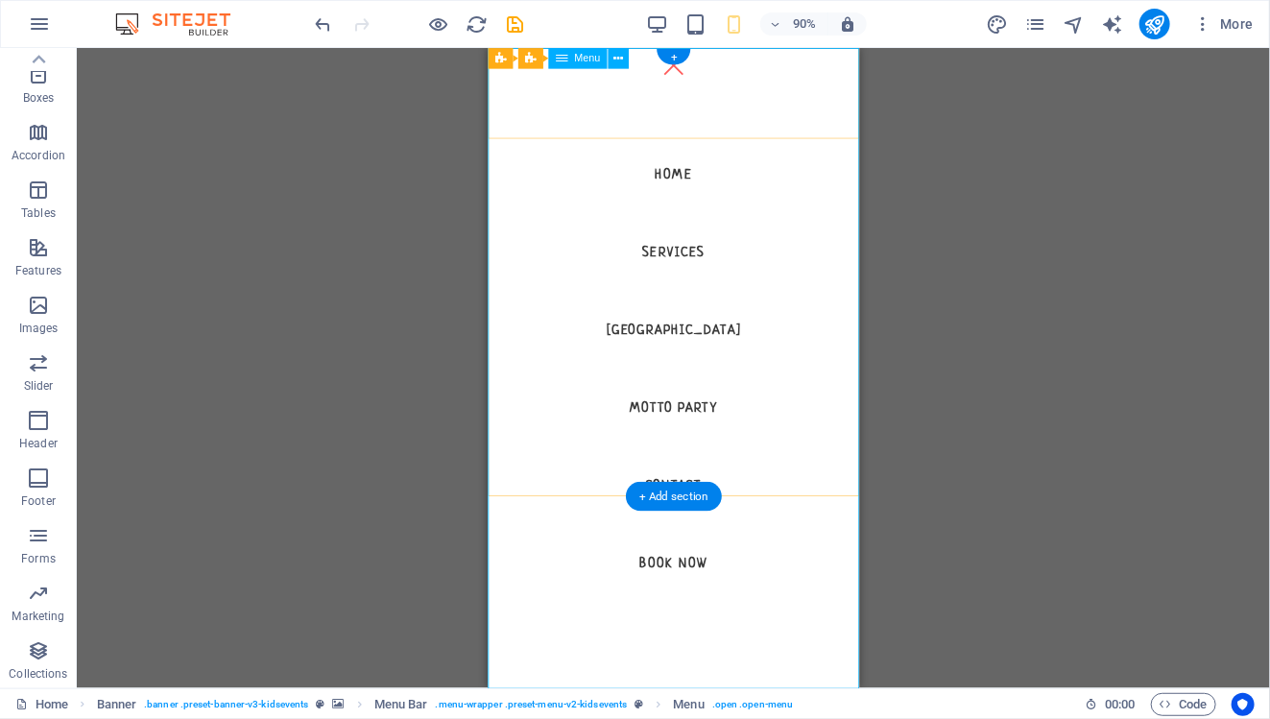
click at [702, 79] on nav "Home Services Australia Motto Party Contact Book now" at bounding box center [693, 403] width 413 height 711
click at [699, 74] on div "Menu" at bounding box center [693, 67] width 29 height 21
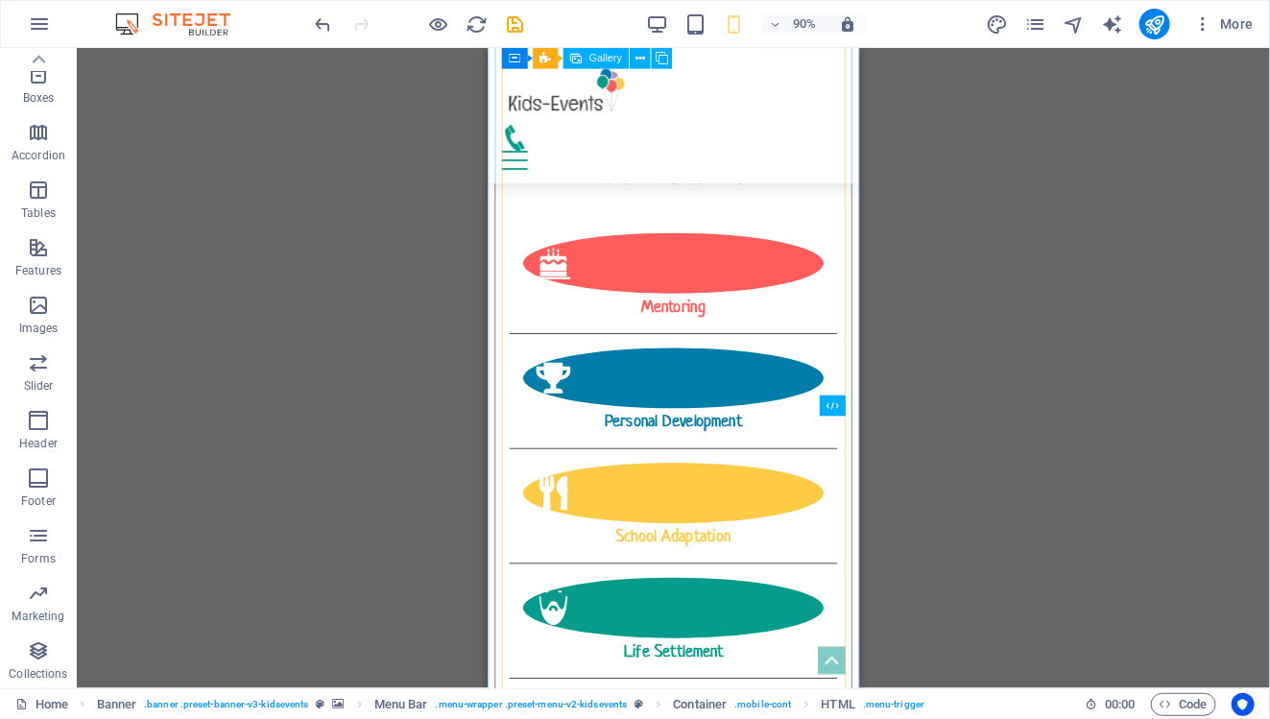
scroll to position [2545, 0]
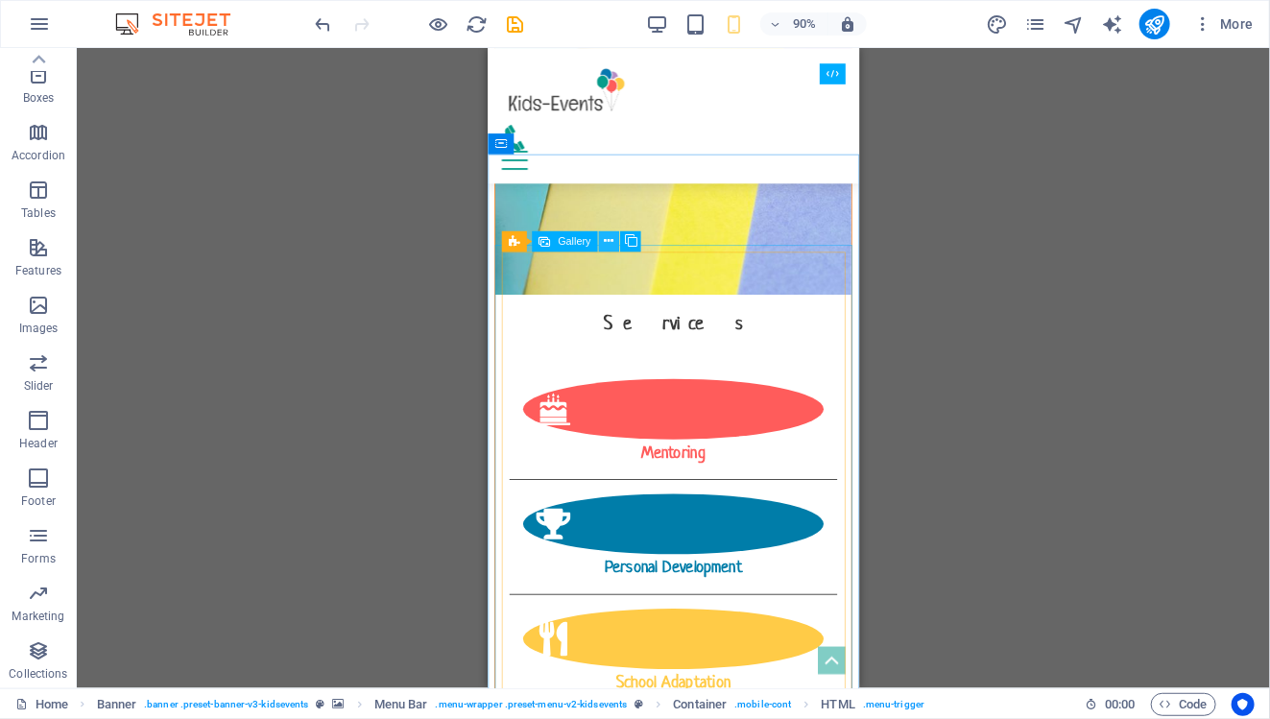
click at [606, 239] on icon at bounding box center [609, 241] width 10 height 18
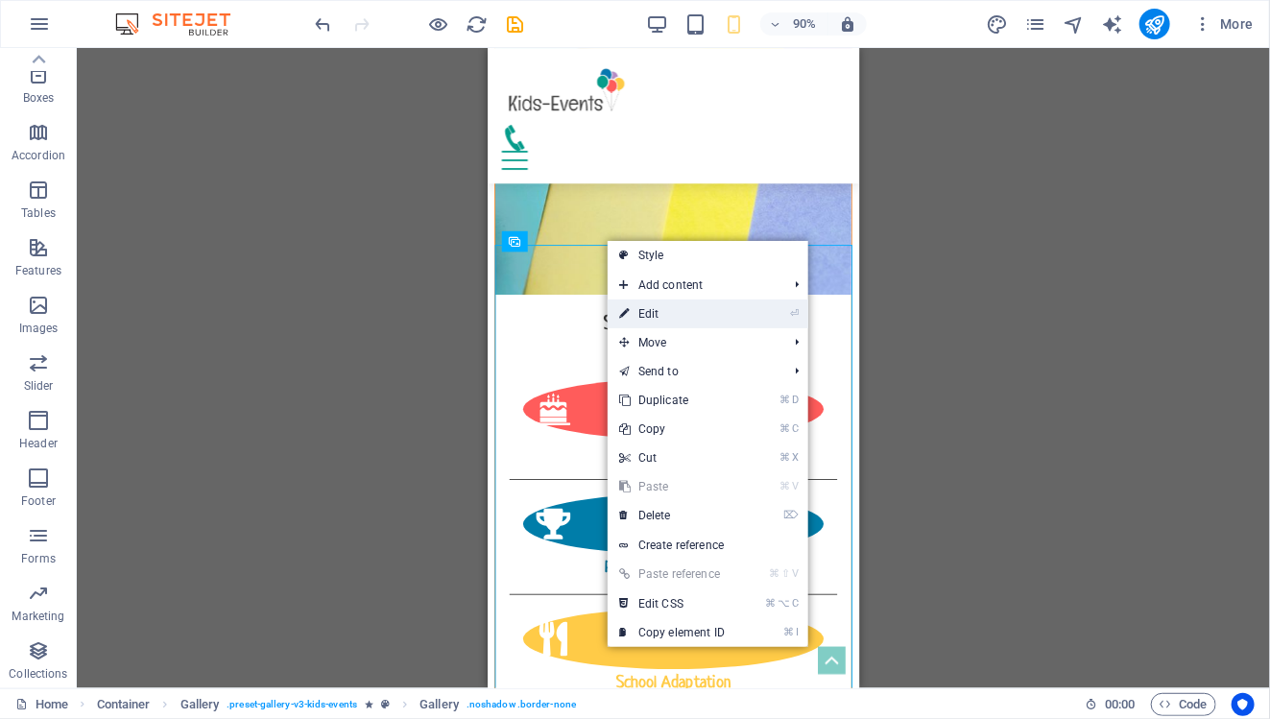
click at [681, 307] on link "⏎ Edit" at bounding box center [672, 313] width 129 height 29
select select "4"
select select "px"
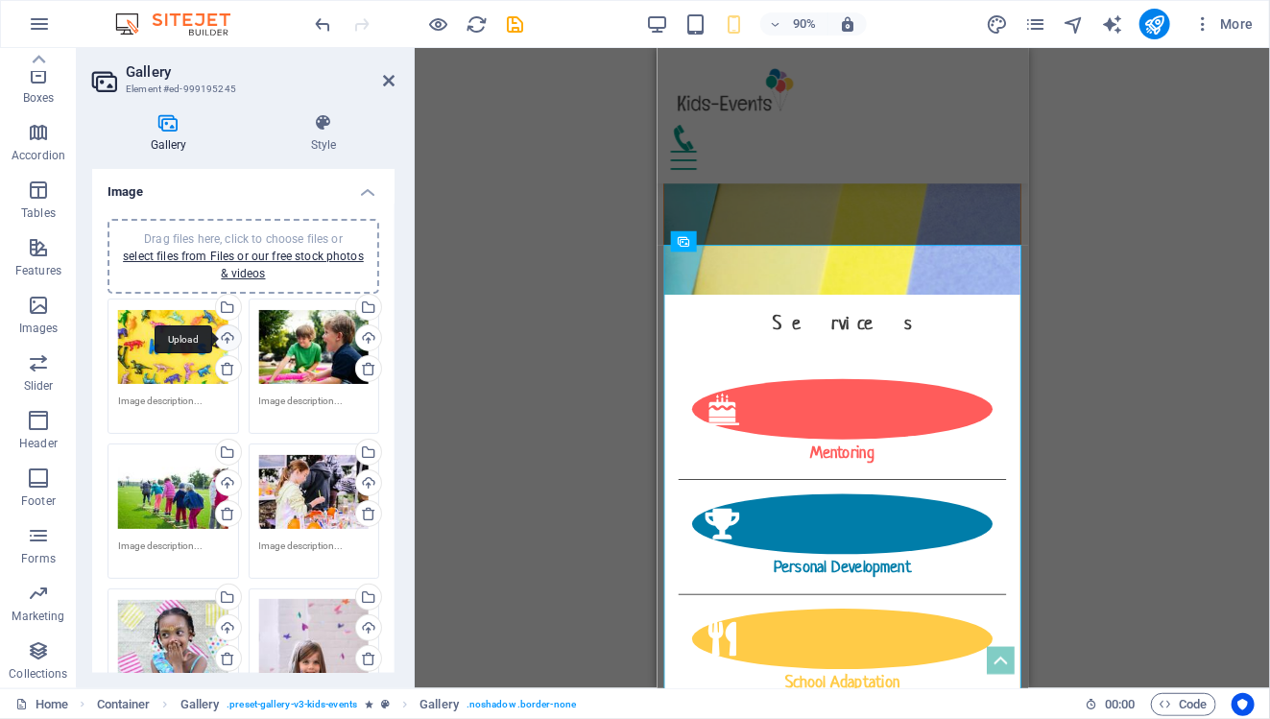
click at [227, 341] on div "Upload" at bounding box center [226, 339] width 29 height 29
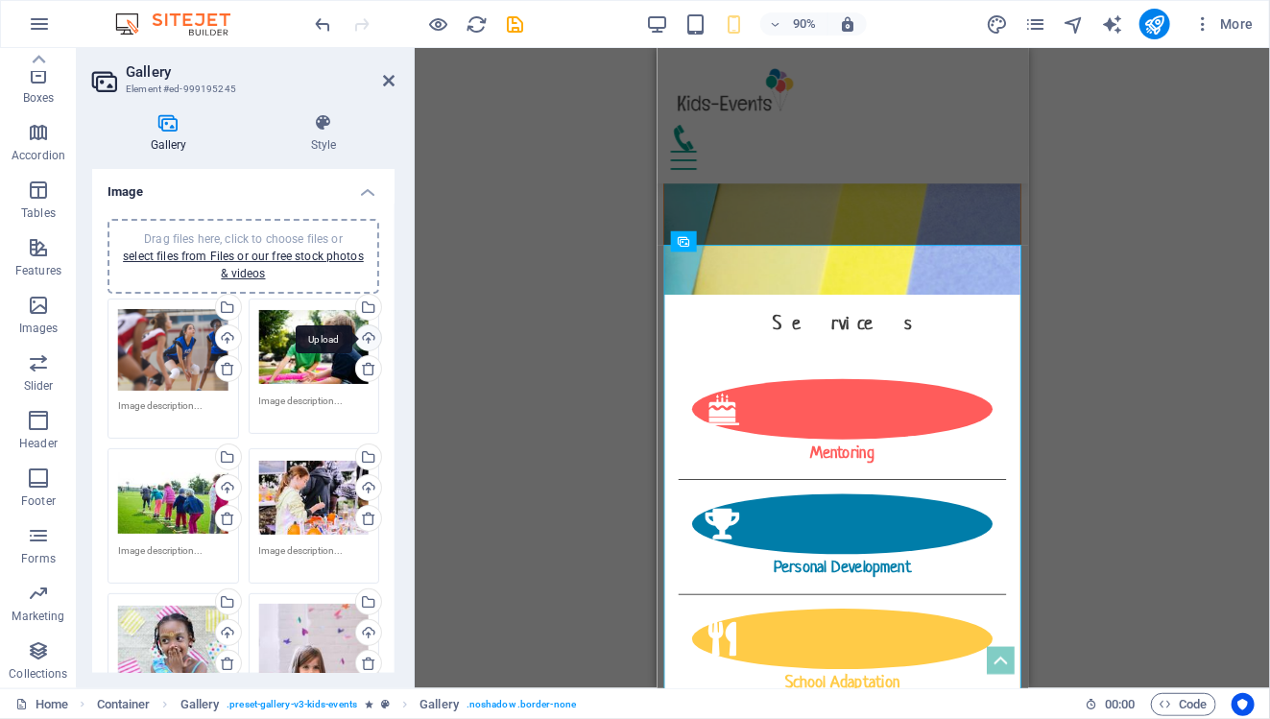
click at [365, 337] on div "Upload" at bounding box center [366, 339] width 29 height 29
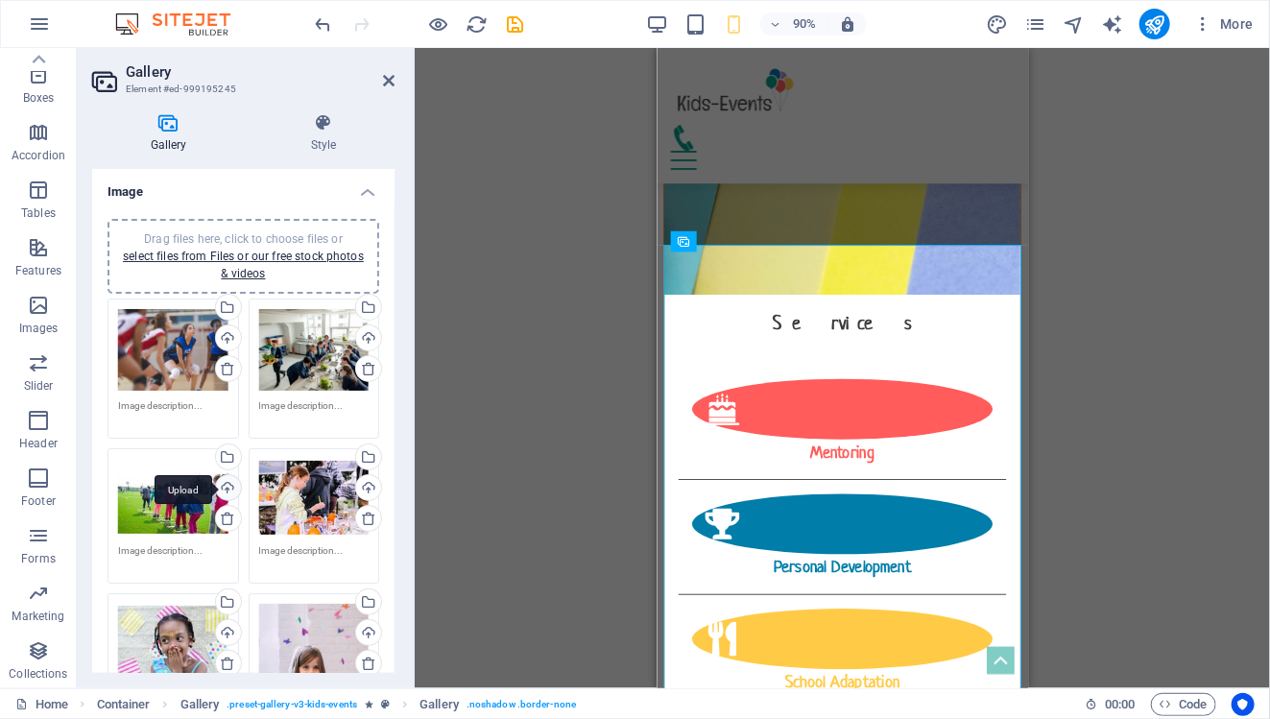
click at [221, 490] on div "Upload" at bounding box center [226, 489] width 29 height 29
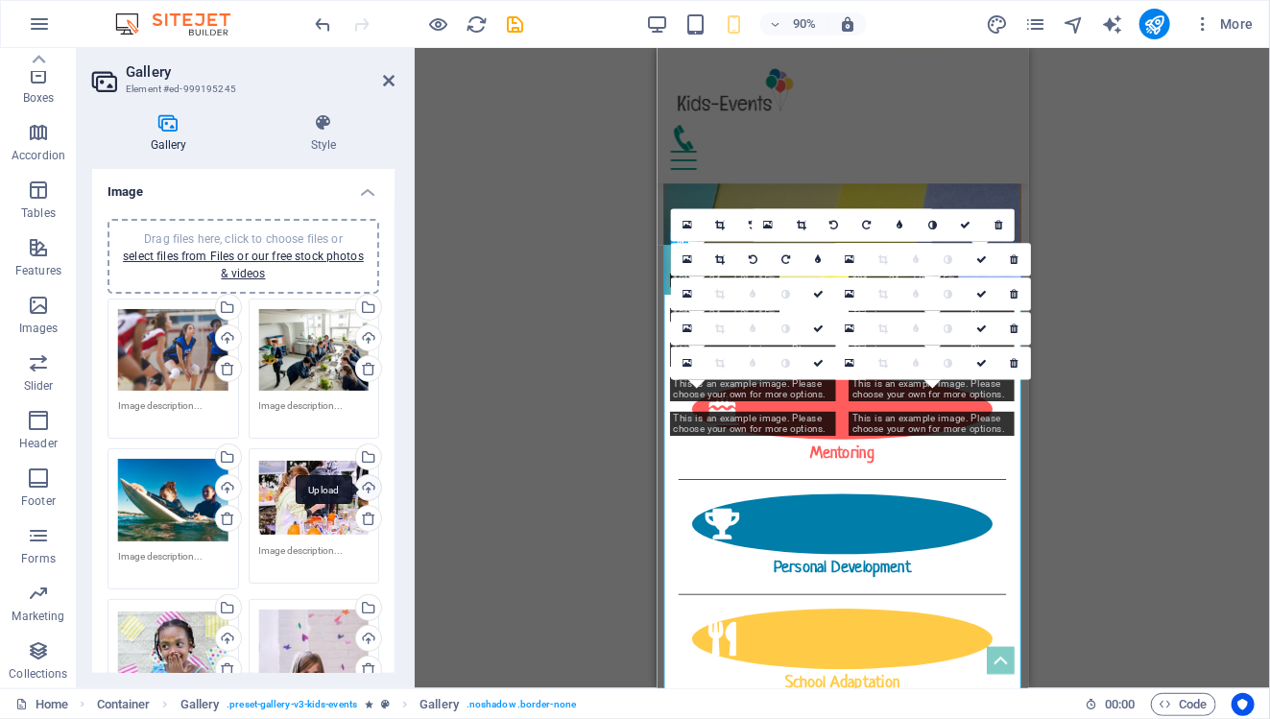
click at [361, 491] on div "Upload" at bounding box center [366, 489] width 29 height 29
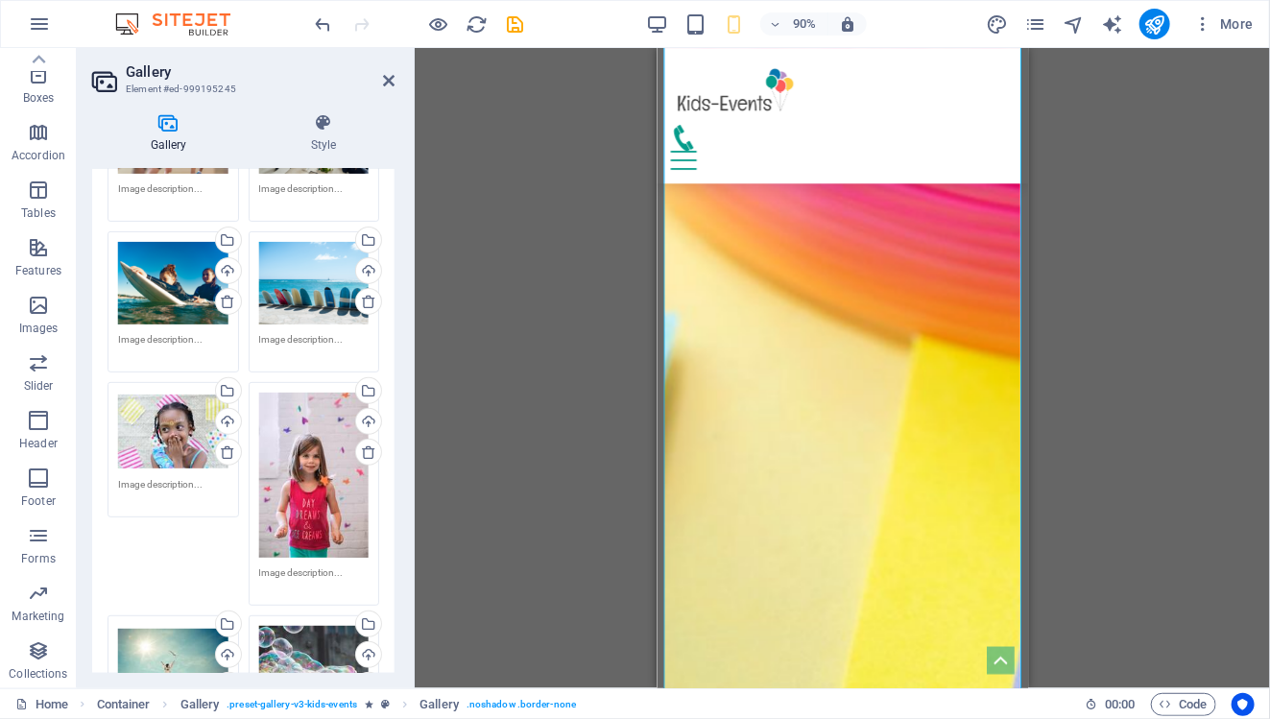
scroll to position [219, 0]
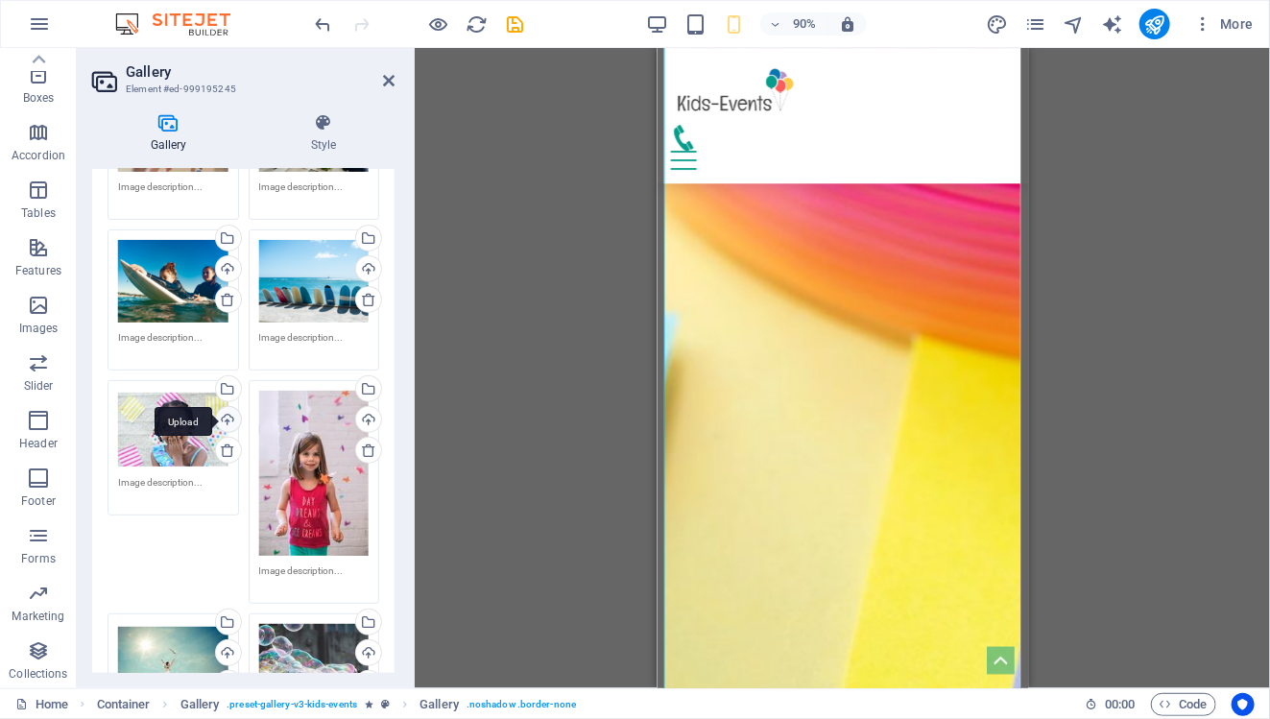
click at [227, 417] on div "Upload" at bounding box center [226, 421] width 29 height 29
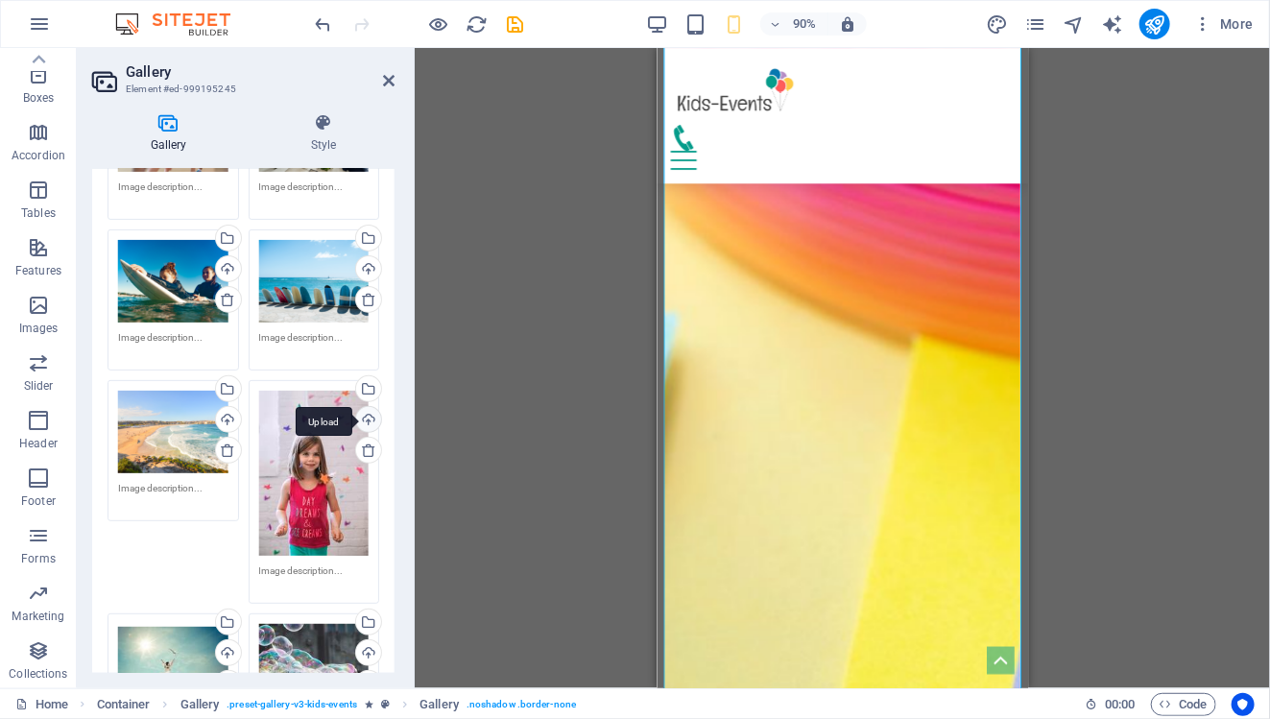
click at [369, 412] on div "Upload" at bounding box center [366, 421] width 29 height 29
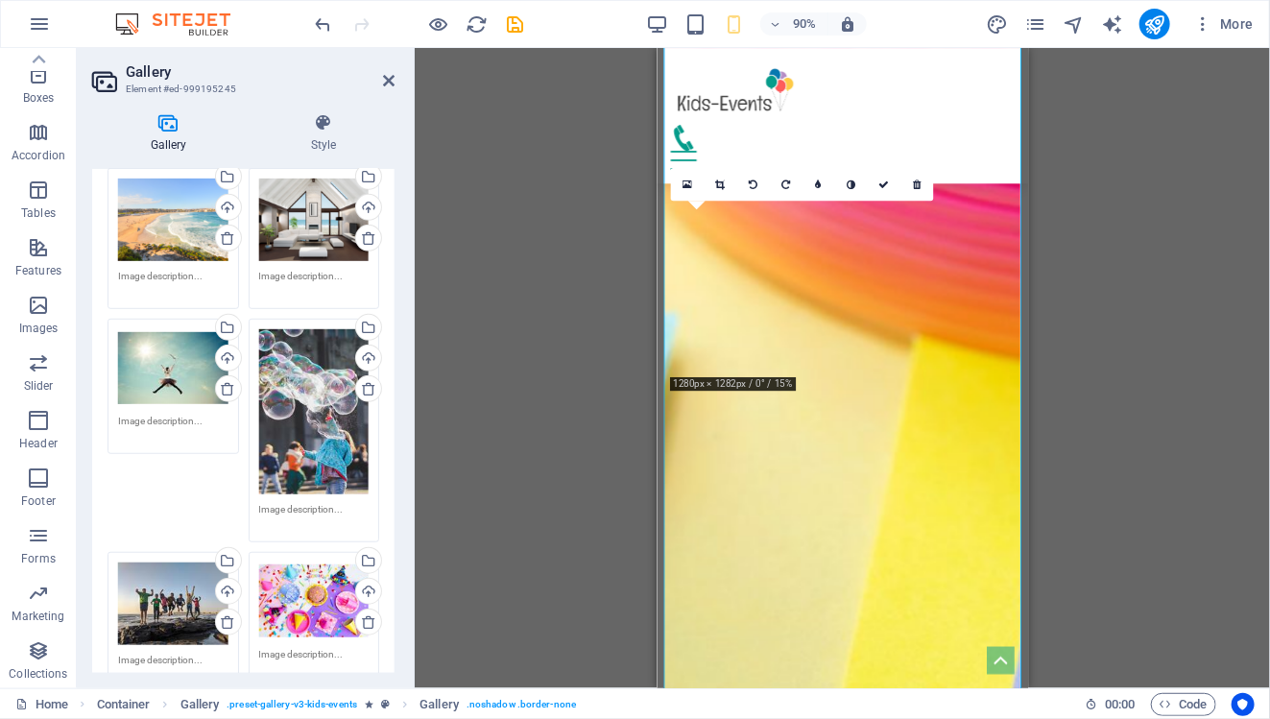
scroll to position [444, 0]
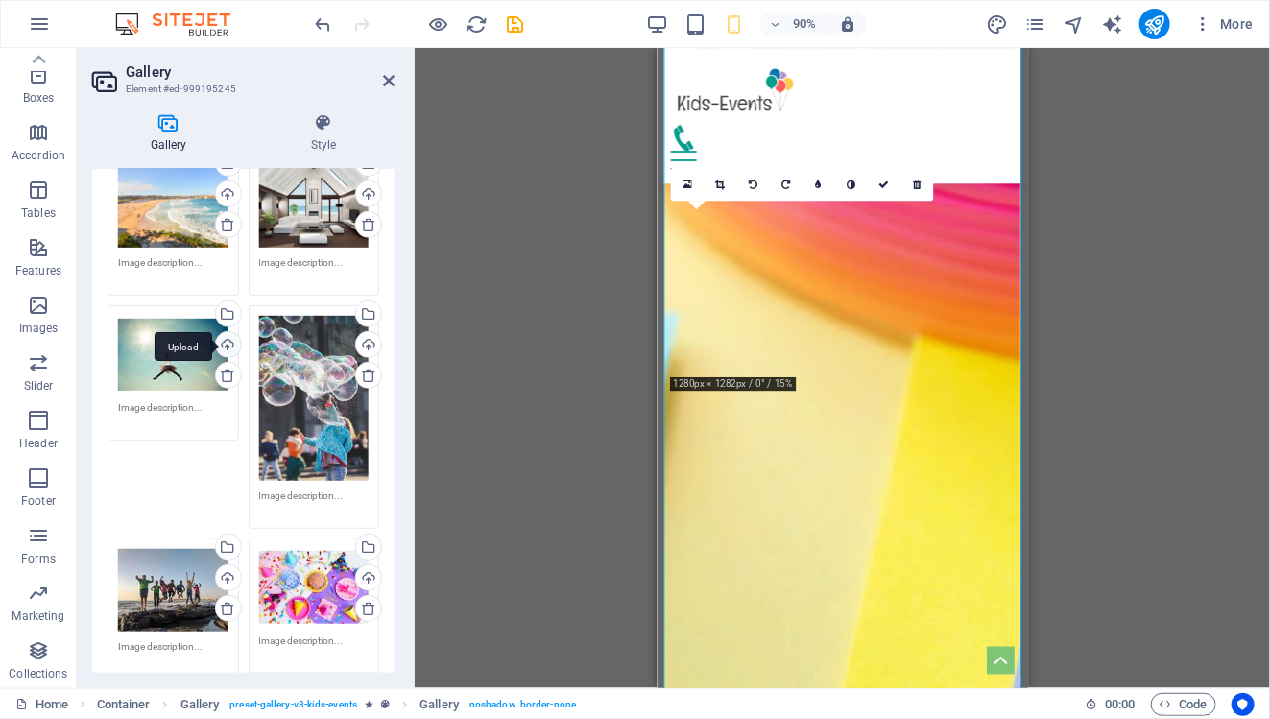
click at [228, 350] on div "Upload" at bounding box center [226, 346] width 29 height 29
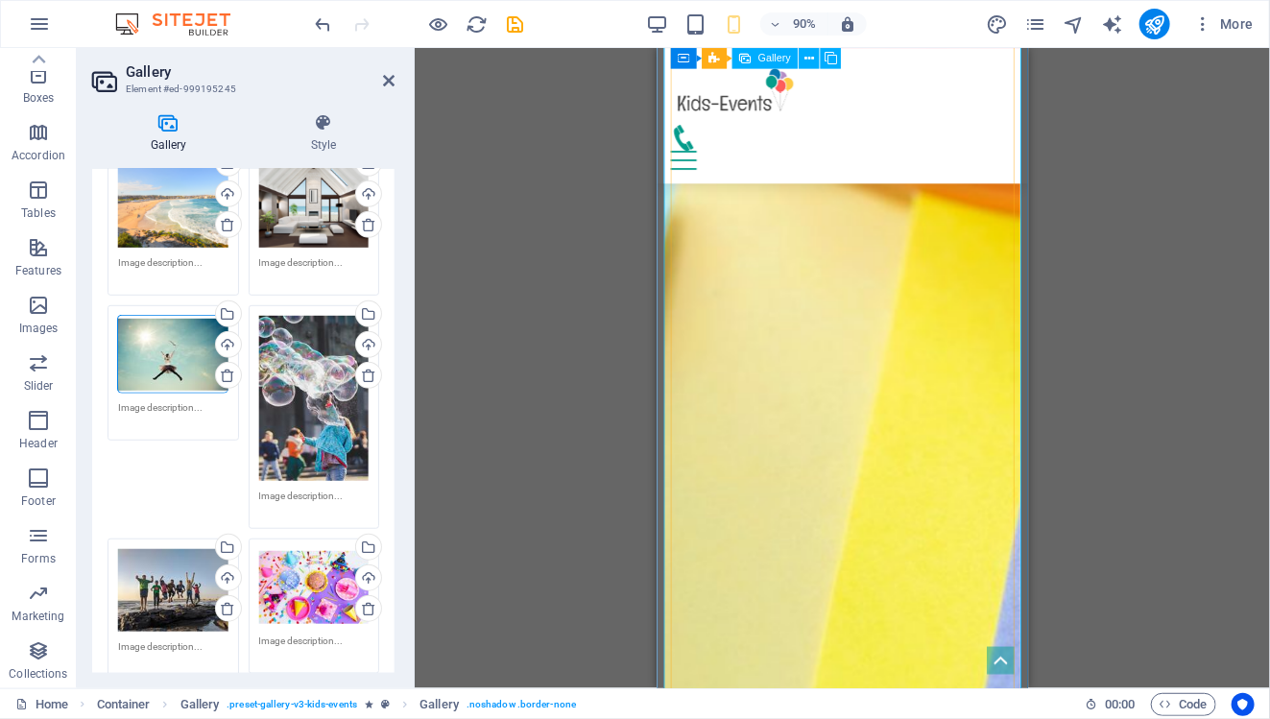
scroll to position [2949, 0]
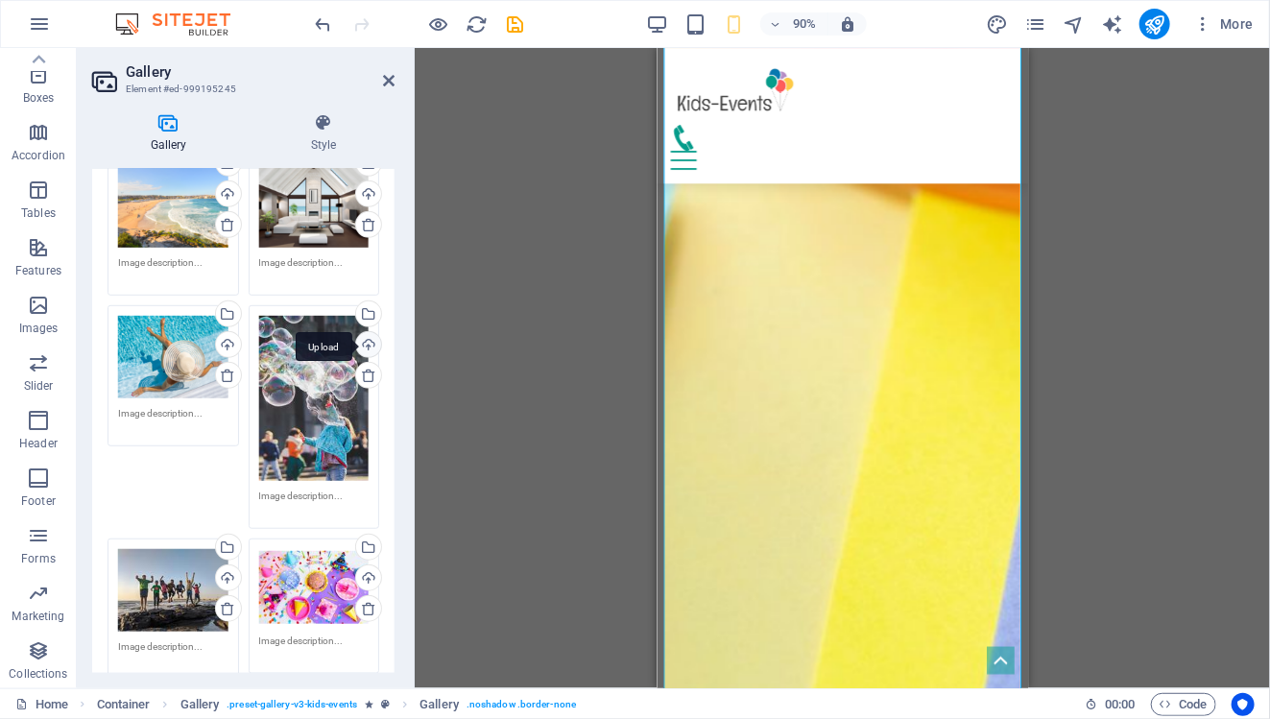
click at [364, 344] on div "Upload" at bounding box center [366, 346] width 29 height 29
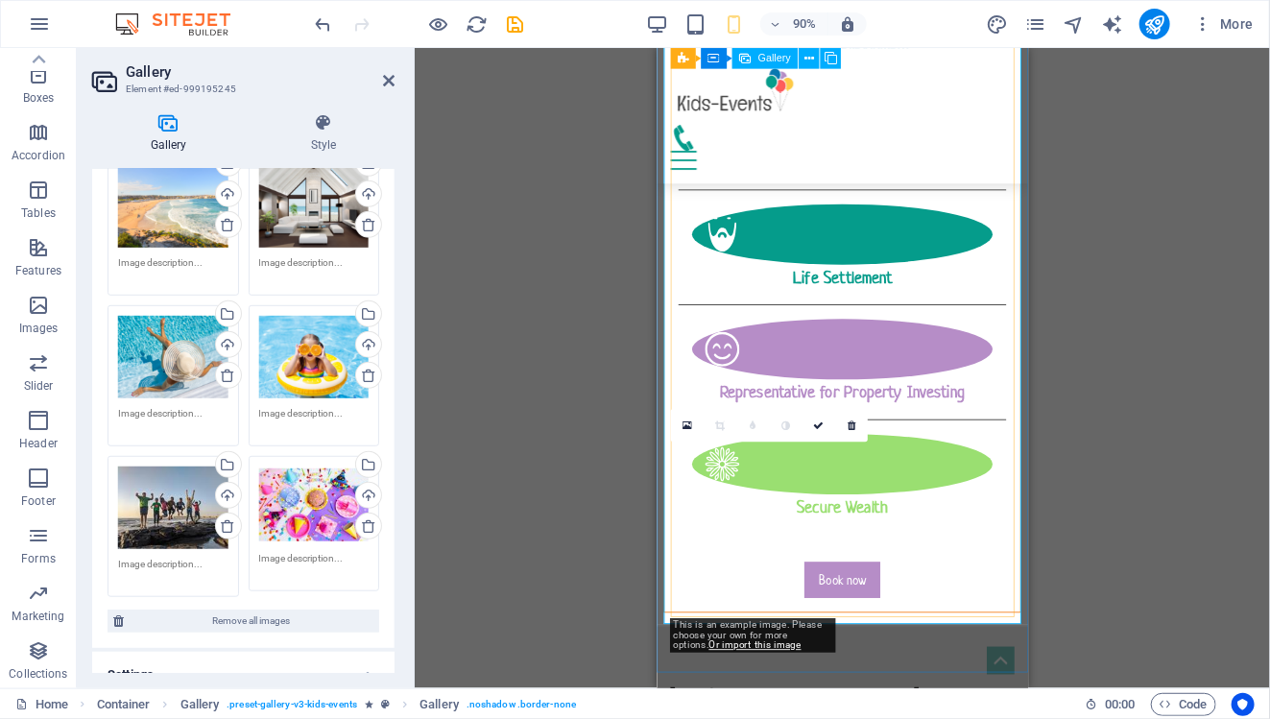
scroll to position [3125, 0]
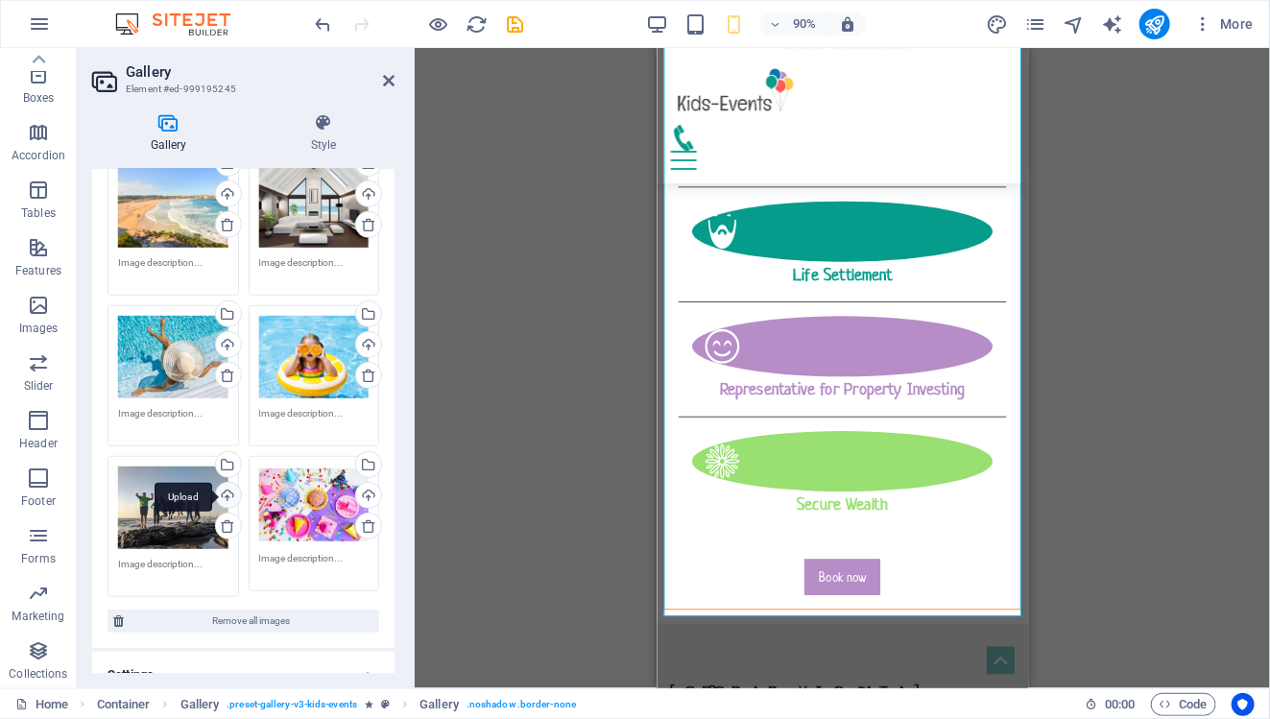
click at [223, 489] on div "Upload" at bounding box center [226, 497] width 29 height 29
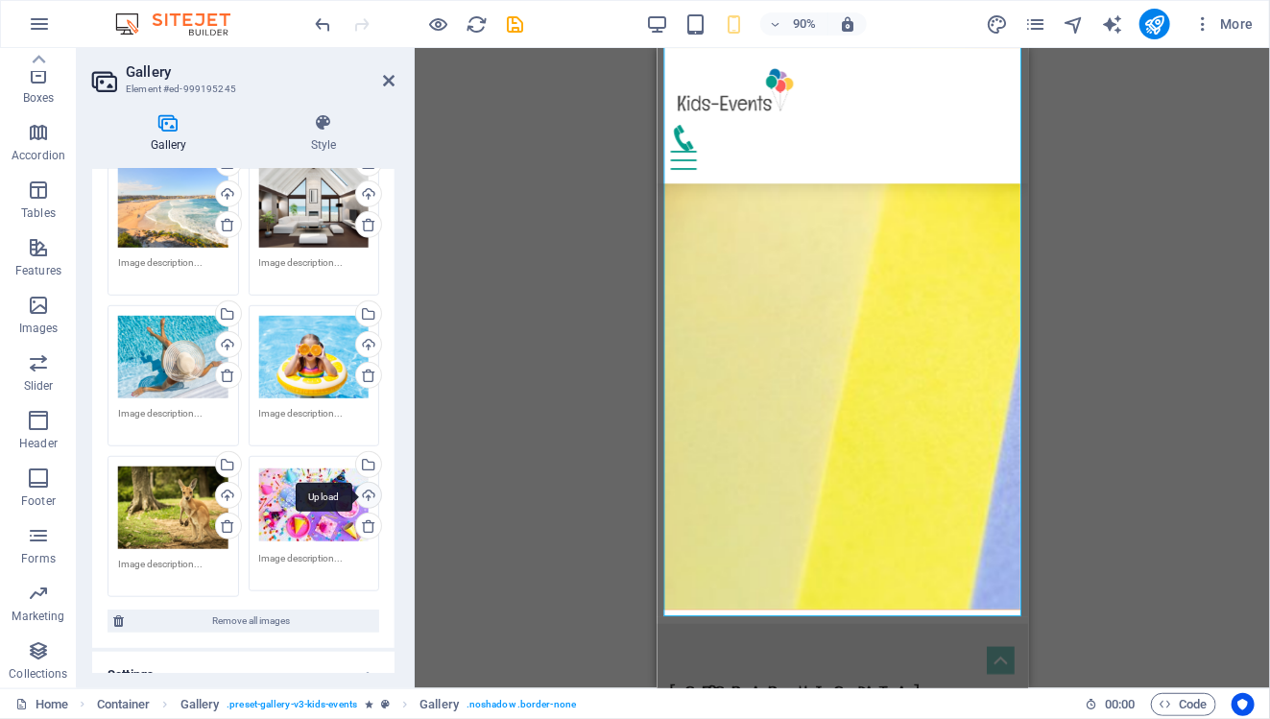
click at [369, 495] on div "Upload" at bounding box center [366, 497] width 29 height 29
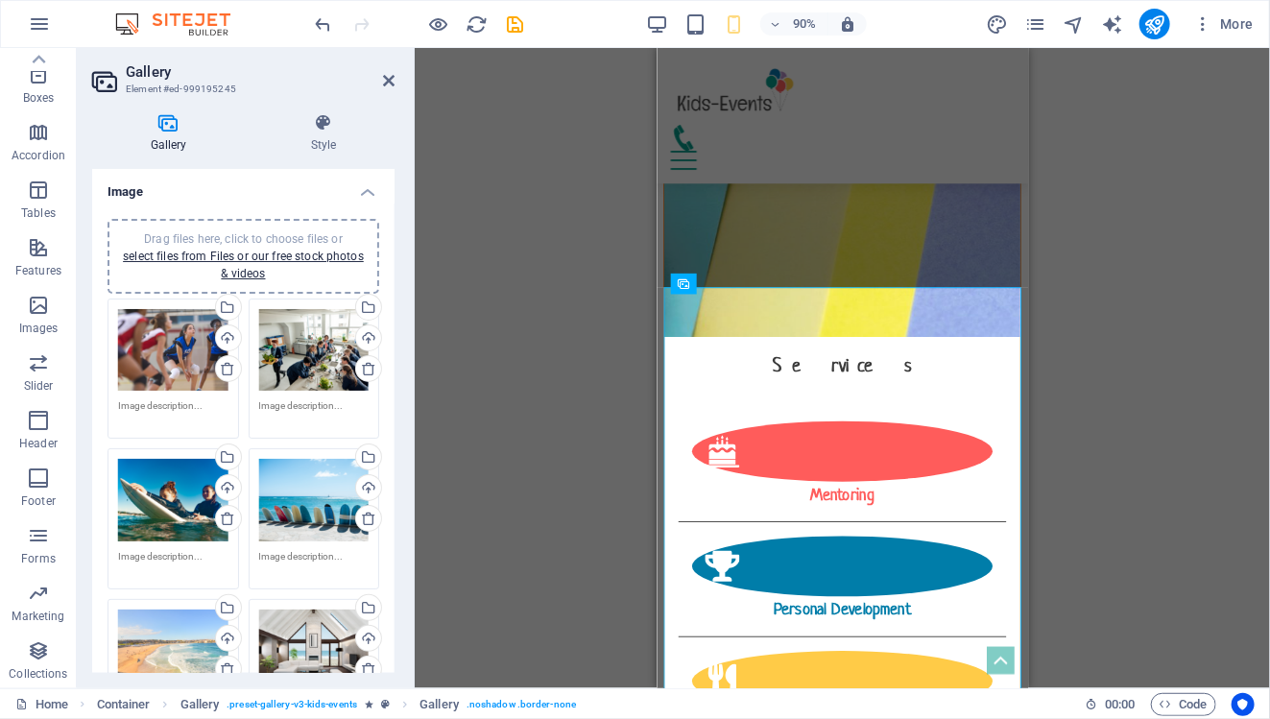
scroll to position [2, 0]
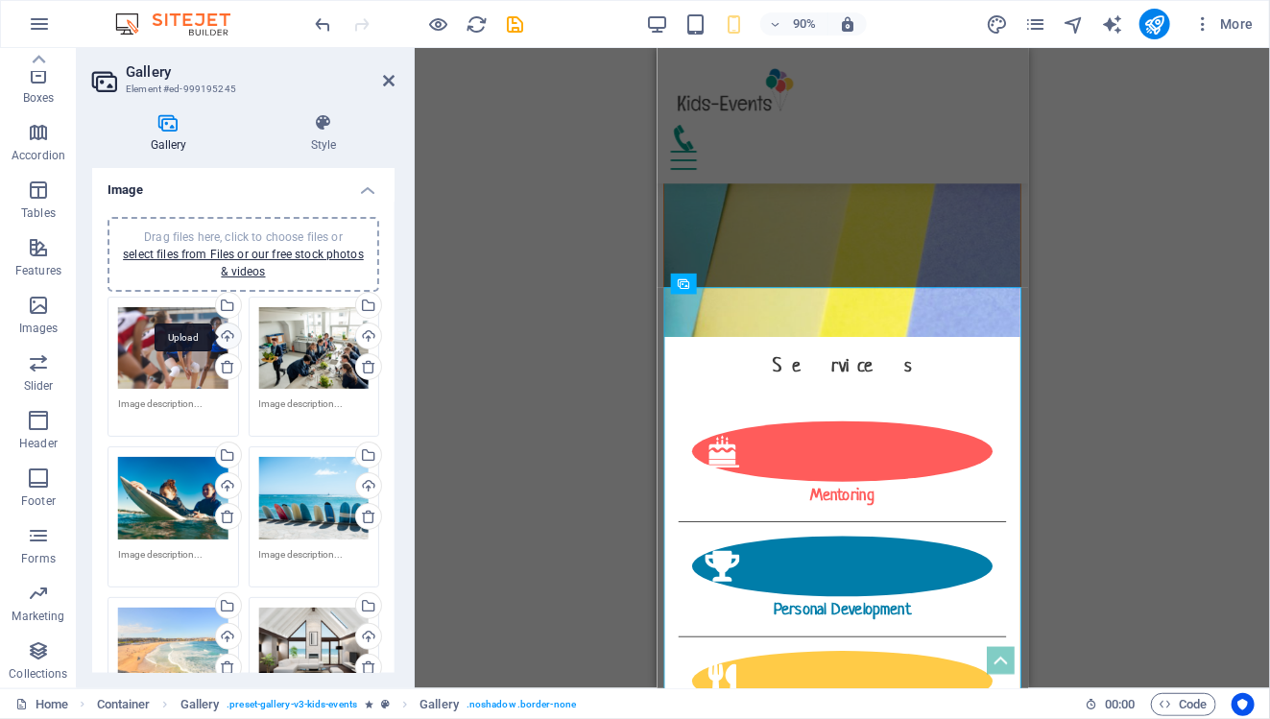
click at [227, 340] on div "Upload" at bounding box center [226, 337] width 29 height 29
click at [221, 330] on div "Upload" at bounding box center [226, 337] width 29 height 29
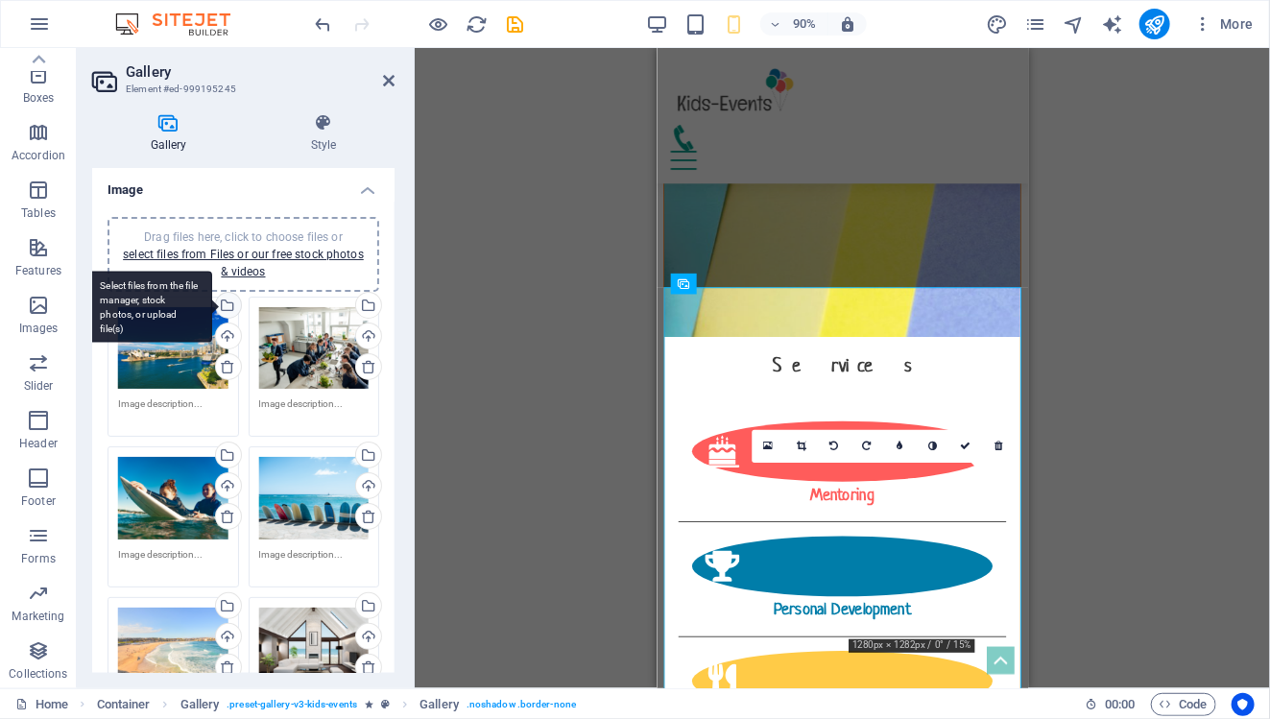
click at [228, 306] on div "Select files from the file manager, stock photos, or upload file(s)" at bounding box center [226, 307] width 29 height 29
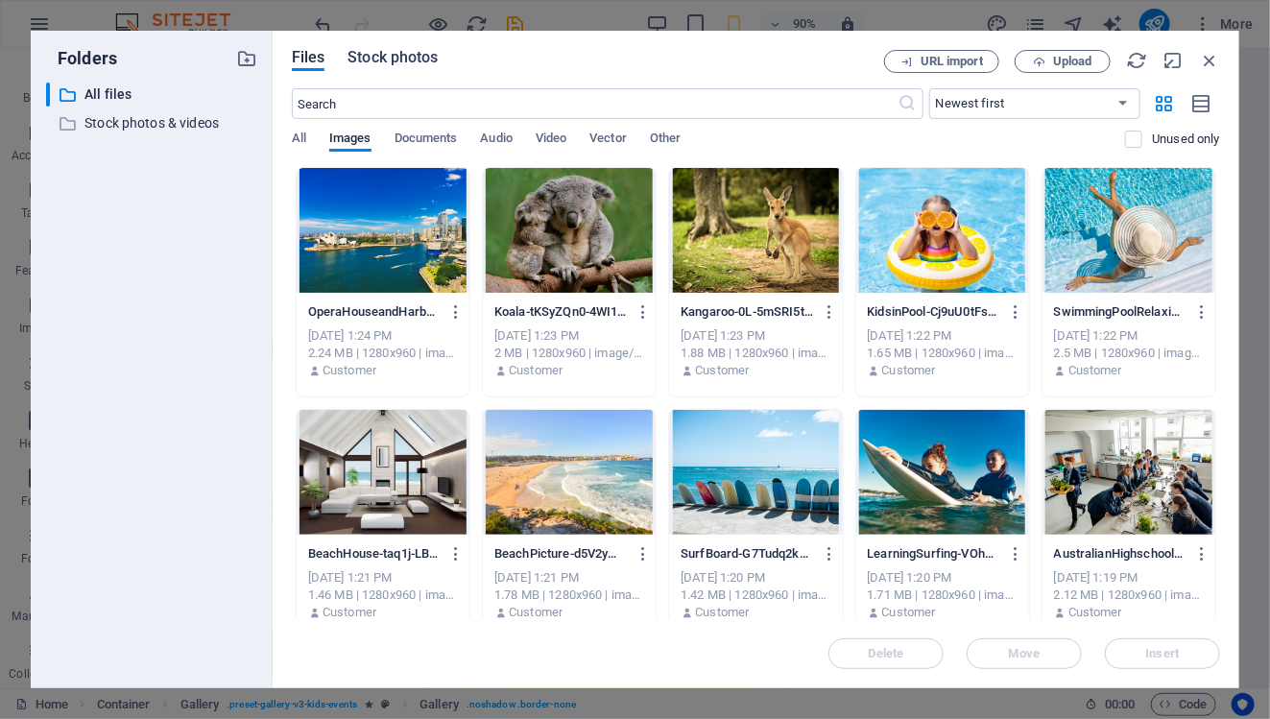
click at [366, 51] on span "Stock photos" at bounding box center [392, 57] width 90 height 23
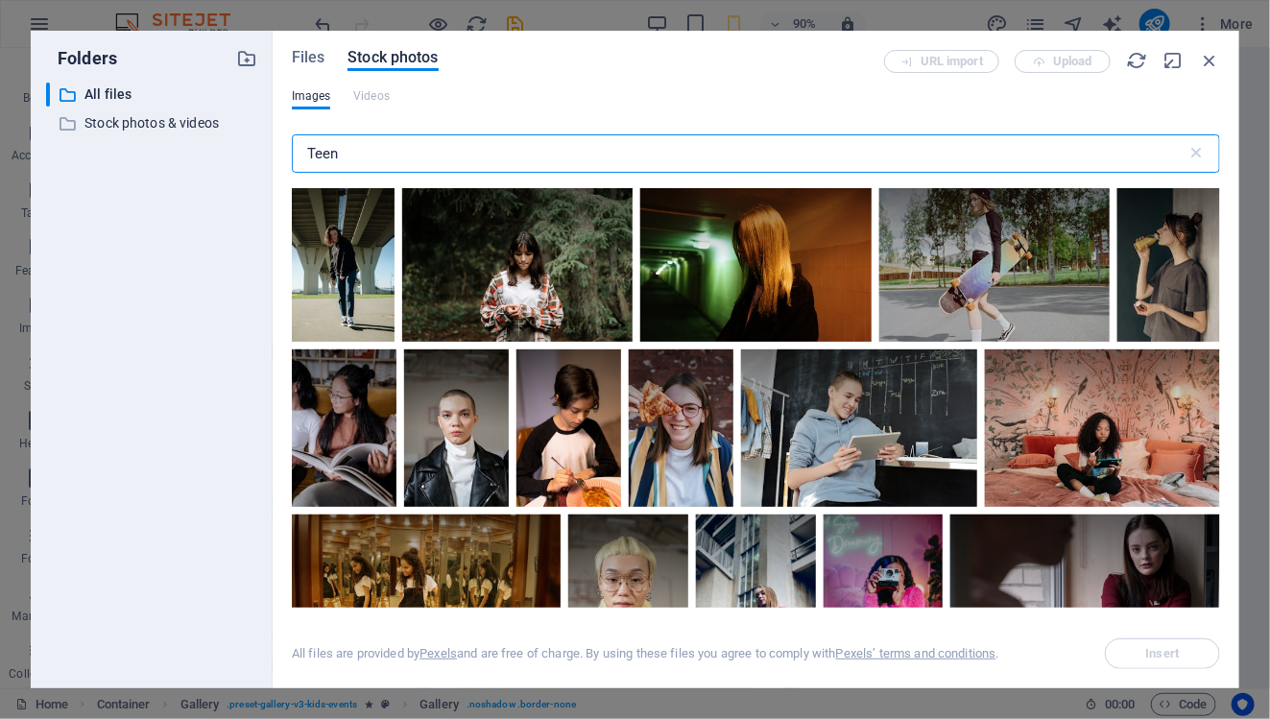
drag, startPoint x: 360, startPoint y: 152, endPoint x: 275, endPoint y: 145, distance: 85.7
click at [275, 145] on div "Files Stock photos URL import Upload Images Videos Teen ​ All files are provide…" at bounding box center [756, 360] width 967 height 658
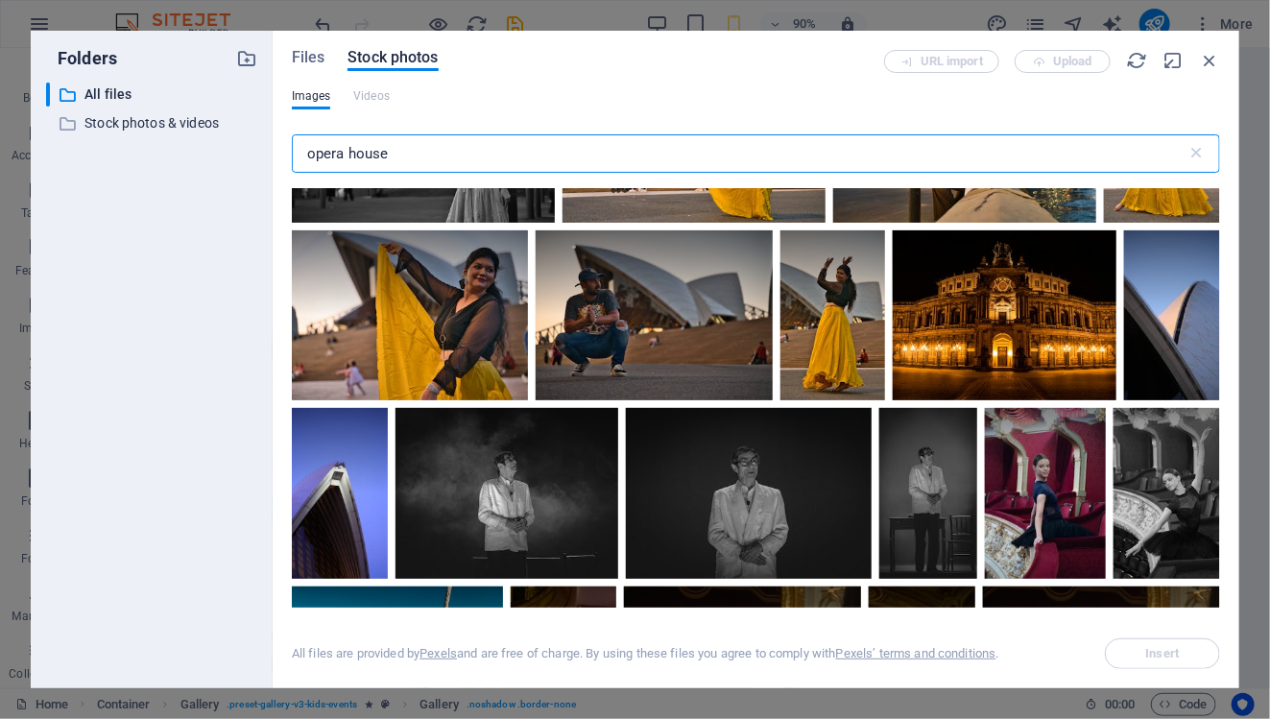
scroll to position [399, 0]
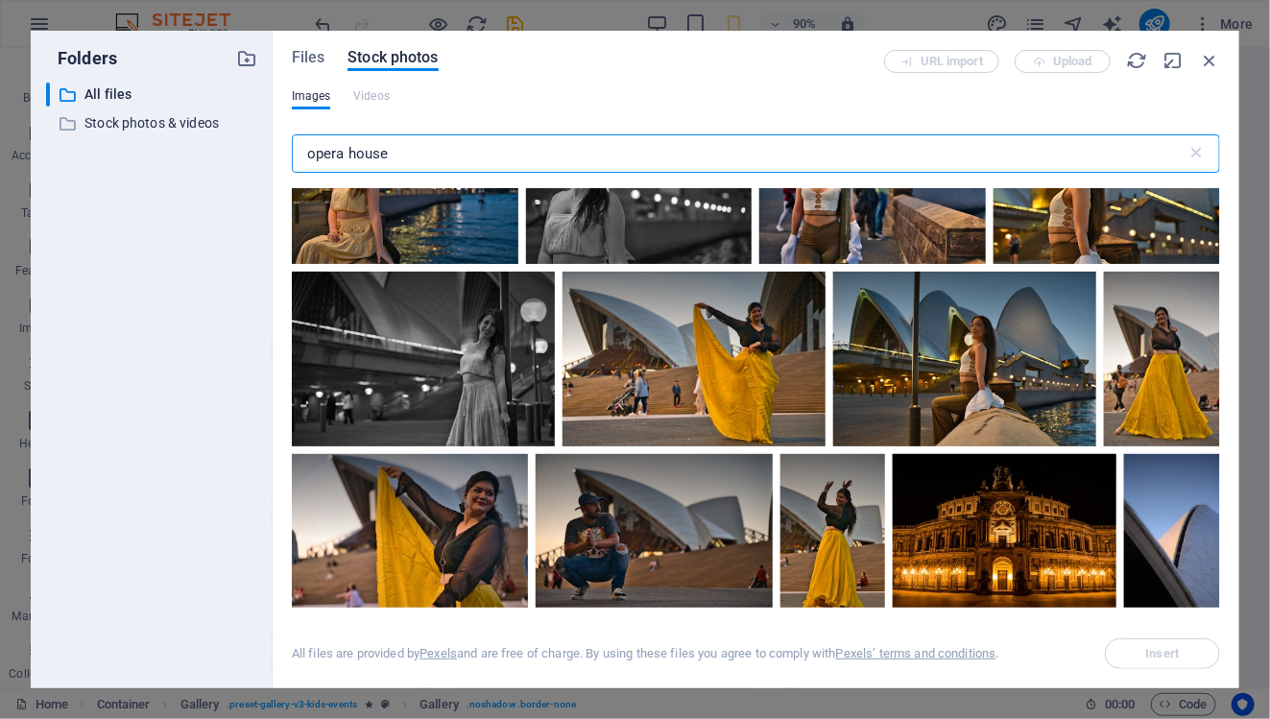
drag, startPoint x: 467, startPoint y: 151, endPoint x: 237, endPoint y: 145, distance: 230.4
click at [230, 145] on div "Folders ​ All files All files ​ Stock photos & videos Stock photos & videos Fil…" at bounding box center [635, 360] width 1208 height 658
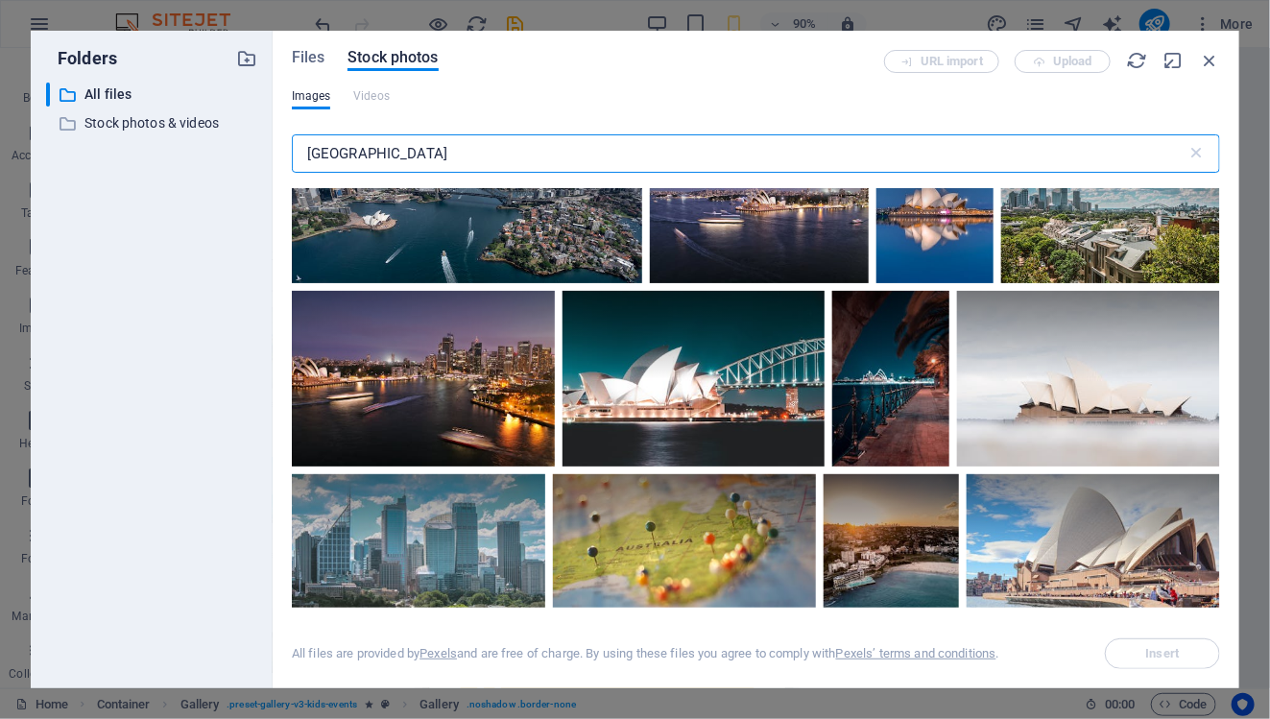
scroll to position [0, 0]
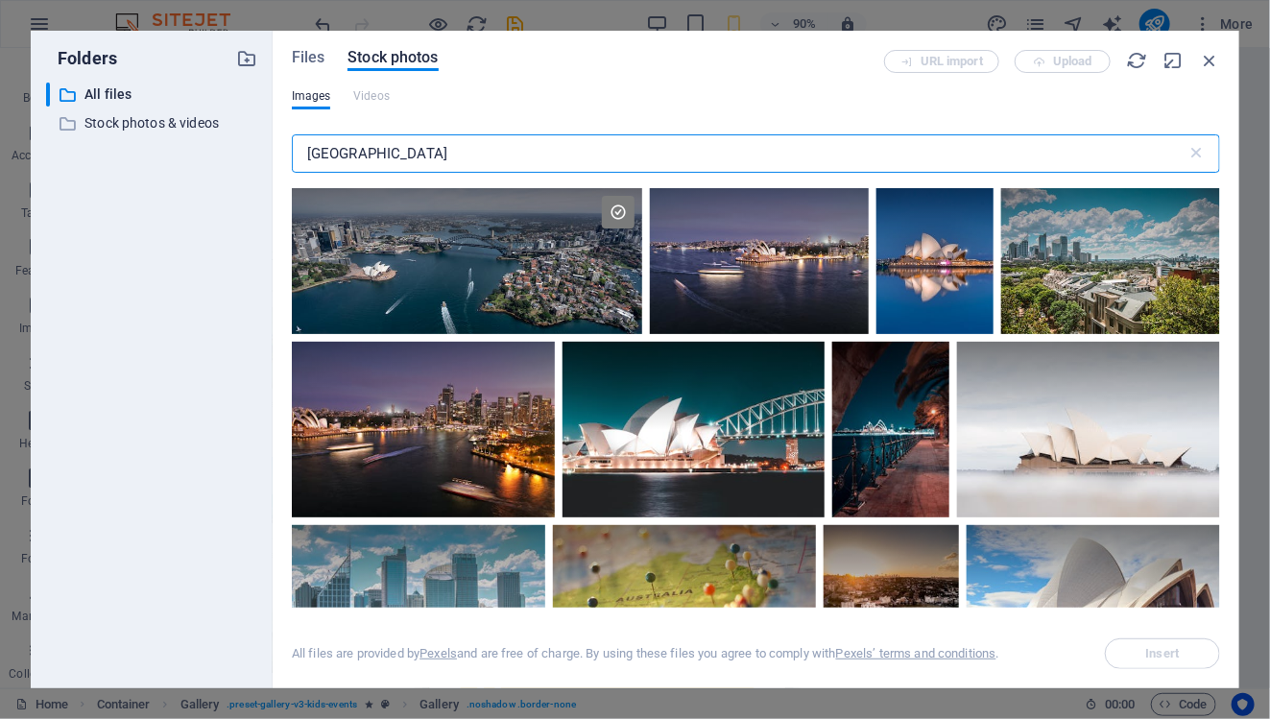
drag, startPoint x: 369, startPoint y: 146, endPoint x: 299, endPoint y: 146, distance: 70.1
click at [299, 146] on input "[GEOGRAPHIC_DATA]" at bounding box center [740, 153] width 896 height 38
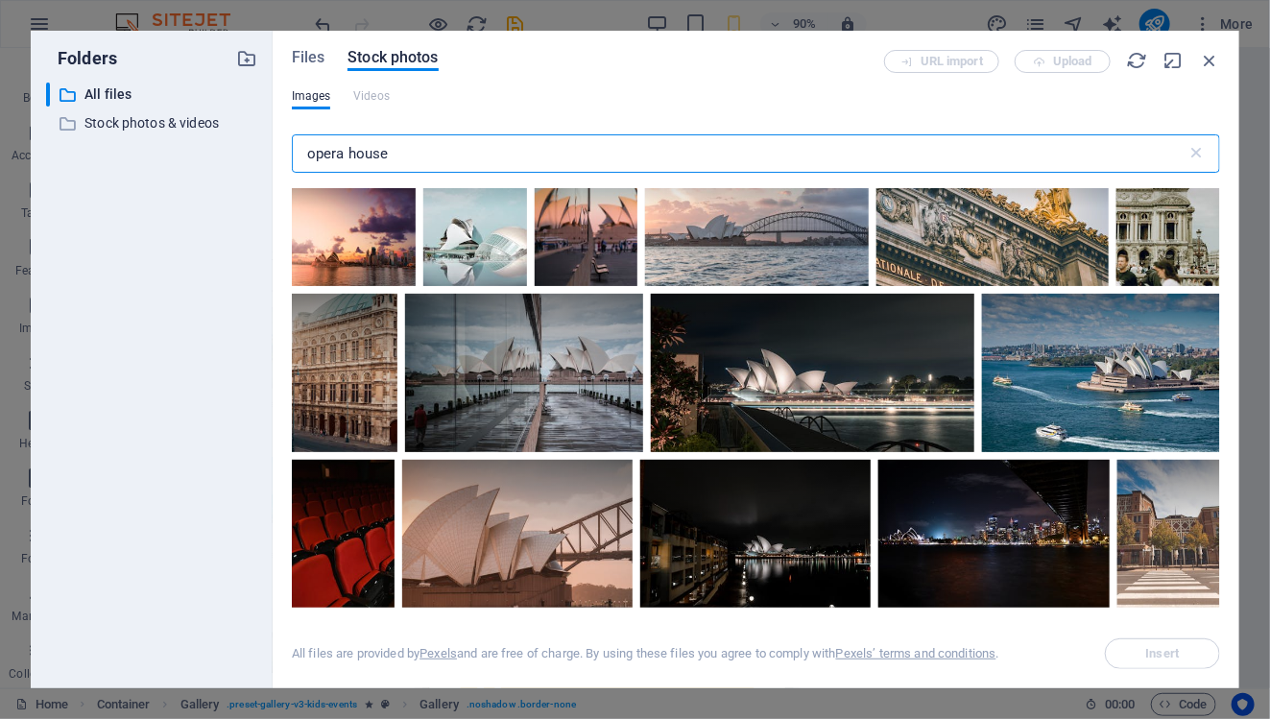
scroll to position [1590, 0]
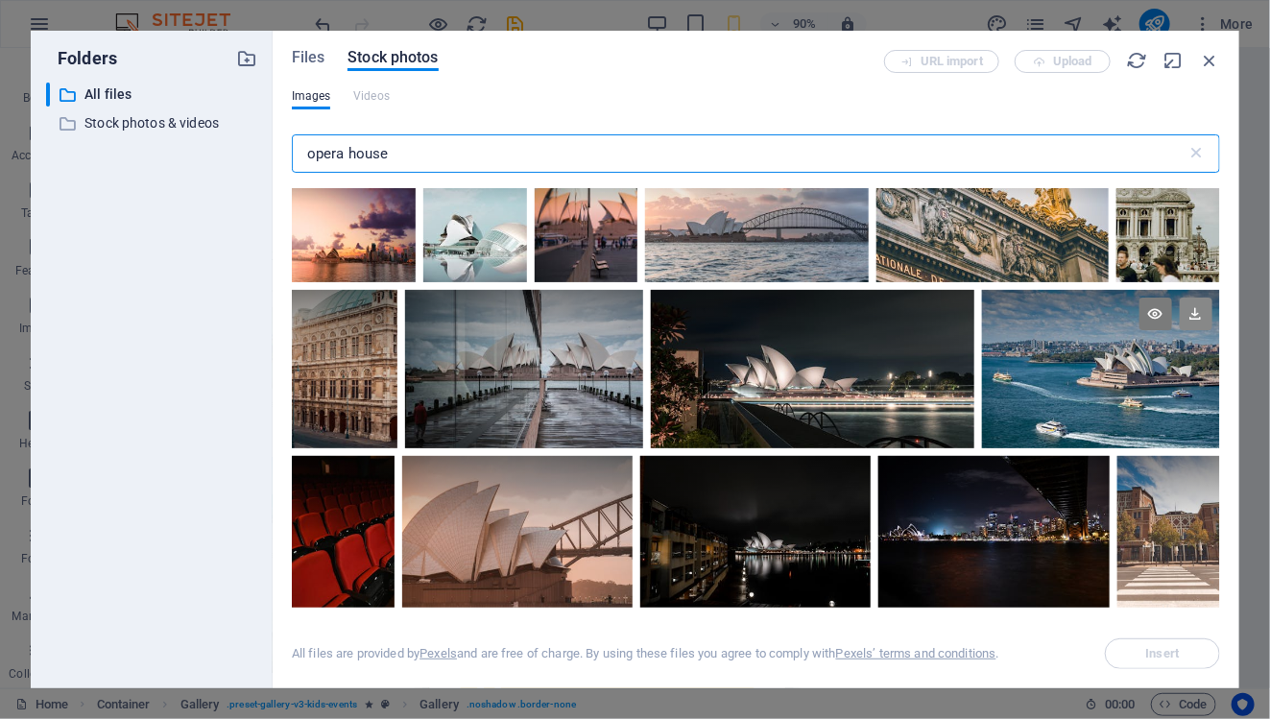
type input "opera house"
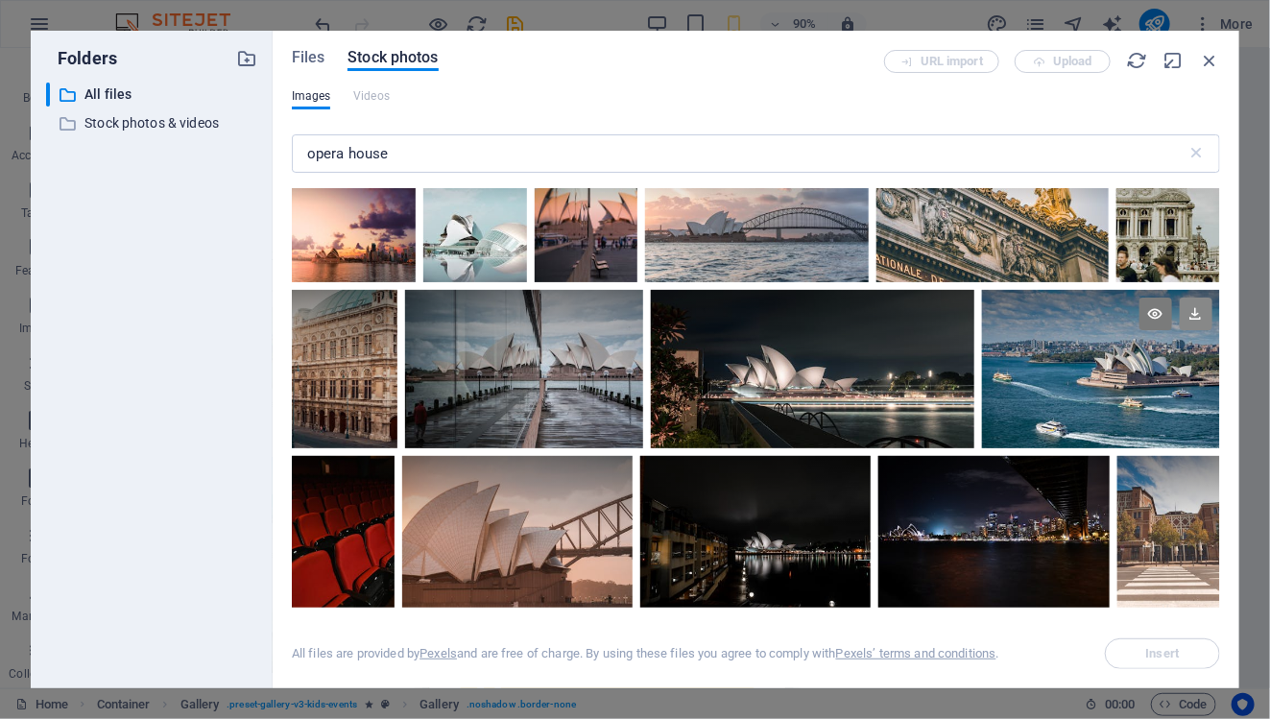
click at [1198, 307] on icon at bounding box center [1196, 314] width 33 height 33
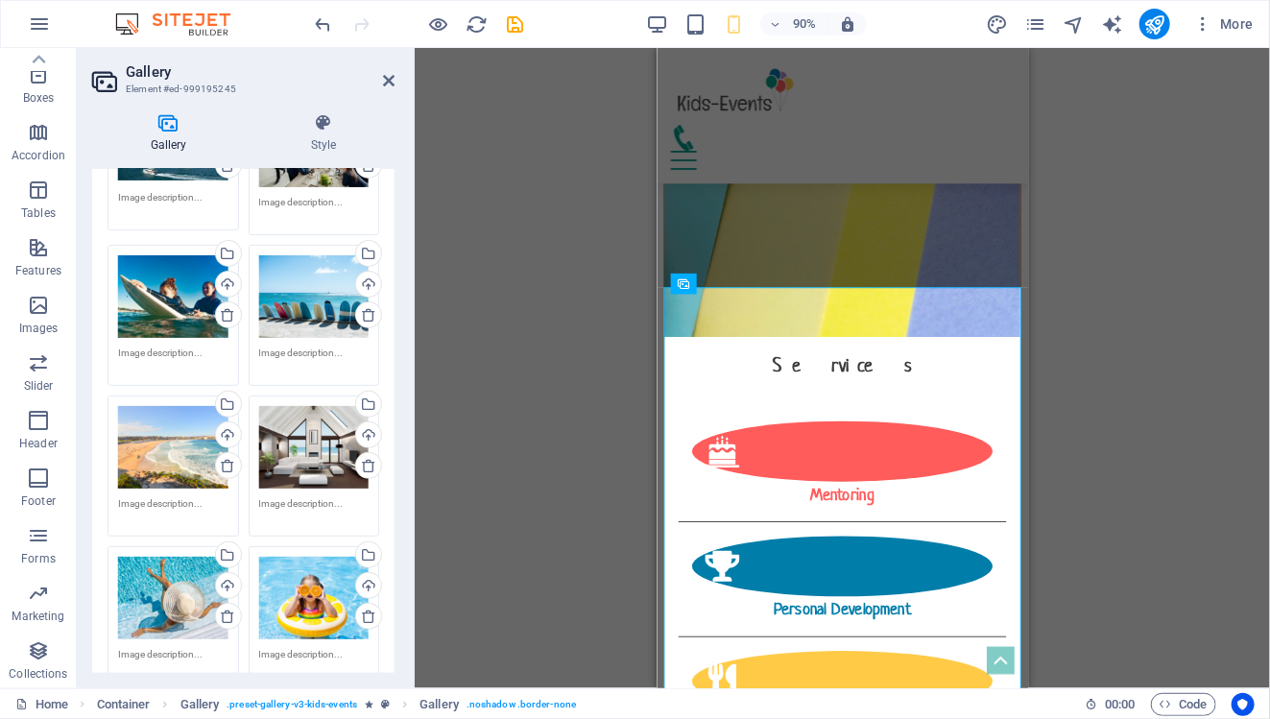
scroll to position [204, 0]
click at [227, 287] on div "Upload" at bounding box center [226, 285] width 29 height 29
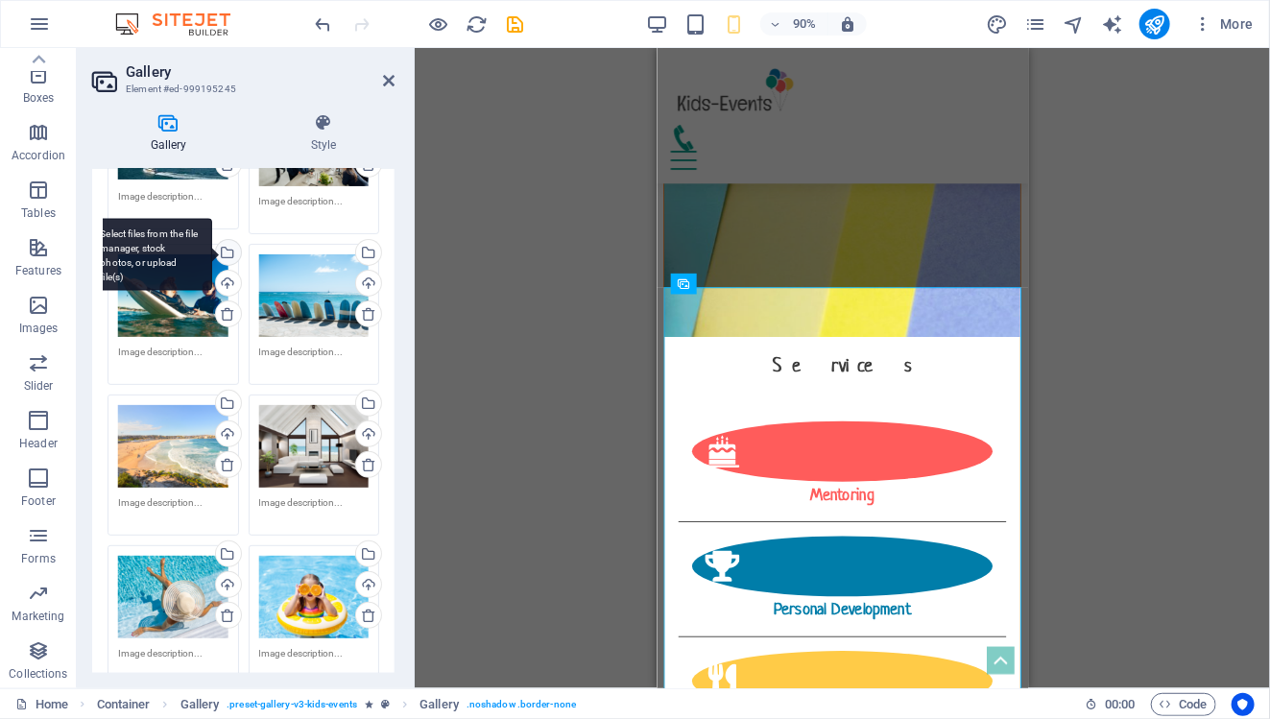
click at [228, 259] on div "Select files from the file manager, stock photos, or upload file(s)" at bounding box center [226, 254] width 29 height 29
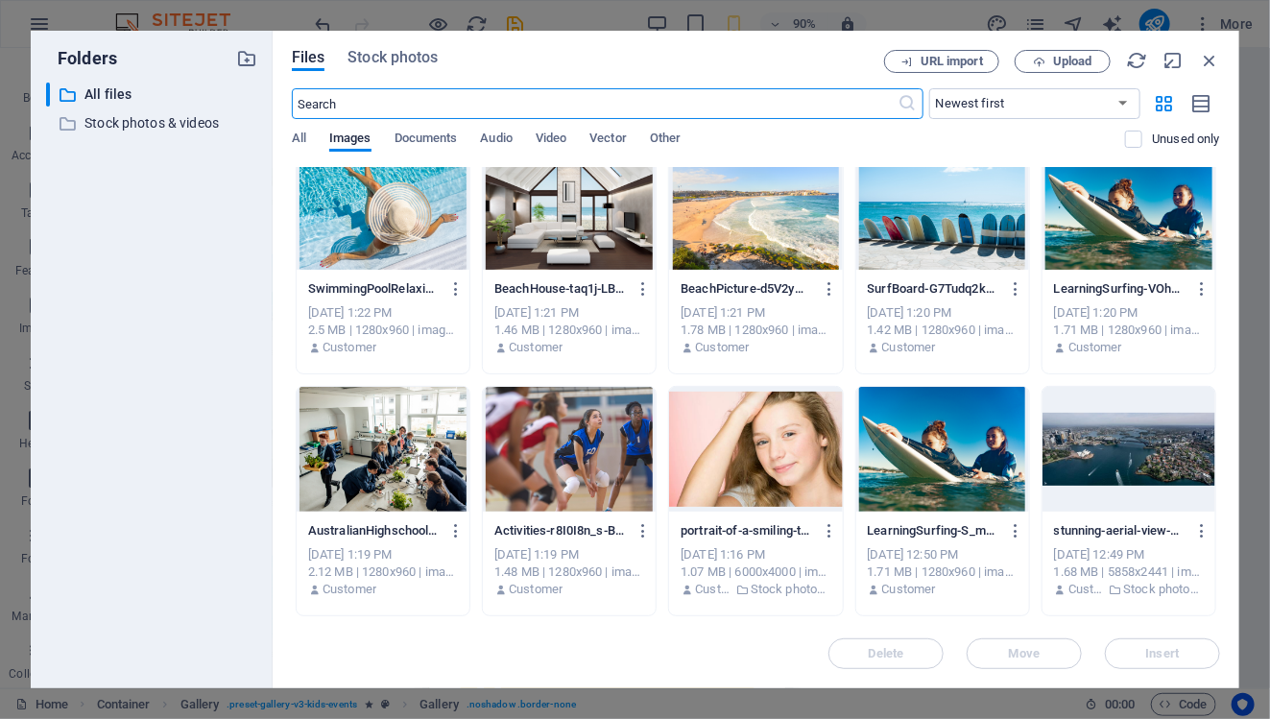
scroll to position [289, 0]
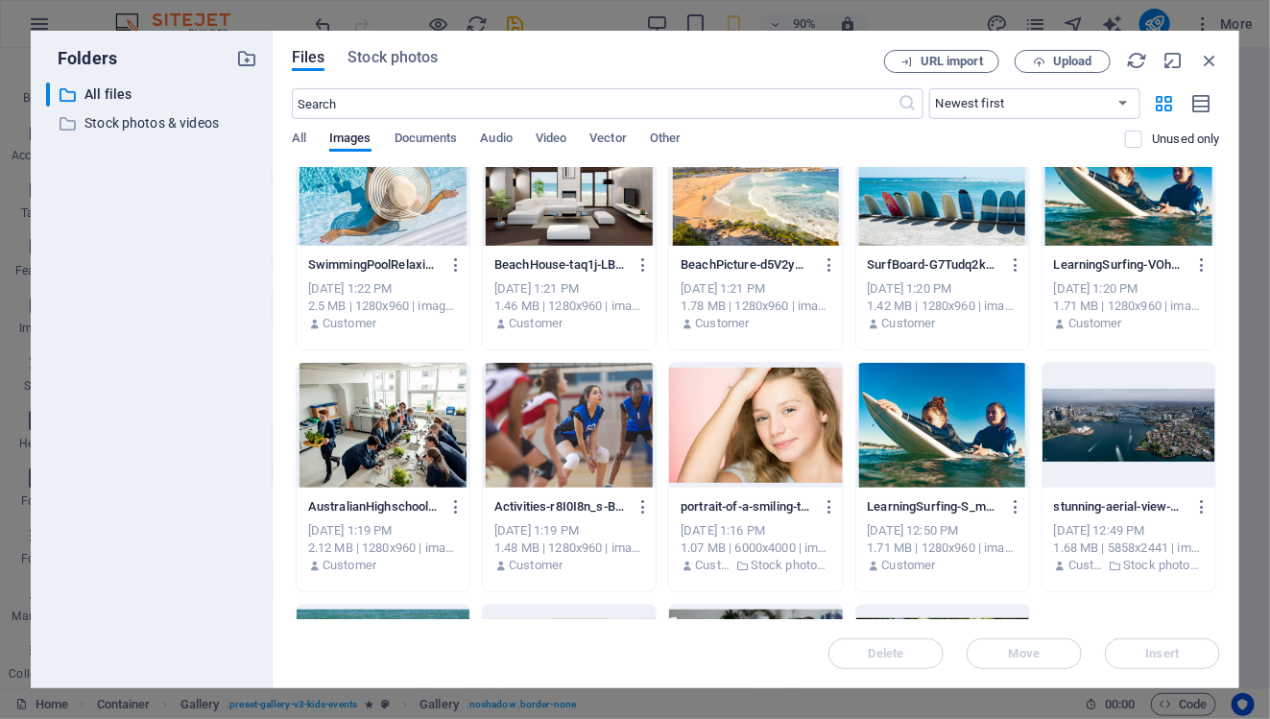
click at [656, 423] on div "stunning-aerial-photograph-capturing-sydney-opera-house-and-busy-harbor-ferries…" at bounding box center [756, 356] width 928 height 956
click at [611, 421] on div at bounding box center [569, 425] width 173 height 125
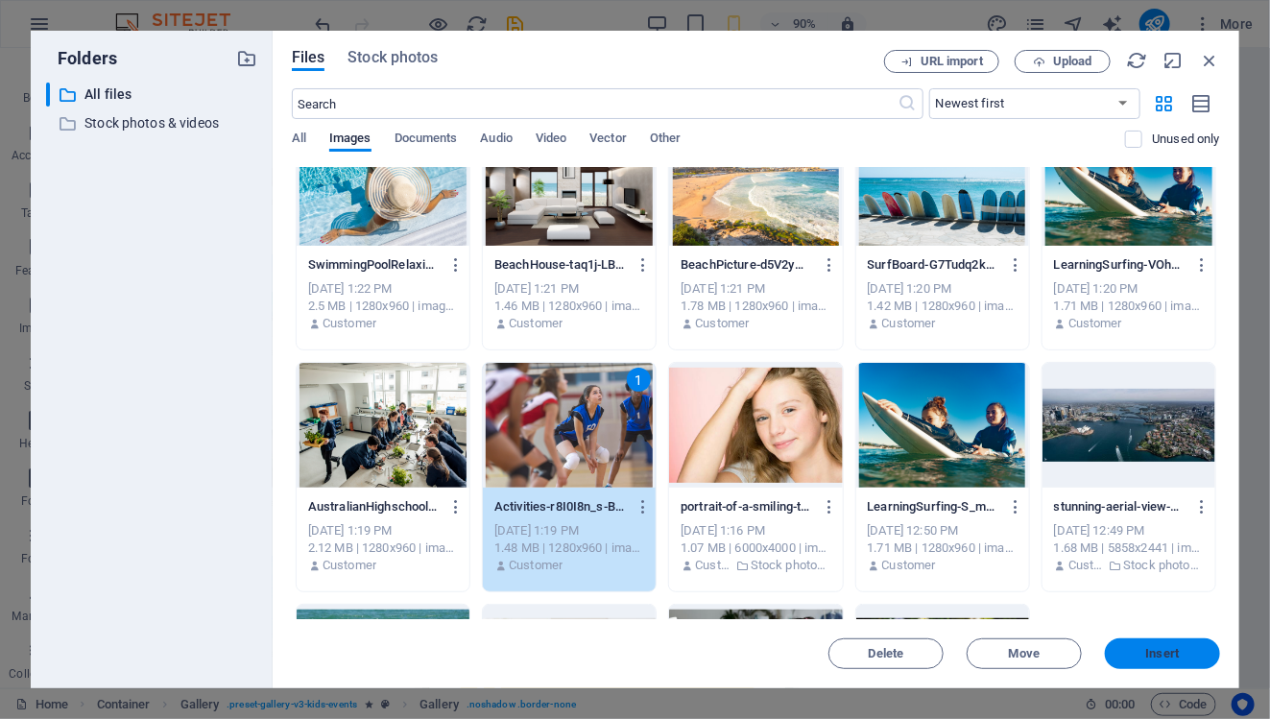
click at [1169, 648] on span "Insert" at bounding box center [1163, 654] width 34 height 12
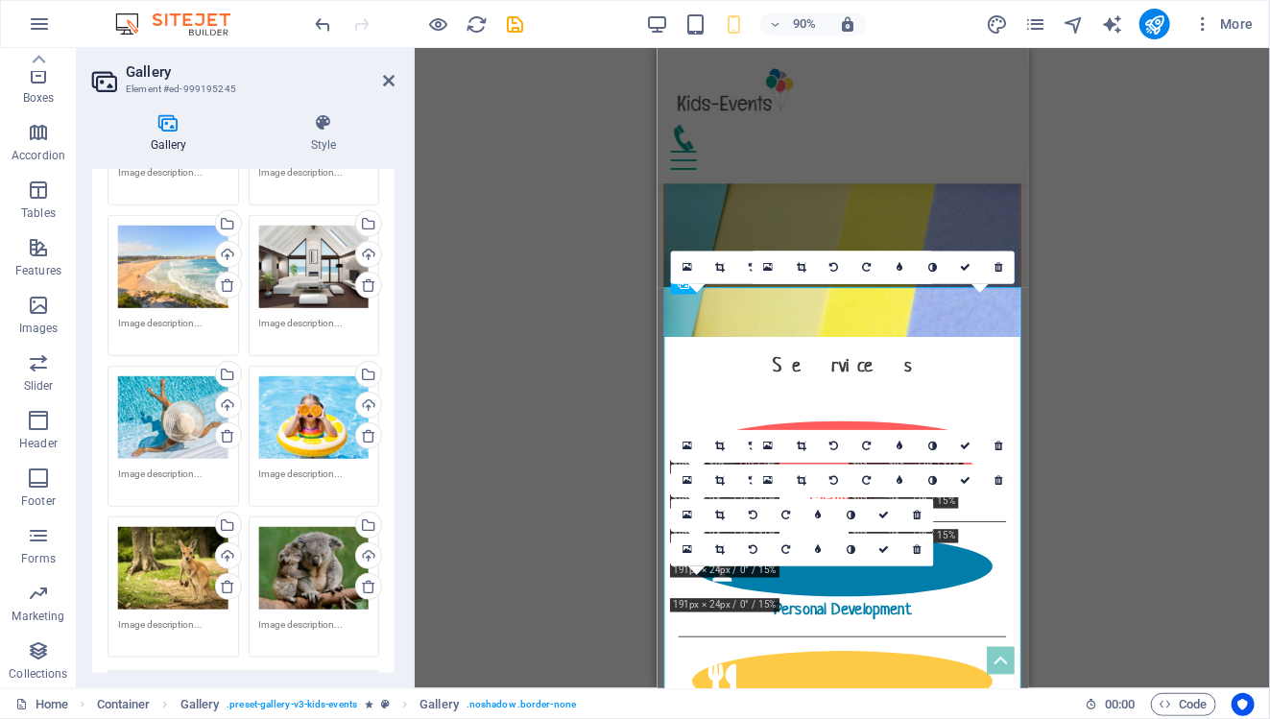
scroll to position [388, 0]
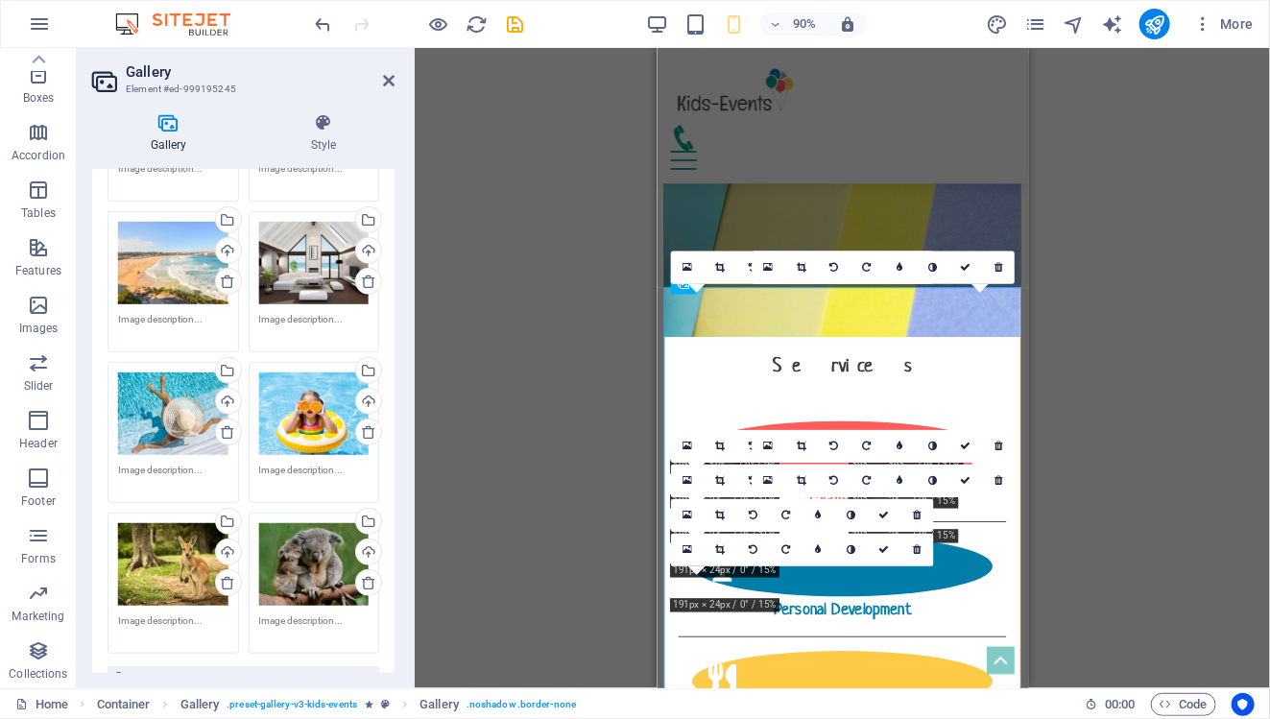
click at [521, 476] on div "Drag and drop a file to add it H3 Boxes Container Container Container Banner Ba…" at bounding box center [842, 368] width 855 height 640
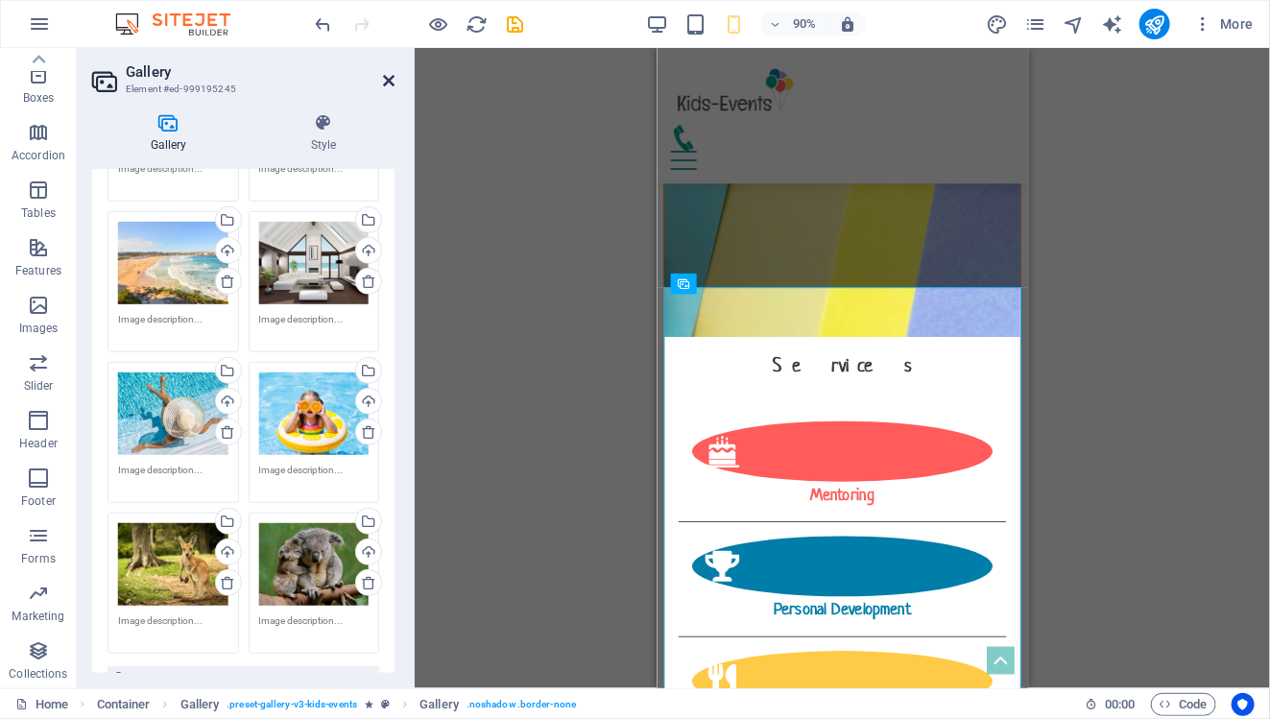
click at [388, 80] on icon at bounding box center [389, 80] width 12 height 15
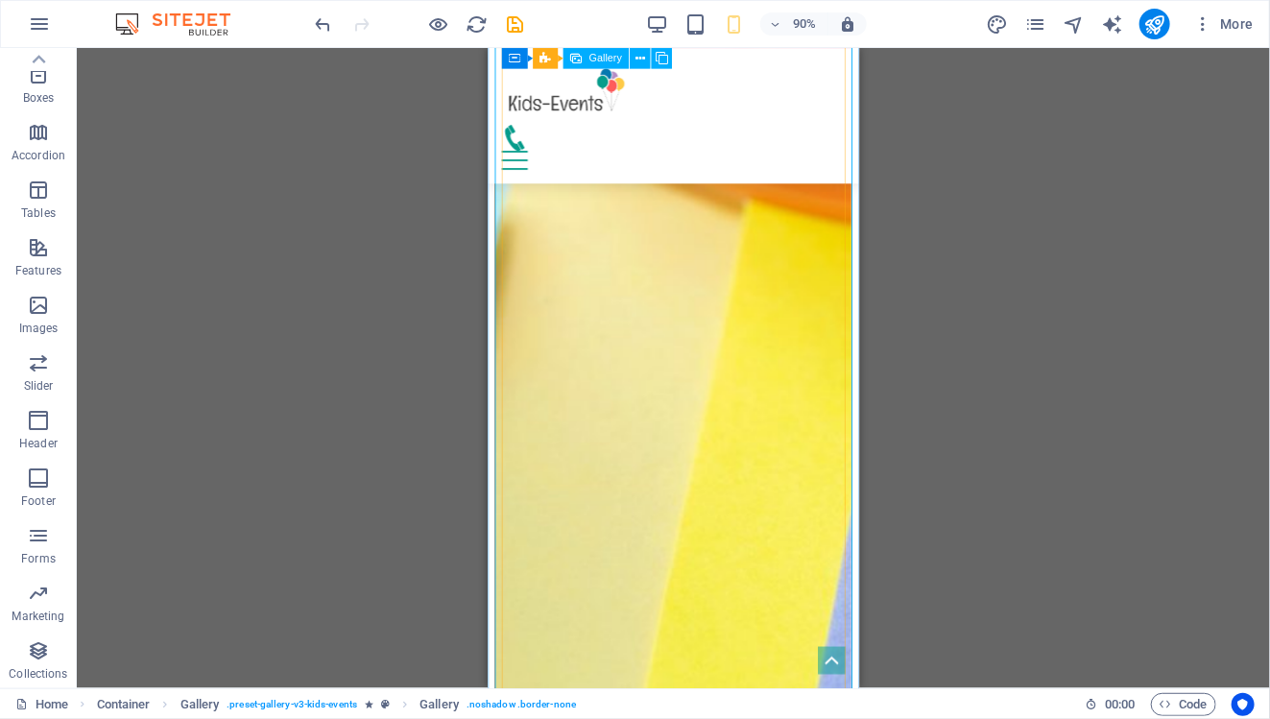
scroll to position [2938, 0]
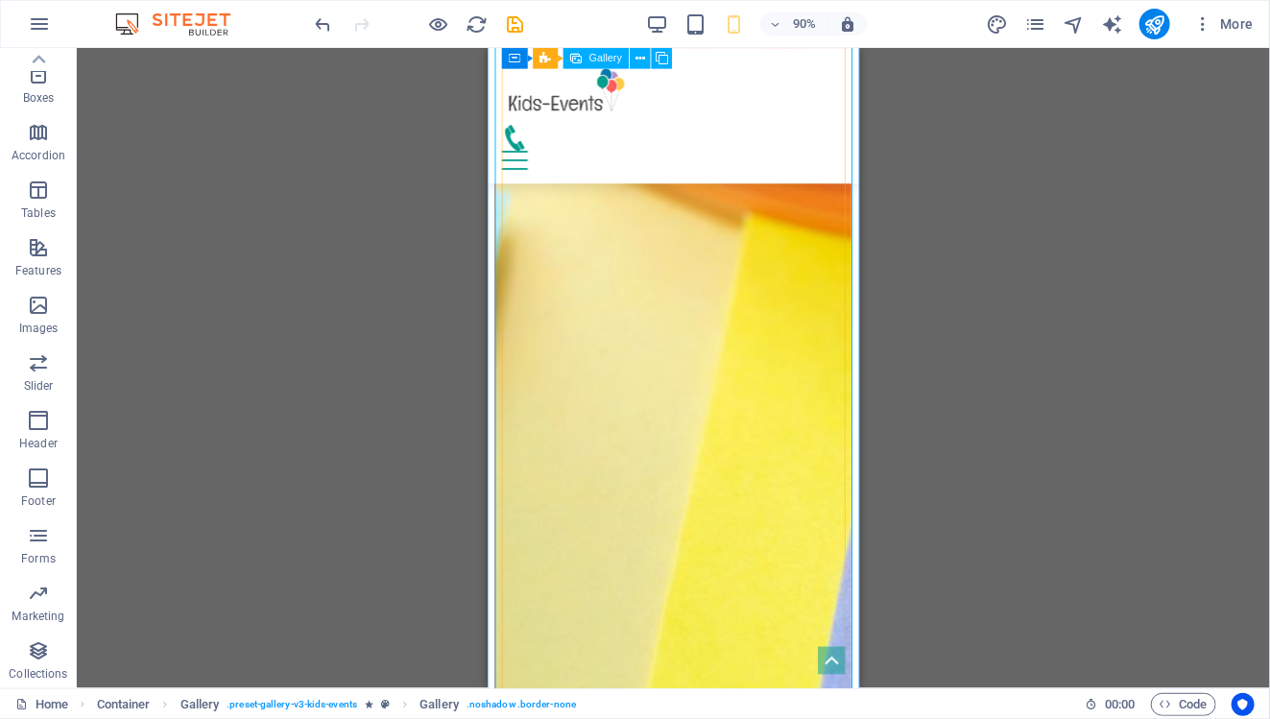
scroll to position [2923, 0]
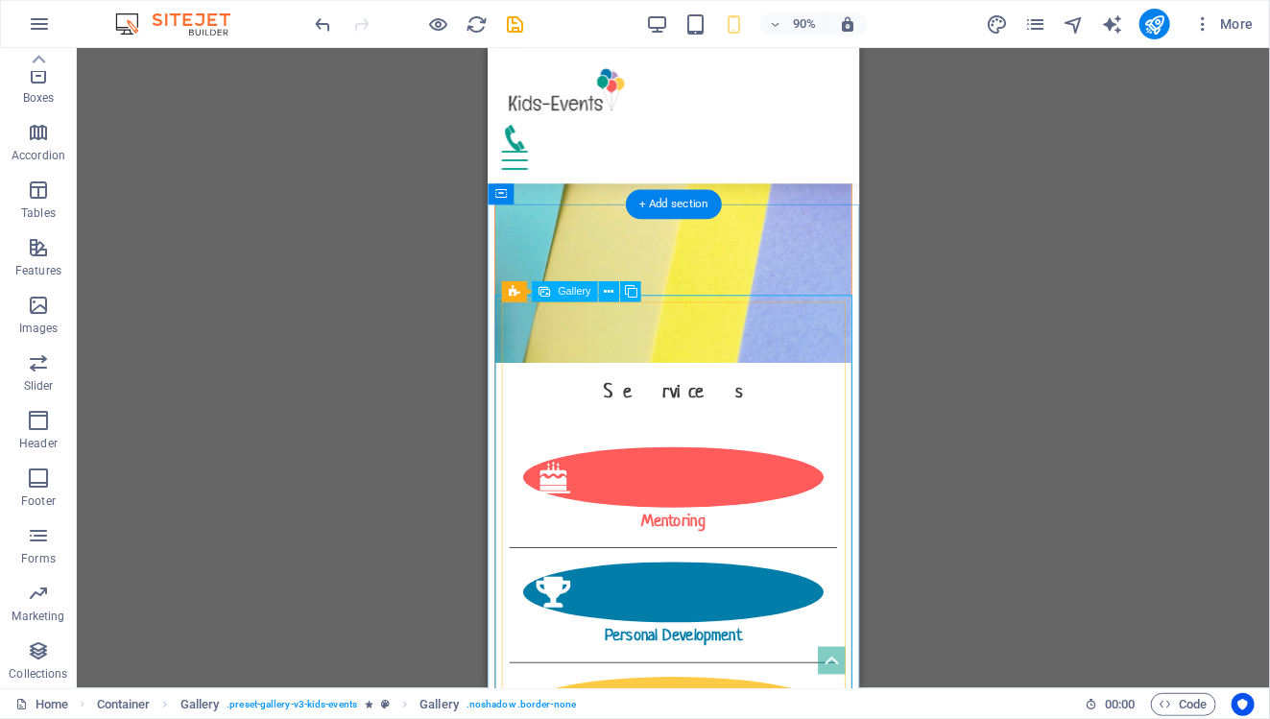
scroll to position [2455, 0]
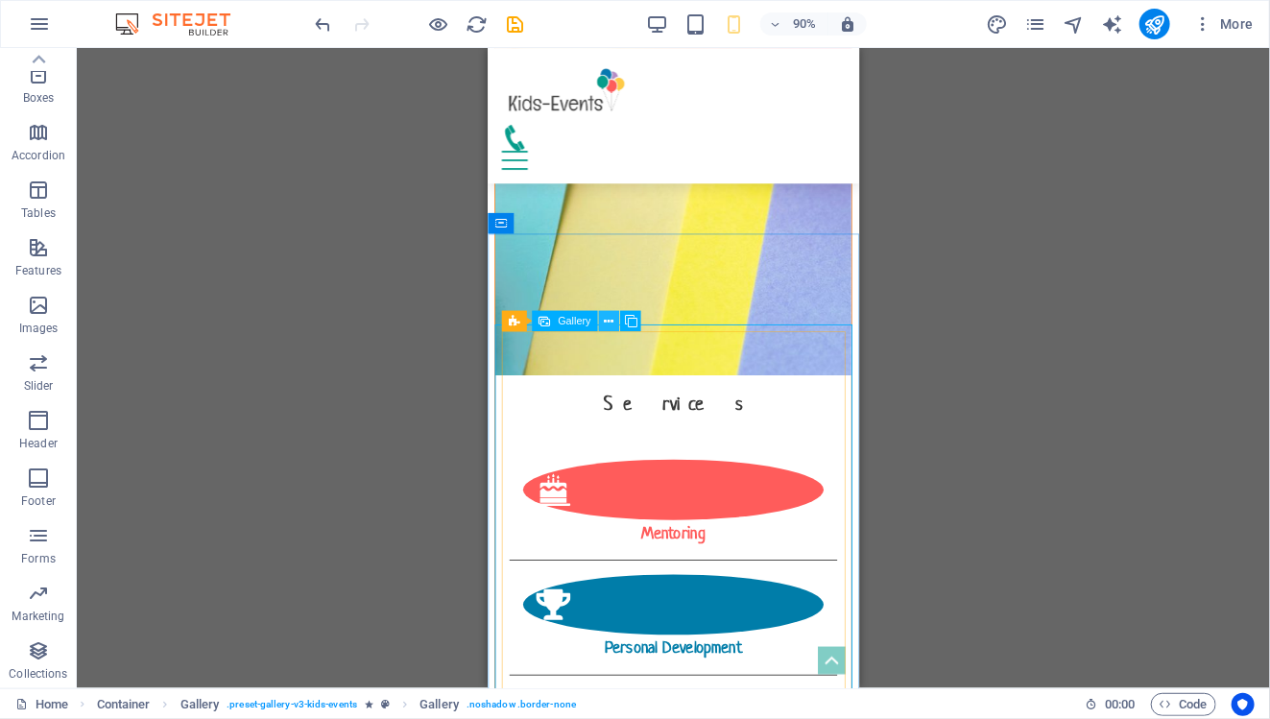
click at [605, 322] on icon at bounding box center [609, 321] width 10 height 18
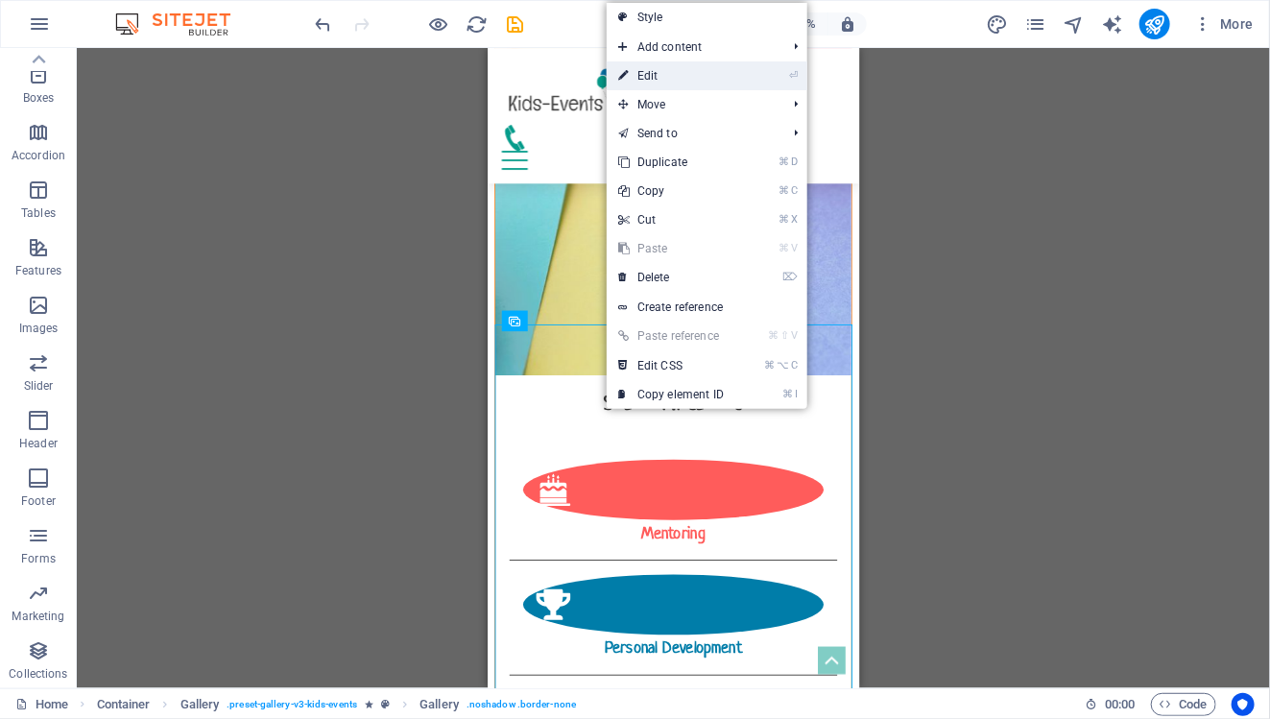
click at [672, 65] on link "⏎ Edit" at bounding box center [671, 75] width 129 height 29
select select "4"
select select "px"
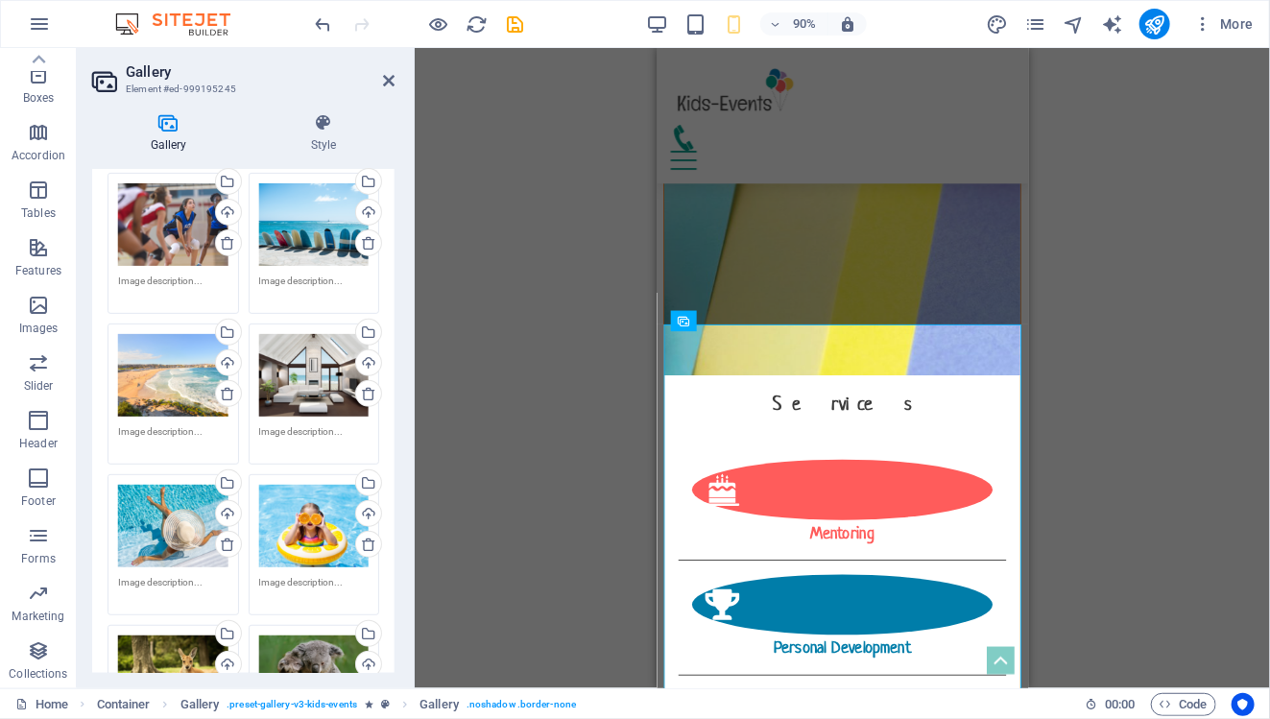
scroll to position [270, 0]
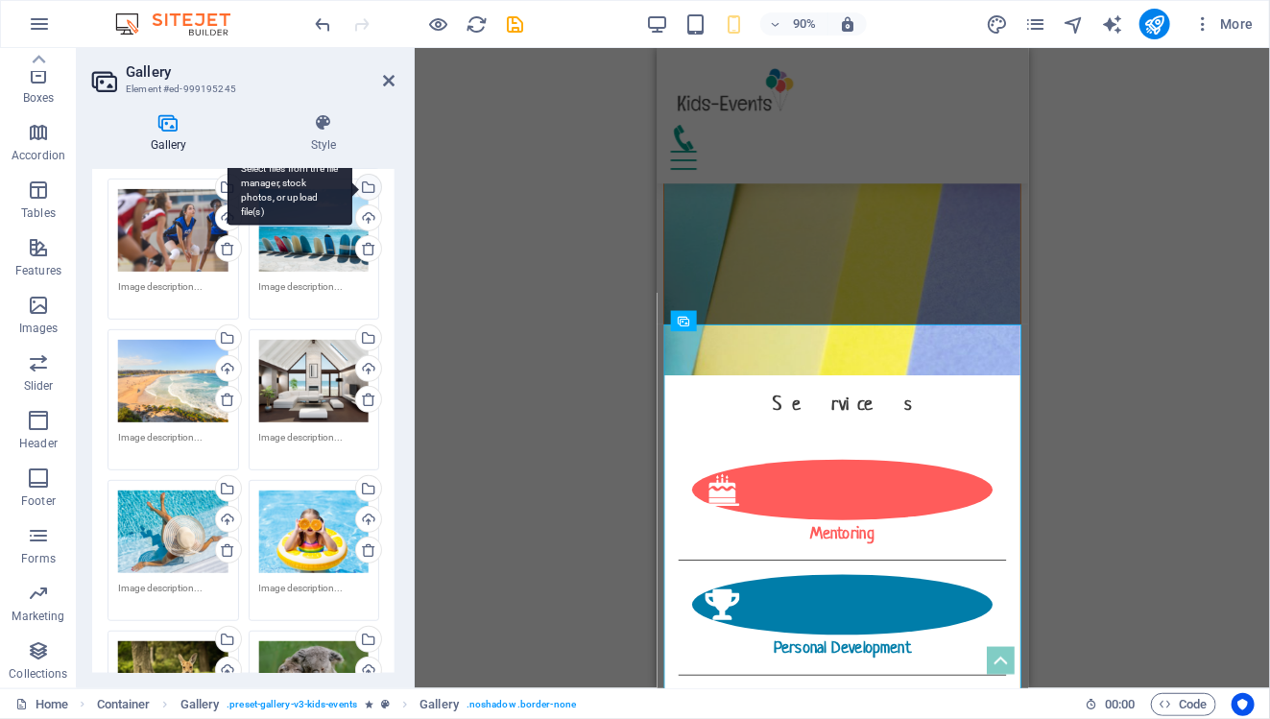
click at [371, 193] on div "Select files from the file manager, stock photos, or upload file(s)" at bounding box center [366, 189] width 29 height 29
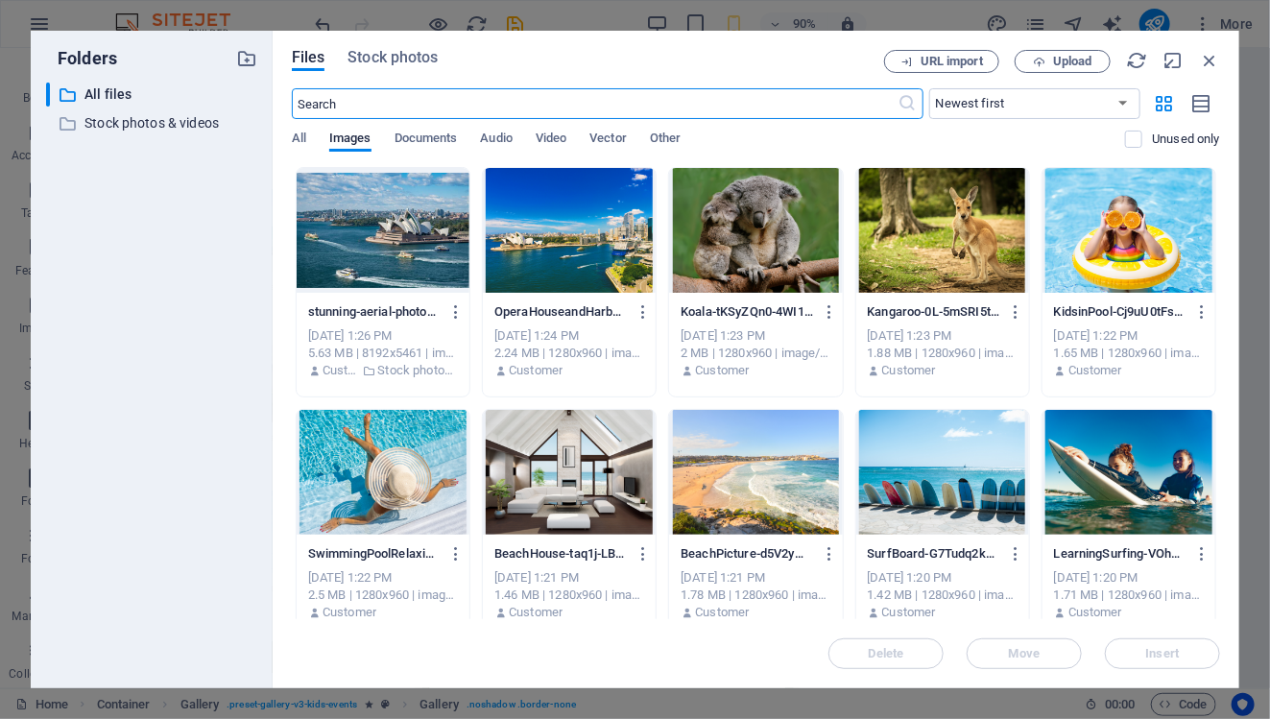
click at [777, 470] on div at bounding box center [755, 472] width 173 height 125
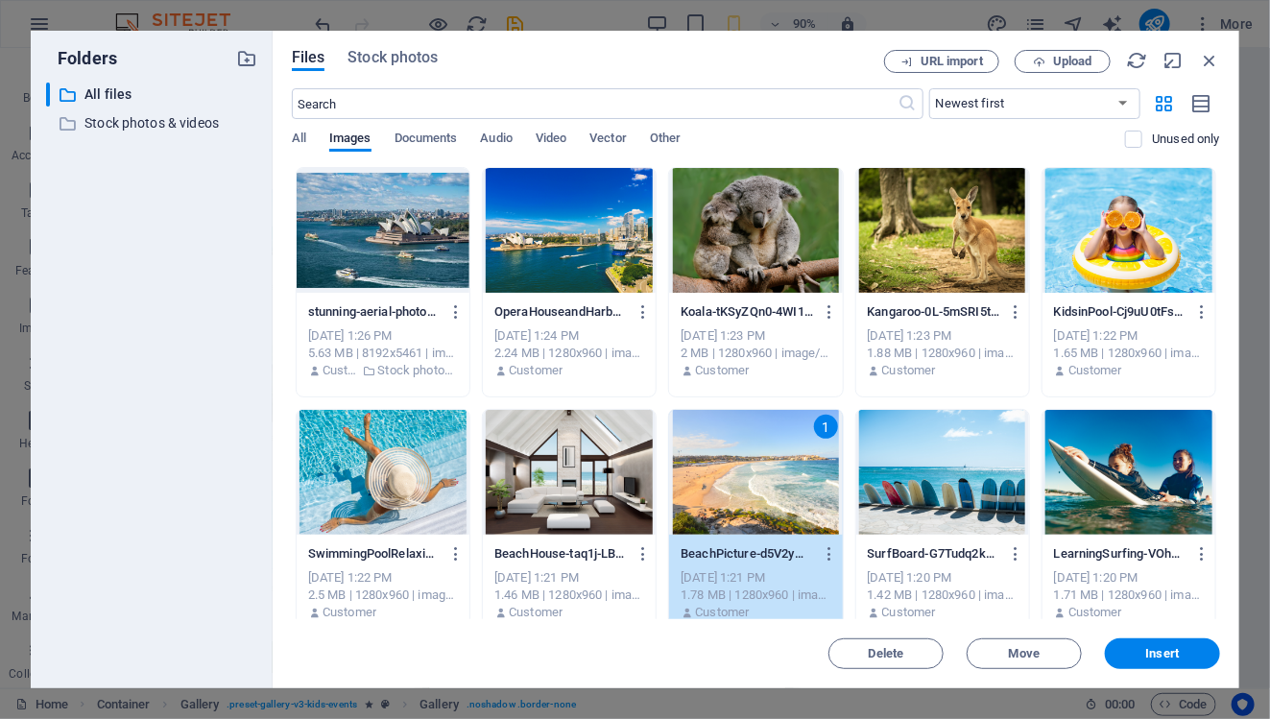
click at [1197, 650] on span "Insert" at bounding box center [1162, 654] width 100 height 12
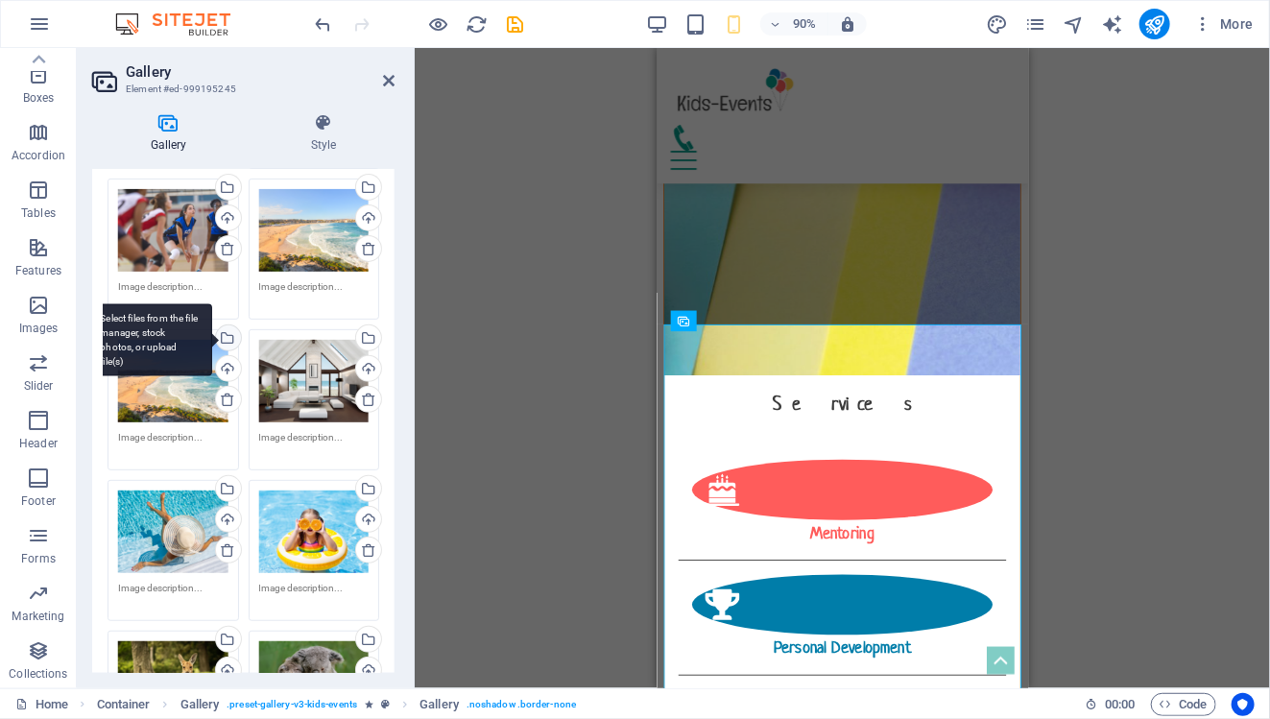
click at [212, 338] on div "Select files from the file manager, stock photos, or upload file(s)" at bounding box center [149, 340] width 125 height 72
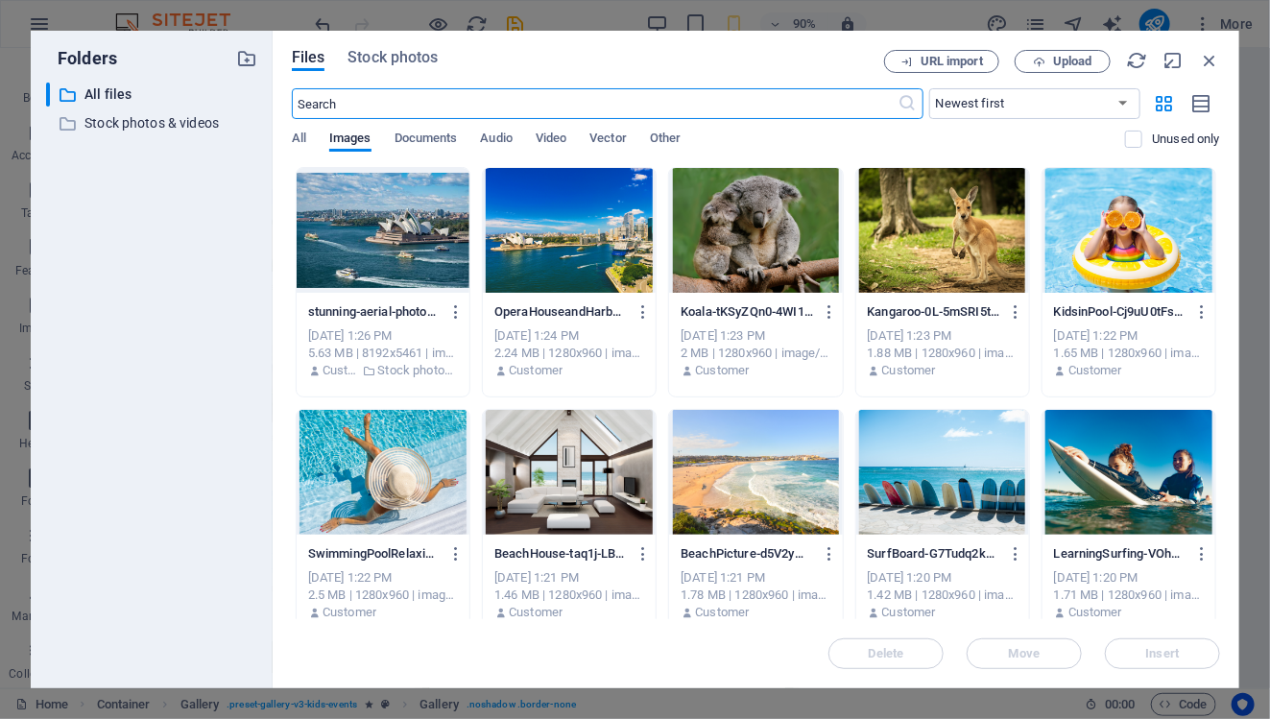
click at [933, 476] on div at bounding box center [942, 472] width 173 height 125
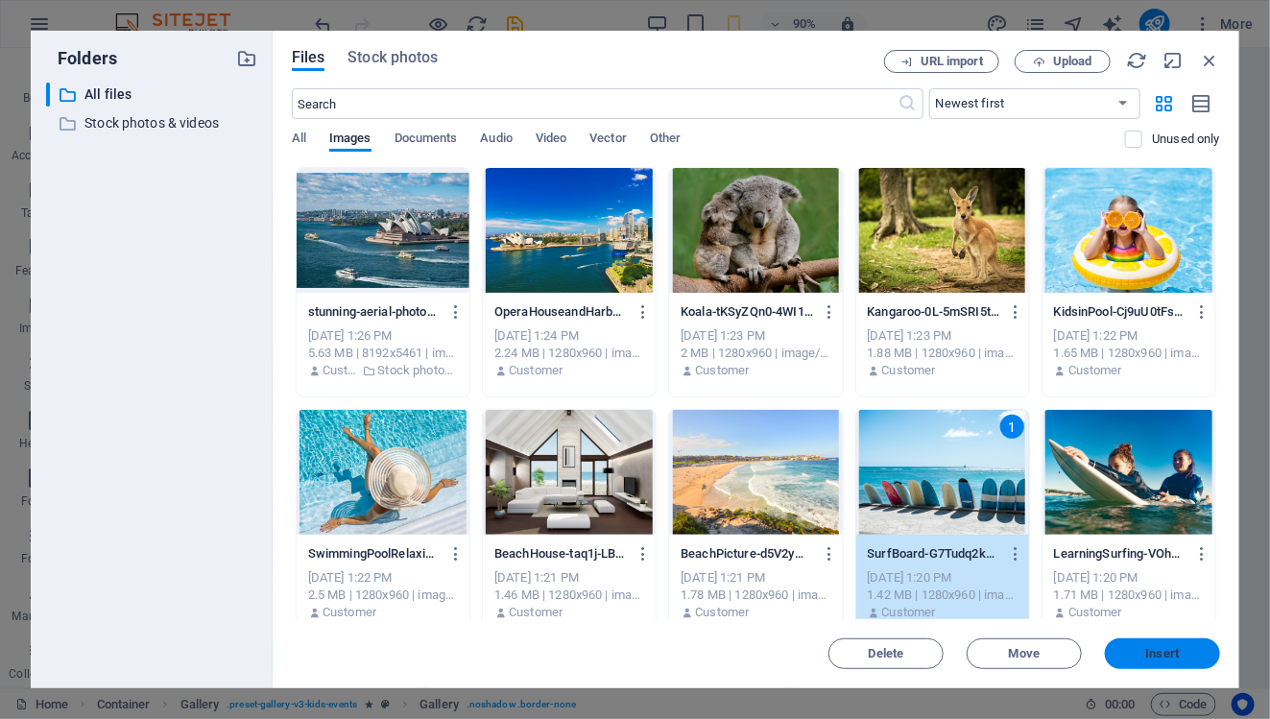
click at [1189, 658] on span "Insert" at bounding box center [1162, 654] width 100 height 12
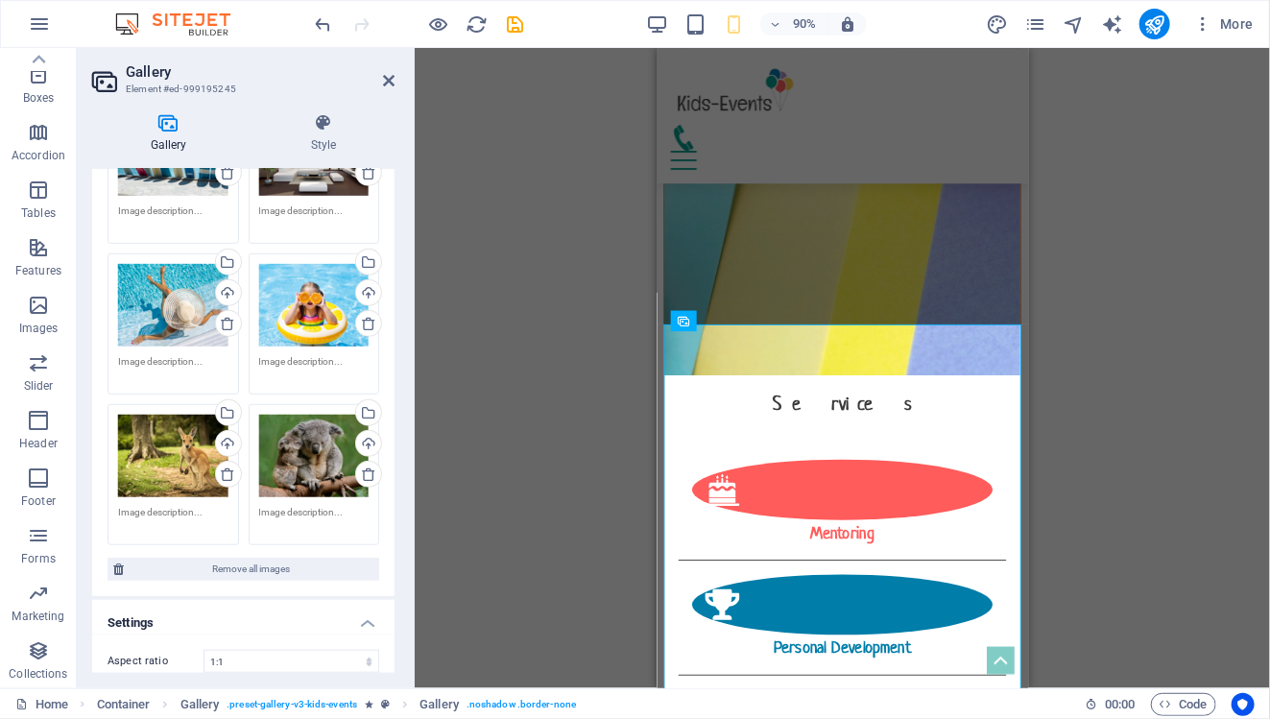
scroll to position [498, 0]
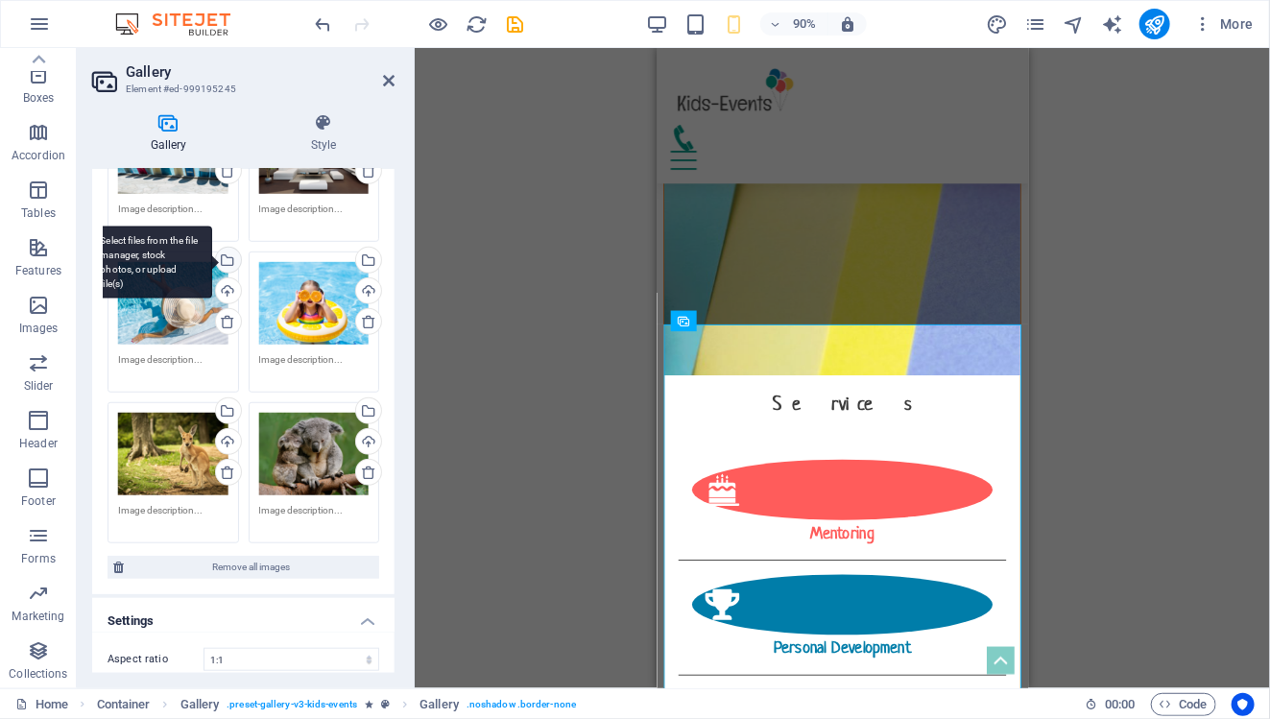
click at [212, 261] on div "Select files from the file manager, stock photos, or upload file(s)" at bounding box center [149, 263] width 125 height 72
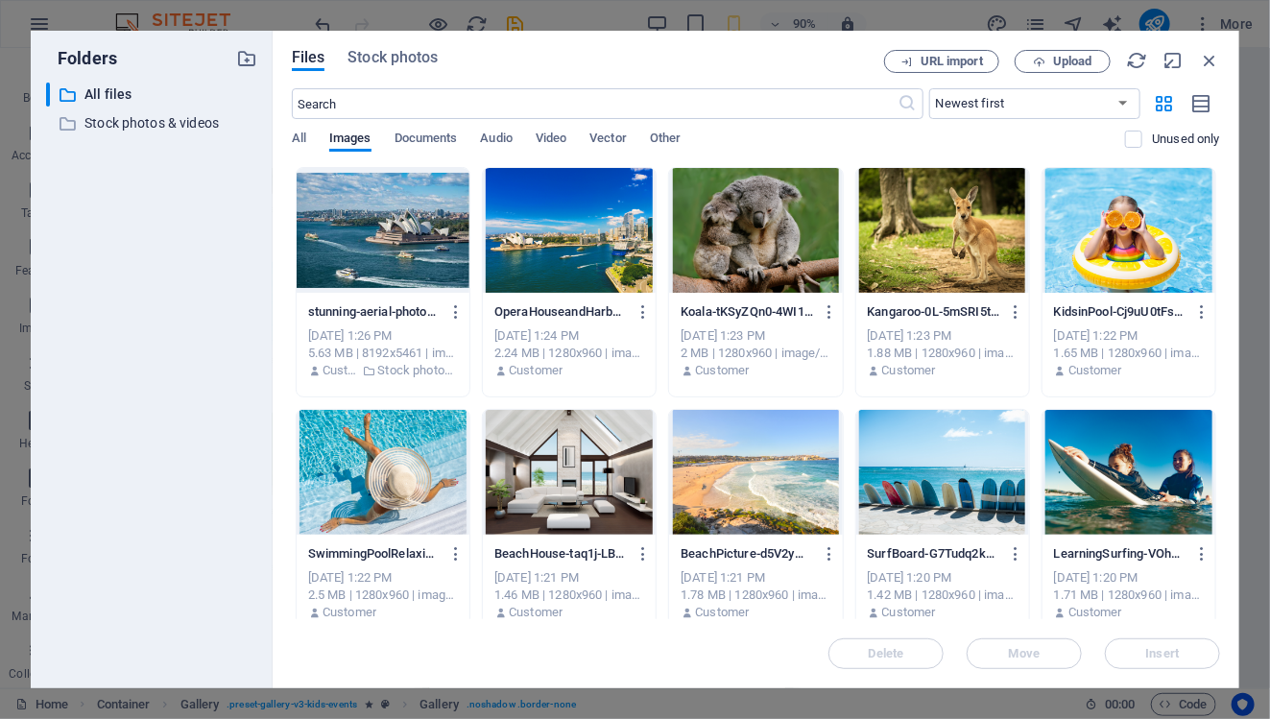
click at [1160, 242] on div at bounding box center [1128, 230] width 173 height 125
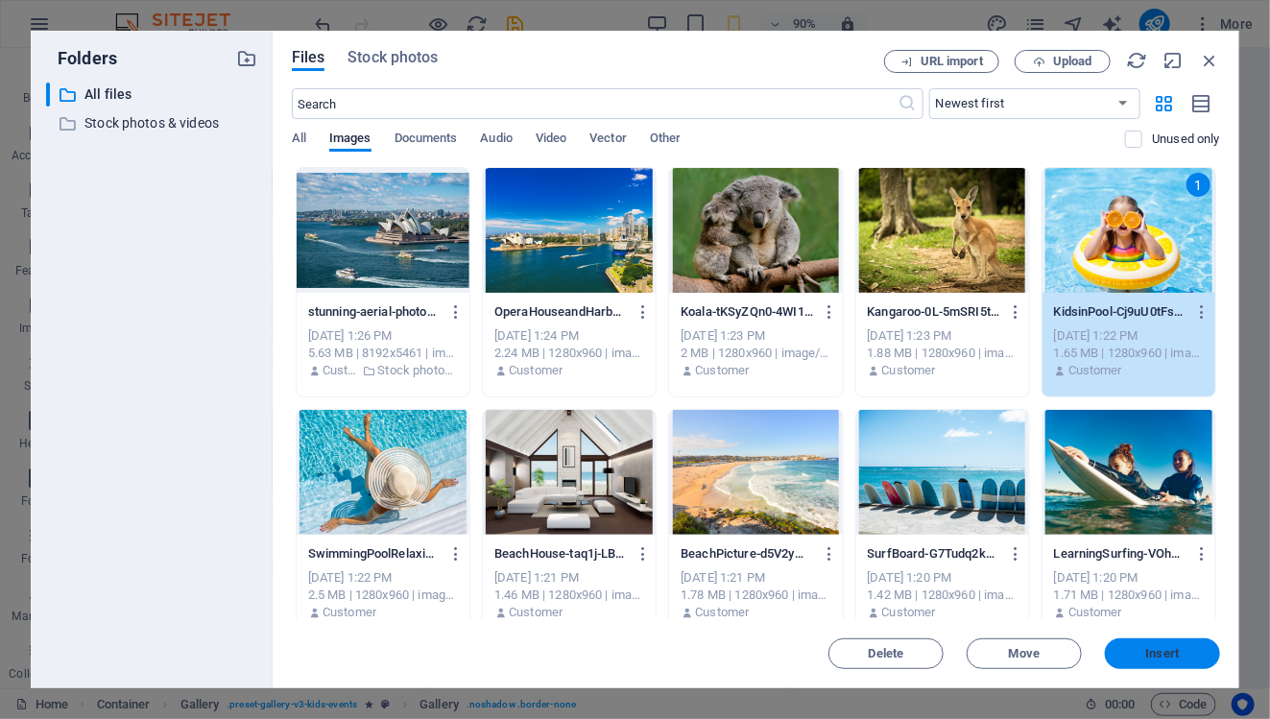
click at [1157, 638] on button "Insert" at bounding box center [1162, 653] width 115 height 31
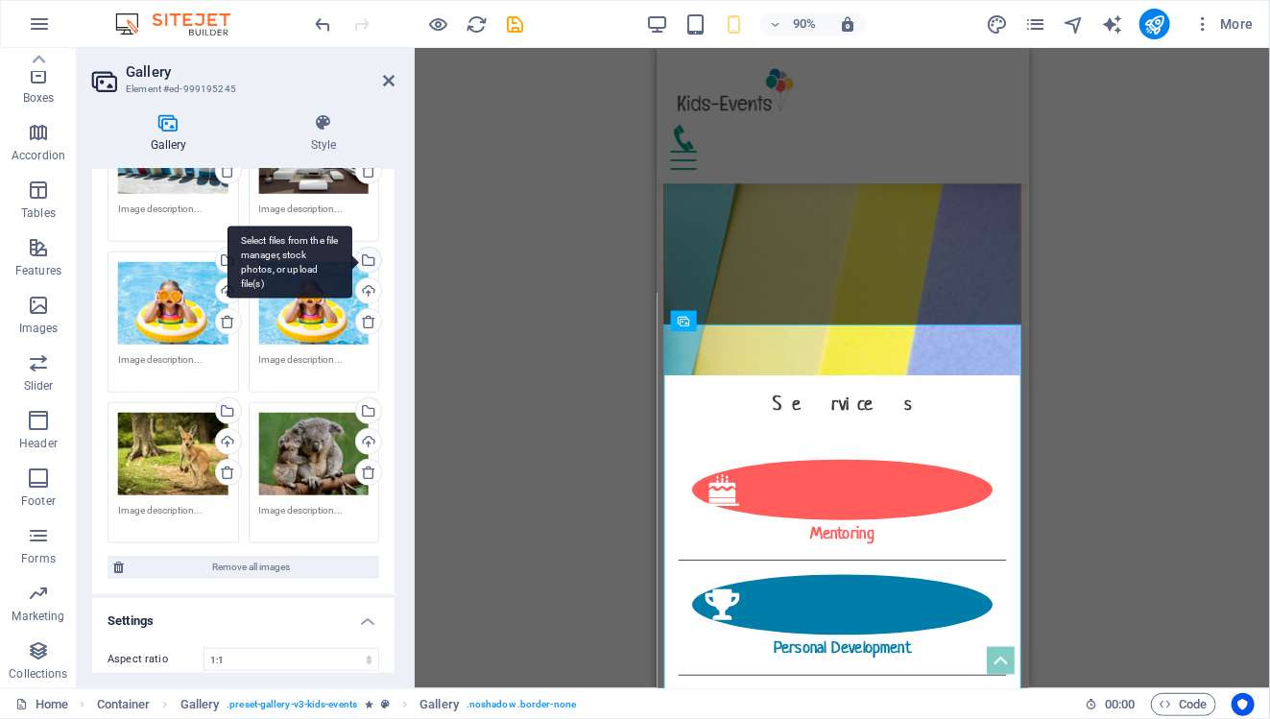
click at [371, 265] on div "Select files from the file manager, stock photos, or upload file(s)" at bounding box center [366, 262] width 29 height 29
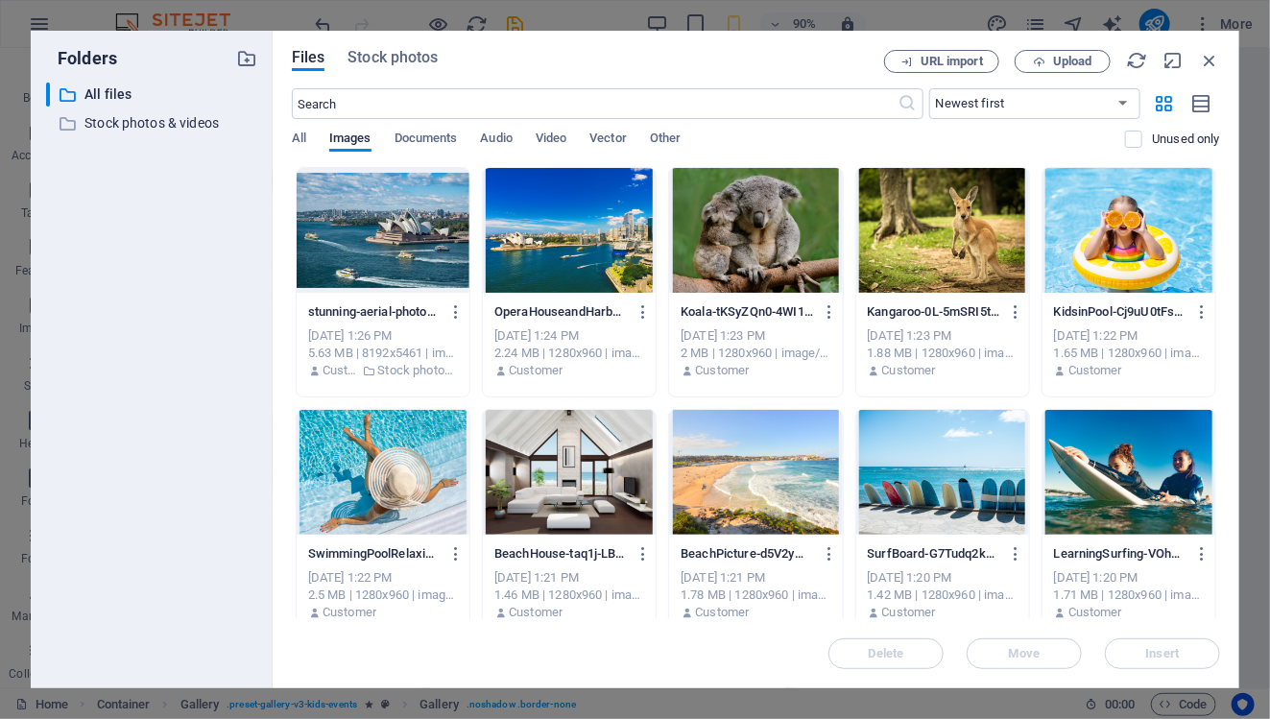
click at [456, 457] on div at bounding box center [383, 472] width 173 height 125
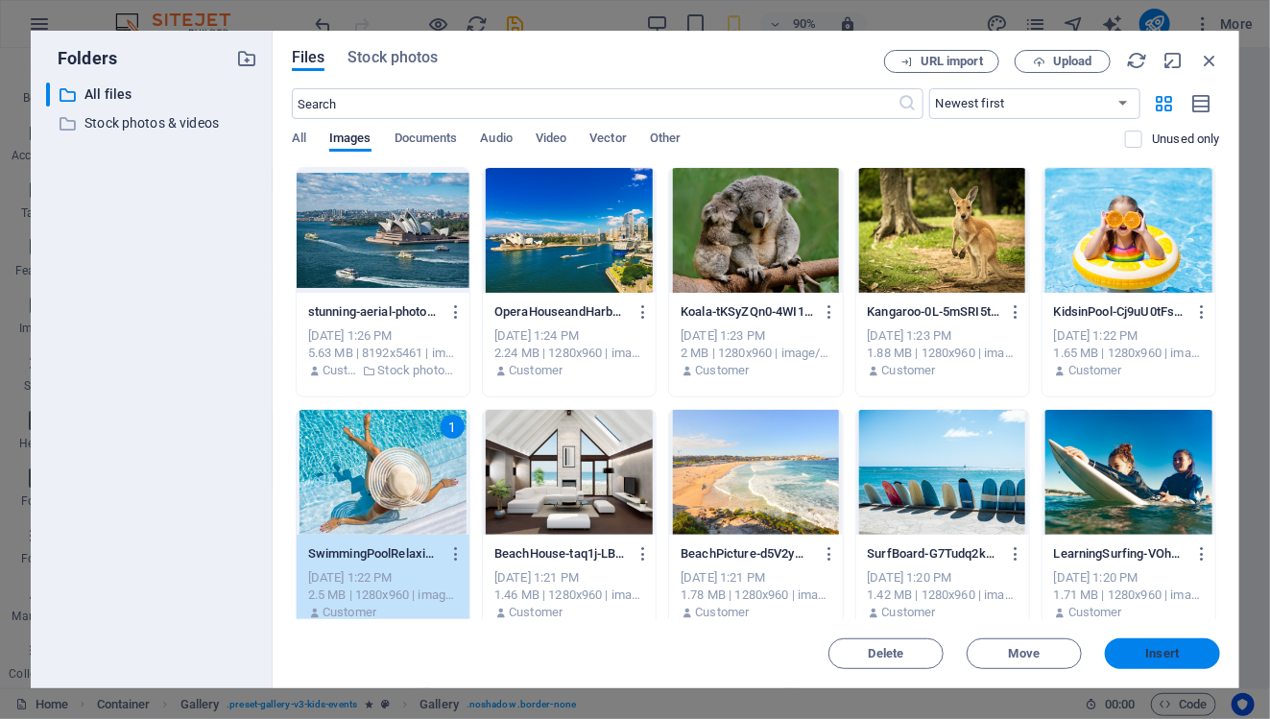
click at [1135, 650] on span "Insert" at bounding box center [1162, 654] width 100 height 12
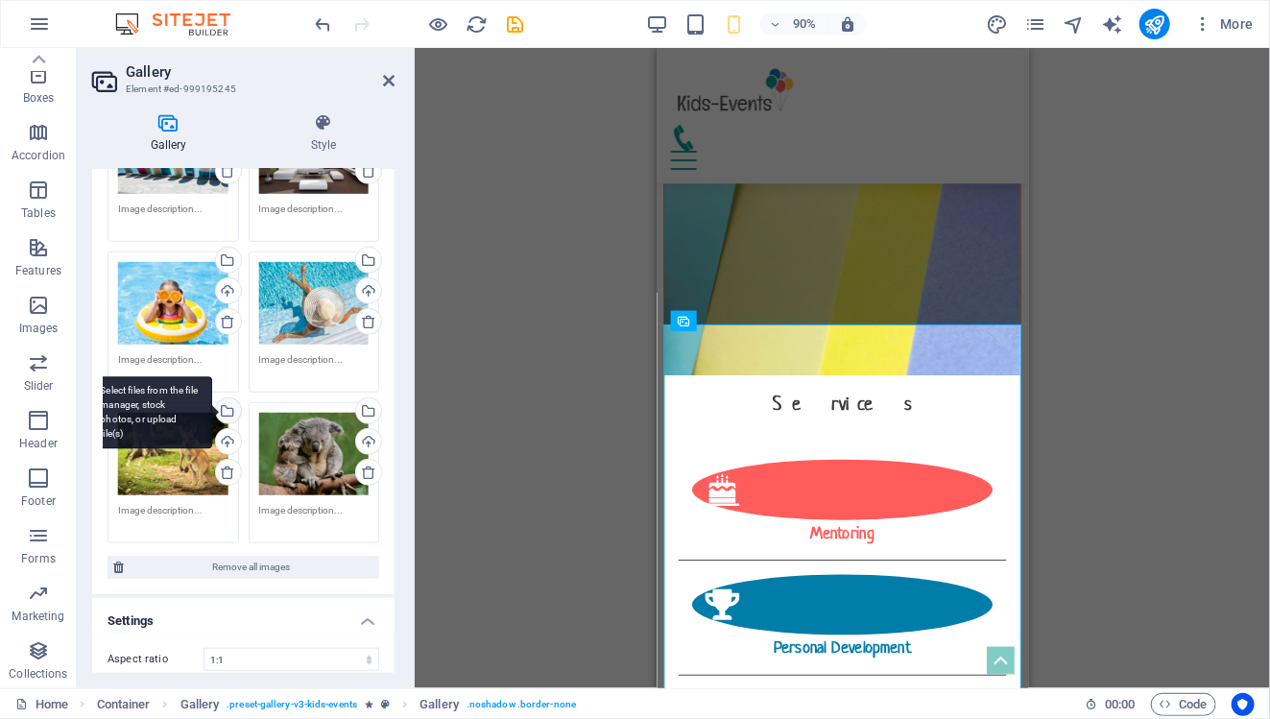
click at [227, 401] on div "Select files from the file manager, stock photos, or upload file(s)" at bounding box center [226, 412] width 29 height 29
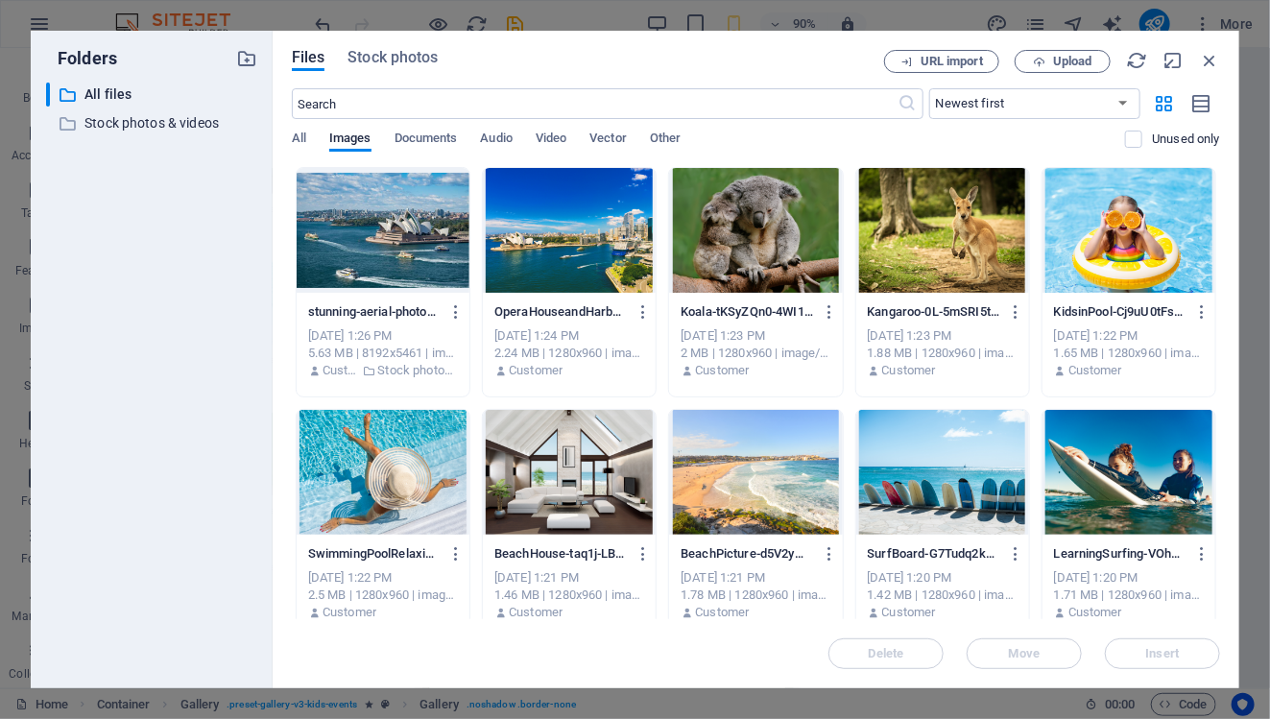
click at [736, 259] on div at bounding box center [755, 230] width 173 height 125
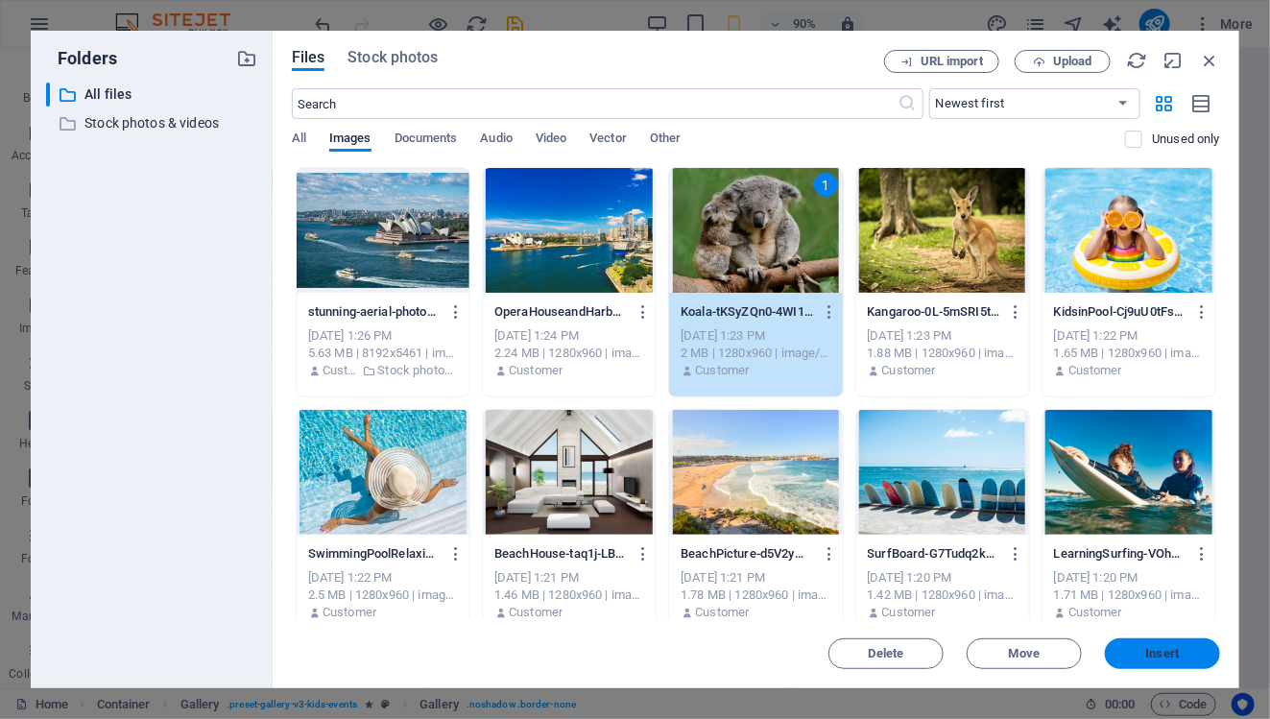
click at [1136, 658] on span "Insert" at bounding box center [1162, 654] width 100 height 12
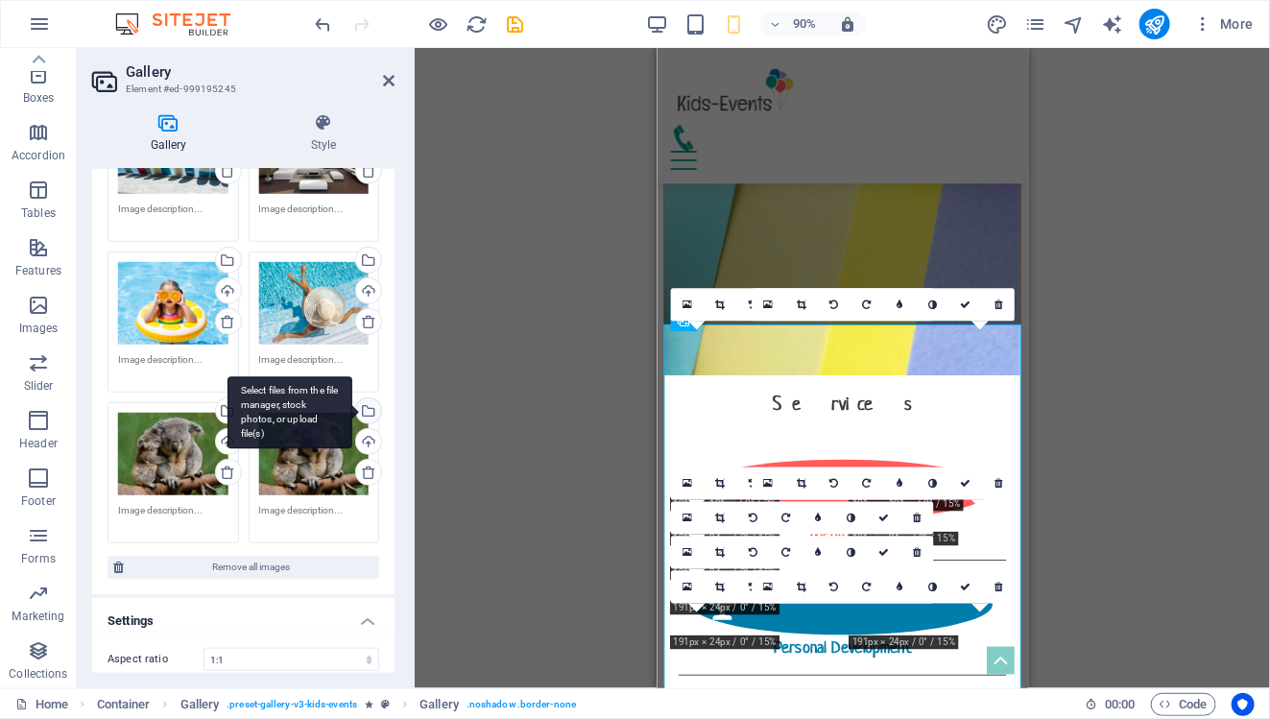
click at [365, 398] on div "Select files from the file manager, stock photos, or upload file(s)" at bounding box center [366, 412] width 29 height 29
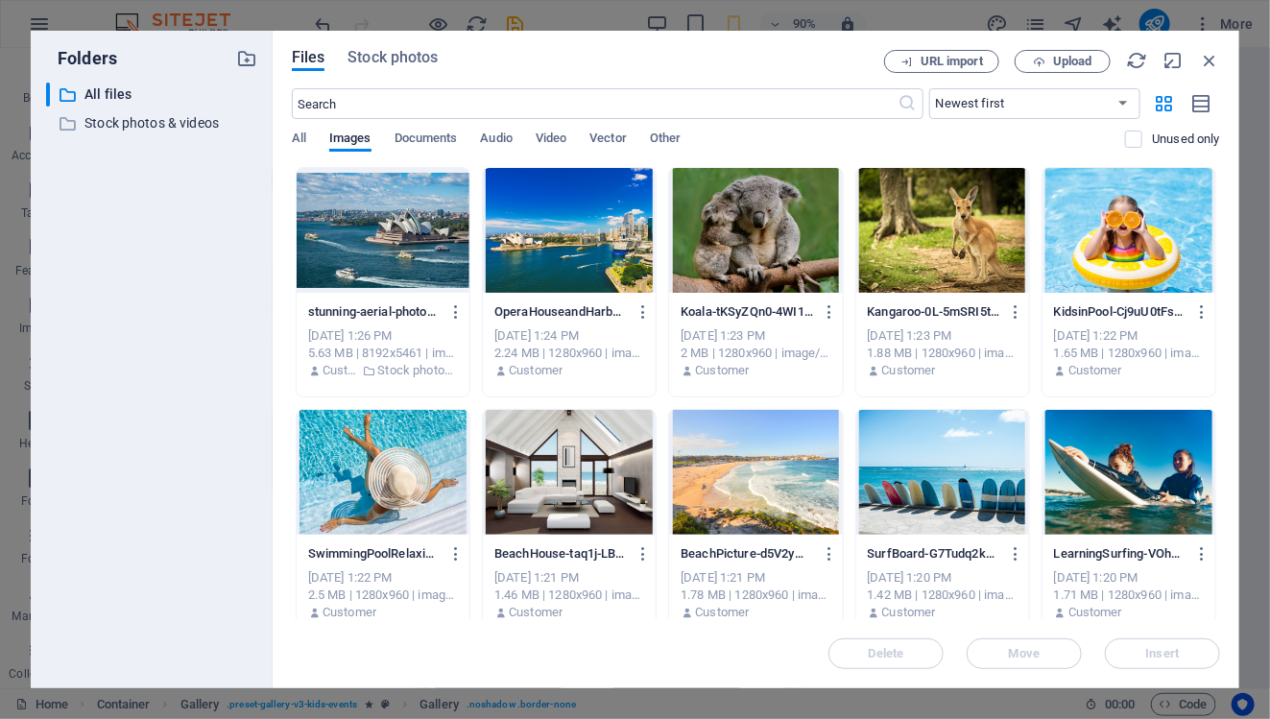
click at [902, 256] on div at bounding box center [942, 230] width 173 height 125
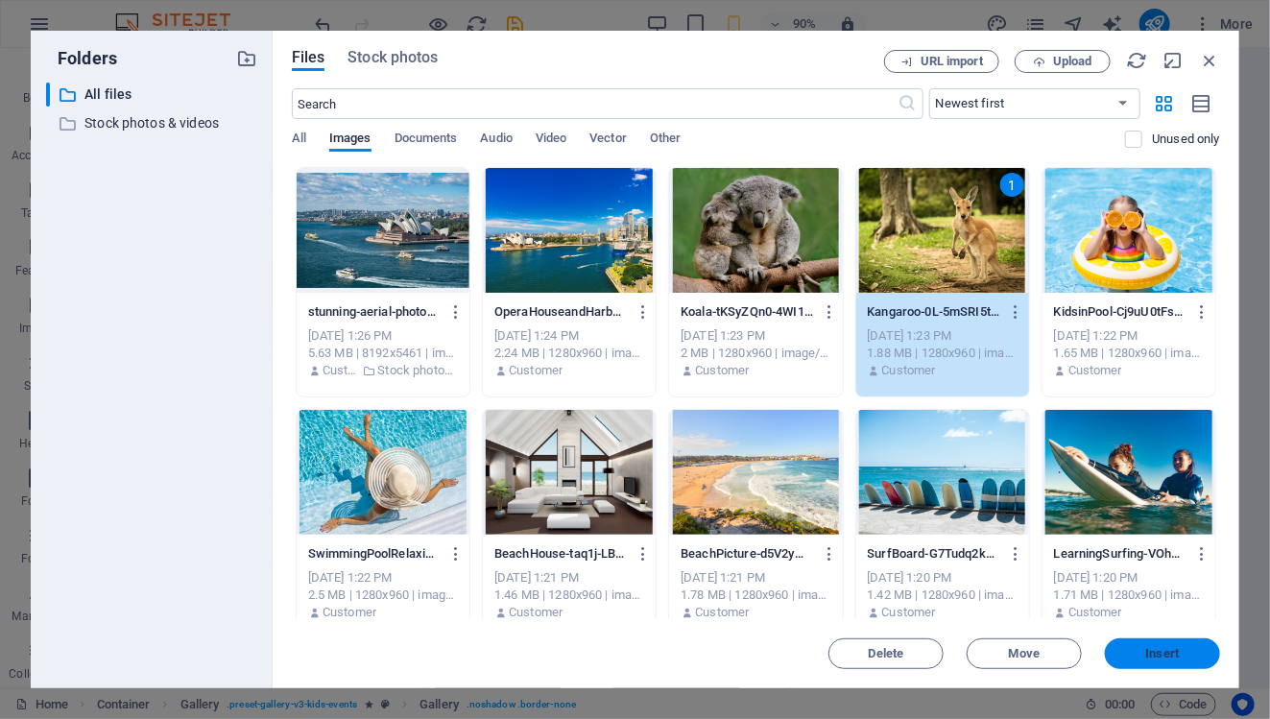
click at [1158, 650] on span "Insert" at bounding box center [1163, 654] width 34 height 12
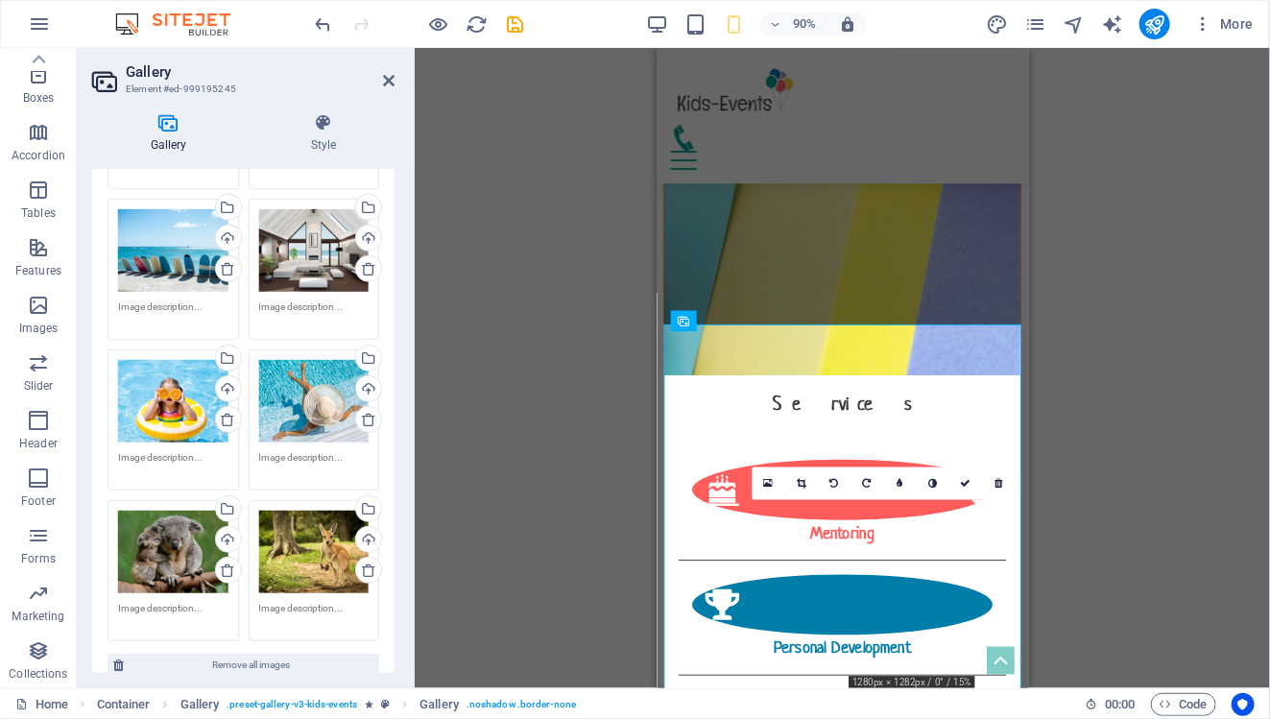
scroll to position [0, 0]
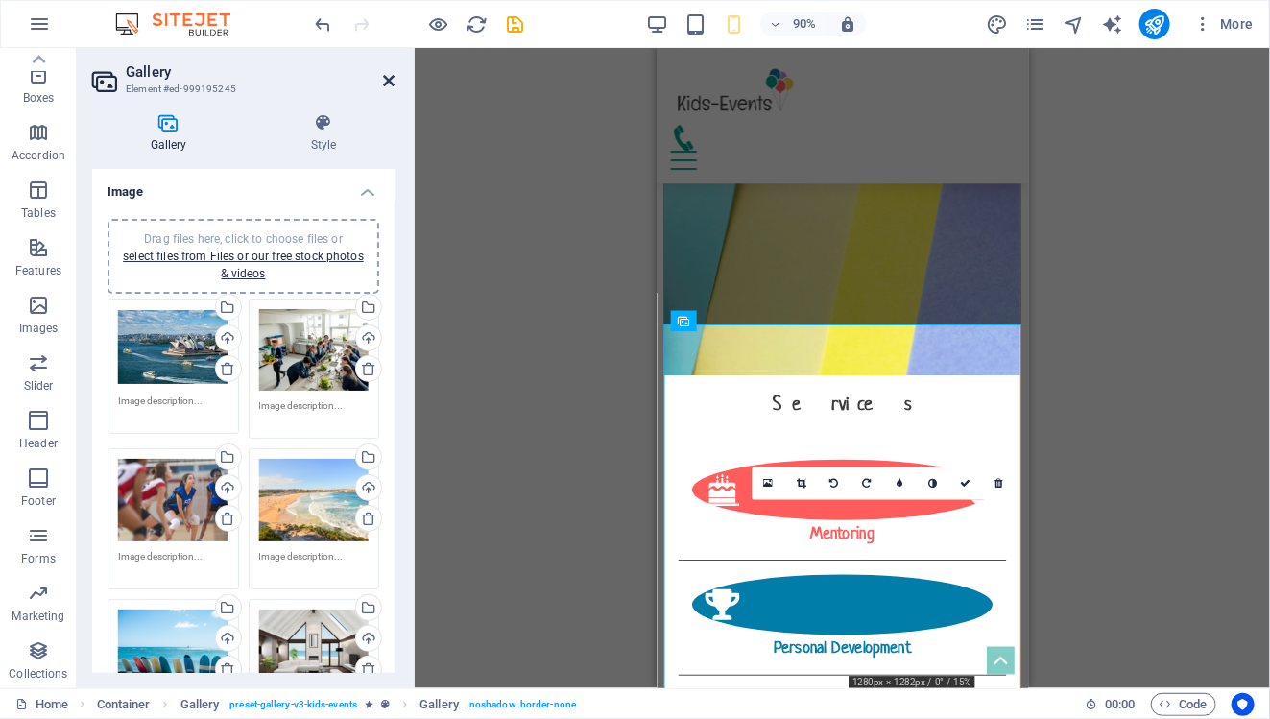
click at [385, 78] on icon at bounding box center [389, 80] width 12 height 15
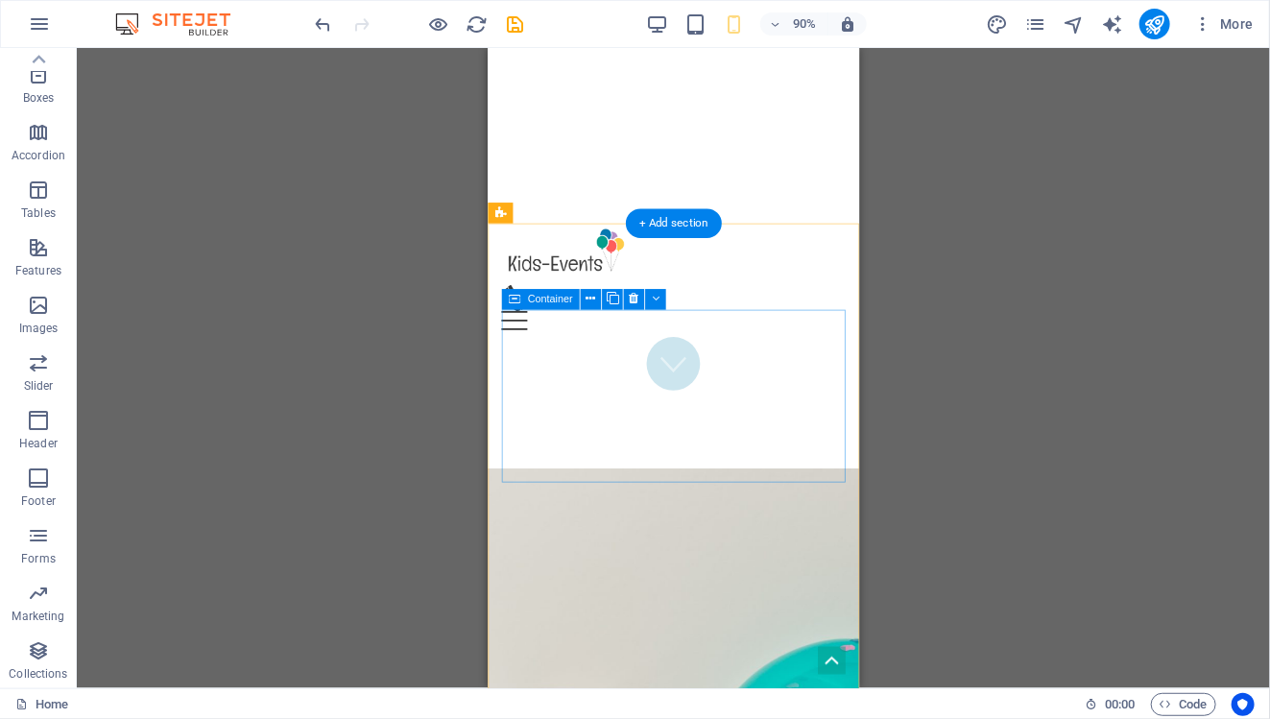
scroll to position [318, 0]
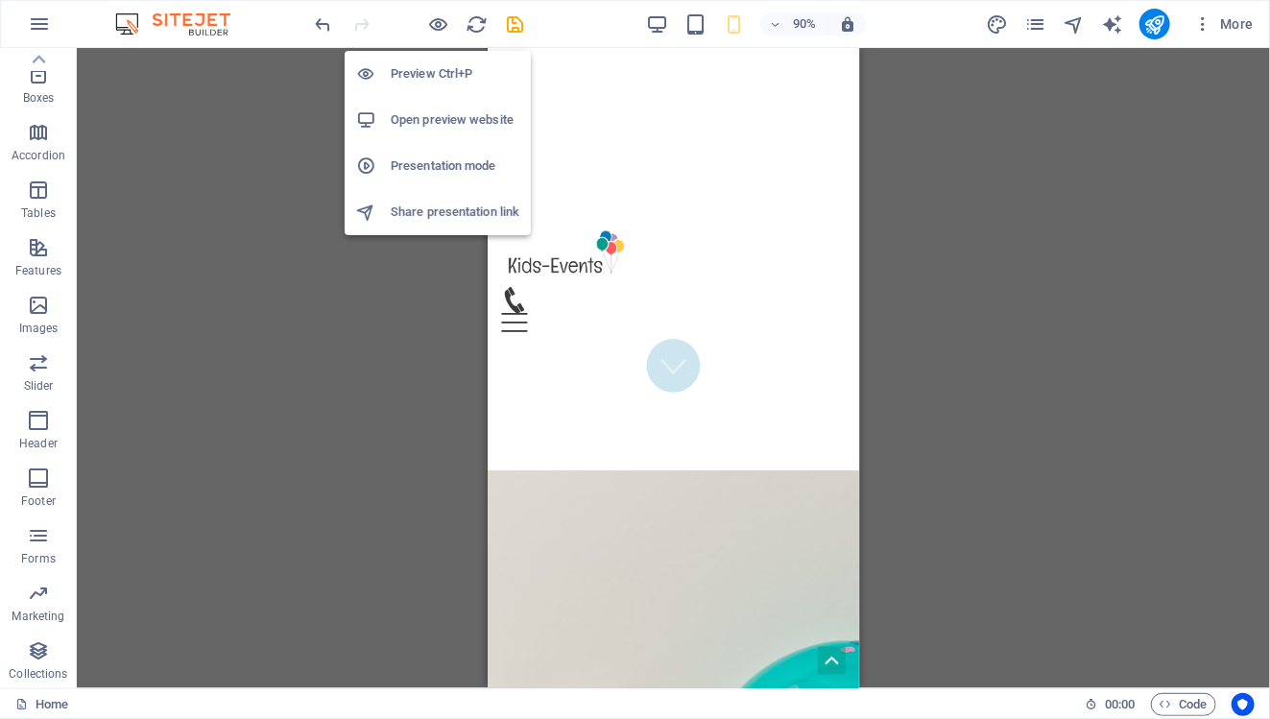
click at [431, 69] on h6 "Preview Ctrl+P" at bounding box center [455, 73] width 129 height 23
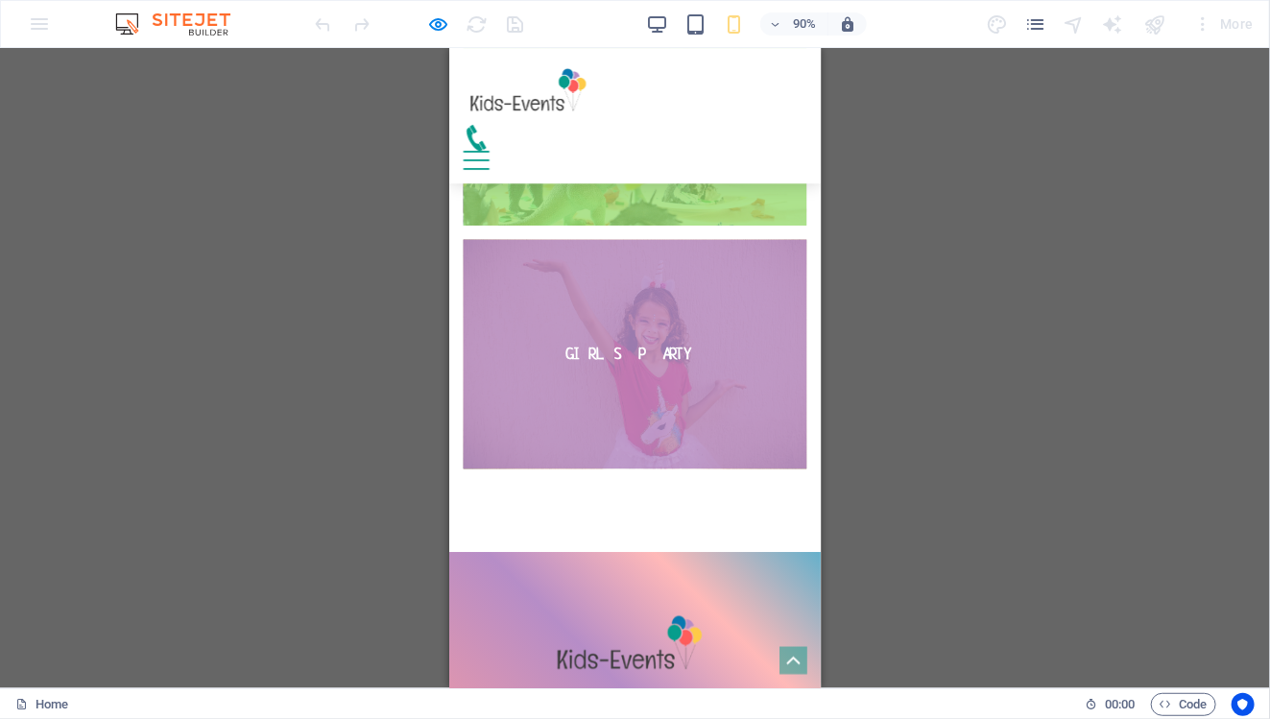
scroll to position [4317, 0]
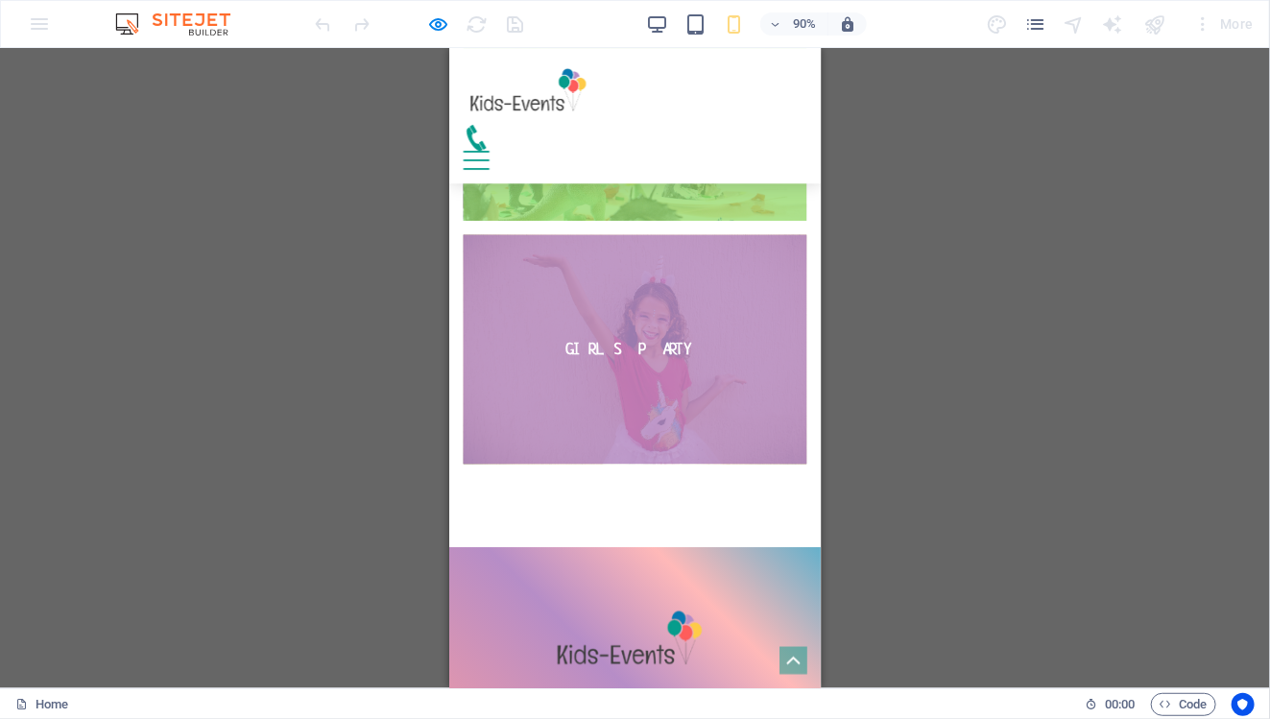
click at [692, 273] on img "Trigger 6" at bounding box center [655, 382] width 382 height 254
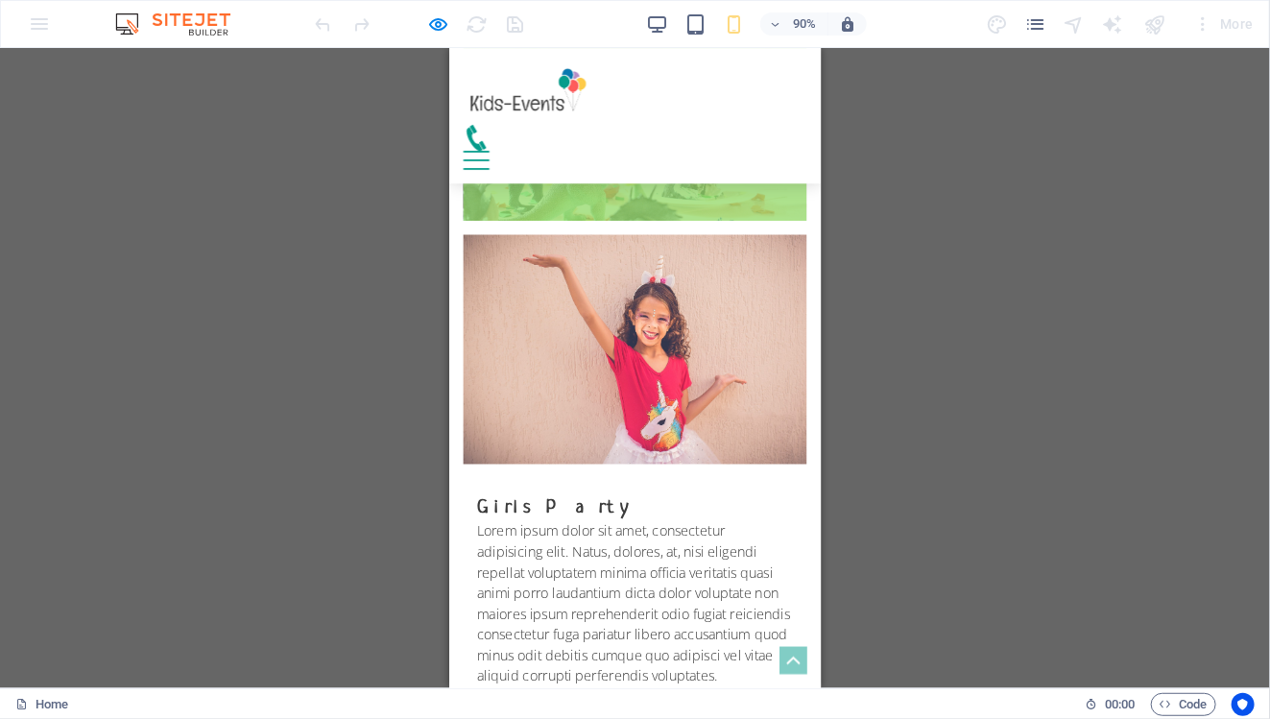
click at [692, 273] on img "Trigger 6" at bounding box center [655, 382] width 382 height 254
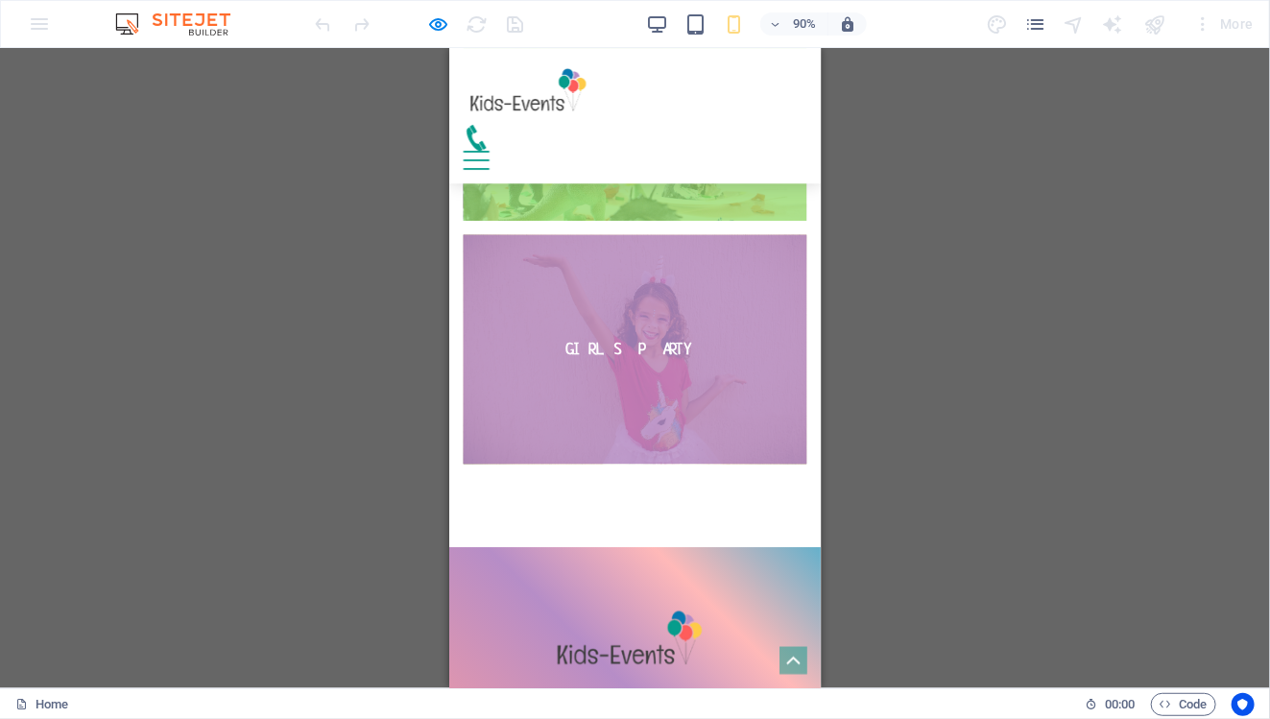
click at [712, 664] on img at bounding box center [655, 708] width 192 height 88
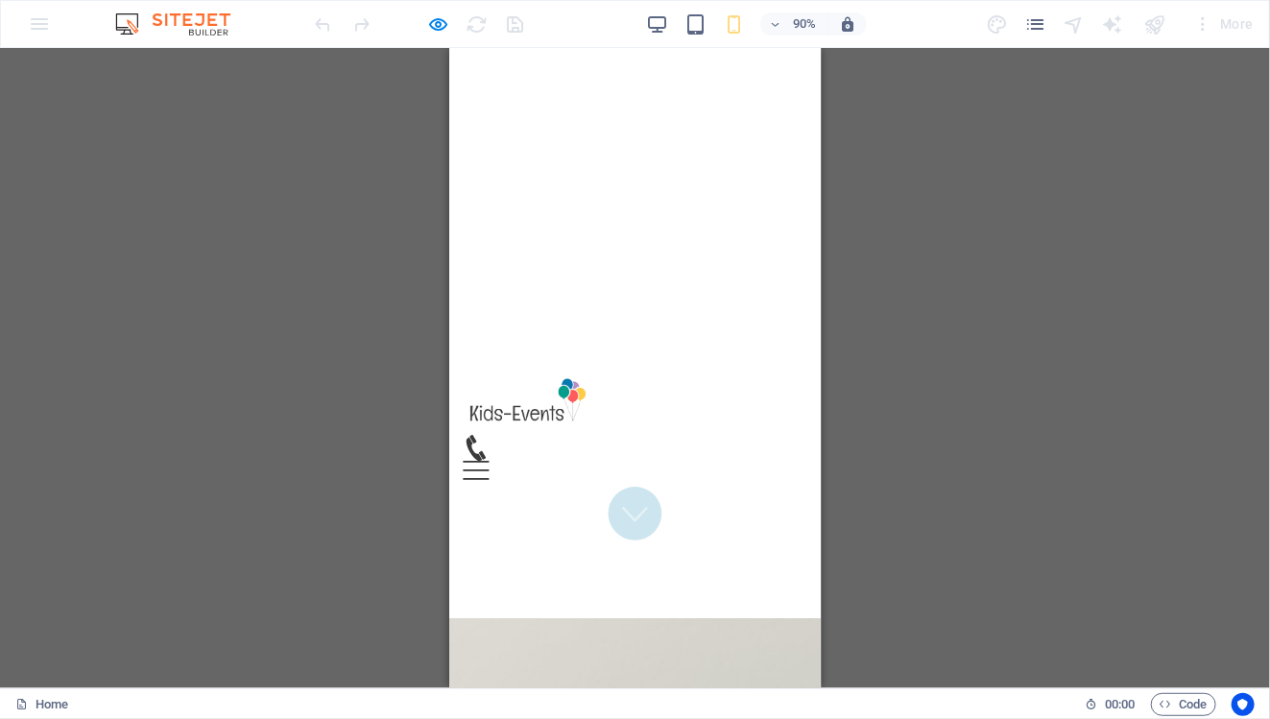
scroll to position [0, 0]
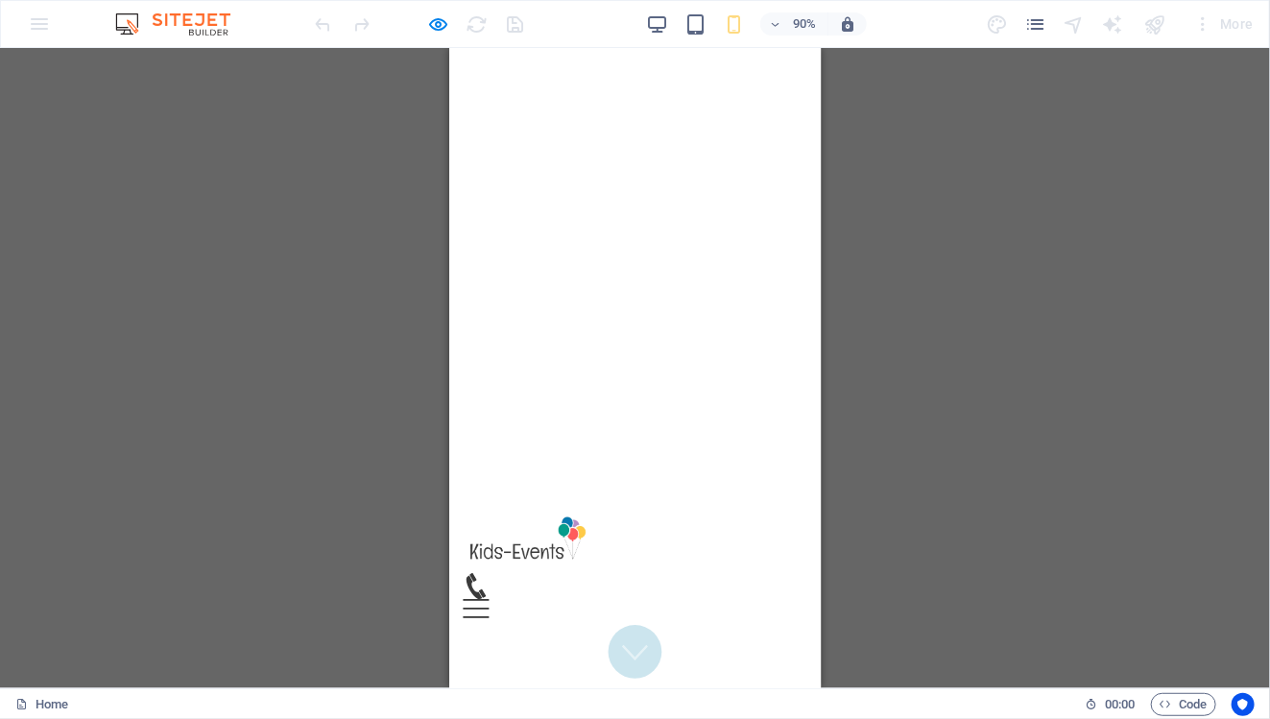
click at [565, 562] on img at bounding box center [541, 597] width 154 height 70
click at [492, 632] on icon at bounding box center [478, 646] width 29 height 29
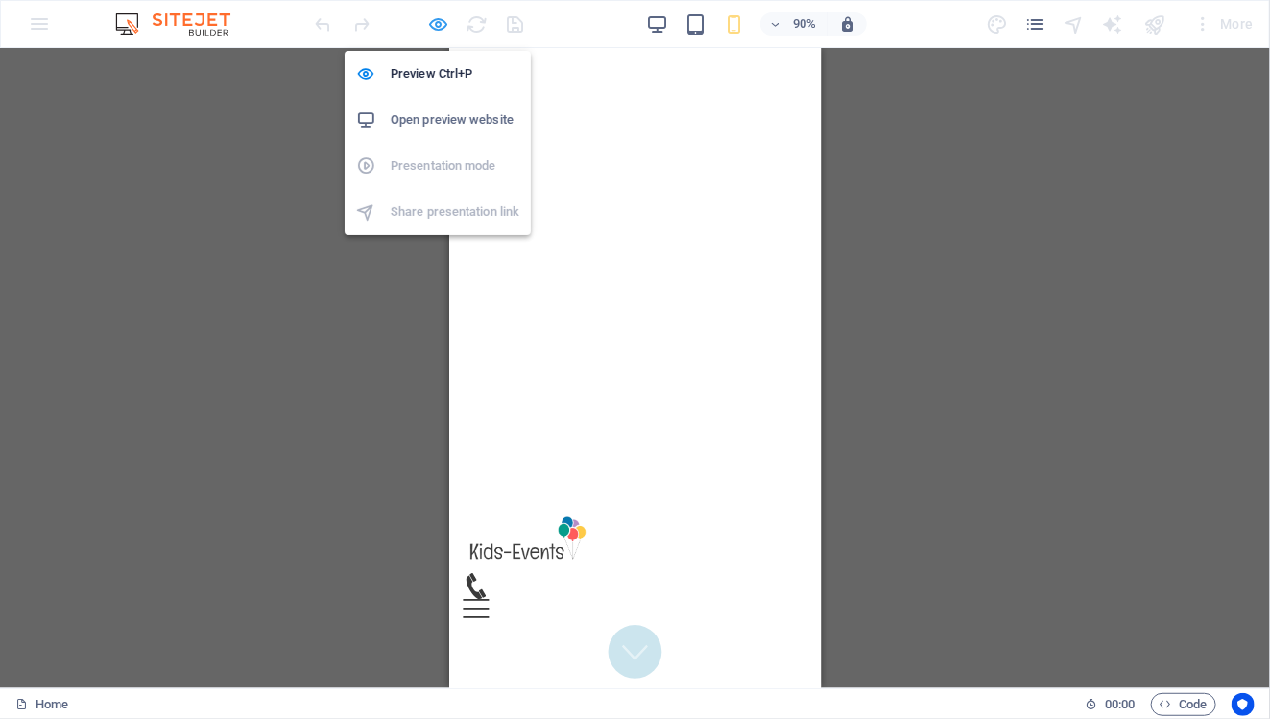
click at [436, 25] on icon "button" at bounding box center [439, 24] width 22 height 22
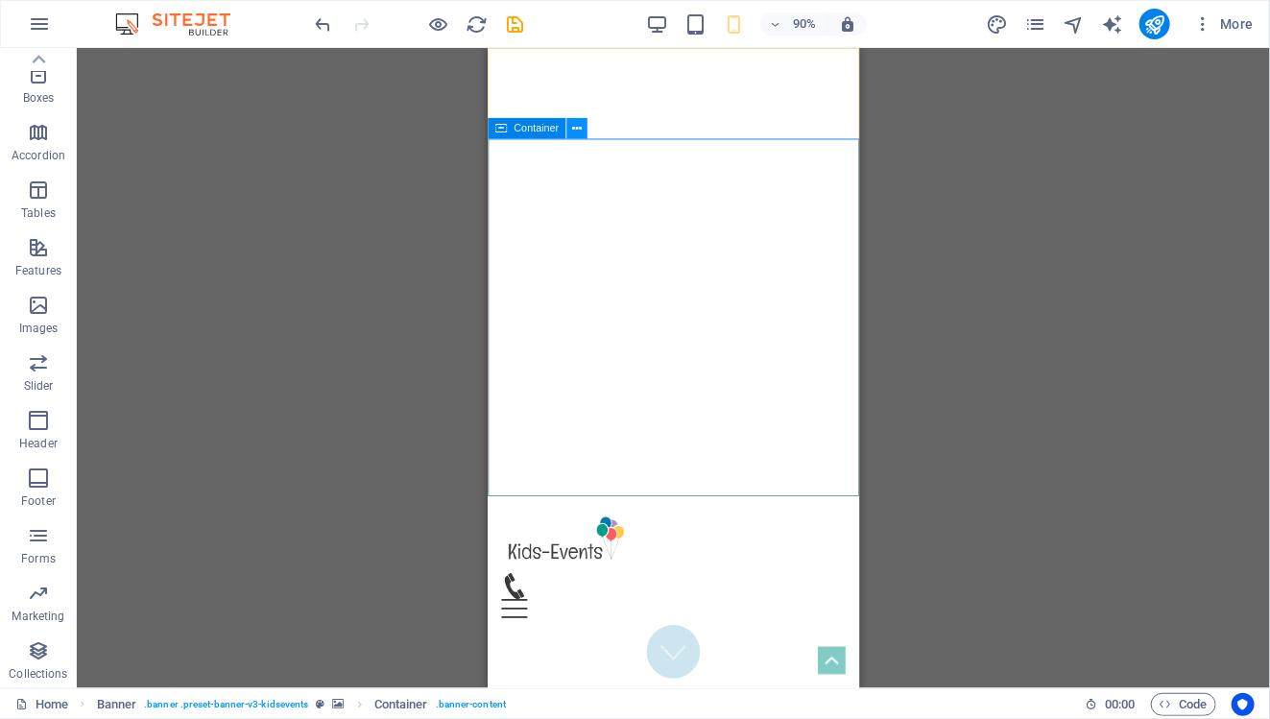
click at [578, 133] on icon at bounding box center [577, 128] width 10 height 18
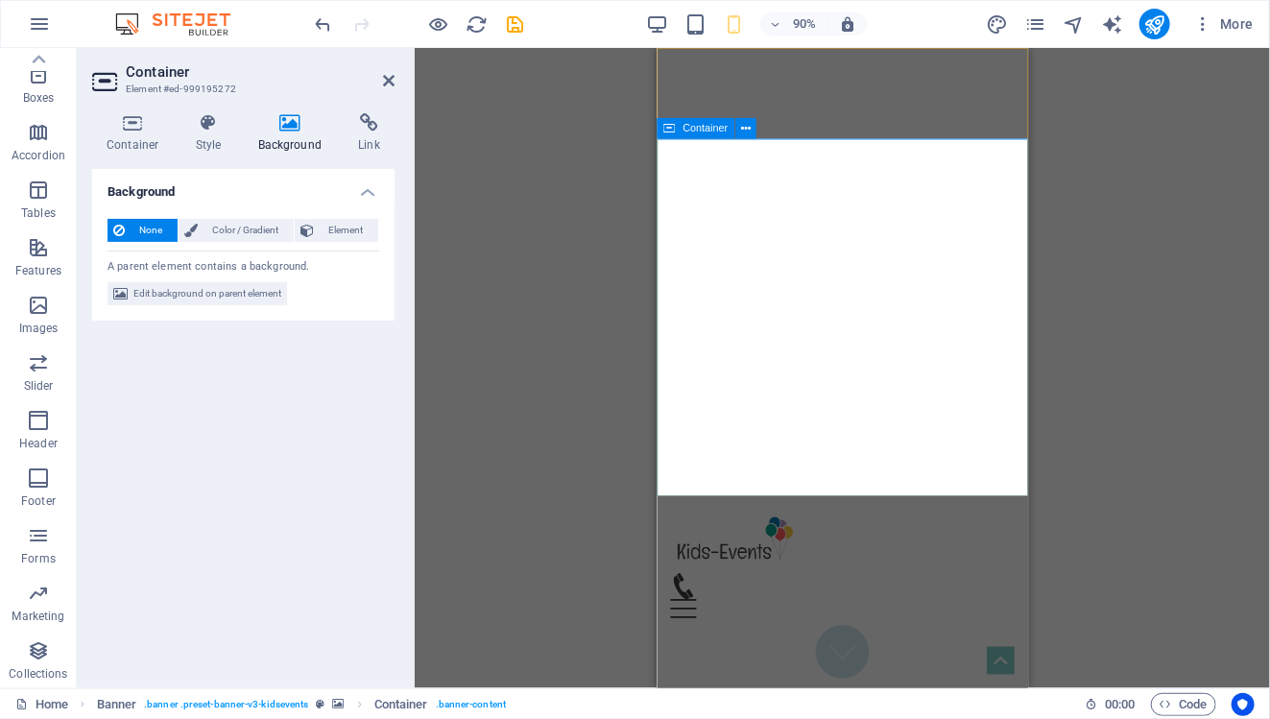
click at [751, 562] on div at bounding box center [862, 597] width 382 height 70
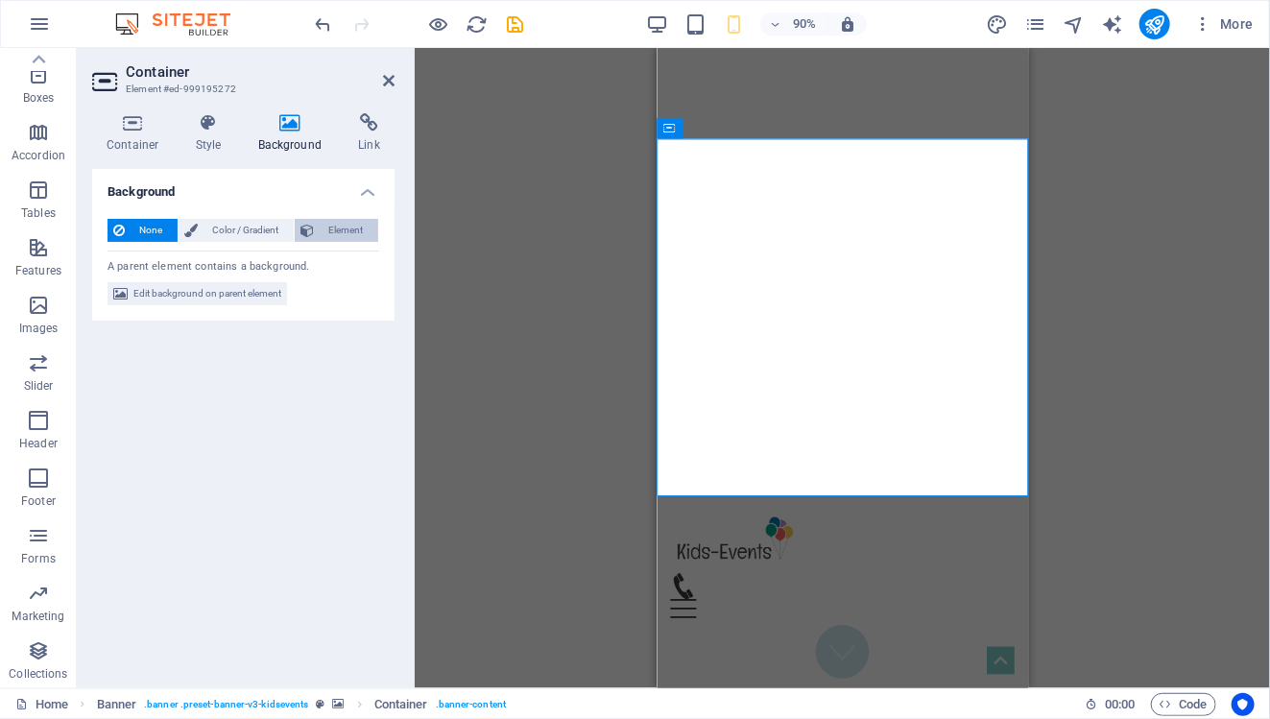
click at [339, 237] on span "Element" at bounding box center [346, 230] width 53 height 23
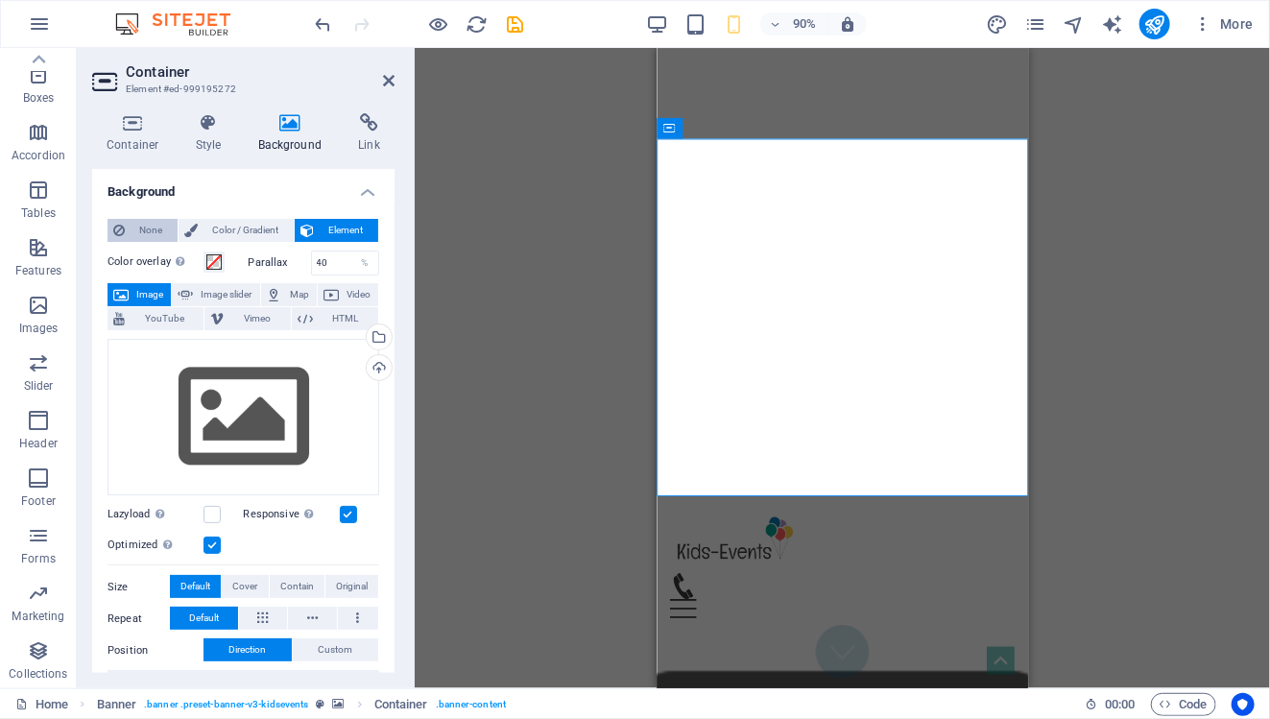
click at [136, 225] on span "None" at bounding box center [151, 230] width 41 height 23
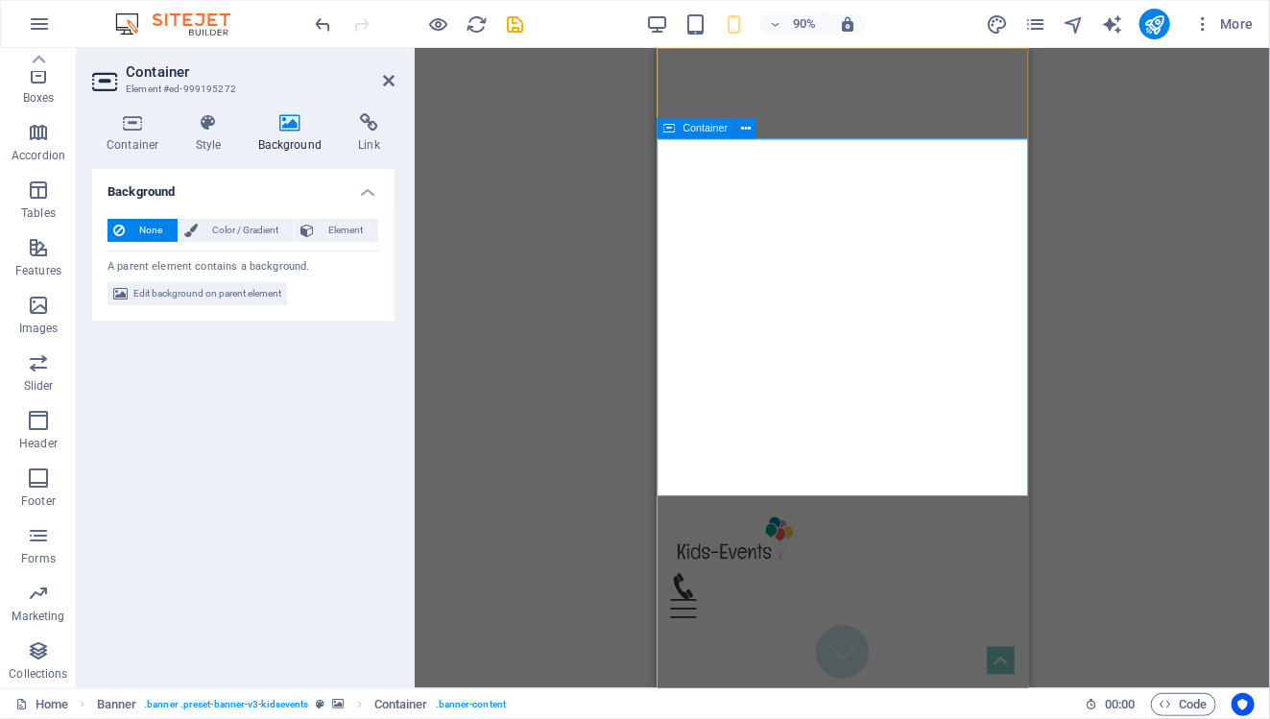
click at [467, 206] on div "Drag here to replace the existing content. Press “Ctrl” if you want to create a…" at bounding box center [842, 368] width 855 height 640
click at [393, 87] on icon at bounding box center [389, 80] width 12 height 15
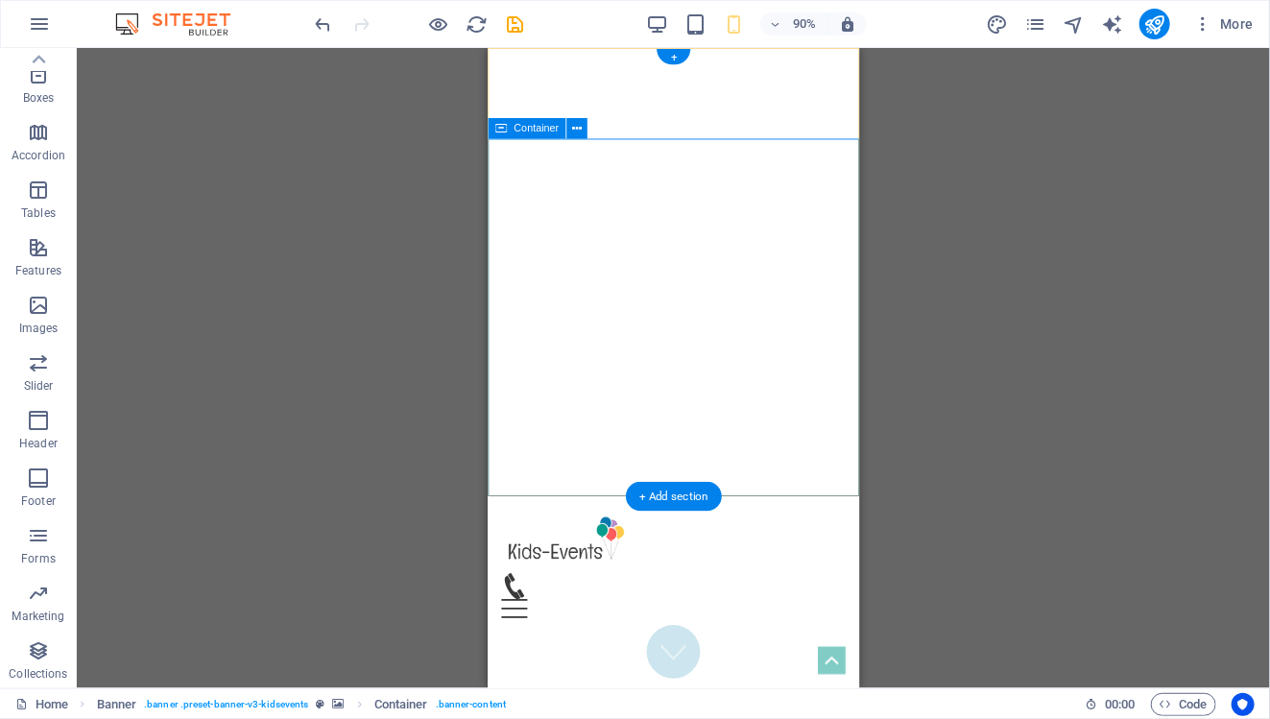
click at [704, 684] on figure at bounding box center [693, 714] width 60 height 60
